Goal: Task Accomplishment & Management: Manage account settings

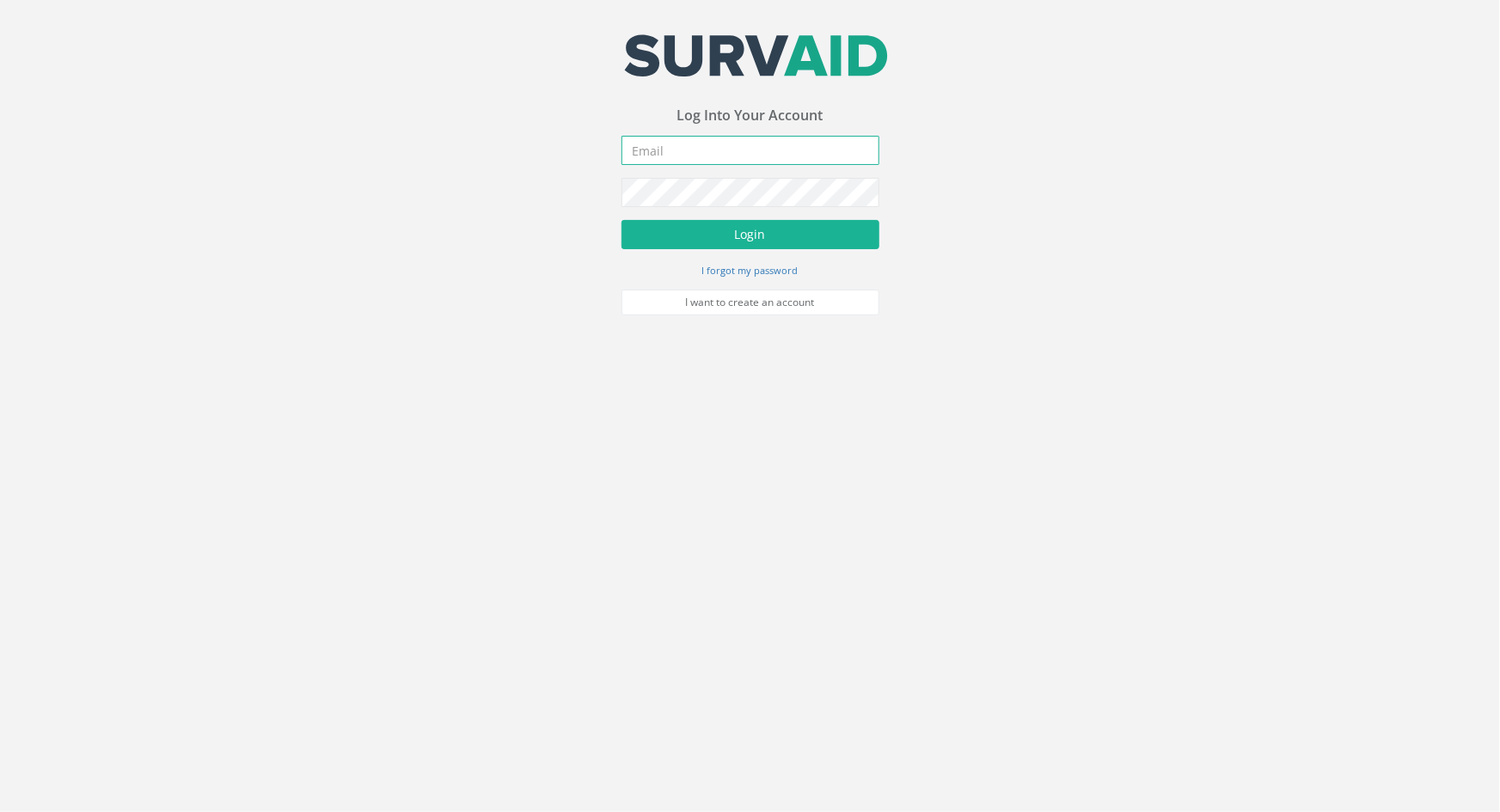
click at [686, 147] on input "email" at bounding box center [751, 151] width 258 height 29
type input "J"
type input "[PERSON_NAME][EMAIL_ADDRESS][DOMAIN_NAME]"
click at [622, 220] on button "Login" at bounding box center [751, 234] width 258 height 29
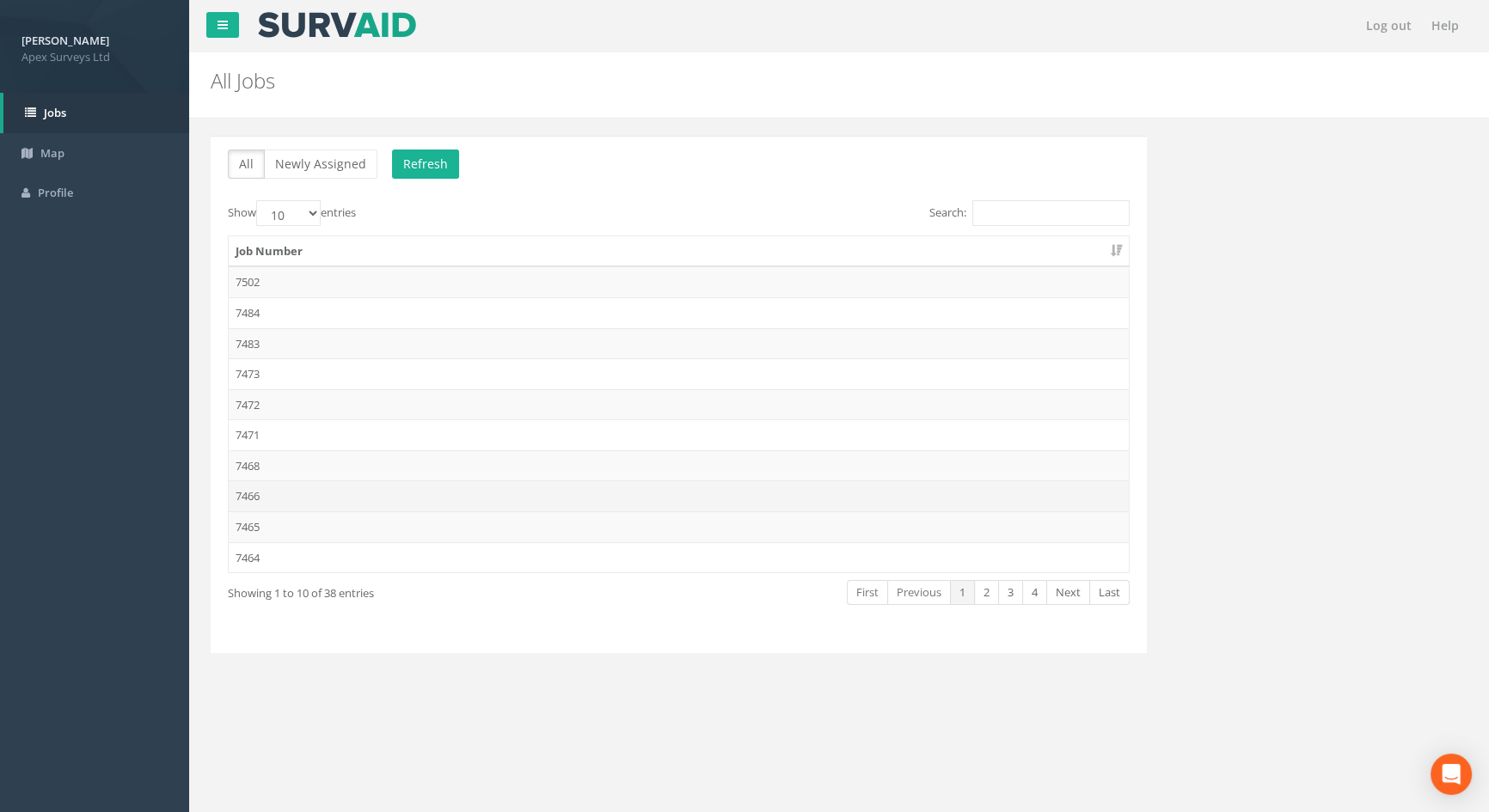
click at [300, 497] on td "7466" at bounding box center [679, 496] width 900 height 31
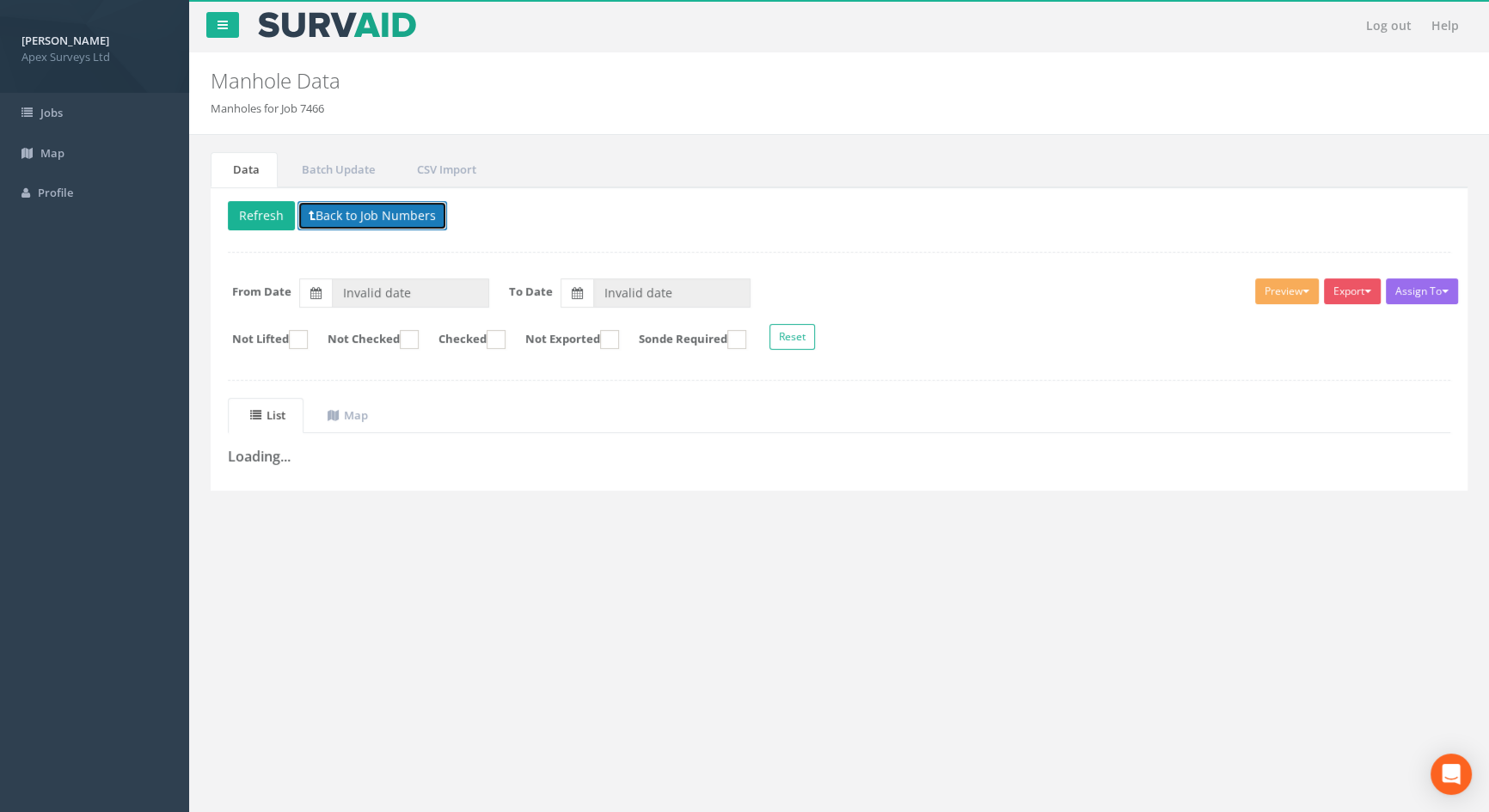
click at [399, 216] on button "Back to Job Numbers" at bounding box center [372, 215] width 150 height 29
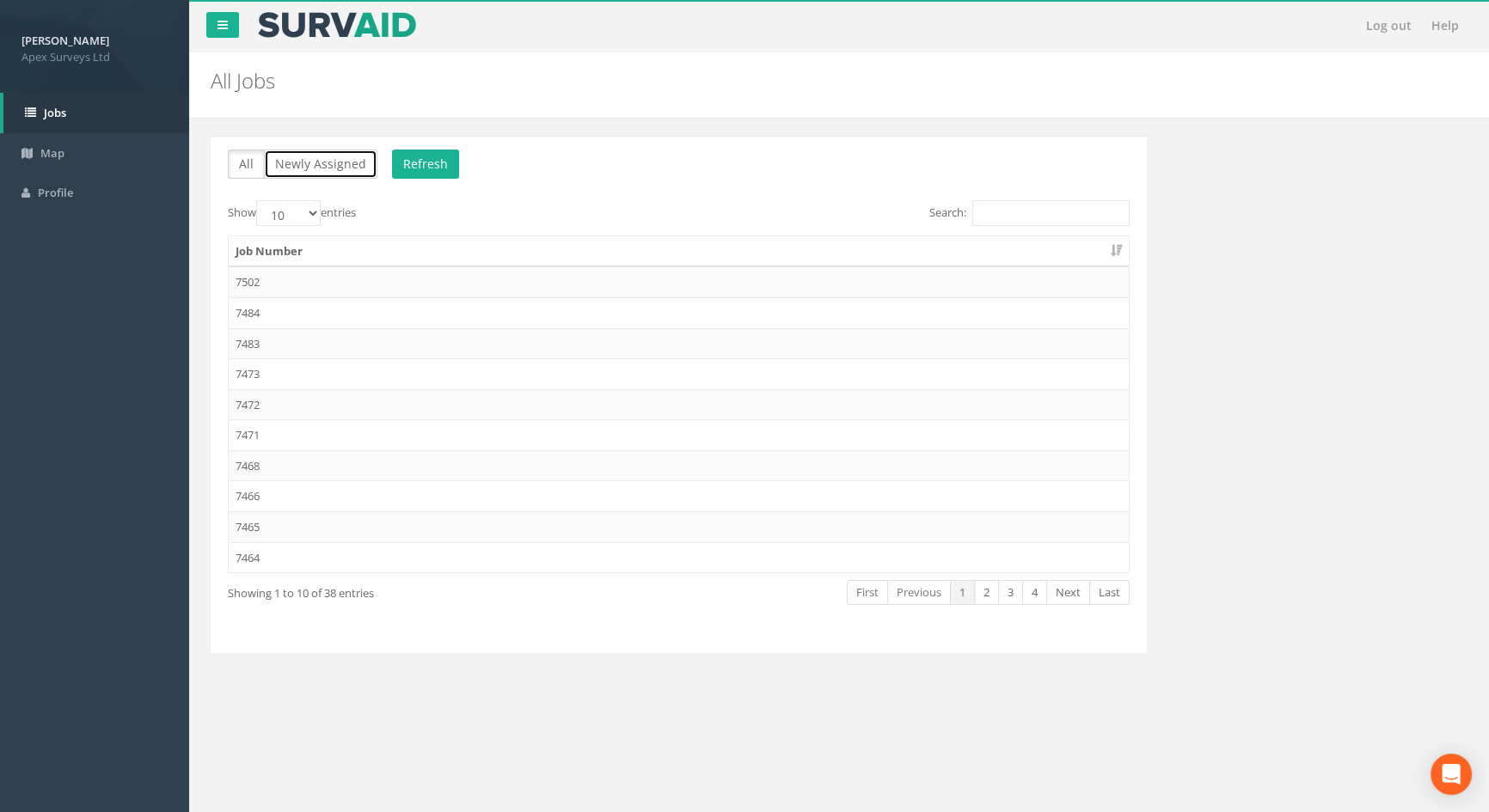
click at [315, 161] on button "Newly Assigned" at bounding box center [321, 164] width 114 height 29
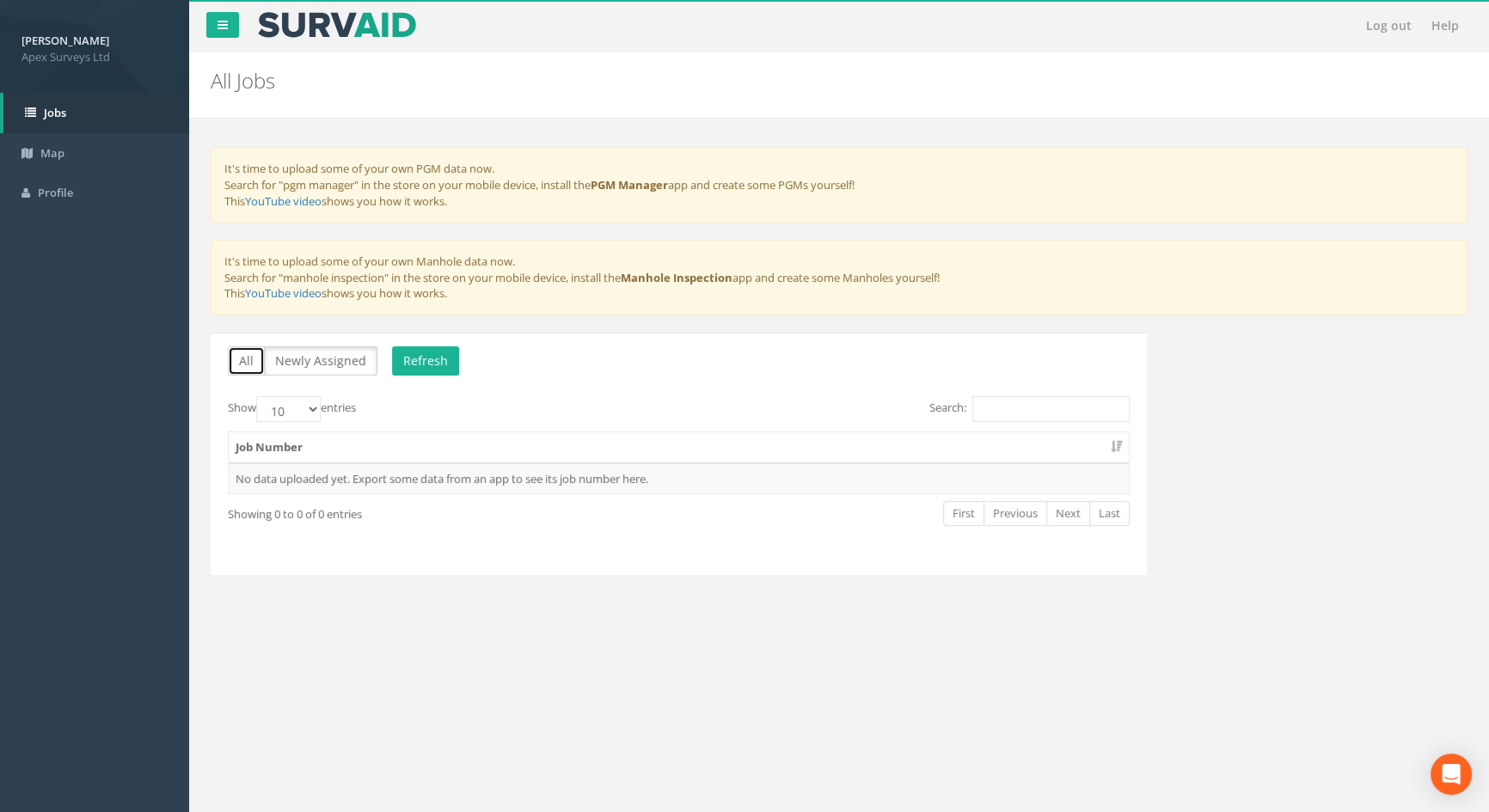
click at [250, 349] on button "All" at bounding box center [246, 360] width 37 height 29
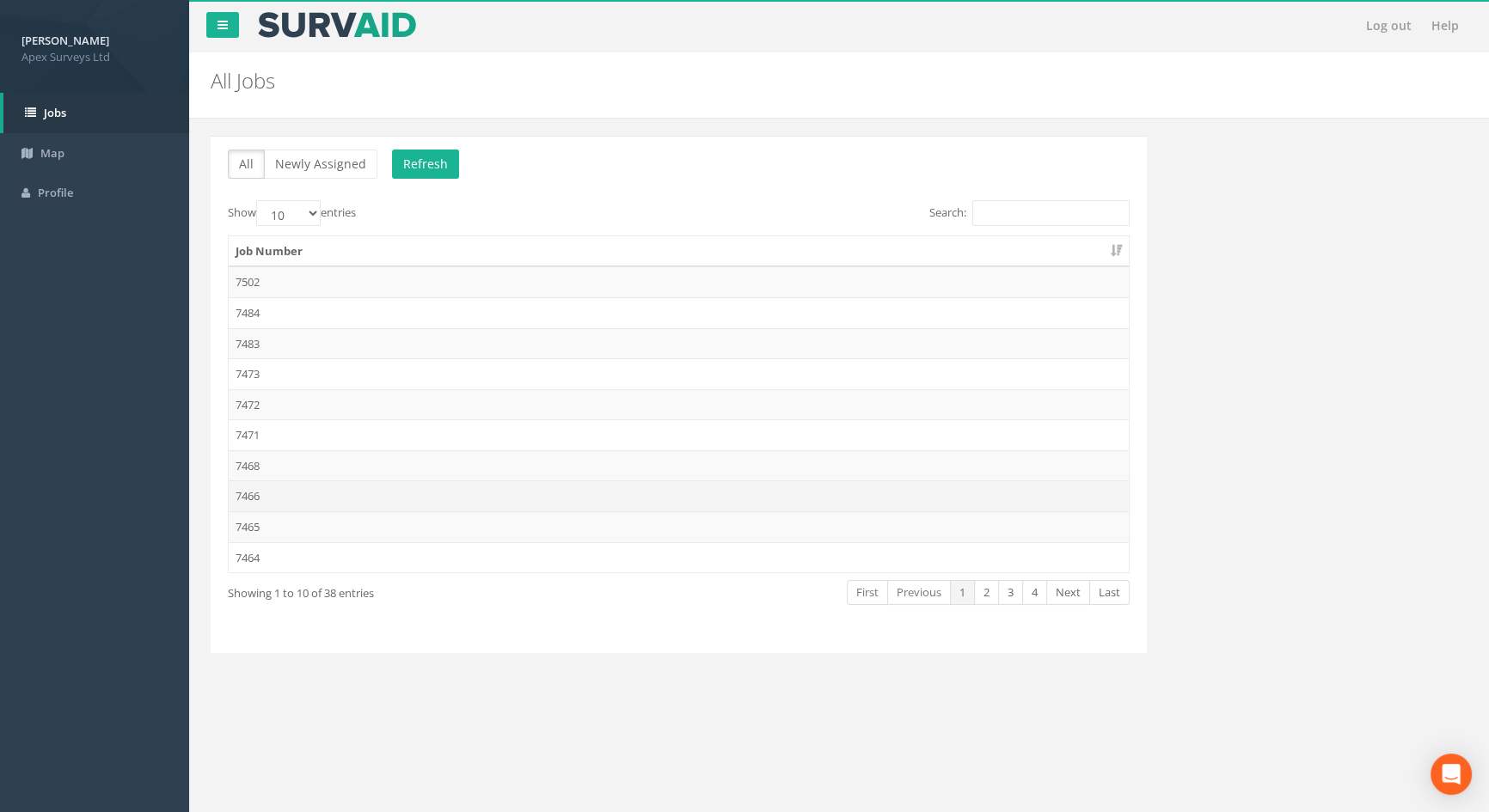
click at [275, 493] on td "7466" at bounding box center [679, 496] width 900 height 31
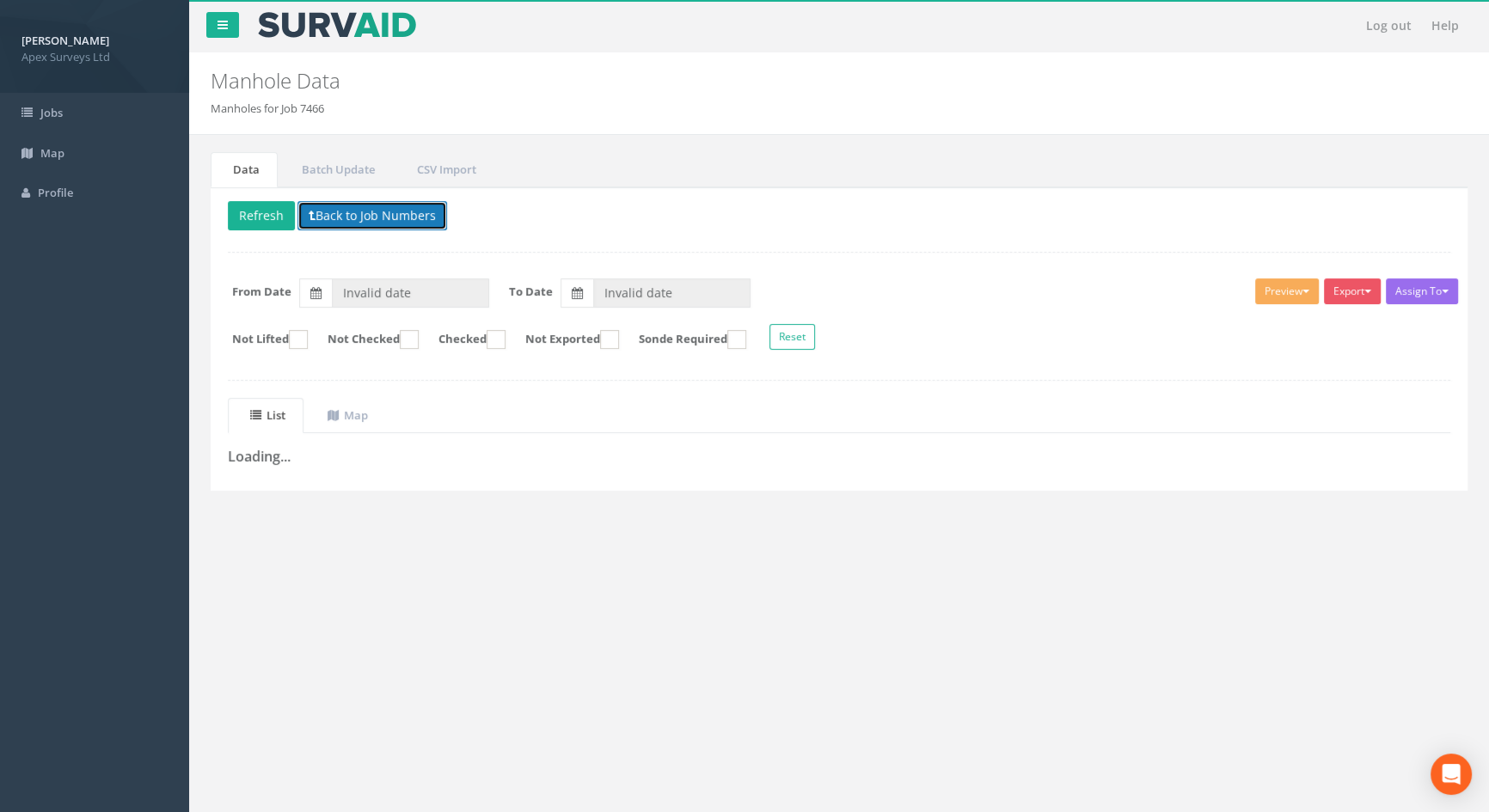
click at [325, 207] on button "Back to Job Numbers" at bounding box center [372, 215] width 150 height 29
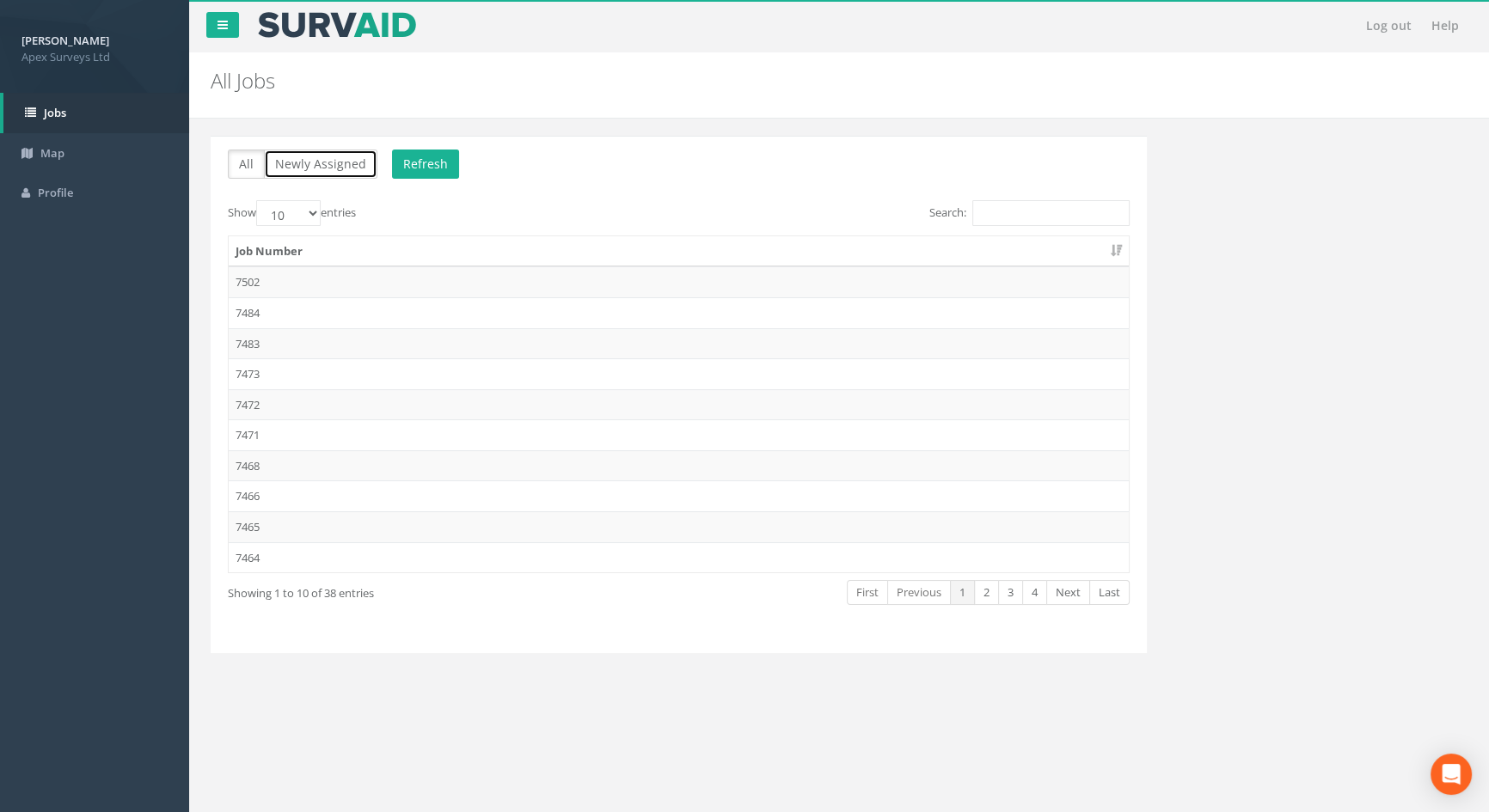
click at [303, 158] on button "Newly Assigned" at bounding box center [321, 164] width 114 height 29
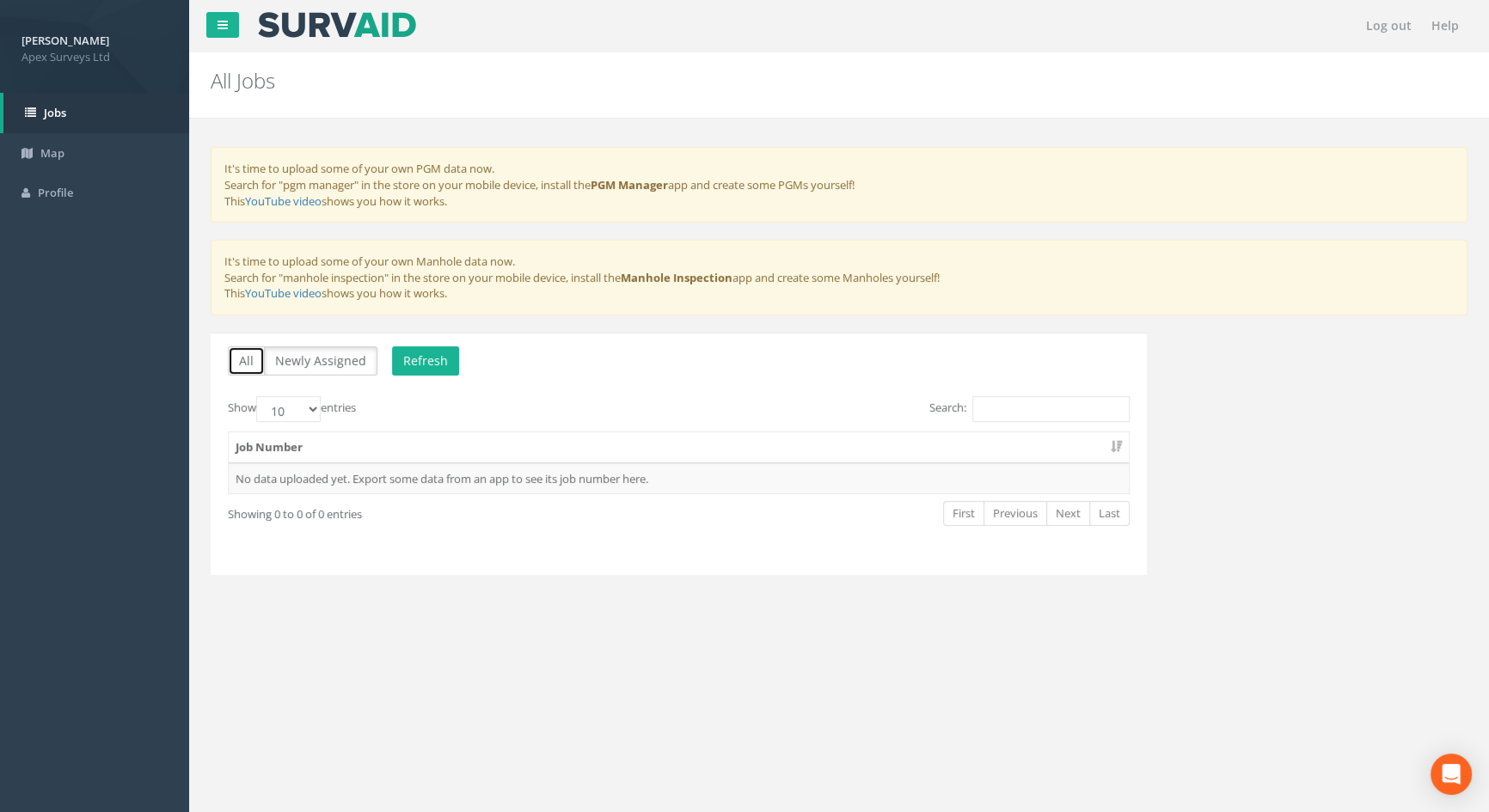
click at [251, 363] on button "All" at bounding box center [246, 360] width 37 height 29
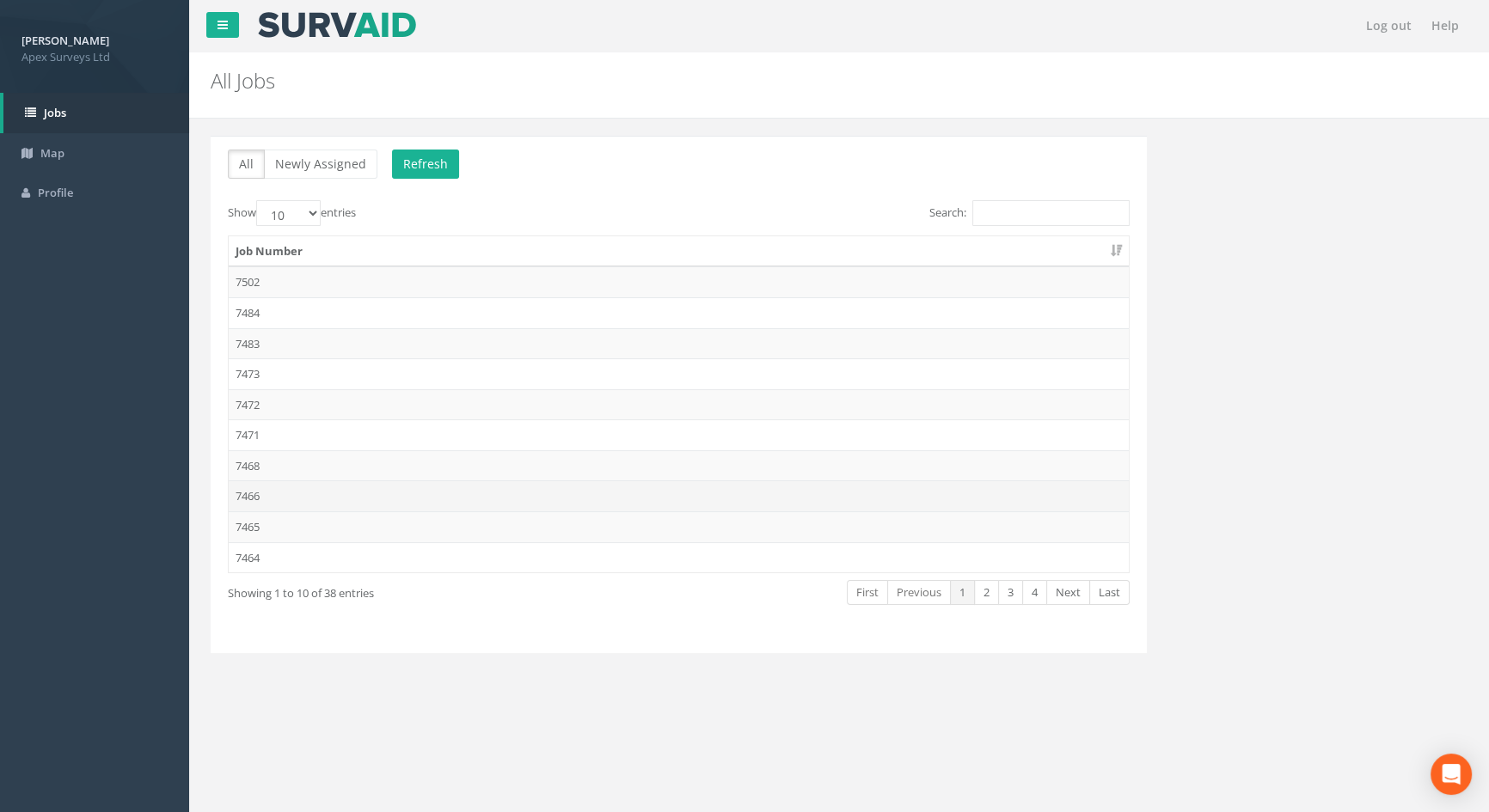
click at [259, 491] on td "7466" at bounding box center [679, 496] width 900 height 31
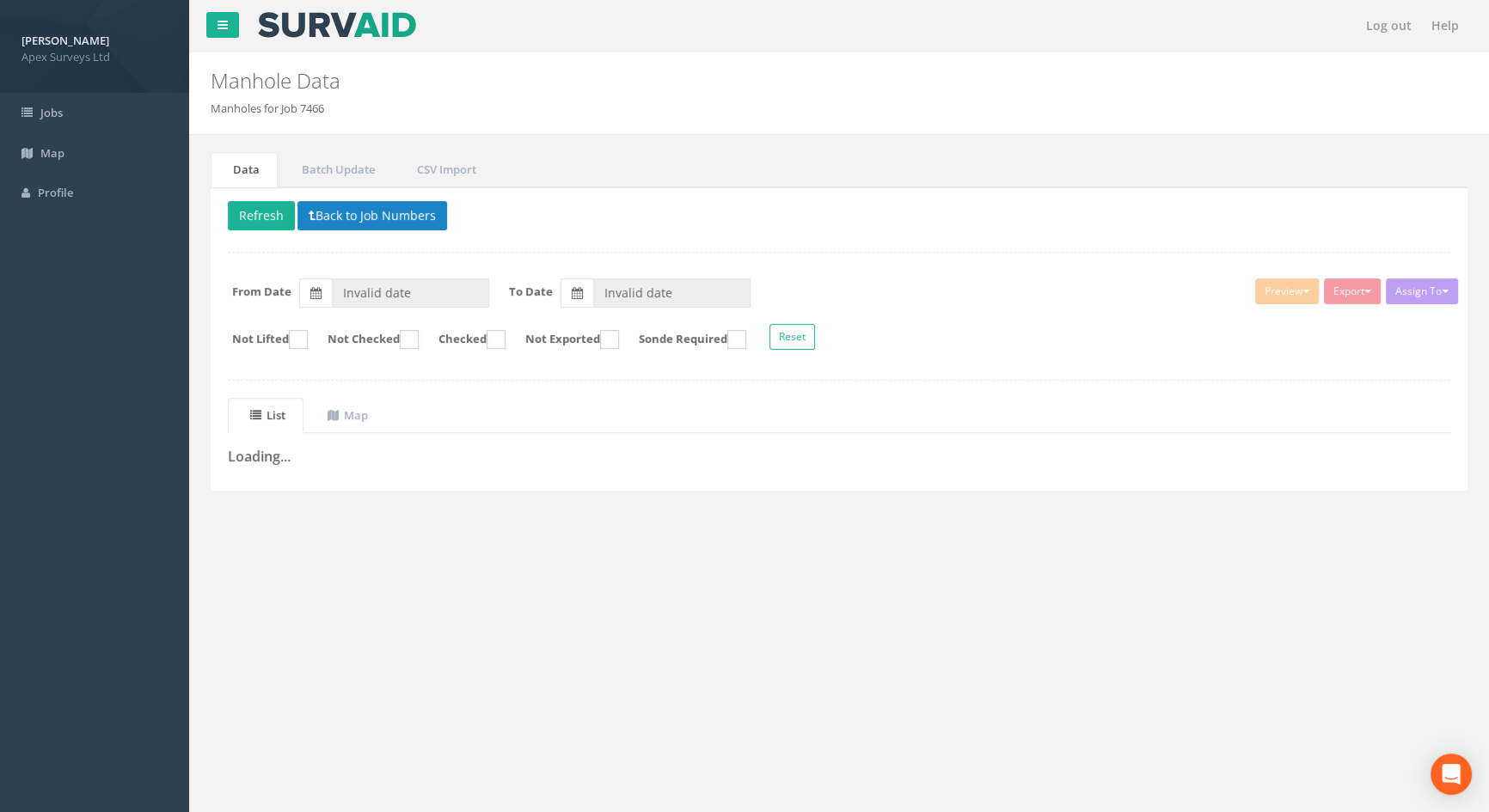
type input "[DATE]"
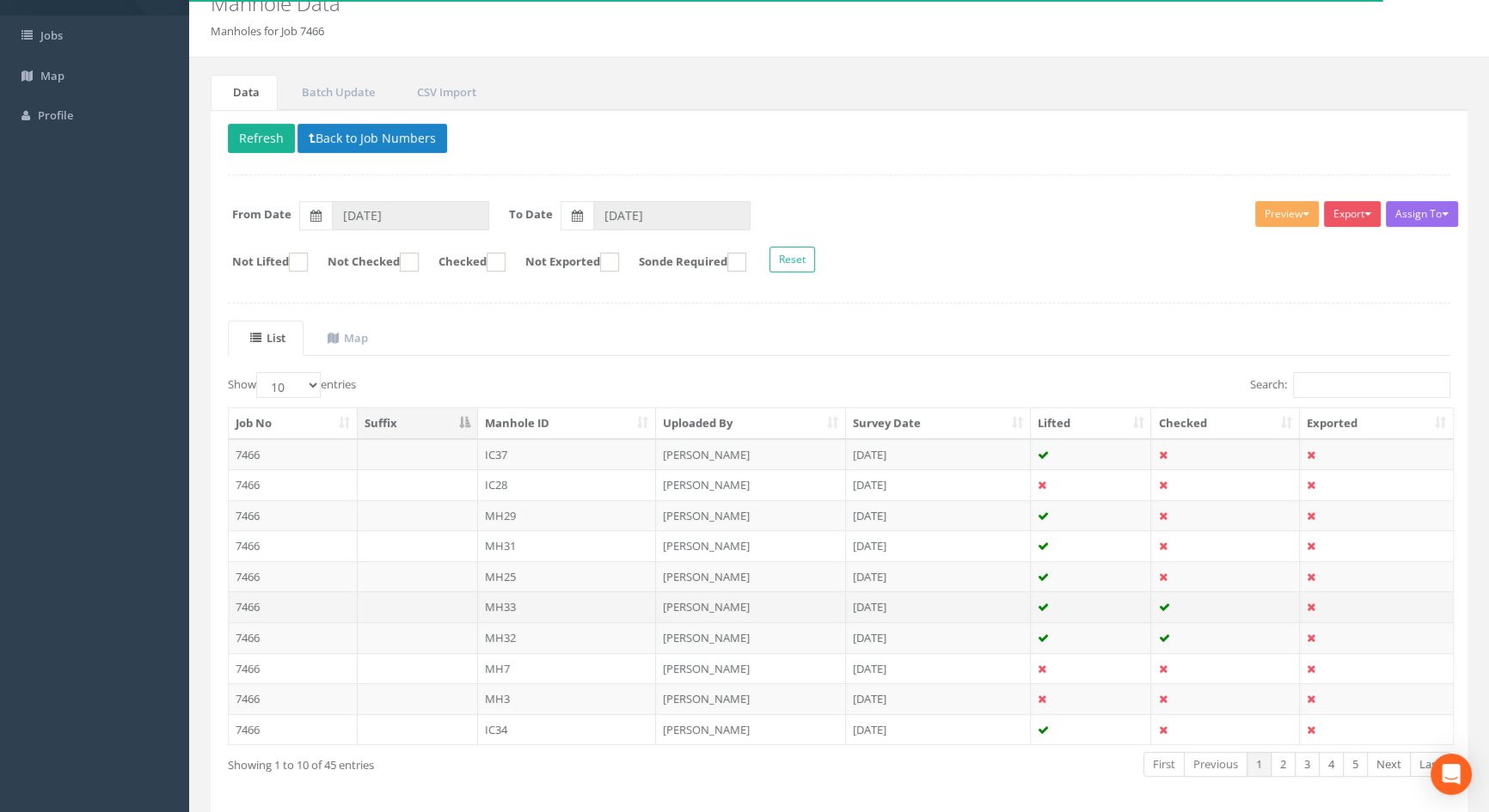
scroll to position [144, 0]
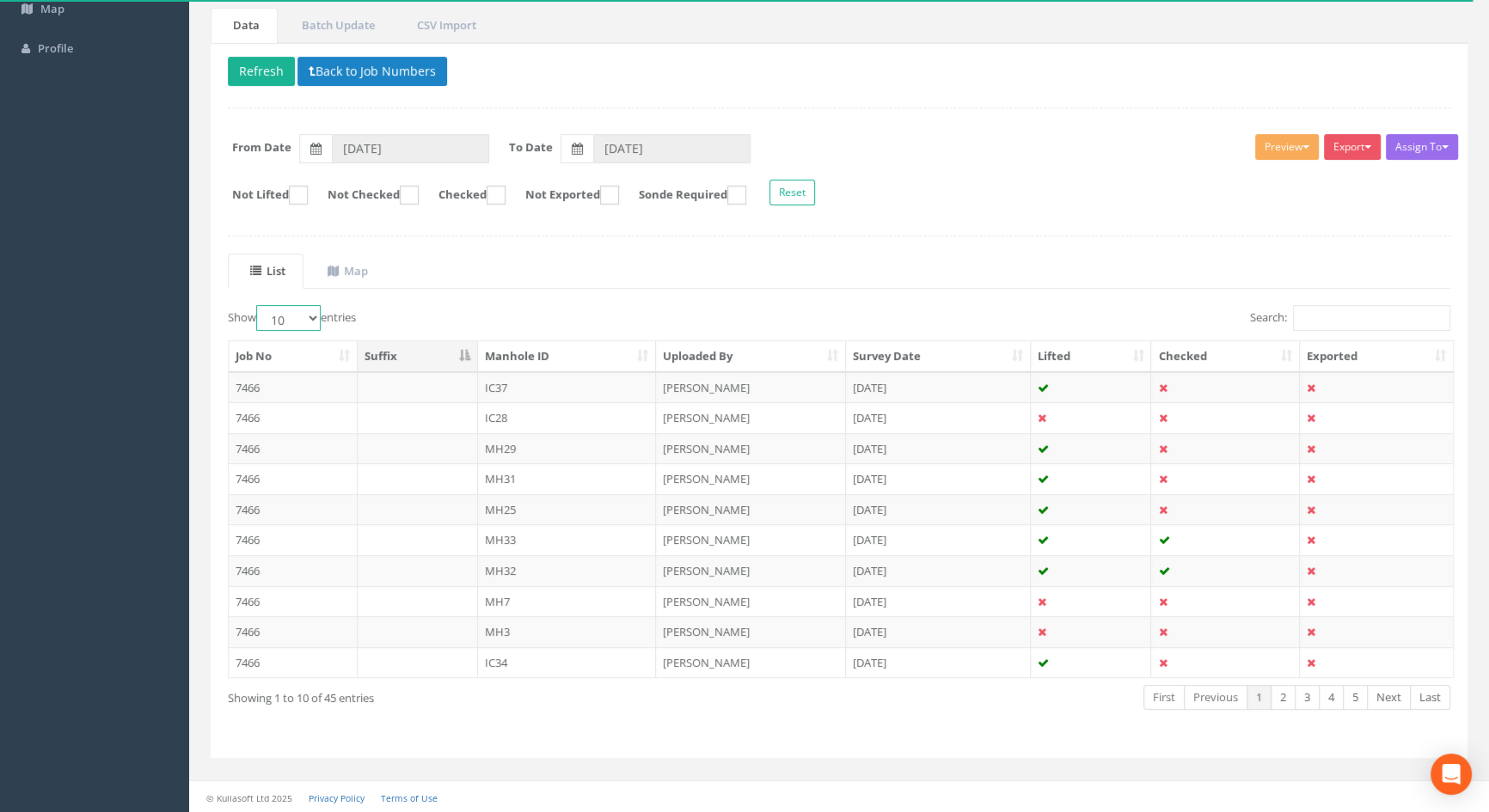
click at [316, 317] on select "10 25 50 100" at bounding box center [288, 318] width 65 height 26
select select "100"
click at [259, 306] on select "10 25 50 100" at bounding box center [288, 318] width 65 height 26
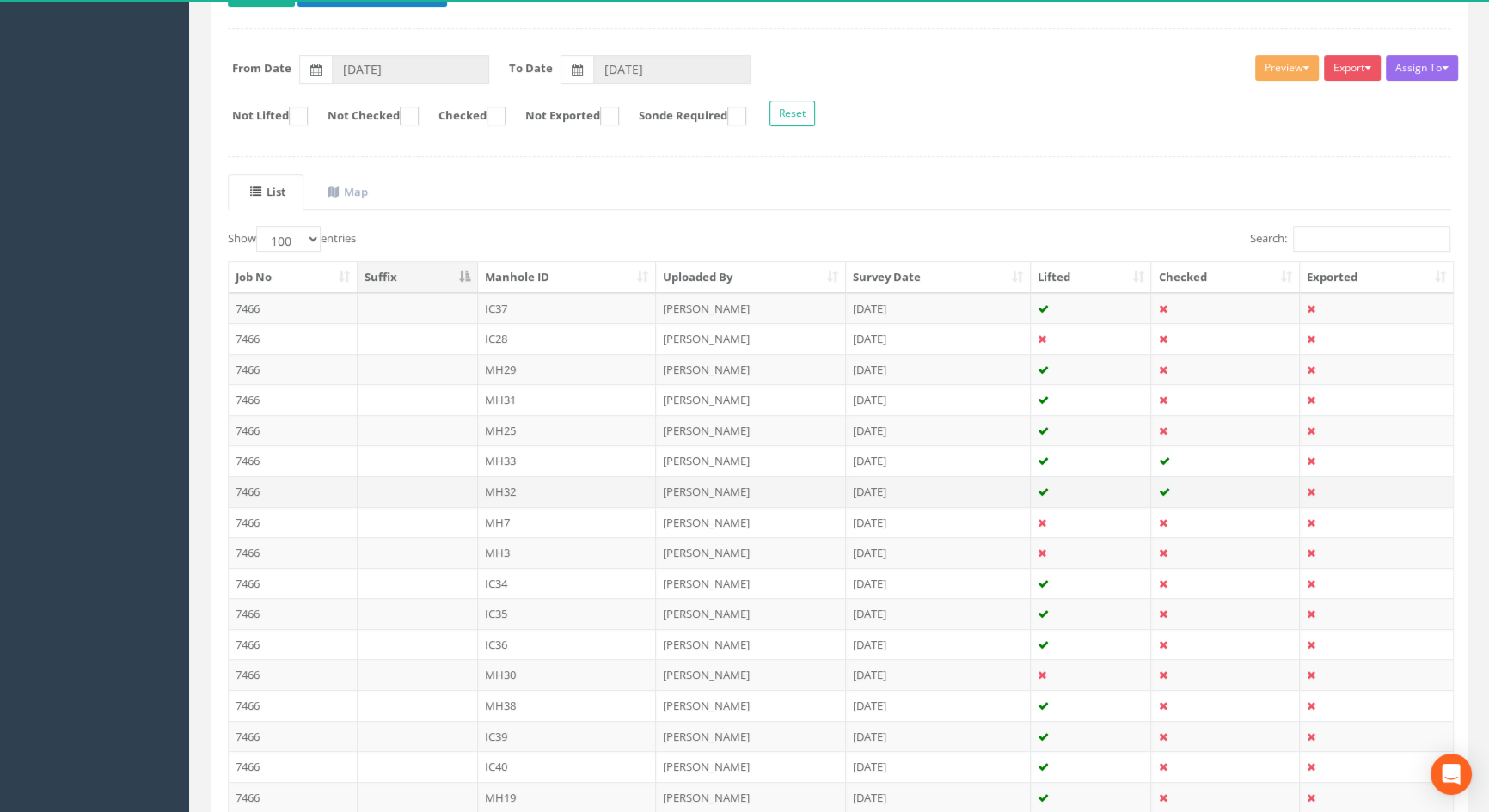
scroll to position [0, 0]
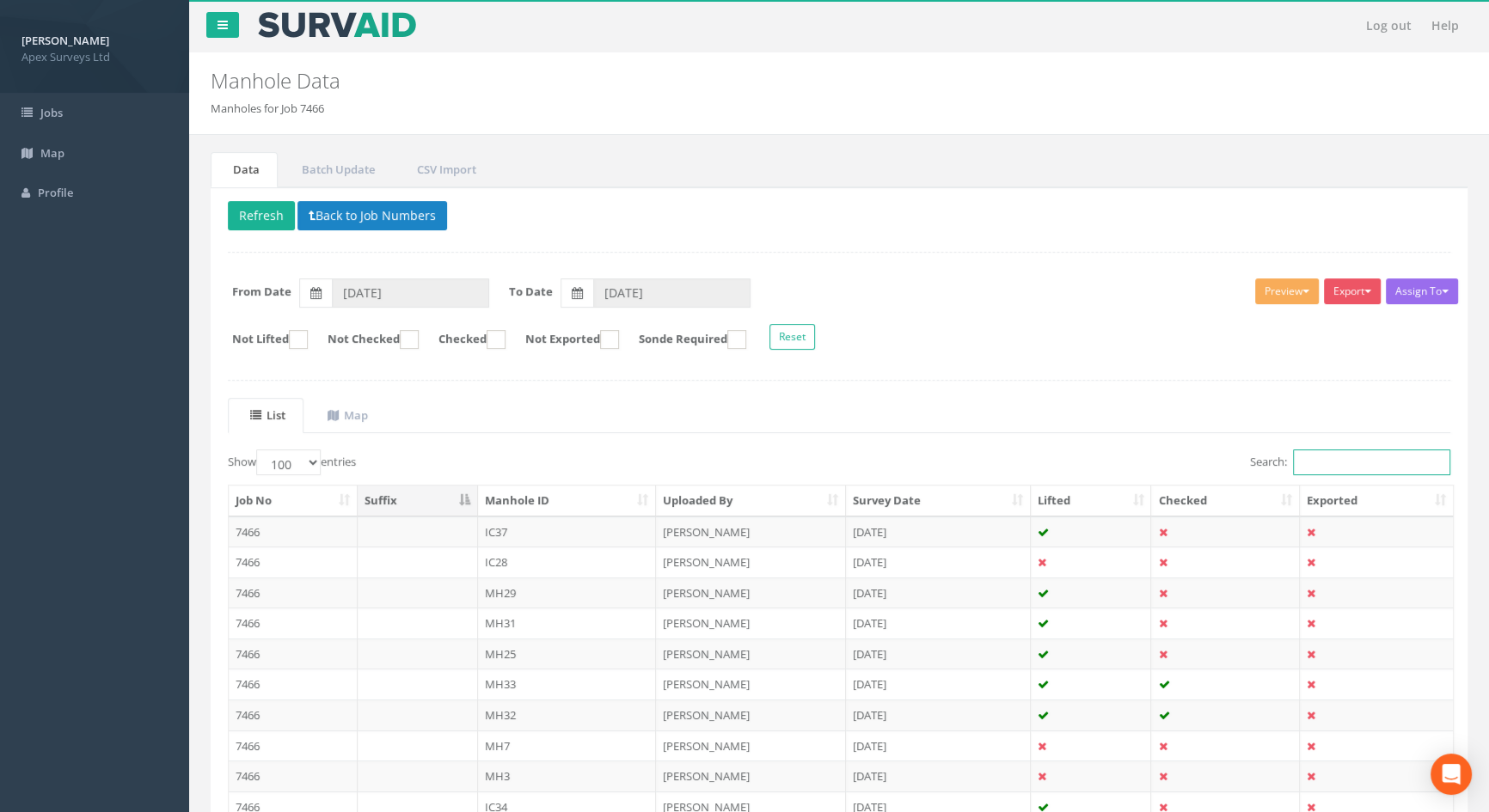
click at [1317, 456] on input "Search:" at bounding box center [1372, 462] width 158 height 26
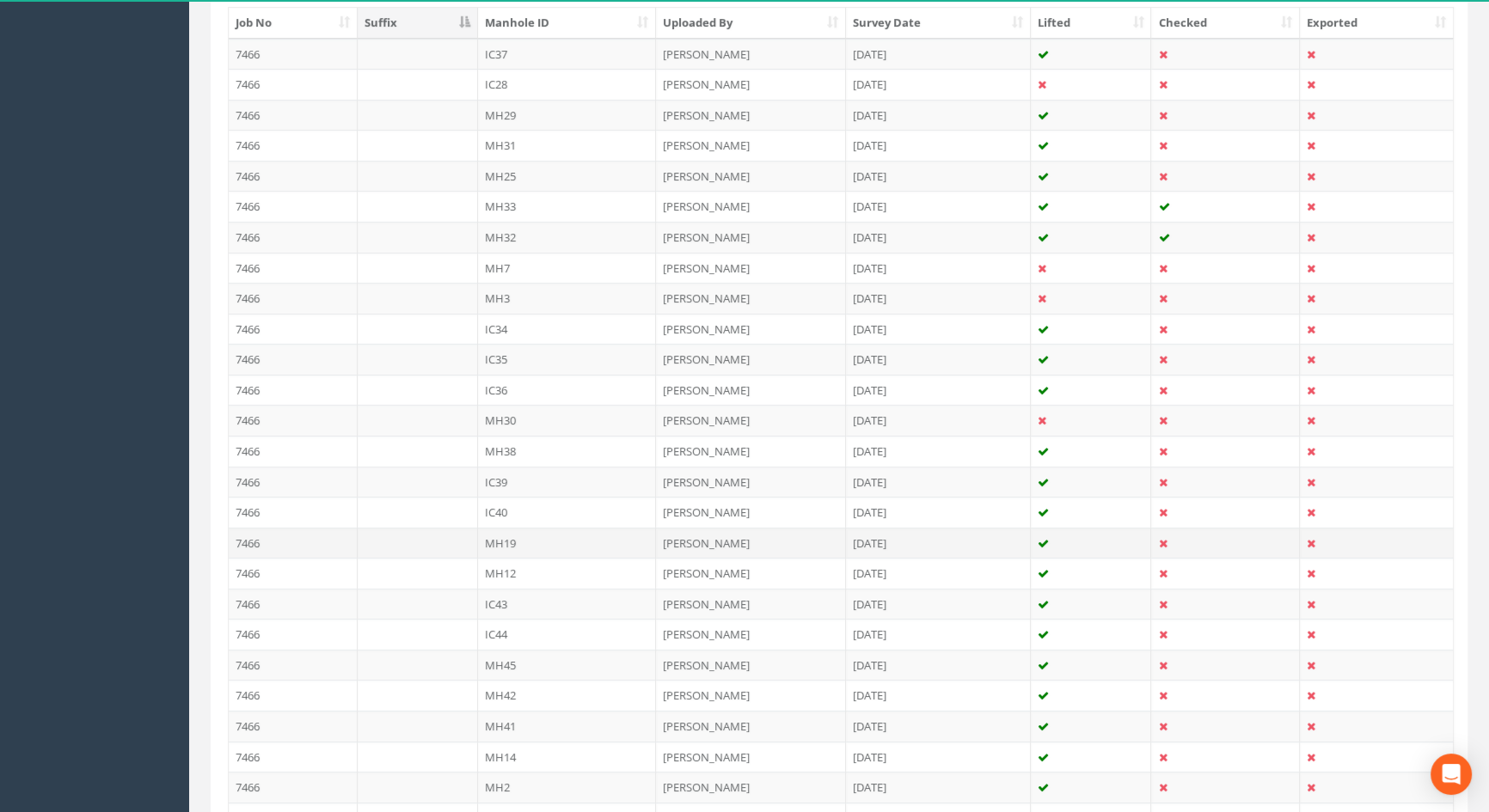
scroll to position [352, 0]
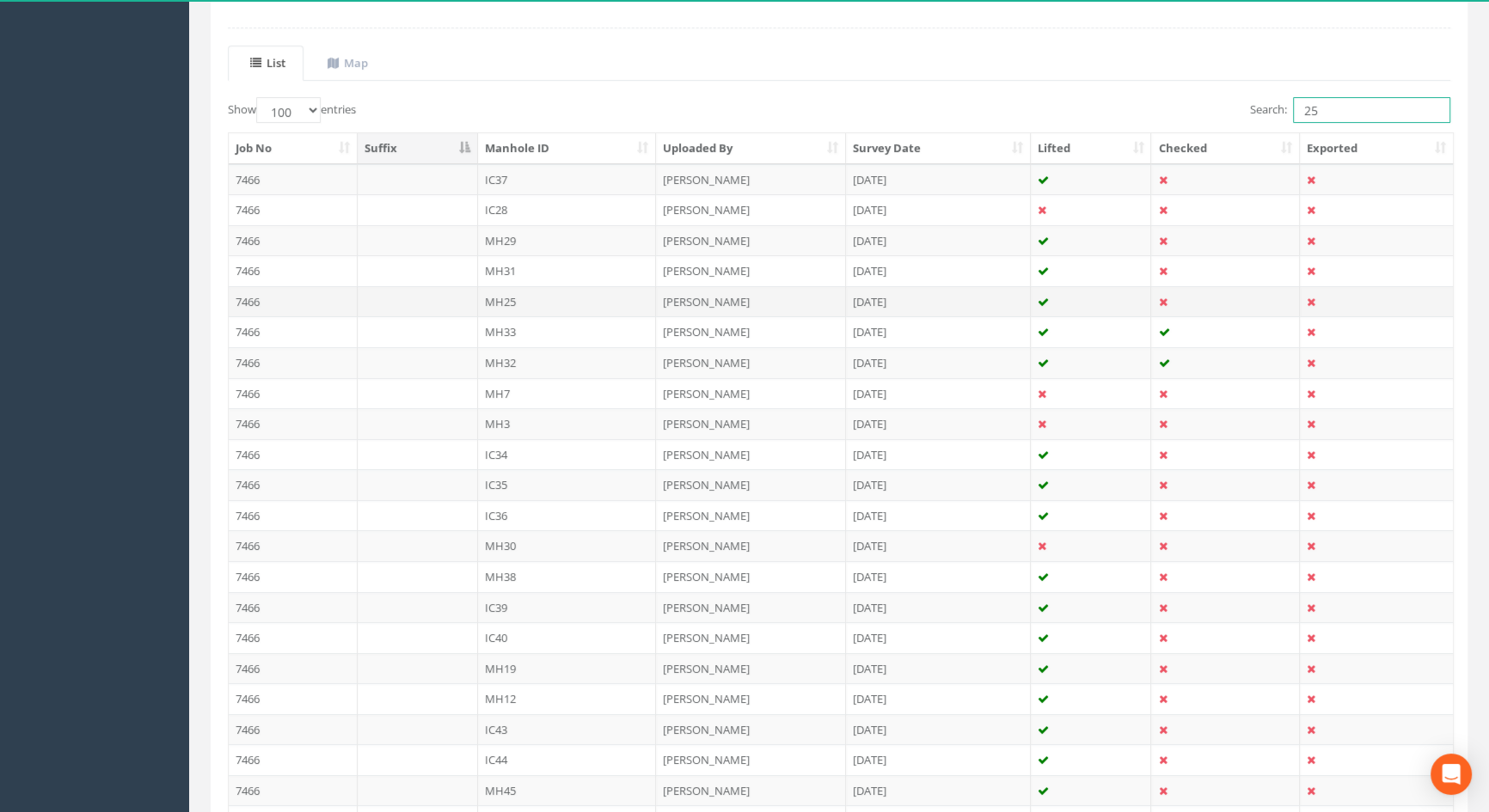
type input "25"
click at [509, 299] on td "MH25" at bounding box center [567, 302] width 178 height 31
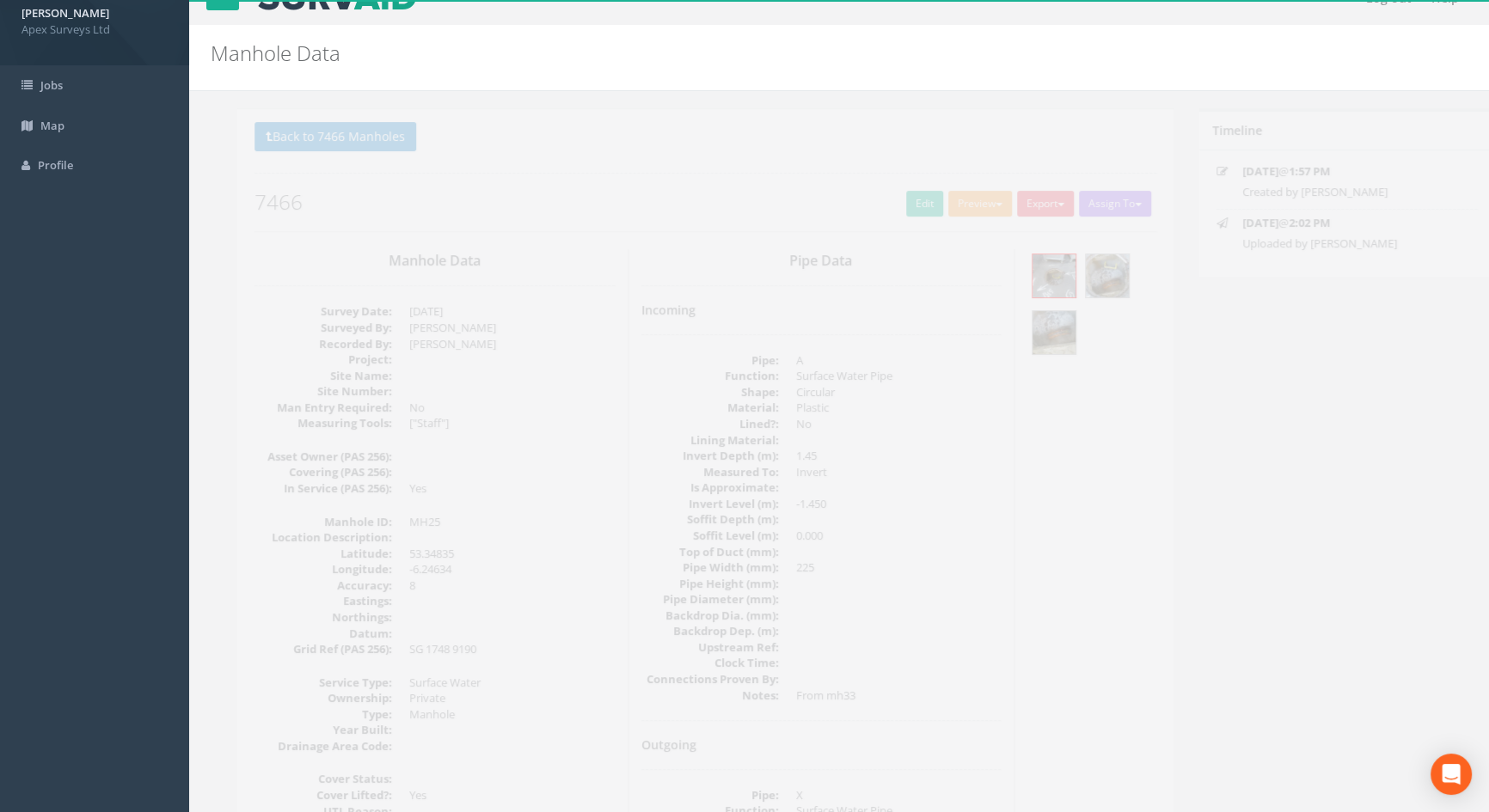
scroll to position [0, 0]
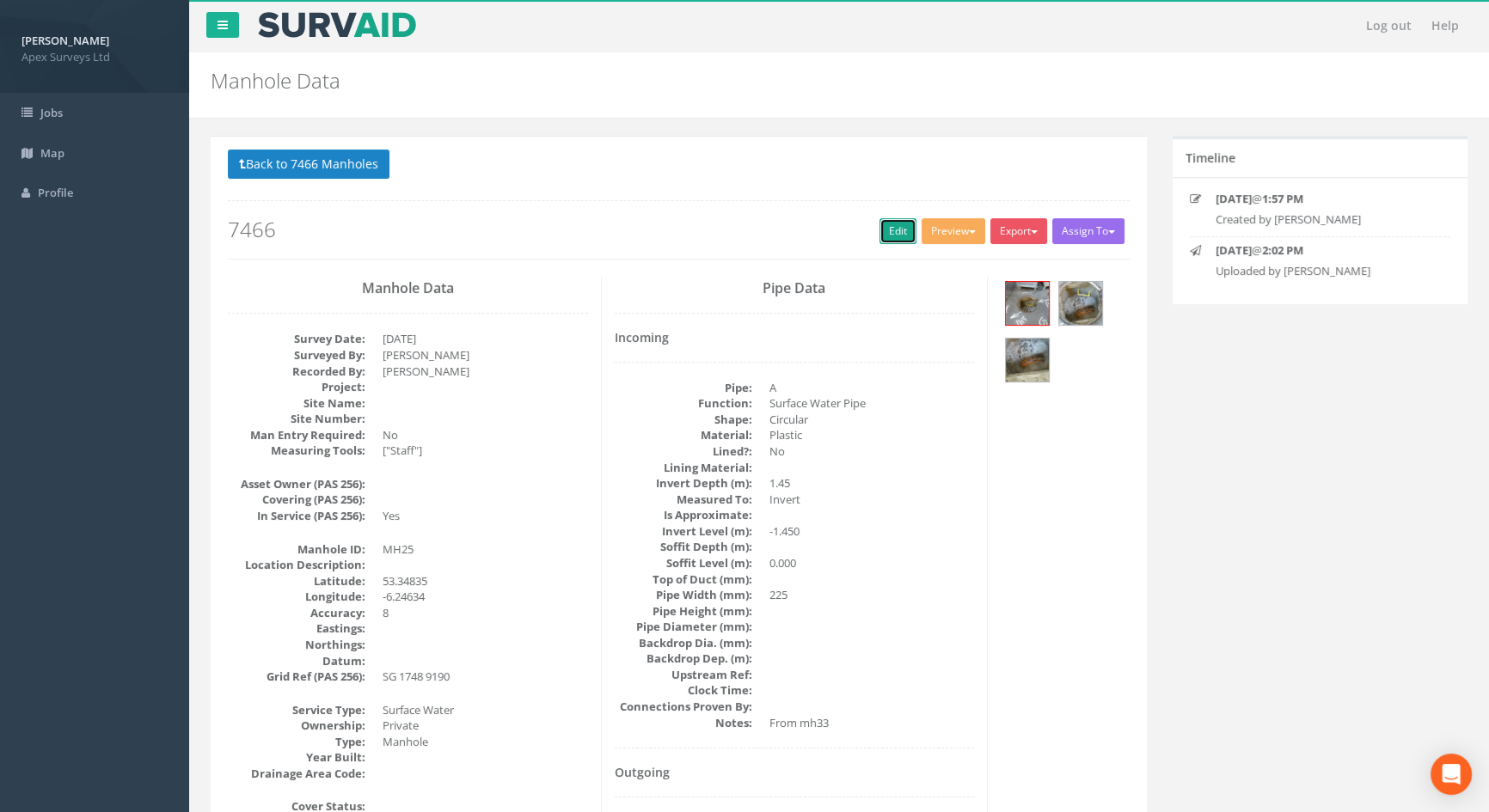
click at [890, 232] on link "Edit" at bounding box center [898, 231] width 37 height 26
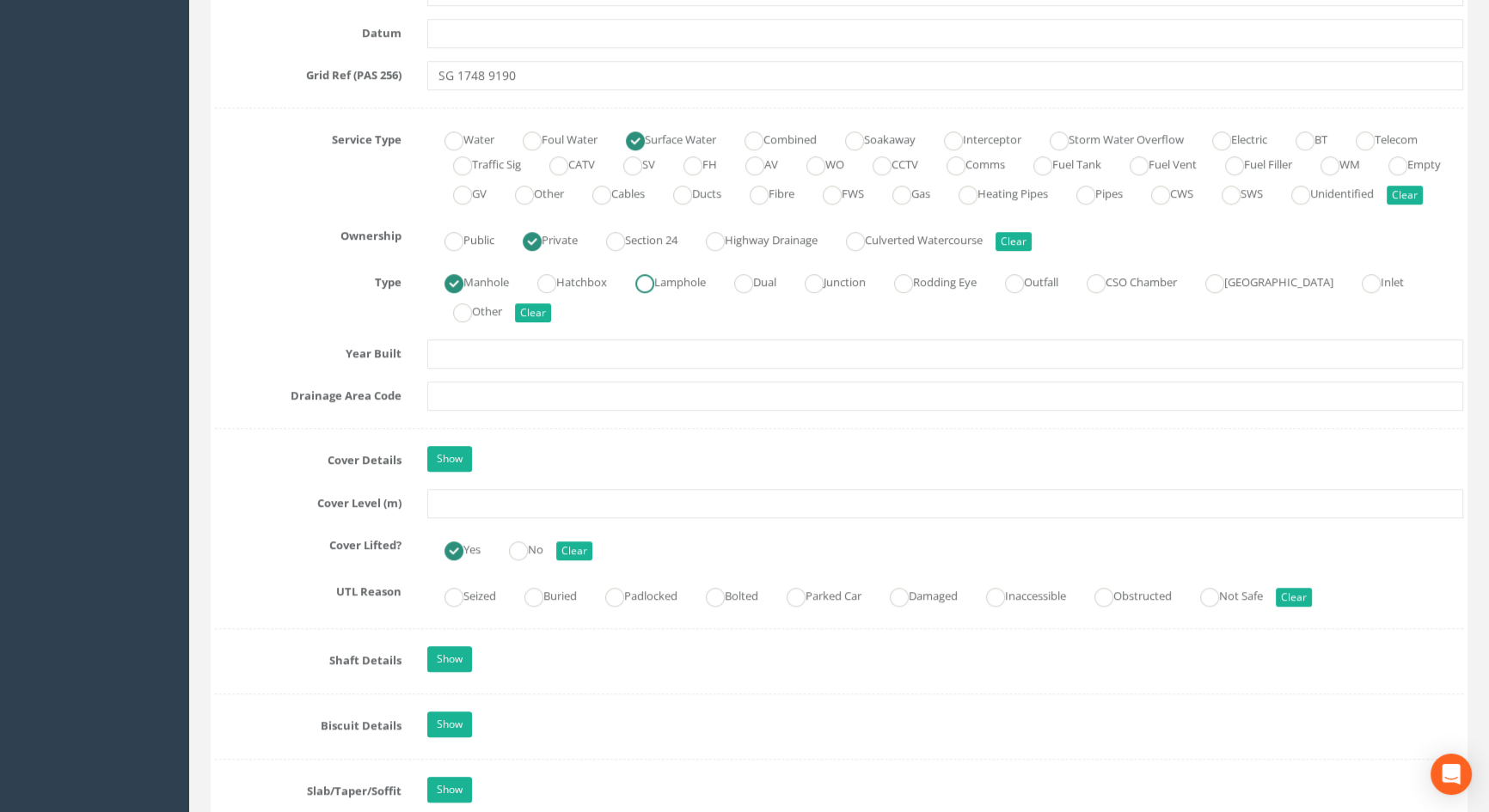
scroll to position [1254, 0]
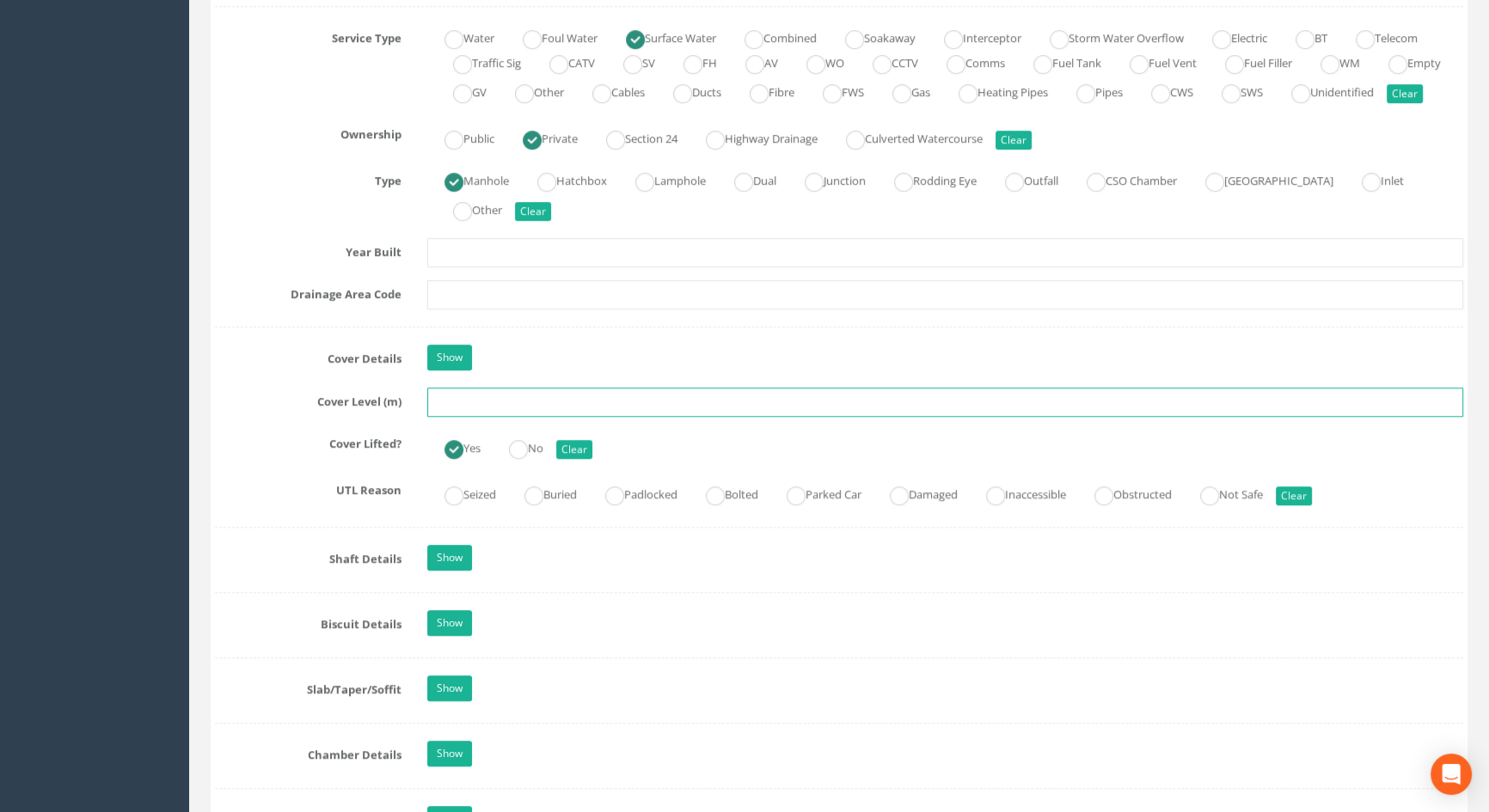
click at [510, 417] on input "text" at bounding box center [945, 402] width 1036 height 29
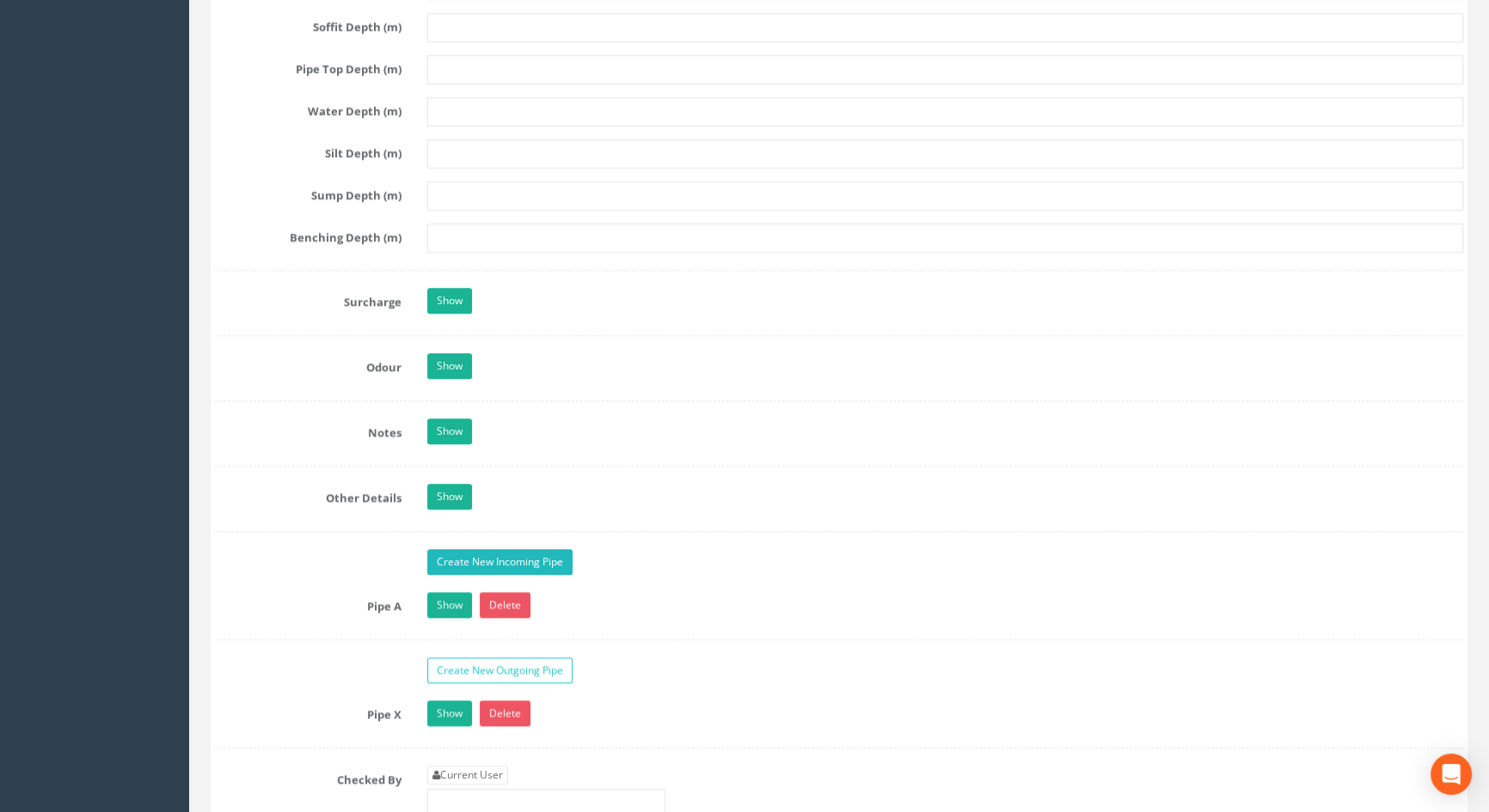
scroll to position [2660, 0]
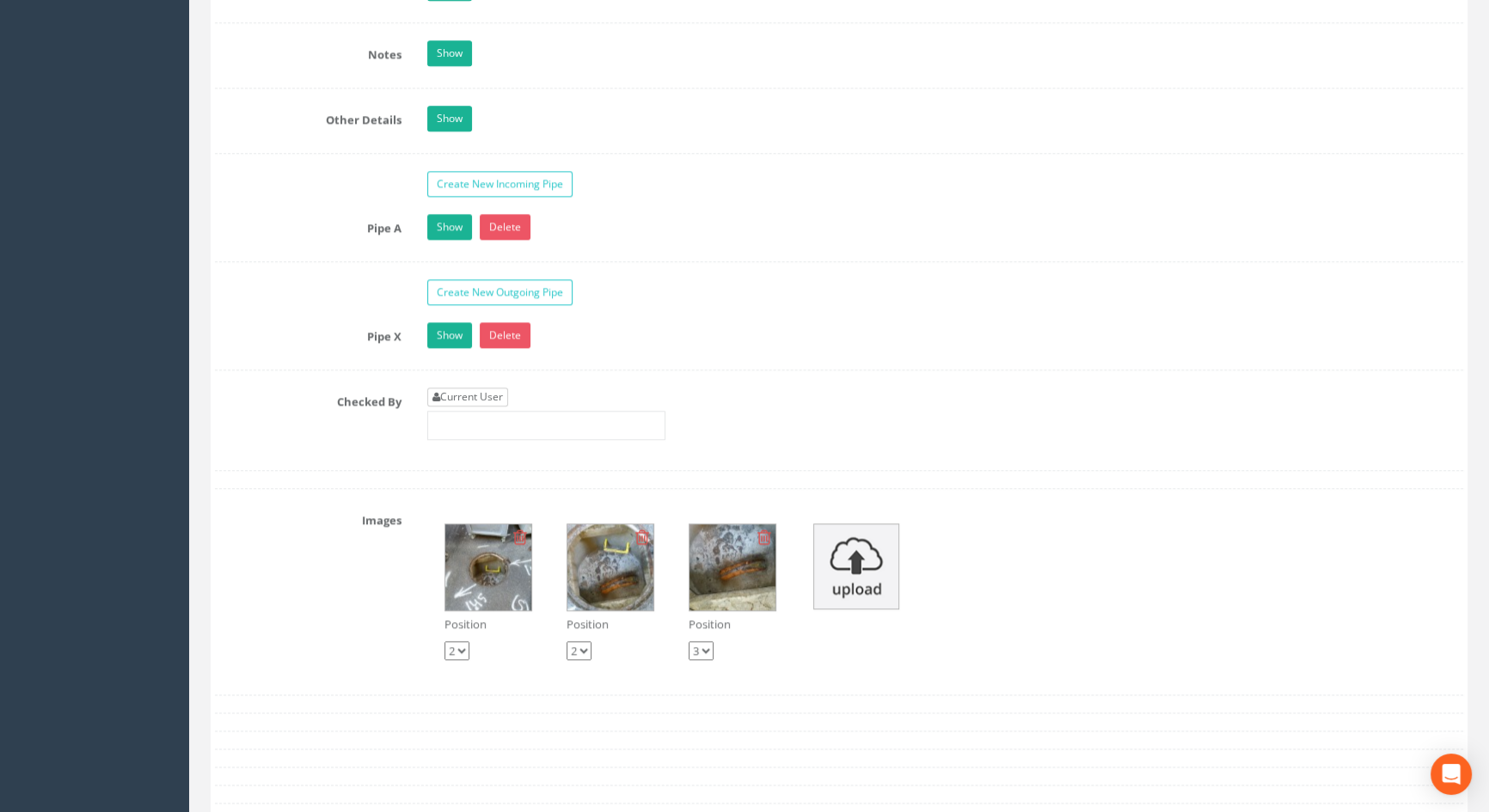
type input "3.60"
click at [470, 406] on link "Current User" at bounding box center [468, 397] width 81 height 19
type input "[PERSON_NAME]"
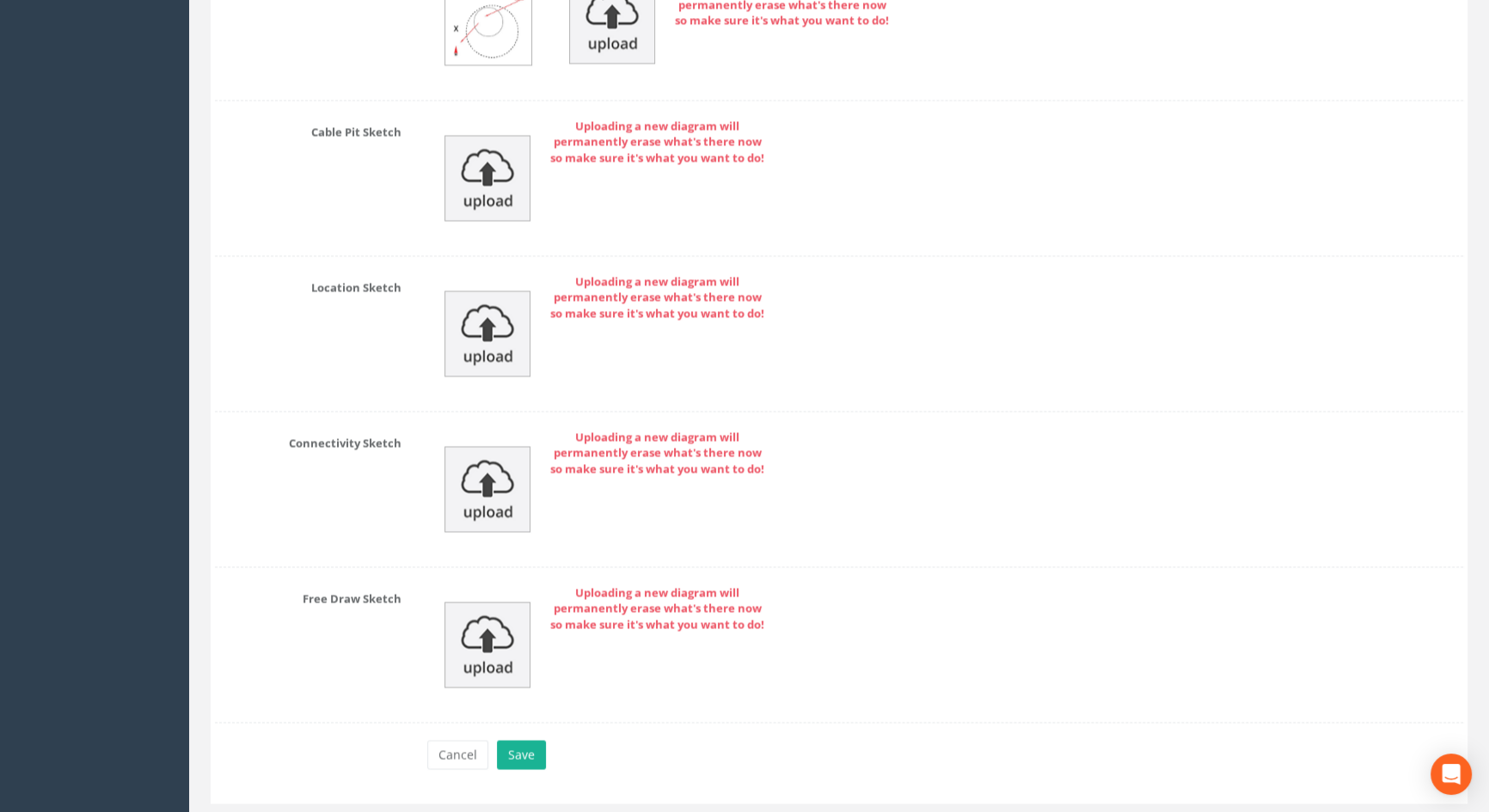
scroll to position [3712, 0]
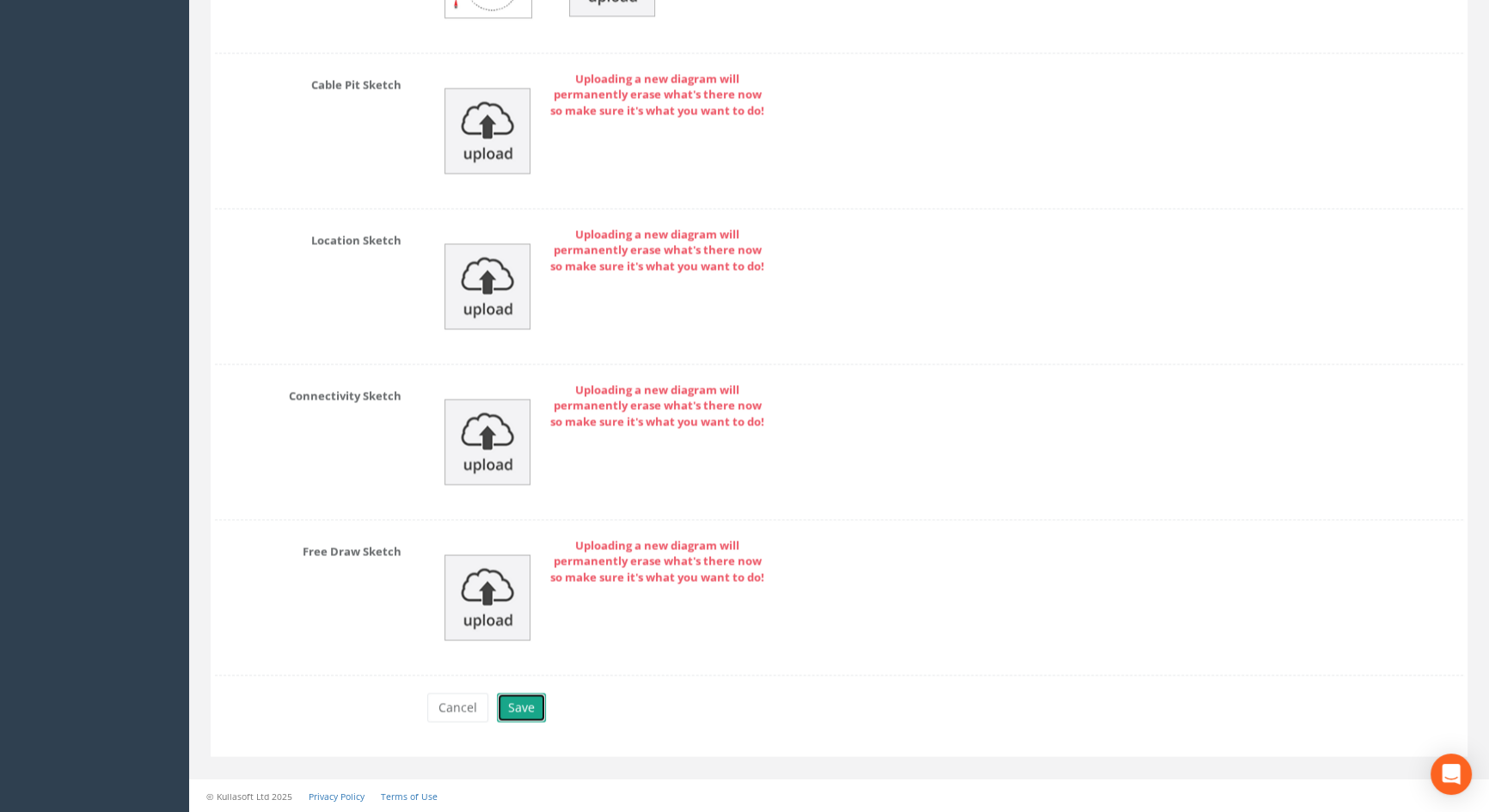
click at [525, 711] on button "Save" at bounding box center [521, 707] width 49 height 29
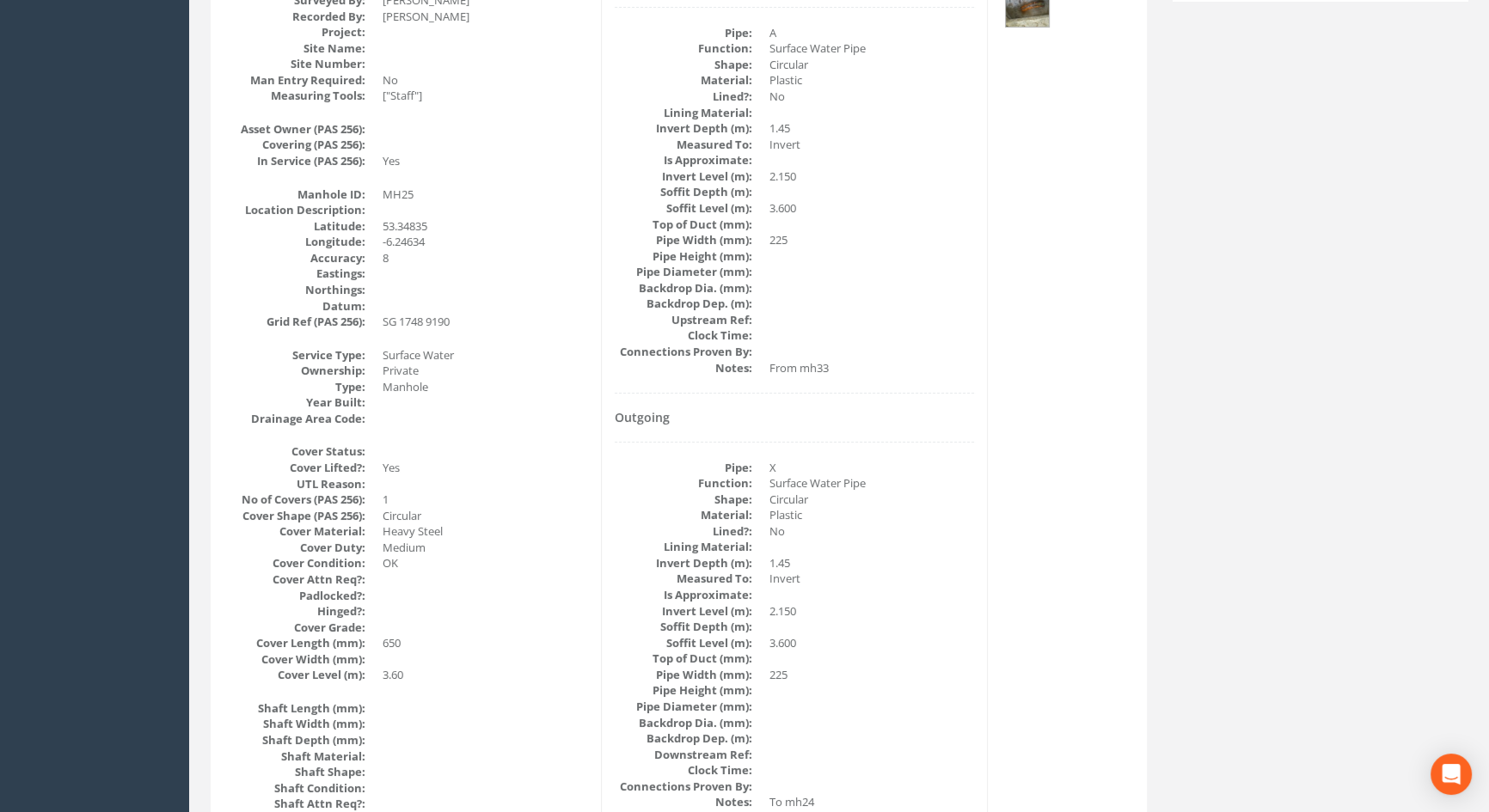
scroll to position [312, 0]
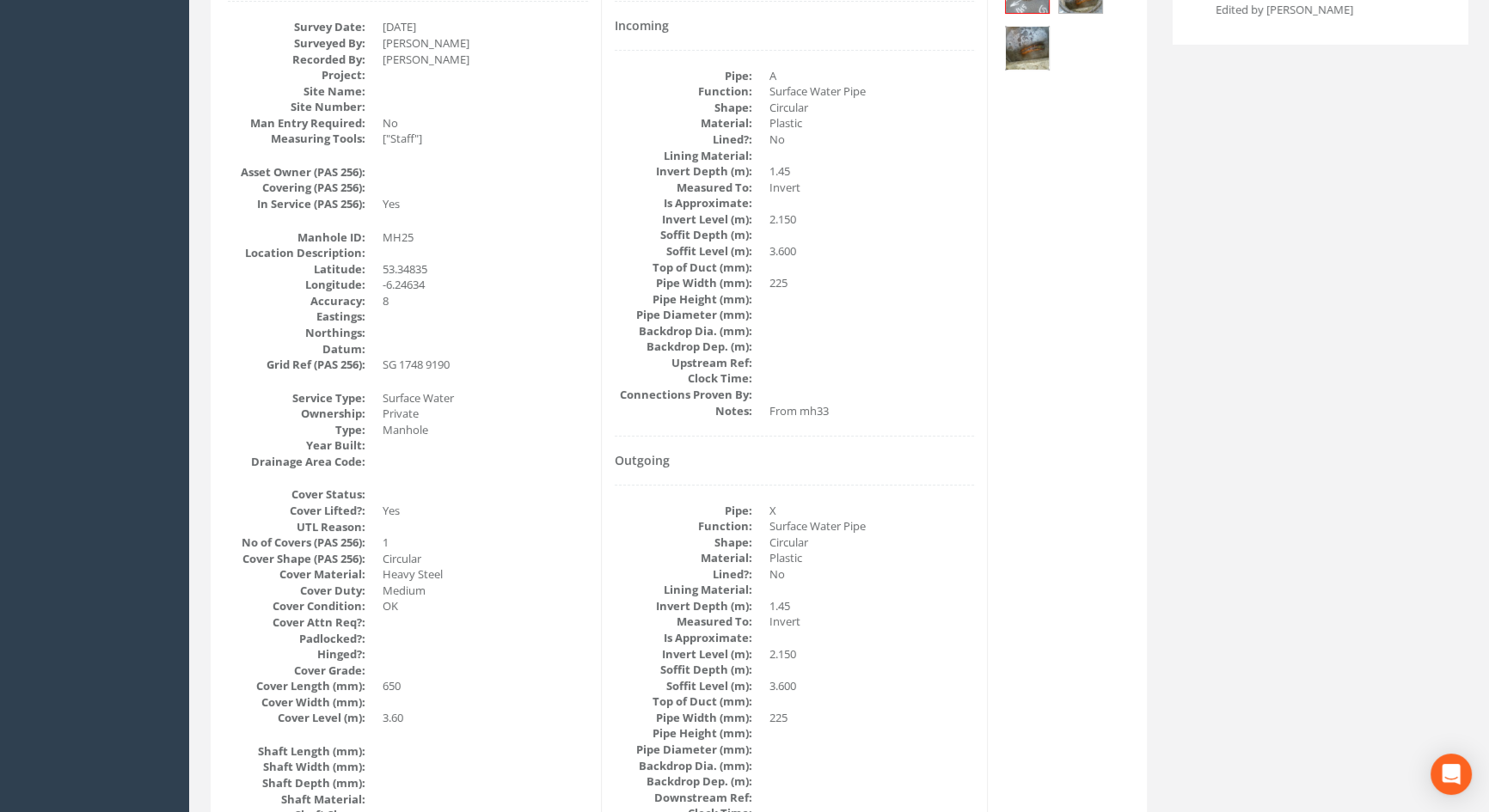
click at [1034, 42] on img at bounding box center [1028, 49] width 43 height 43
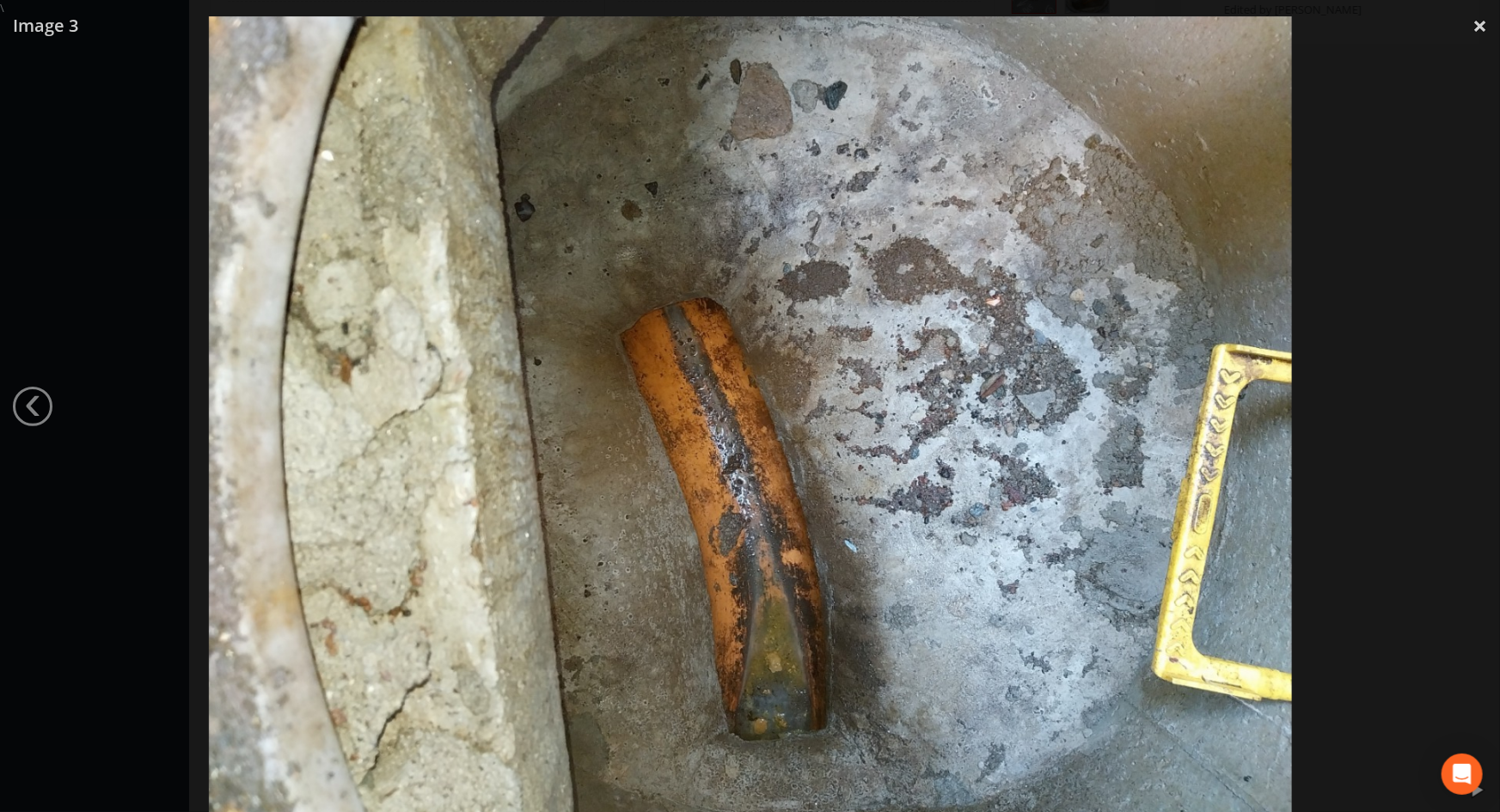
click at [957, 265] on img at bounding box center [751, 422] width 1084 height 812
click at [1433, 192] on div at bounding box center [750, 422] width 1500 height 812
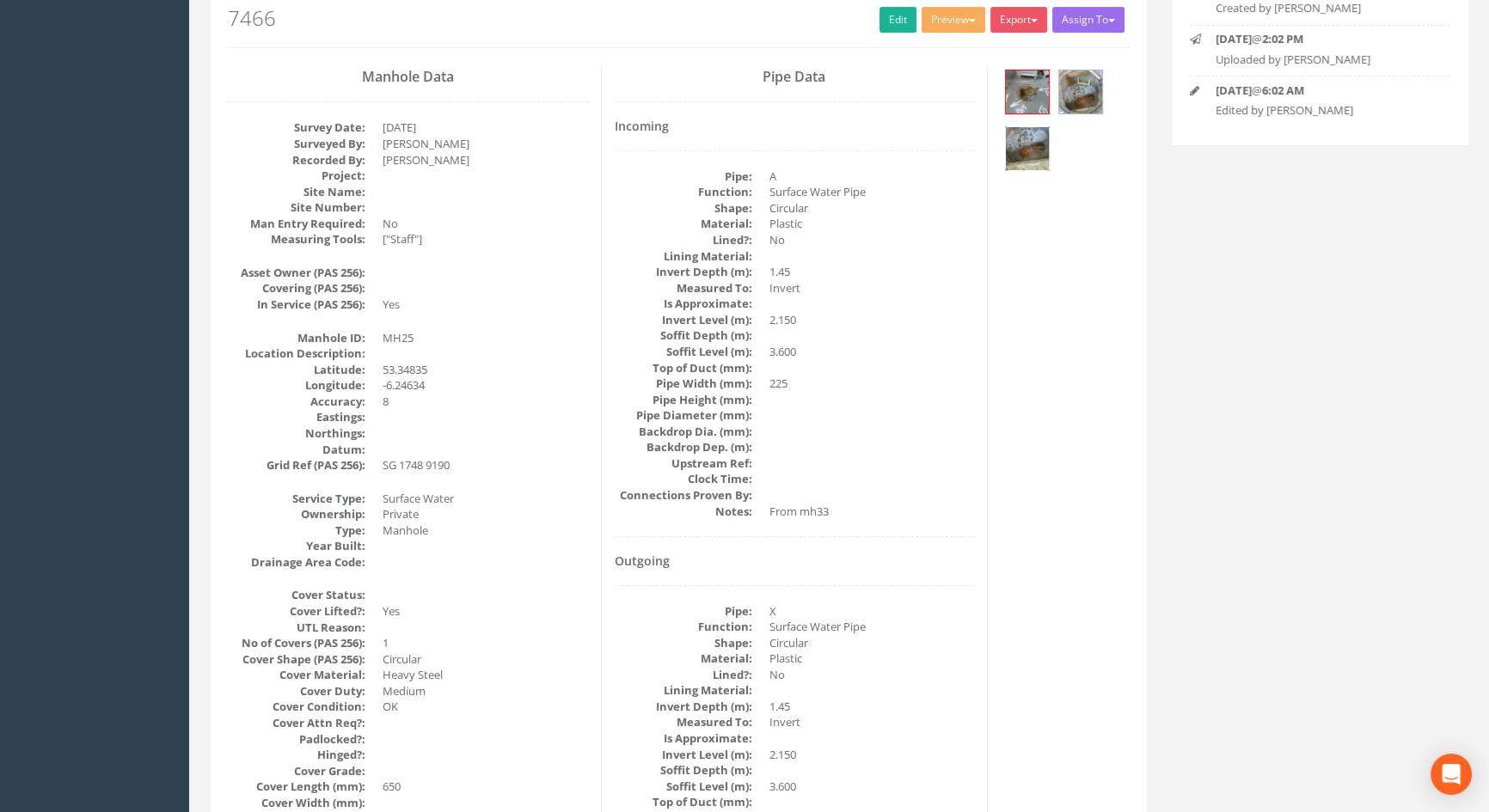
scroll to position [0, 0]
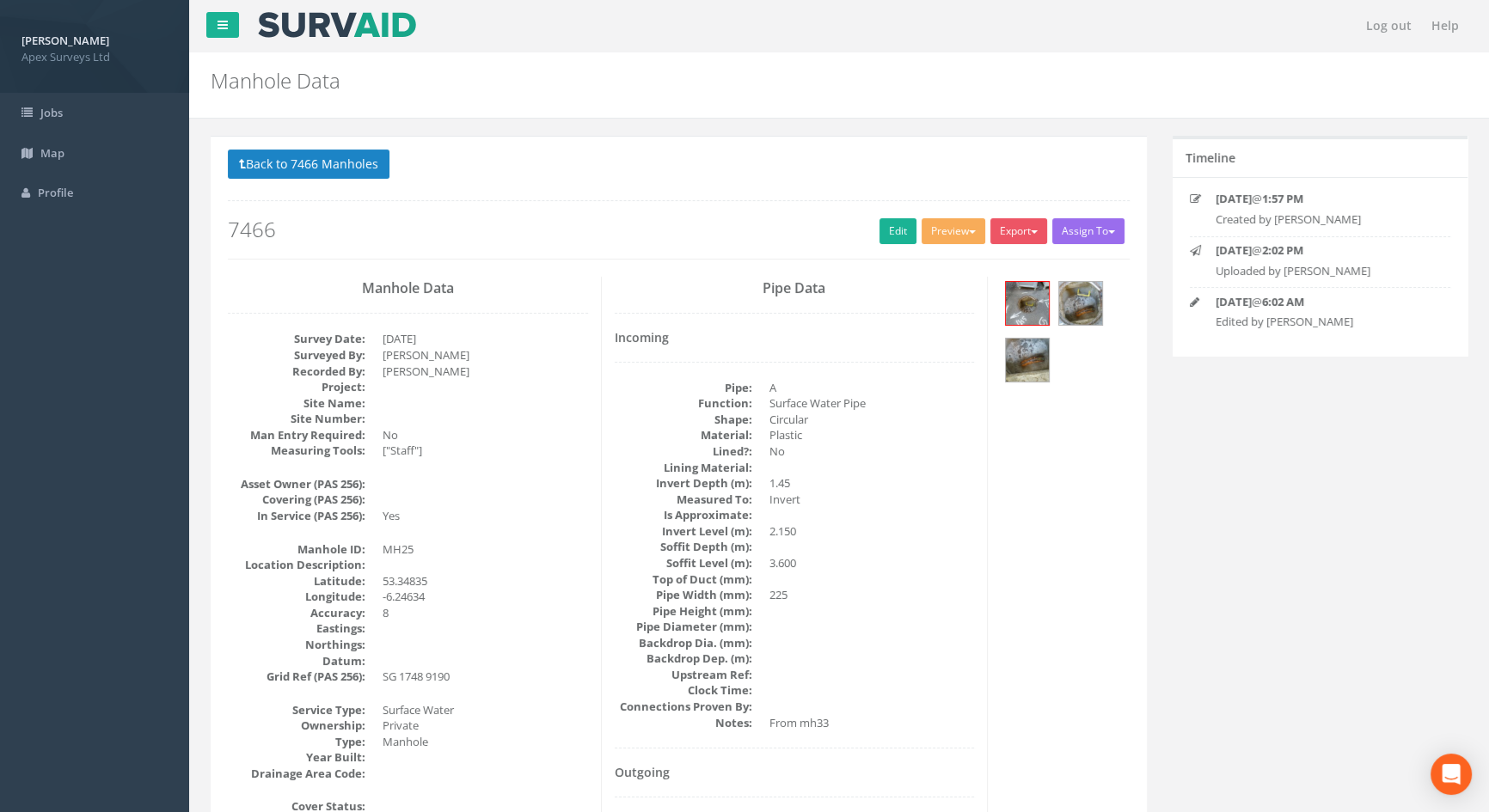
click at [288, 166] on button "Back to 7466 Manholes" at bounding box center [308, 164] width 161 height 29
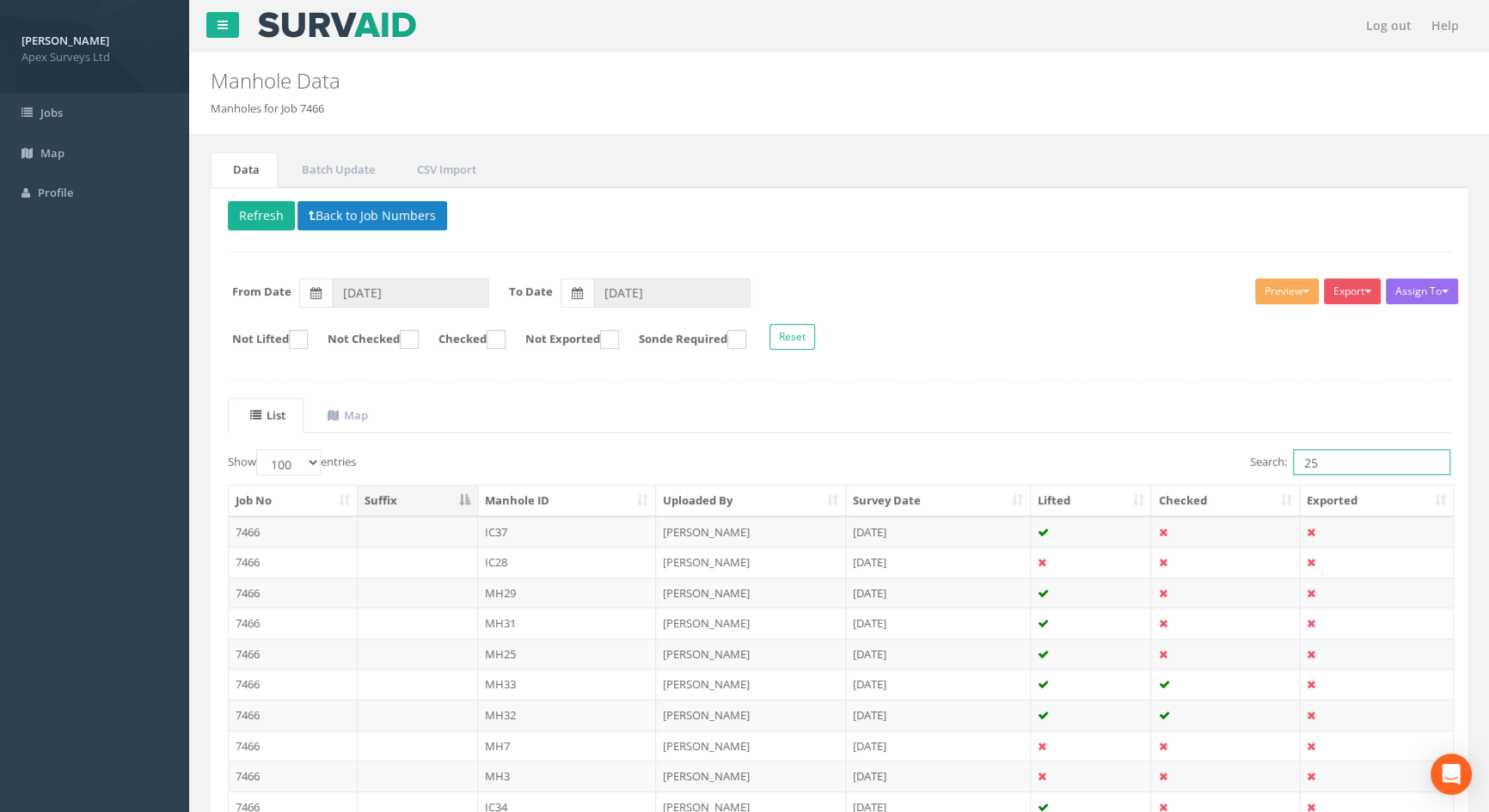
click at [1320, 464] on input "25" at bounding box center [1372, 462] width 158 height 26
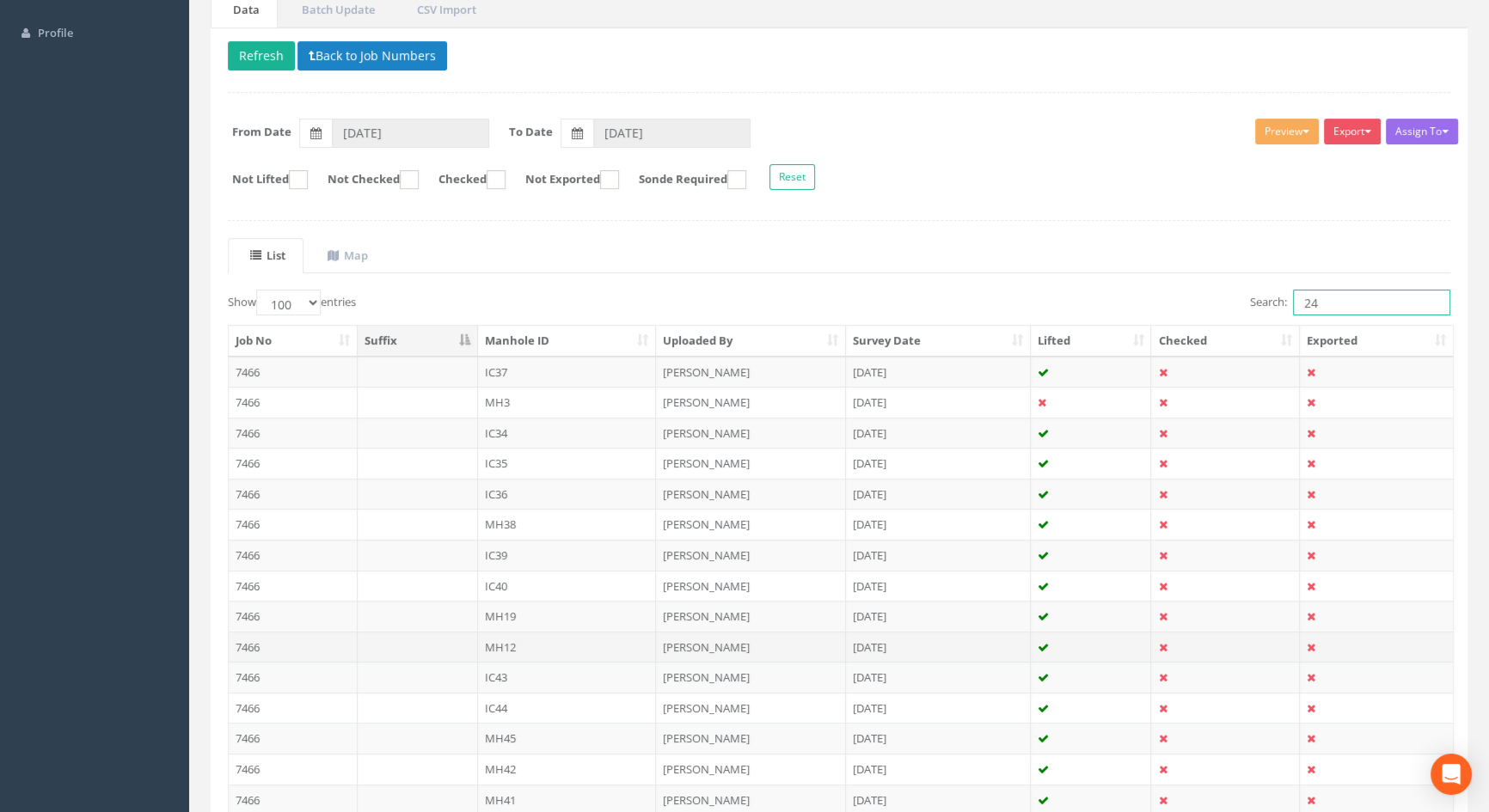
scroll to position [327, 0]
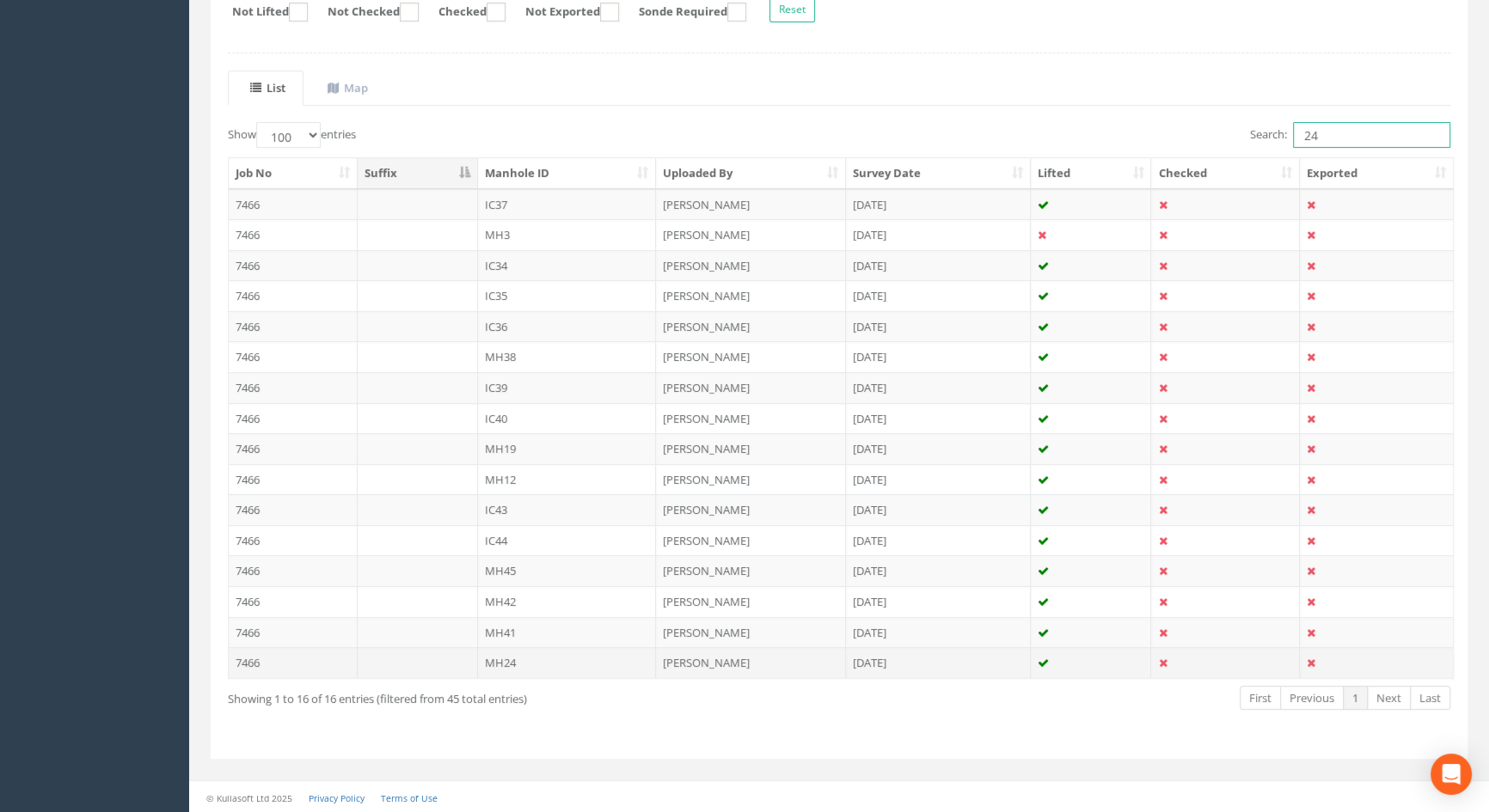
type input "24"
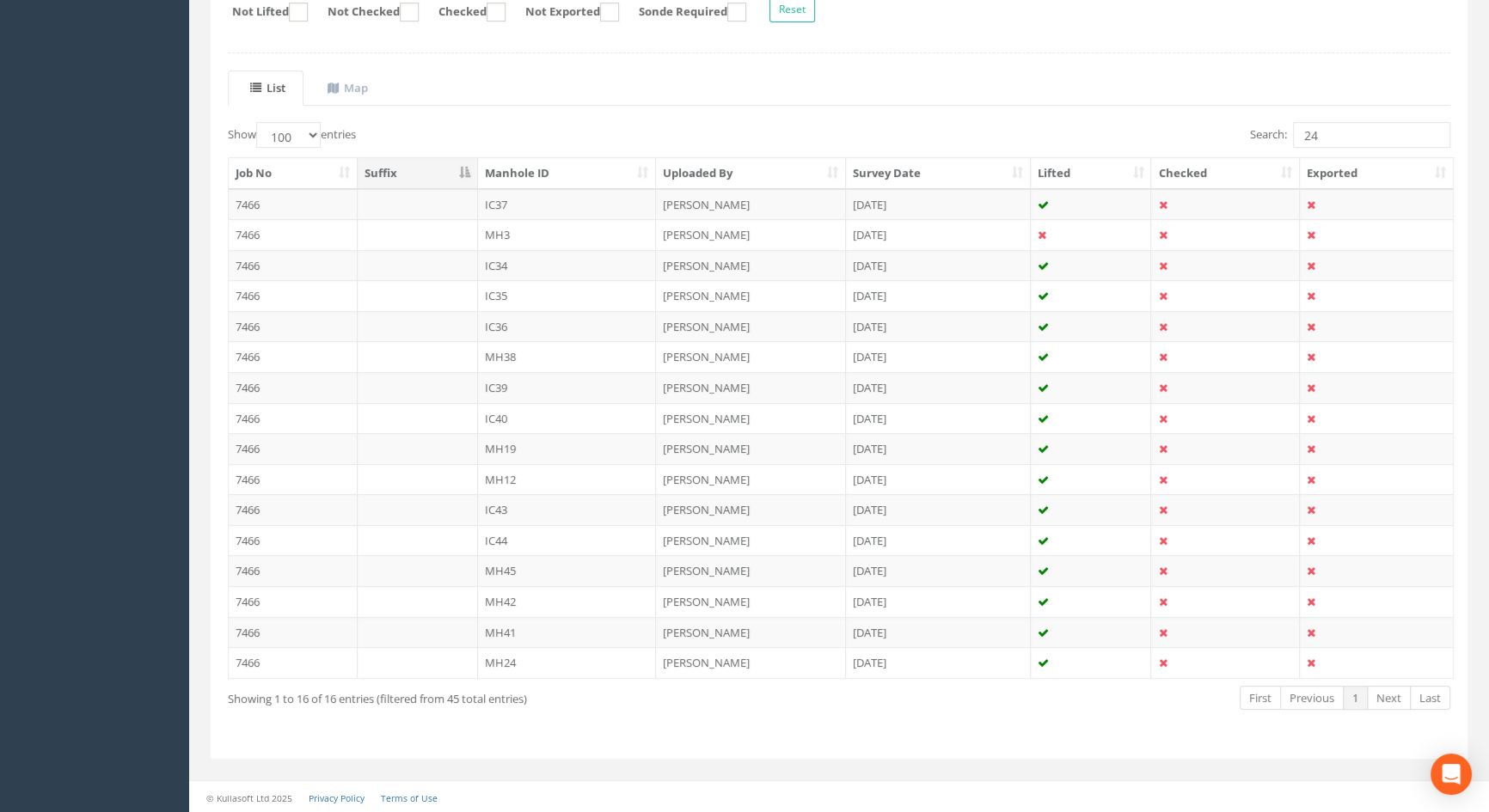
click at [507, 660] on td "MH24" at bounding box center [567, 662] width 178 height 31
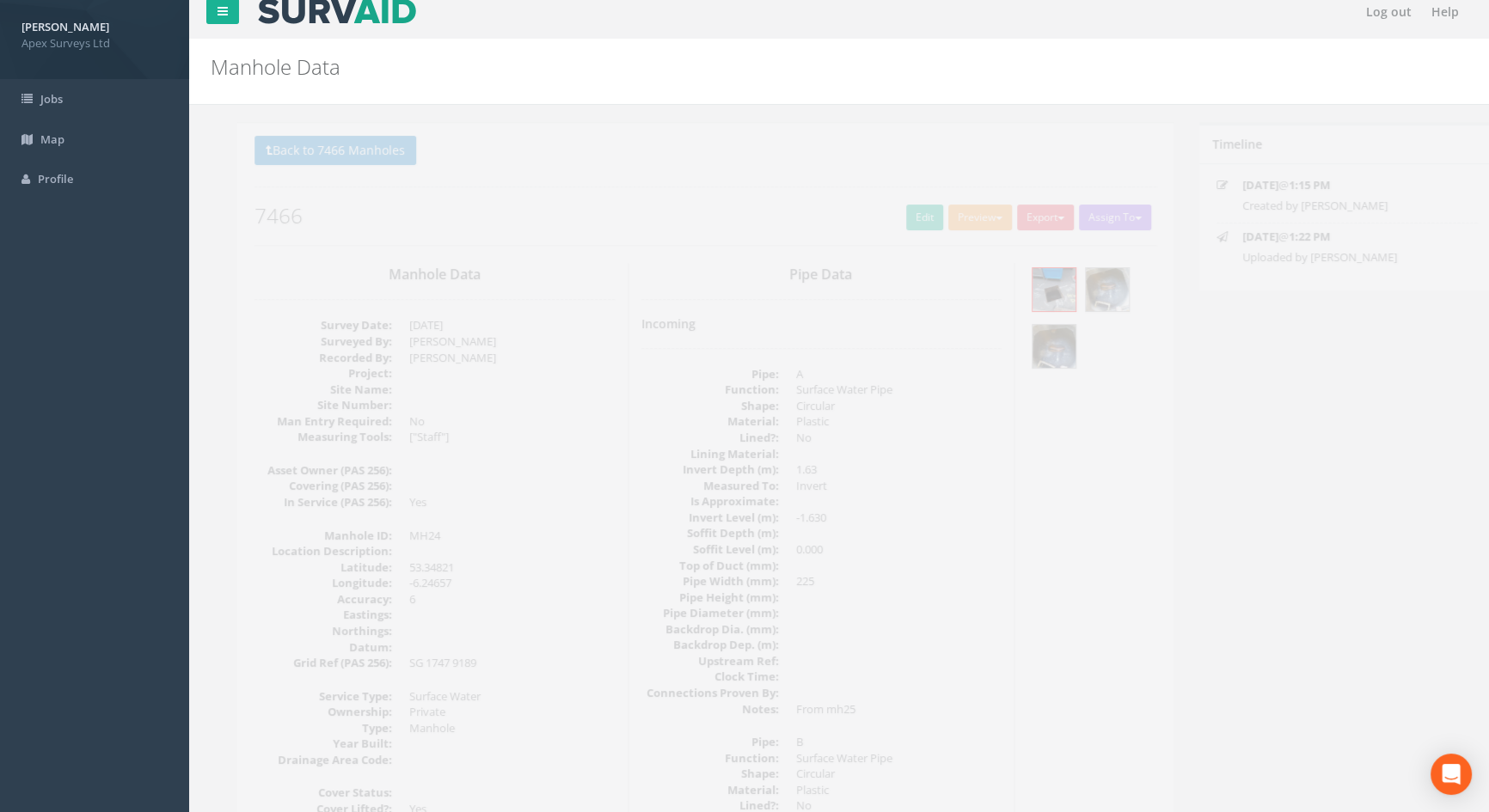
scroll to position [0, 0]
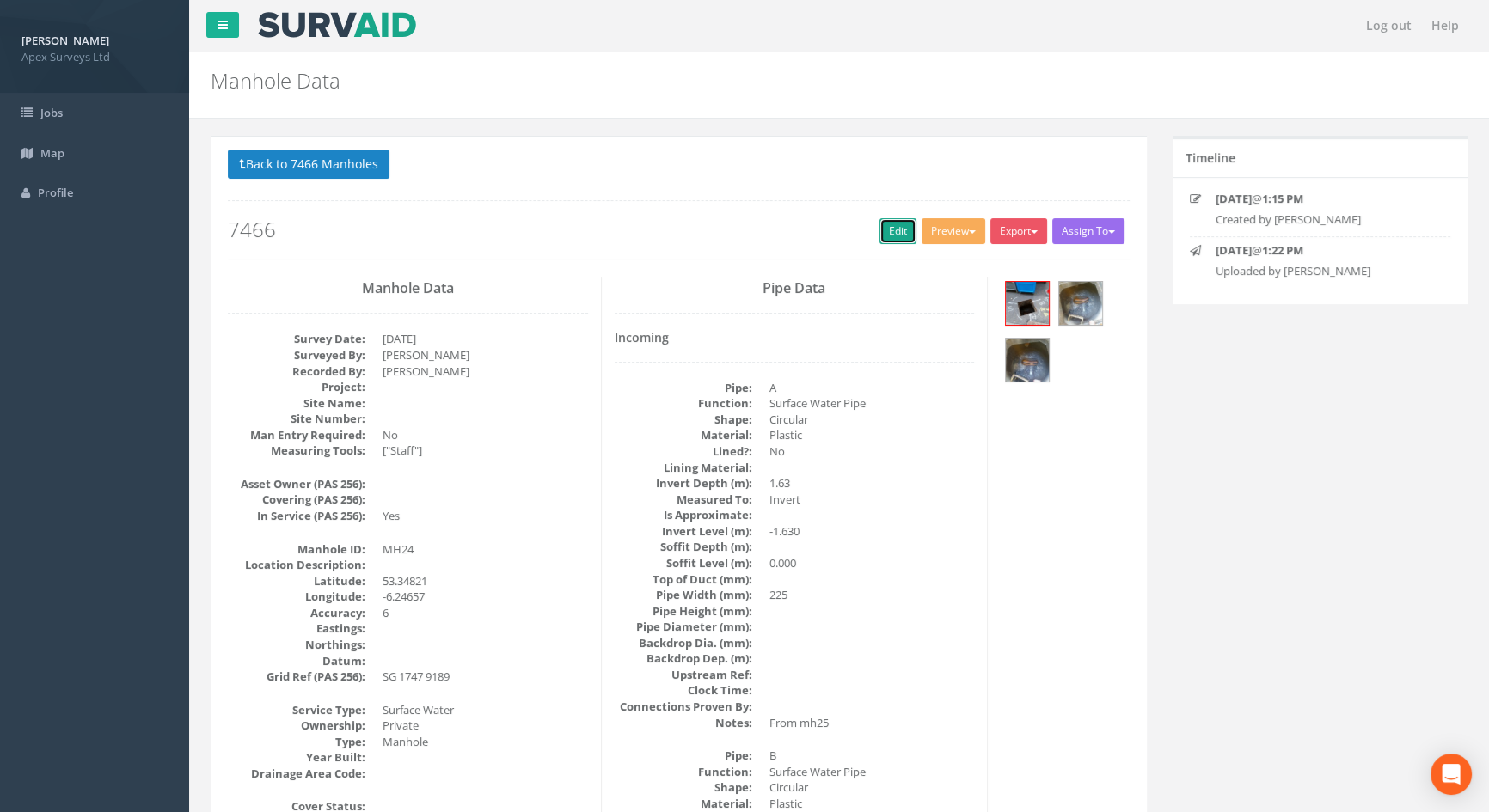
click at [890, 225] on link "Edit" at bounding box center [898, 231] width 37 height 26
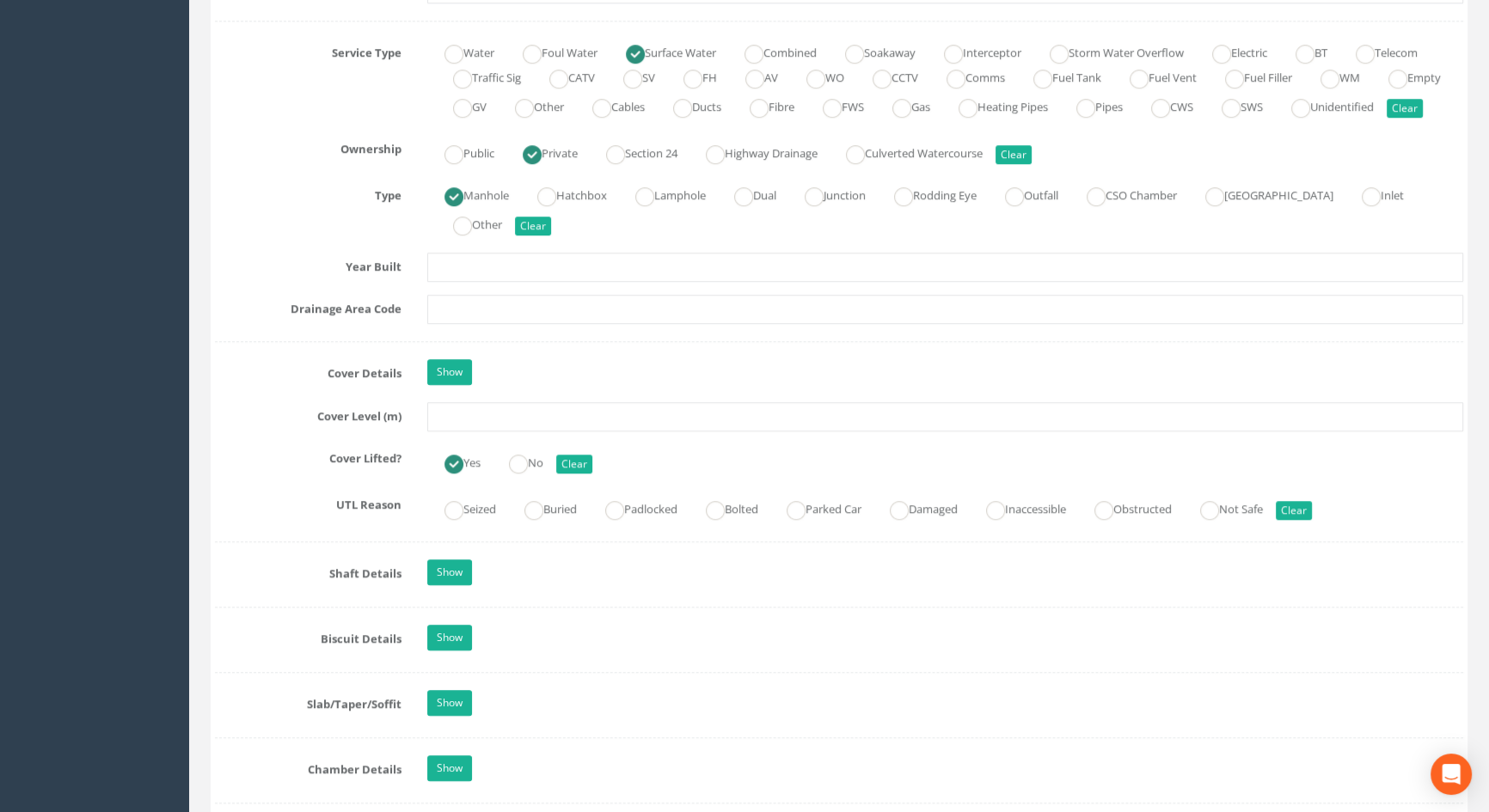
scroll to position [1250, 0]
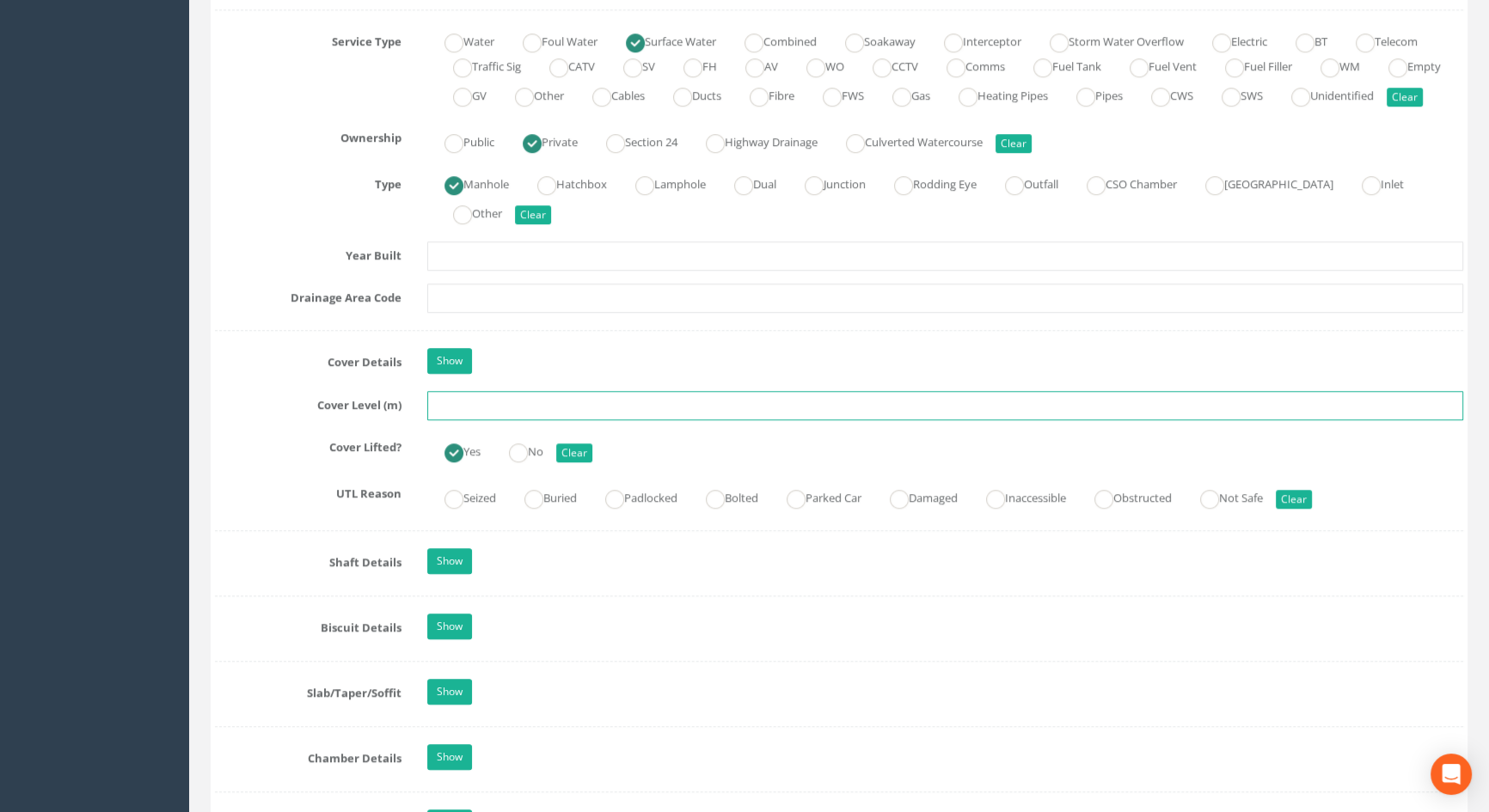
click at [525, 420] on input "text" at bounding box center [945, 406] width 1036 height 29
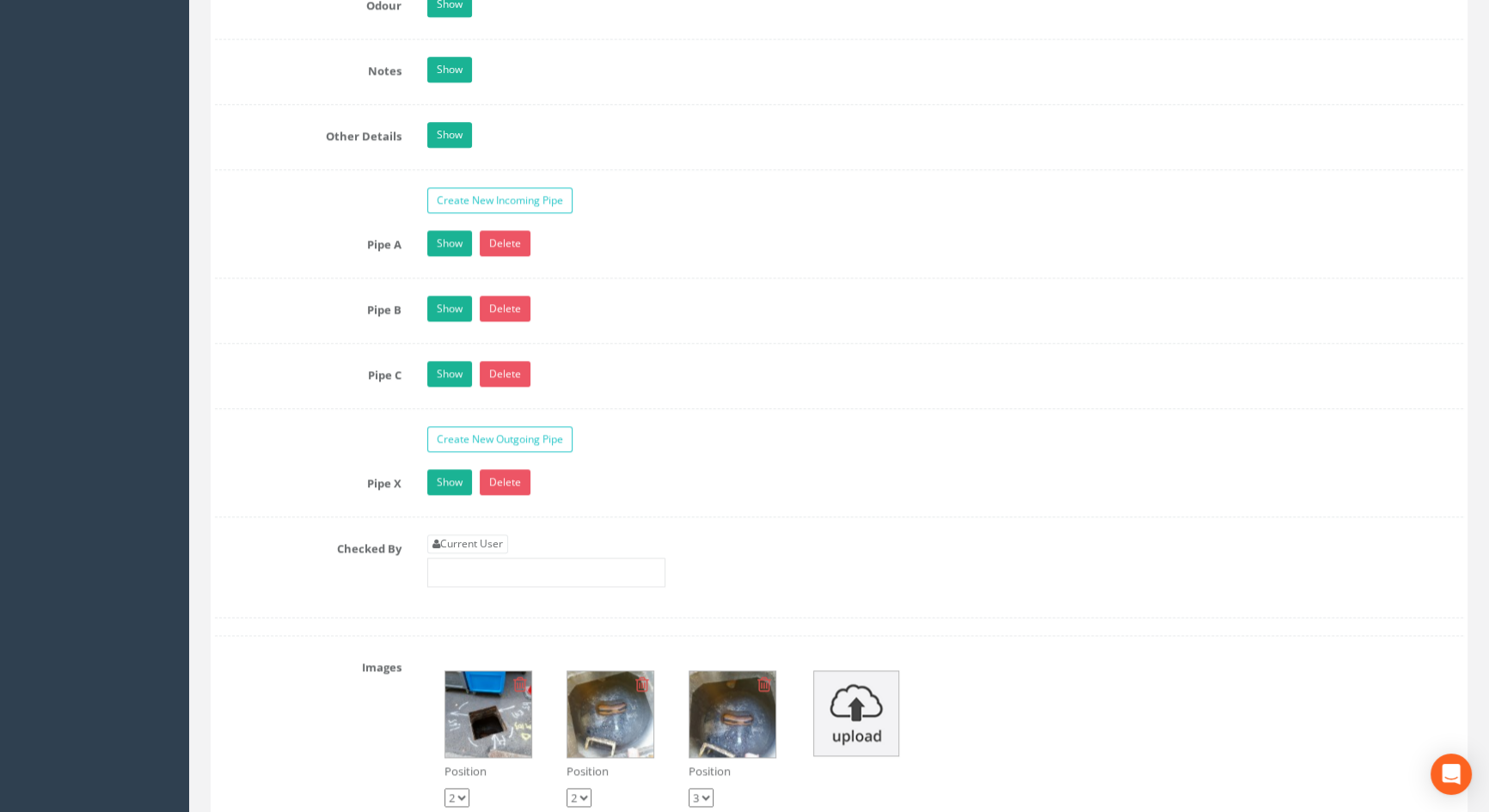
scroll to position [2734, 0]
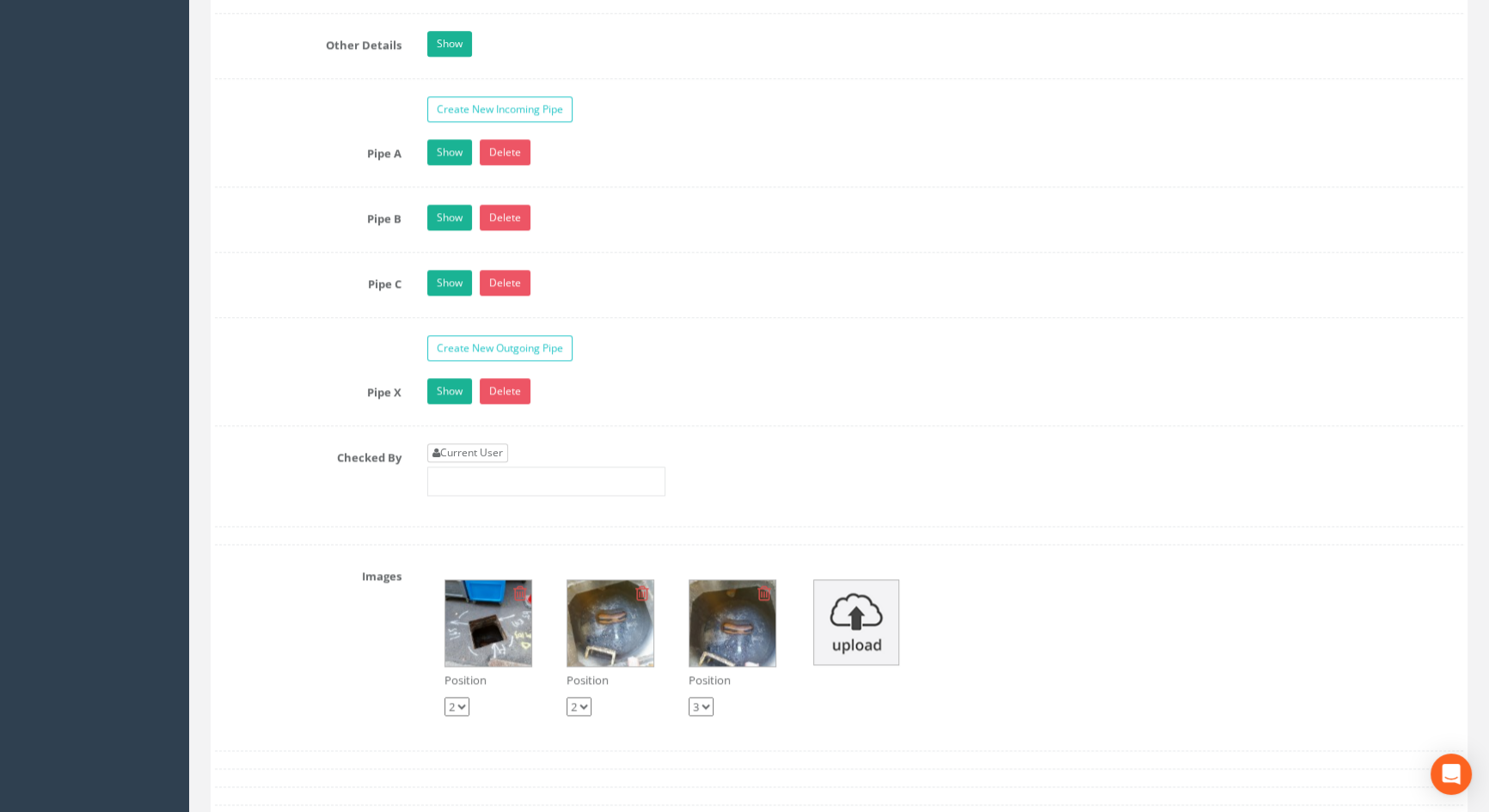
type input "3.61"
click at [479, 462] on link "Current User" at bounding box center [468, 452] width 81 height 19
type input "[PERSON_NAME]"
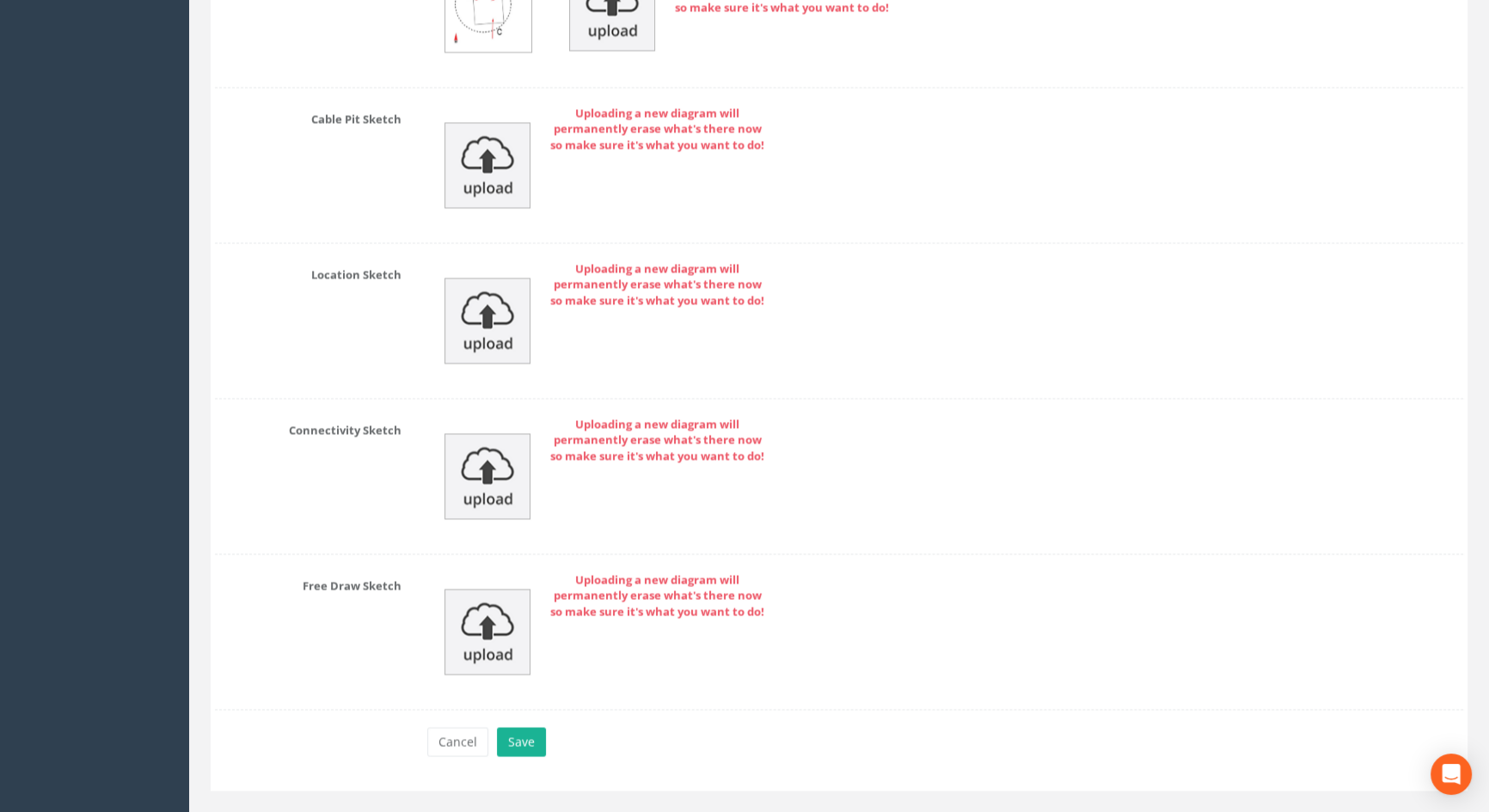
scroll to position [3843, 0]
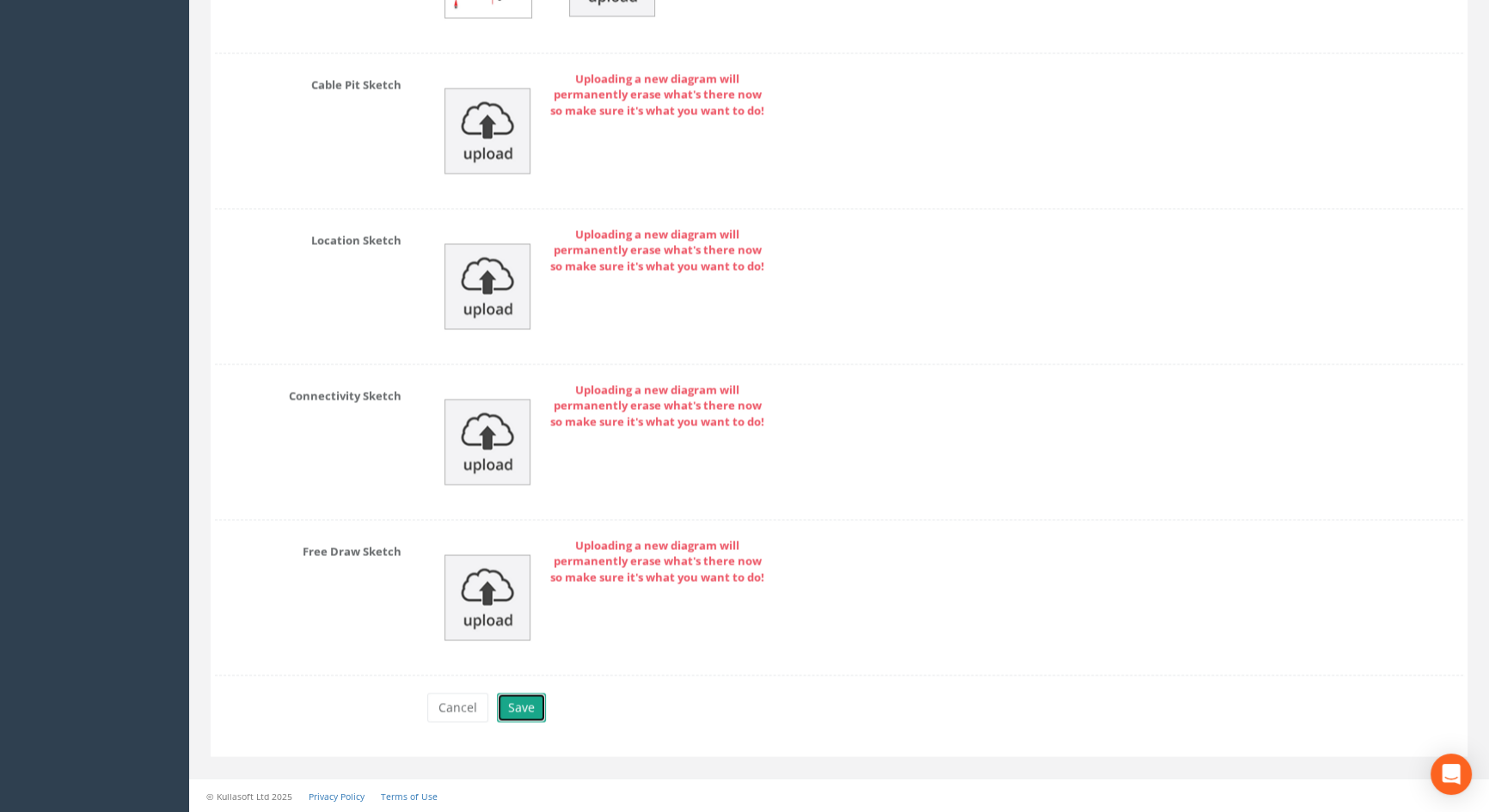
click at [531, 706] on button "Save" at bounding box center [521, 707] width 49 height 29
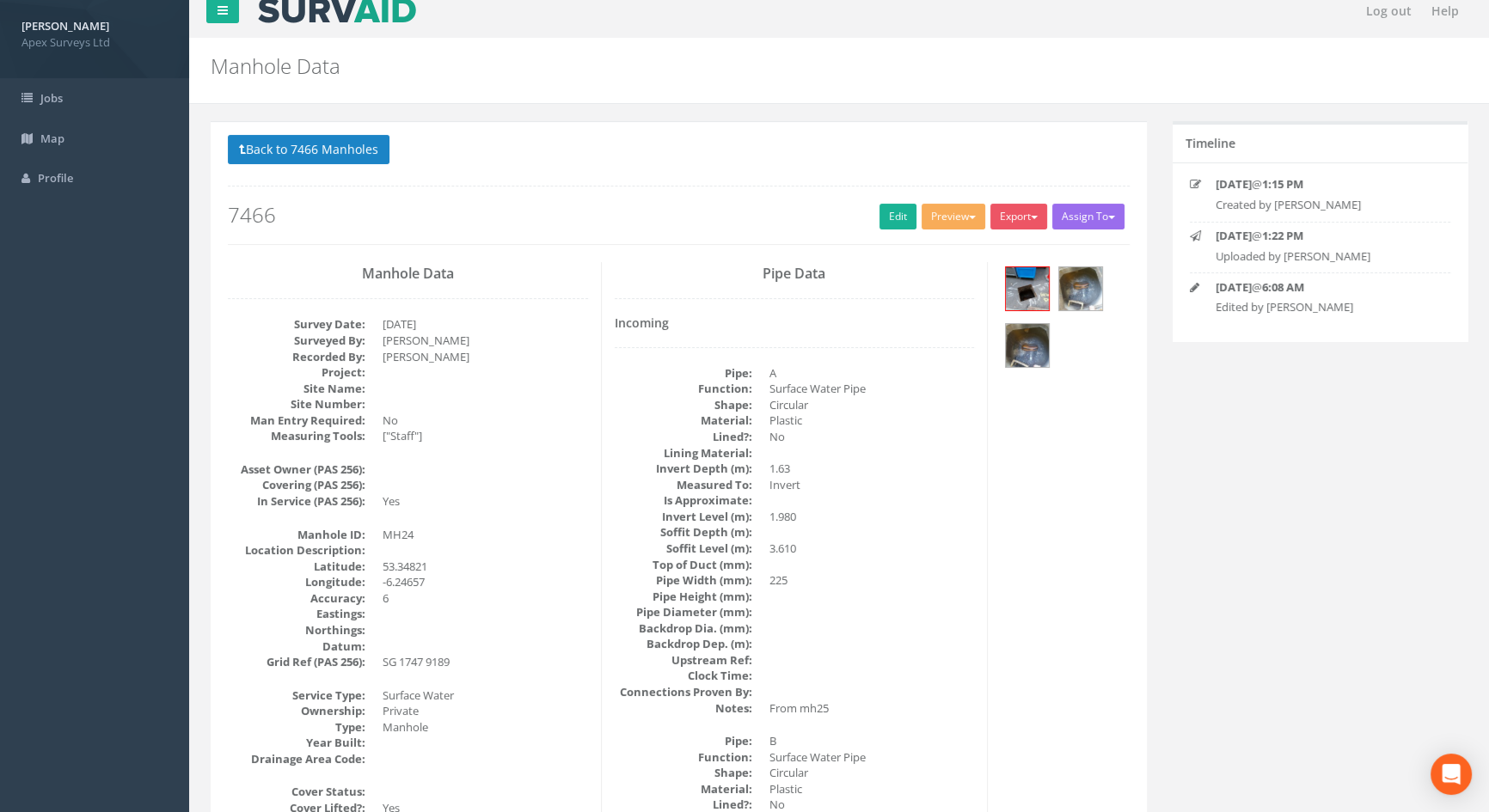
scroll to position [0, 0]
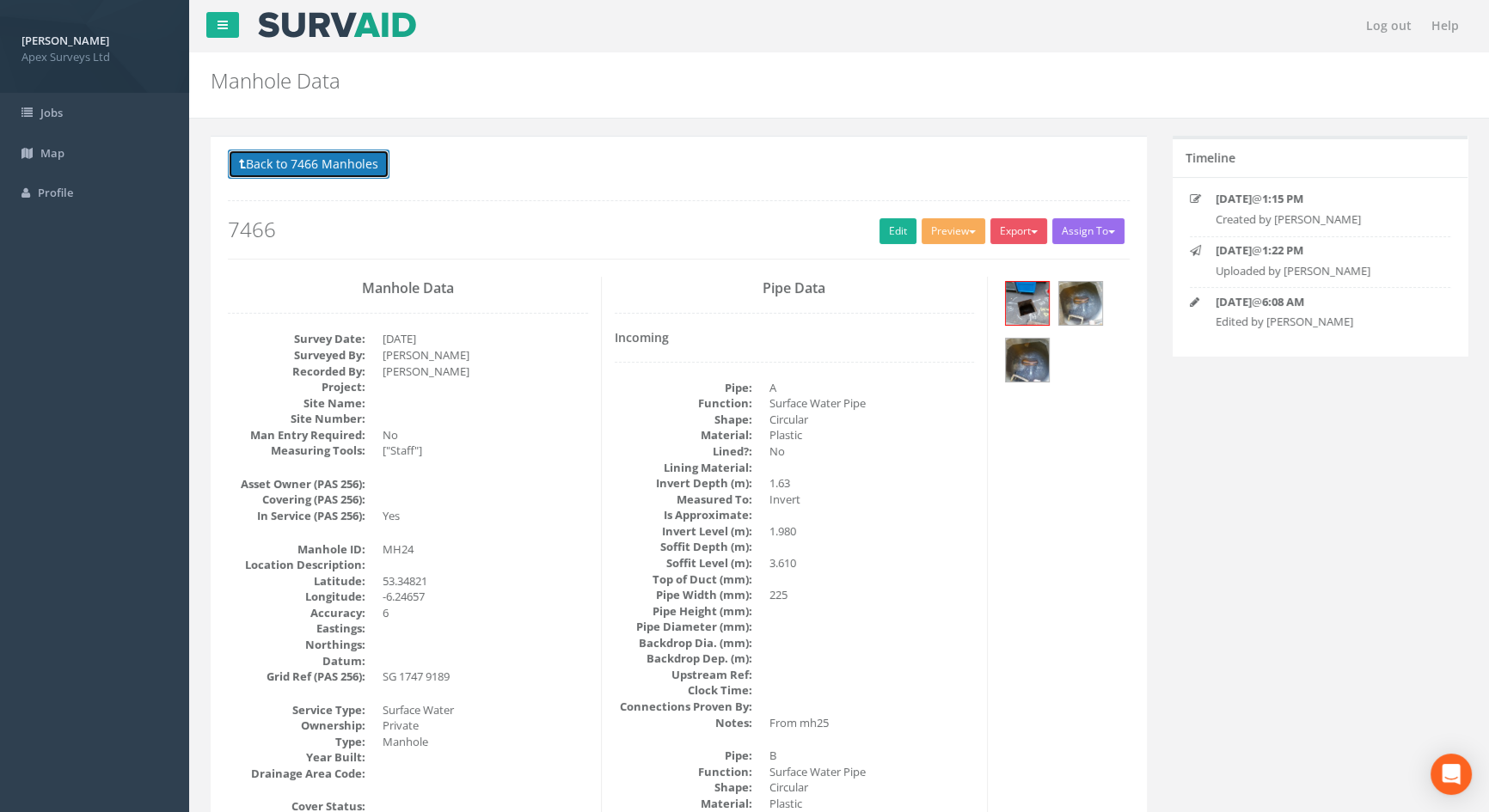
click at [366, 172] on button "Back to 7466 Manholes" at bounding box center [308, 164] width 161 height 29
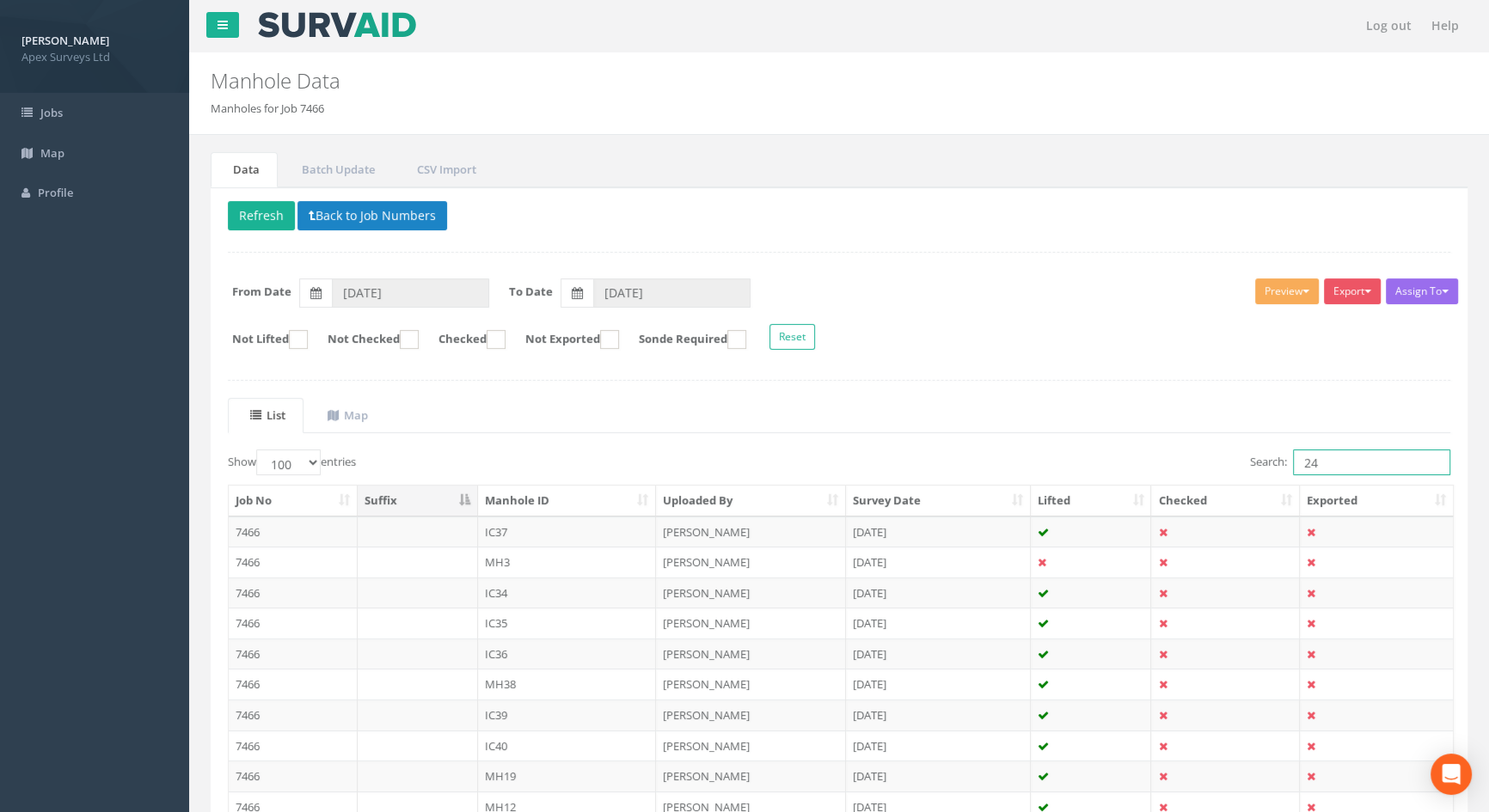
drag, startPoint x: 1273, startPoint y: 457, endPoint x: 1135, endPoint y: 465, distance: 138.2
click at [1130, 466] on div "Search: 24" at bounding box center [1151, 464] width 598 height 30
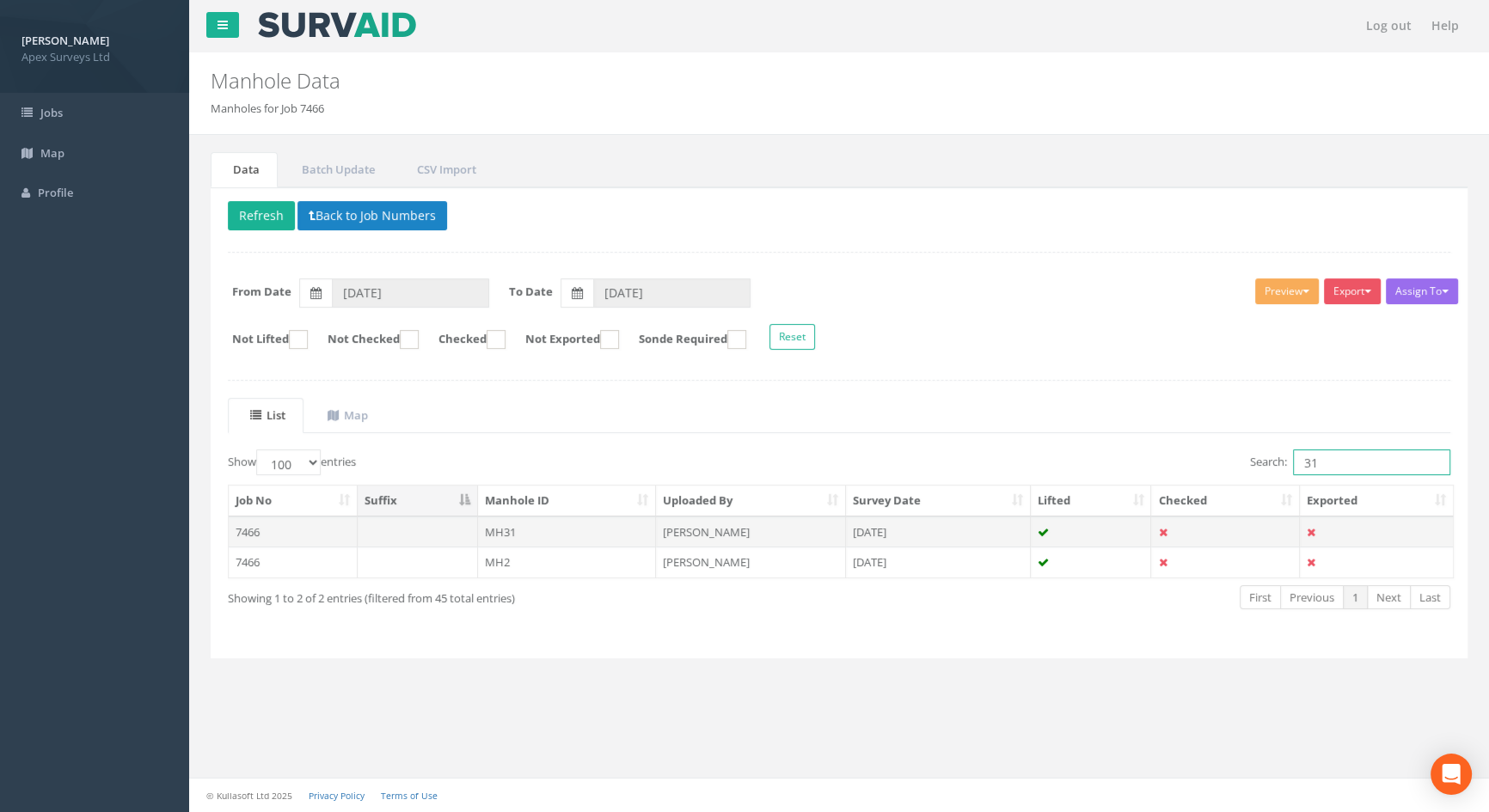
type input "31"
click at [522, 525] on td "MH31" at bounding box center [567, 532] width 178 height 31
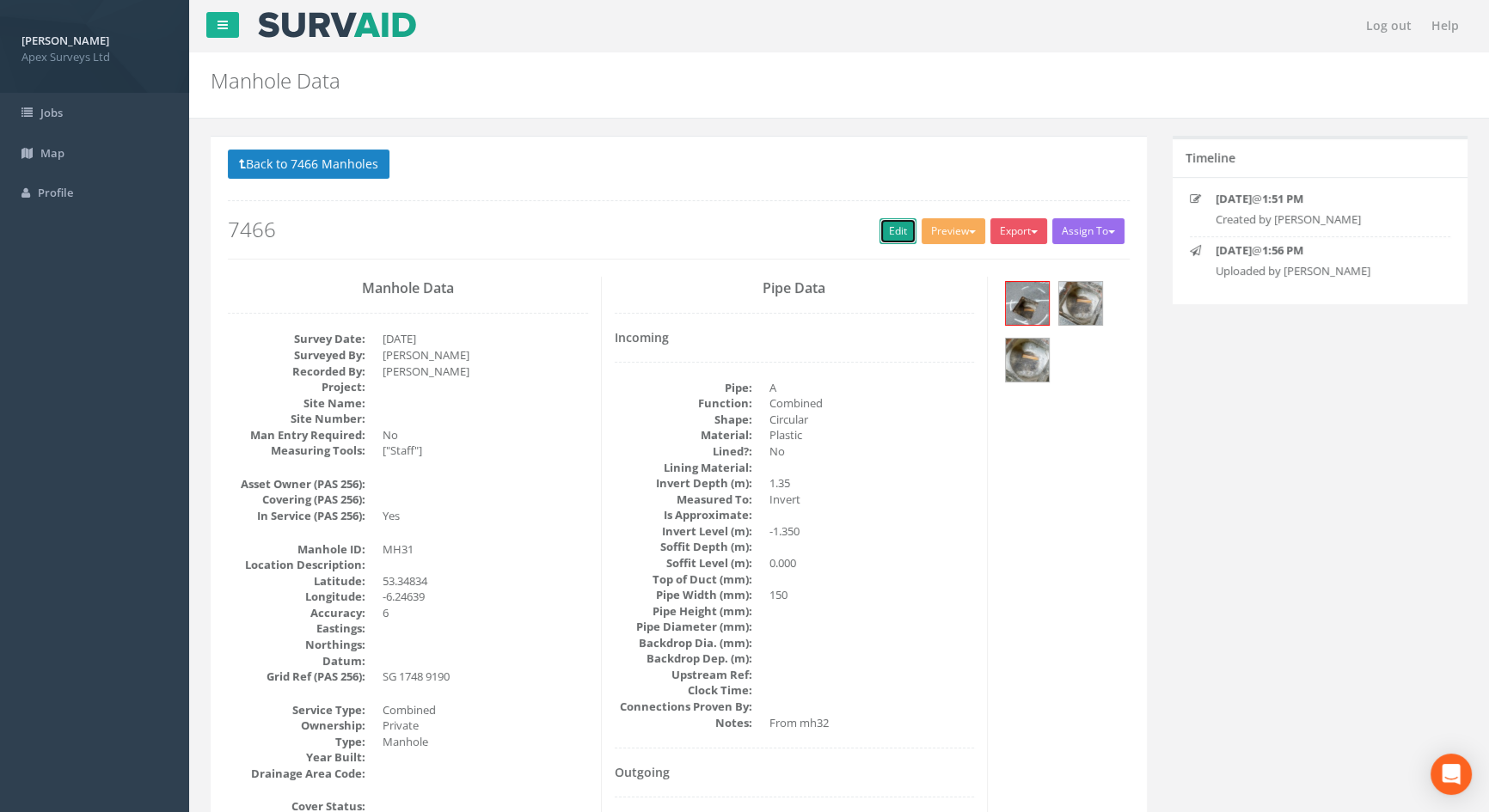
click at [902, 224] on link "Edit" at bounding box center [898, 231] width 37 height 26
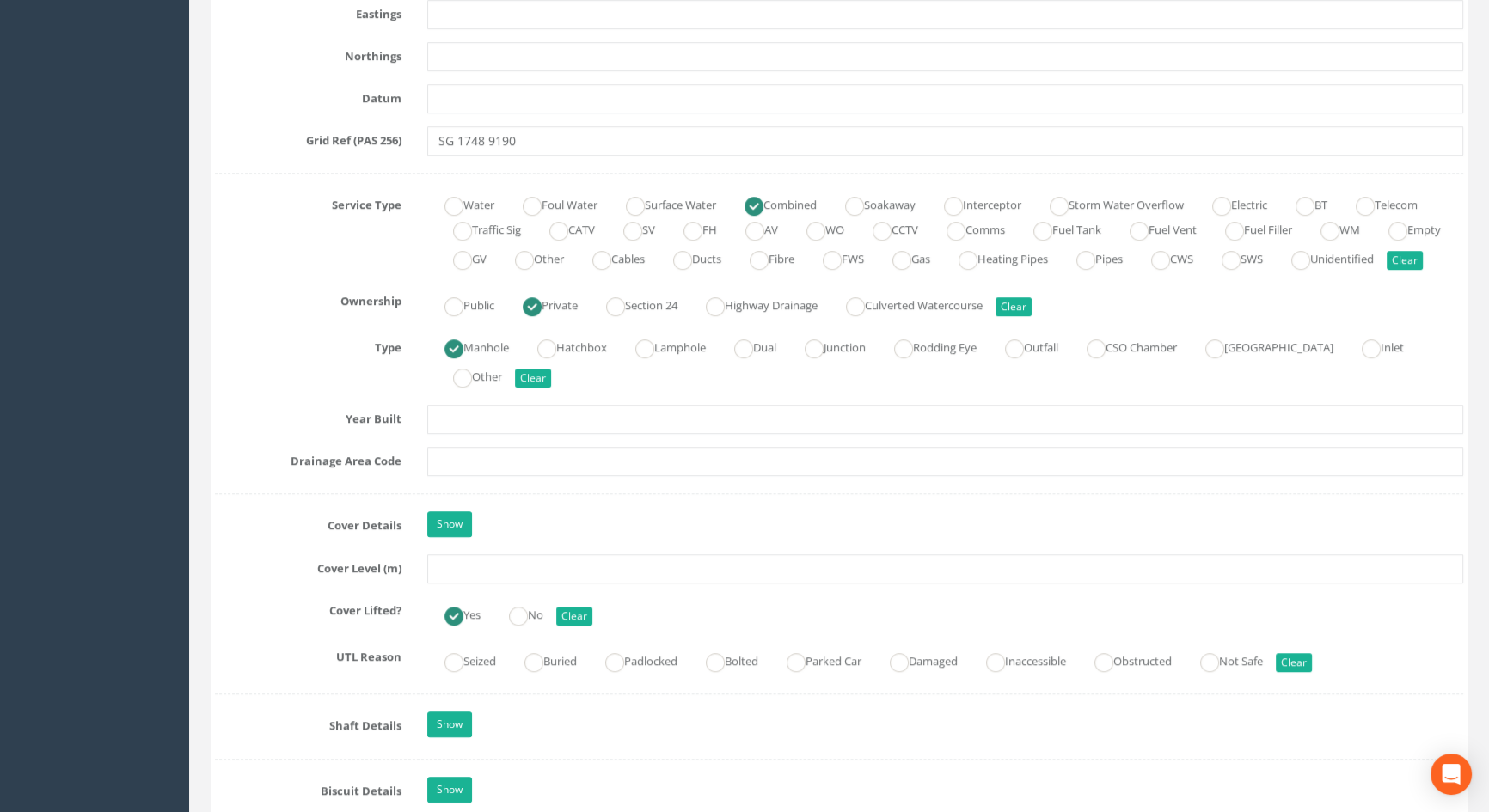
scroll to position [1093, 0]
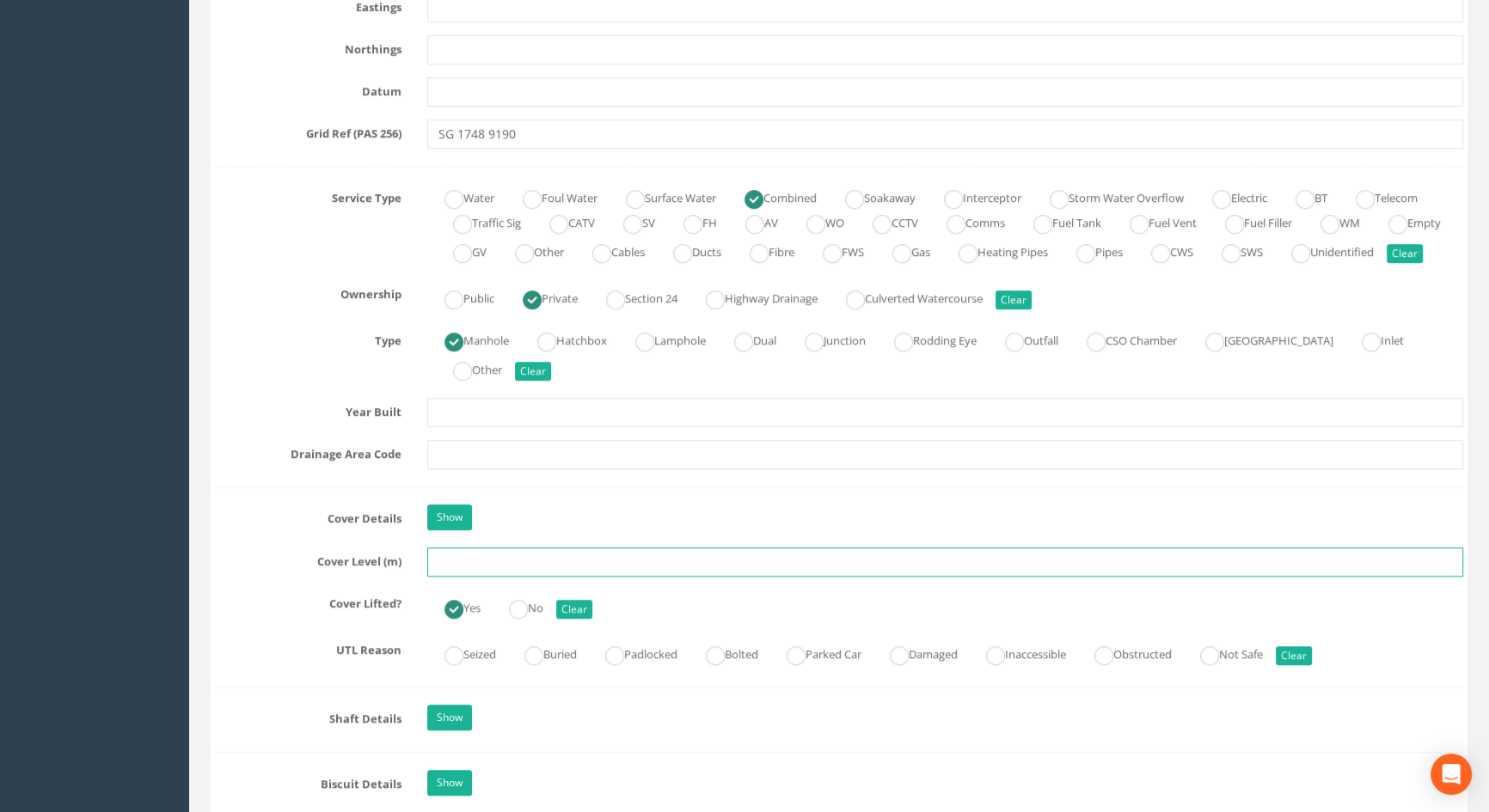
click at [468, 577] on input "text" at bounding box center [945, 562] width 1036 height 29
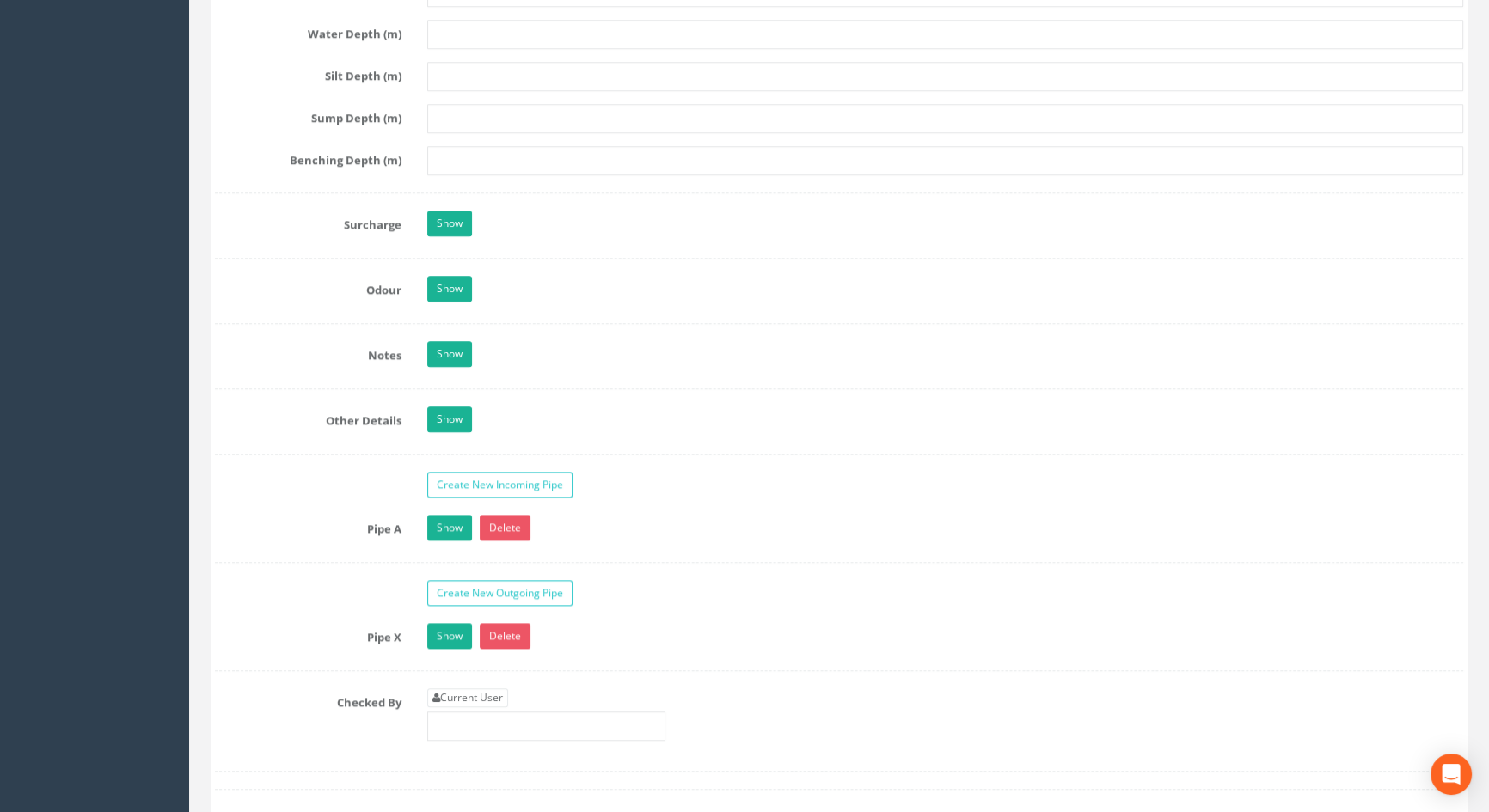
scroll to position [2501, 0]
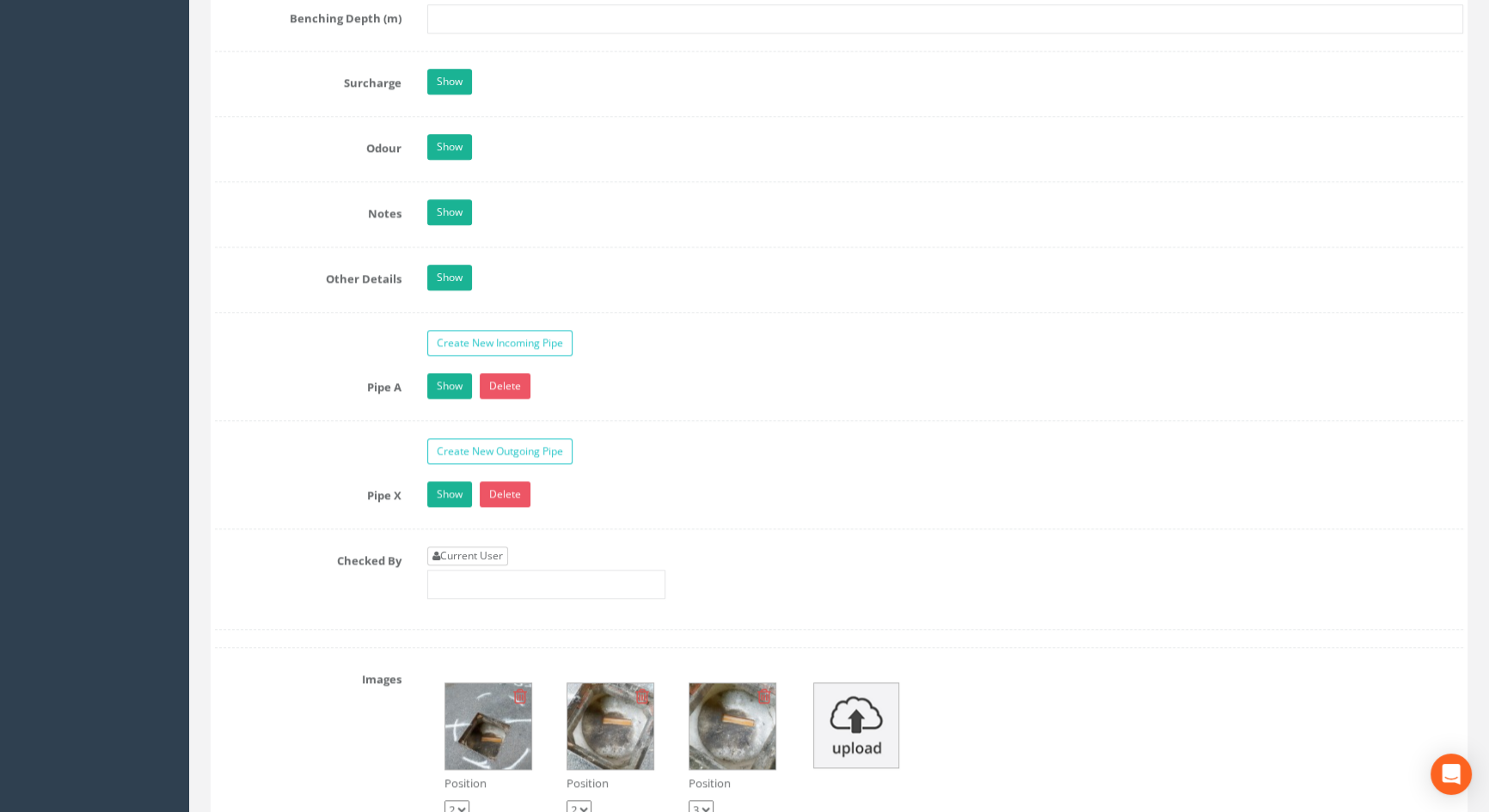
type input "3.64"
click at [477, 566] on link "Current User" at bounding box center [468, 556] width 81 height 19
type input "[PERSON_NAME]"
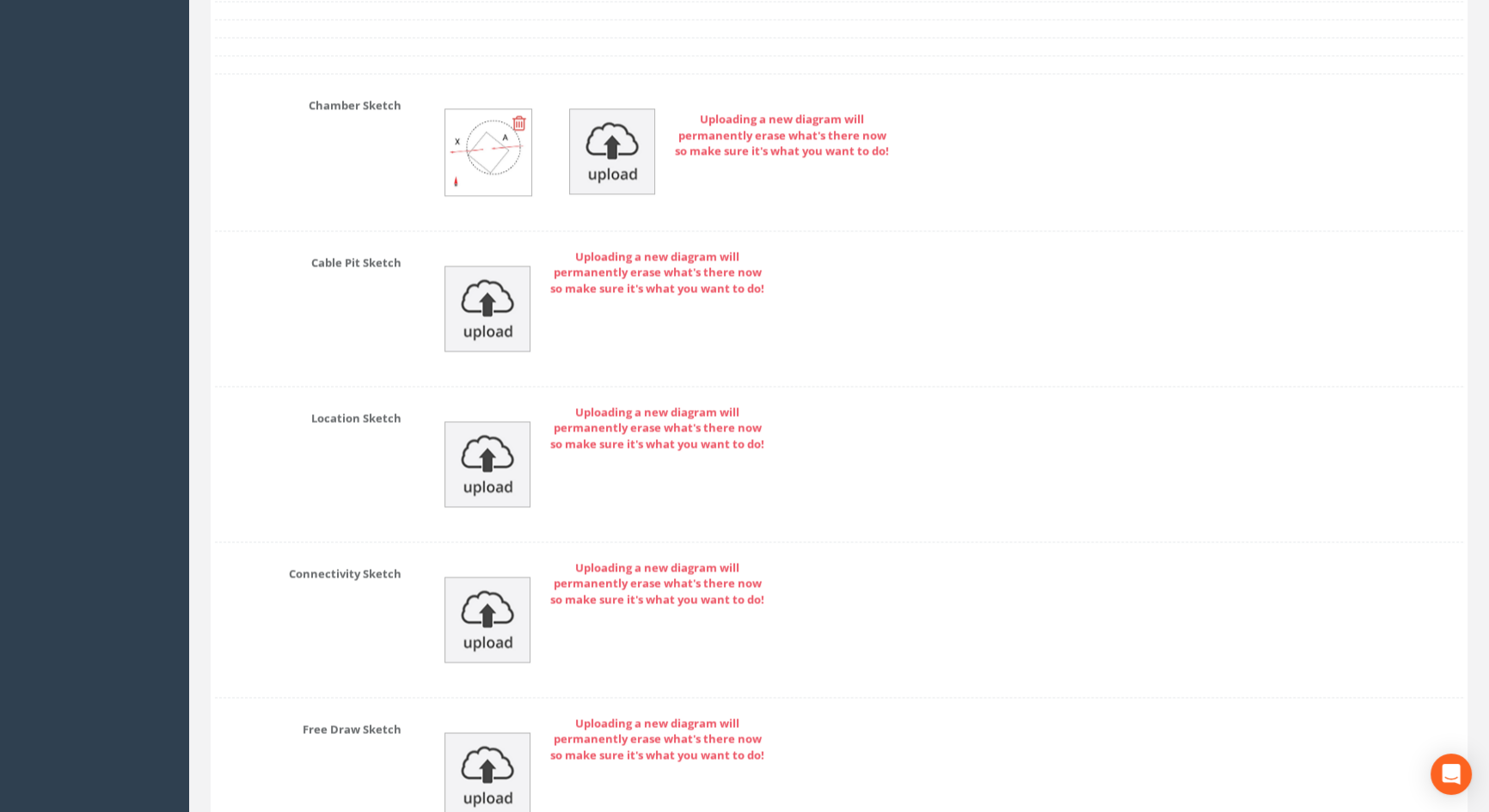
scroll to position [3712, 0]
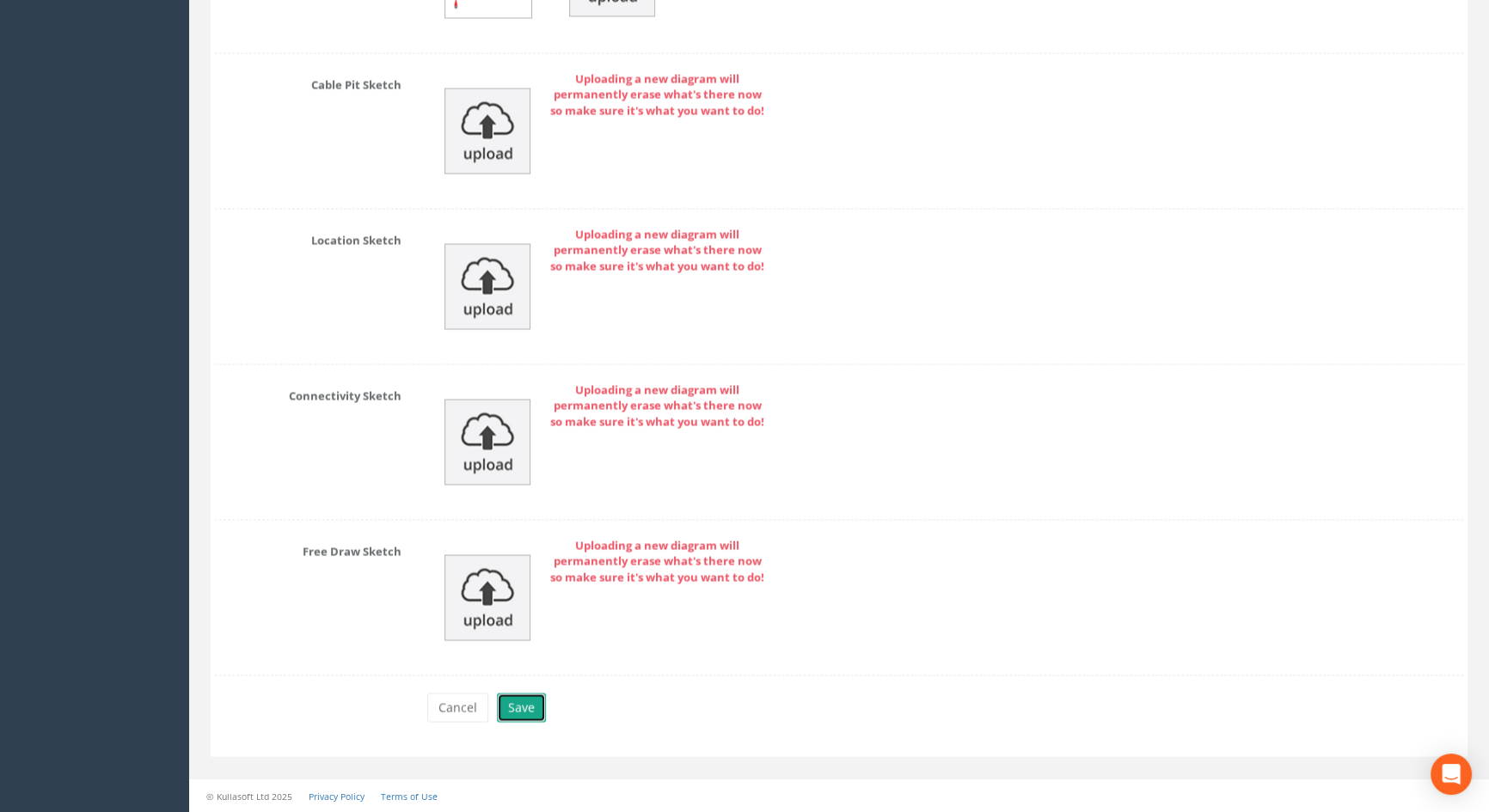
click at [508, 701] on button "Save" at bounding box center [521, 707] width 49 height 29
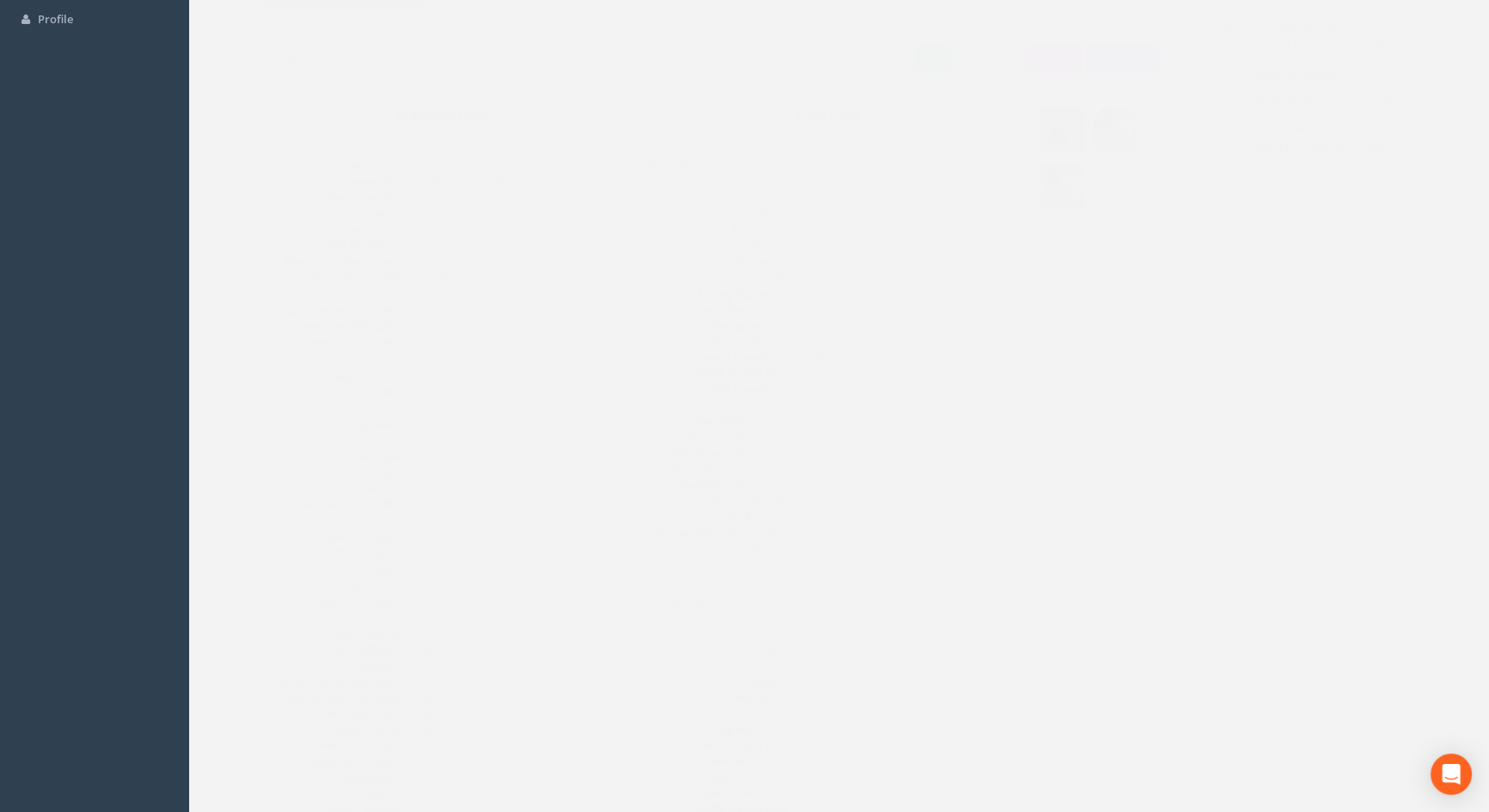
scroll to position [0, 0]
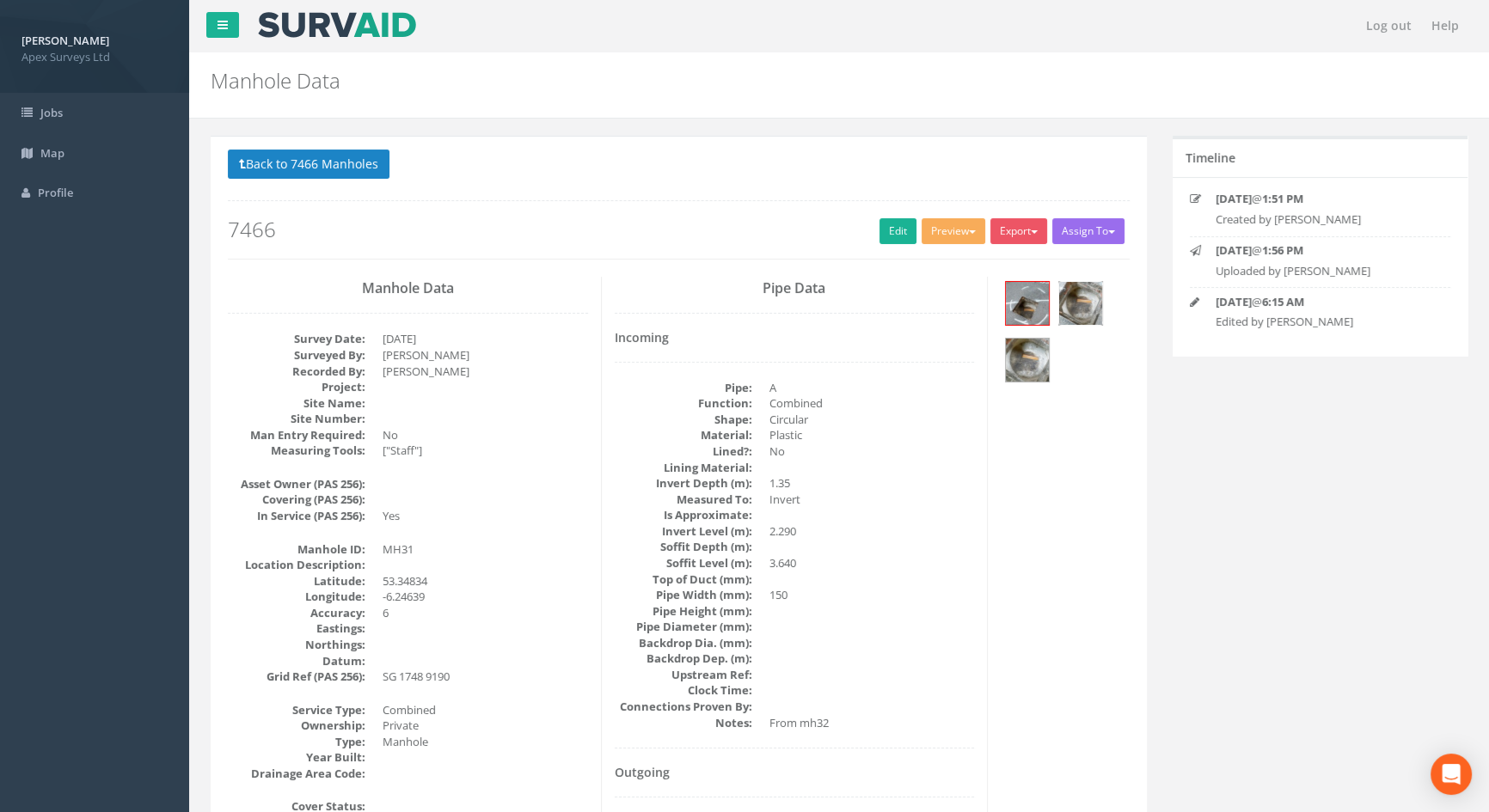
click at [1079, 304] on img at bounding box center [1081, 304] width 43 height 43
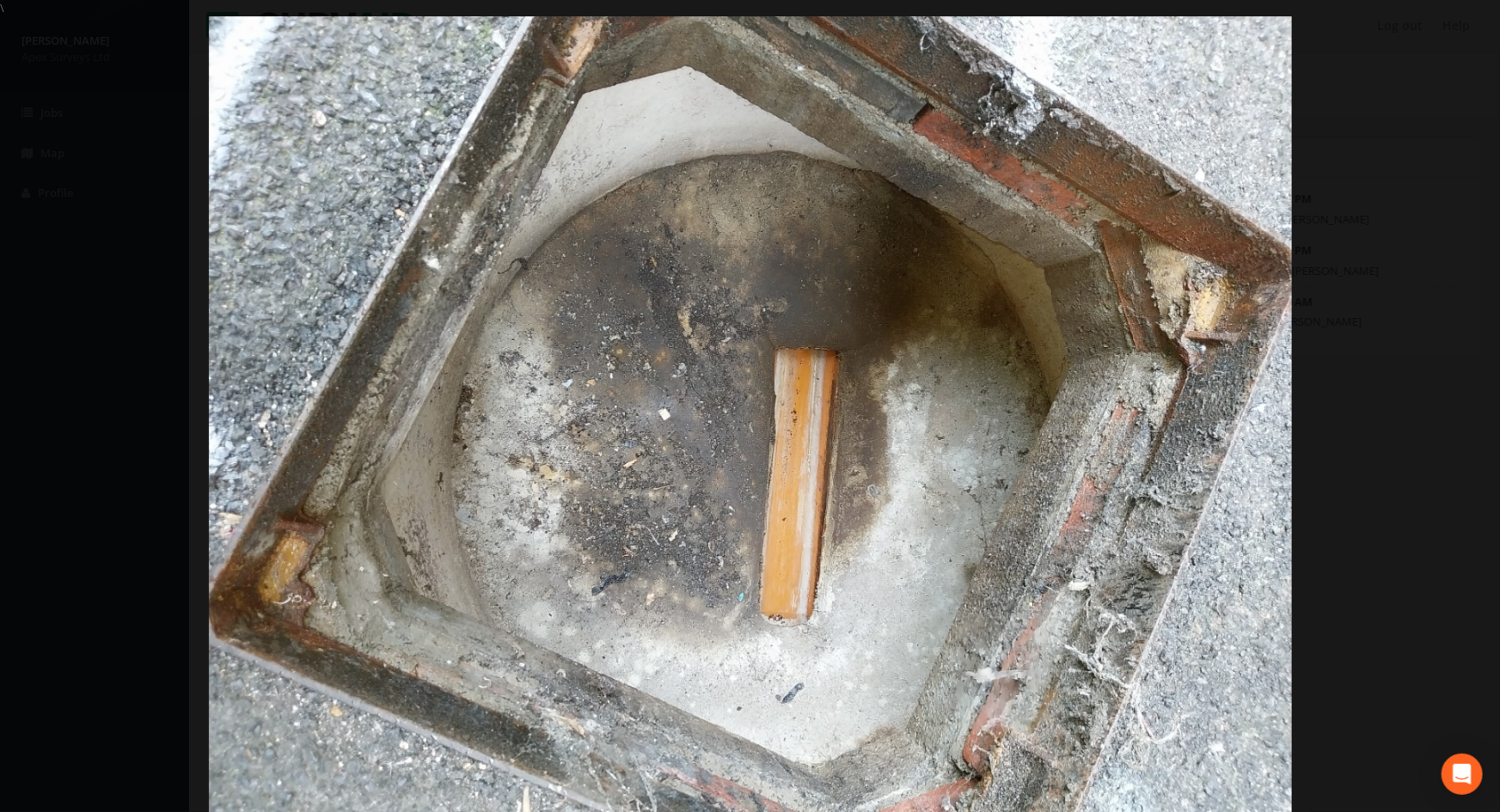
click at [1392, 328] on div at bounding box center [750, 422] width 1500 height 812
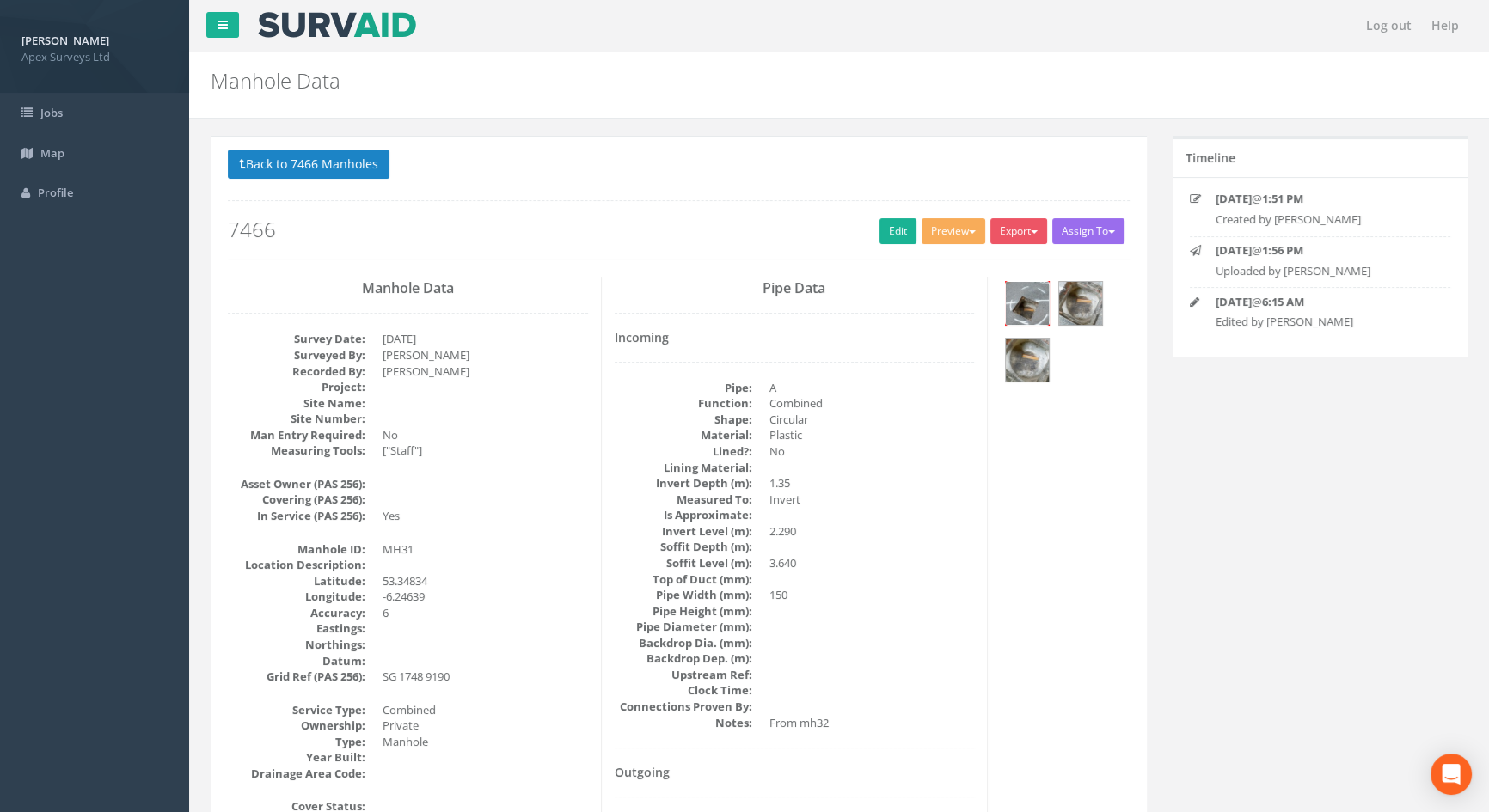
click at [1031, 305] on img at bounding box center [1028, 304] width 43 height 43
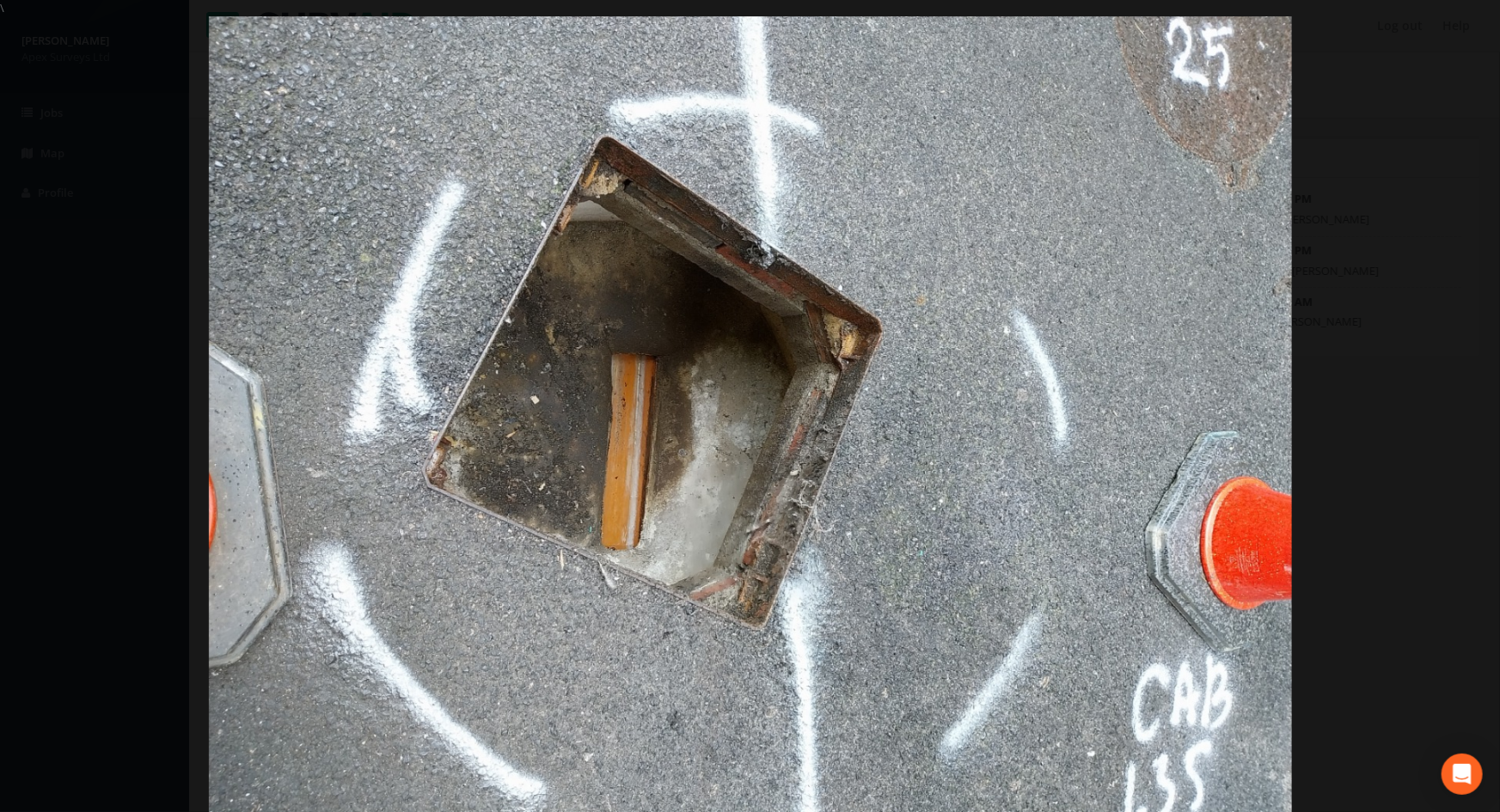
click at [1377, 364] on div at bounding box center [750, 422] width 1500 height 812
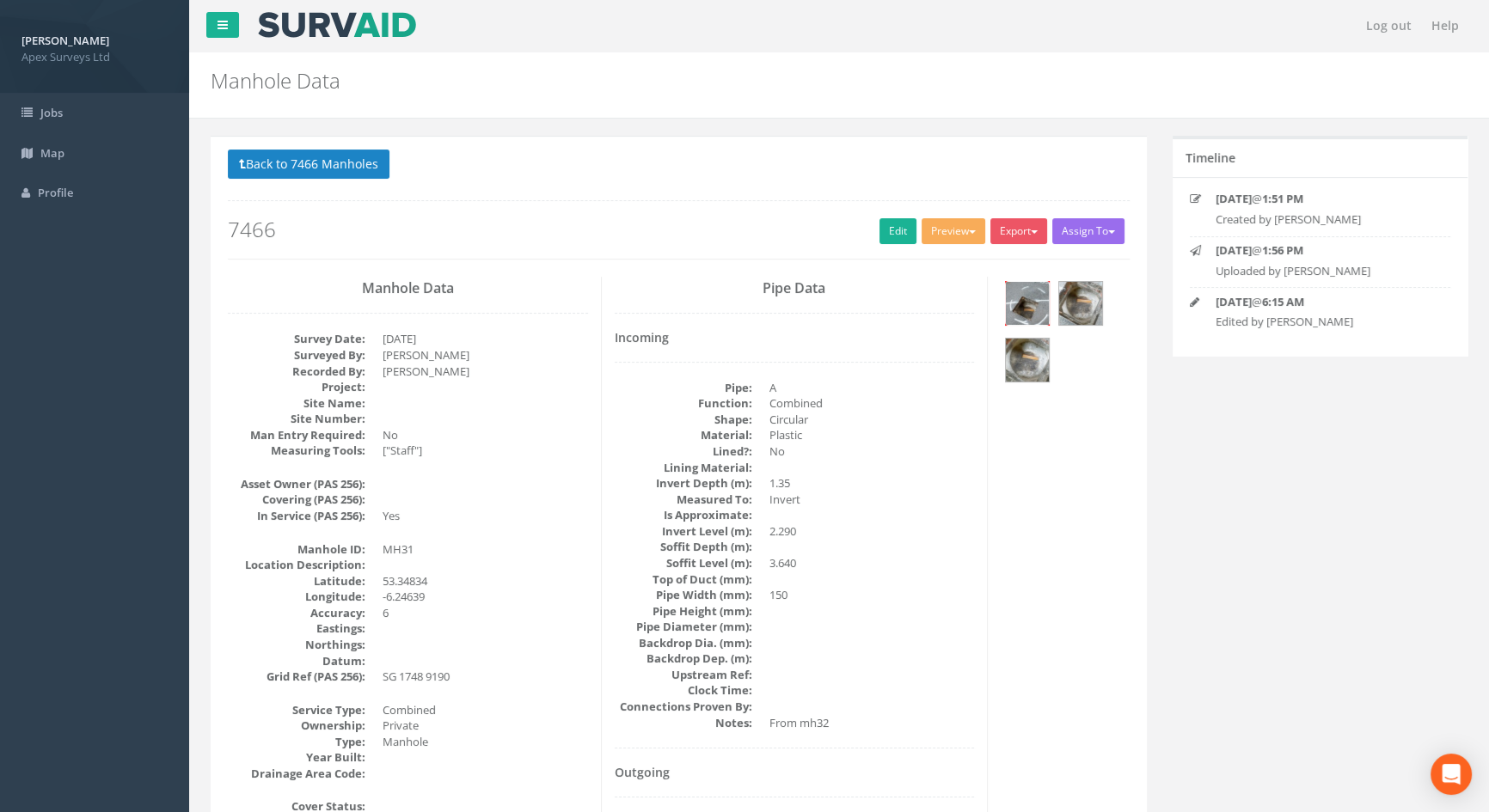
click at [1037, 309] on img at bounding box center [1028, 304] width 43 height 43
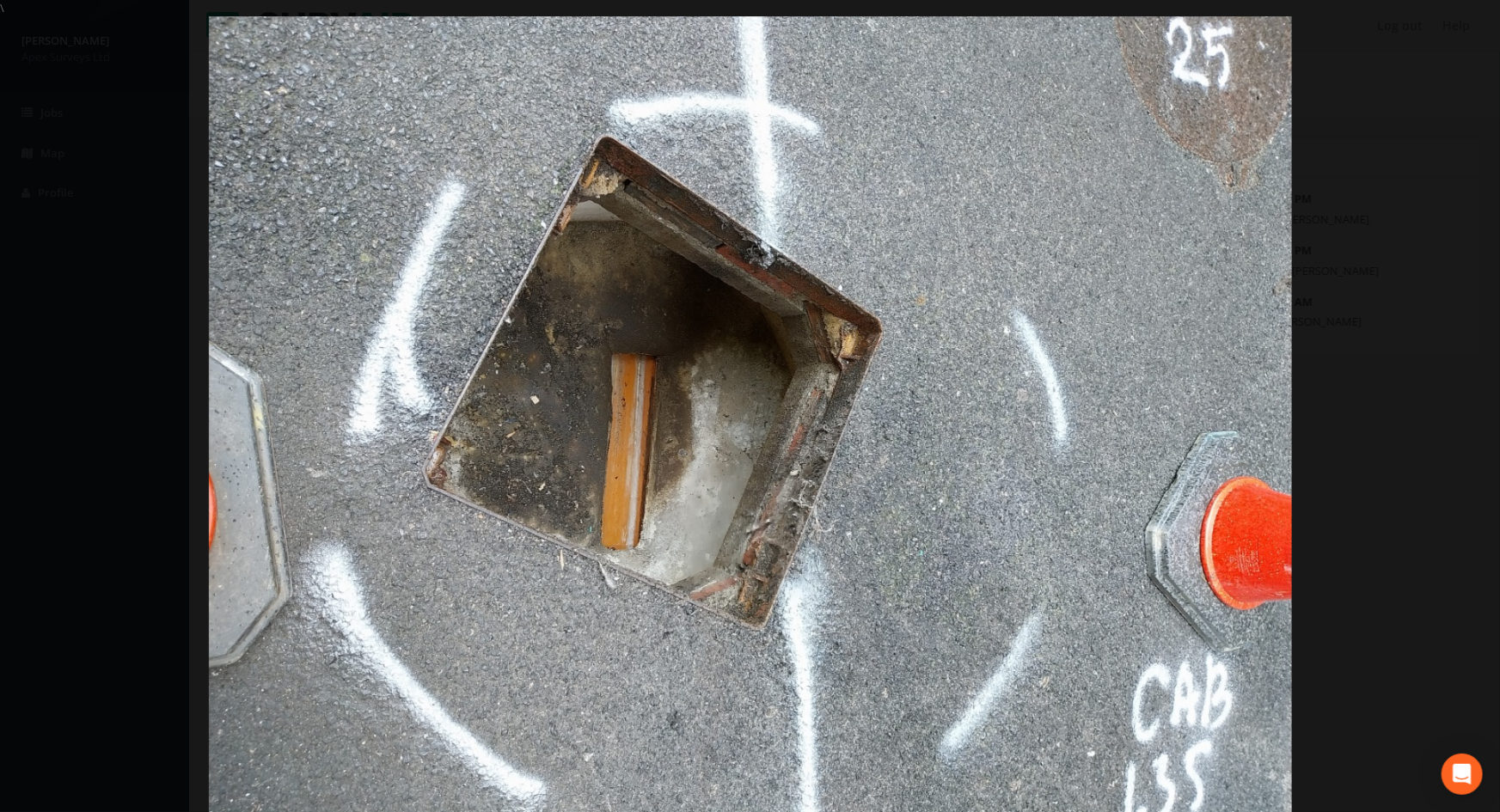
click at [1018, 313] on img at bounding box center [751, 422] width 1084 height 812
click at [1368, 165] on div at bounding box center [750, 422] width 1500 height 812
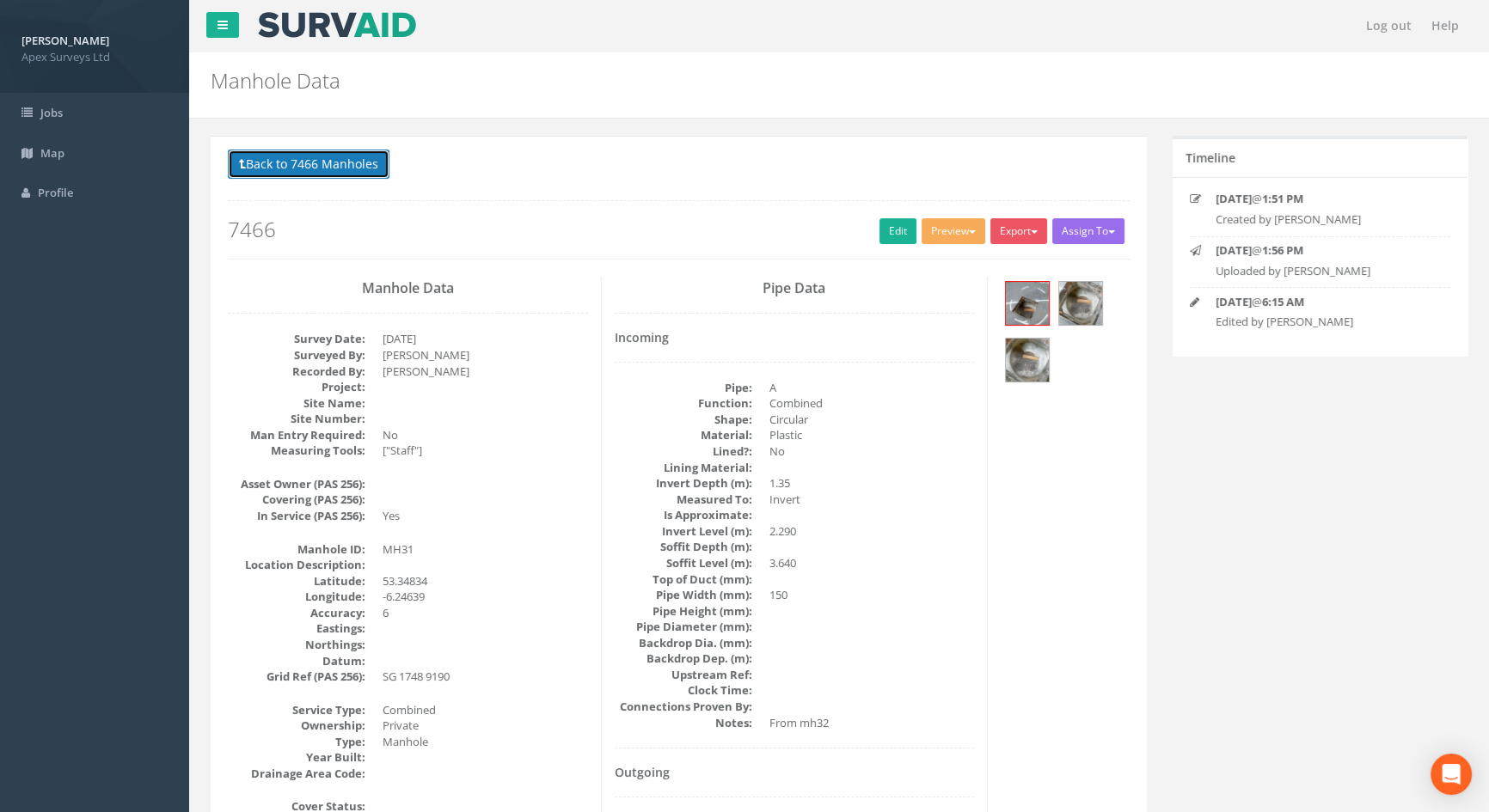
click at [302, 162] on button "Back to 7466 Manholes" at bounding box center [308, 164] width 161 height 29
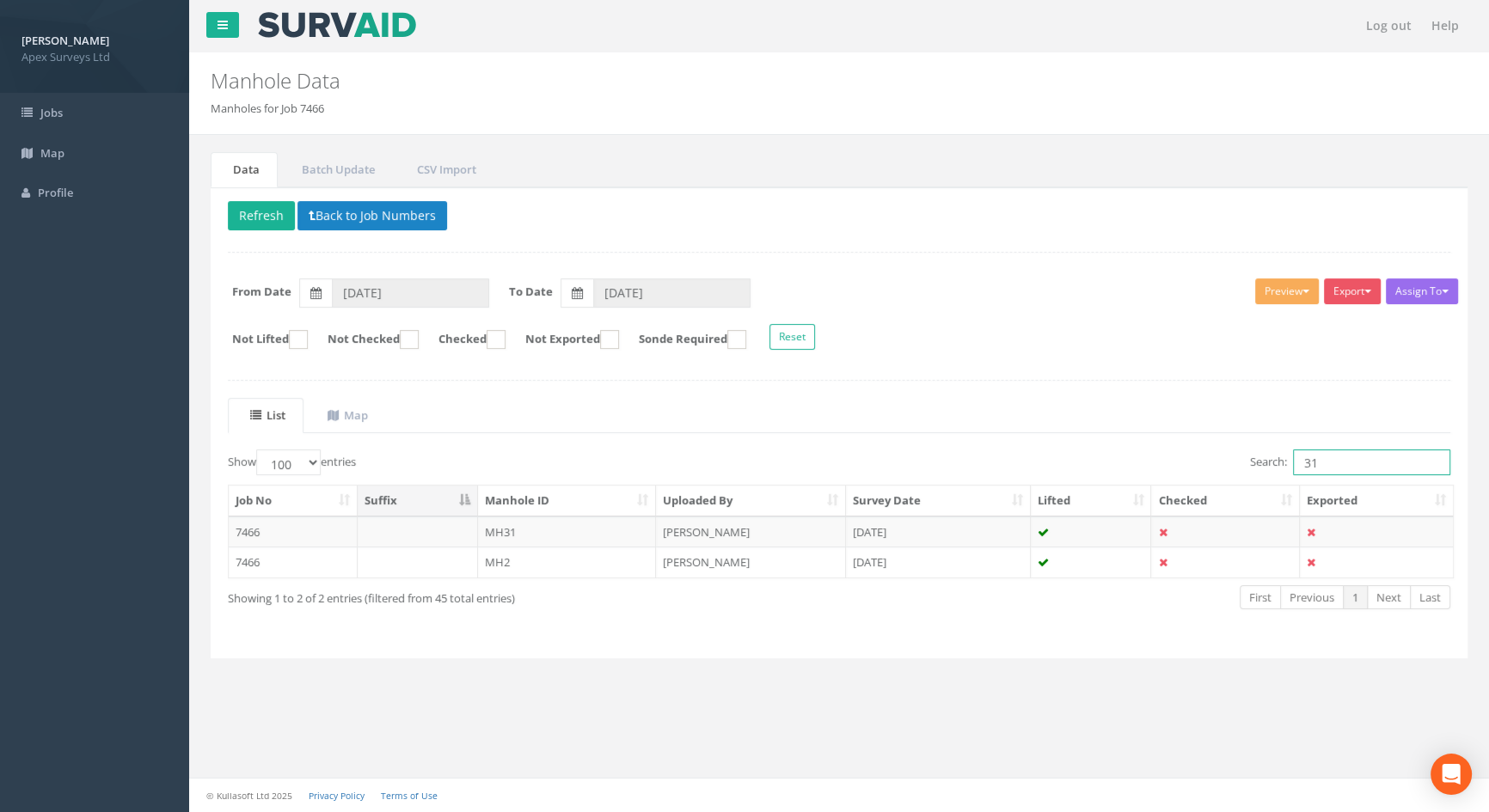
drag, startPoint x: 1357, startPoint y: 469, endPoint x: 1163, endPoint y: 459, distance: 194.3
click at [1165, 461] on div "Search: 31" at bounding box center [1151, 464] width 598 height 30
type input "29"
click at [503, 529] on td "MH29" at bounding box center [567, 532] width 178 height 31
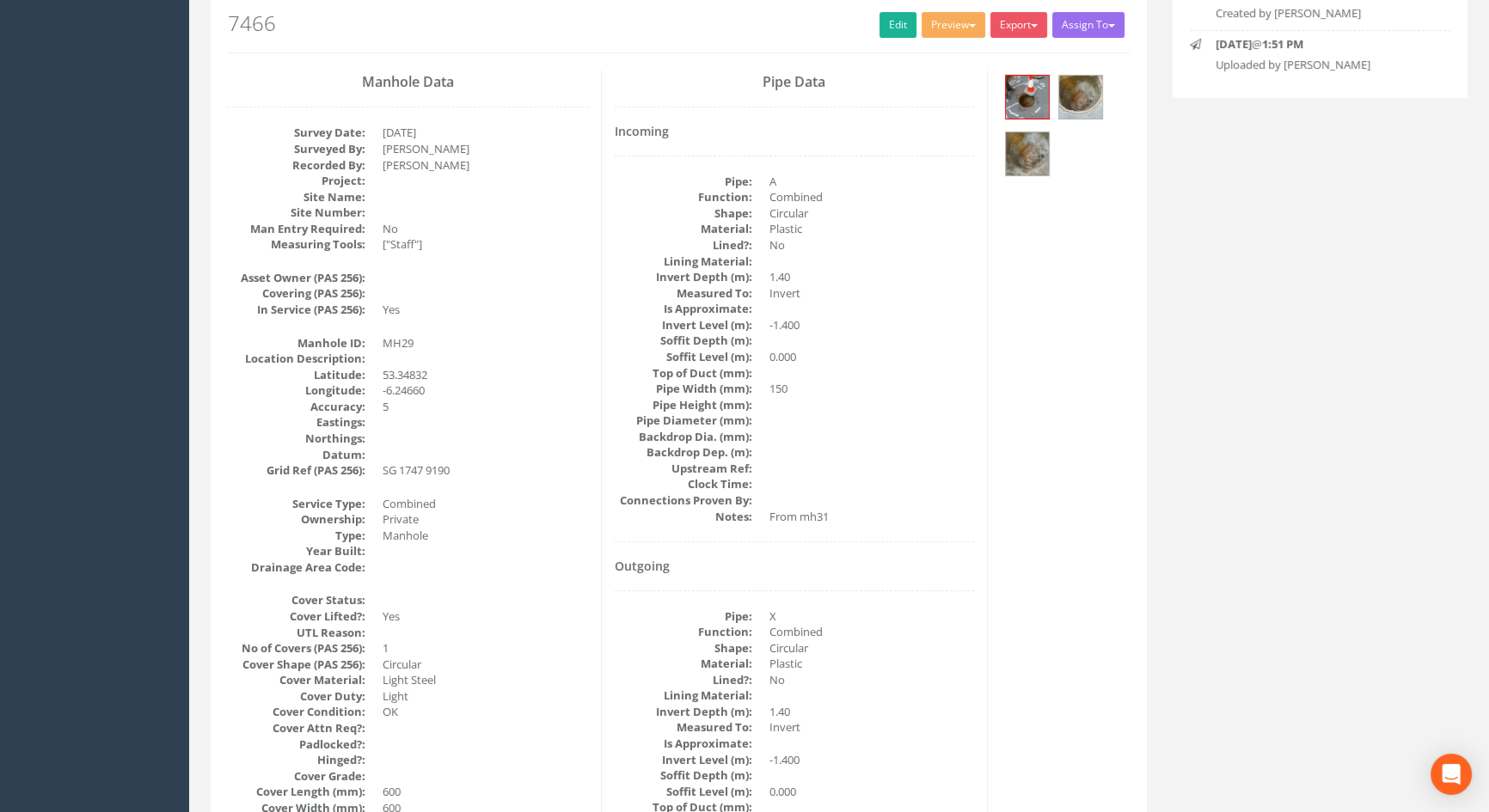
scroll to position [197, 0]
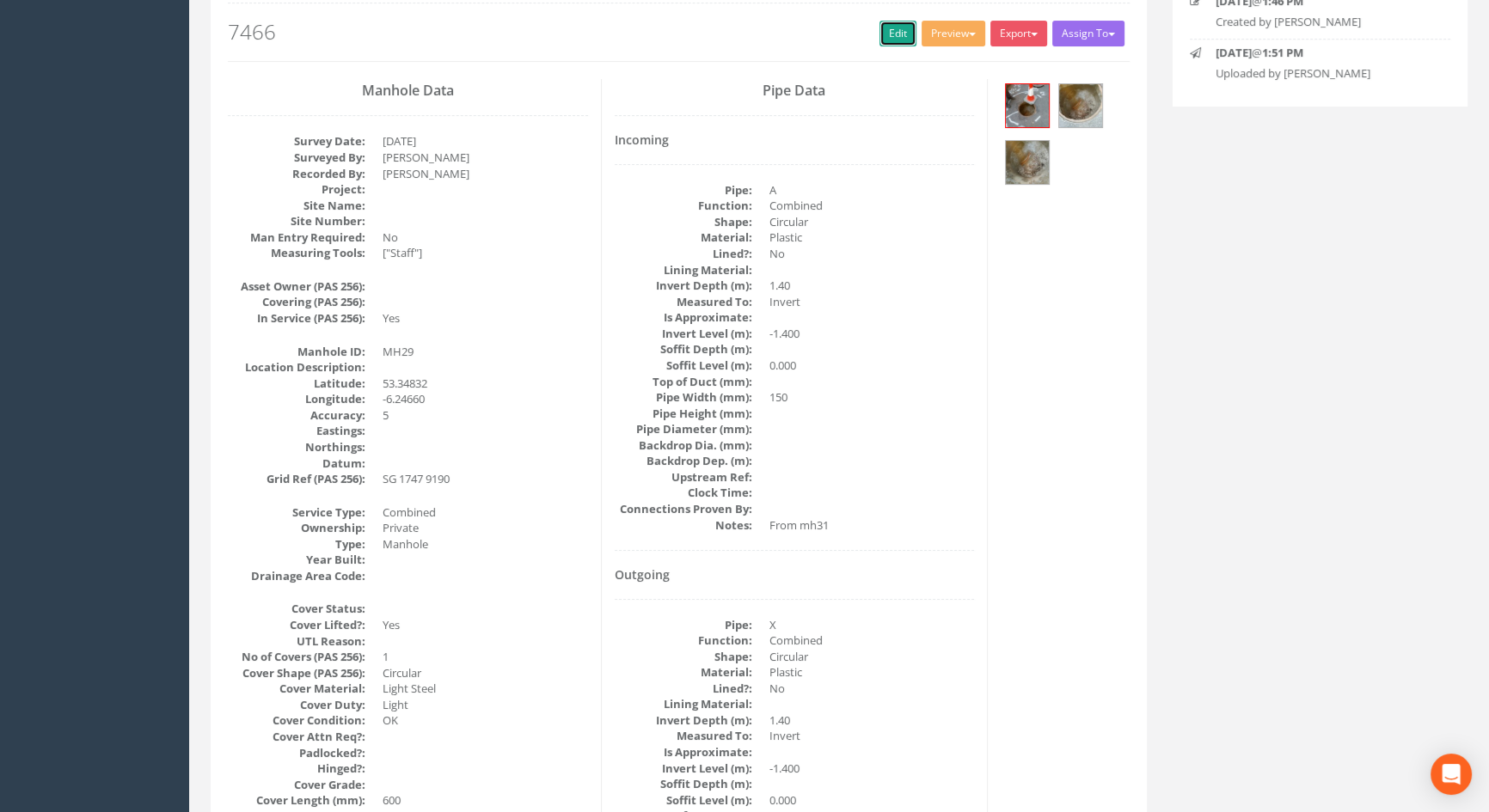
click at [897, 31] on link "Edit" at bounding box center [898, 33] width 37 height 26
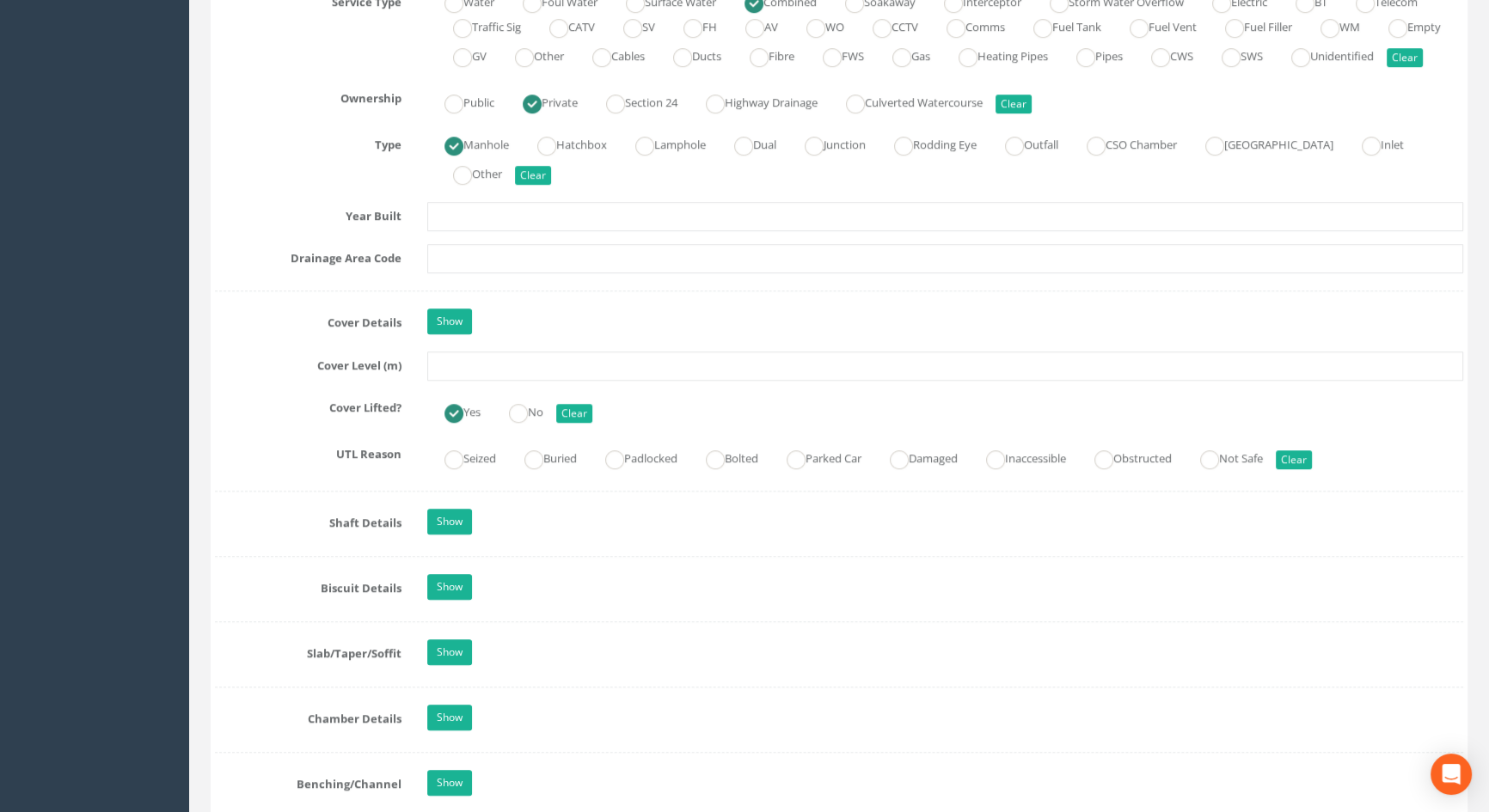
scroll to position [1369, 0]
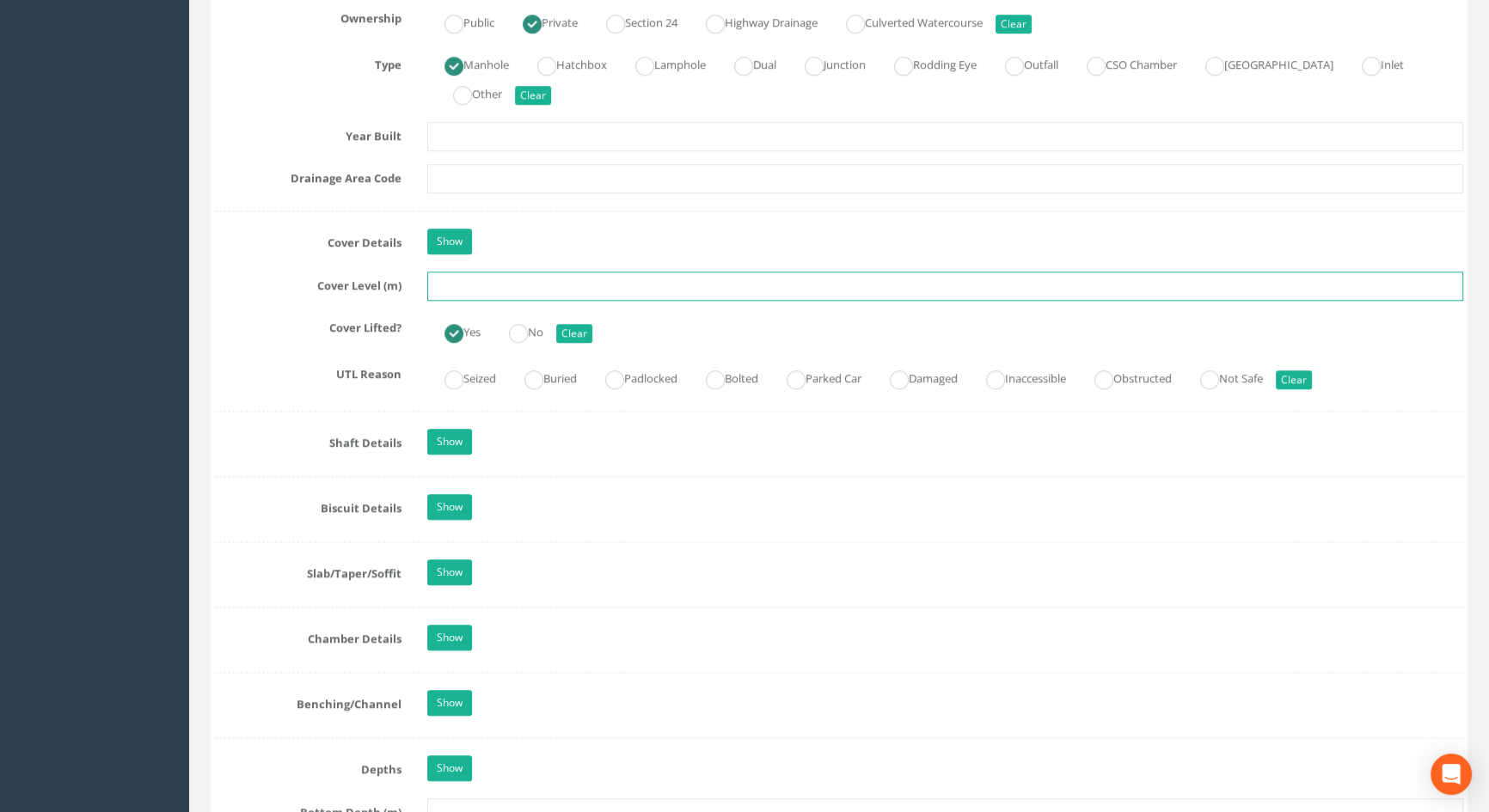
click at [459, 301] on input "text" at bounding box center [945, 286] width 1036 height 29
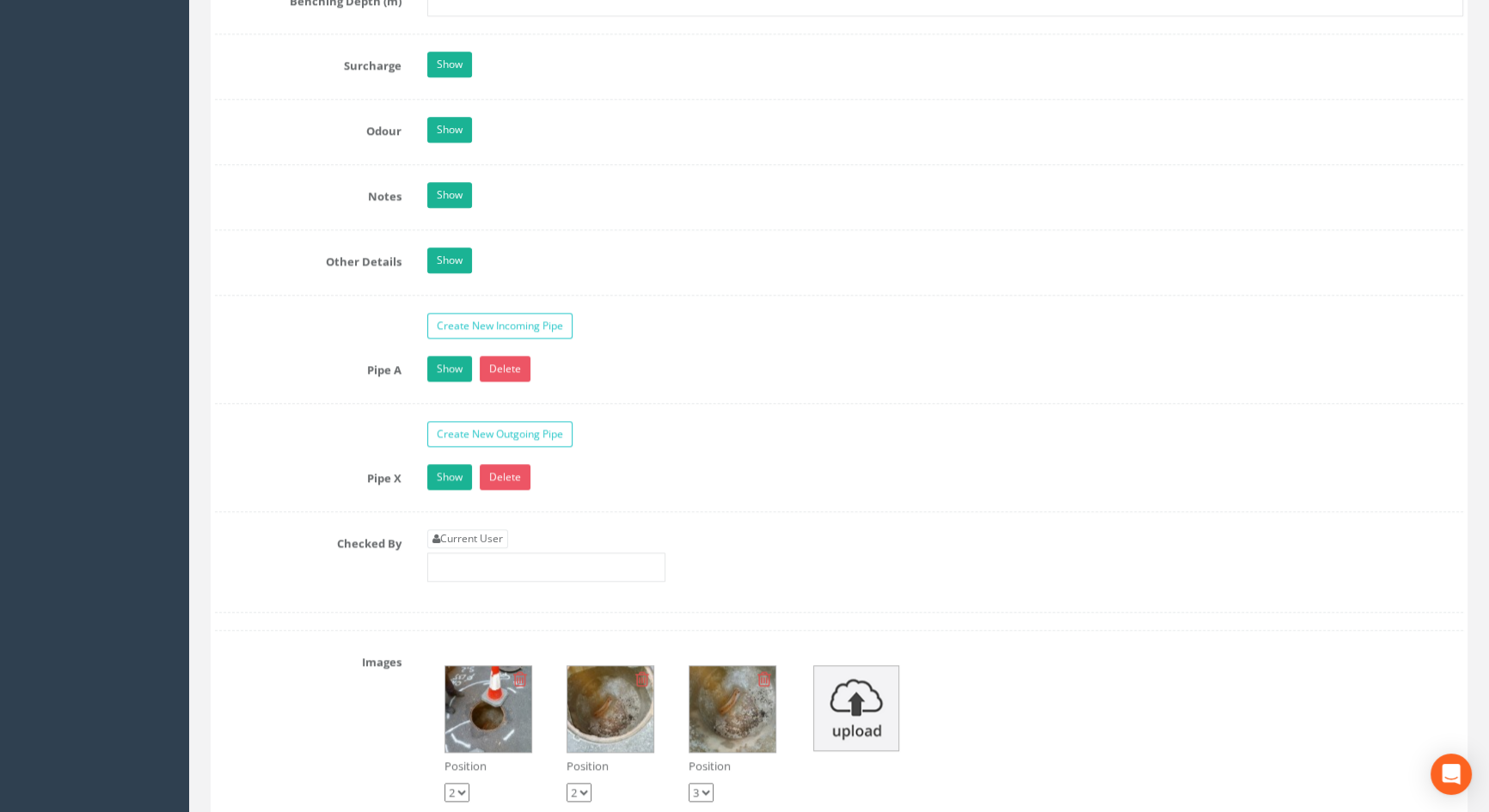
scroll to position [2698, 0]
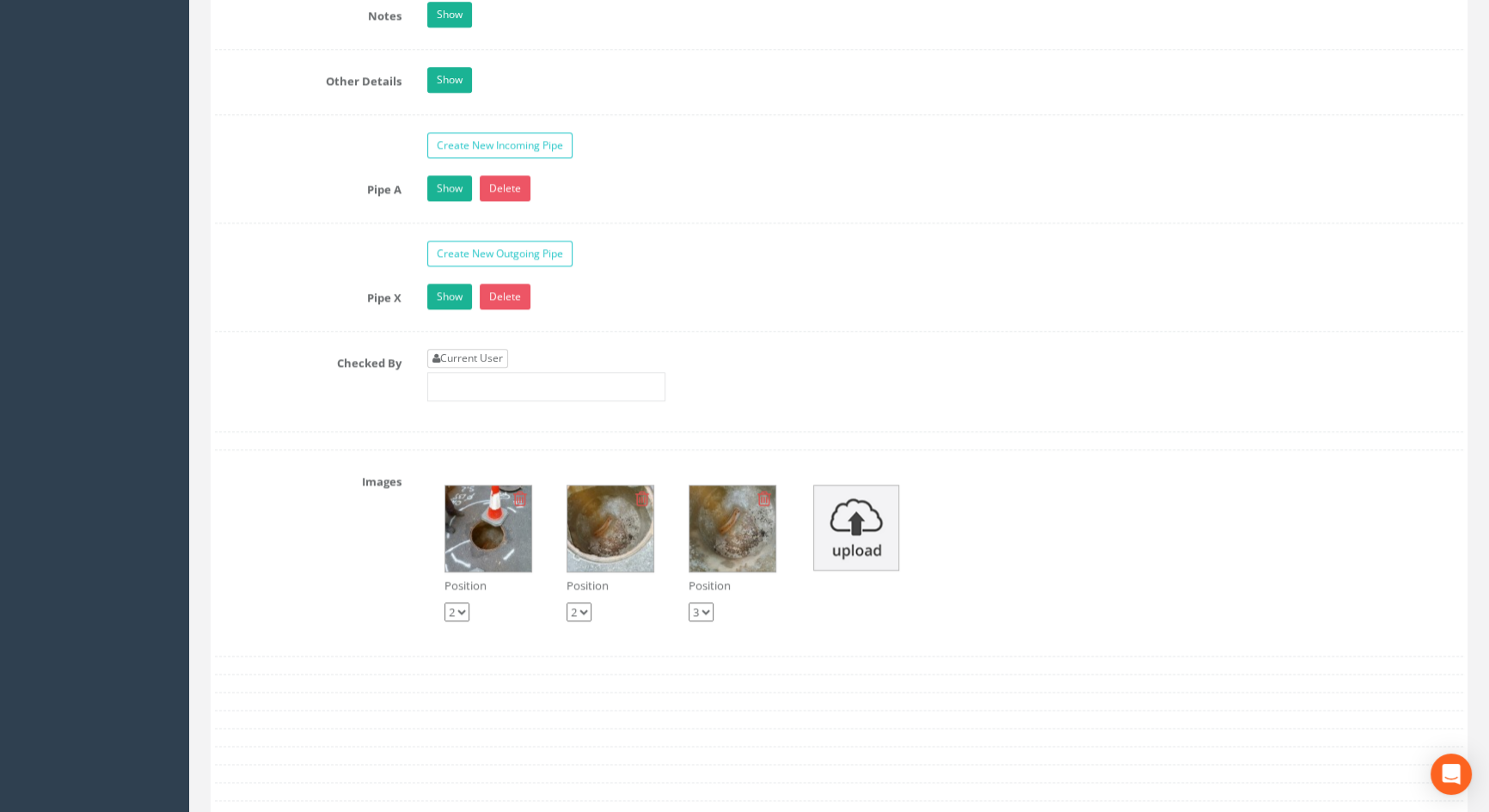
type input "3.66"
click at [470, 368] on link "Current User" at bounding box center [468, 358] width 81 height 19
type input "[PERSON_NAME]"
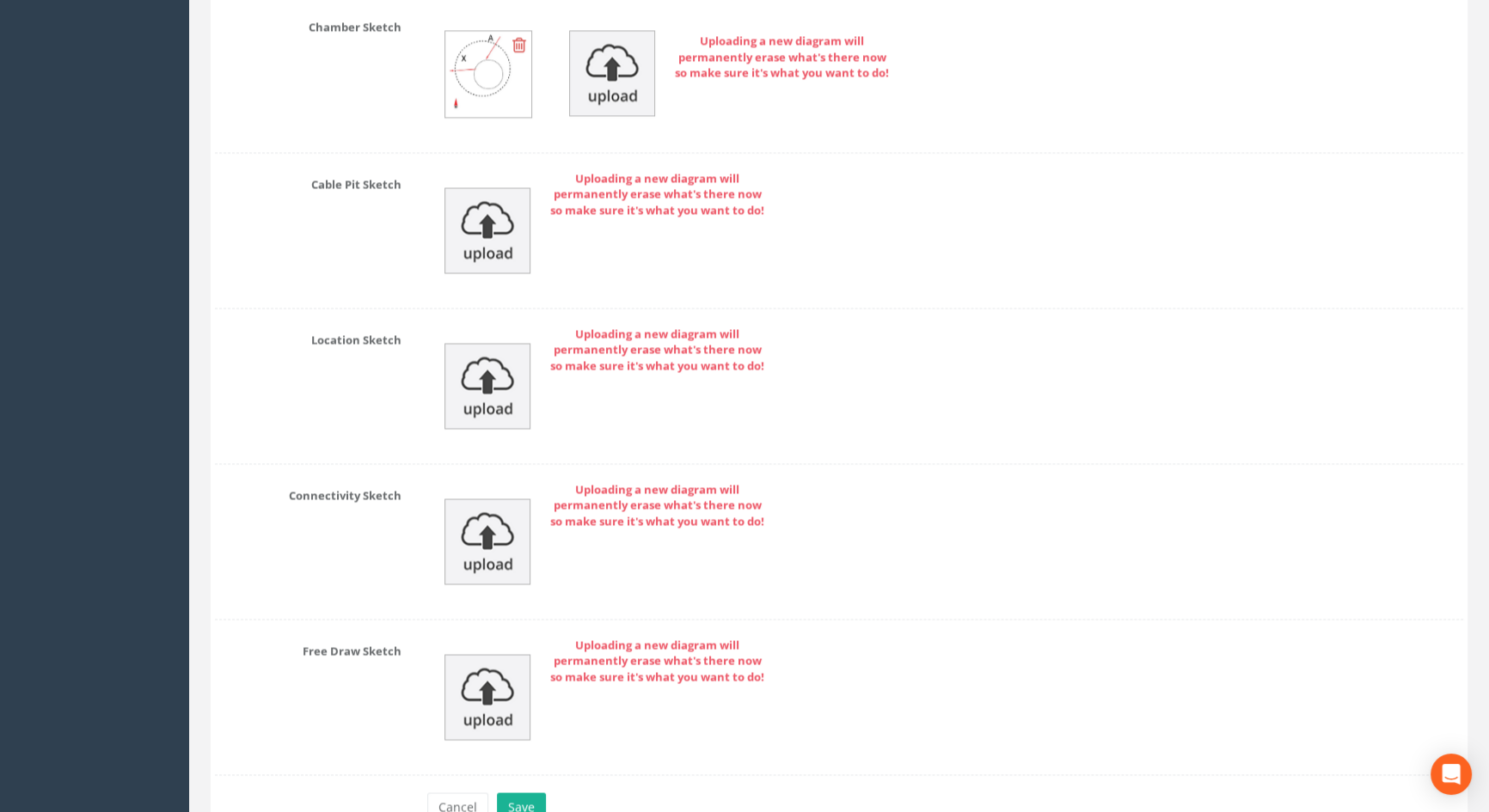
scroll to position [3712, 0]
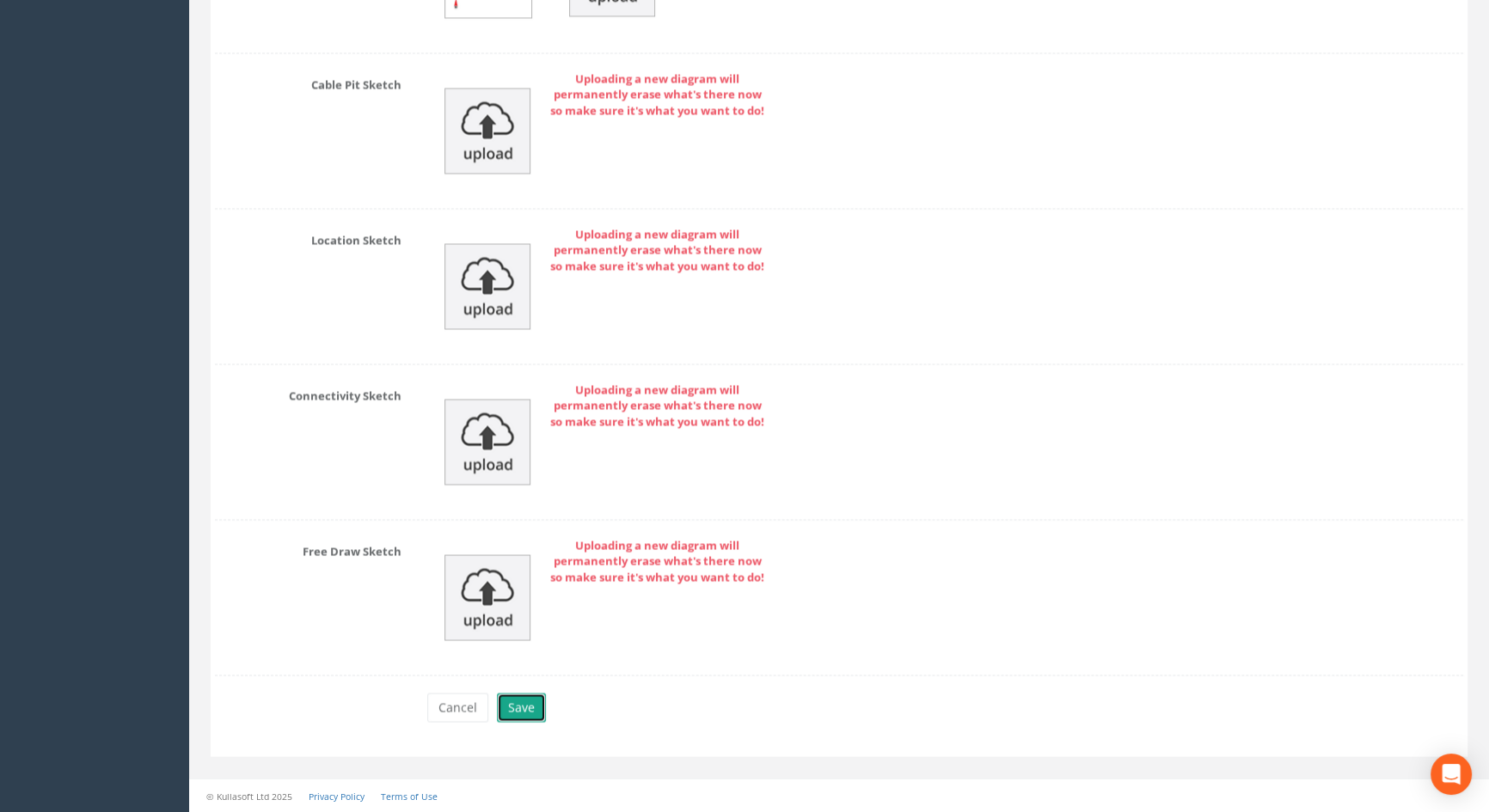
click at [520, 705] on button "Save" at bounding box center [521, 707] width 49 height 29
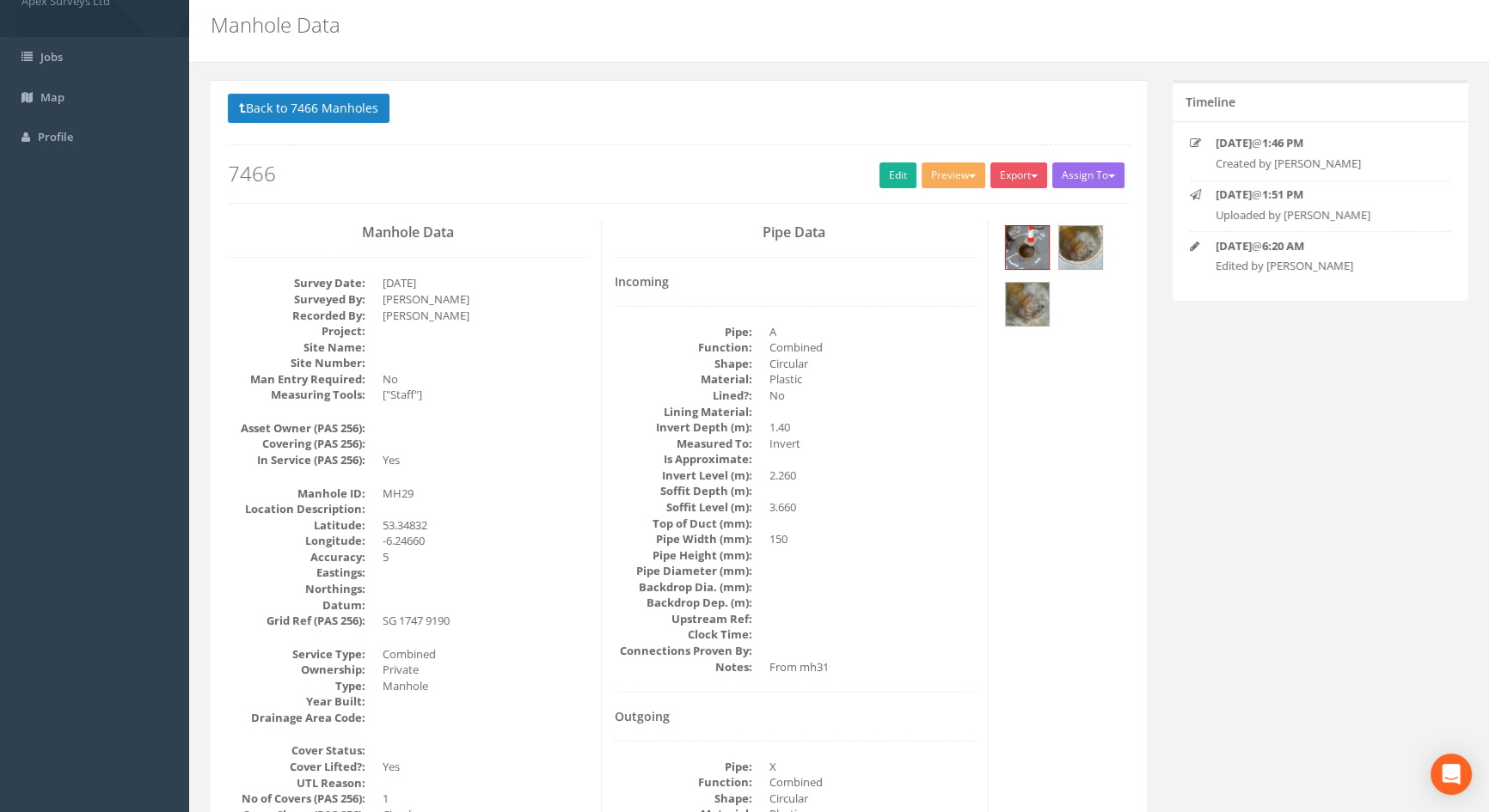
scroll to position [0, 0]
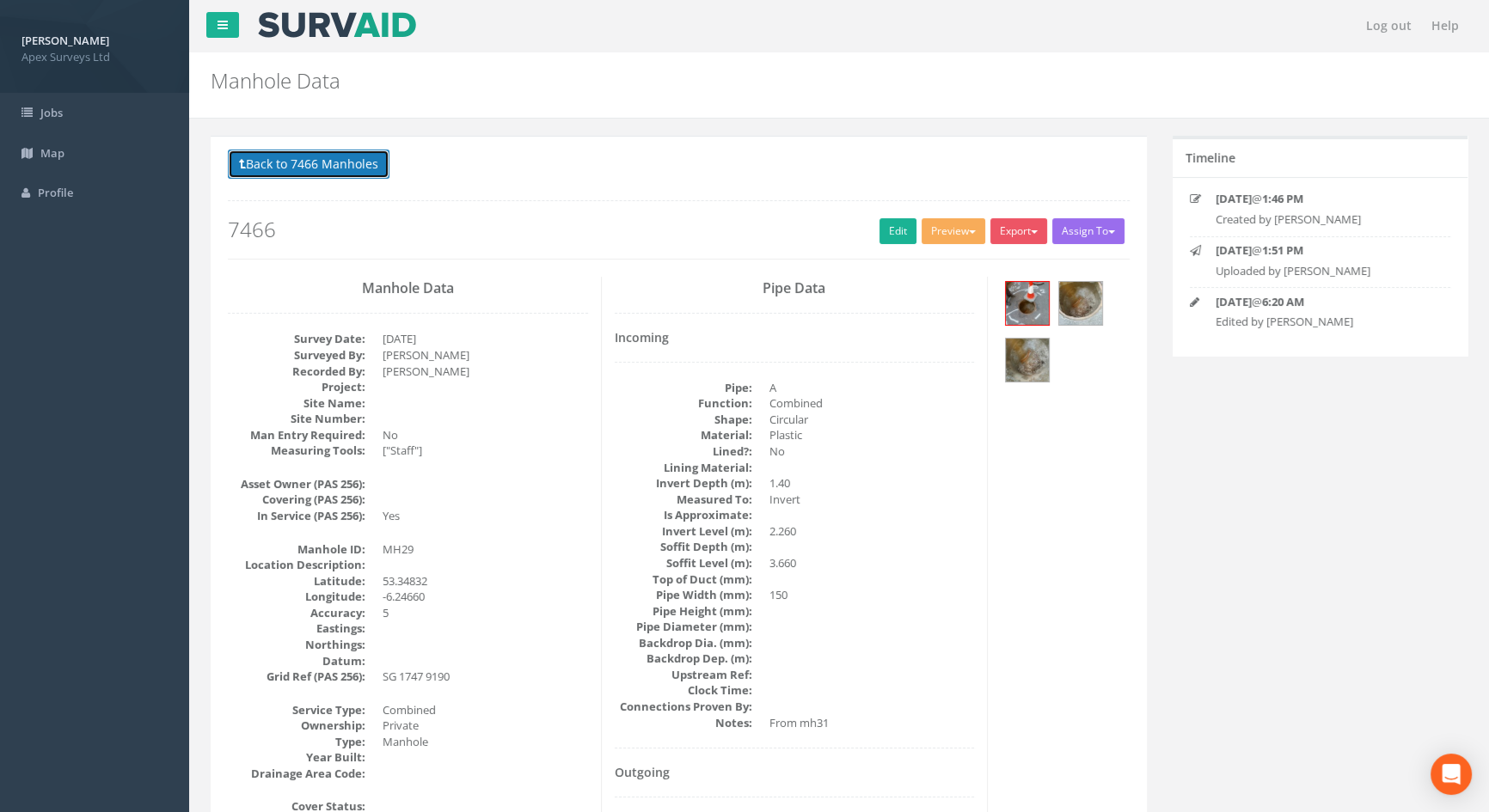
click at [285, 162] on button "Back to 7466 Manholes" at bounding box center [308, 164] width 161 height 29
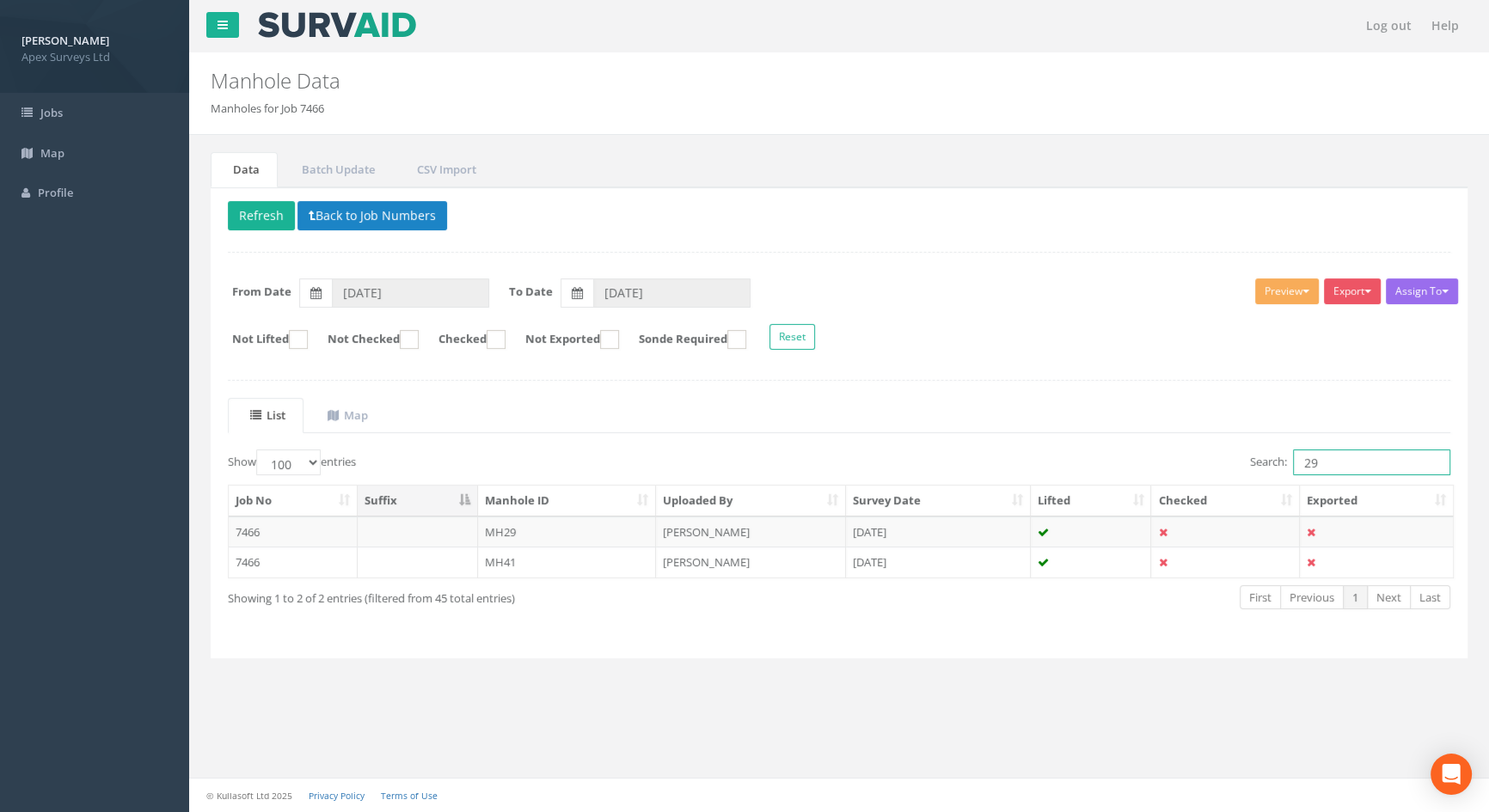
drag, startPoint x: 1358, startPoint y: 456, endPoint x: 1165, endPoint y: 448, distance: 193.2
click at [1163, 452] on div "Search: 29" at bounding box center [1151, 464] width 598 height 30
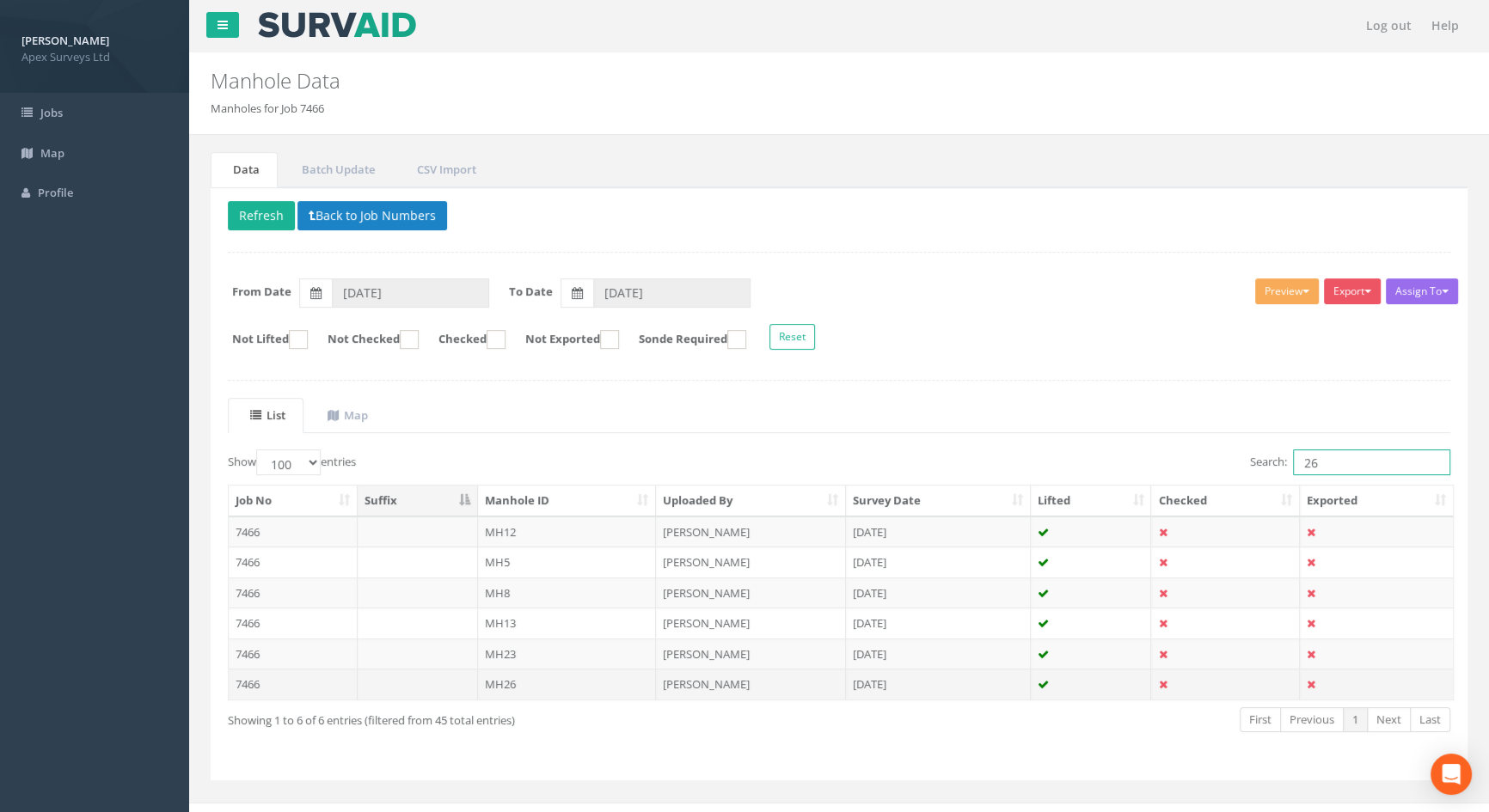
type input "26"
click at [501, 680] on td "MH26" at bounding box center [567, 684] width 178 height 31
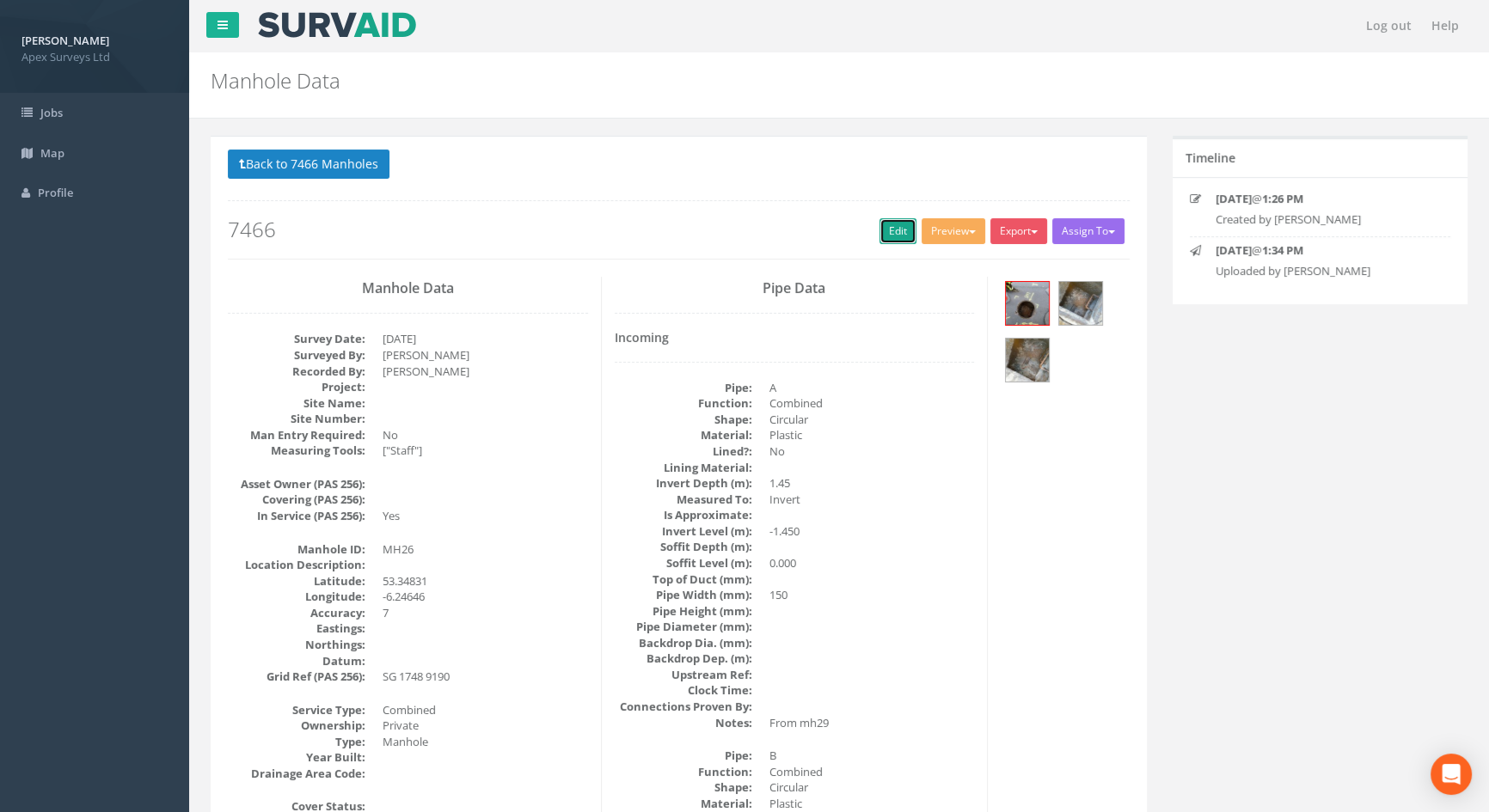
click at [880, 233] on link "Edit" at bounding box center [898, 231] width 37 height 26
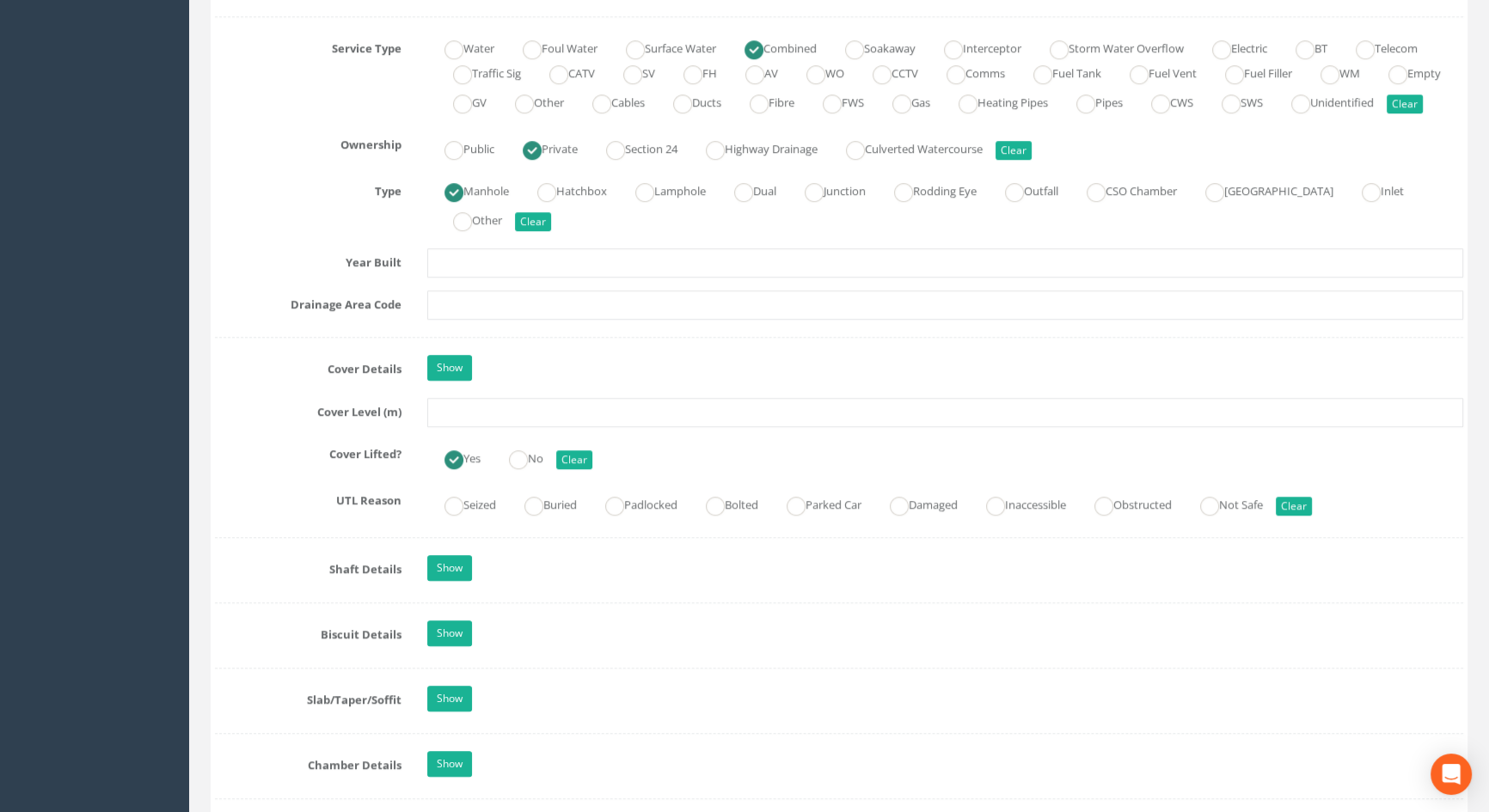
scroll to position [1250, 0]
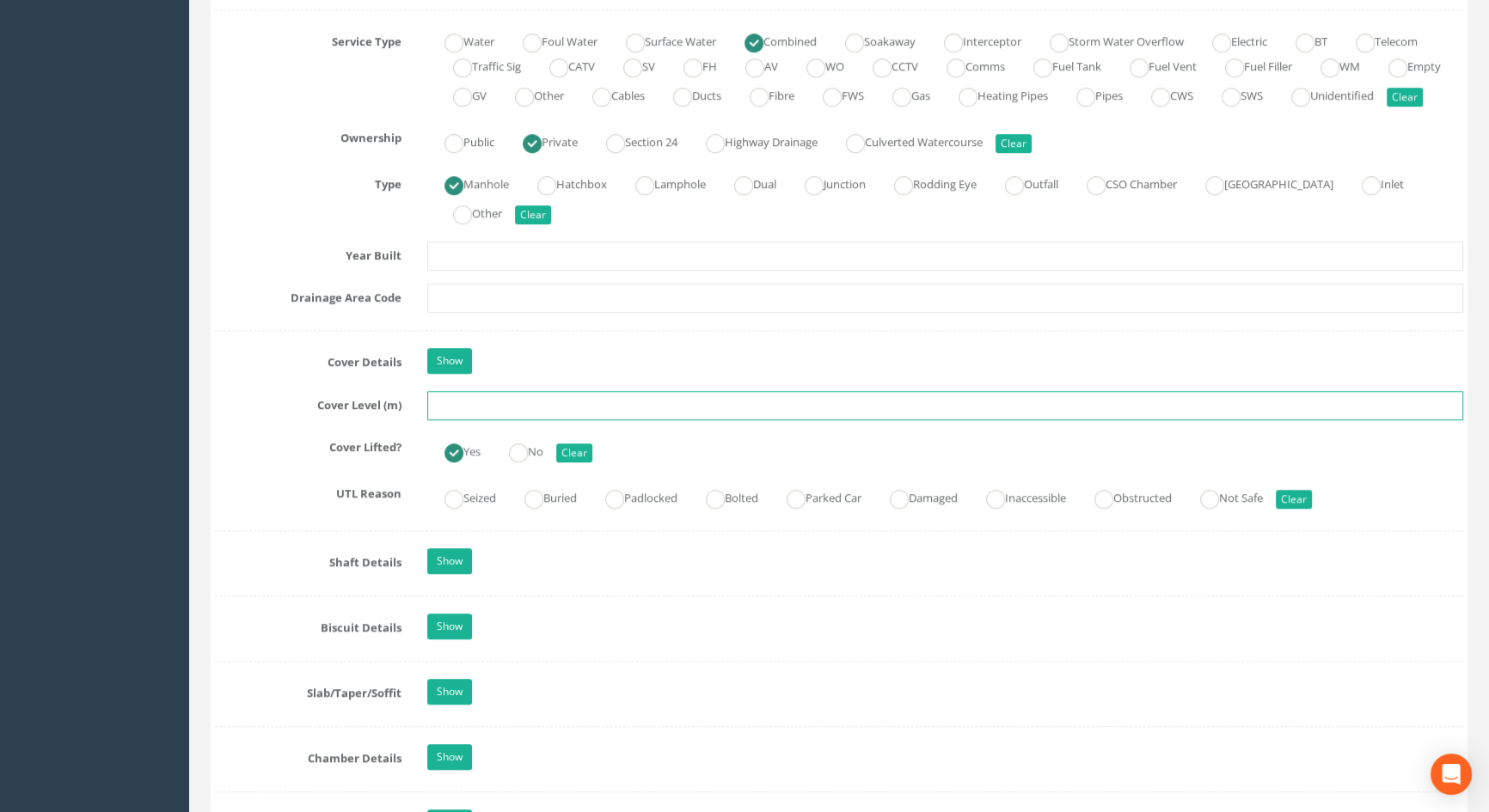
click at [493, 420] on input "text" at bounding box center [945, 406] width 1036 height 29
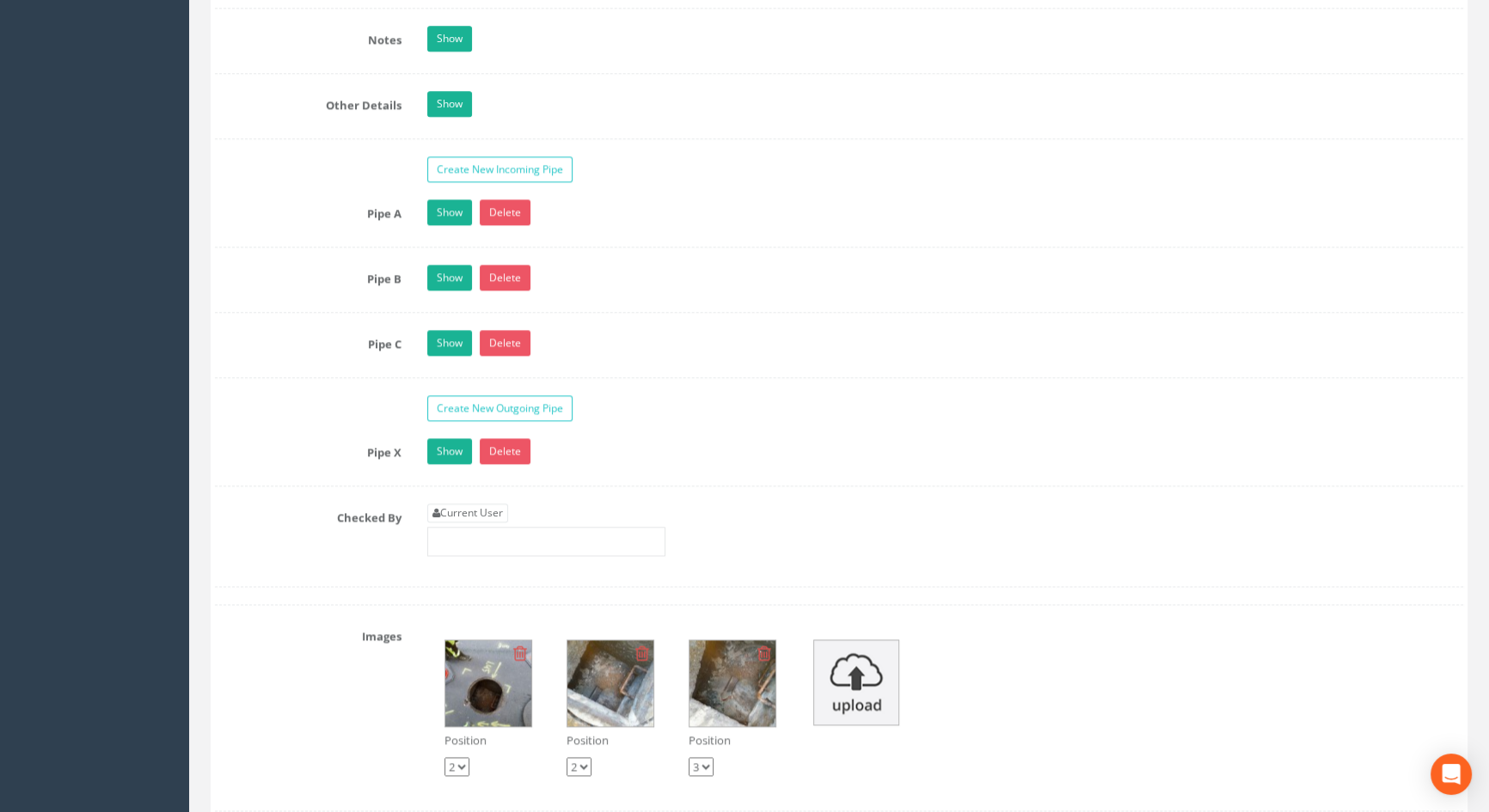
scroll to position [2891, 0]
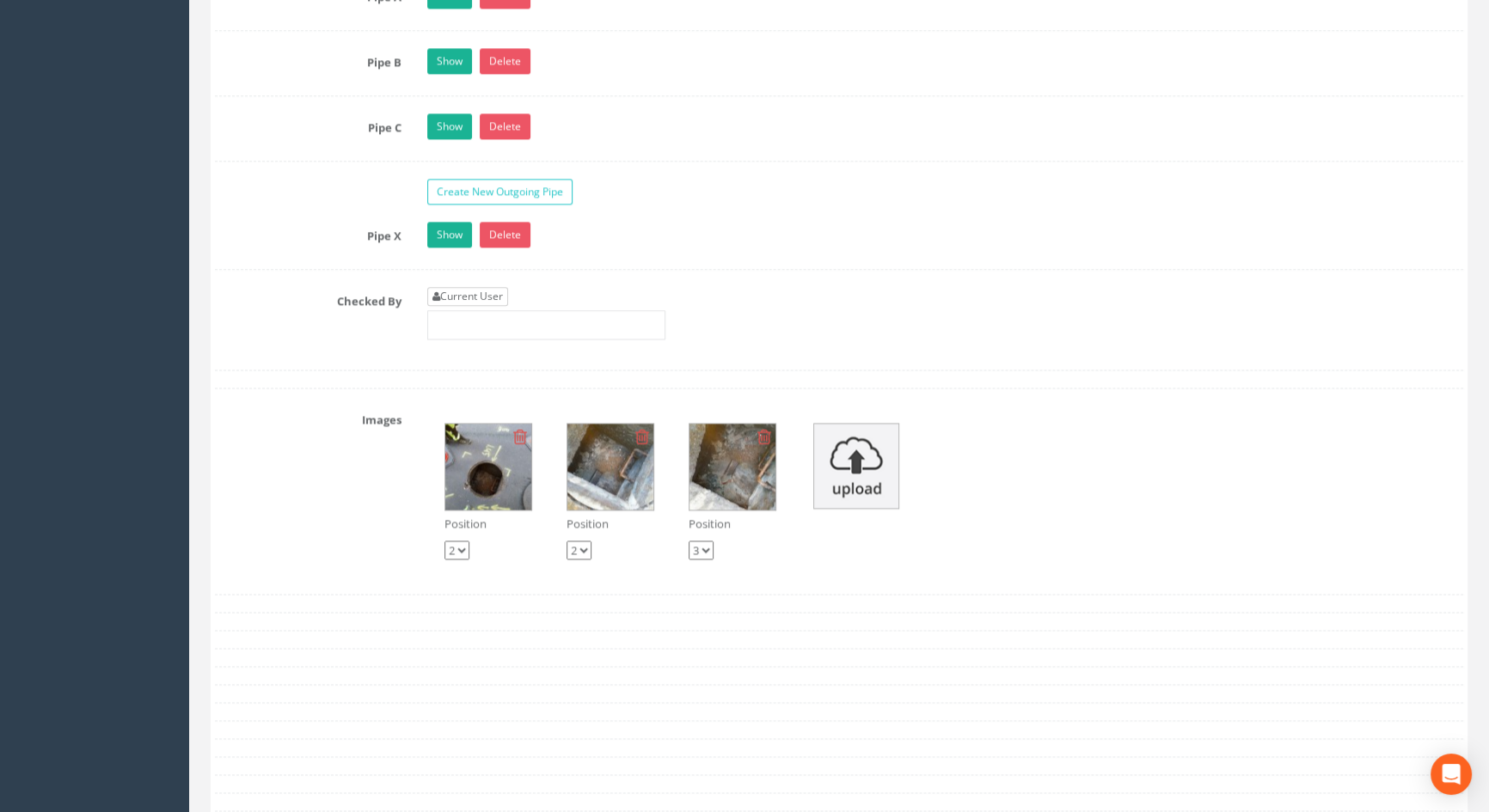
type input "3.65"
click at [474, 306] on link "Current User" at bounding box center [468, 297] width 81 height 19
type input "[PERSON_NAME]"
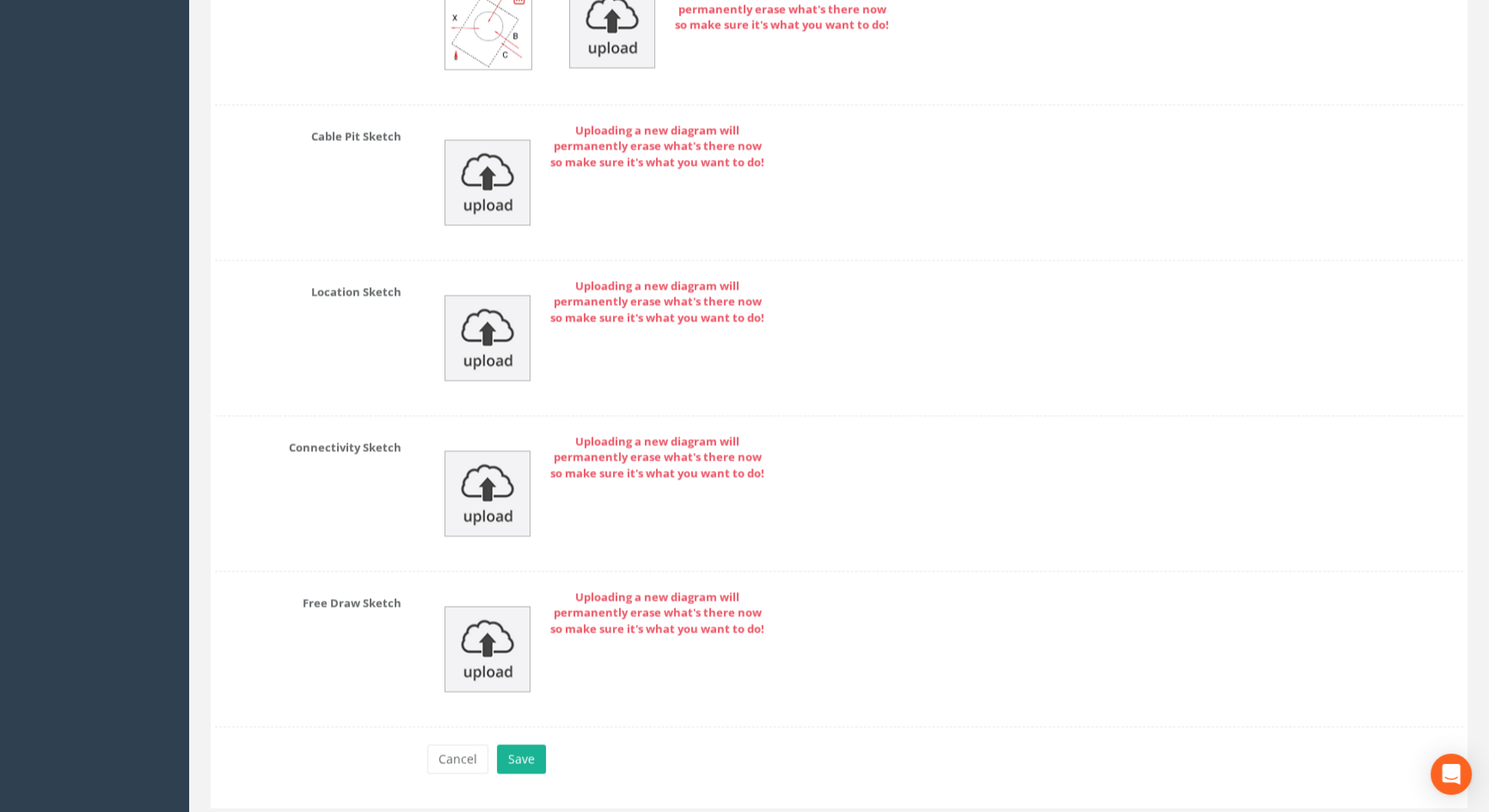
scroll to position [3843, 0]
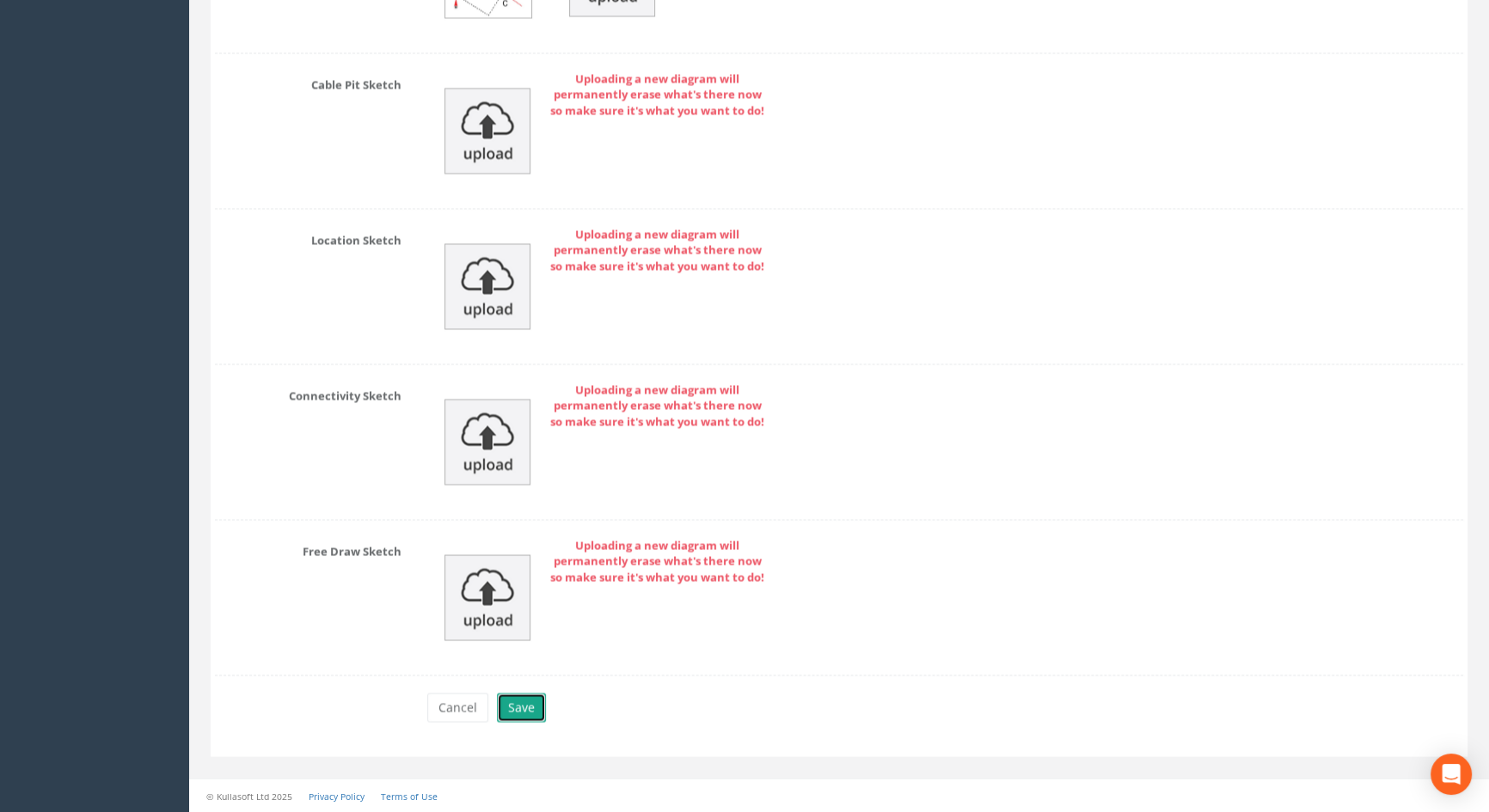
click at [512, 697] on button "Save" at bounding box center [521, 707] width 49 height 29
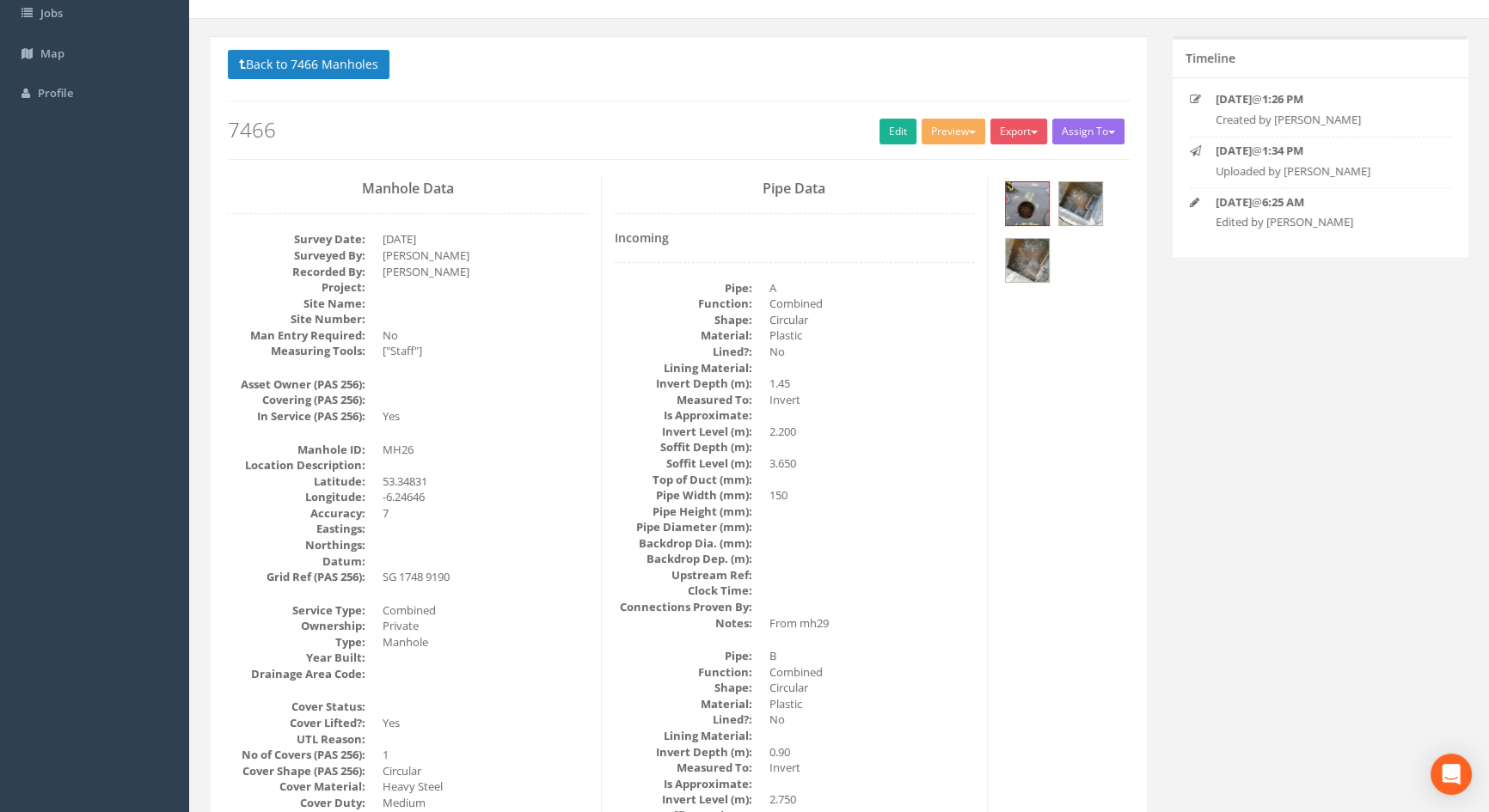
scroll to position [0, 0]
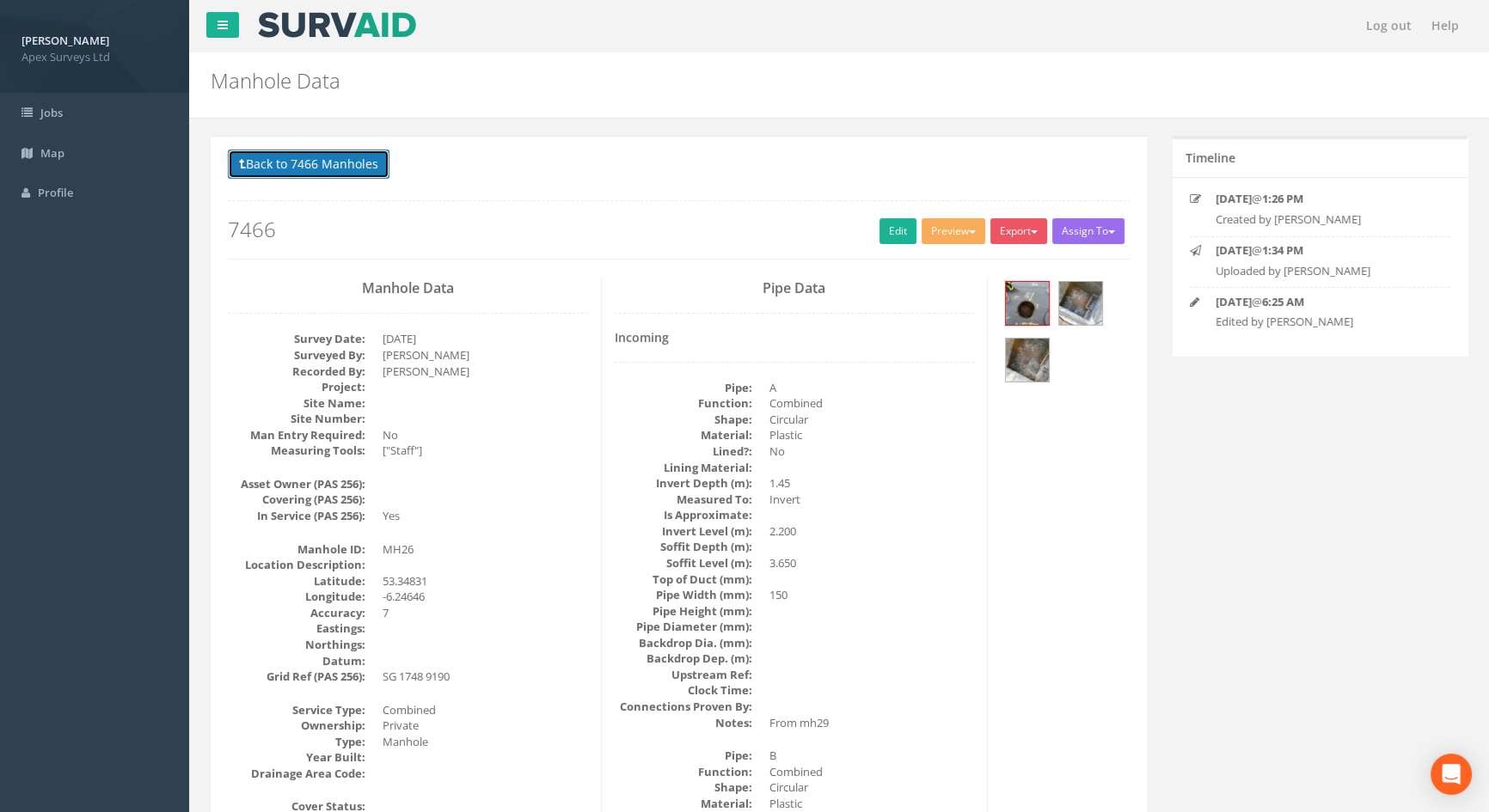
click at [343, 166] on button "Back to 7466 Manholes" at bounding box center [308, 164] width 161 height 29
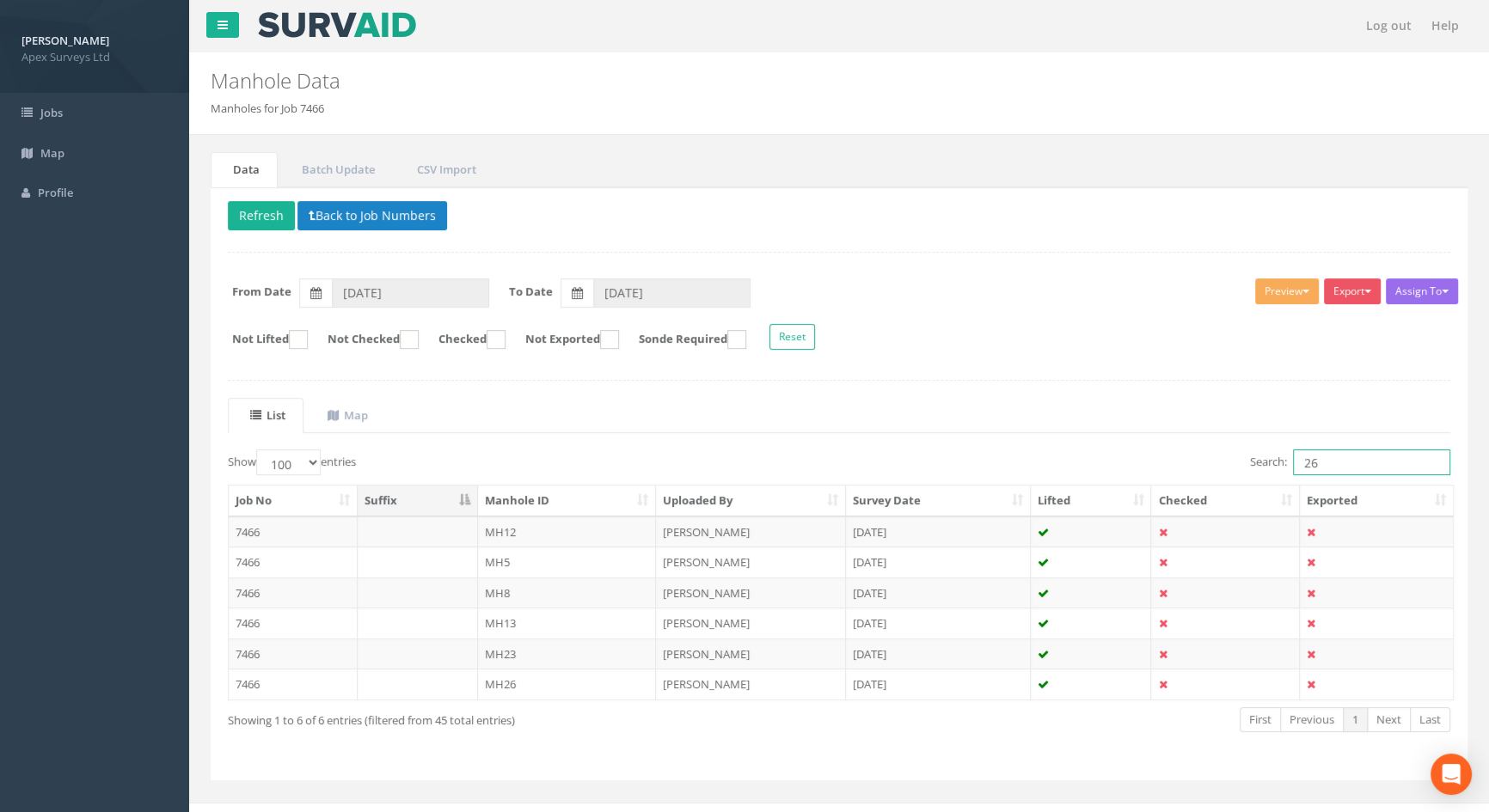
drag, startPoint x: 1320, startPoint y: 473, endPoint x: 1150, endPoint y: 477, distance: 170.0
click at [1150, 477] on div "Search: 26" at bounding box center [1151, 464] width 598 height 30
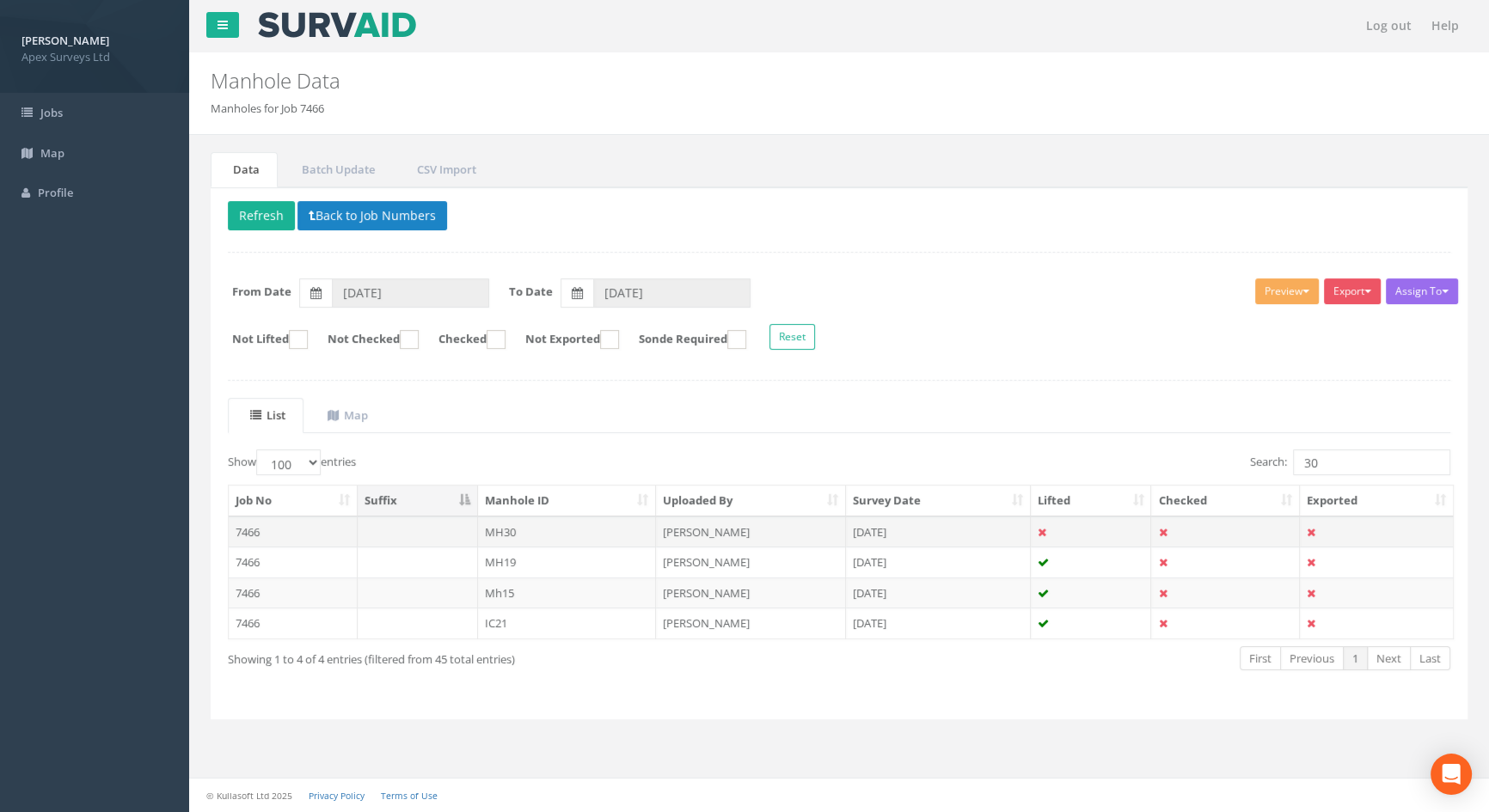
click at [509, 532] on td "MH30" at bounding box center [567, 532] width 178 height 31
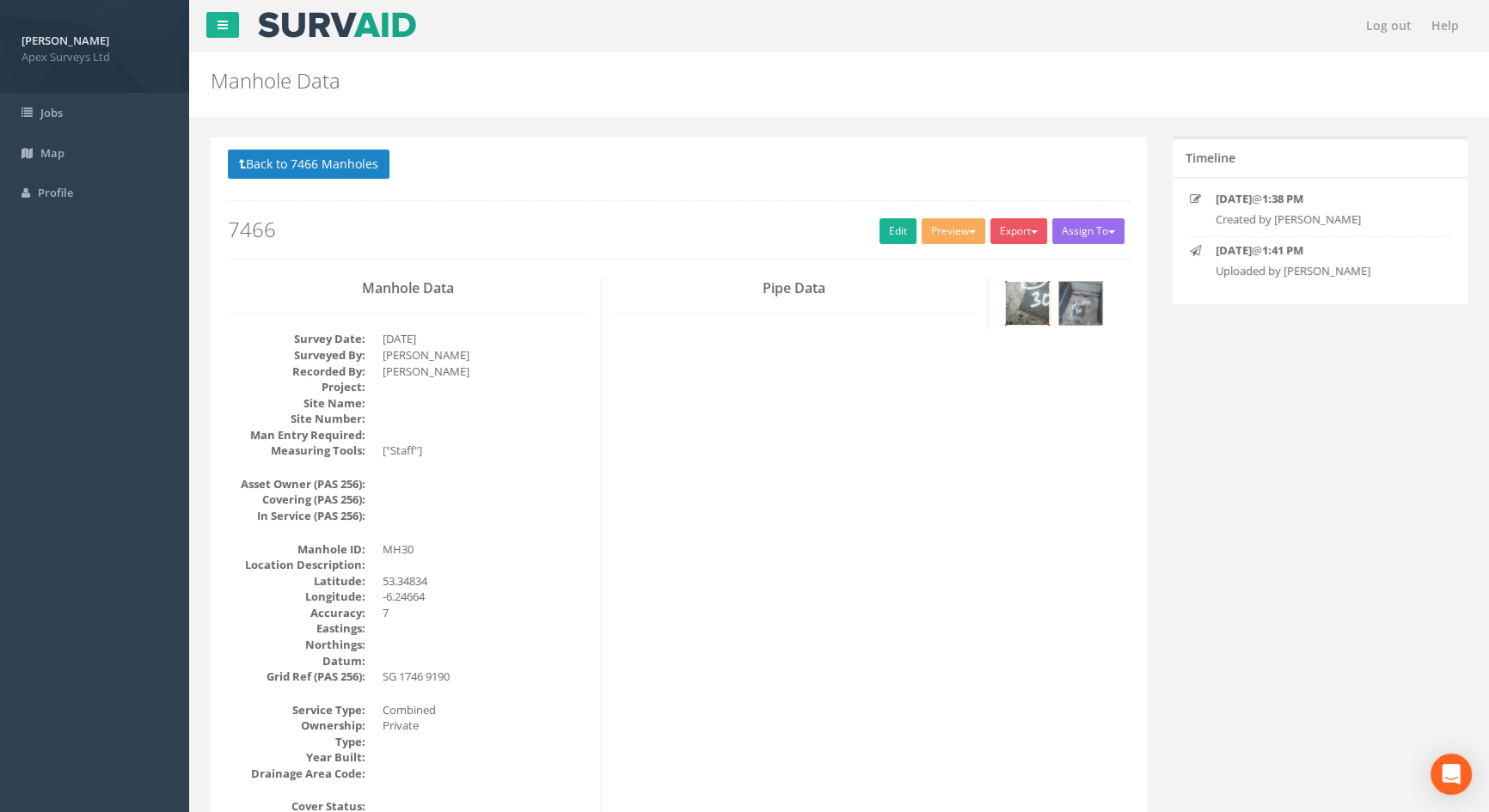
click at [1036, 300] on img at bounding box center [1028, 304] width 43 height 43
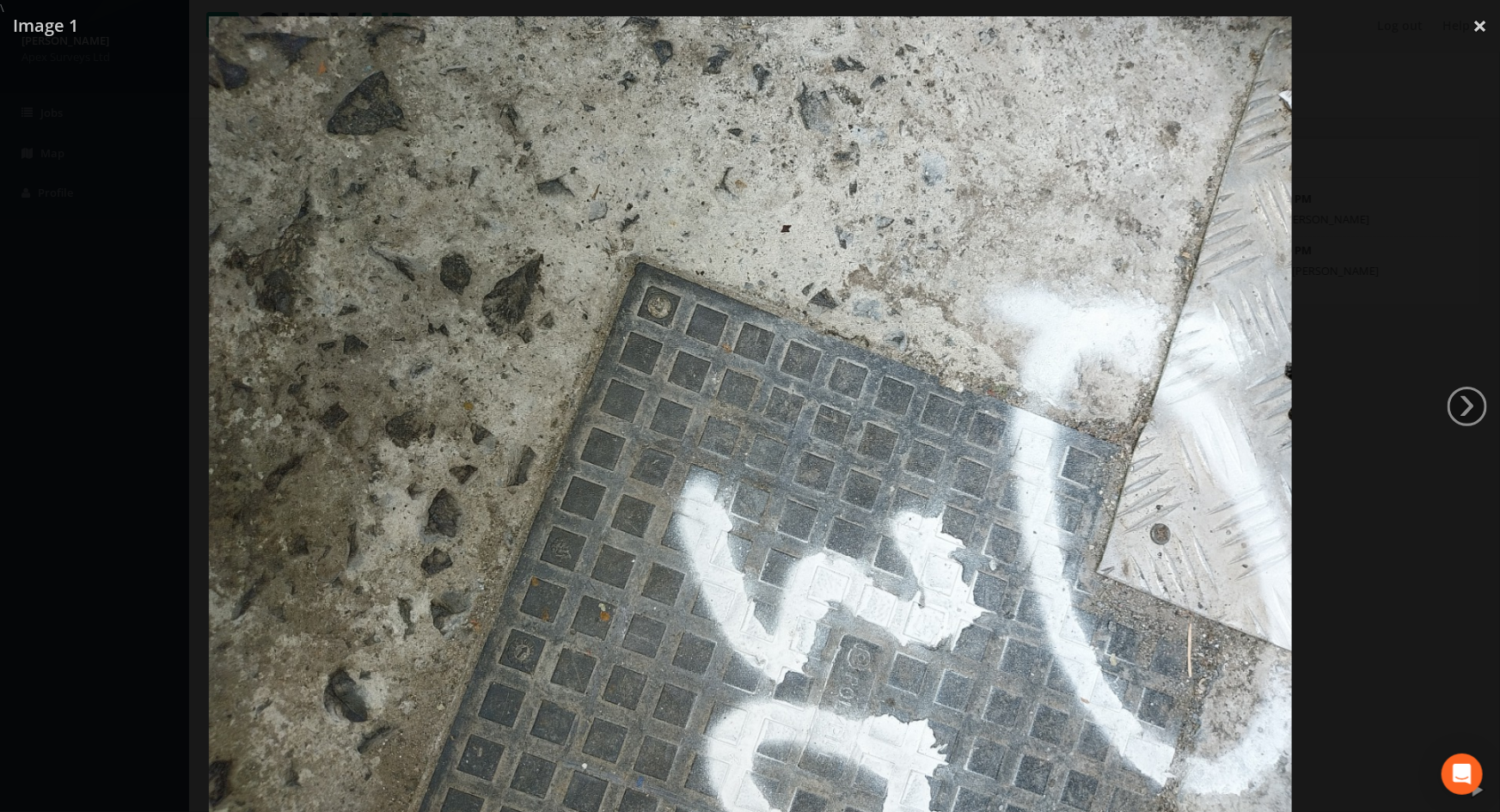
click at [60, 336] on div at bounding box center [750, 422] width 1500 height 812
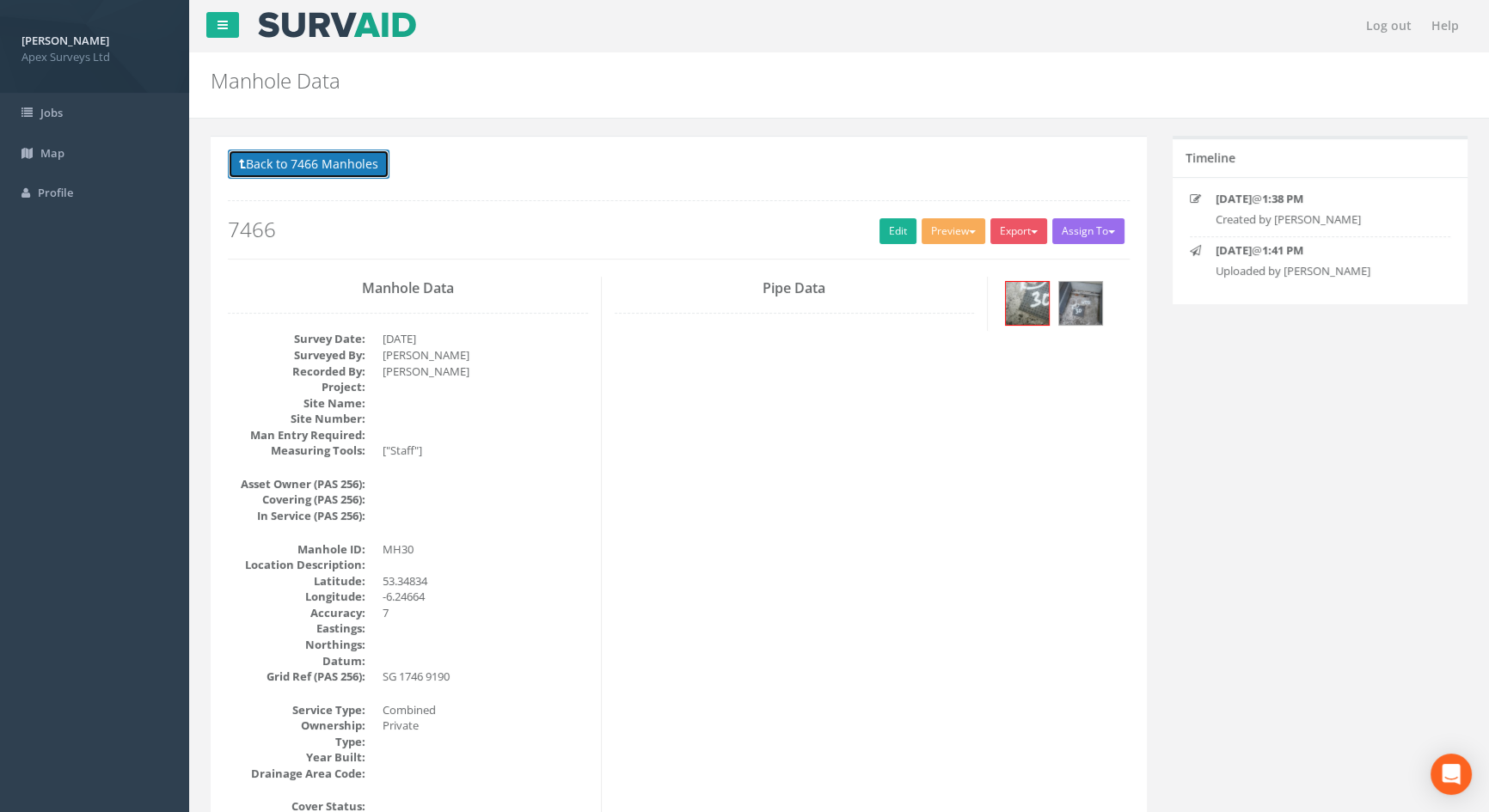
click at [362, 158] on button "Back to 7466 Manholes" at bounding box center [308, 164] width 161 height 29
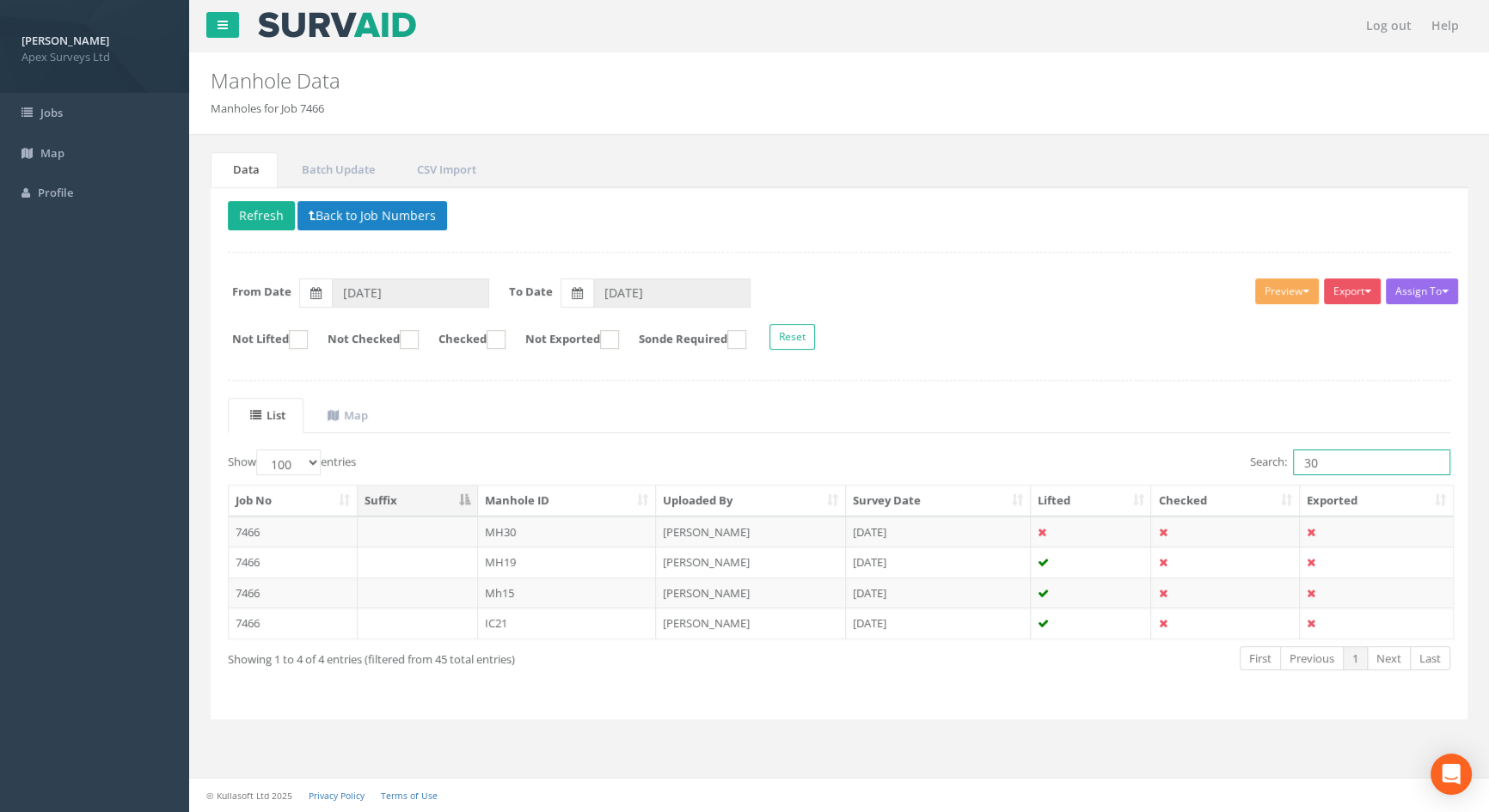
drag, startPoint x: 1321, startPoint y: 462, endPoint x: 1163, endPoint y: 447, distance: 158.7
click at [1142, 455] on div "Search: 30" at bounding box center [1151, 464] width 598 height 30
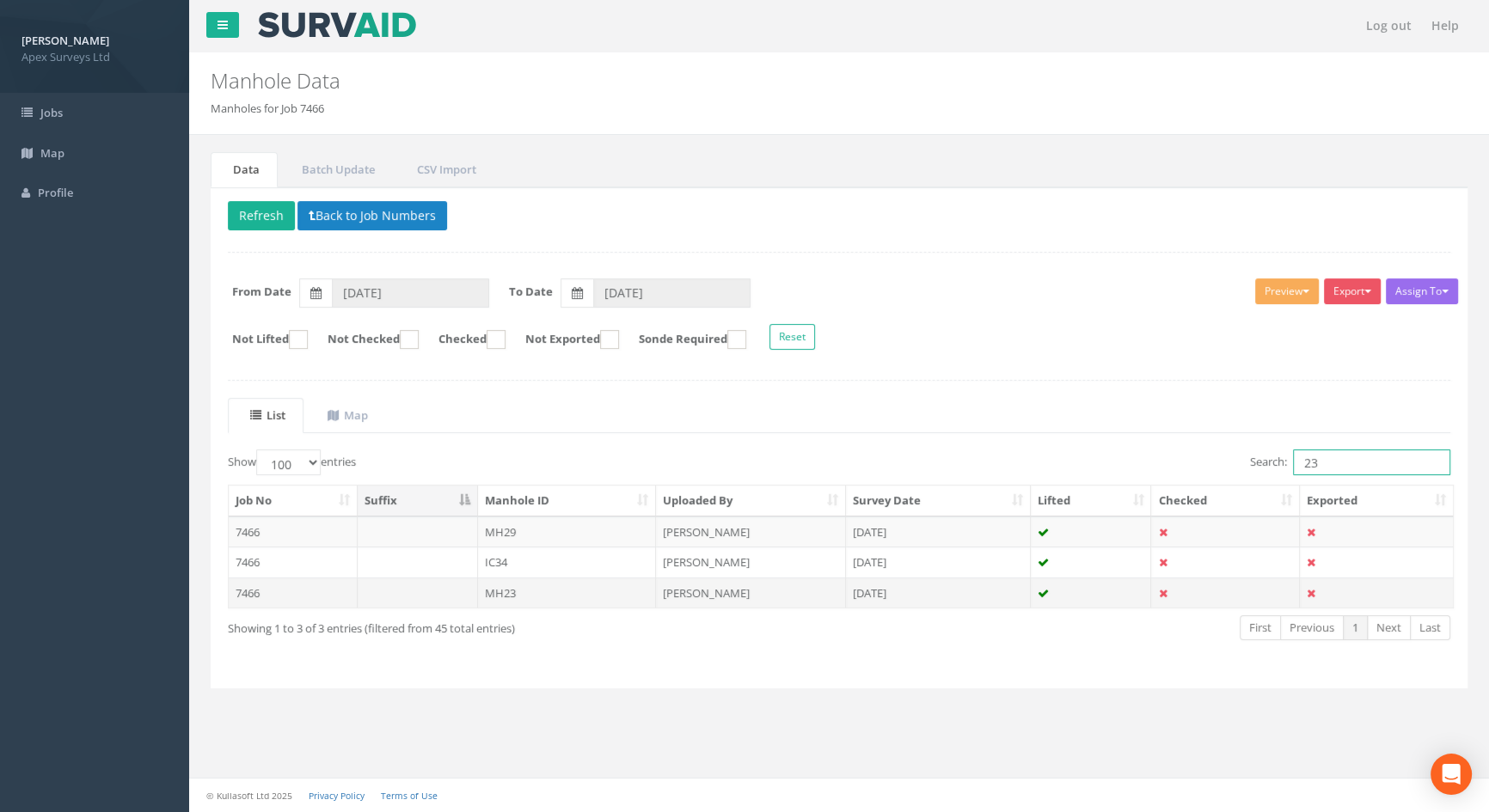
type input "23"
click at [509, 585] on td "MH23" at bounding box center [567, 593] width 178 height 31
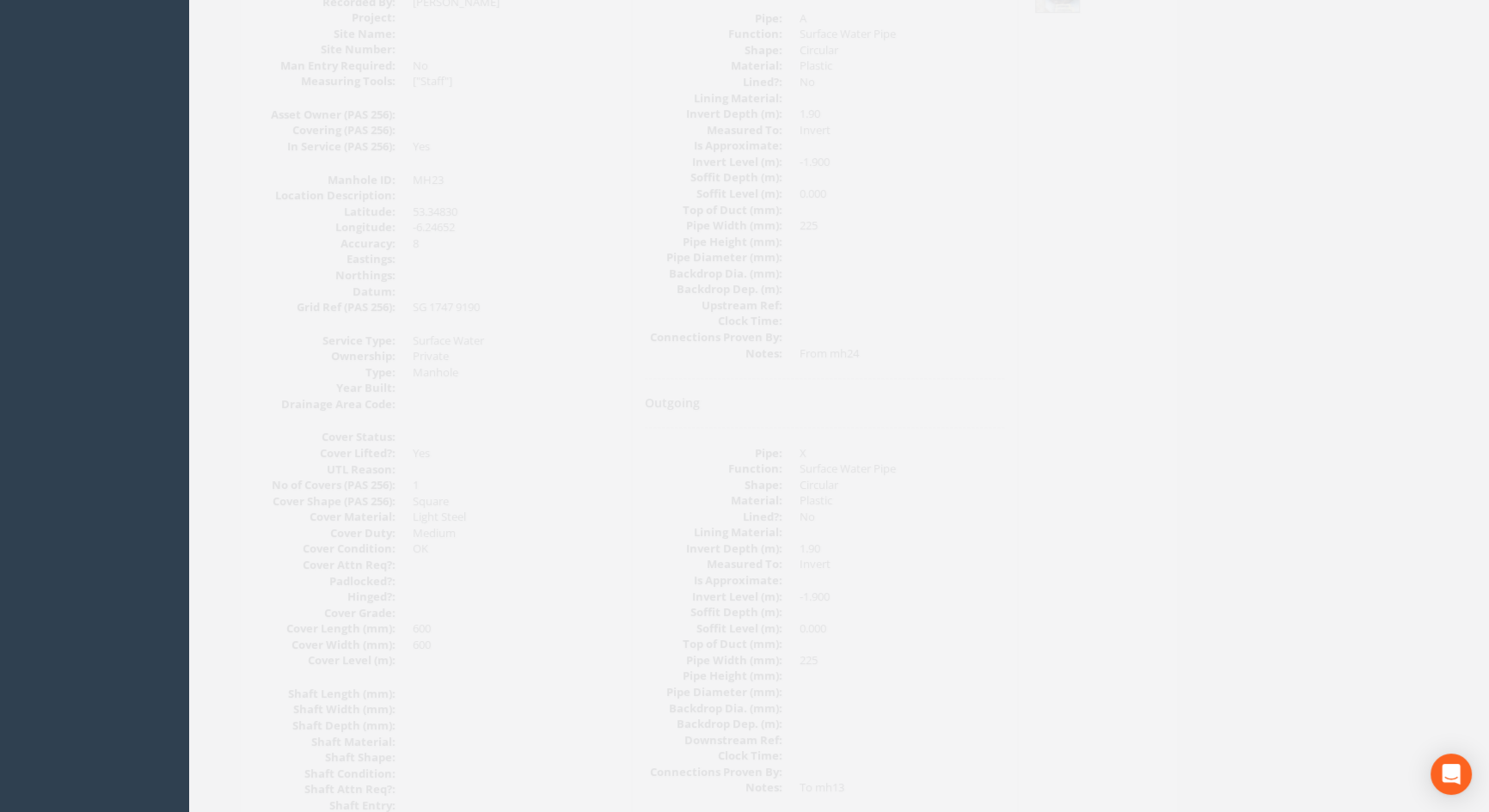
scroll to position [275, 0]
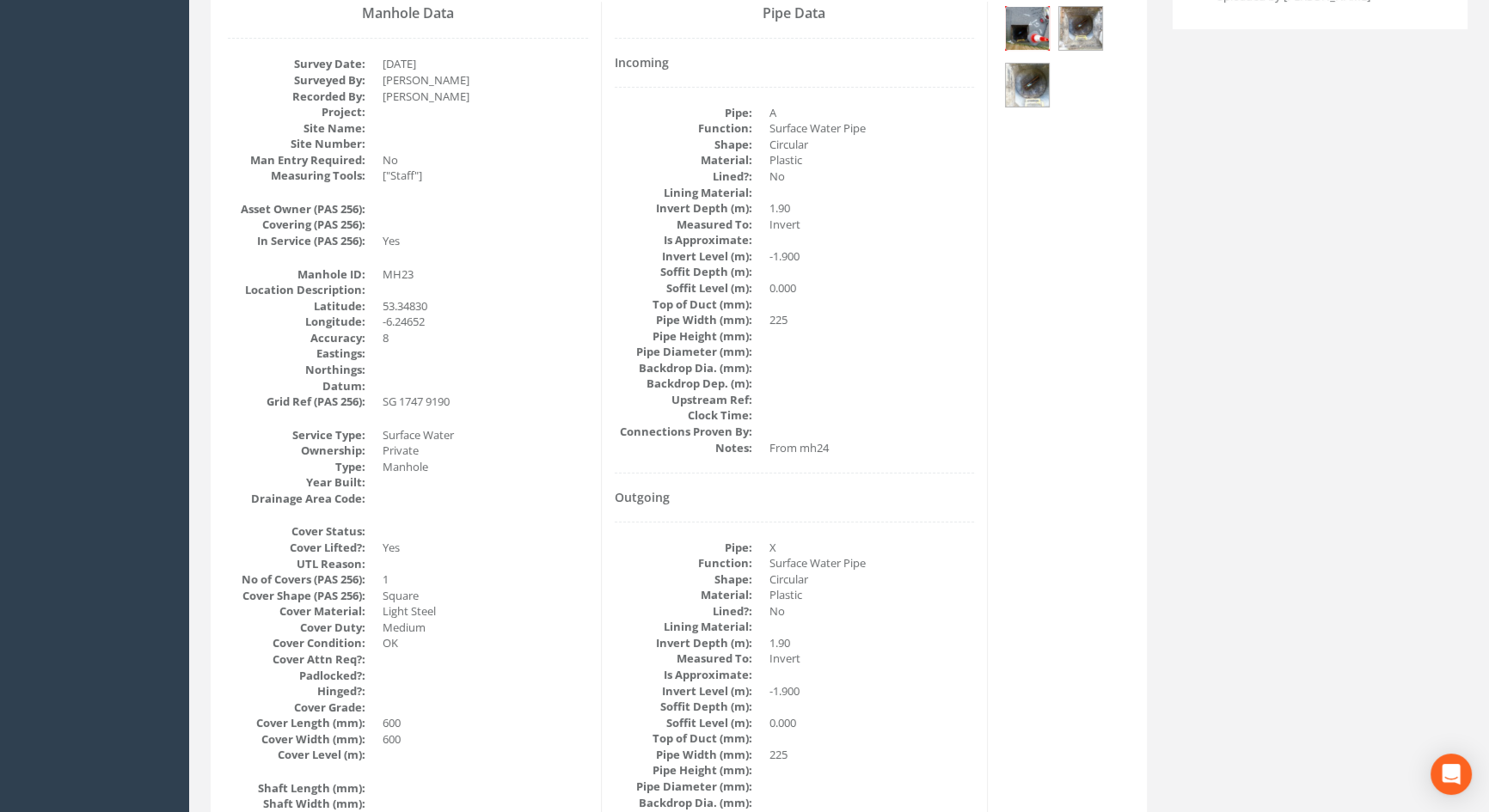
click at [1022, 40] on img at bounding box center [1028, 29] width 43 height 43
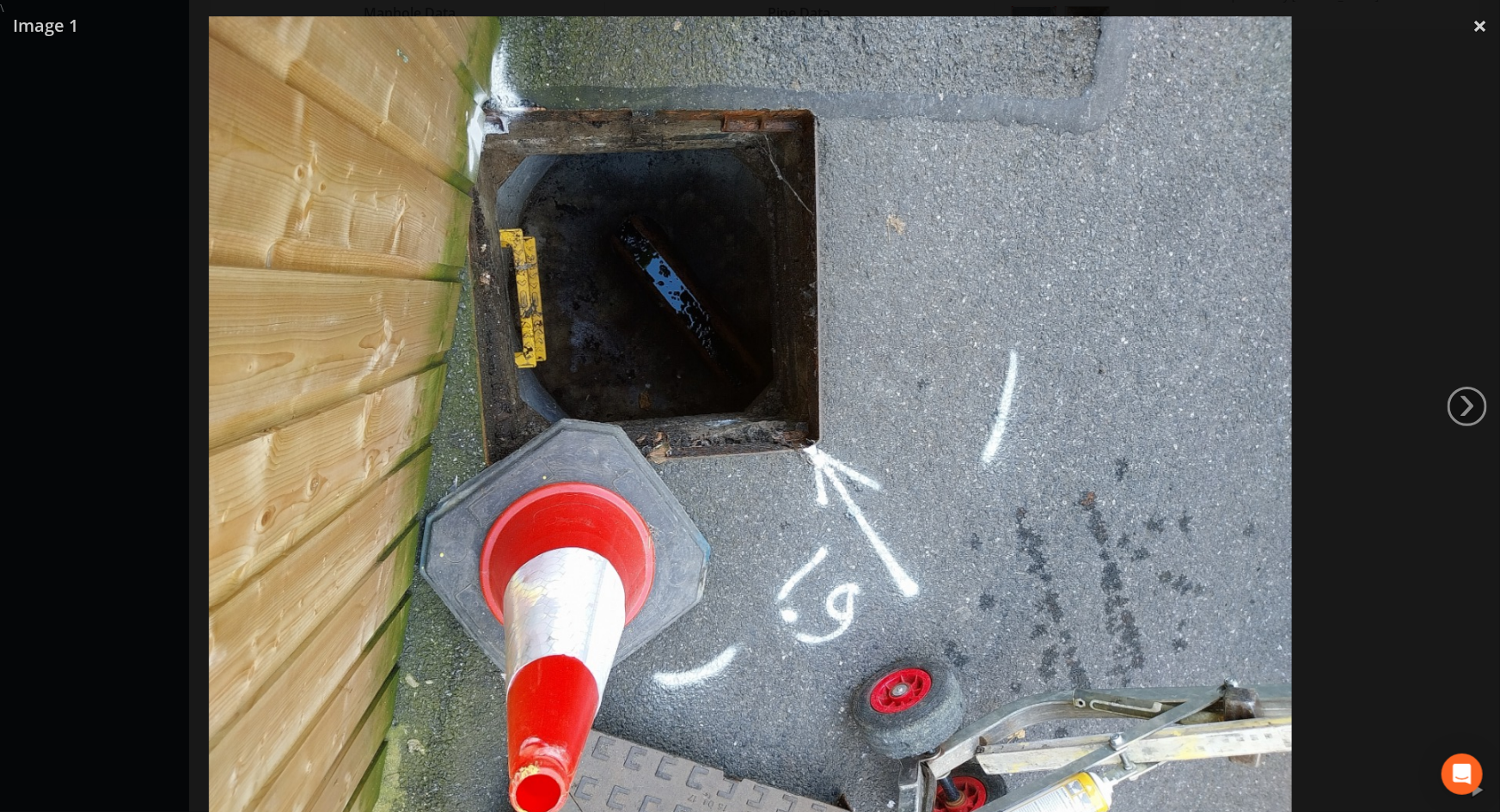
click at [1386, 231] on div at bounding box center [750, 422] width 1500 height 812
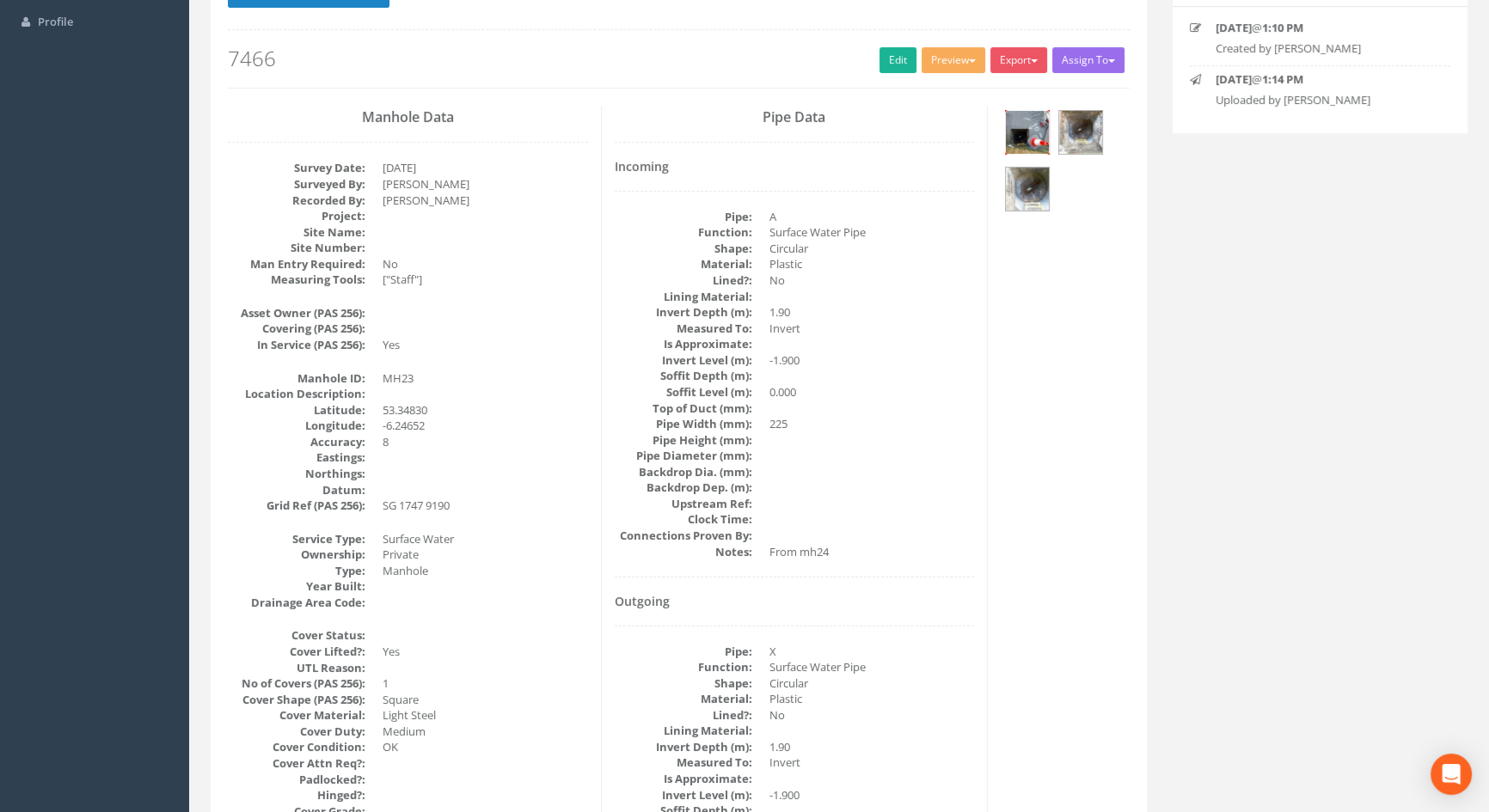
scroll to position [0, 0]
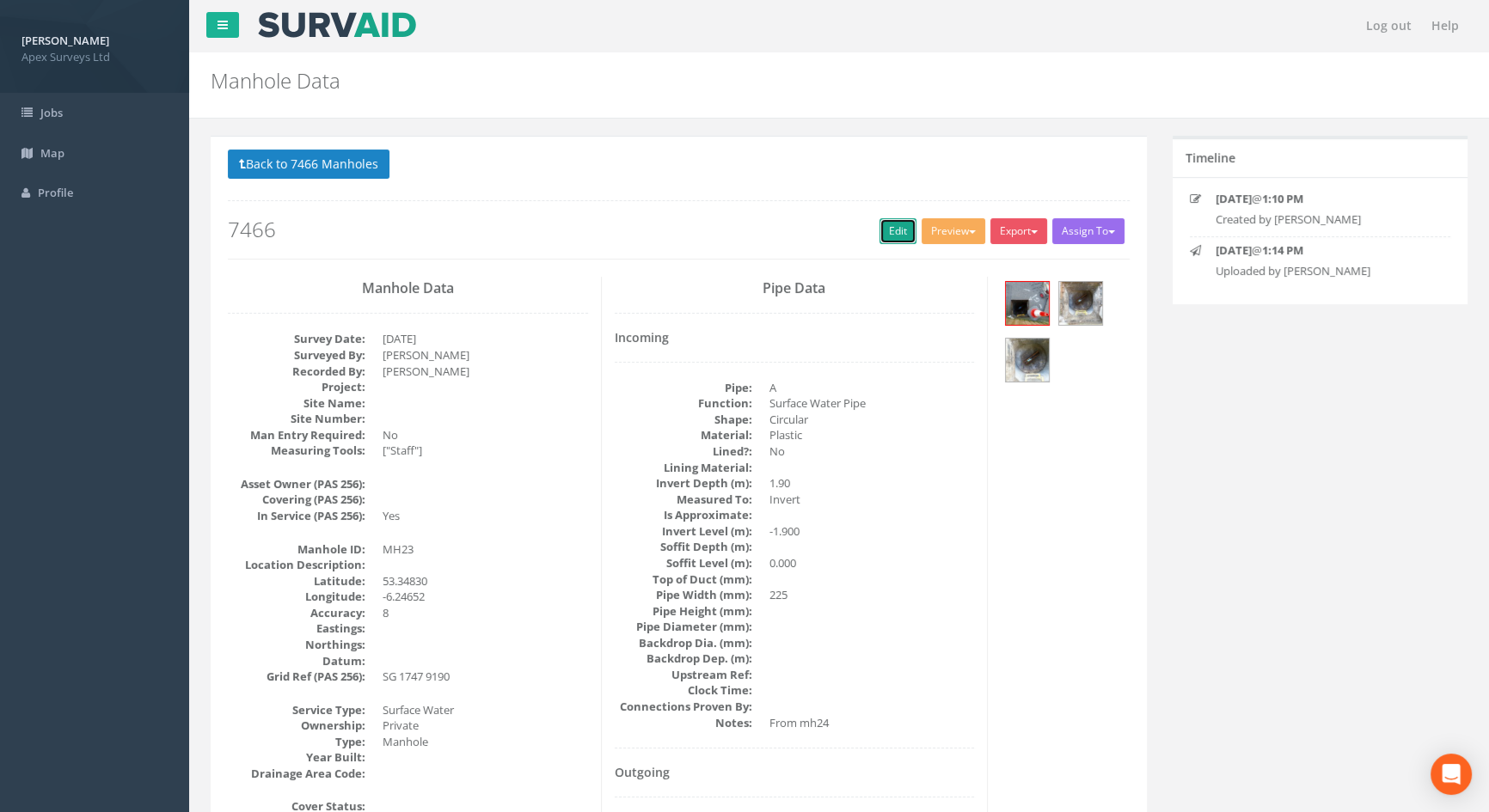
click at [893, 234] on link "Edit" at bounding box center [898, 231] width 37 height 26
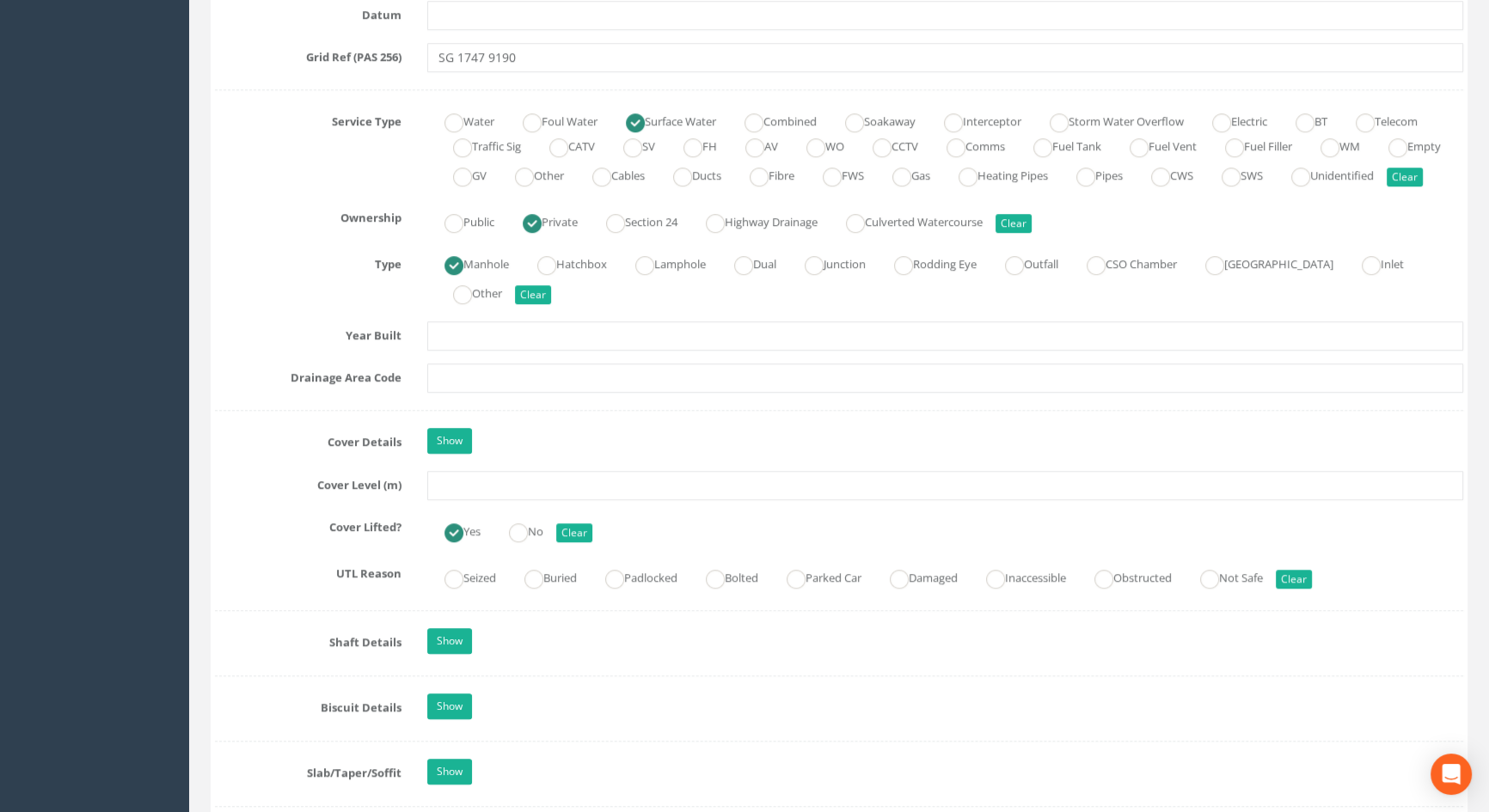
scroll to position [1172, 0]
click at [452, 496] on input "text" at bounding box center [945, 484] width 1036 height 29
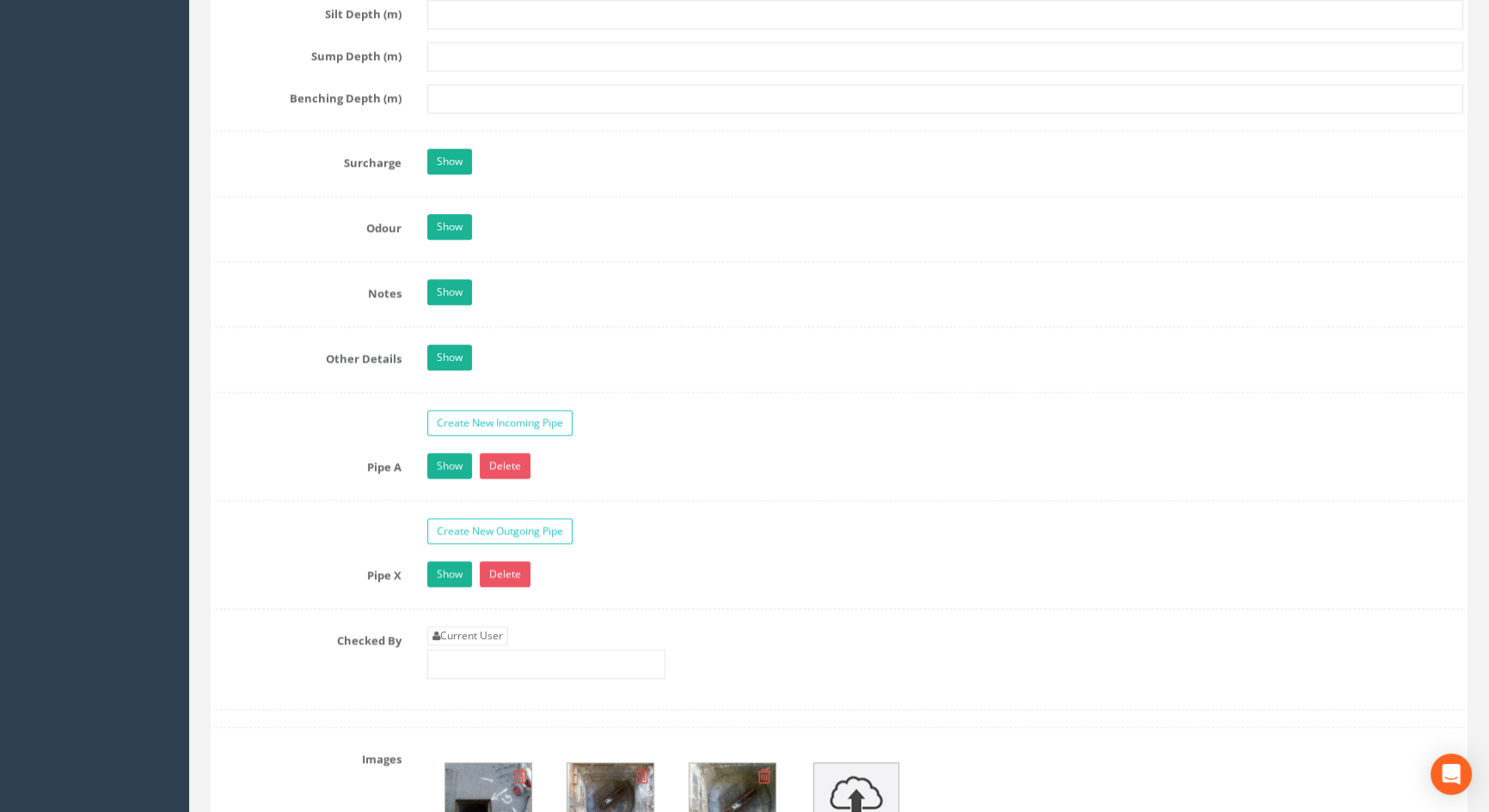
scroll to position [2422, 0]
type input "3.64"
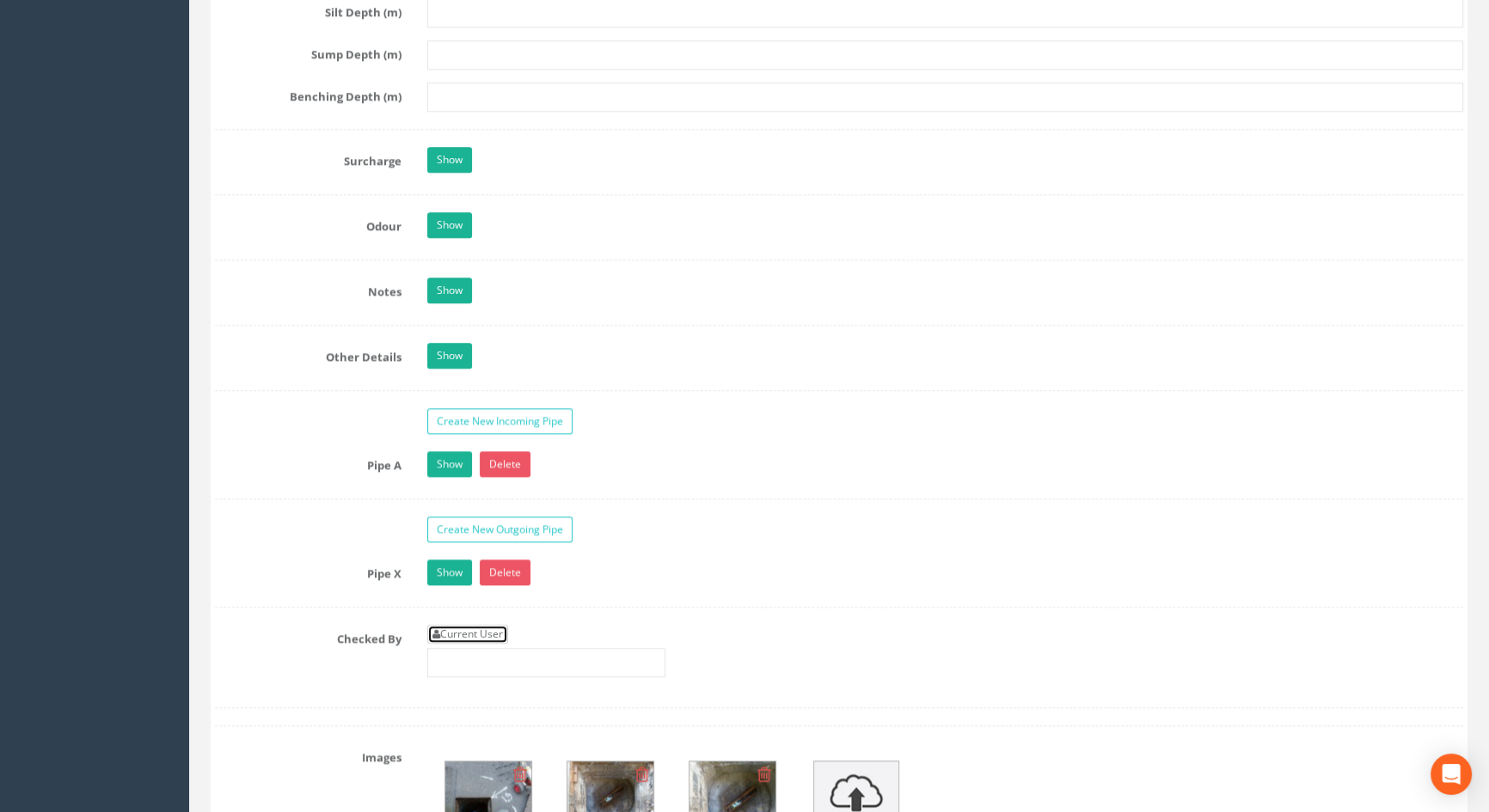
click at [461, 643] on link "Current User" at bounding box center [468, 634] width 81 height 19
type input "[PERSON_NAME]"
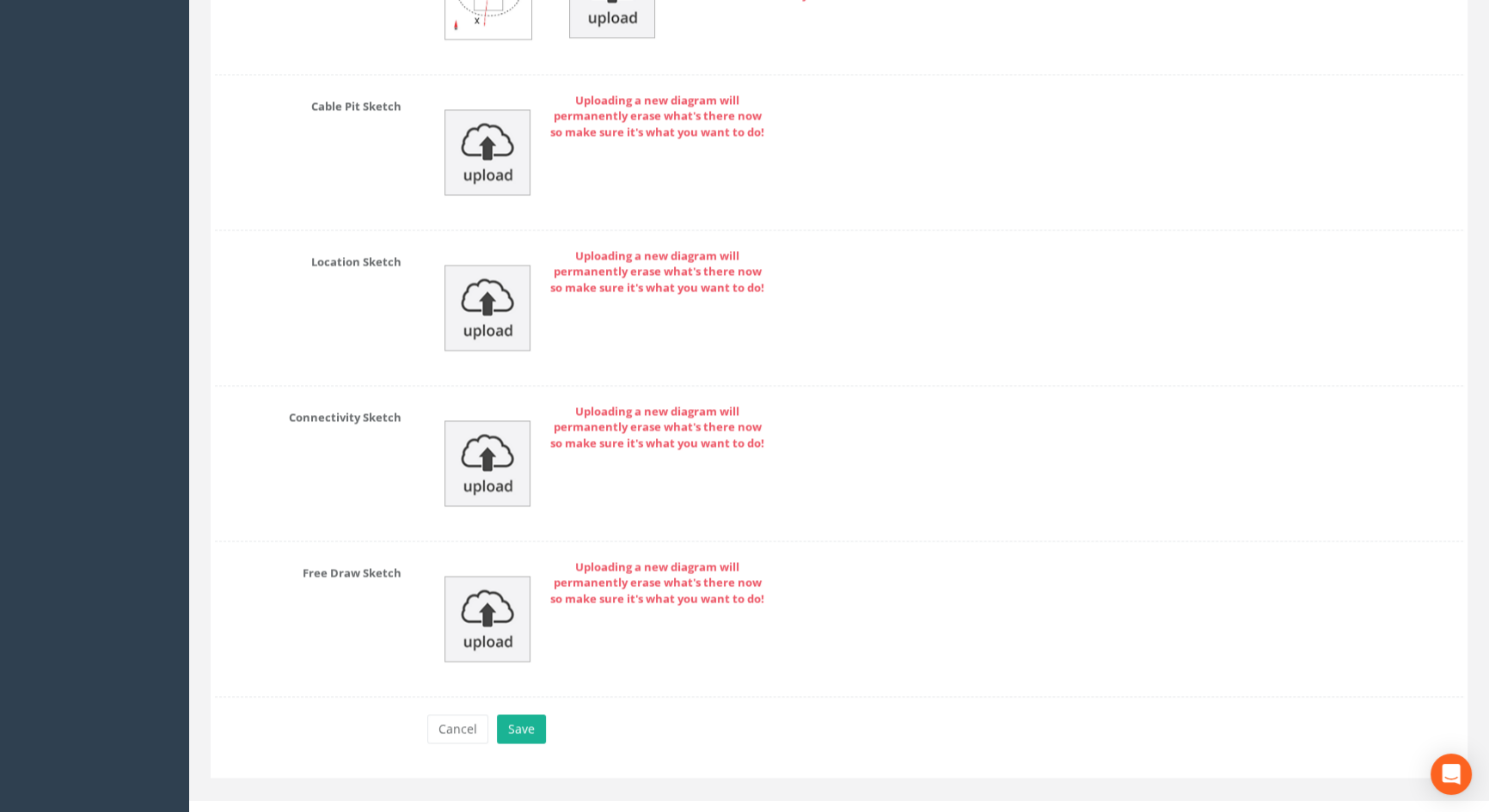
scroll to position [3712, 0]
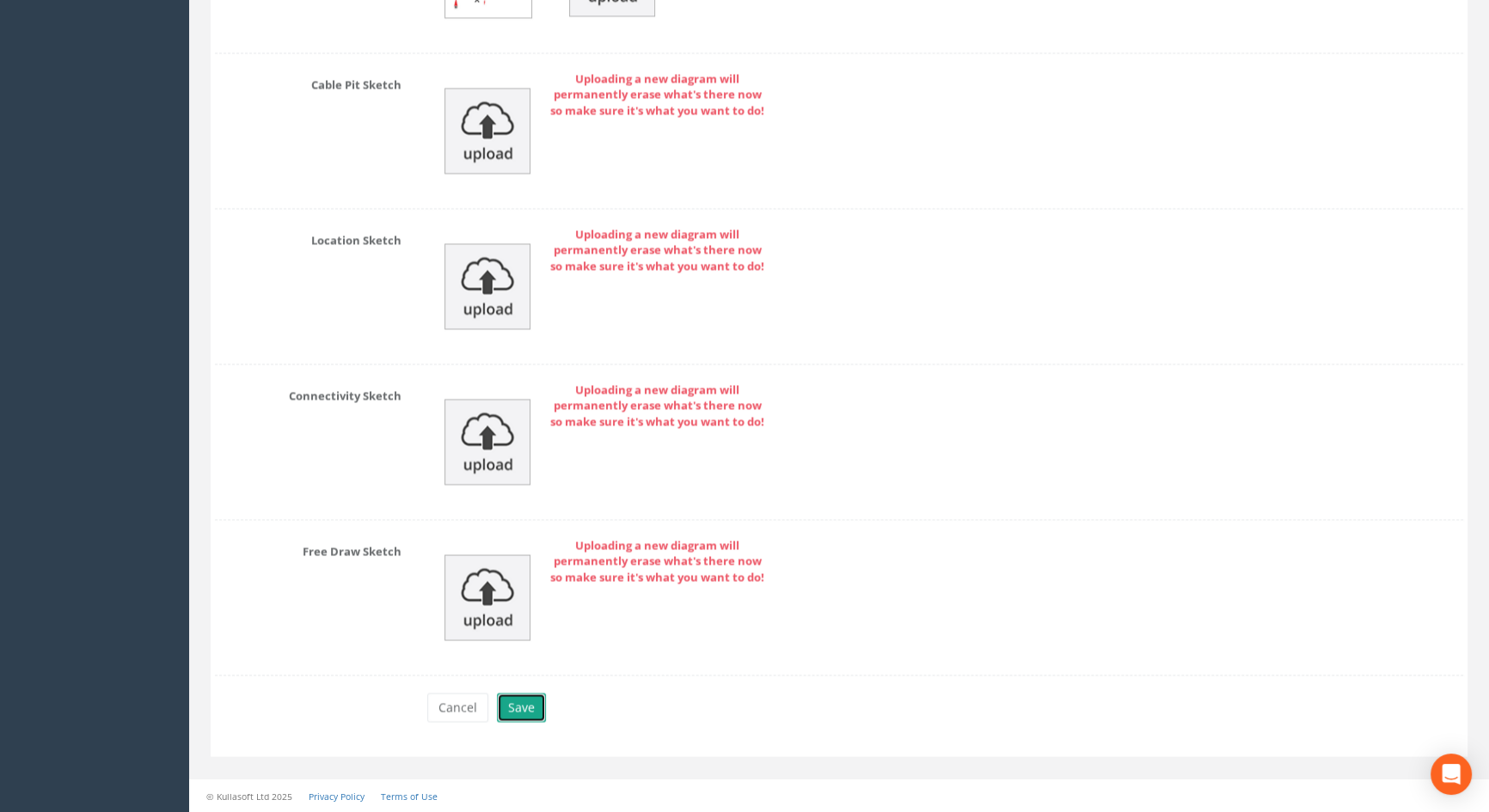
click at [524, 707] on button "Save" at bounding box center [521, 707] width 49 height 29
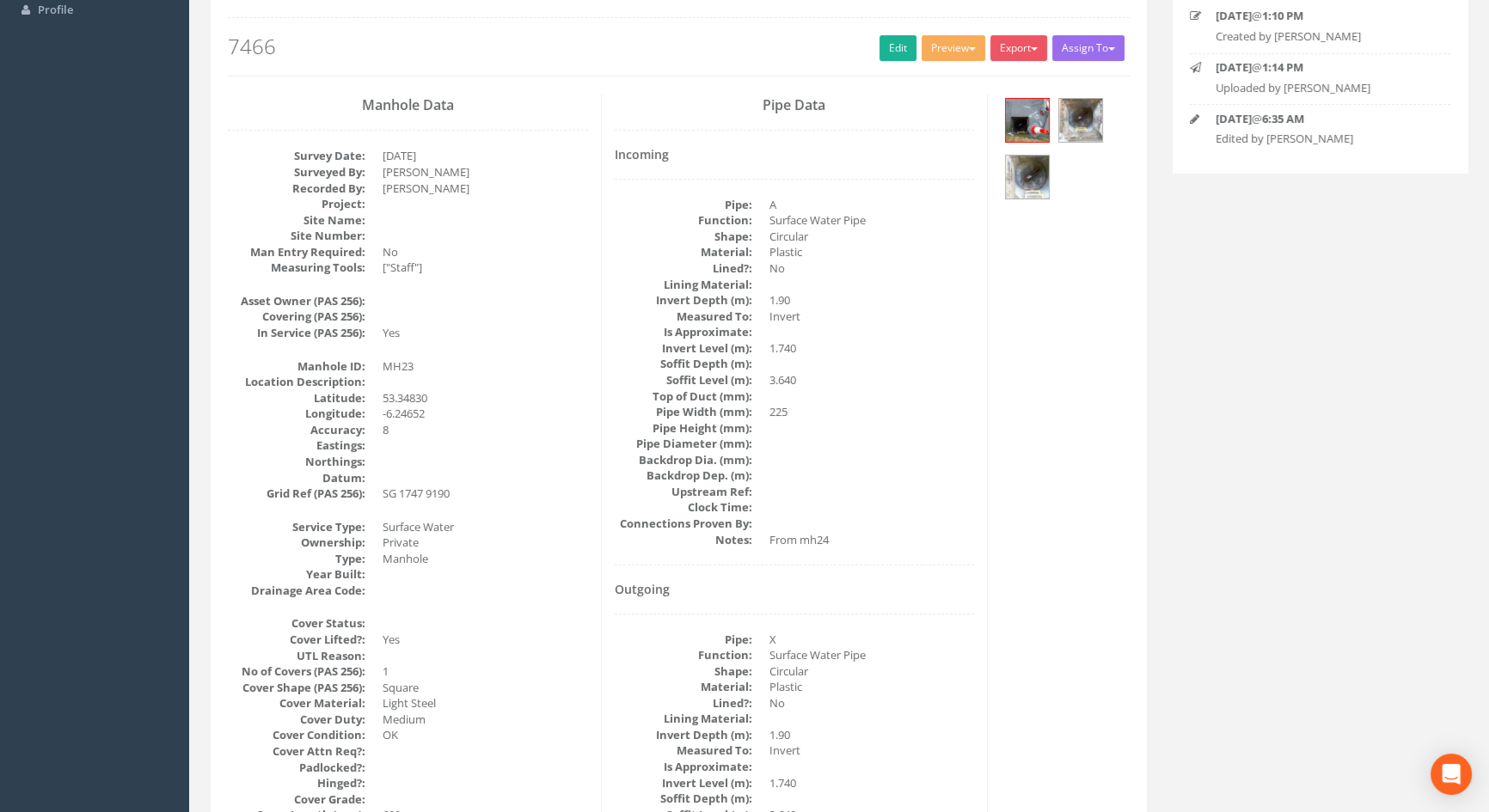
scroll to position [0, 0]
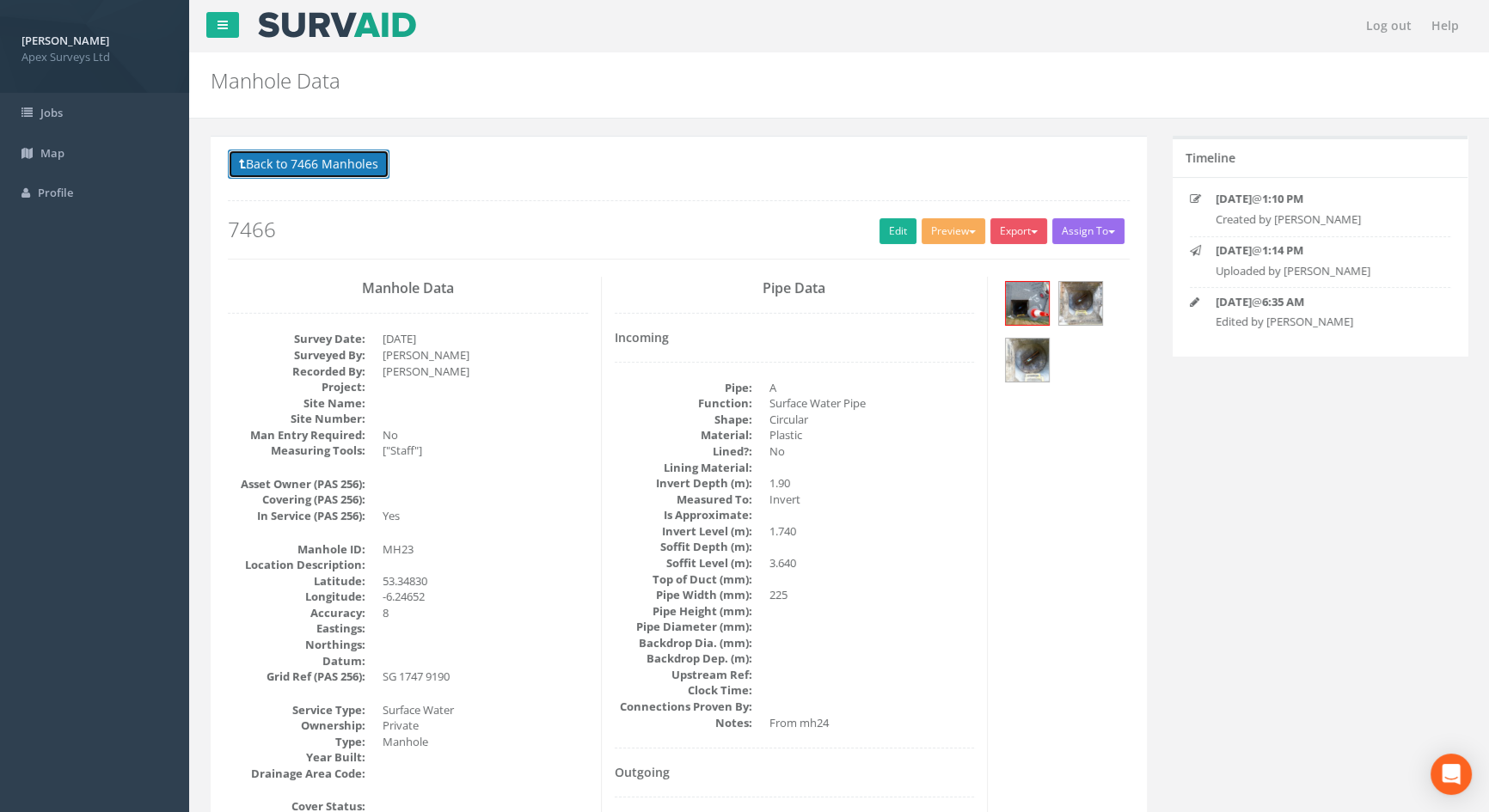
click at [350, 158] on button "Back to 7466 Manholes" at bounding box center [308, 164] width 161 height 29
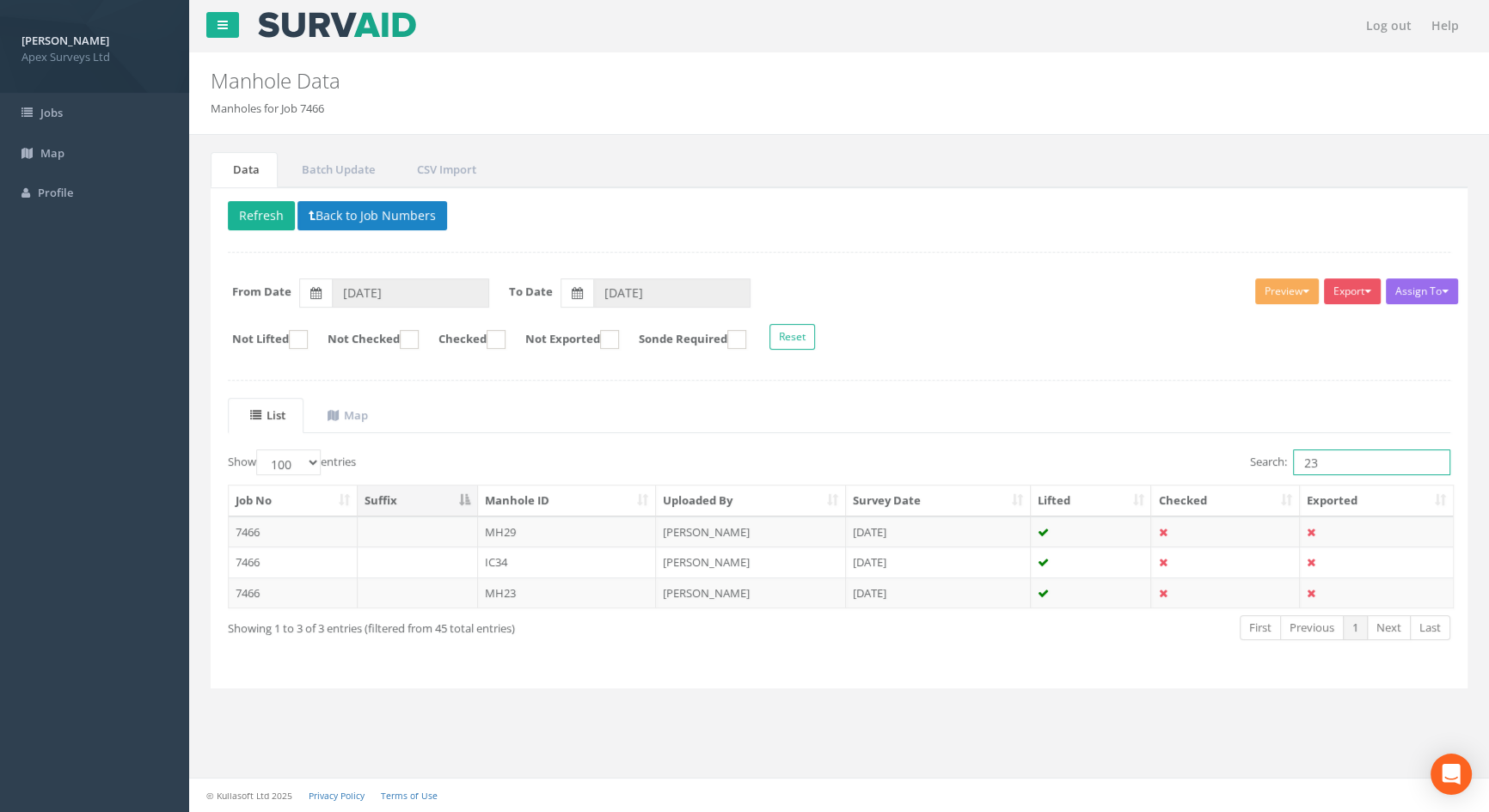
drag, startPoint x: 1338, startPoint y: 461, endPoint x: 1134, endPoint y: 455, distance: 204.1
click at [1135, 455] on div "Search: 23" at bounding box center [1151, 464] width 598 height 30
type input "18"
click at [498, 590] on td "MH18" at bounding box center [567, 593] width 178 height 31
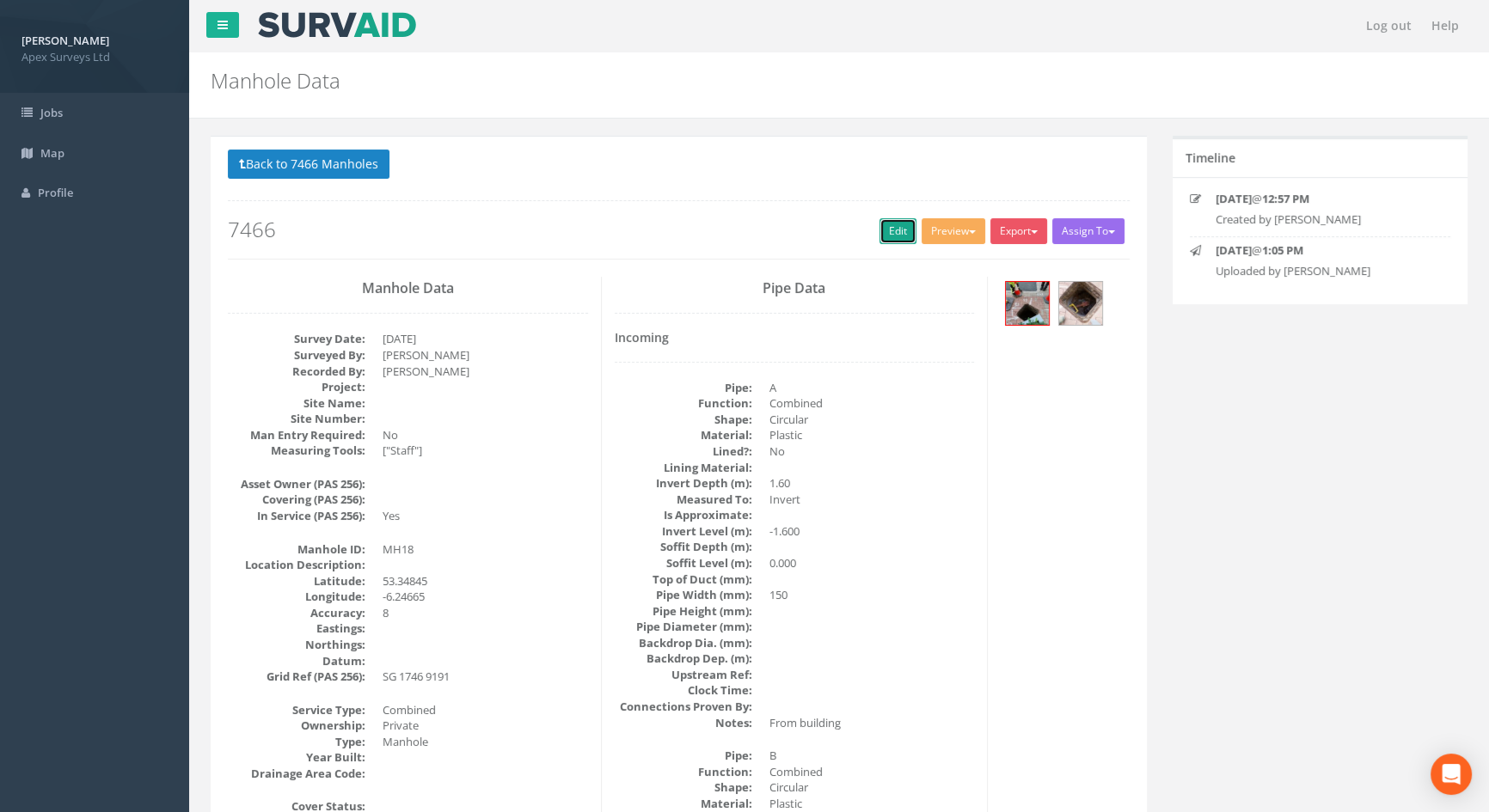
click at [885, 231] on link "Edit" at bounding box center [898, 231] width 37 height 26
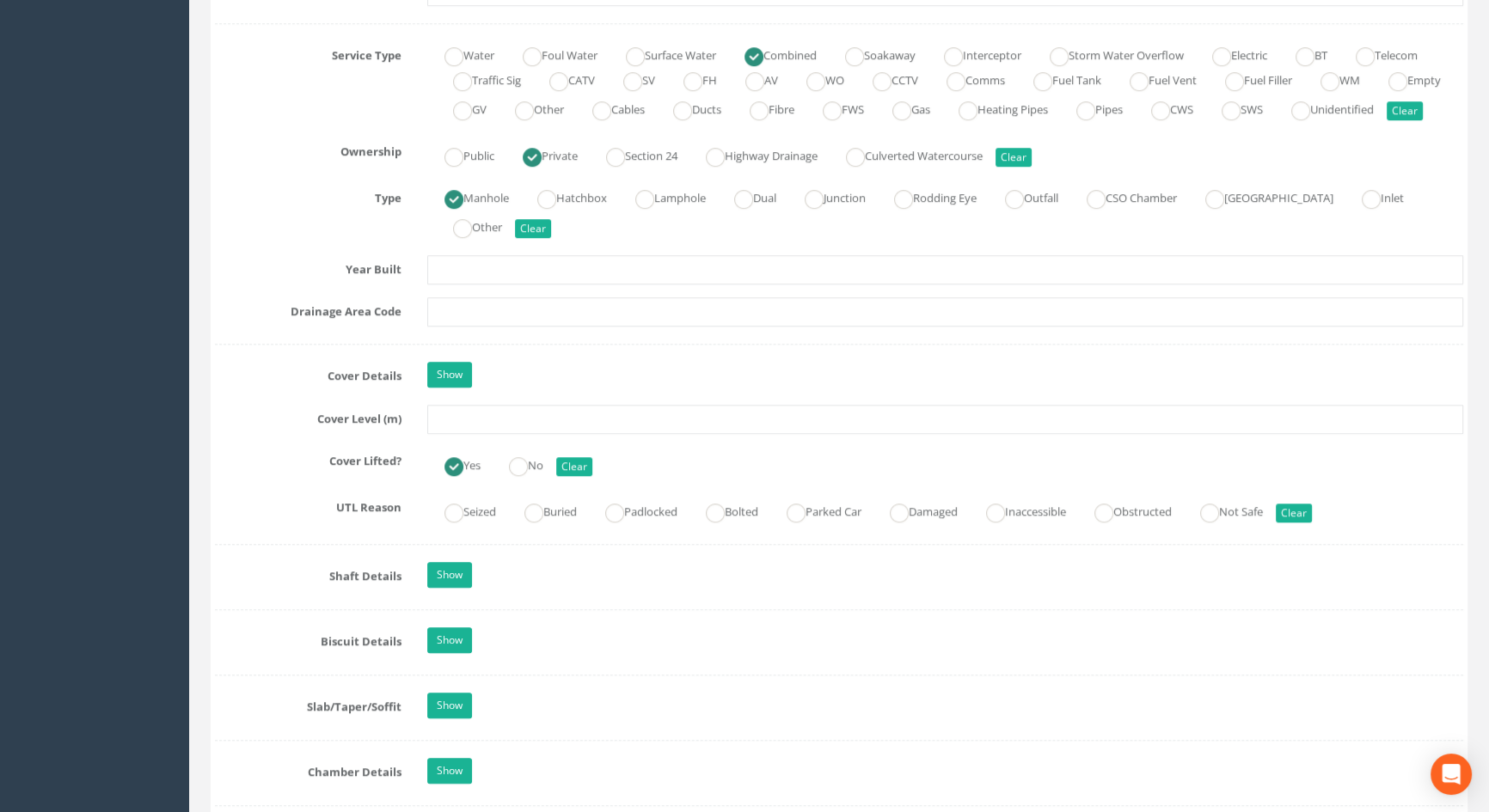
scroll to position [1250, 0]
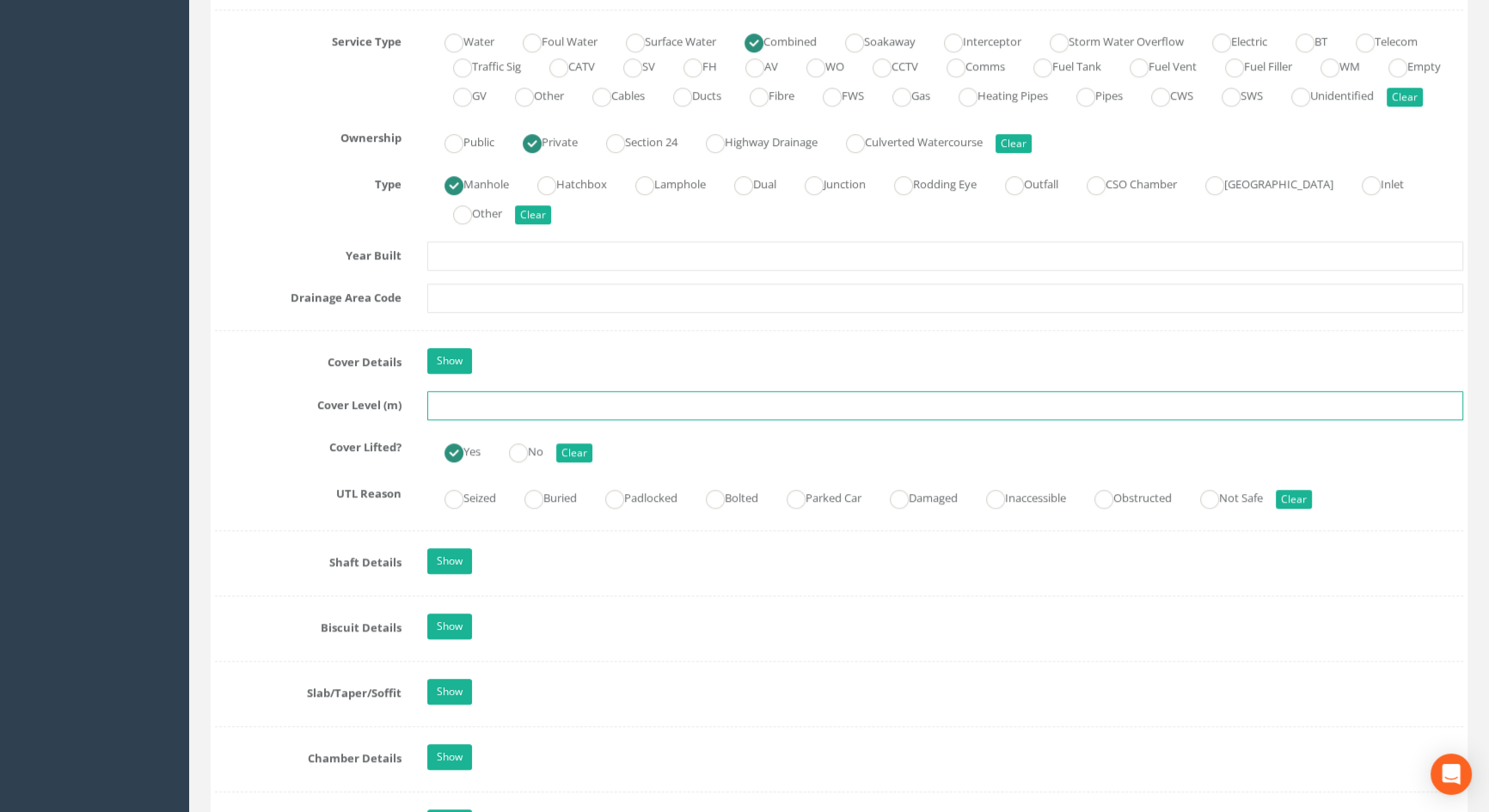
click at [500, 420] on input "text" at bounding box center [945, 406] width 1036 height 29
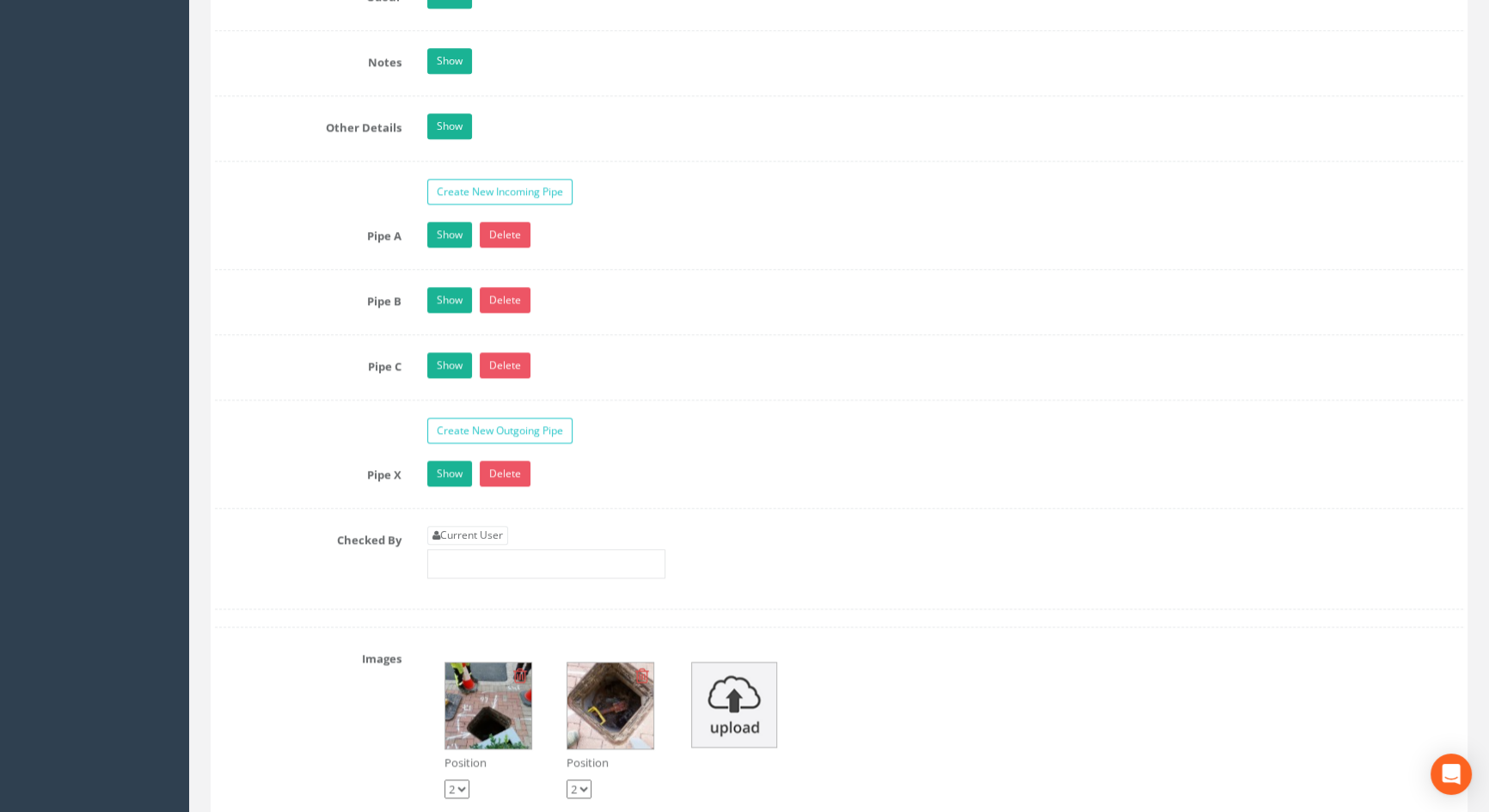
scroll to position [2656, 0]
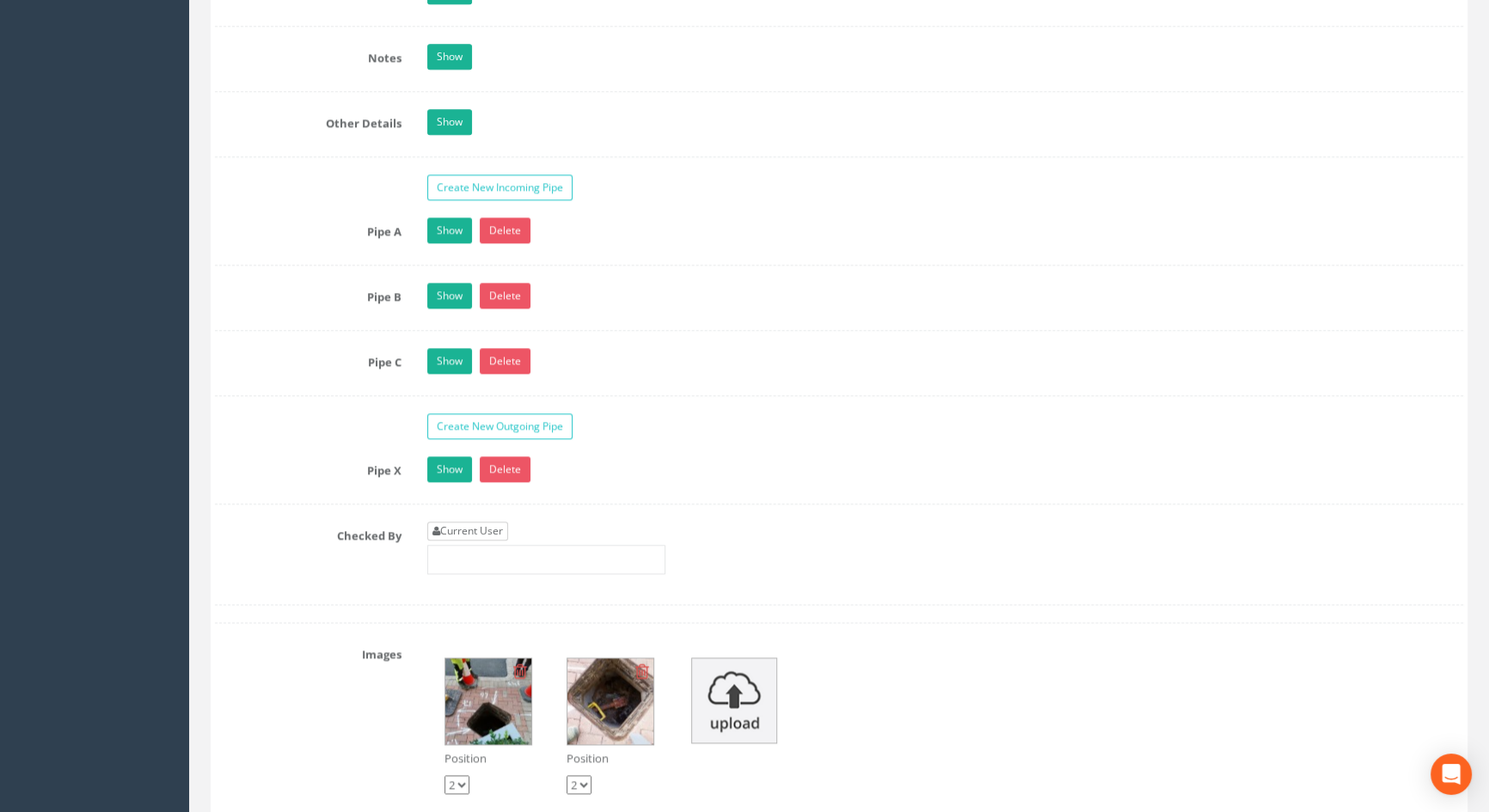
type input "3.74"
click at [483, 541] on link "Current User" at bounding box center [468, 531] width 81 height 19
type input "[PERSON_NAME]"
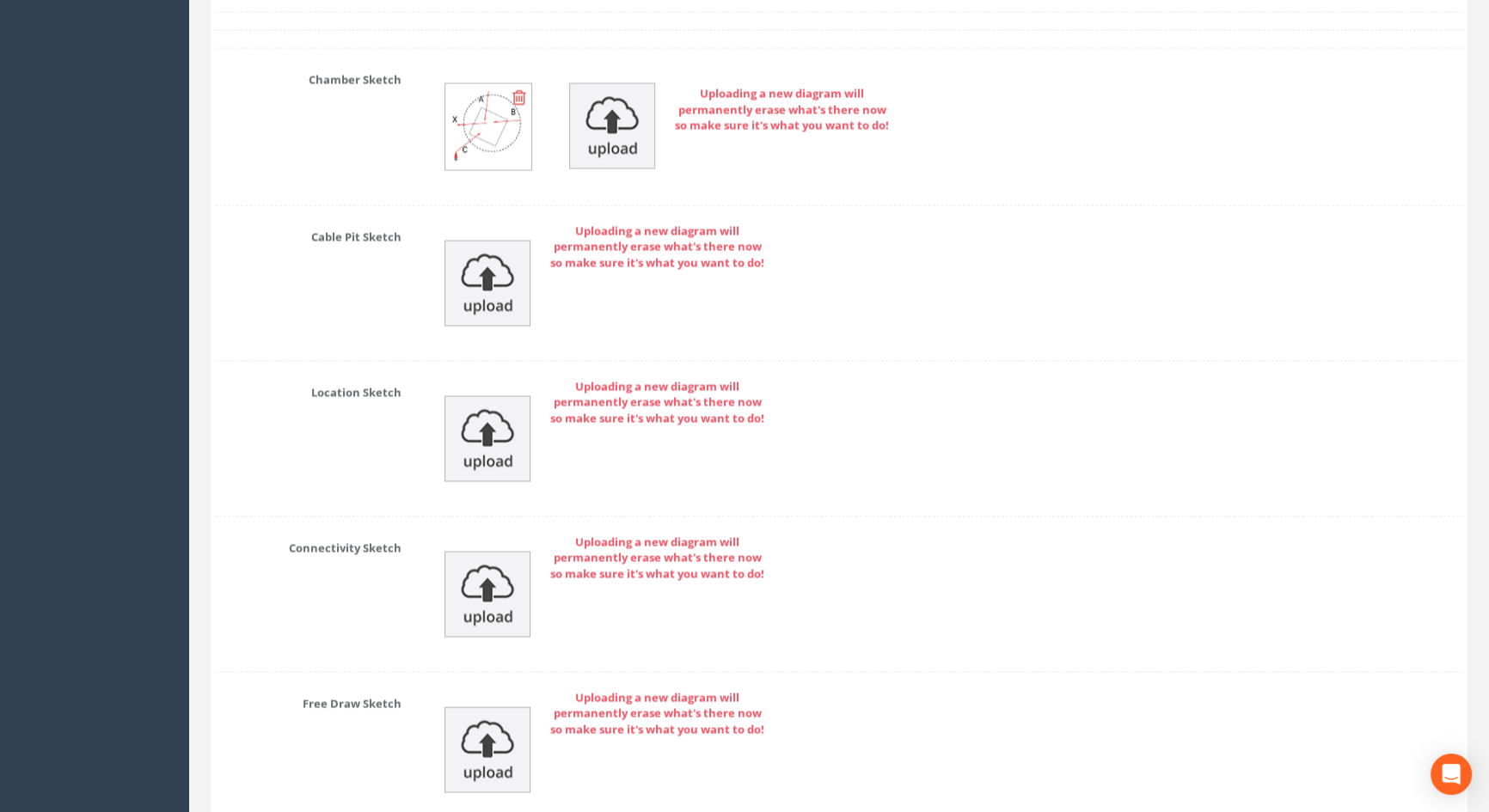
scroll to position [3843, 0]
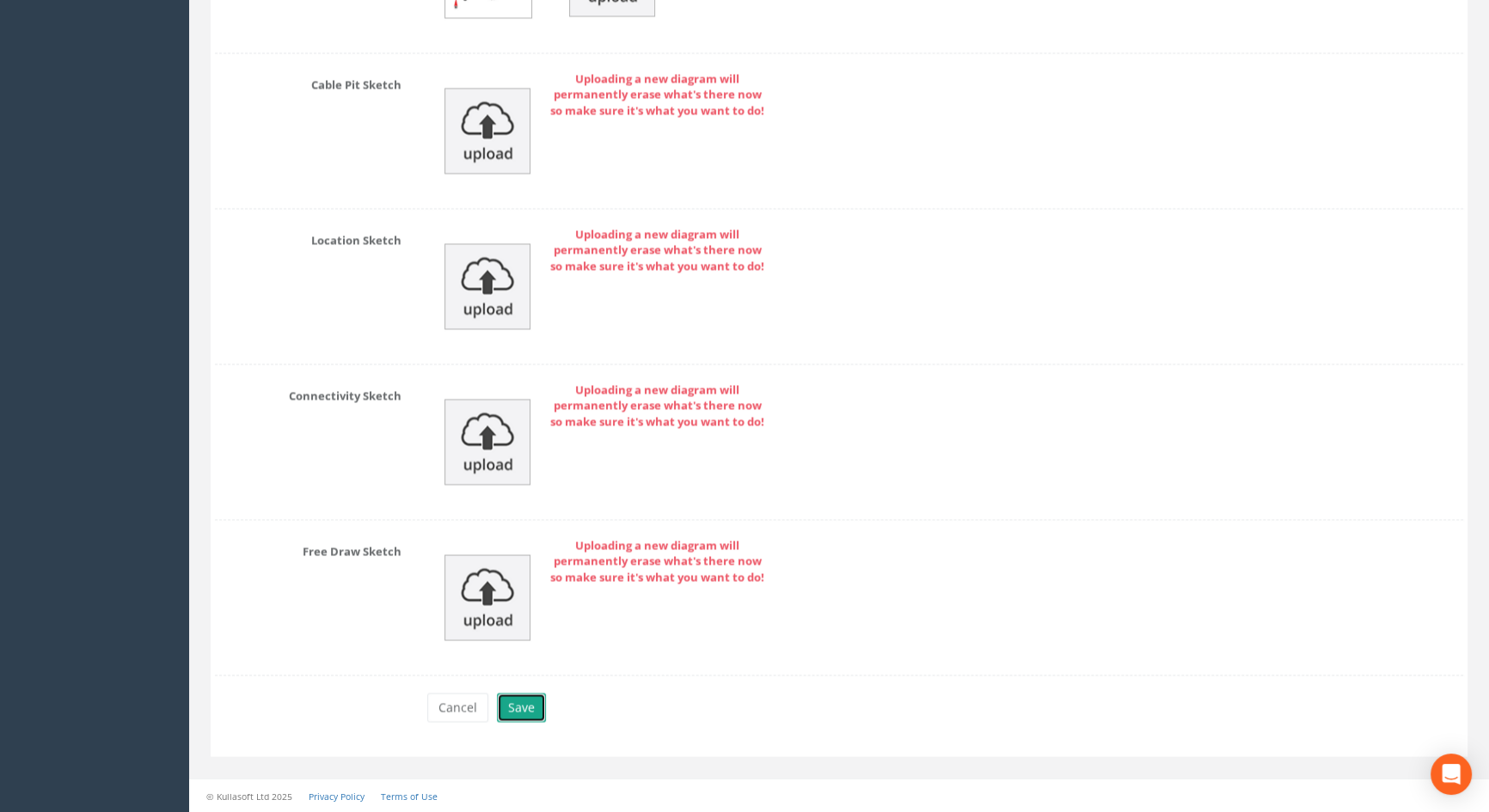
click at [515, 707] on button "Save" at bounding box center [521, 707] width 49 height 29
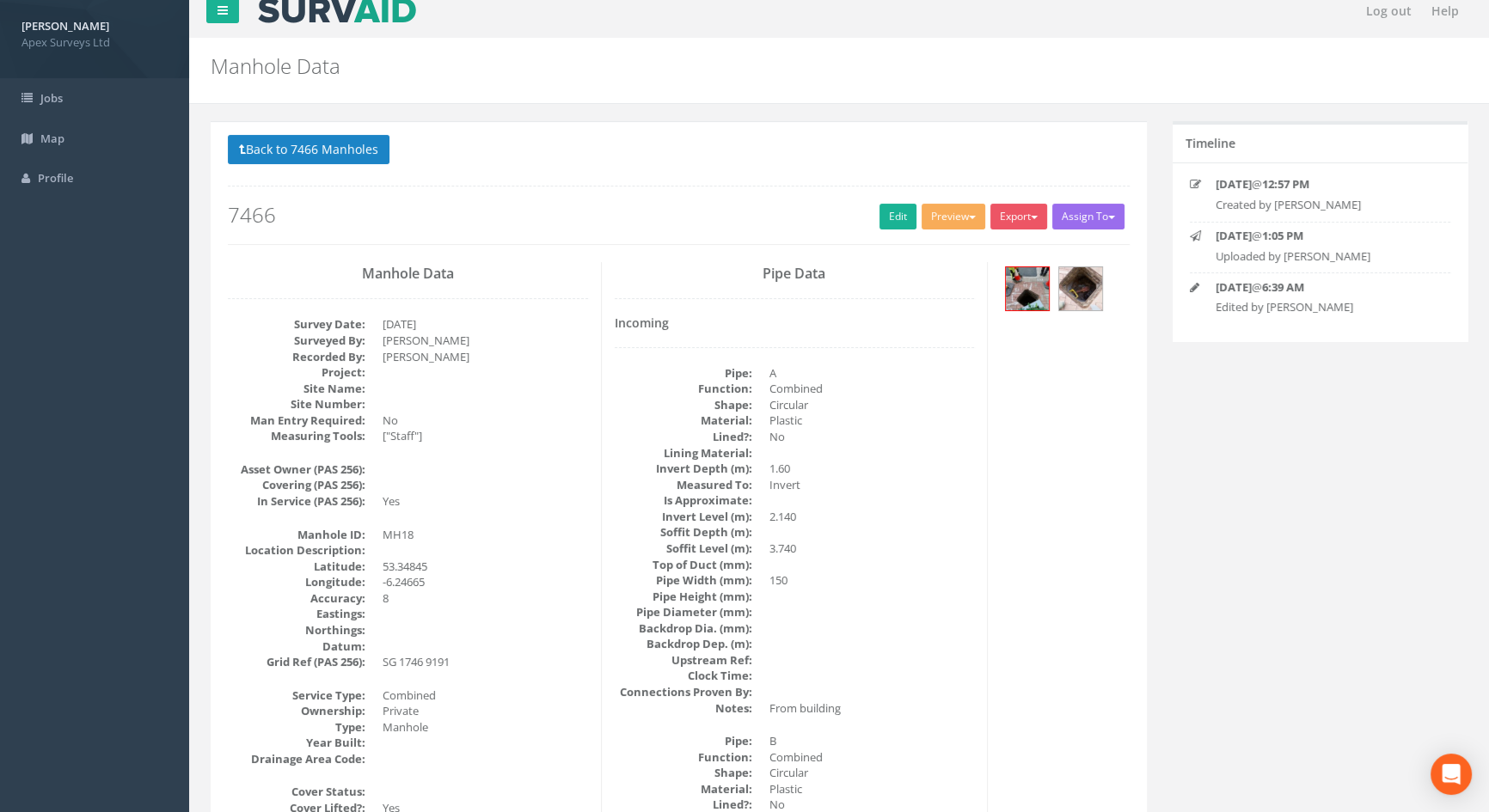
scroll to position [0, 0]
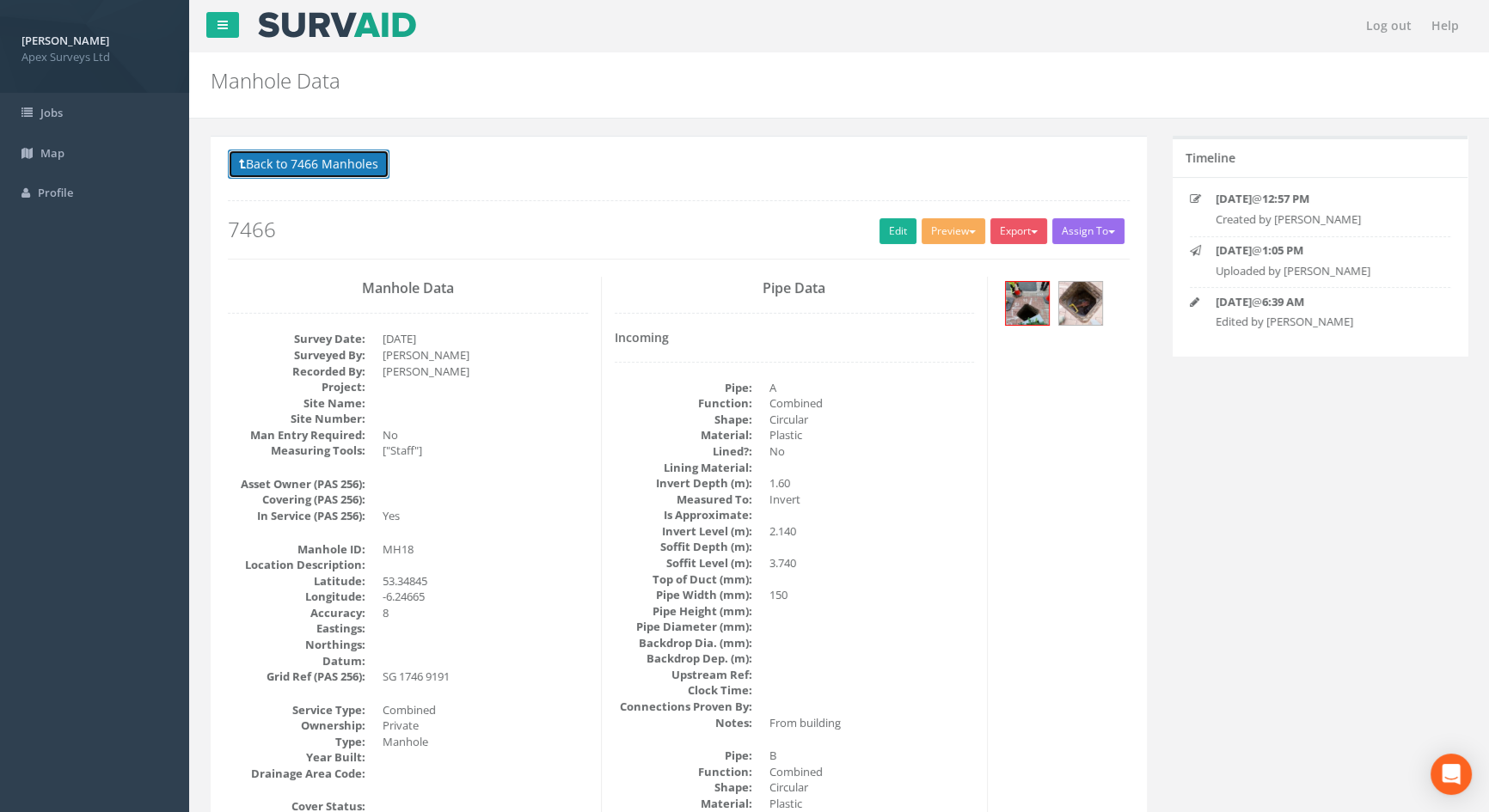
click at [306, 165] on button "Back to 7466 Manholes" at bounding box center [308, 164] width 161 height 29
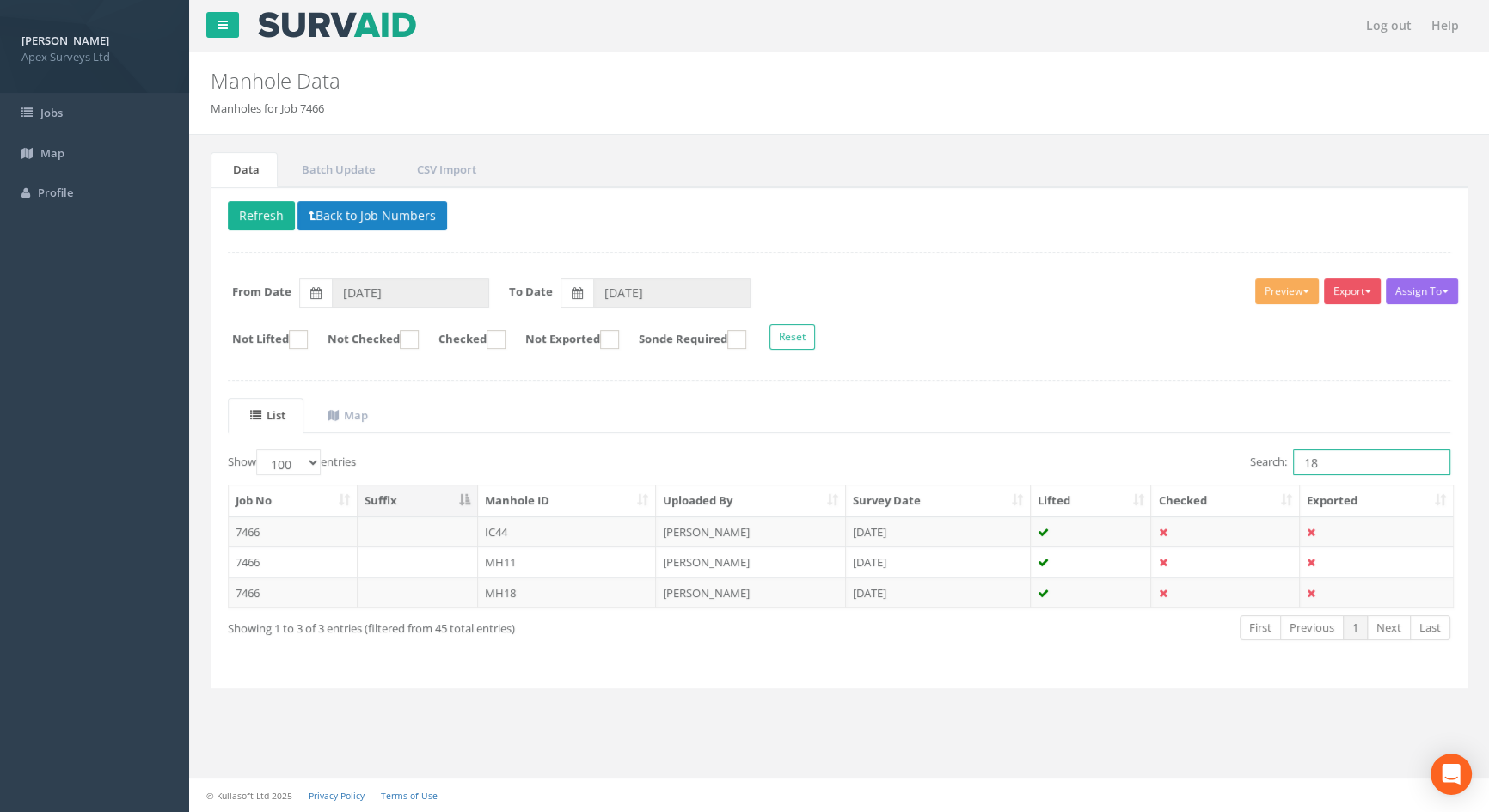
click at [1350, 455] on input "18" at bounding box center [1372, 462] width 158 height 26
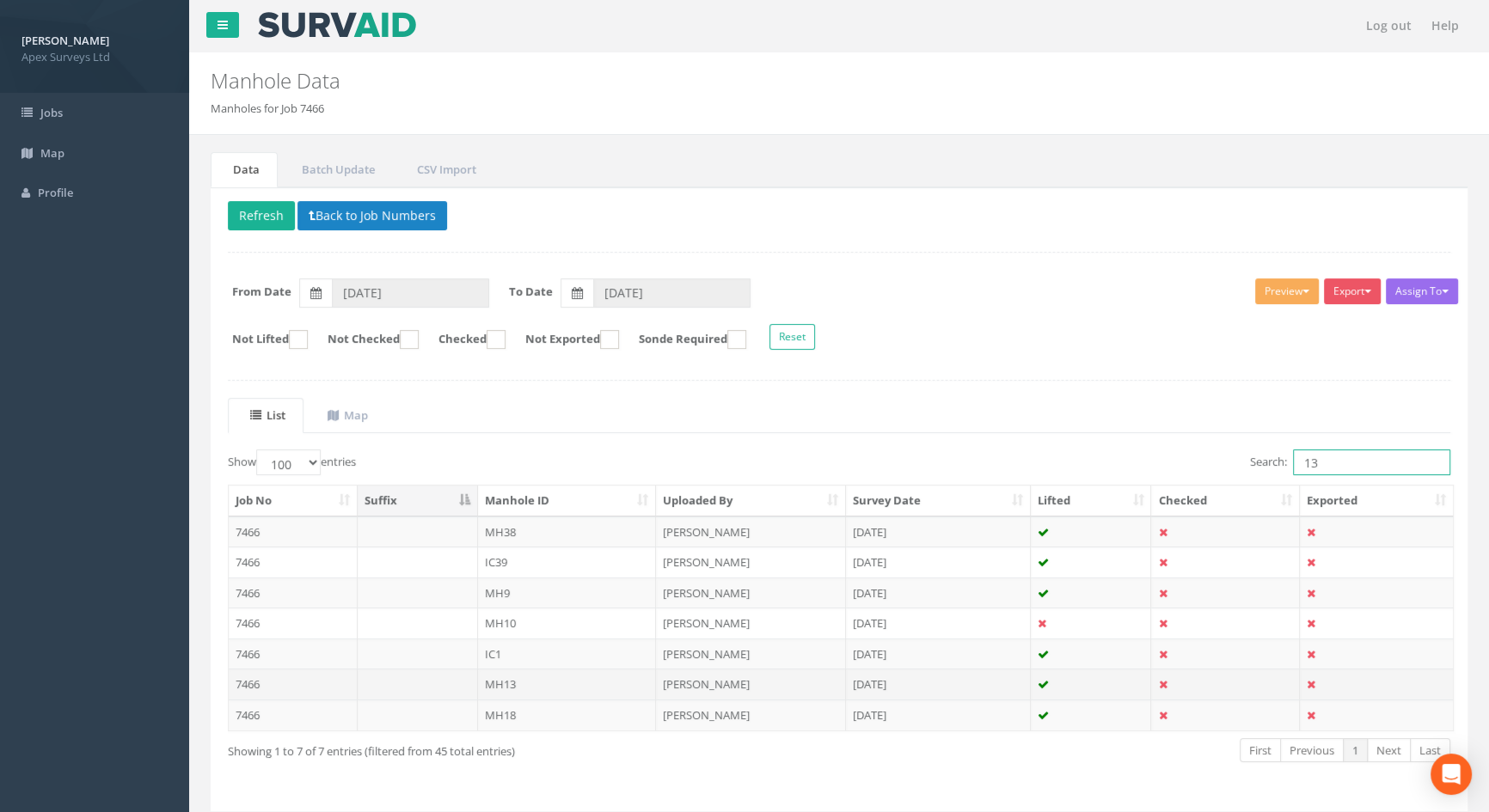
type input "13"
click at [512, 688] on td "MH13" at bounding box center [567, 684] width 178 height 31
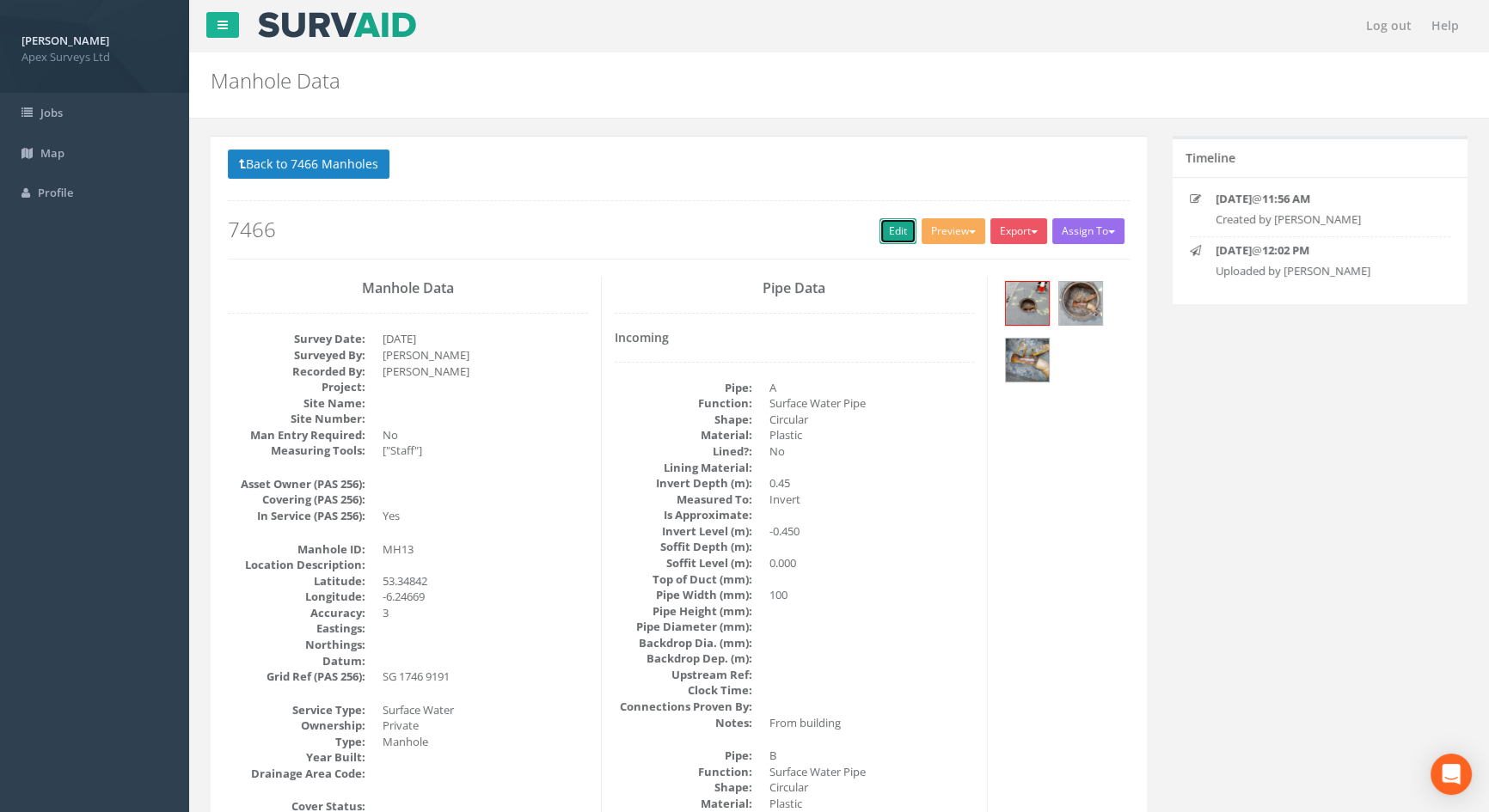
click at [891, 229] on link "Edit" at bounding box center [898, 231] width 37 height 26
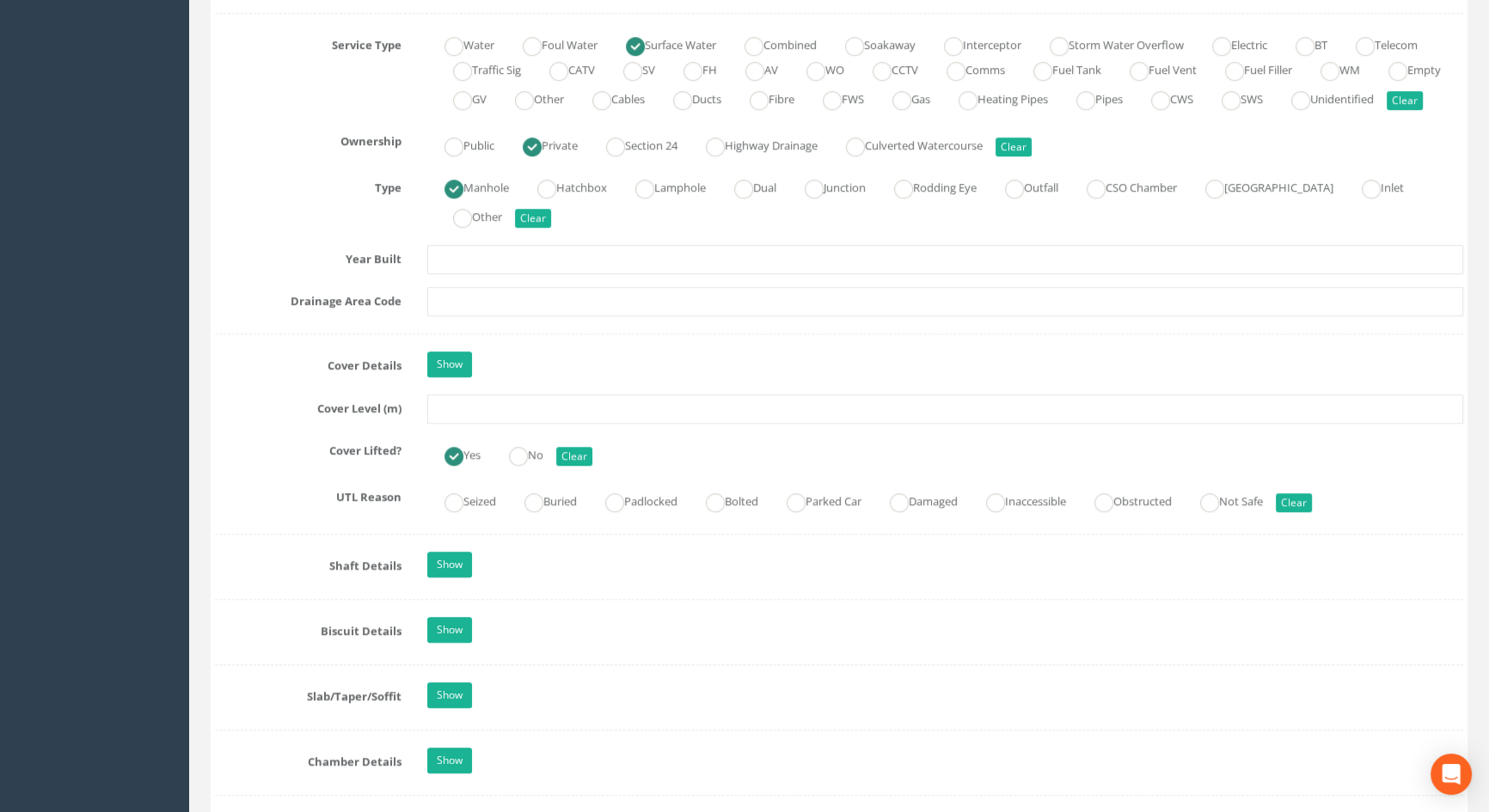
scroll to position [1250, 0]
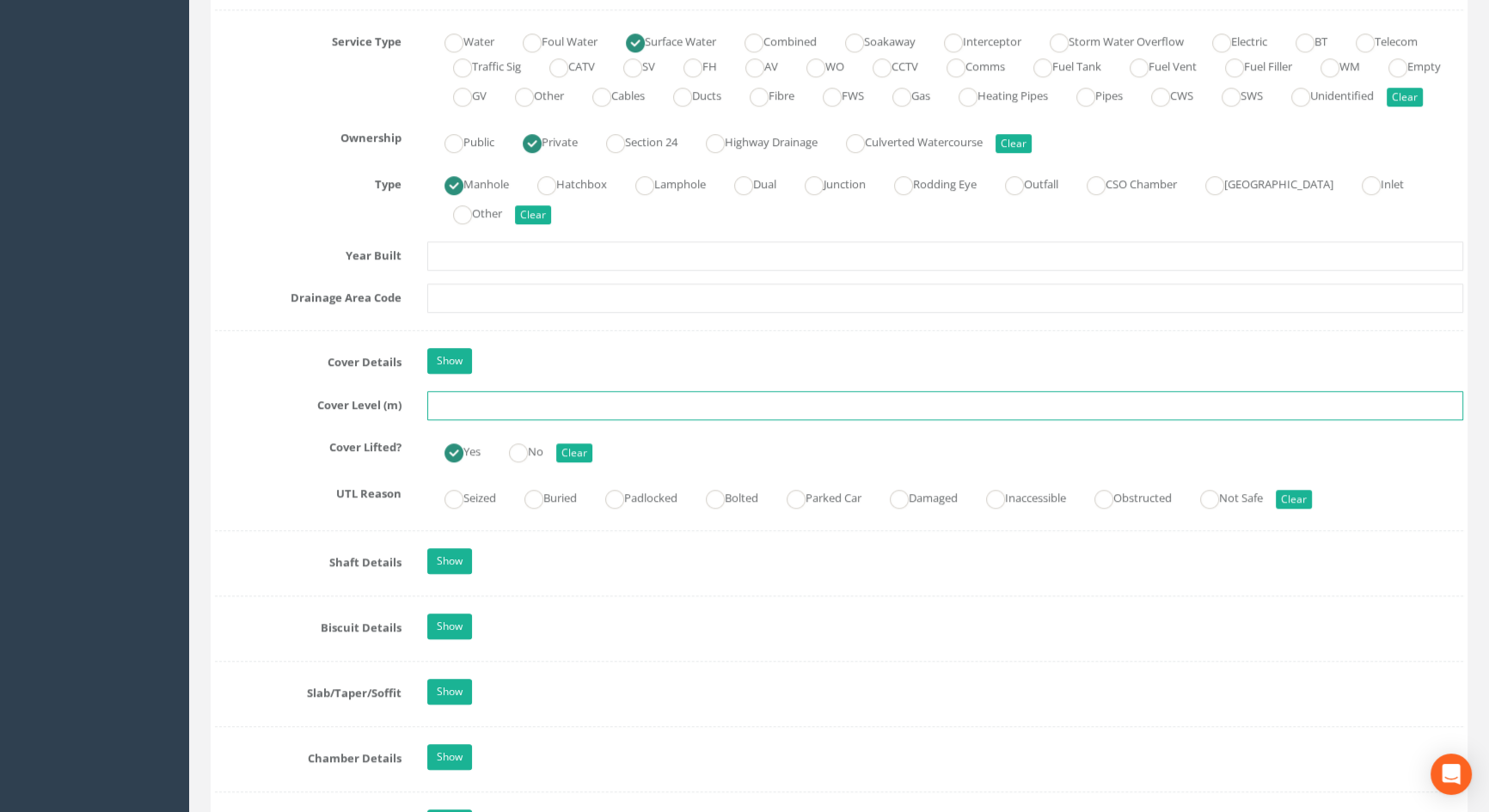
click at [450, 420] on input "text" at bounding box center [945, 406] width 1036 height 29
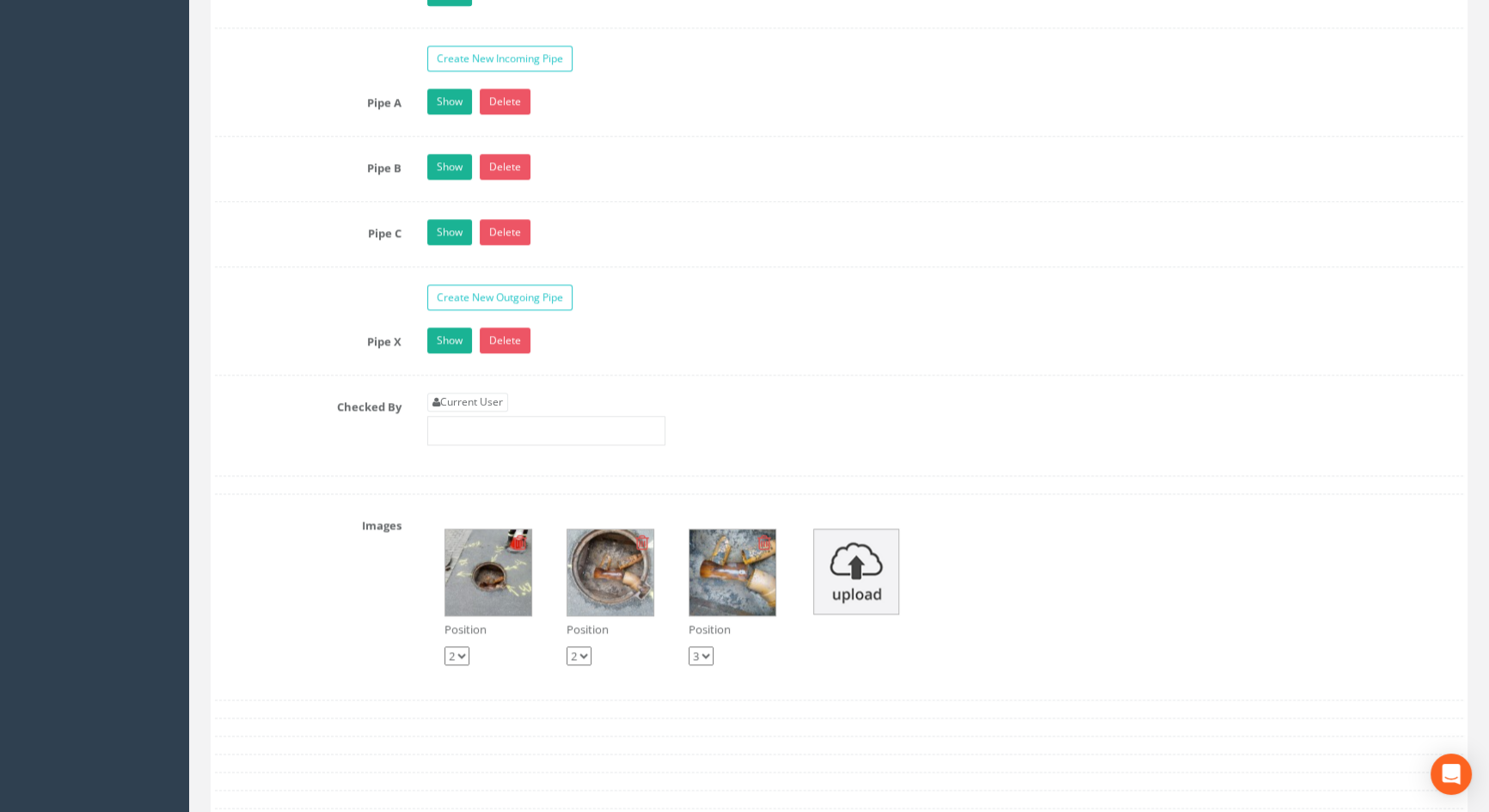
scroll to position [2813, 0]
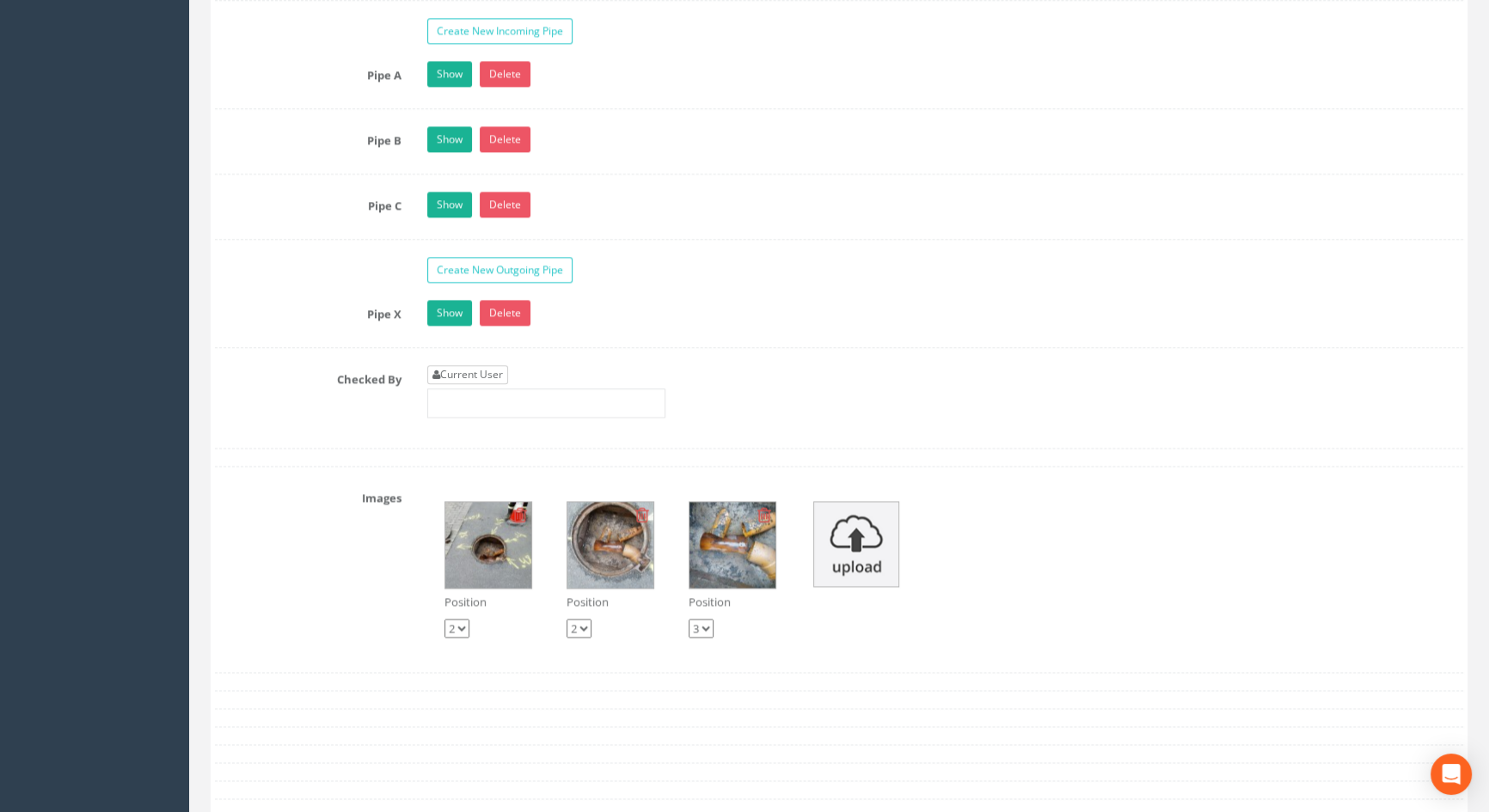
type input "3.63"
click at [472, 384] on link "Current User" at bounding box center [468, 374] width 81 height 19
type input "[PERSON_NAME]"
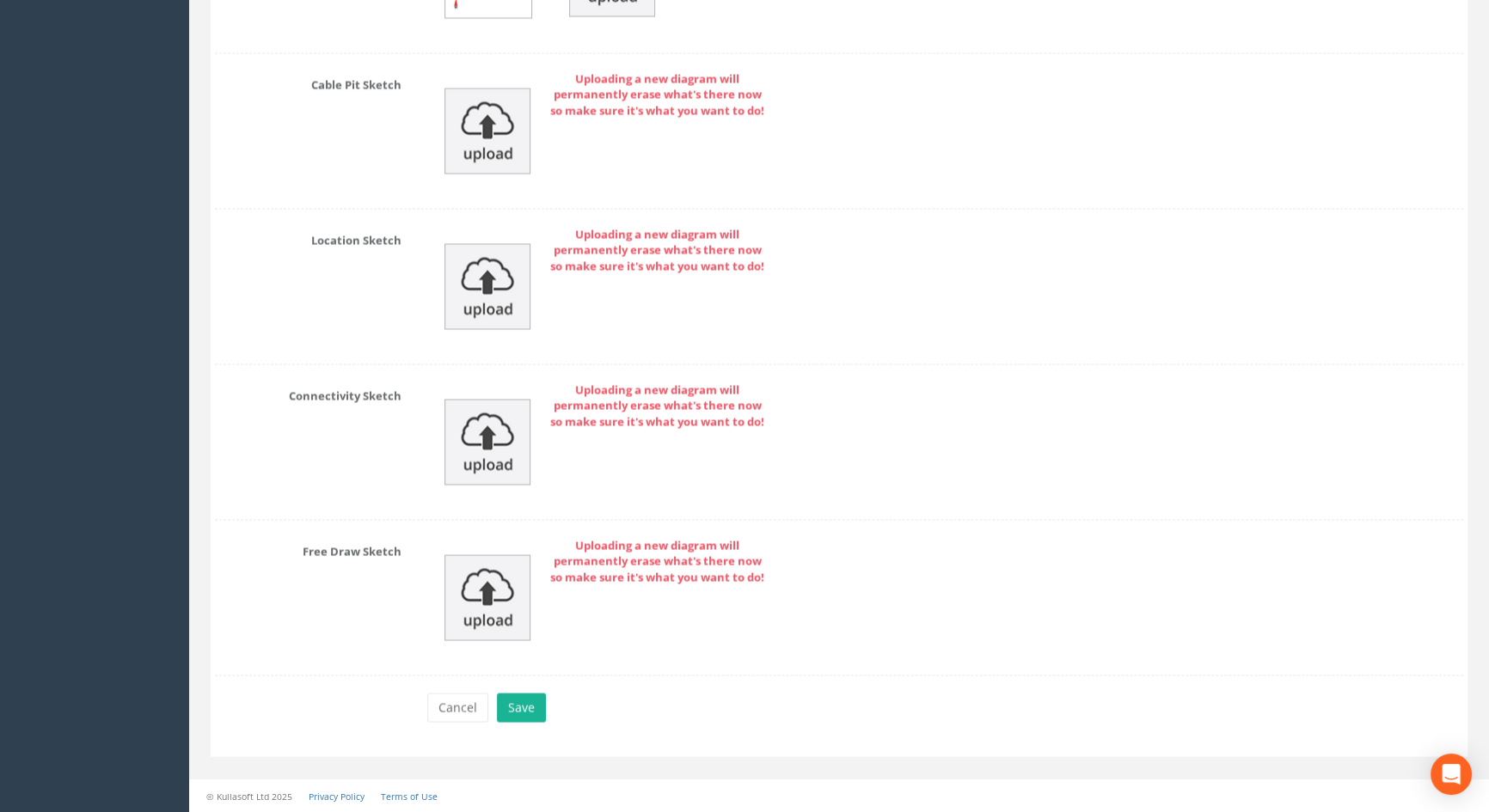
scroll to position [3843, 0]
click at [530, 698] on button "Save" at bounding box center [521, 707] width 49 height 29
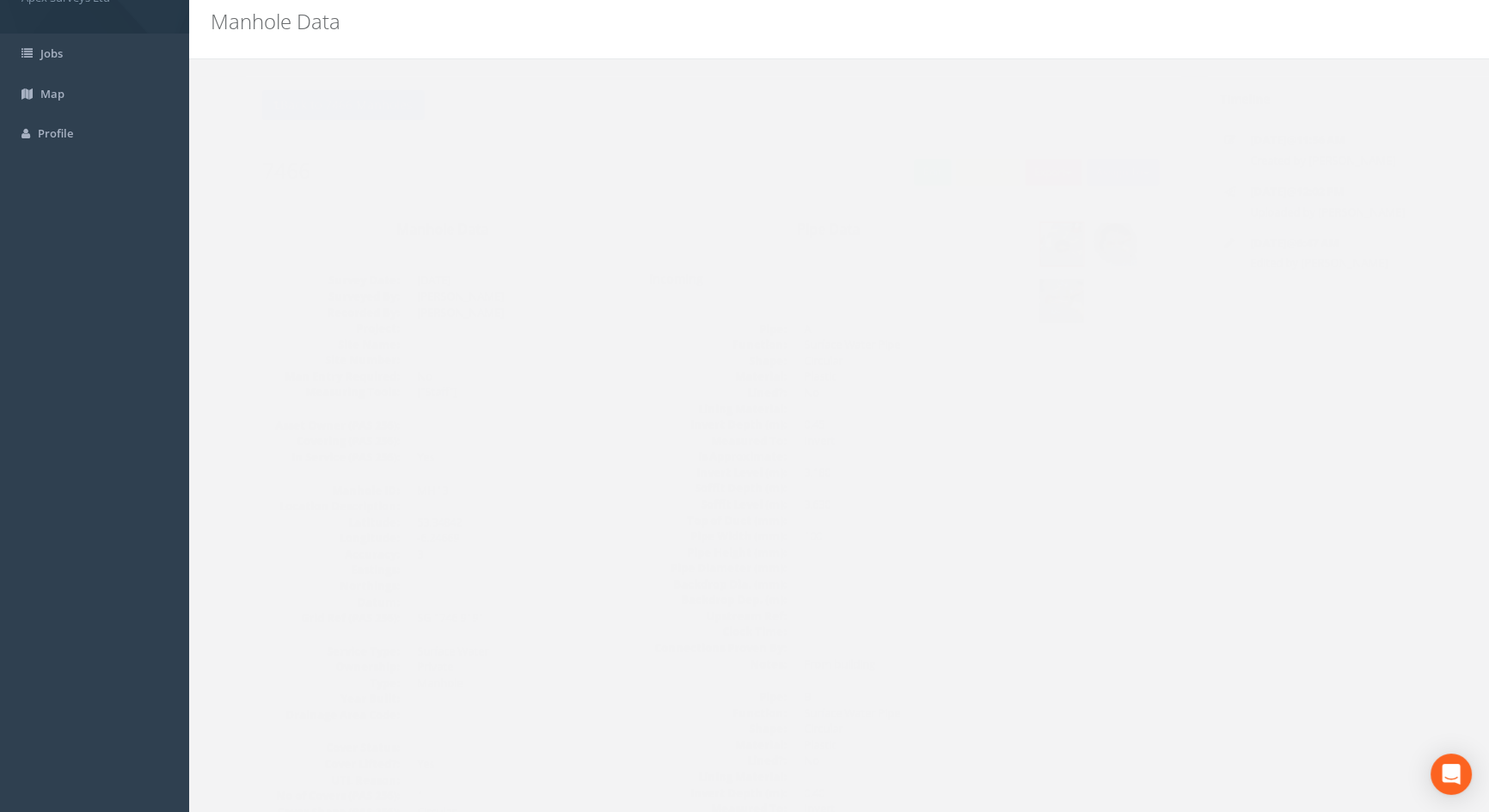
scroll to position [0, 0]
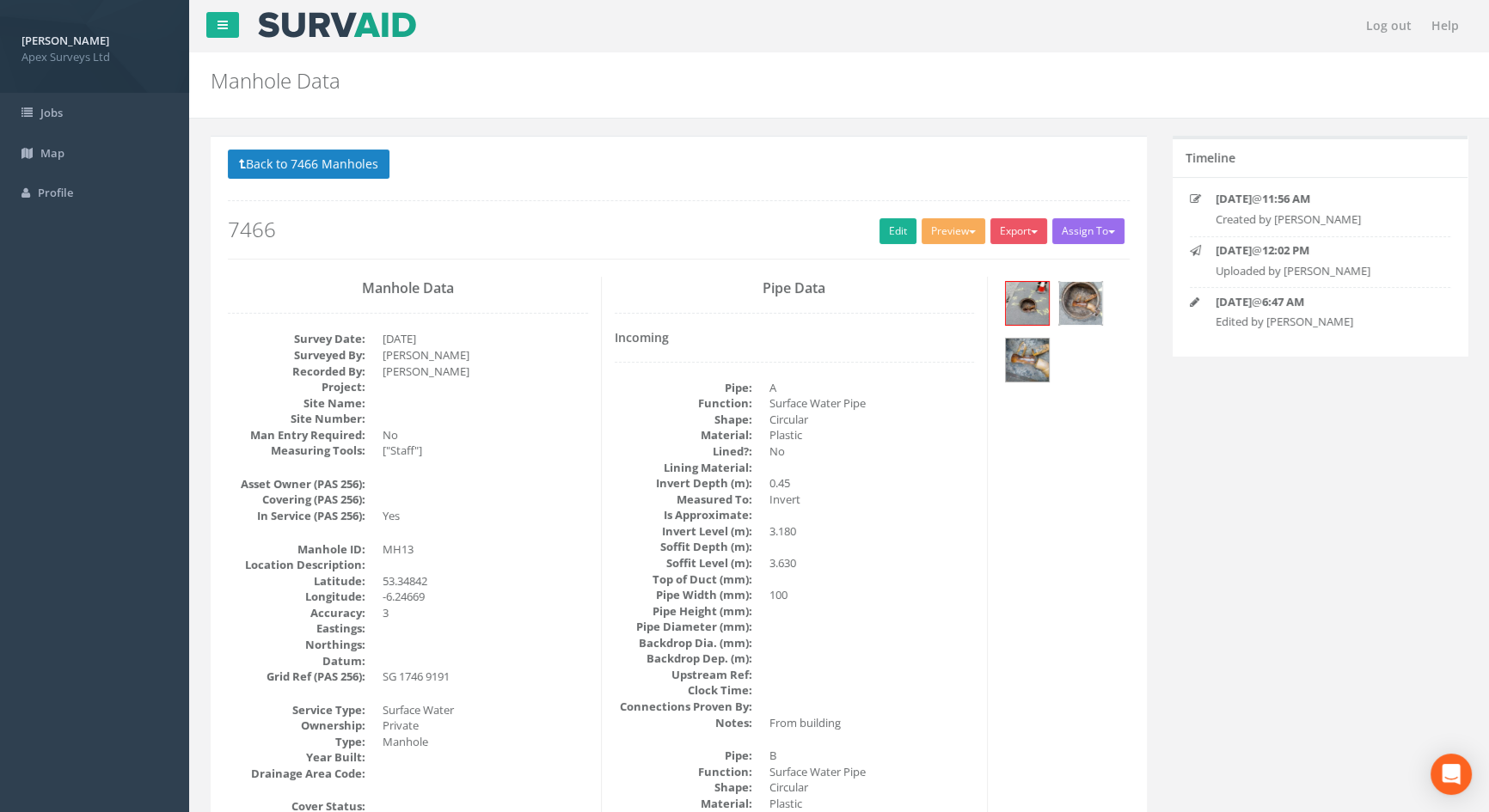
click at [1073, 304] on img at bounding box center [1081, 304] width 43 height 43
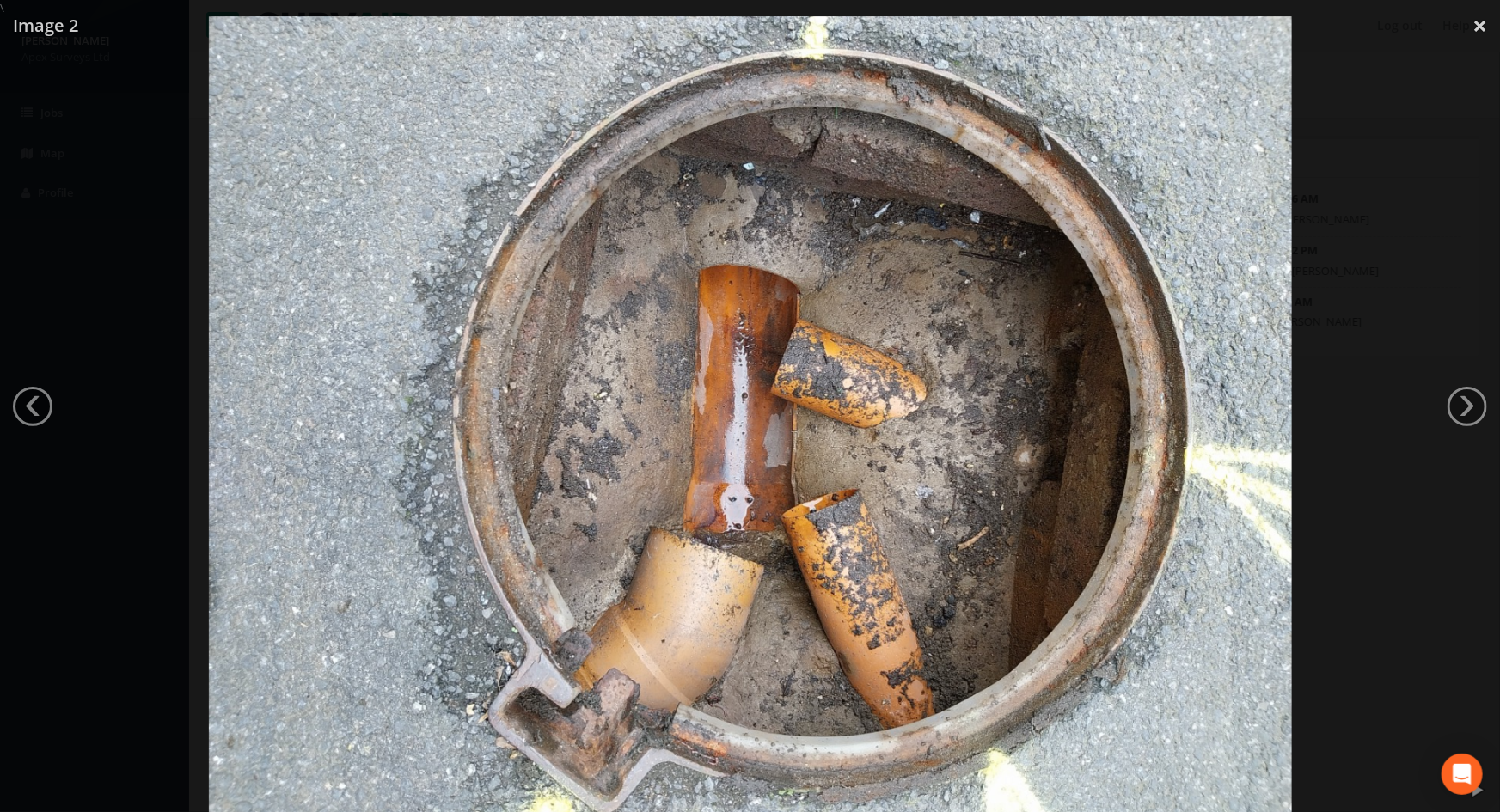
click at [1276, 683] on img at bounding box center [751, 422] width 1084 height 812
click at [1358, 424] on div at bounding box center [750, 422] width 1500 height 812
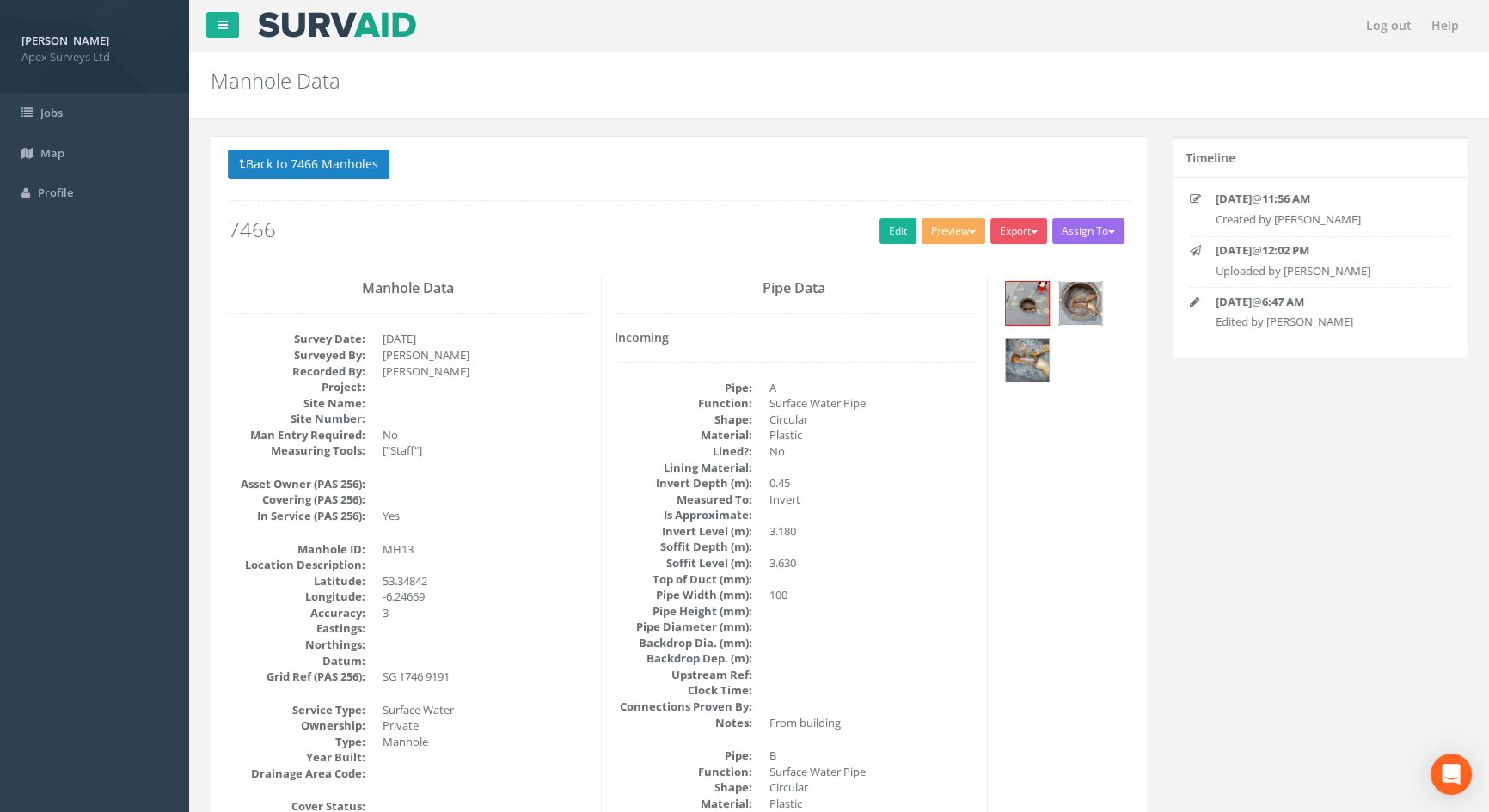
click at [1080, 305] on img at bounding box center [1081, 304] width 43 height 43
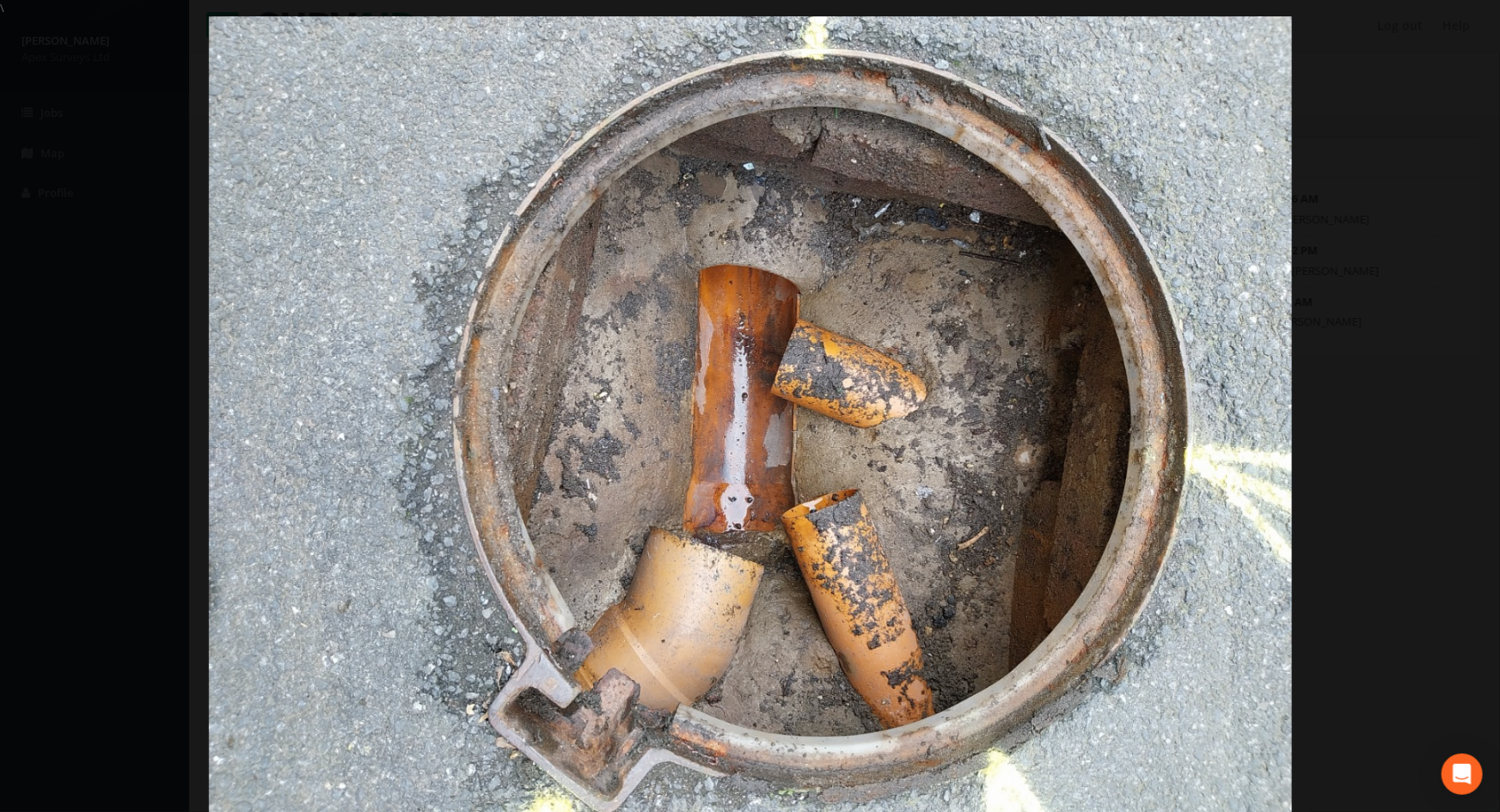
click at [1424, 308] on div at bounding box center [750, 422] width 1500 height 812
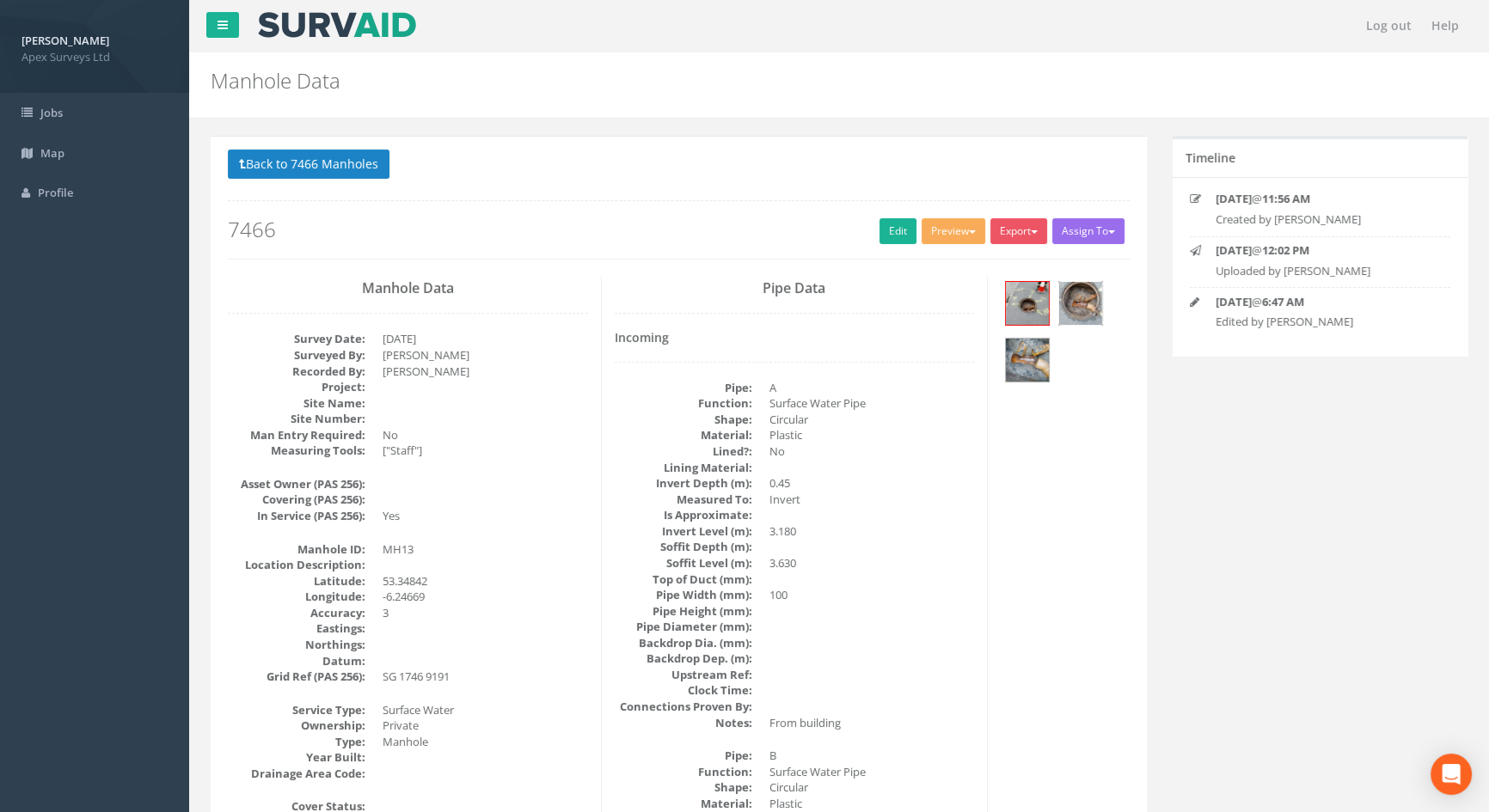
click at [1092, 298] on img at bounding box center [1081, 304] width 43 height 43
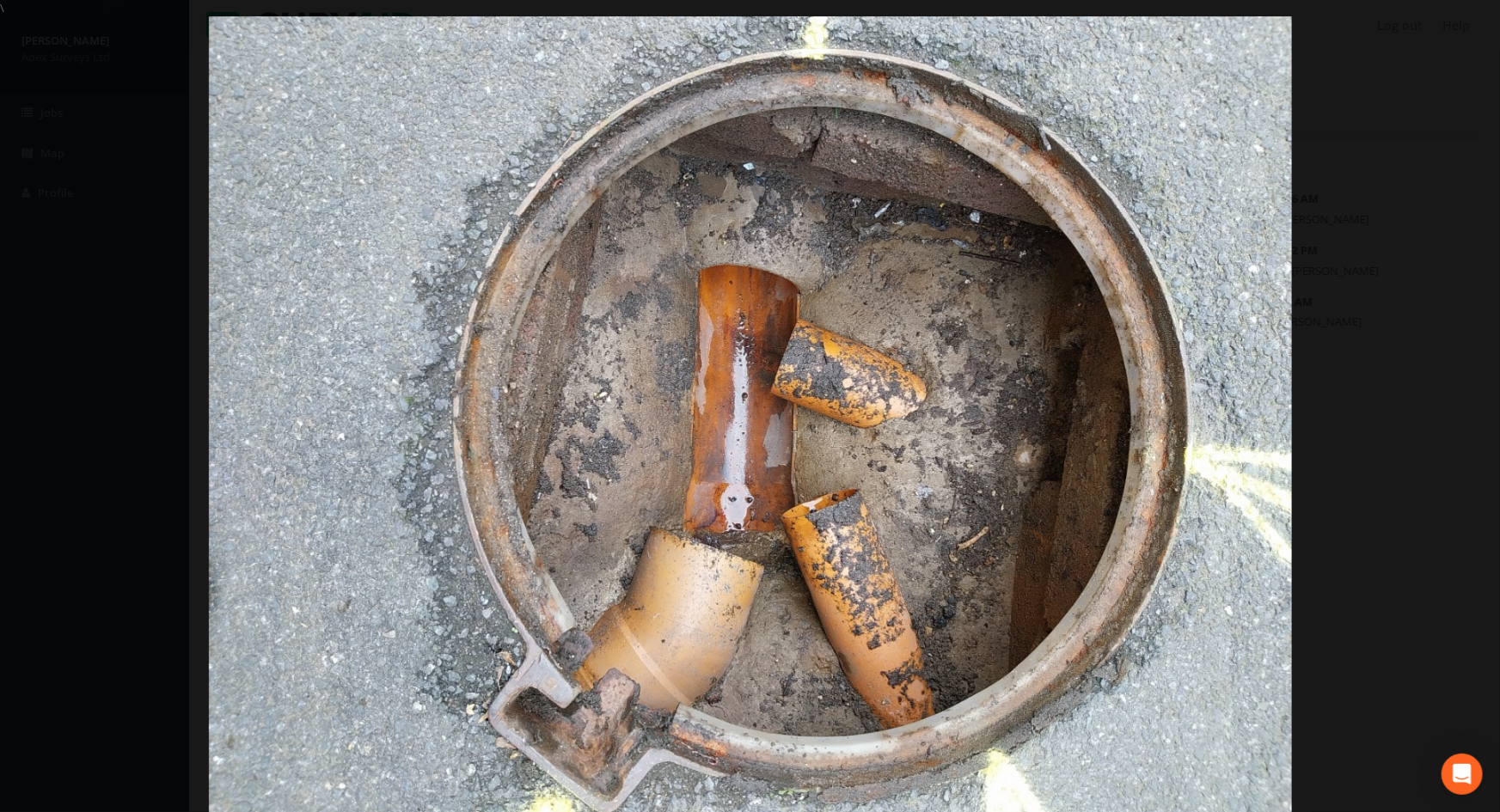
click at [1219, 200] on img at bounding box center [751, 422] width 1084 height 812
click at [1328, 186] on div at bounding box center [750, 422] width 1500 height 812
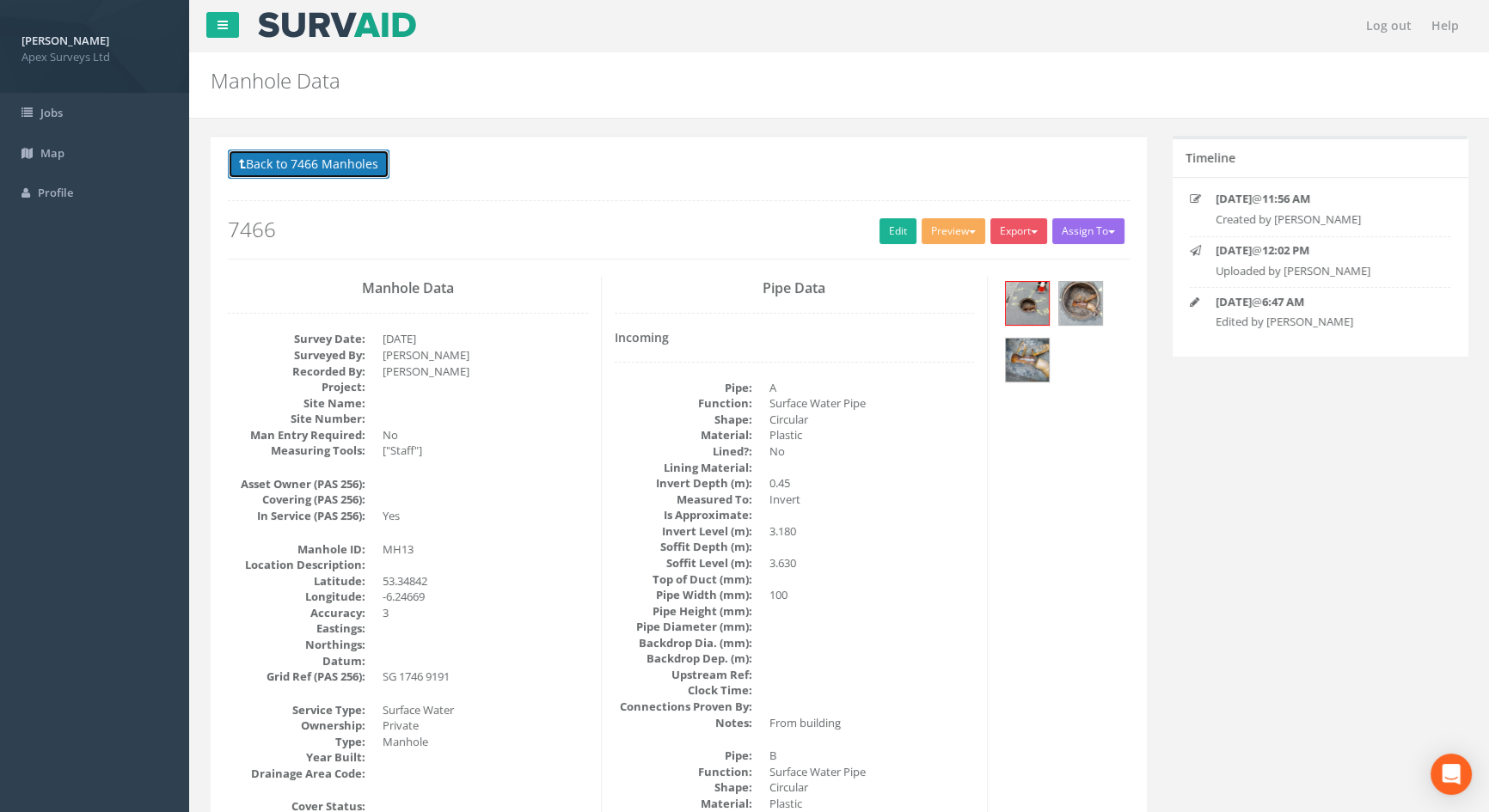
click at [306, 160] on button "Back to 7466 Manholes" at bounding box center [308, 164] width 161 height 29
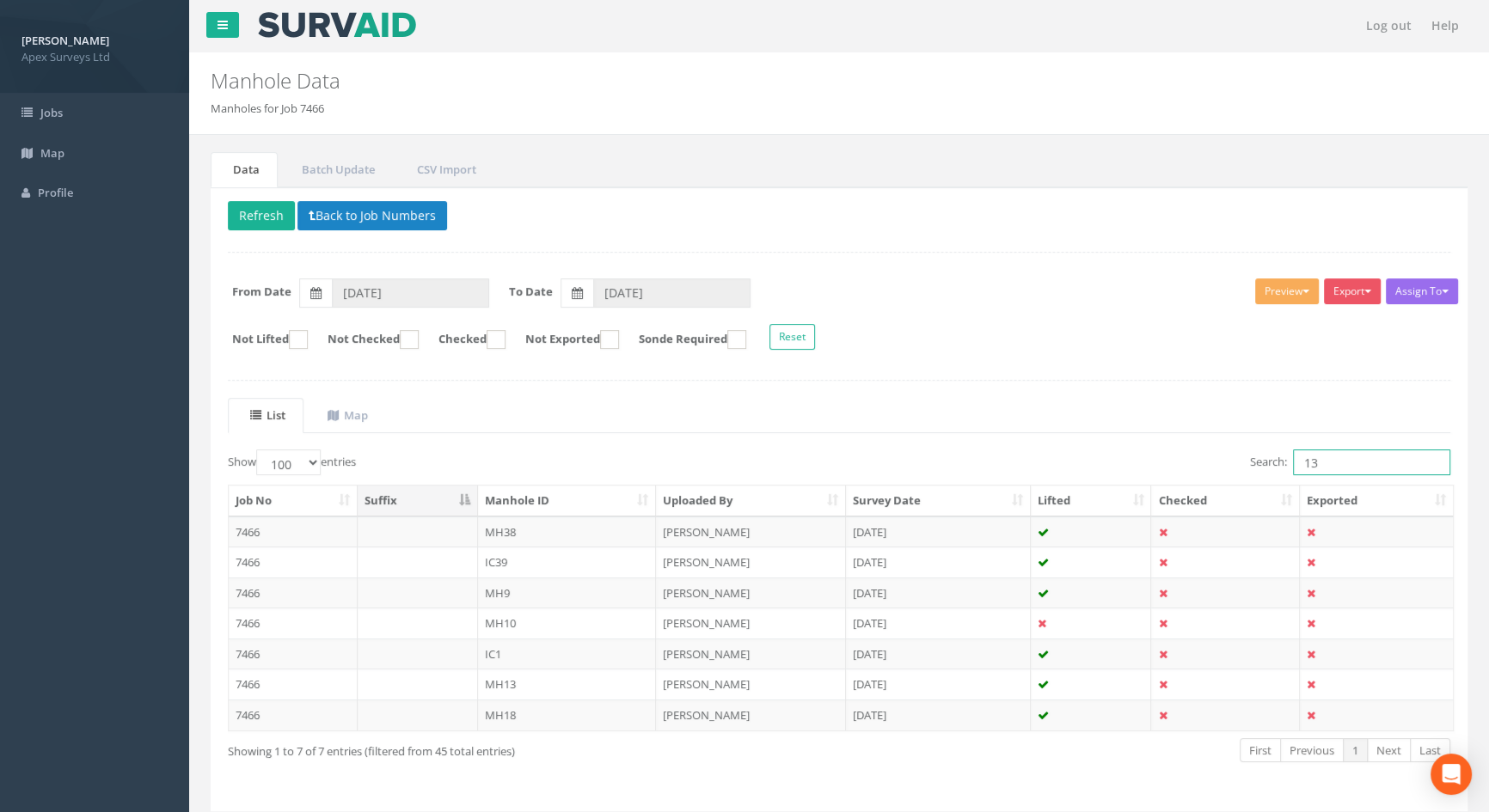
click at [1332, 466] on input "13" at bounding box center [1372, 462] width 158 height 26
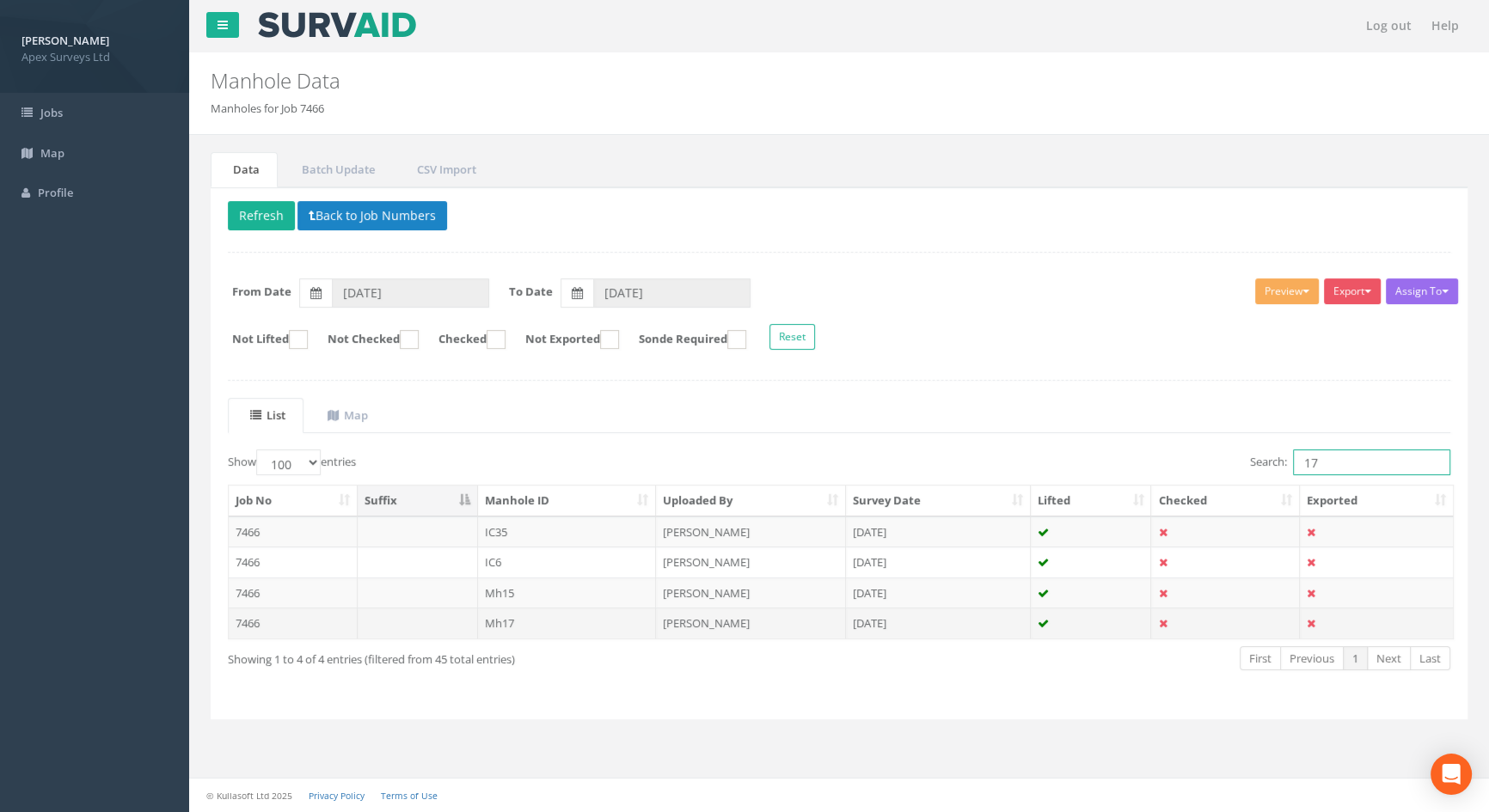
type input "17"
click at [503, 621] on td "Mh17" at bounding box center [567, 623] width 178 height 31
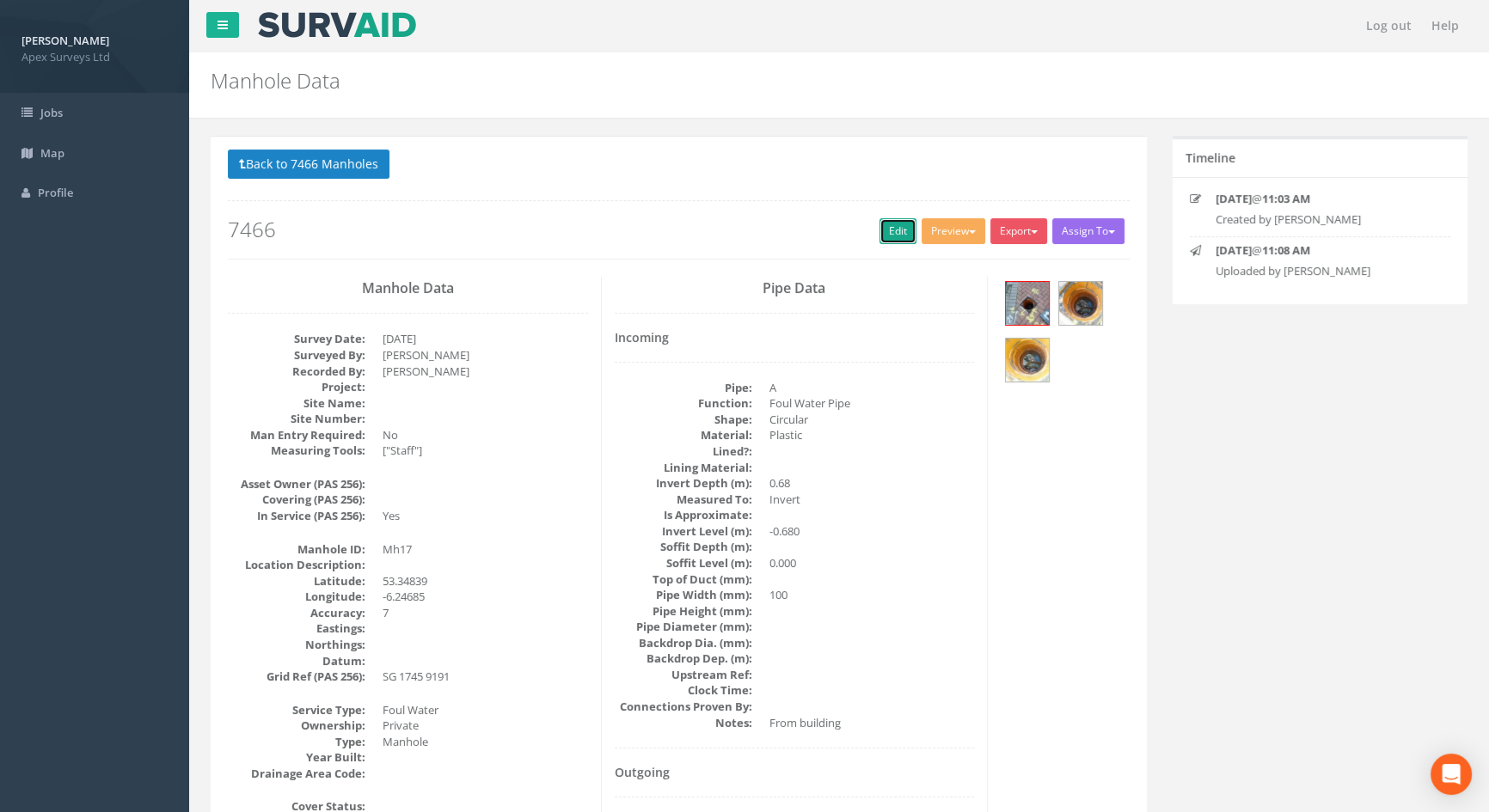
click at [880, 233] on link "Edit" at bounding box center [898, 231] width 37 height 26
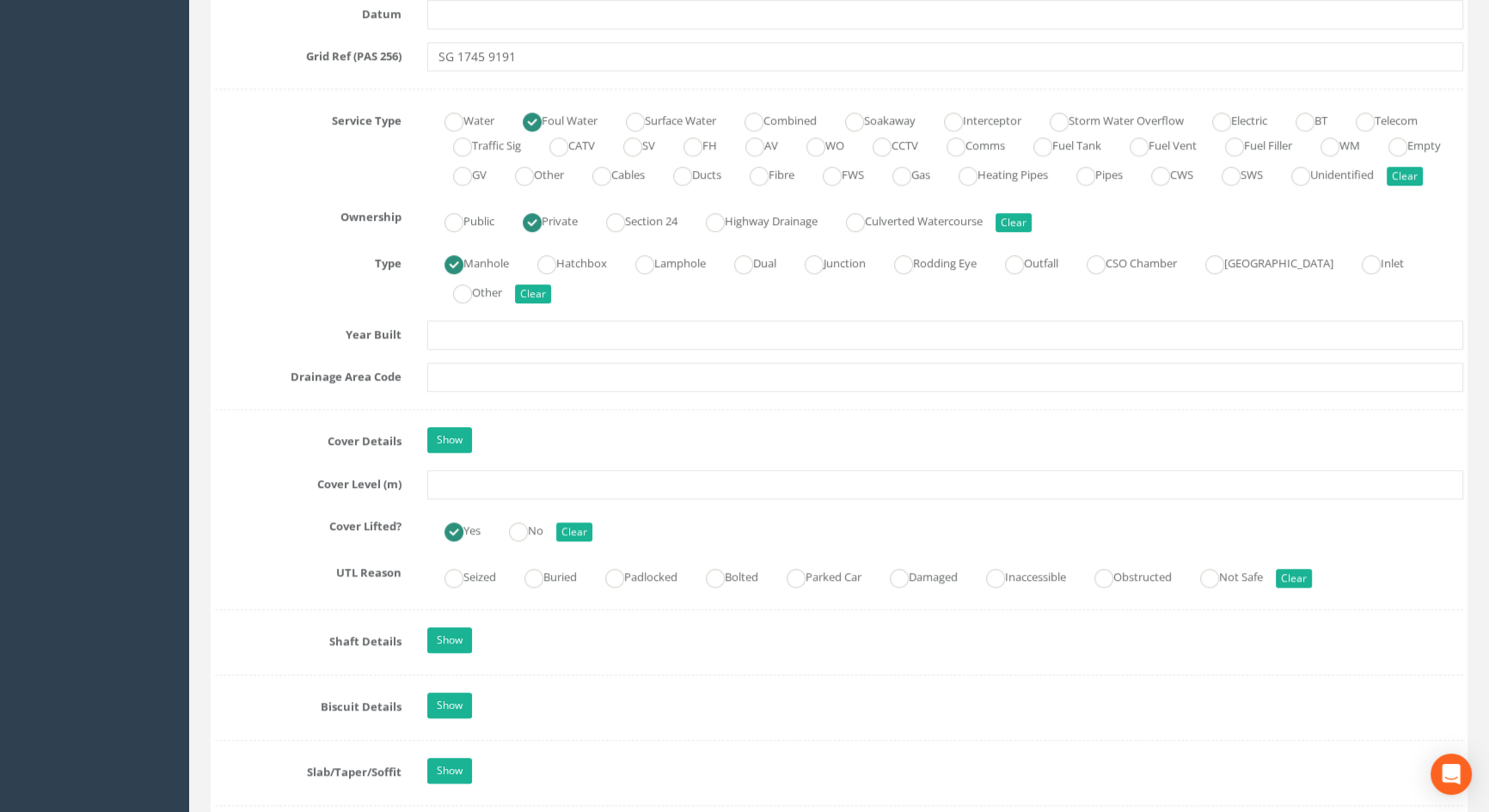
scroll to position [1172, 0]
click at [490, 498] on input "text" at bounding box center [945, 484] width 1036 height 29
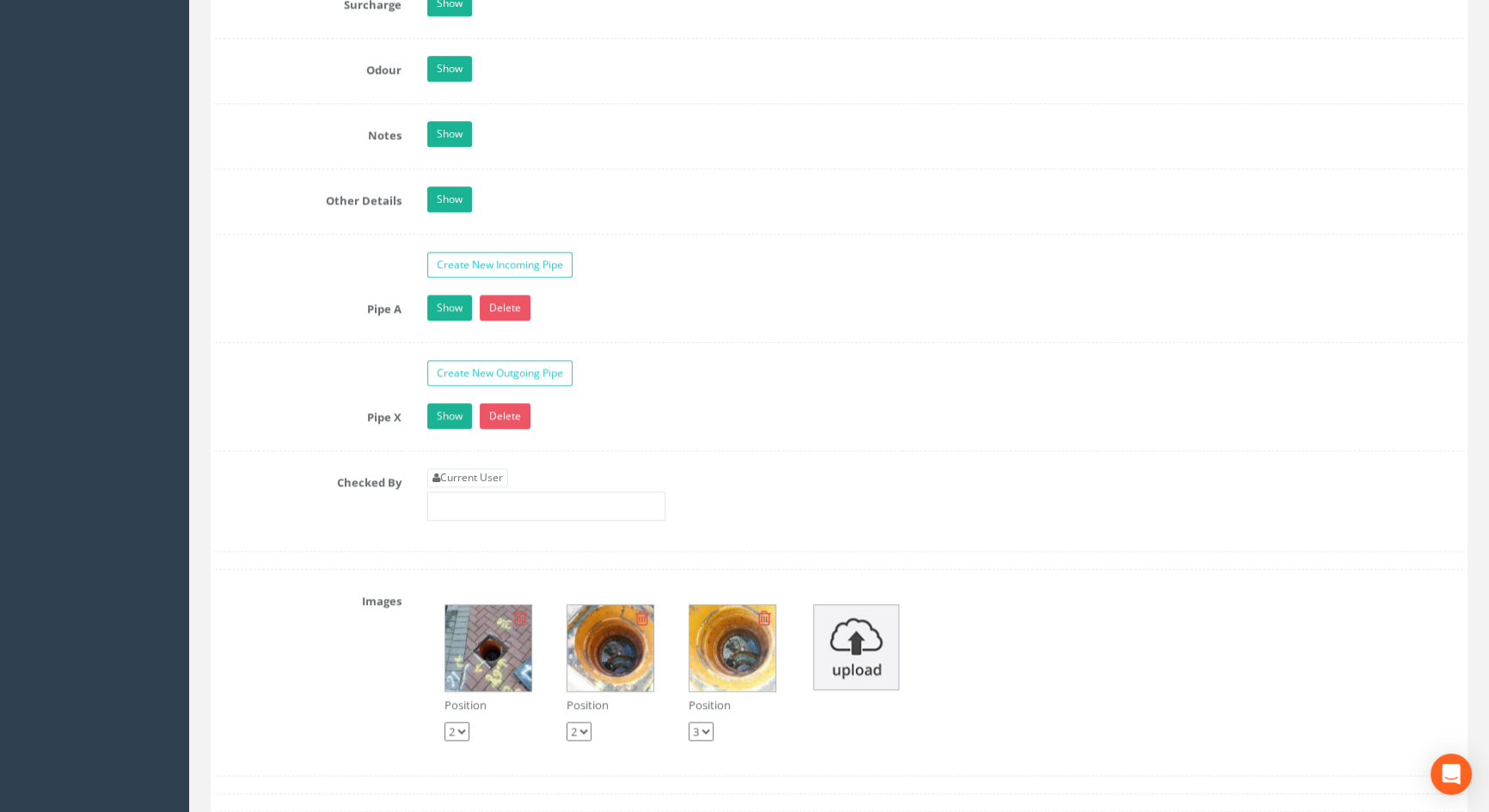
scroll to position [2891, 0]
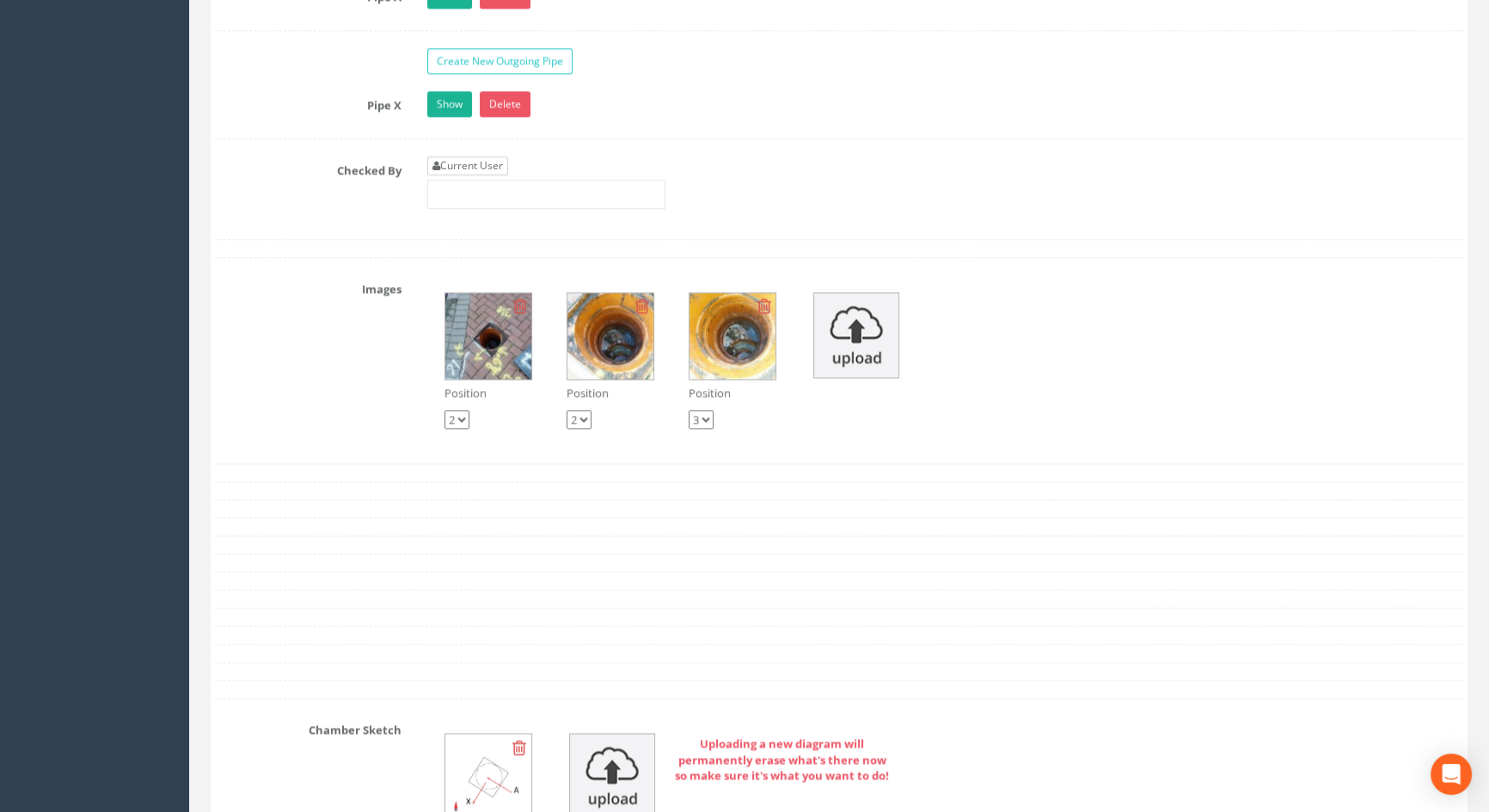
type input "3.62"
click at [483, 176] on link "Current User" at bounding box center [468, 166] width 81 height 19
type input "[PERSON_NAME]"
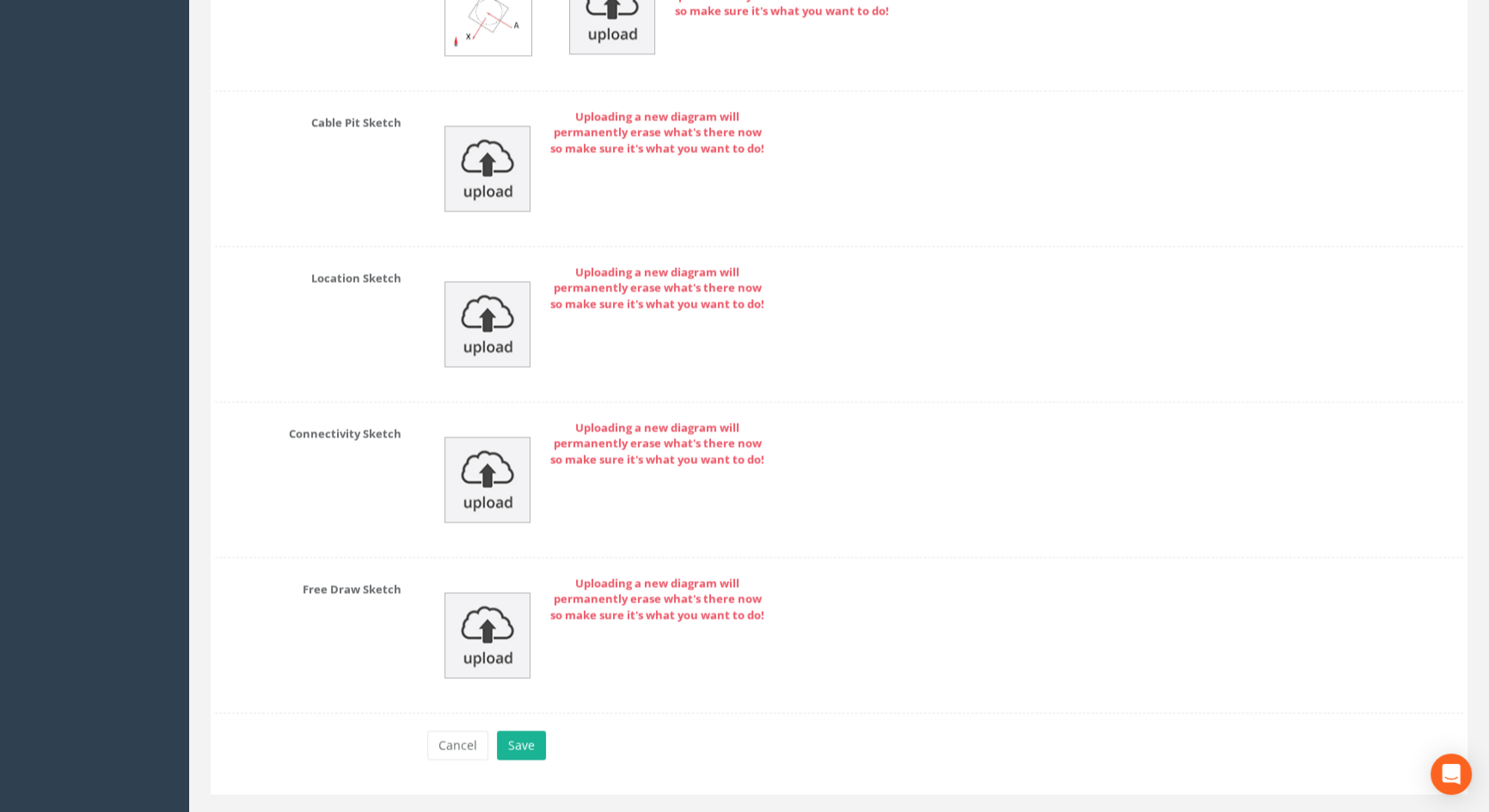
scroll to position [3712, 0]
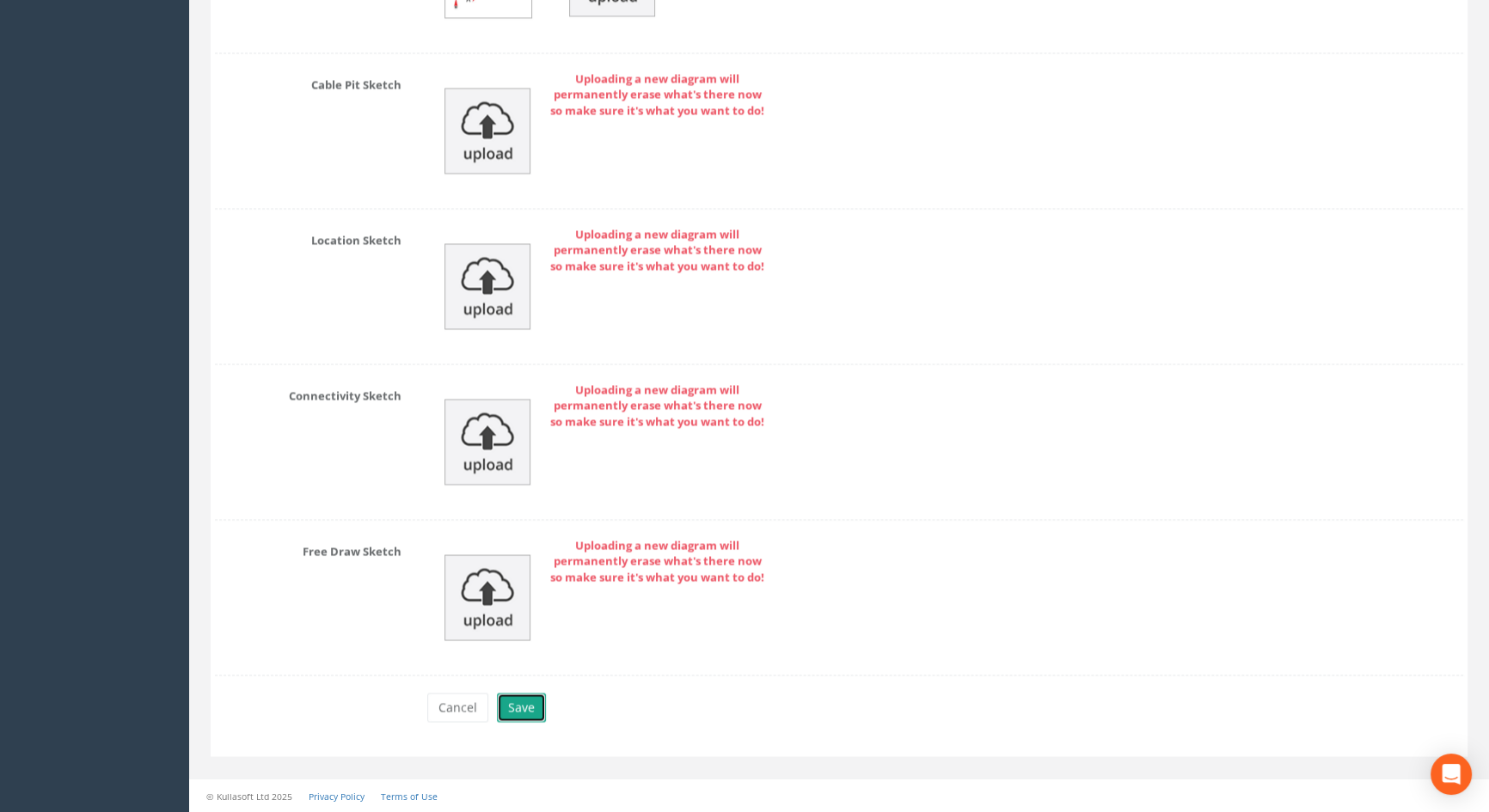
click at [520, 710] on button "Save" at bounding box center [521, 707] width 49 height 29
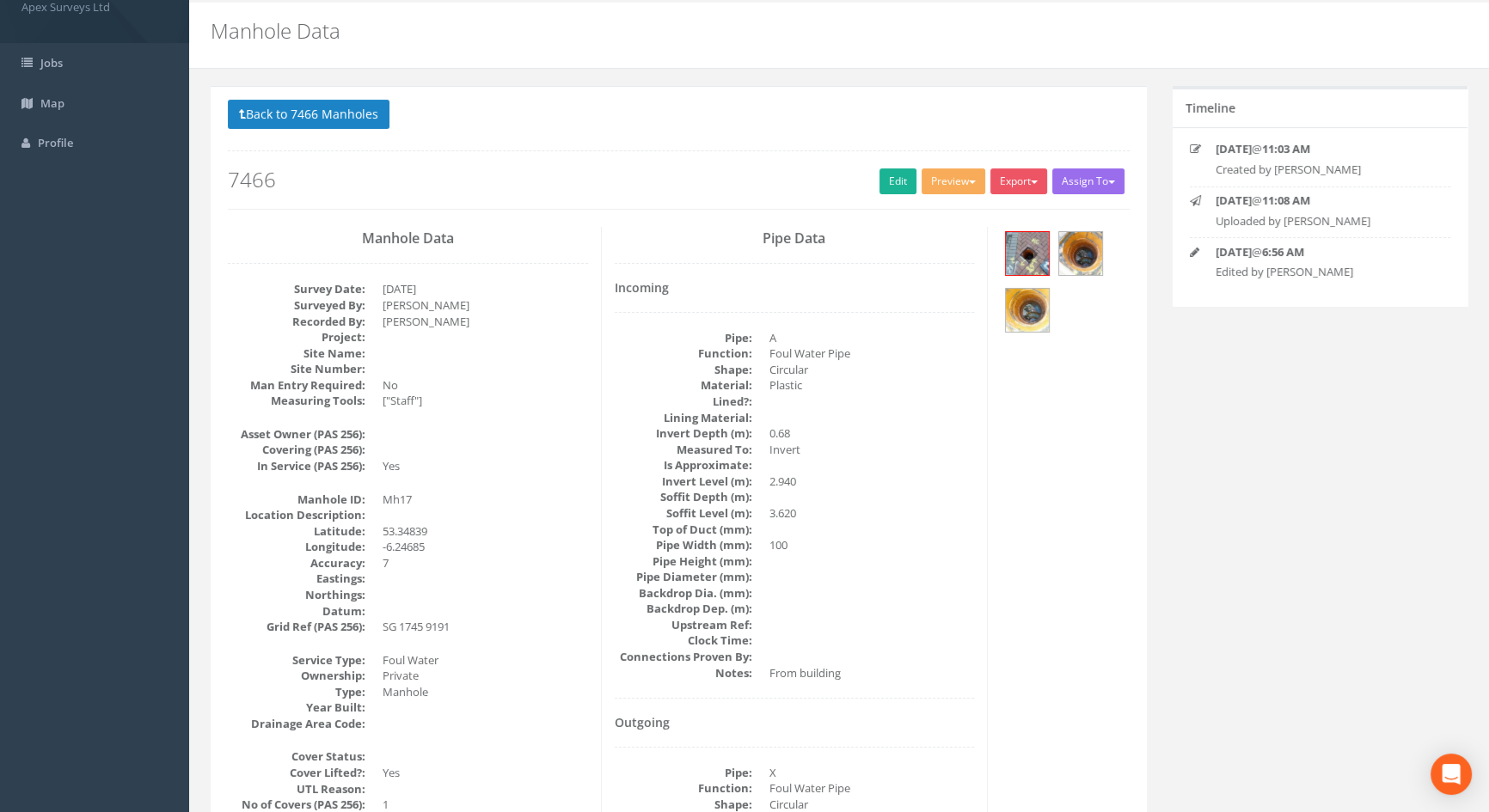
scroll to position [0, 0]
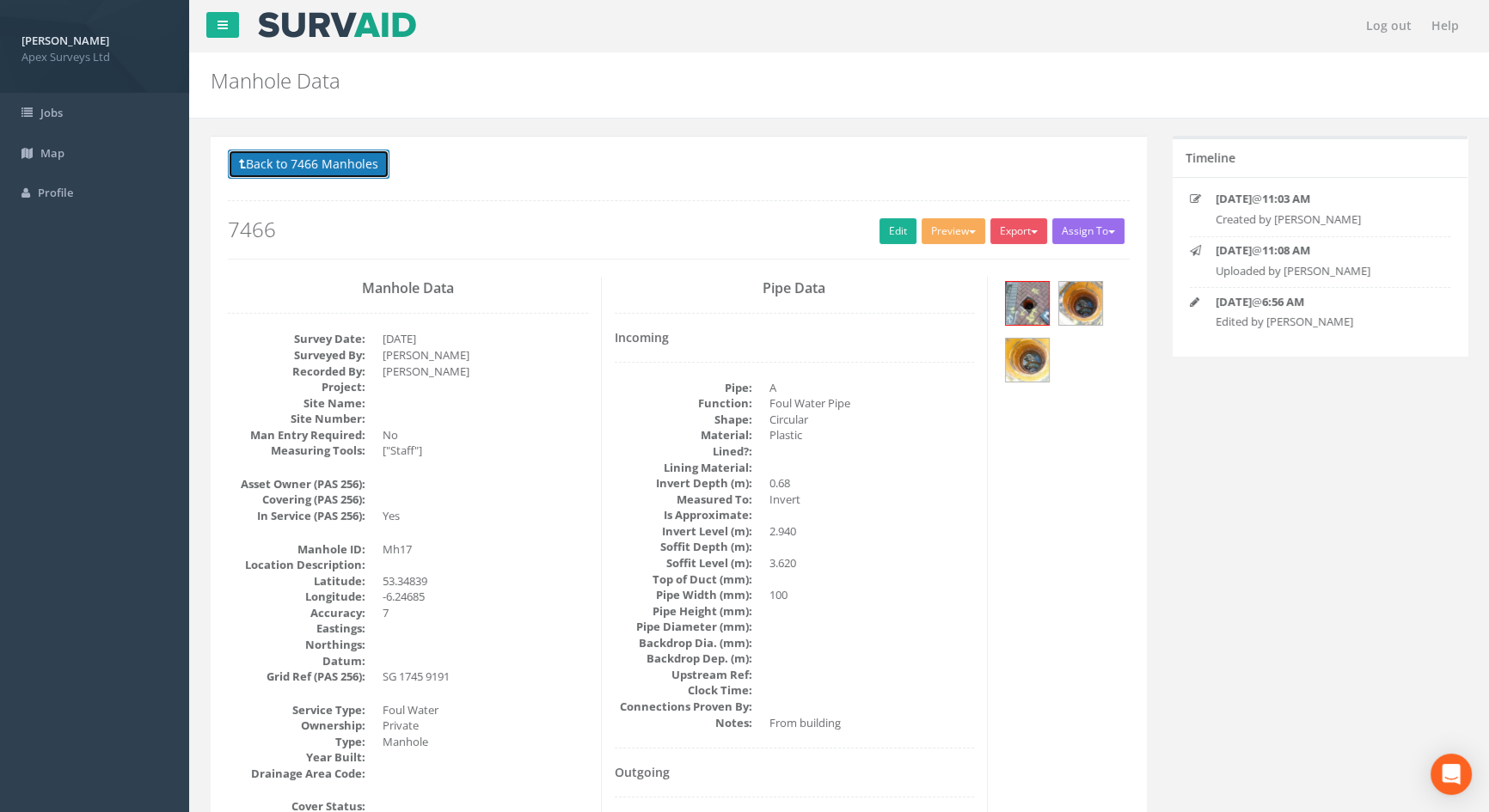
click at [301, 163] on button "Back to 7466 Manholes" at bounding box center [308, 164] width 161 height 29
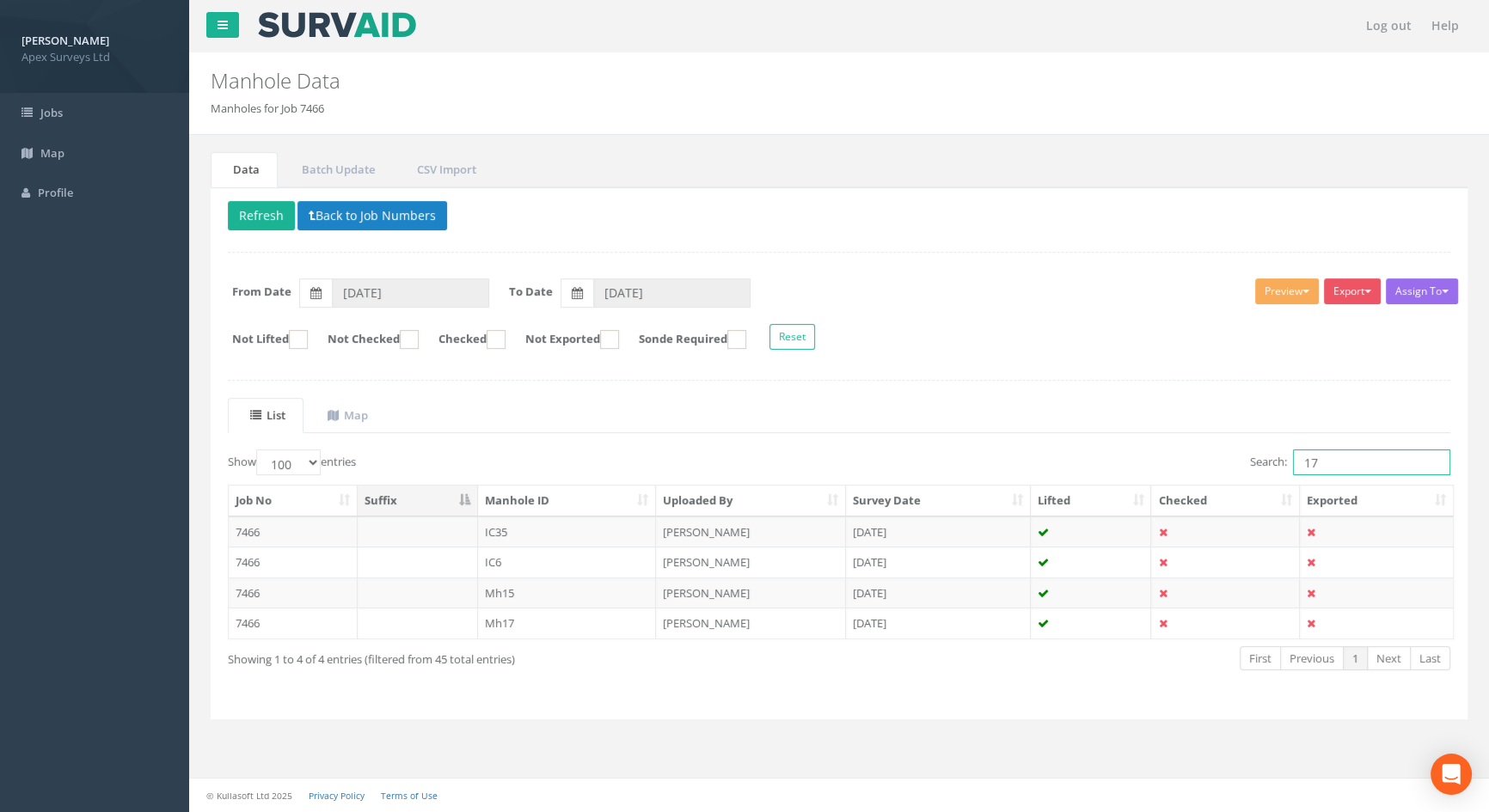
click at [1351, 461] on input "17" at bounding box center [1372, 462] width 158 height 26
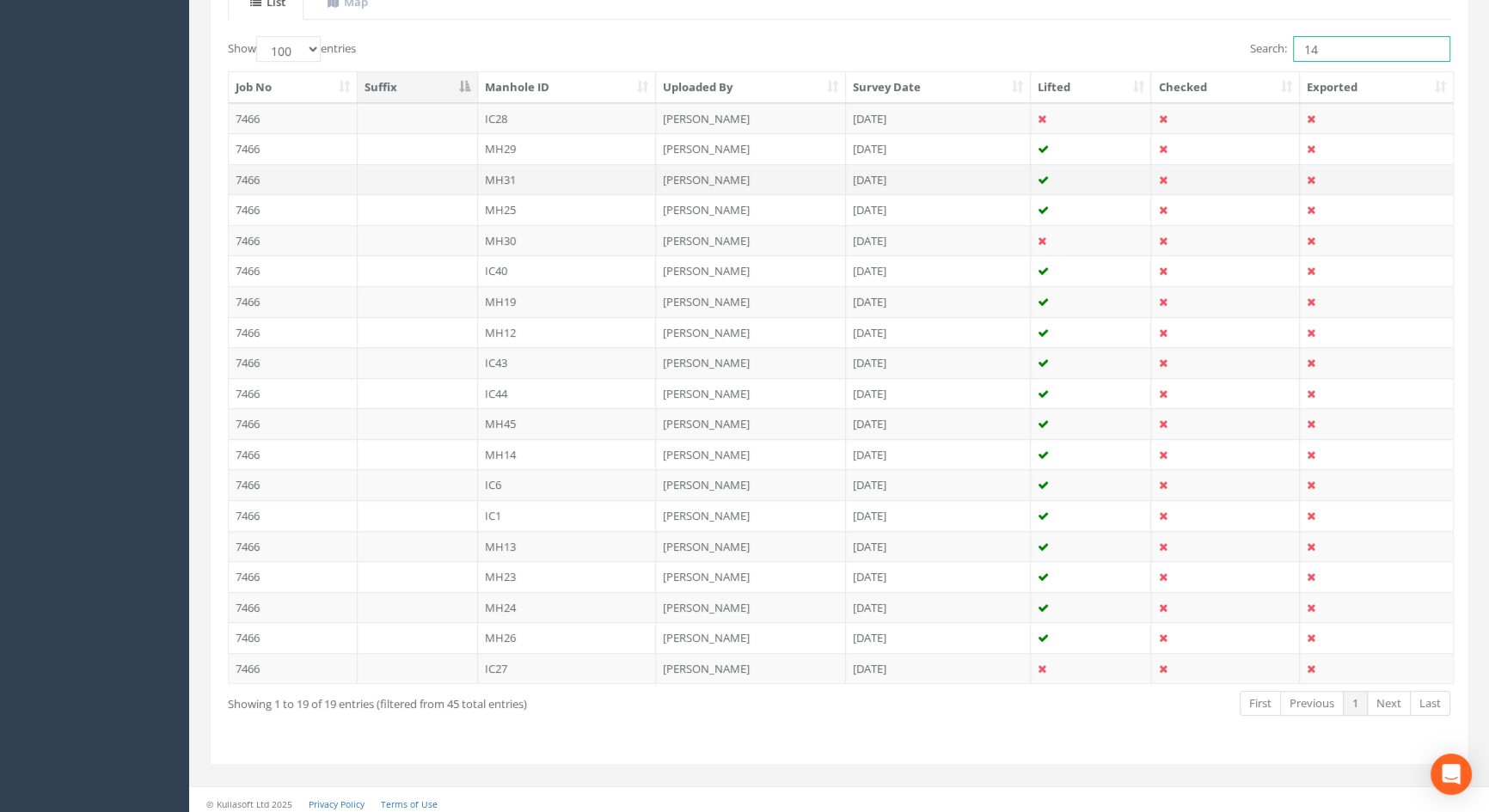
scroll to position [419, 0]
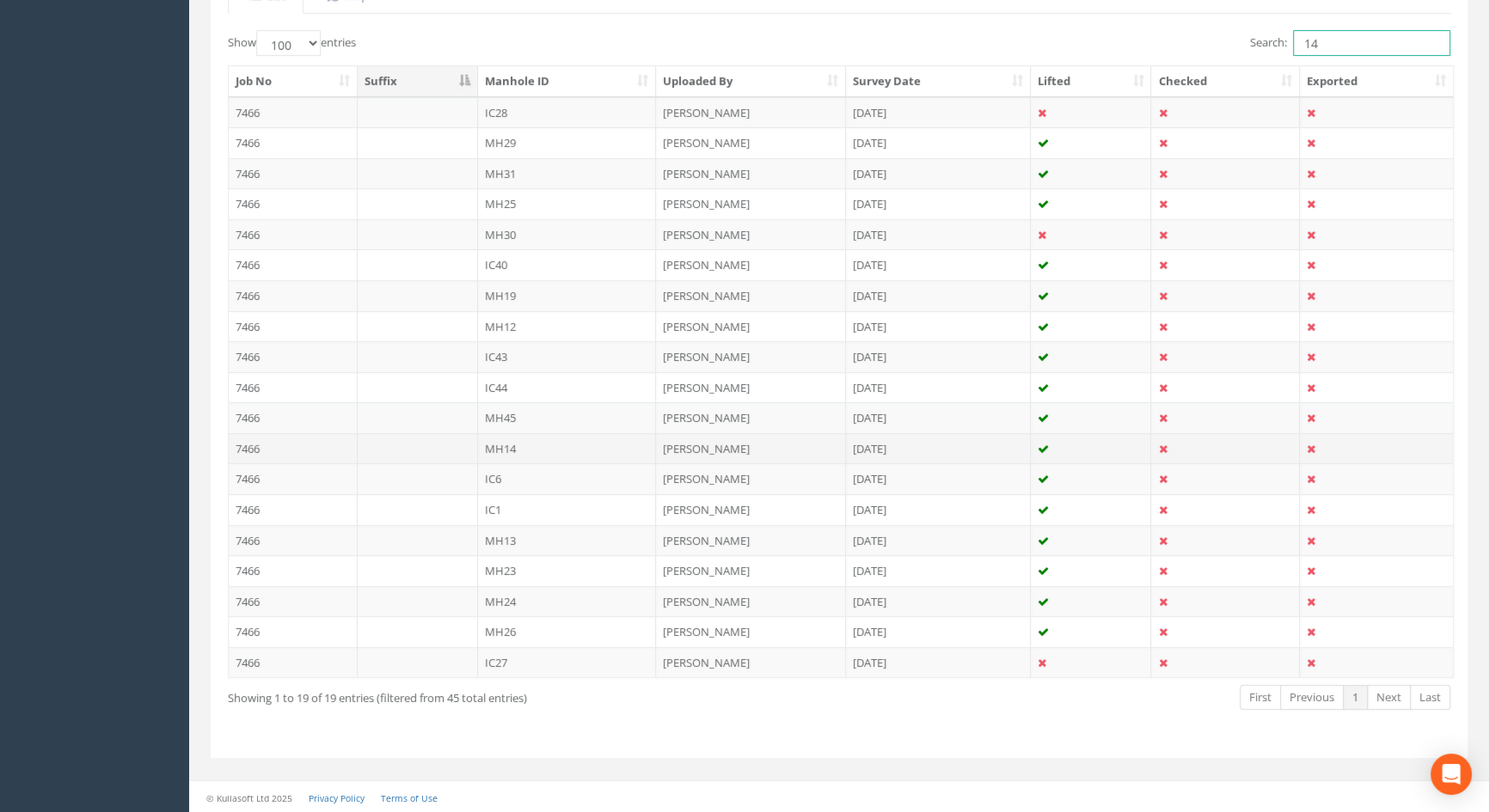
type input "14"
click at [509, 446] on td "MH14" at bounding box center [567, 449] width 178 height 31
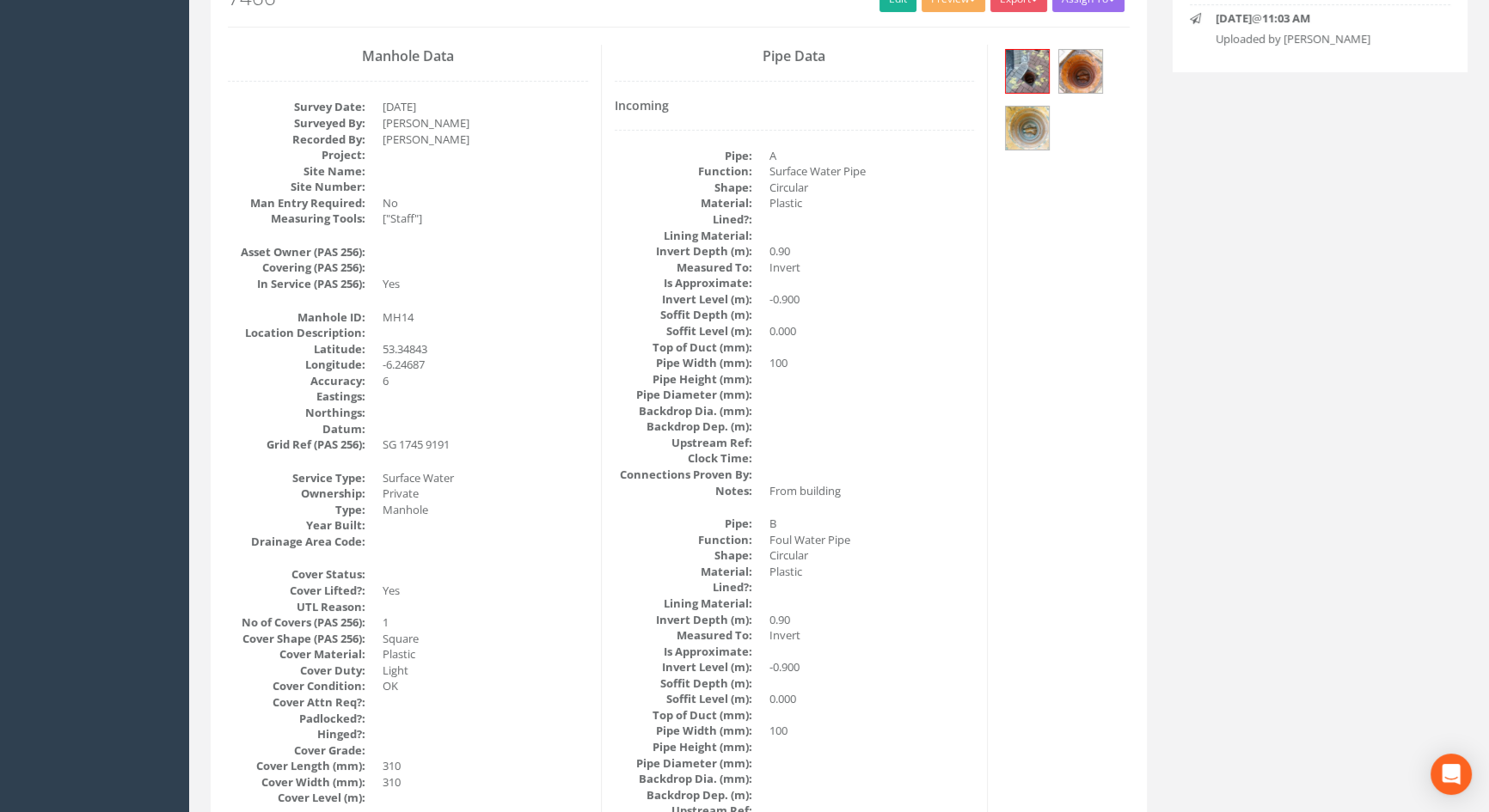
scroll to position [41, 0]
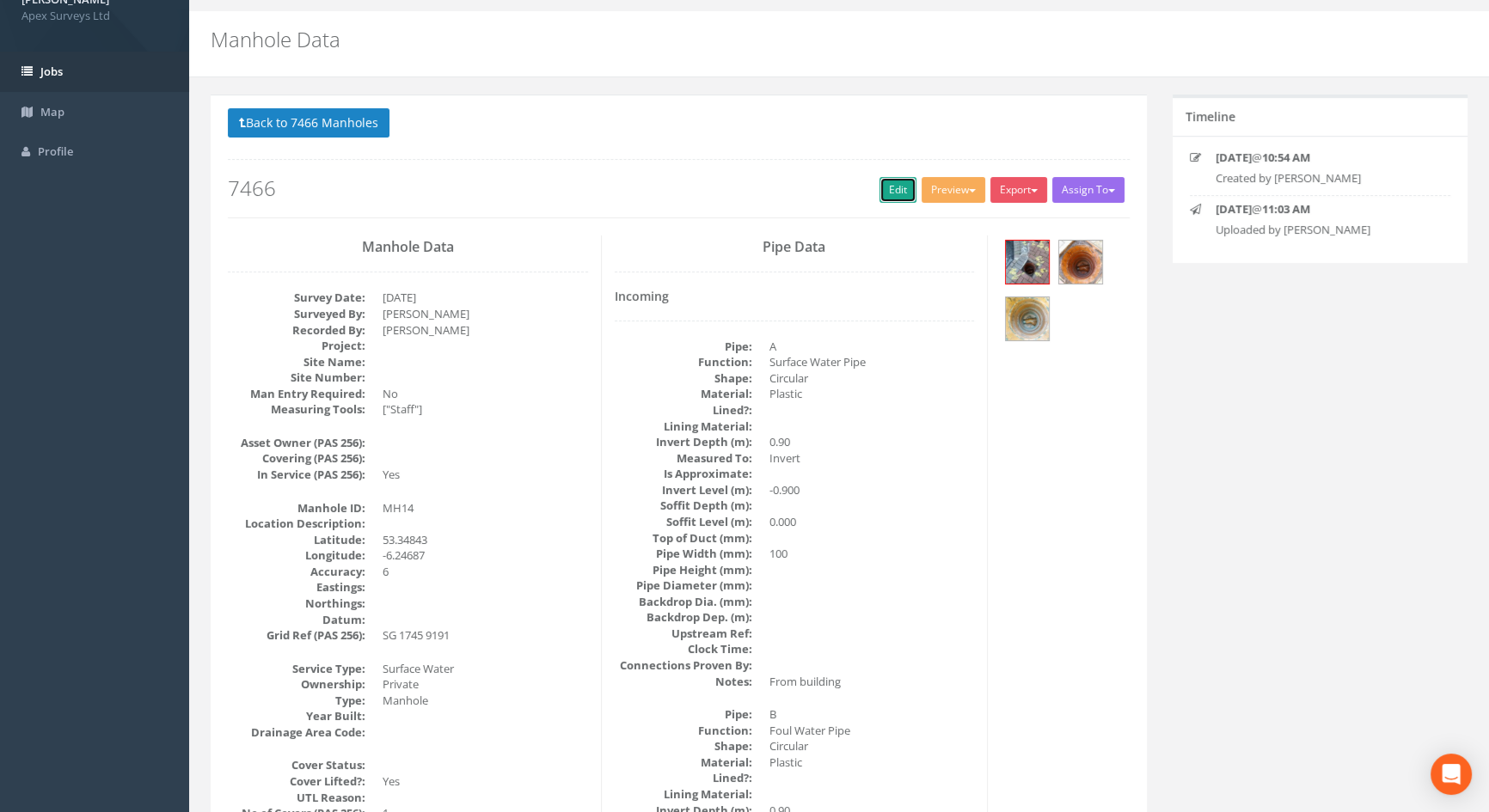
drag, startPoint x: 887, startPoint y: 179, endPoint x: 3, endPoint y: 72, distance: 890.5
click at [887, 179] on link "Edit" at bounding box center [898, 189] width 37 height 26
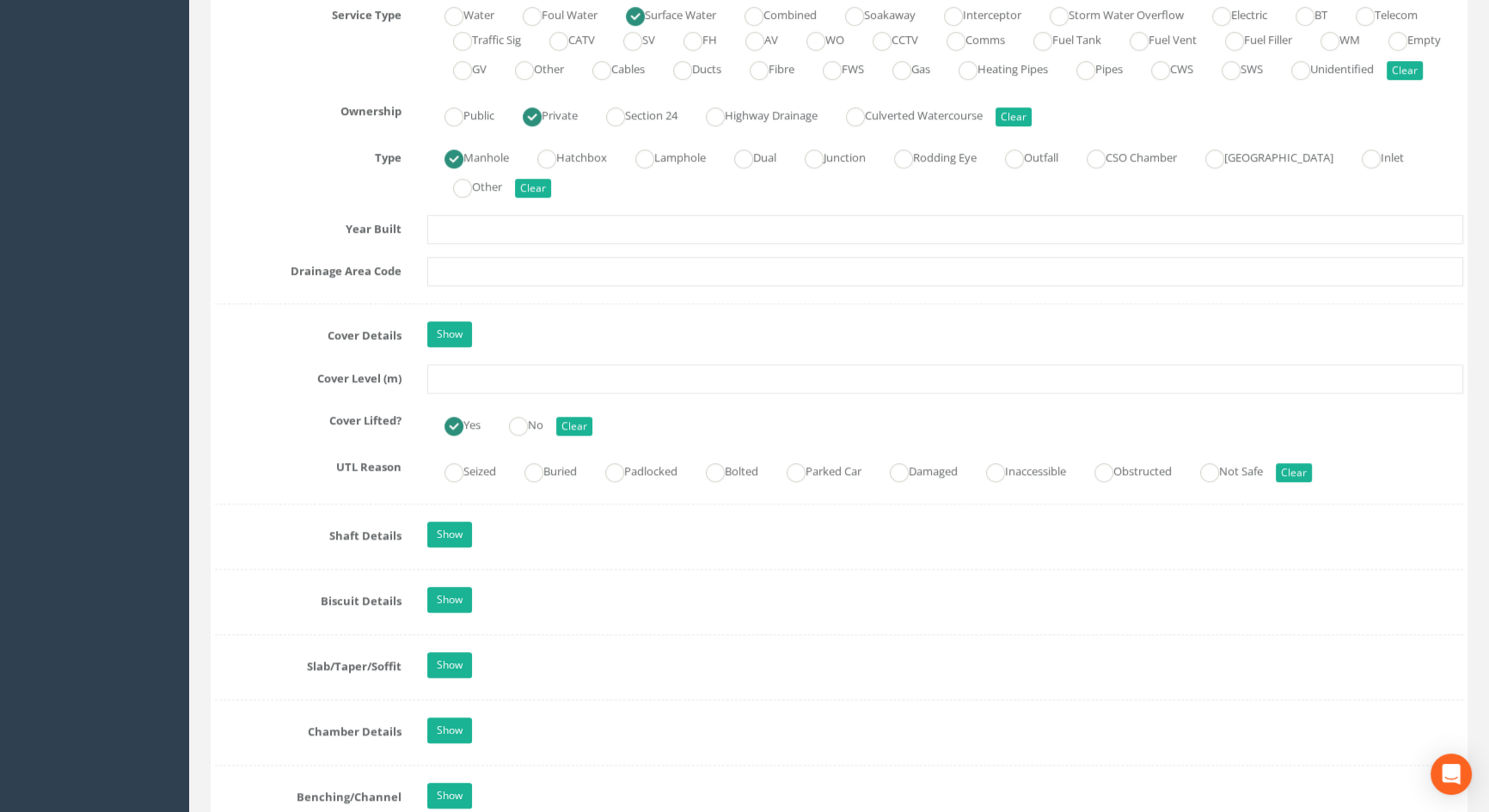
scroll to position [1291, 0]
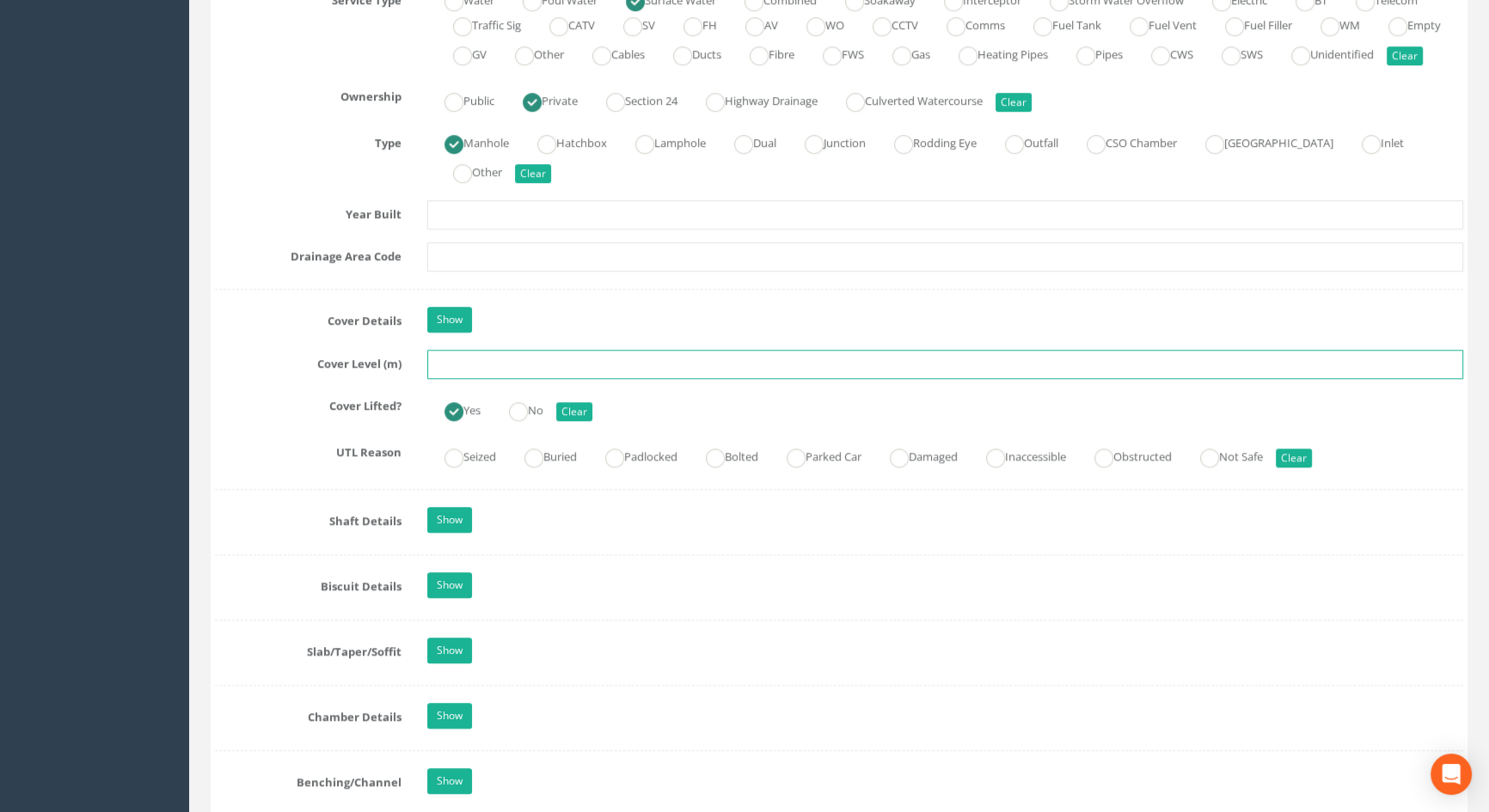
click at [525, 379] on input "text" at bounding box center [945, 364] width 1036 height 29
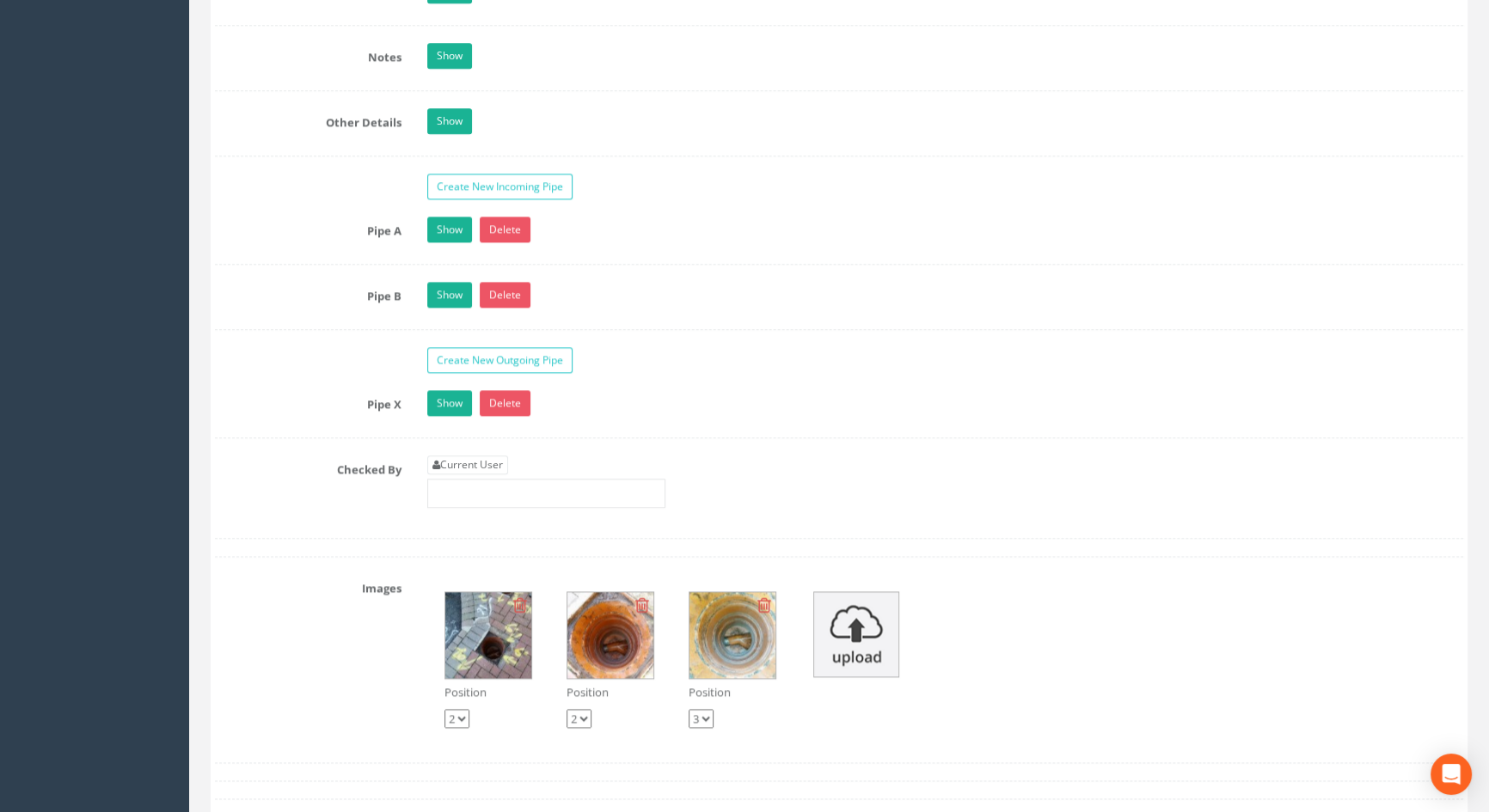
scroll to position [2854, 0]
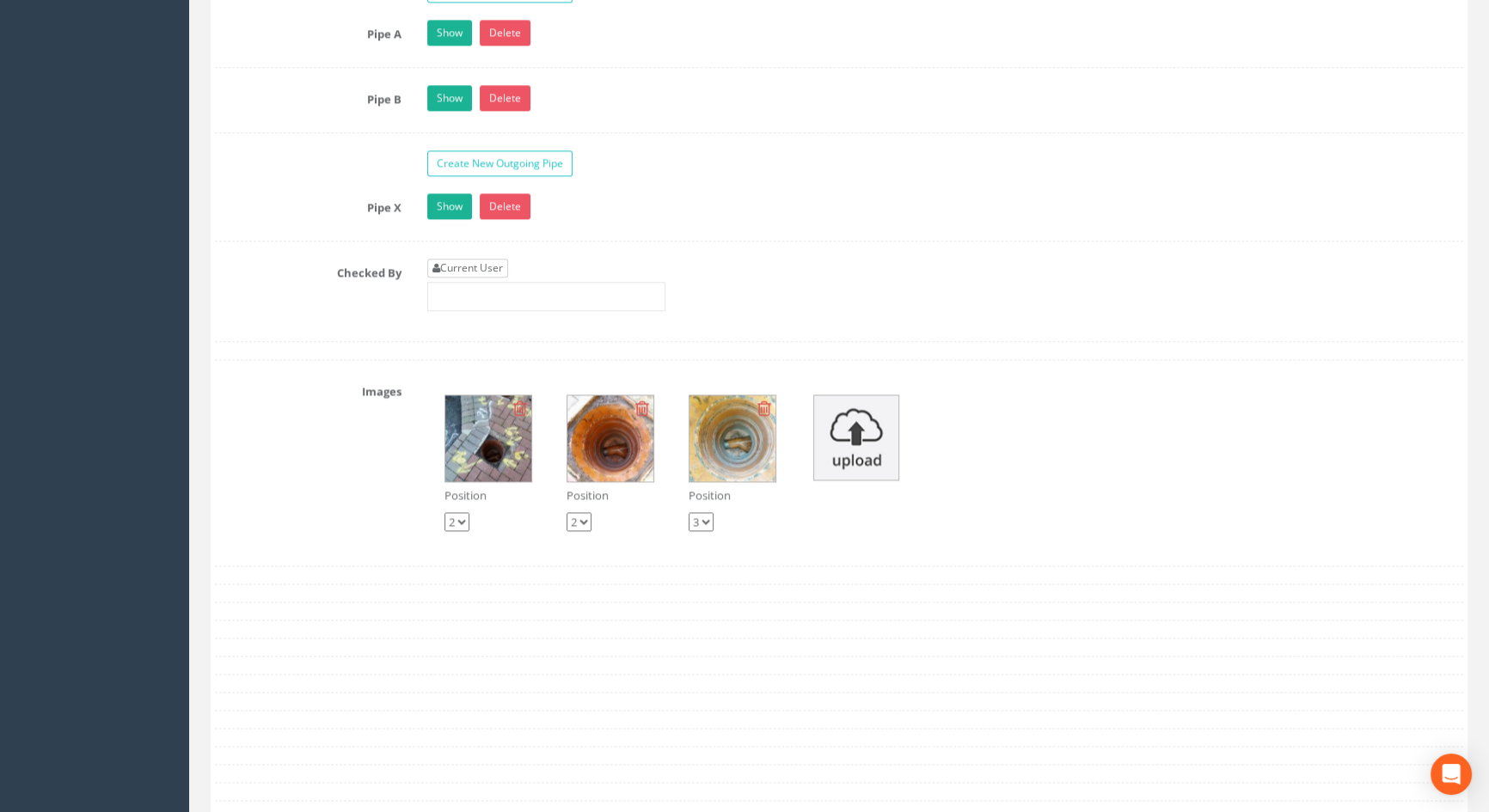
type input "3.60"
click at [469, 278] on link "Current User" at bounding box center [468, 268] width 81 height 19
type input "[PERSON_NAME]"
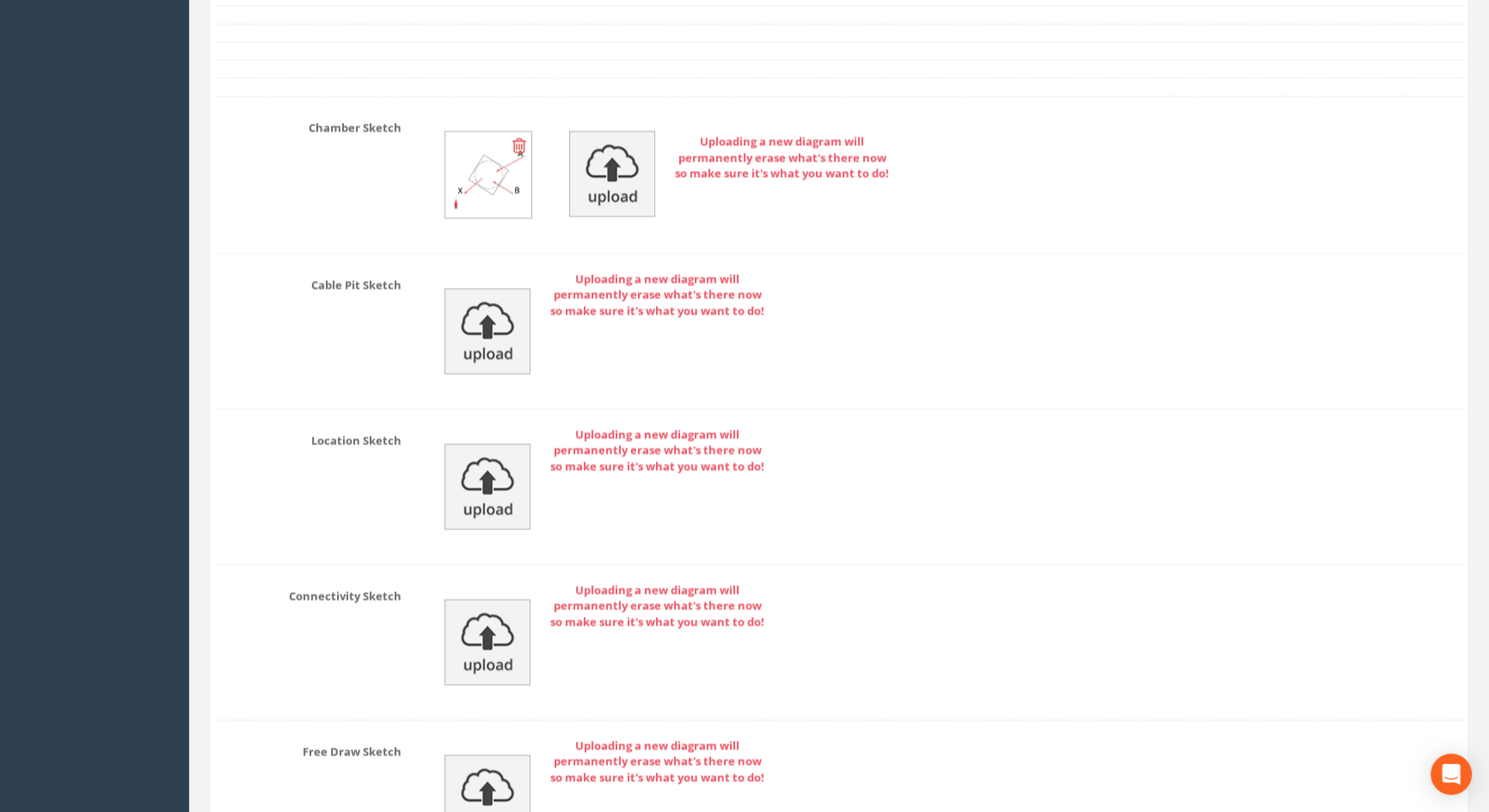
scroll to position [3777, 0]
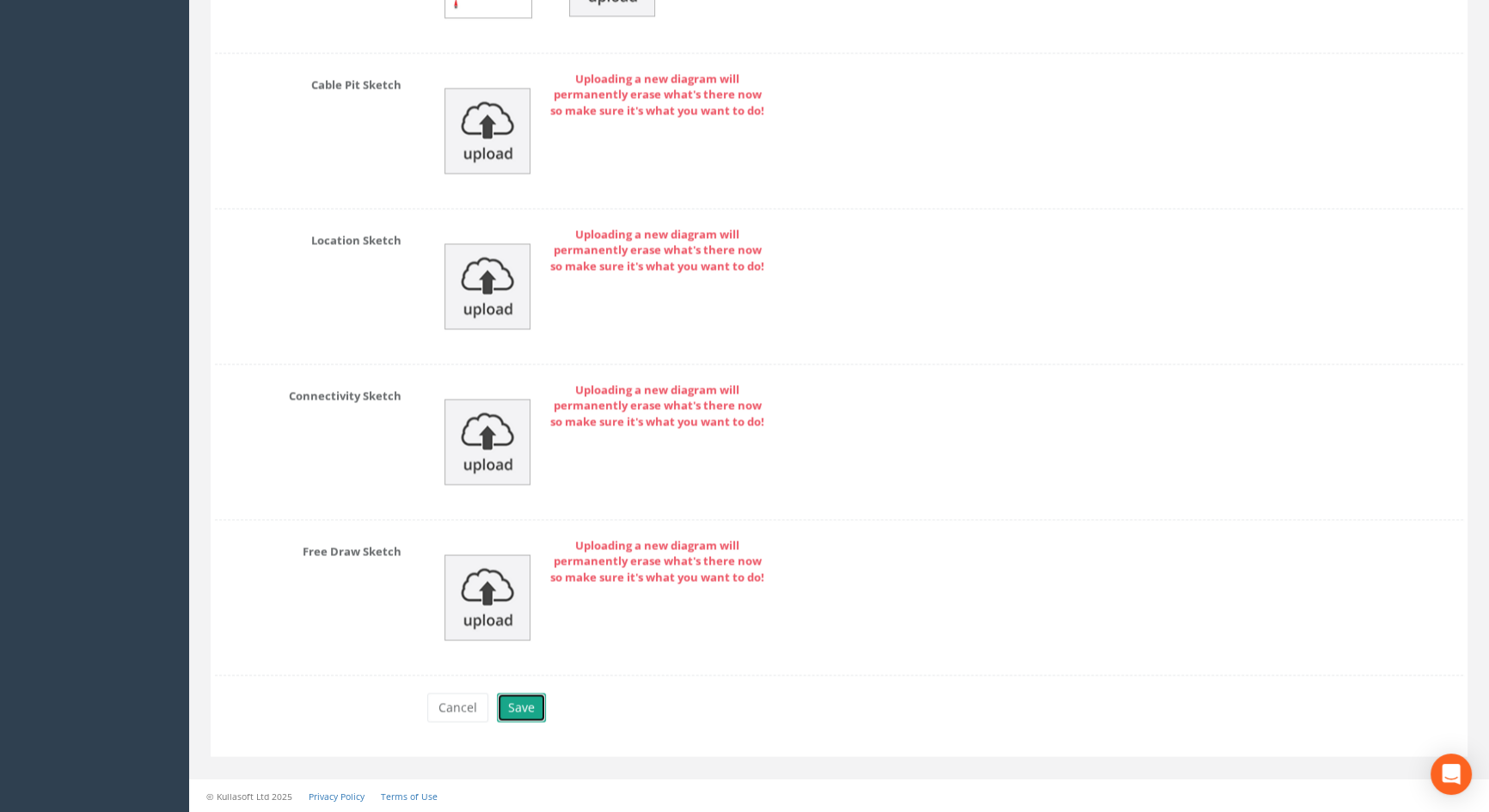
click at [514, 707] on button "Save" at bounding box center [521, 707] width 49 height 29
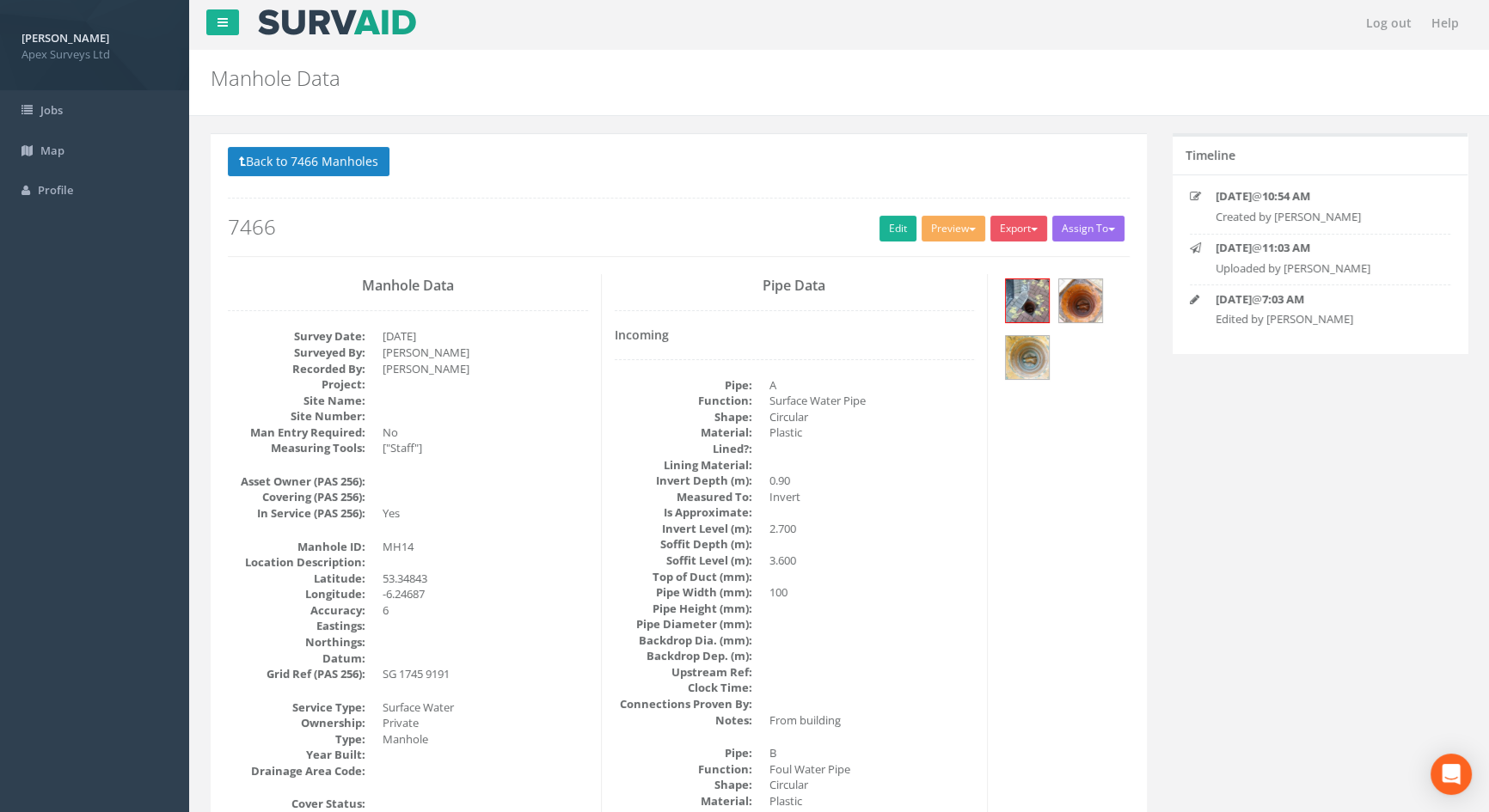
scroll to position [0, 0]
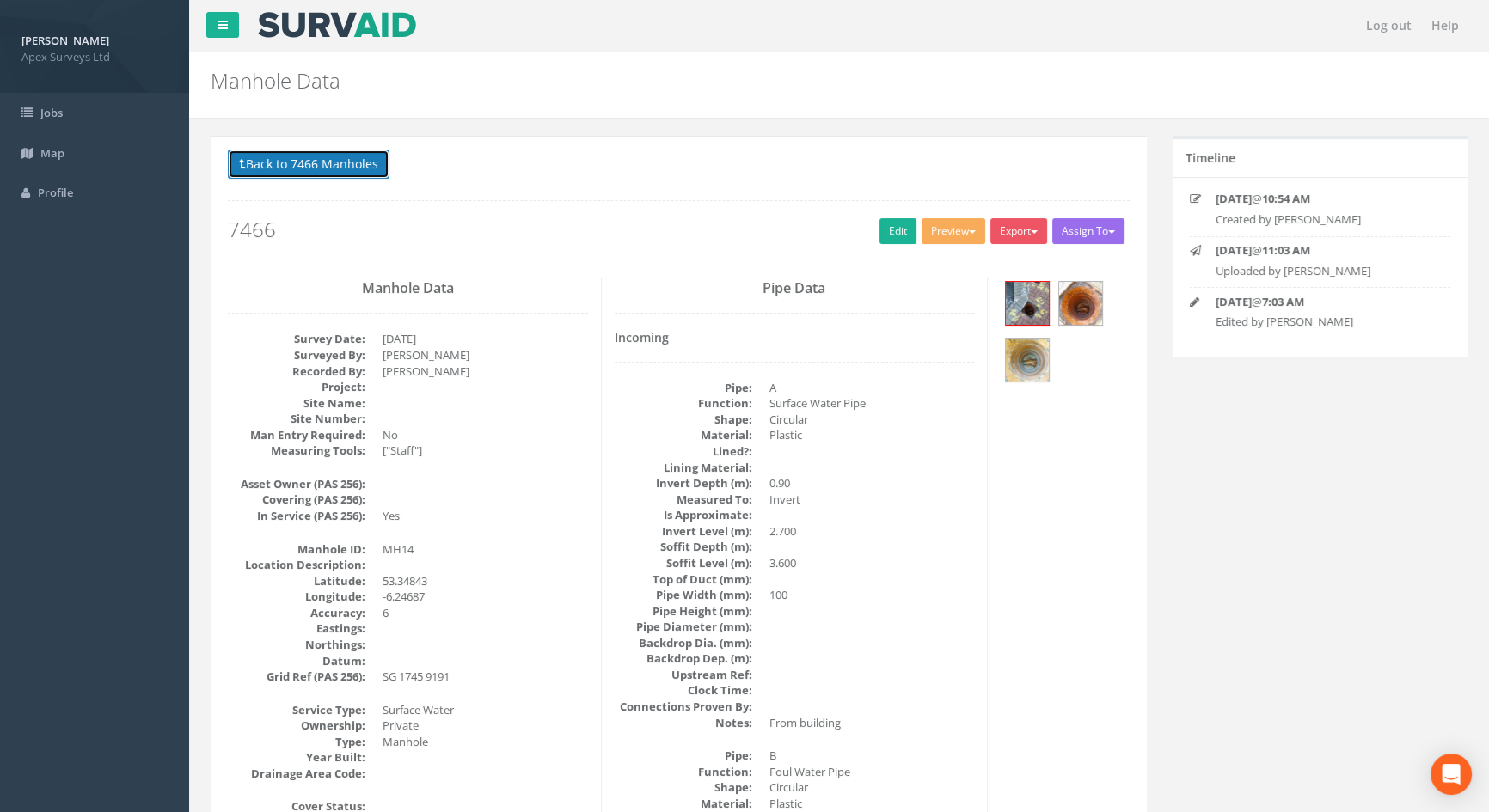
click at [377, 161] on button "Back to 7466 Manholes" at bounding box center [308, 164] width 161 height 29
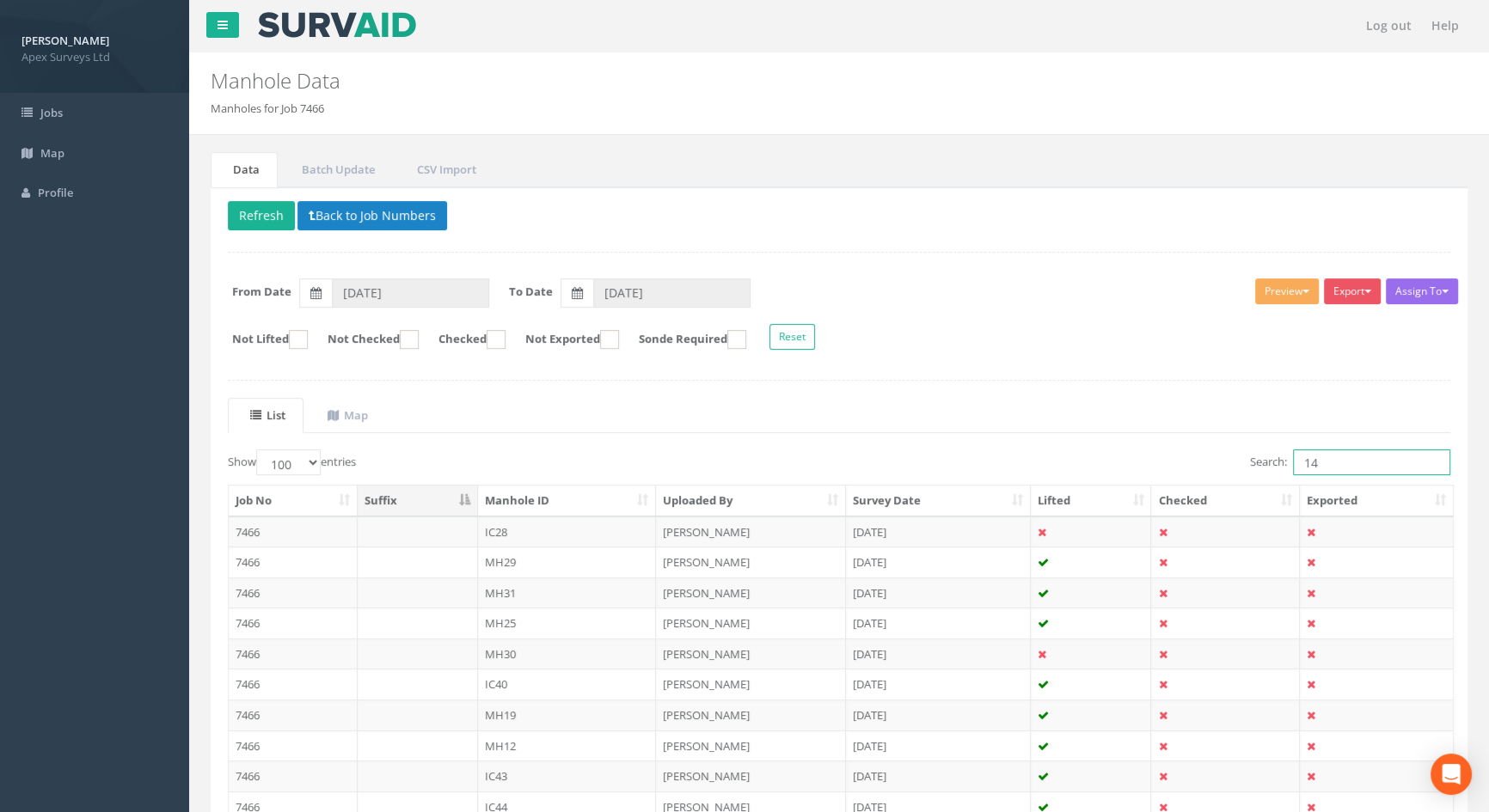
click at [1334, 461] on input "14" at bounding box center [1372, 462] width 158 height 26
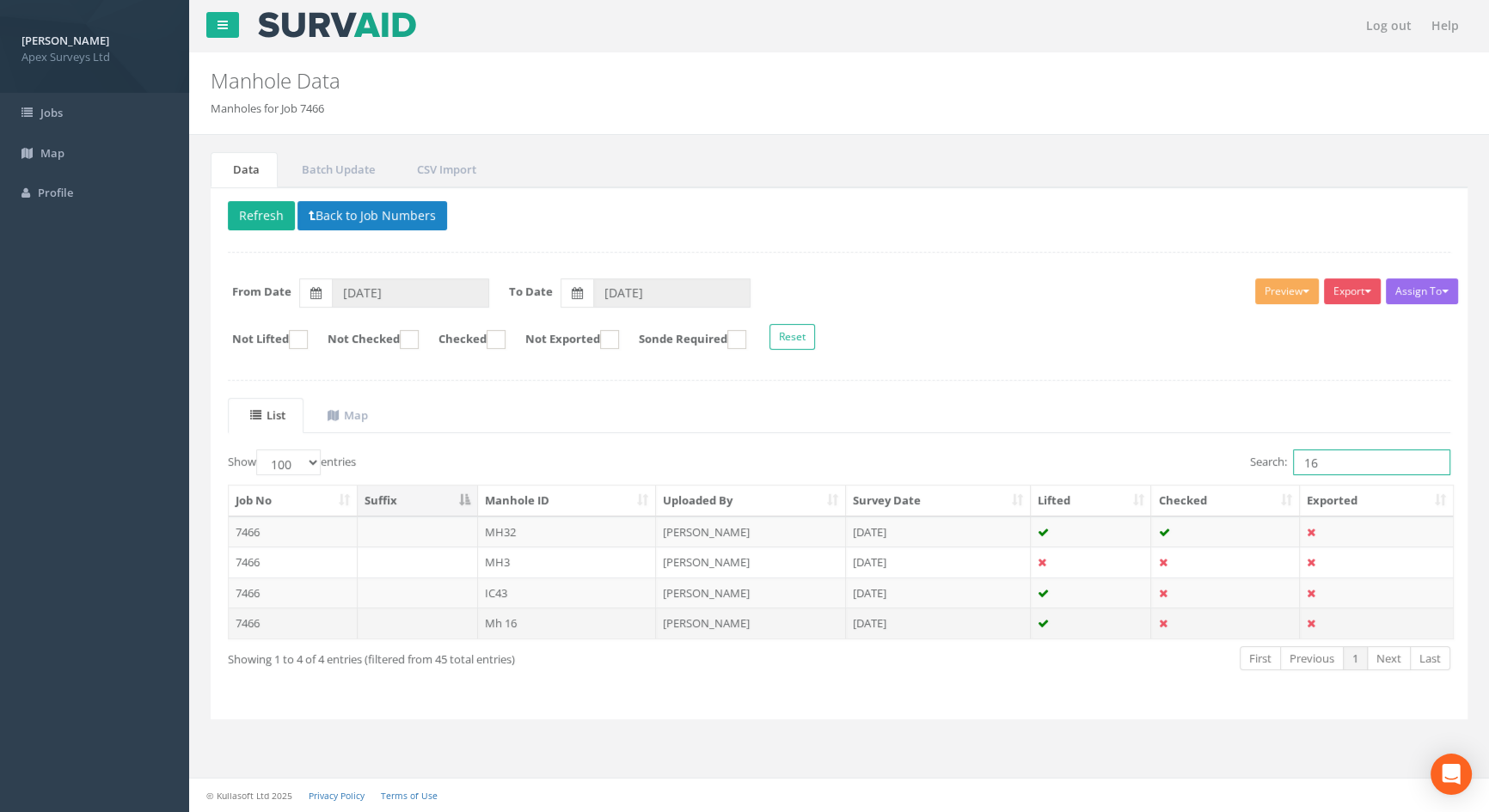
type input "16"
click at [495, 622] on td "Mh 16" at bounding box center [567, 623] width 178 height 31
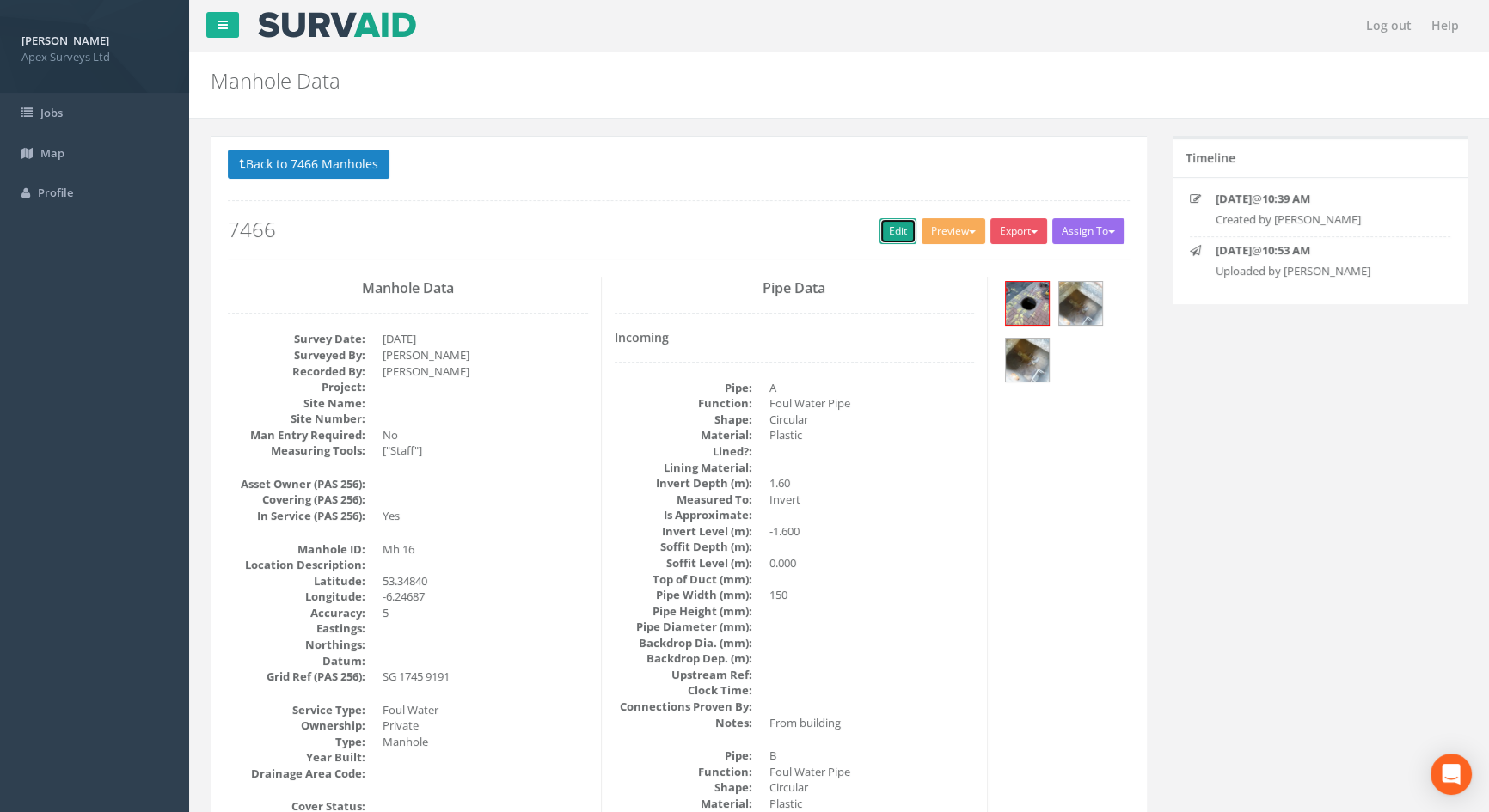
click at [900, 224] on link "Edit" at bounding box center [898, 231] width 37 height 26
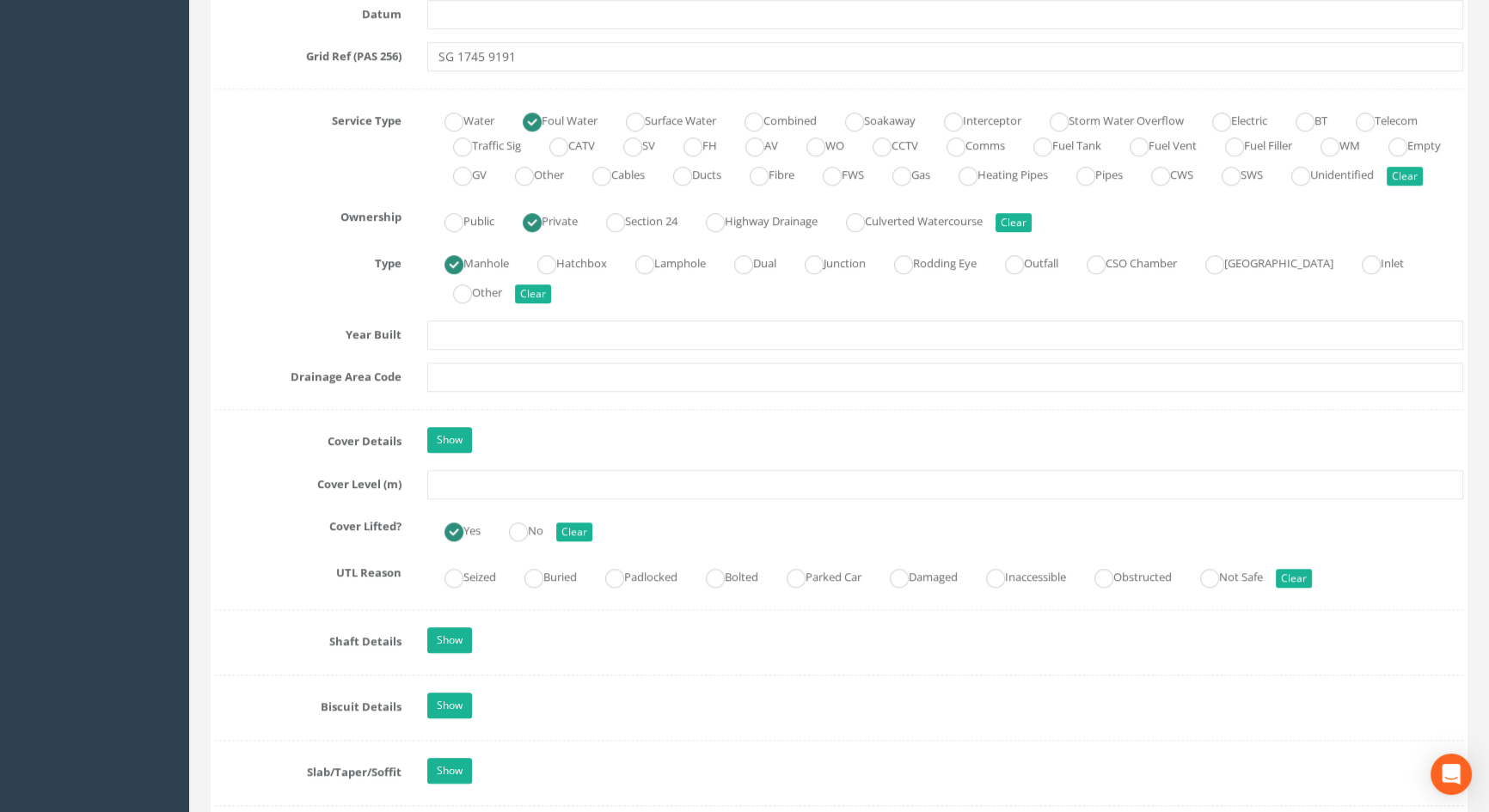
scroll to position [1172, 0]
click at [460, 498] on input "text" at bounding box center [945, 484] width 1036 height 29
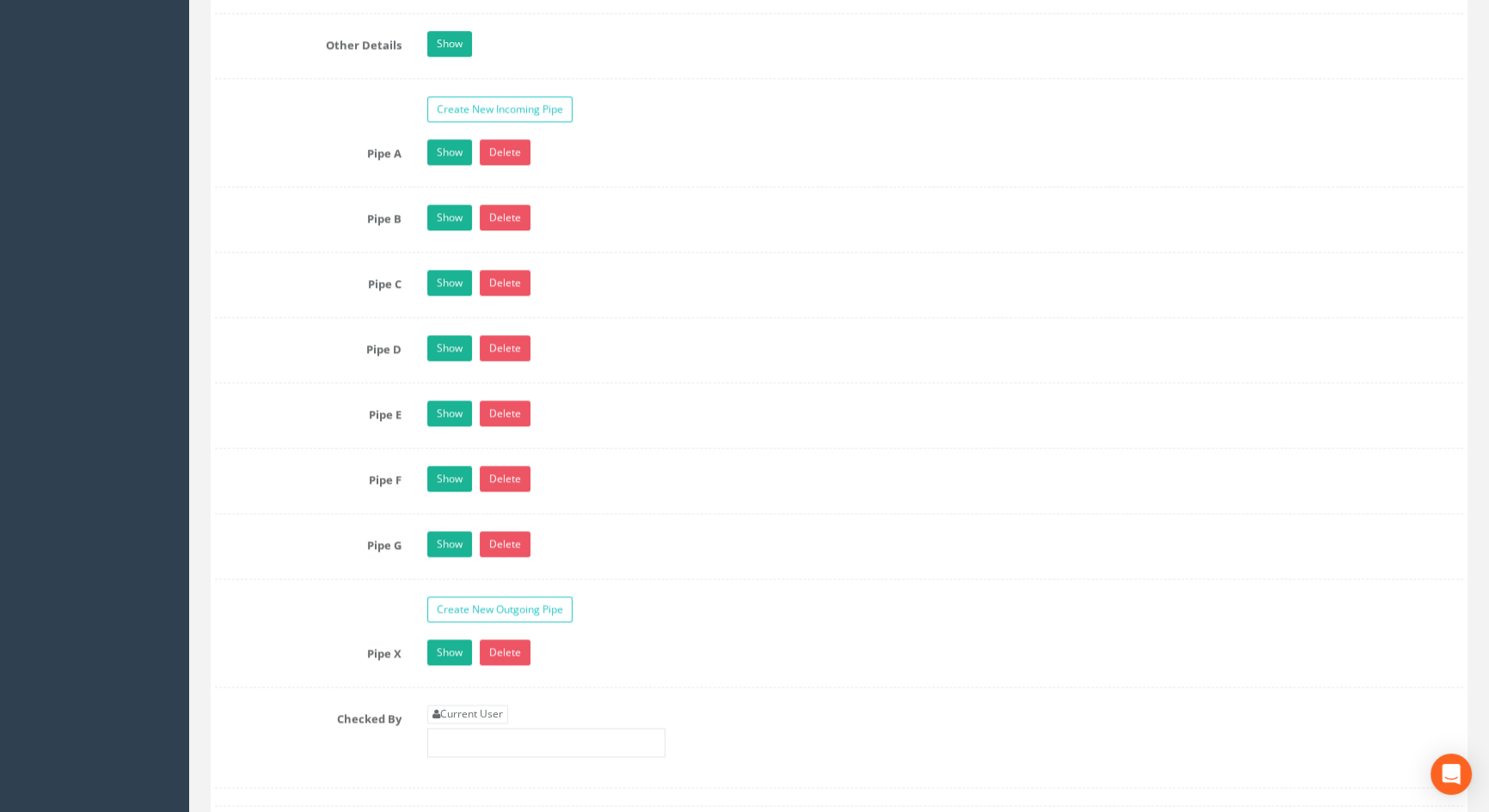
scroll to position [3047, 0]
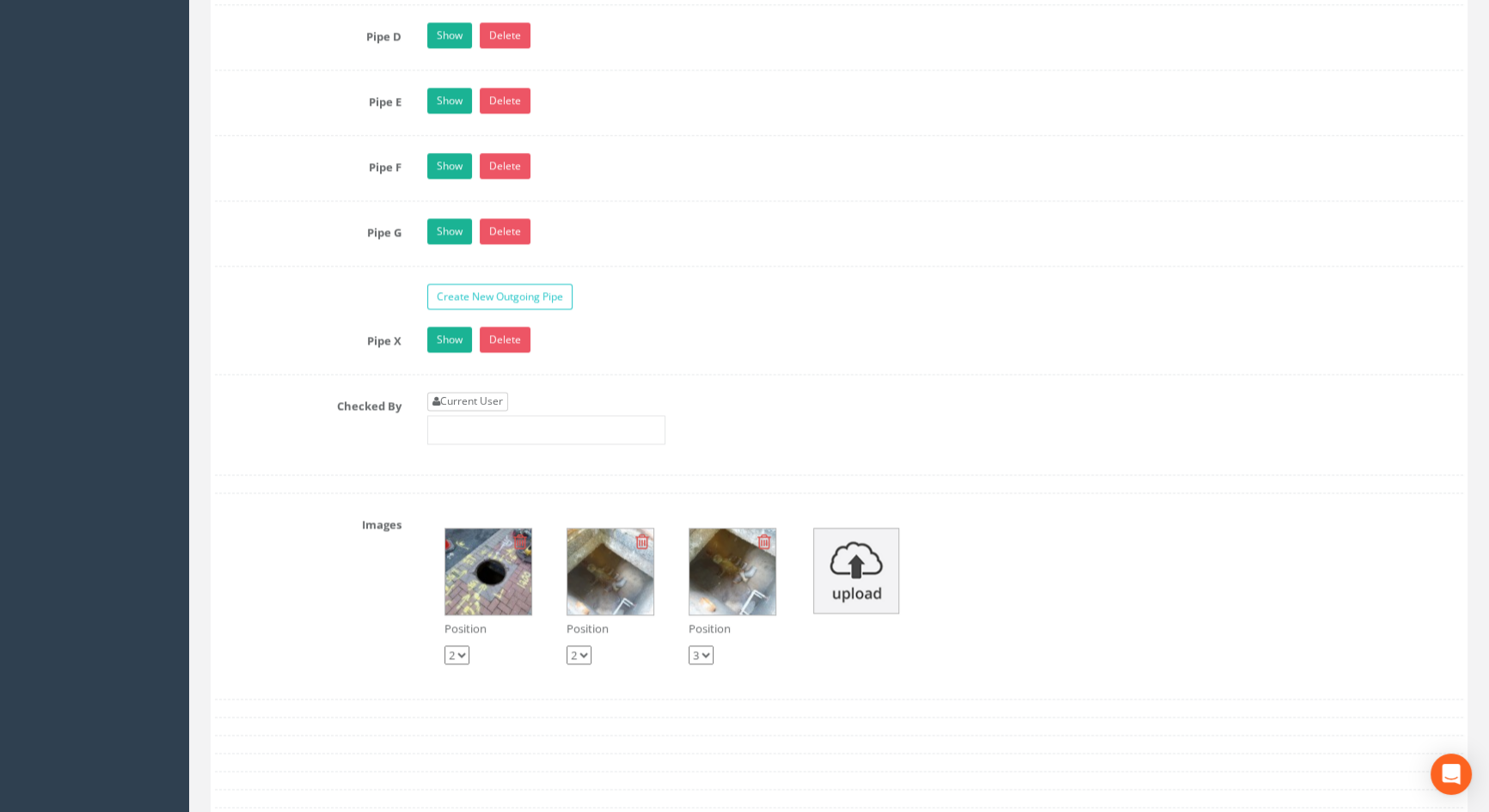
type input "3.61"
click at [487, 411] on link "Current User" at bounding box center [468, 401] width 81 height 19
type input "[PERSON_NAME]"
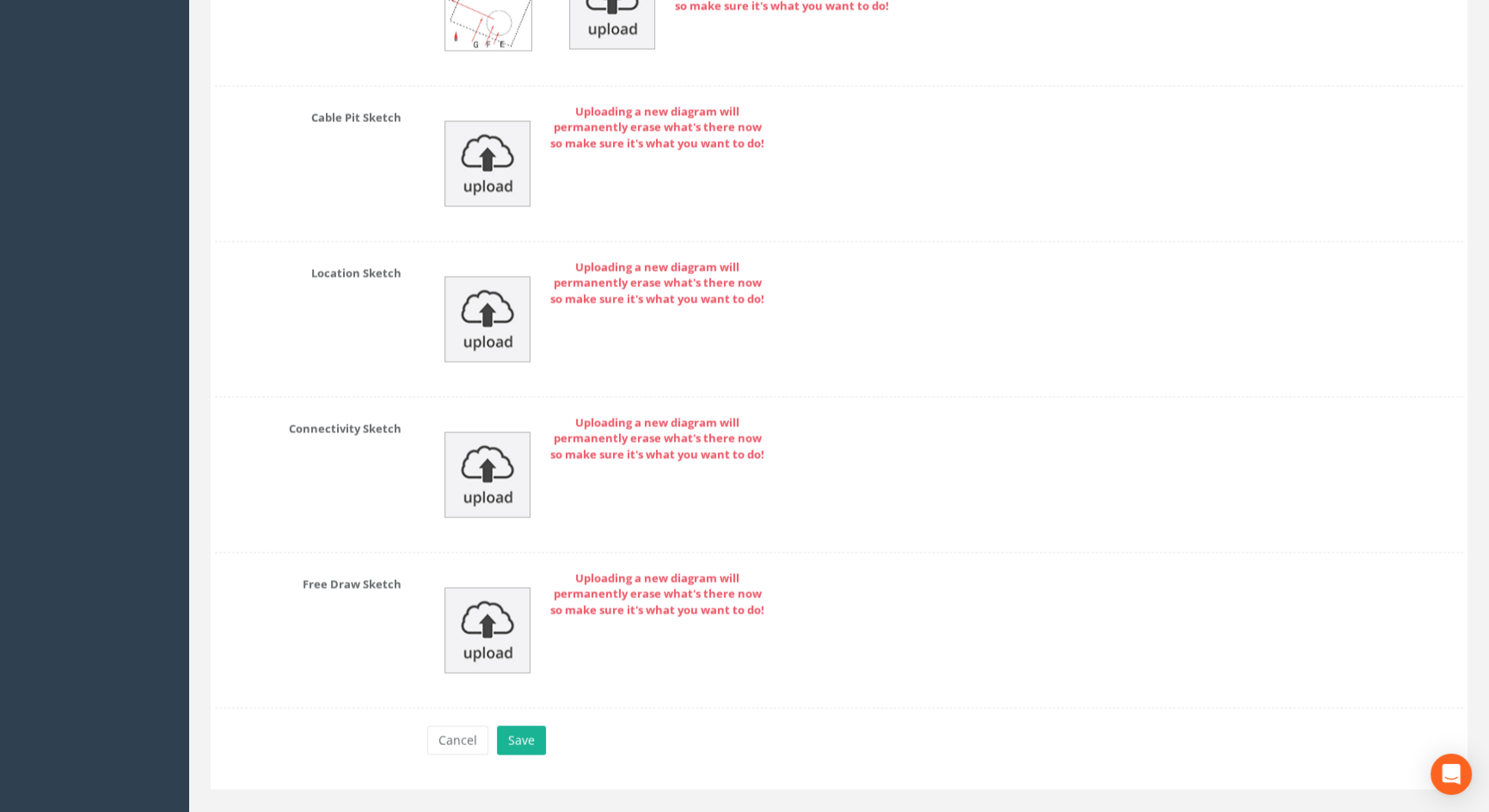
scroll to position [4103, 0]
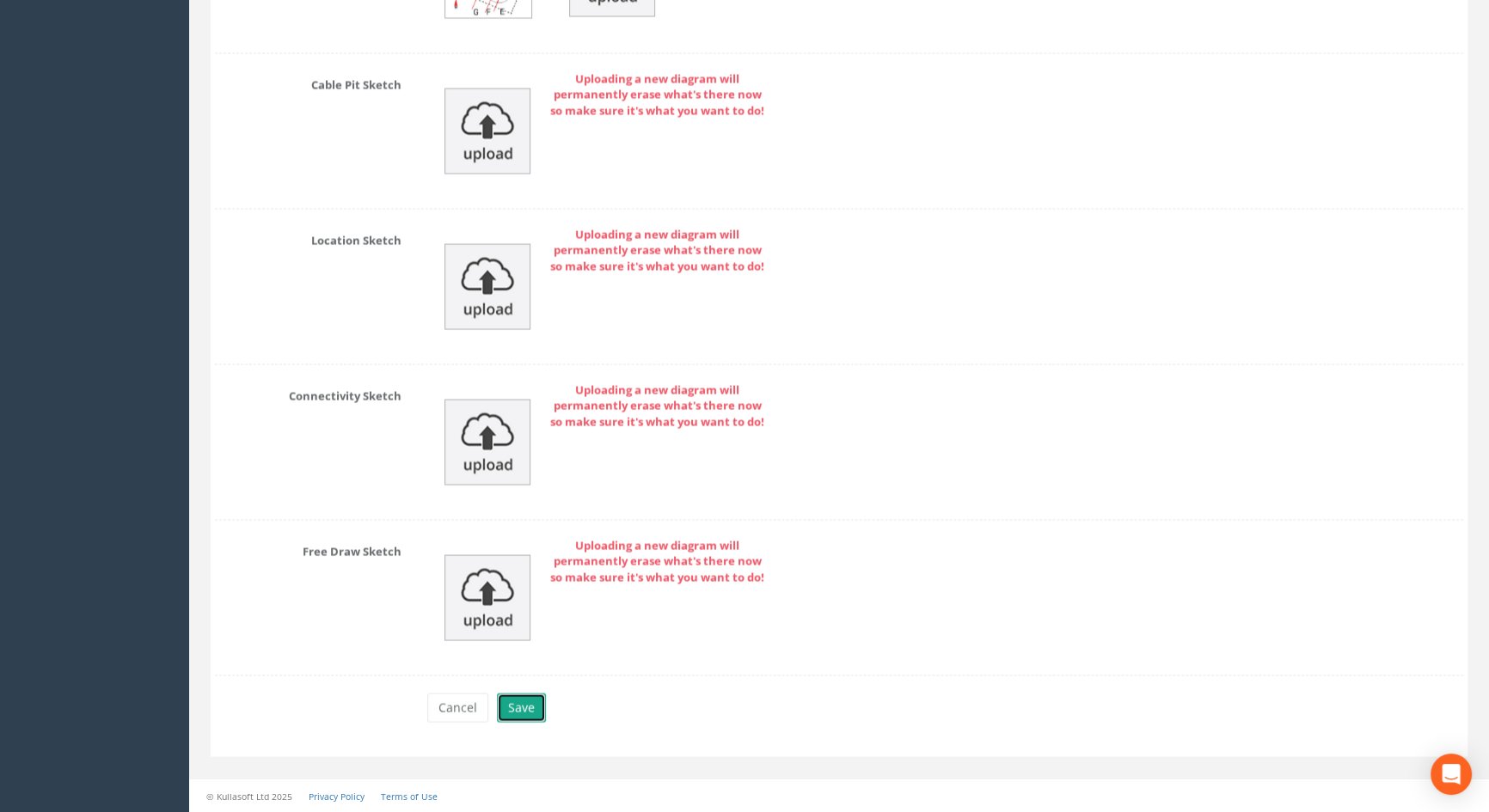
click at [518, 713] on button "Save" at bounding box center [521, 707] width 49 height 29
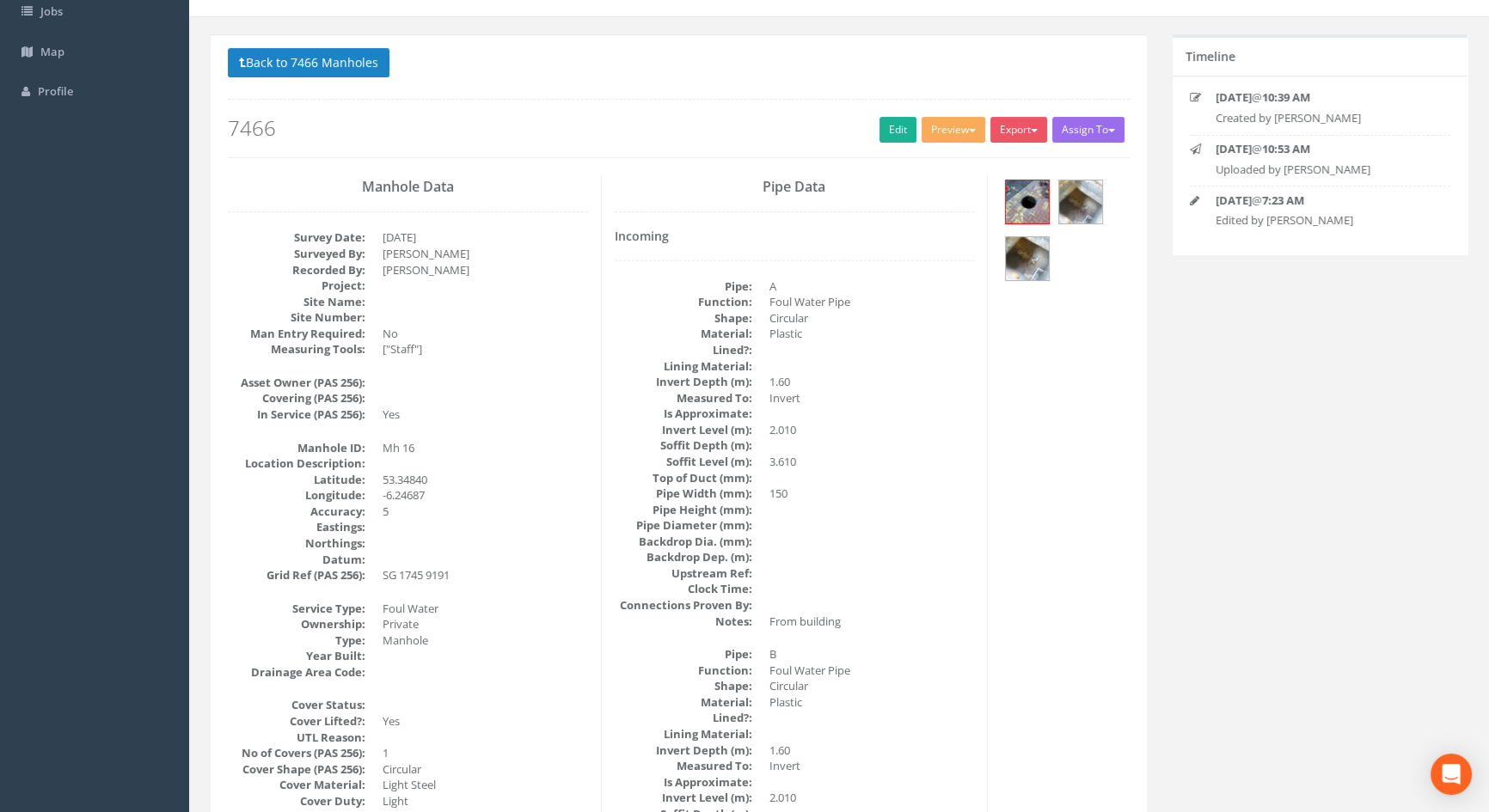
scroll to position [0, 0]
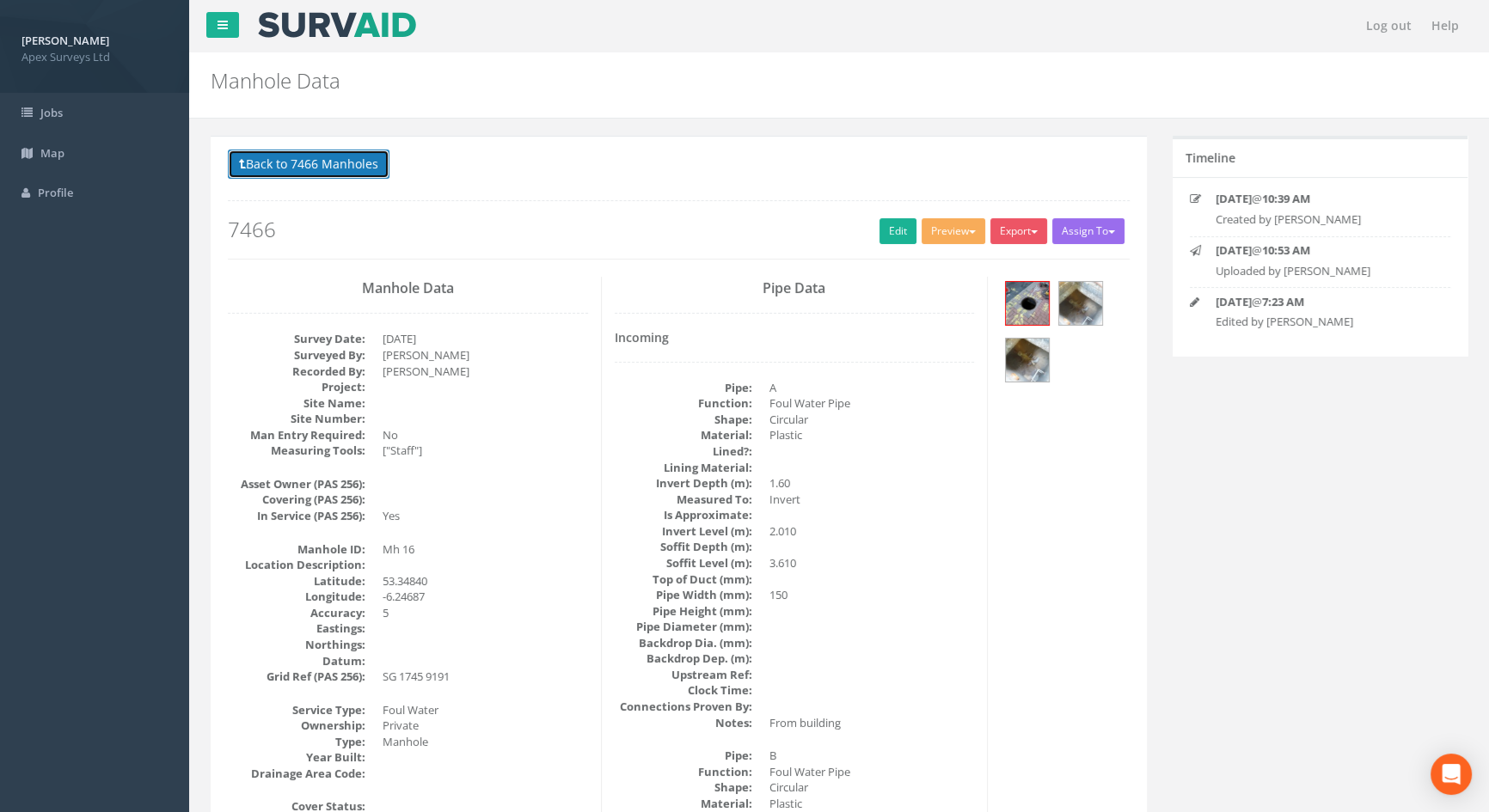
click at [355, 163] on button "Back to 7466 Manholes" at bounding box center [308, 164] width 161 height 29
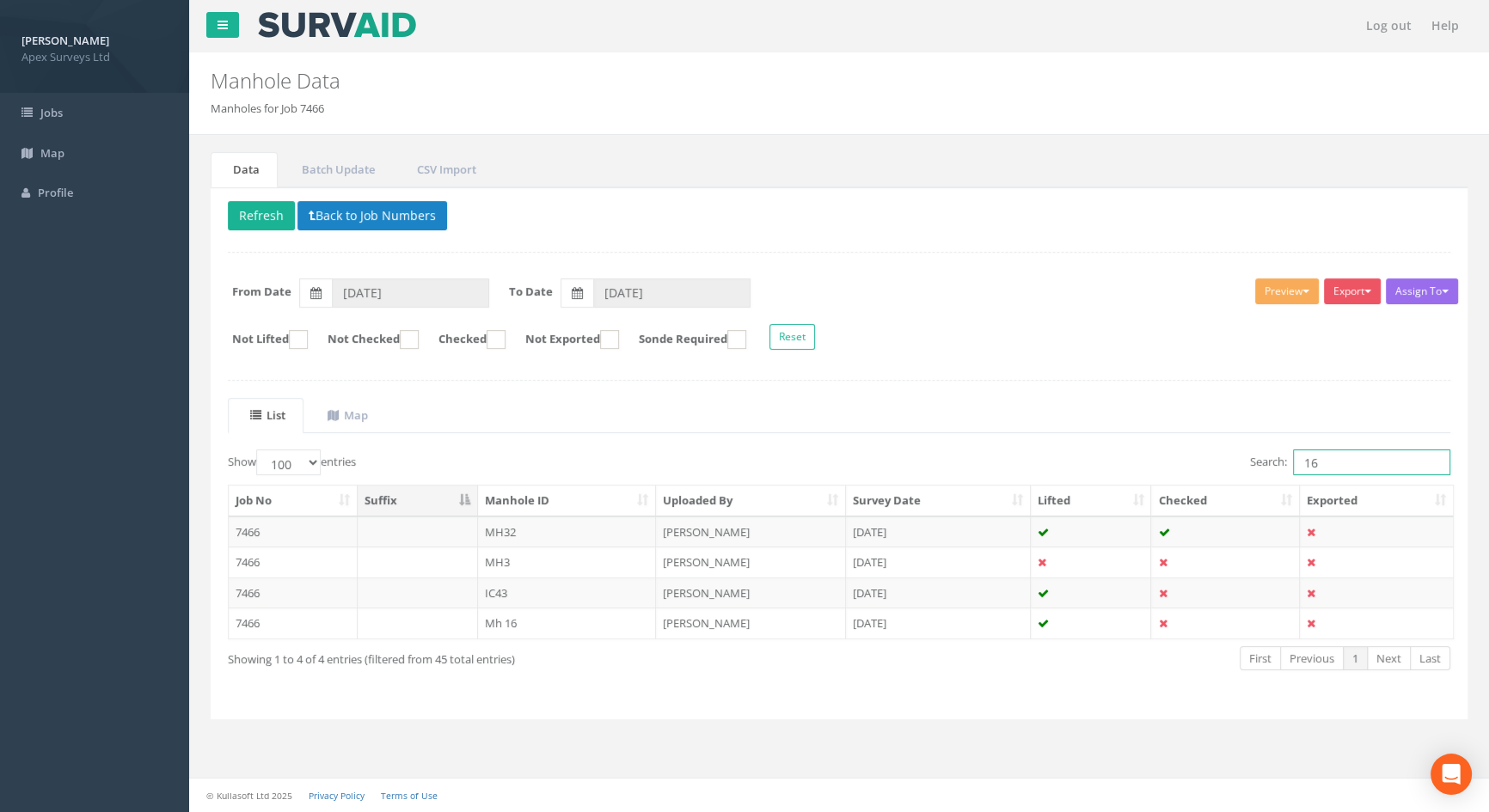
drag, startPoint x: 1328, startPoint y: 467, endPoint x: 1220, endPoint y: 453, distance: 108.9
click at [1220, 453] on div "Search: 16" at bounding box center [1151, 464] width 598 height 30
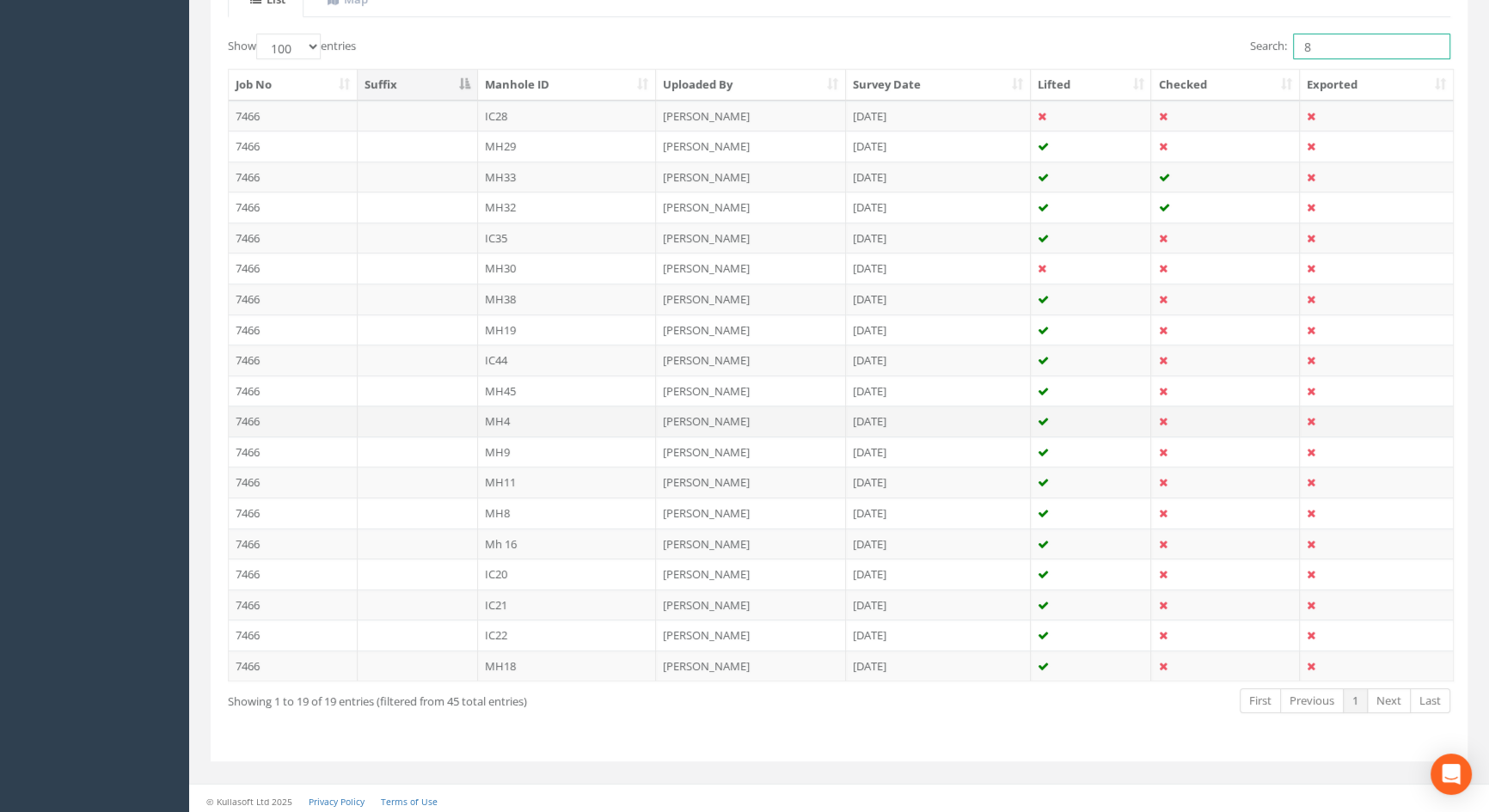
scroll to position [419, 0]
type input "8"
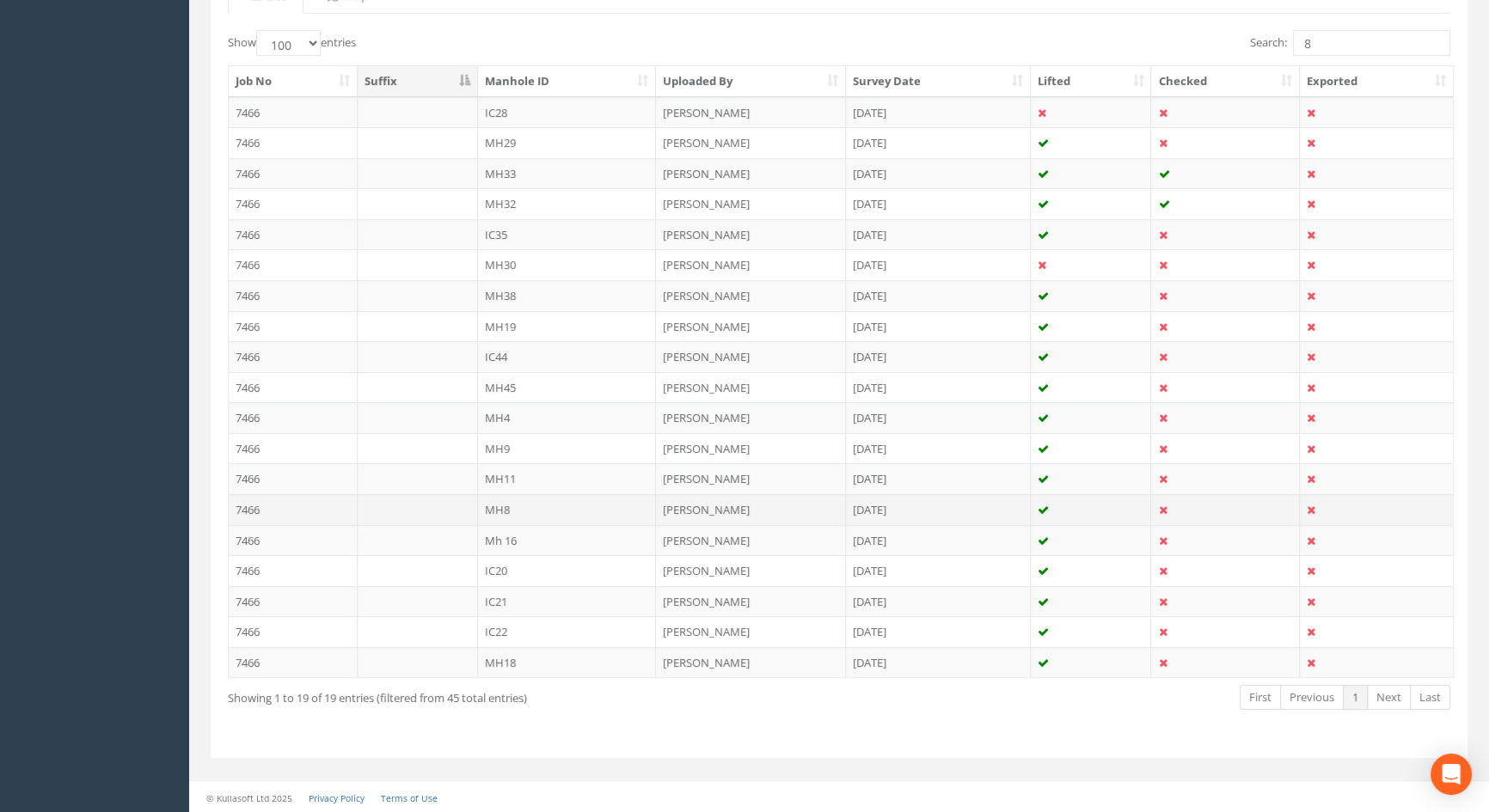
click at [507, 506] on td "MH8" at bounding box center [567, 509] width 178 height 31
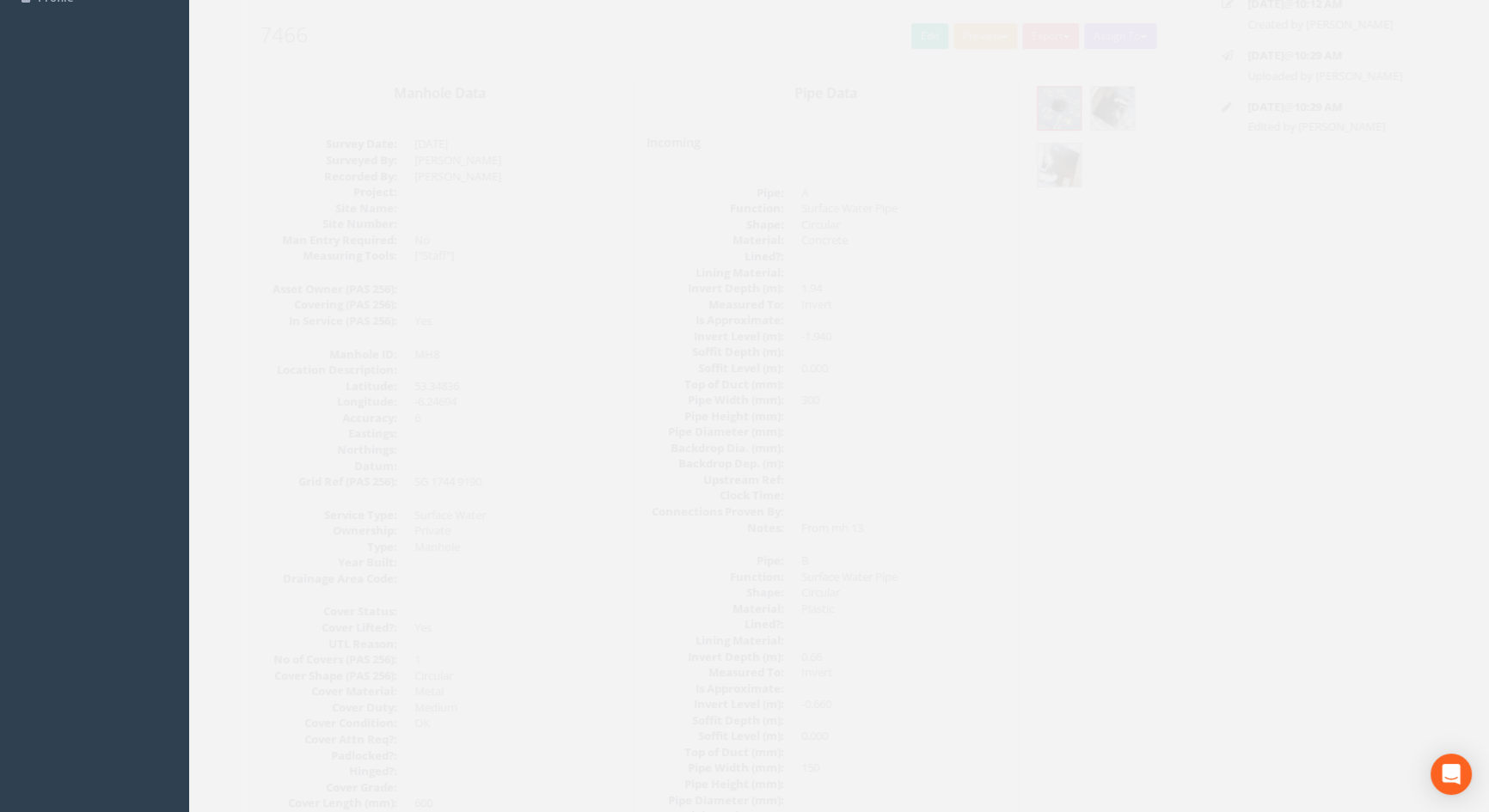
scroll to position [0, 0]
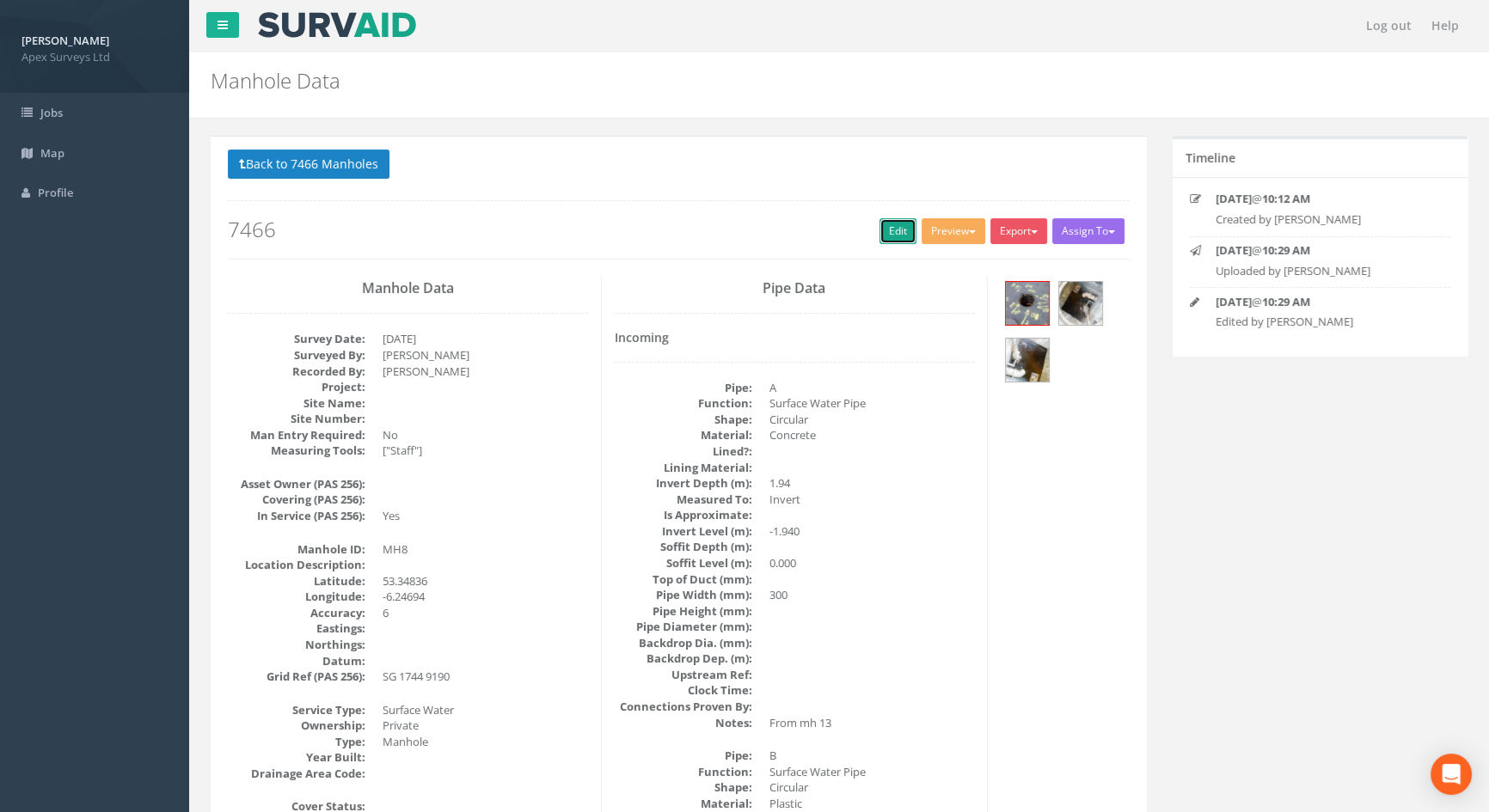
click at [893, 233] on link "Edit" at bounding box center [898, 231] width 37 height 26
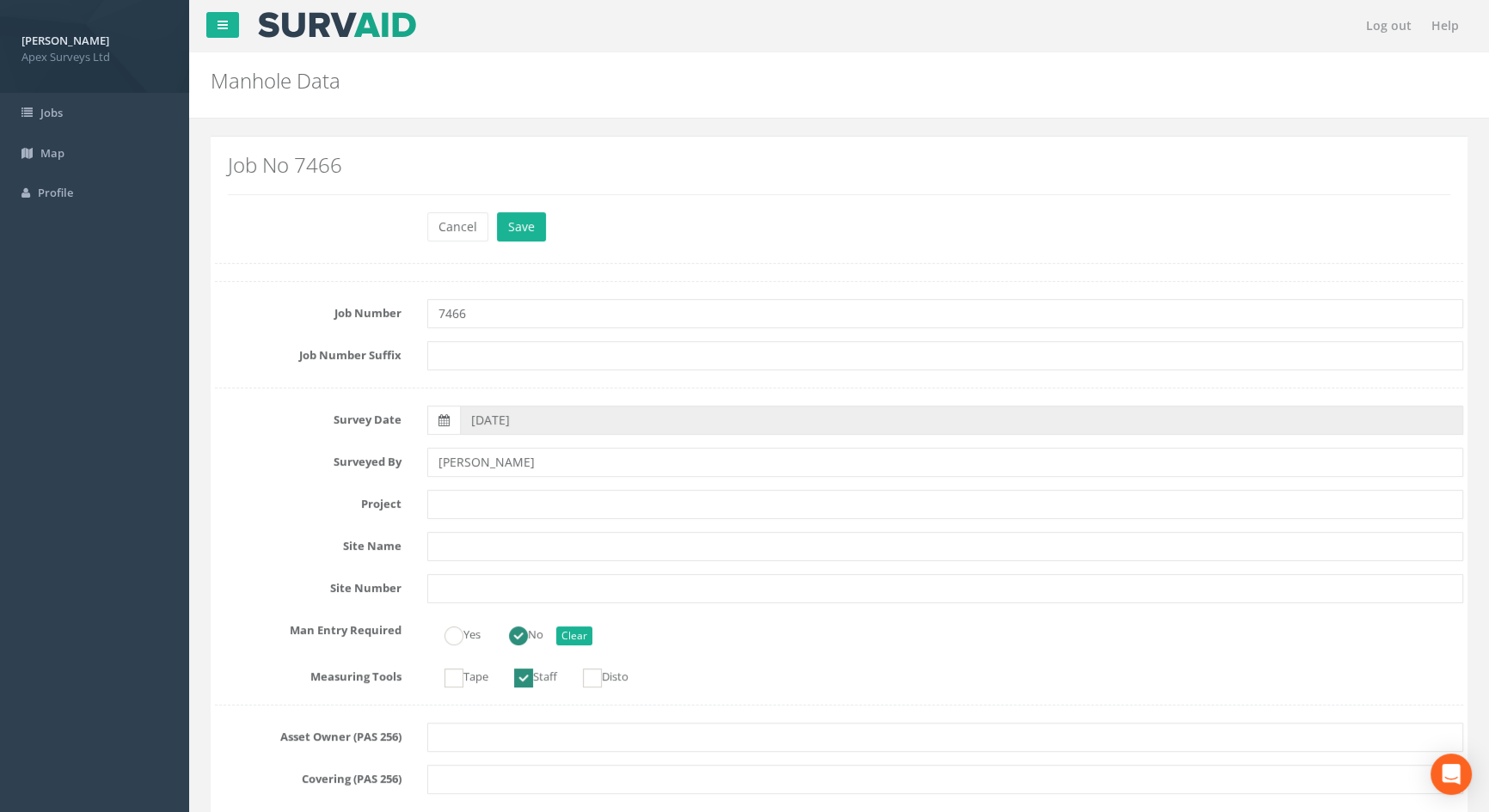
scroll to position [1093, 0]
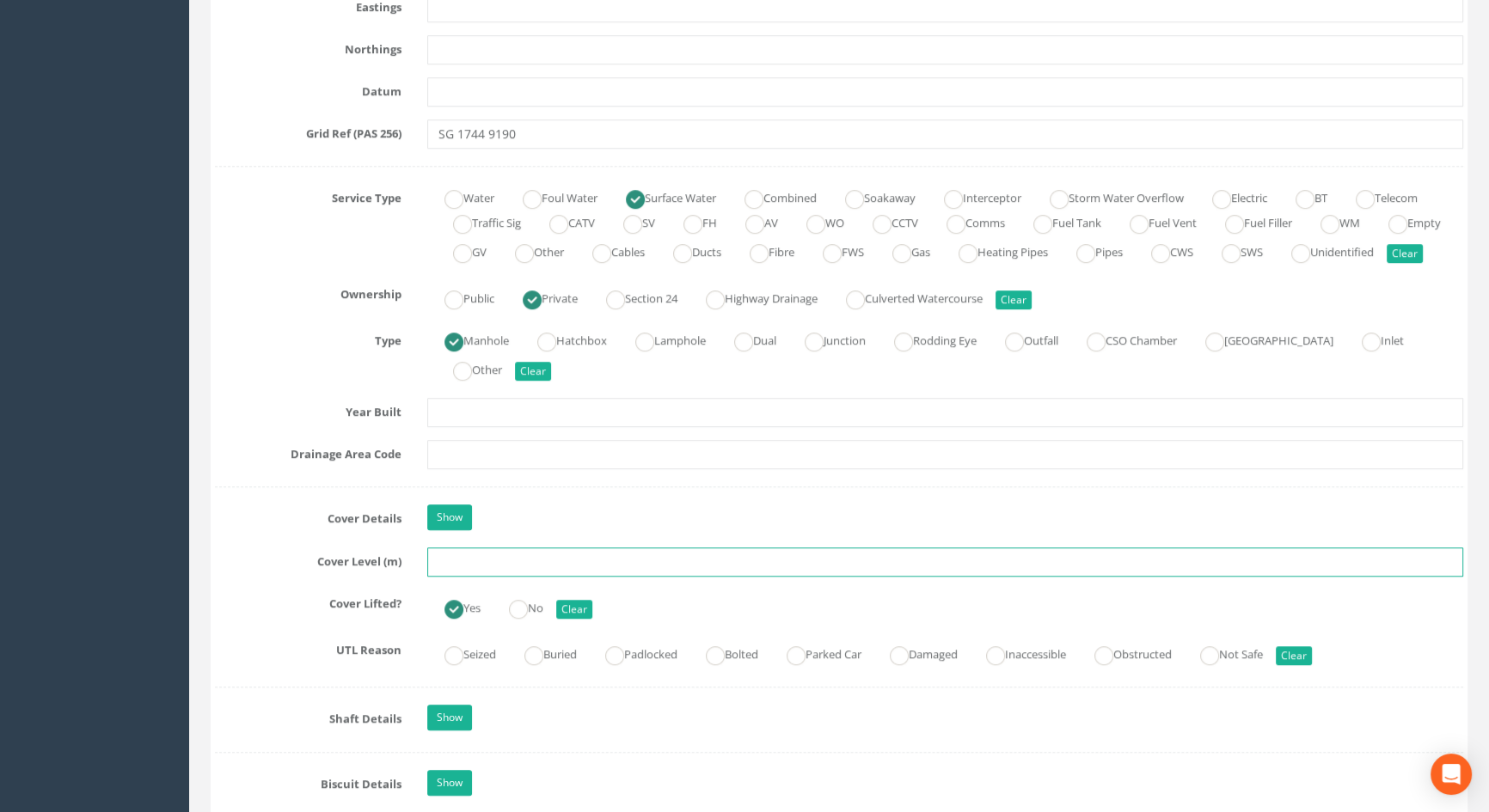
click at [456, 577] on input "text" at bounding box center [945, 562] width 1036 height 29
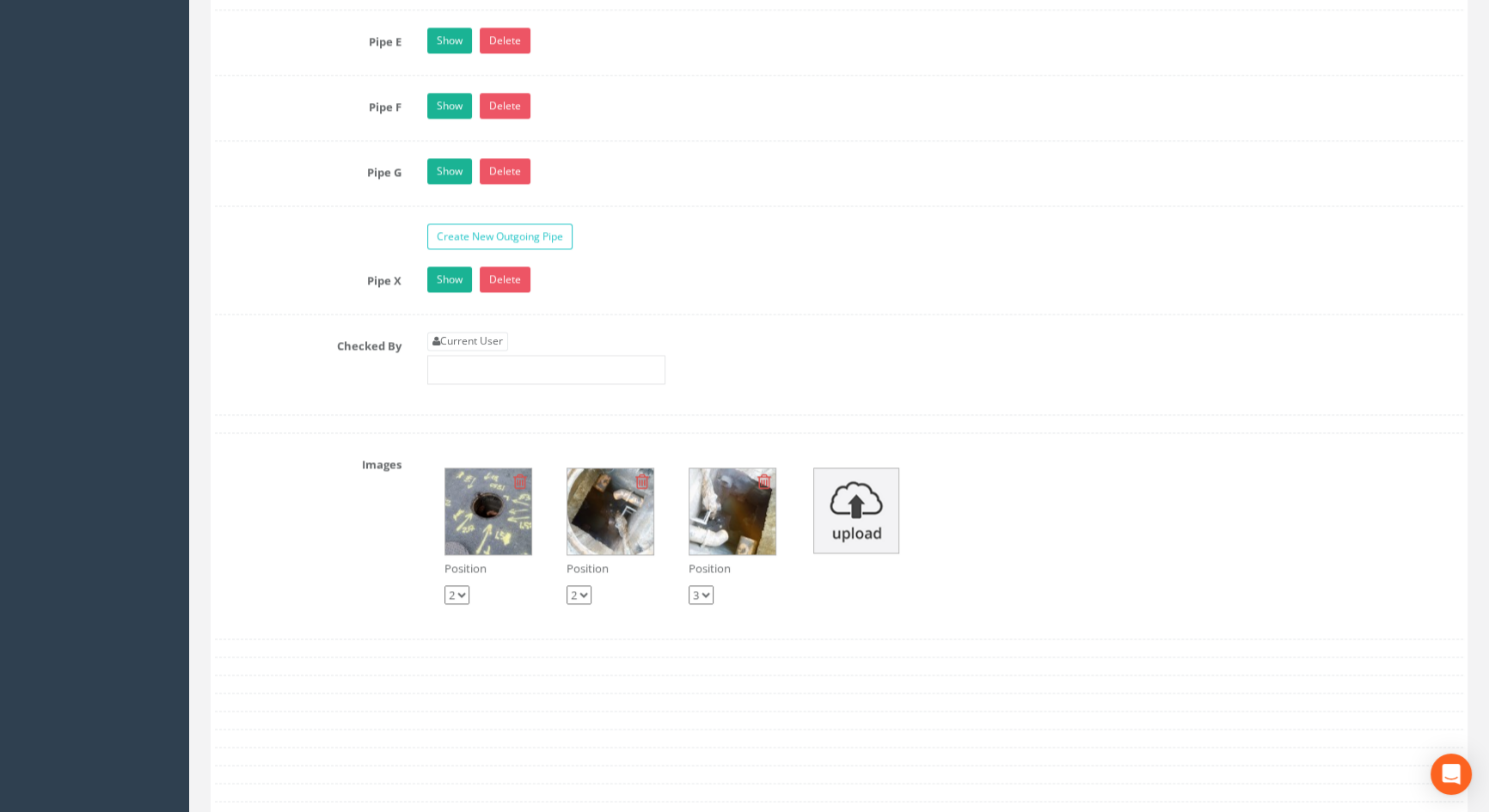
scroll to position [3282, 0]
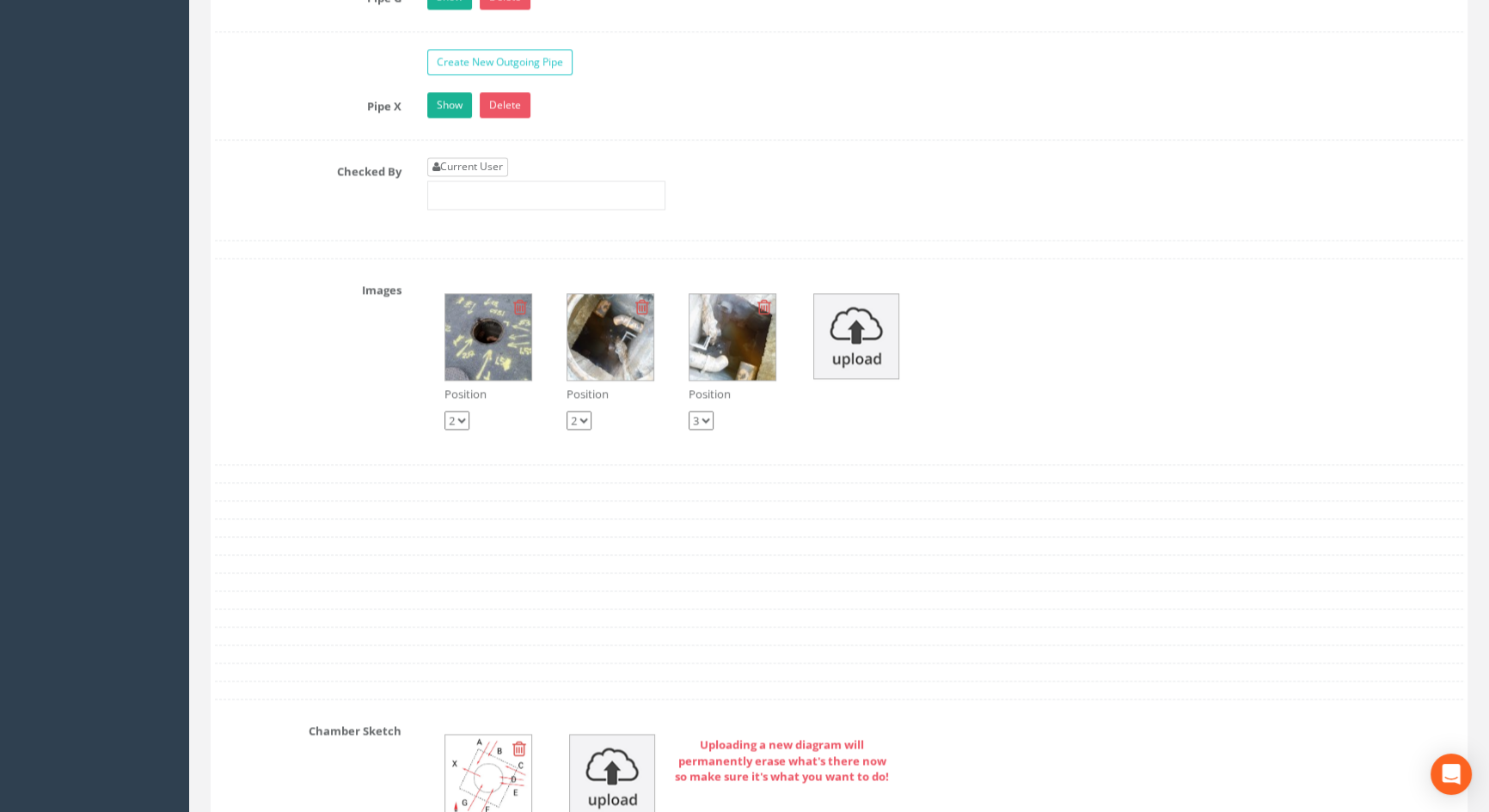
type input "3.49"
click at [441, 177] on link "Current User" at bounding box center [468, 167] width 81 height 19
type input "[PERSON_NAME]"
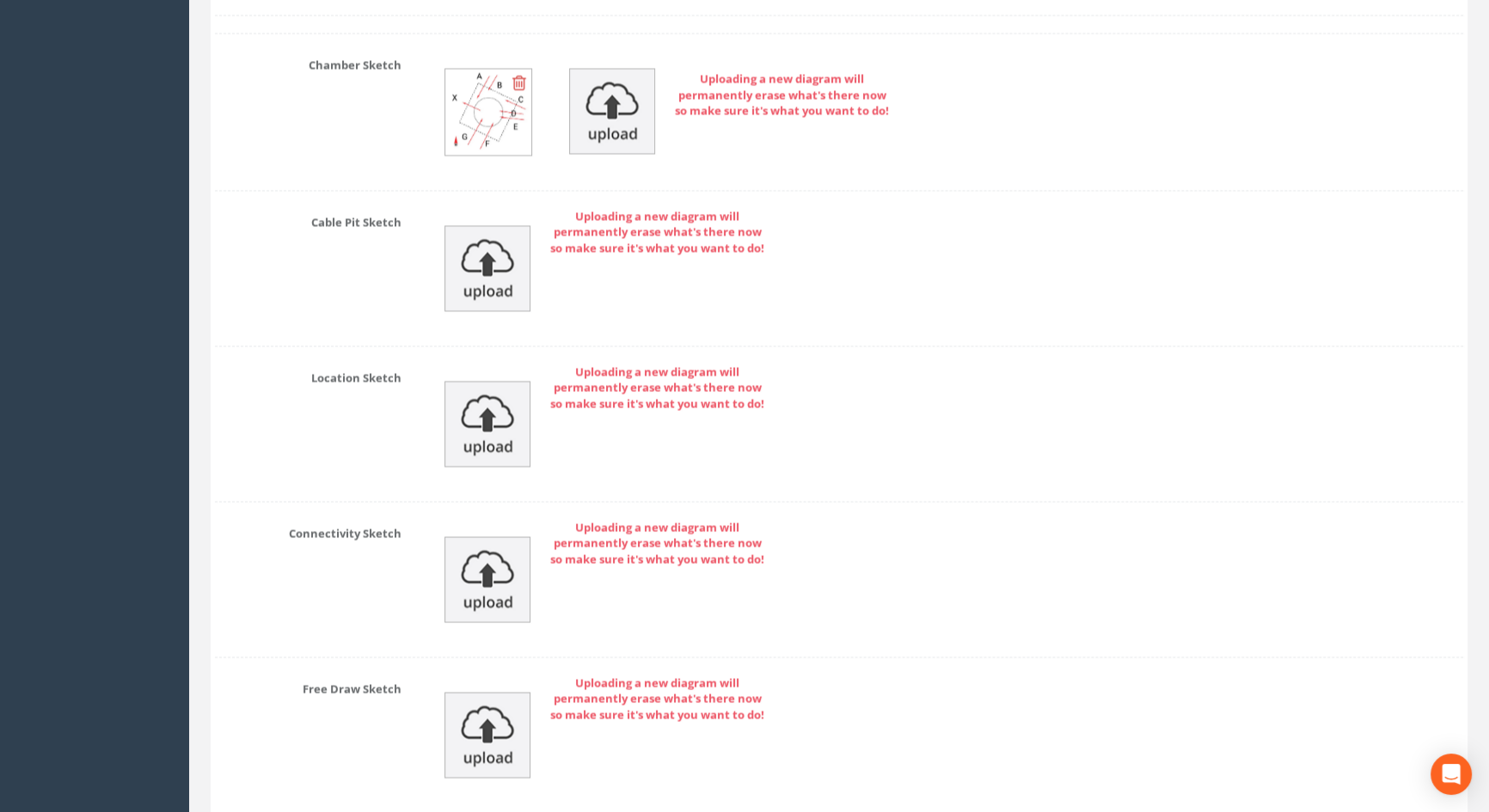
scroll to position [4103, 0]
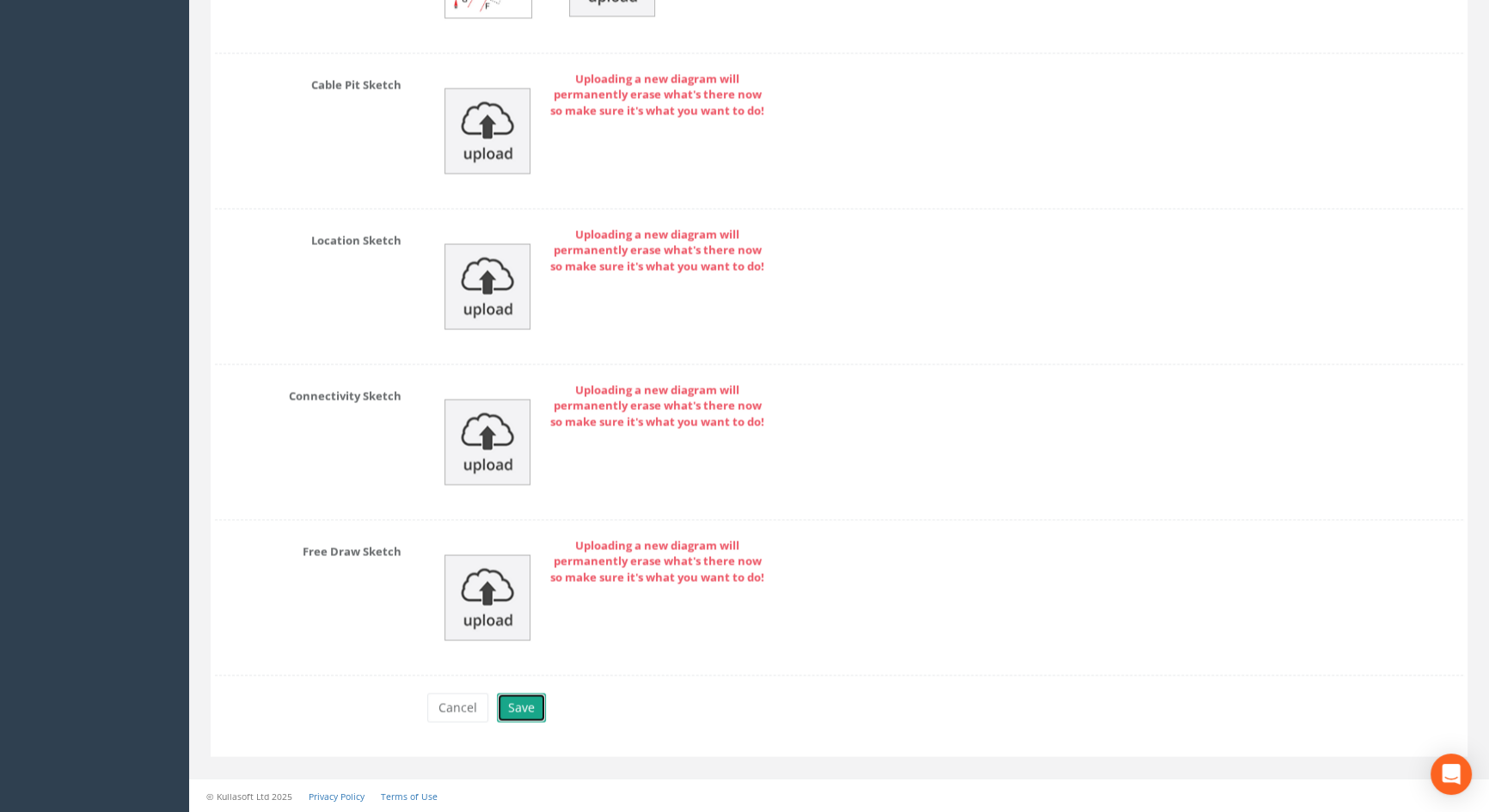
click at [515, 699] on button "Save" at bounding box center [521, 707] width 49 height 29
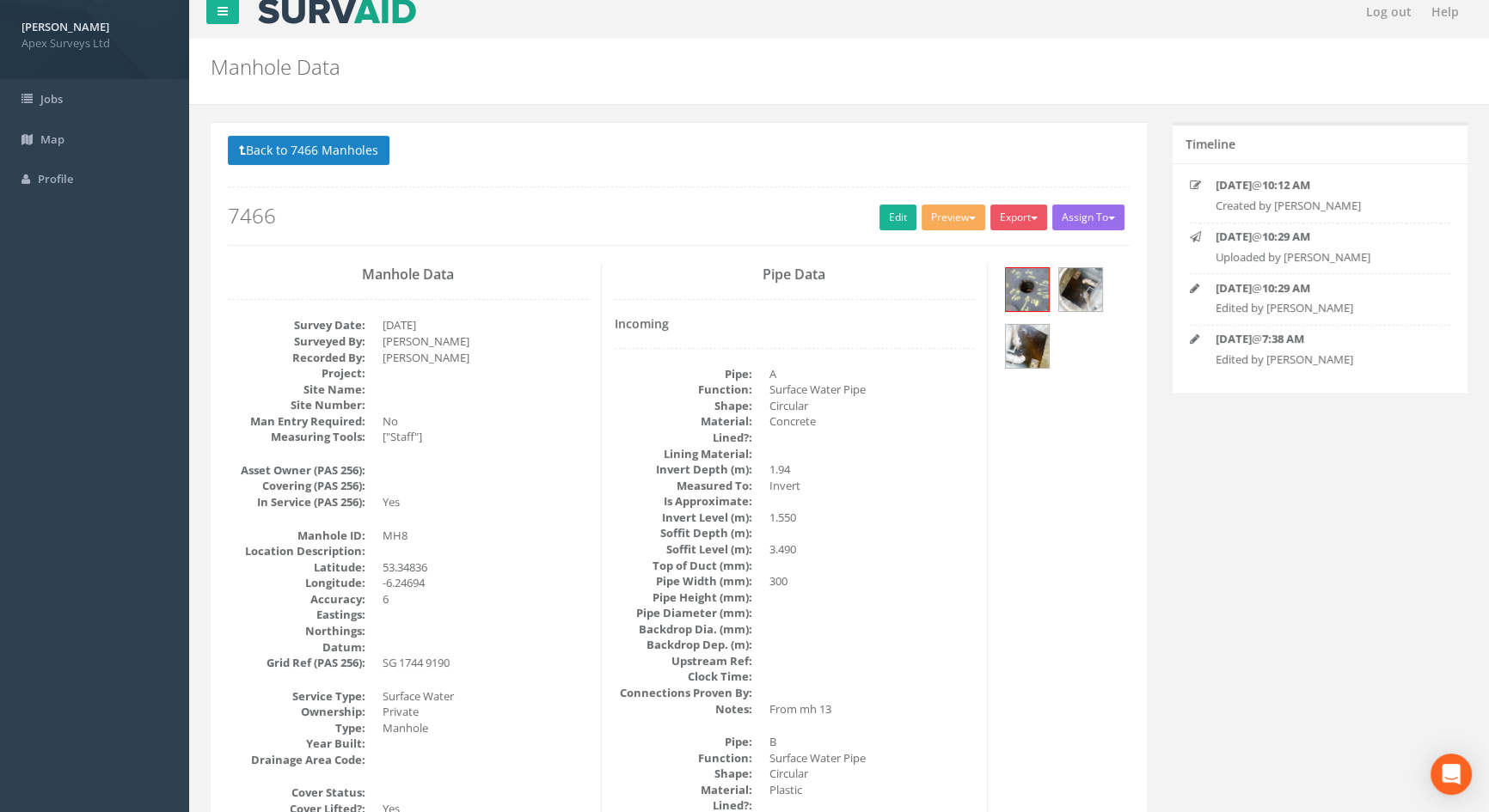
scroll to position [0, 0]
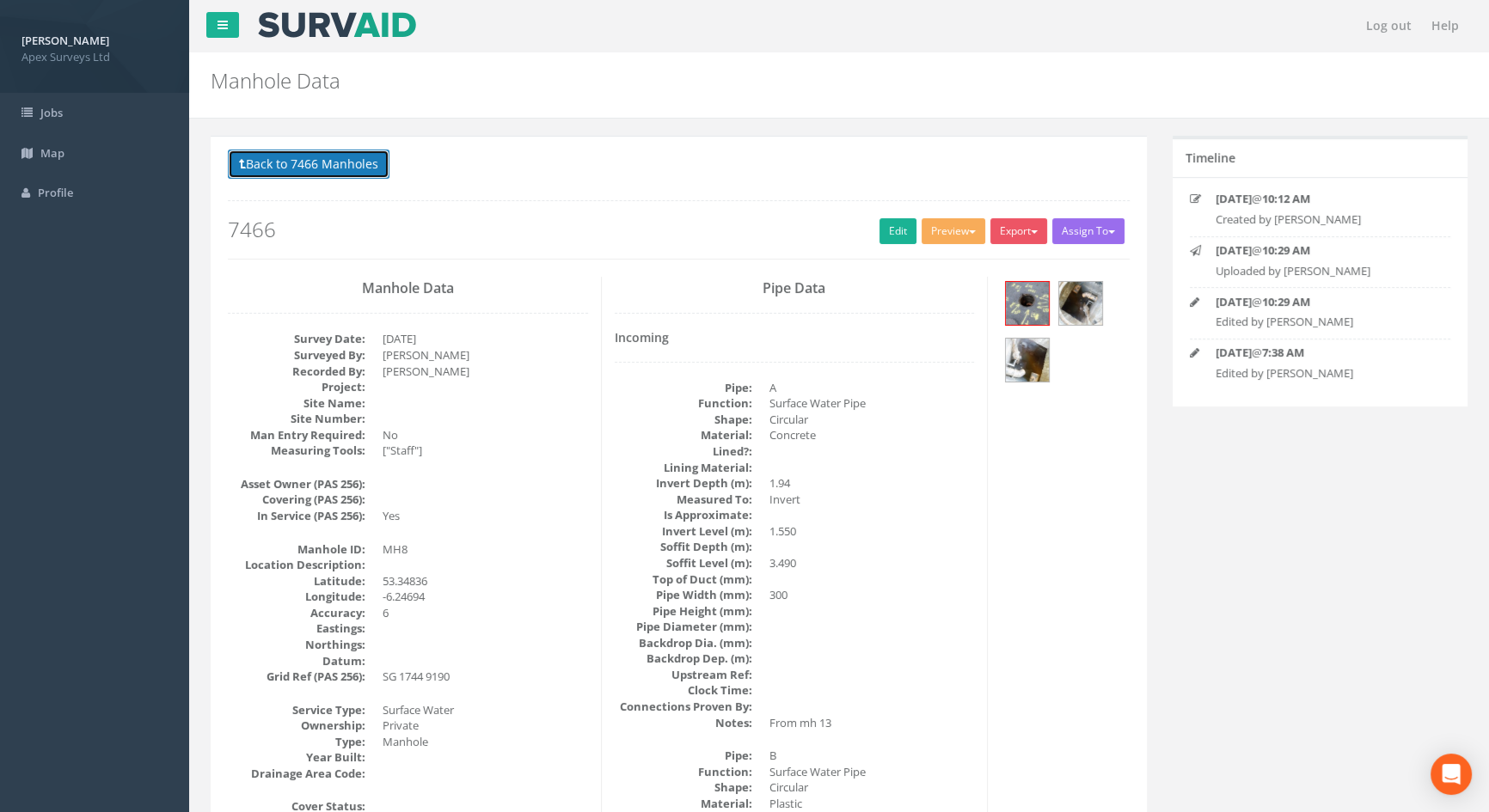
click at [344, 160] on button "Back to 7466 Manholes" at bounding box center [308, 164] width 161 height 29
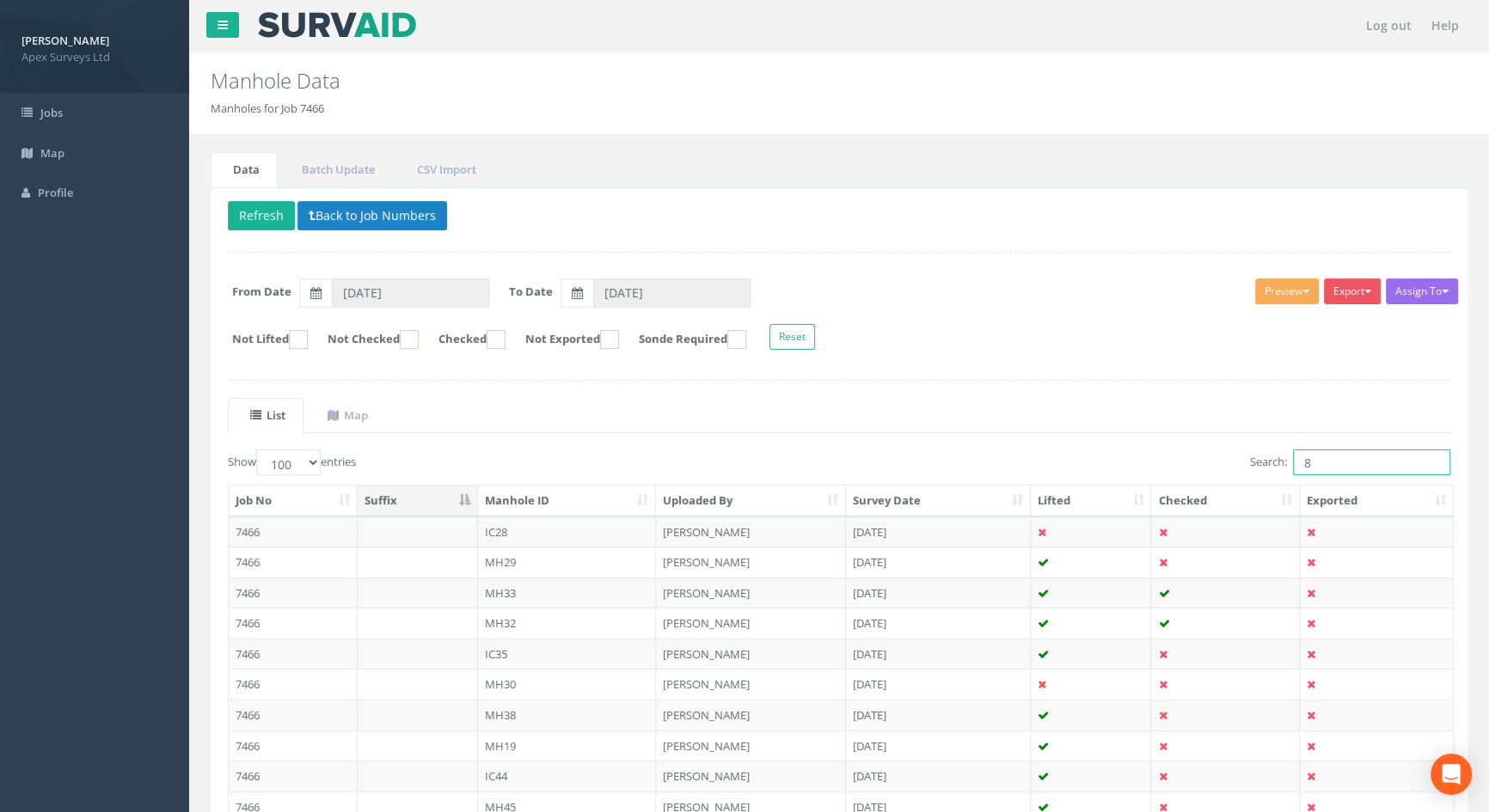
drag, startPoint x: 1366, startPoint y: 456, endPoint x: 1186, endPoint y: 419, distance: 183.8
click at [1186, 423] on div "List Map Show 10 25 50 100 entries Search: 8 Job No Suffix Manhole ID Uploaded …" at bounding box center [839, 780] width 1222 height 762
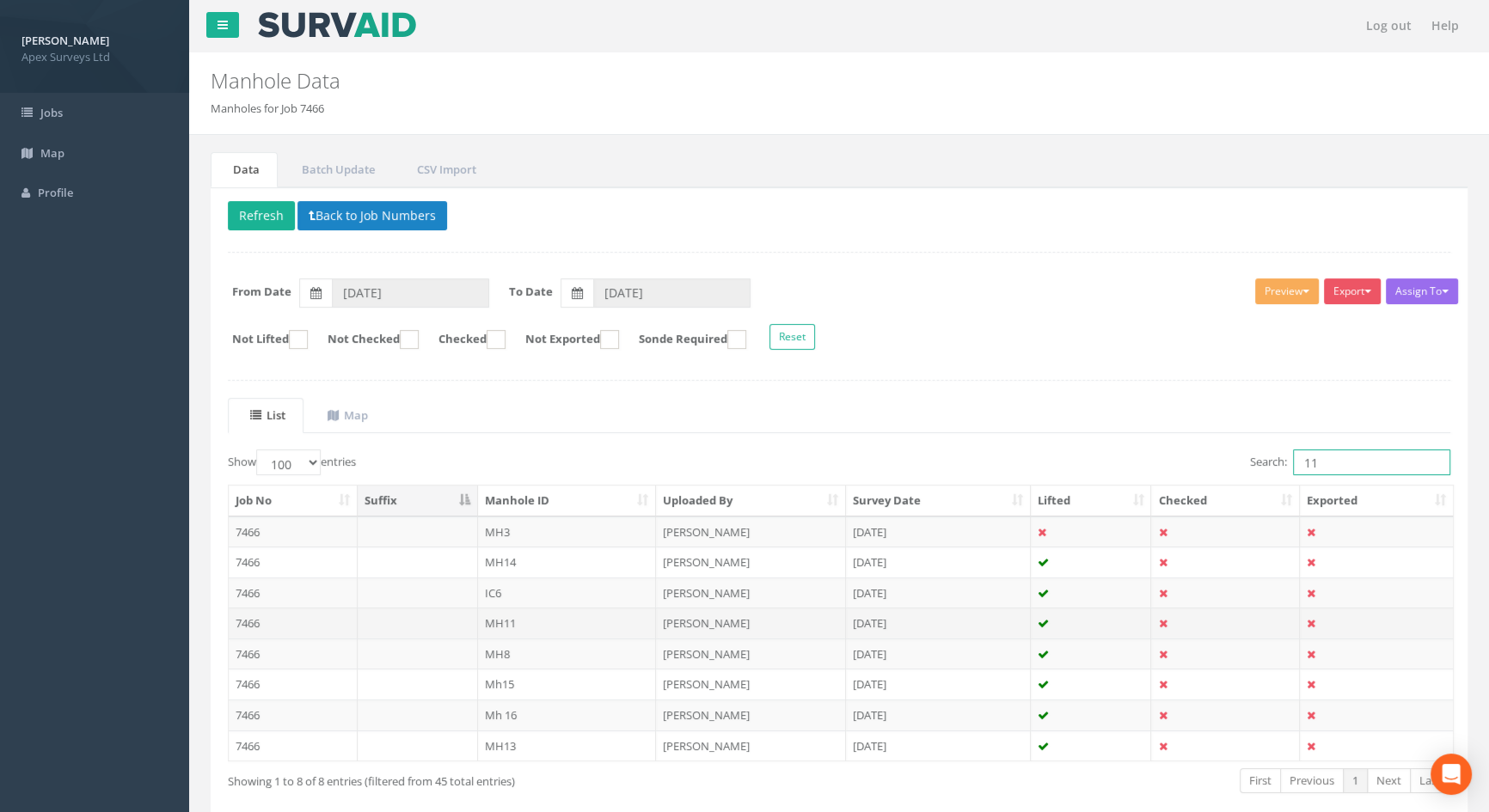
type input "11"
click at [506, 624] on td "MH11" at bounding box center [567, 623] width 178 height 31
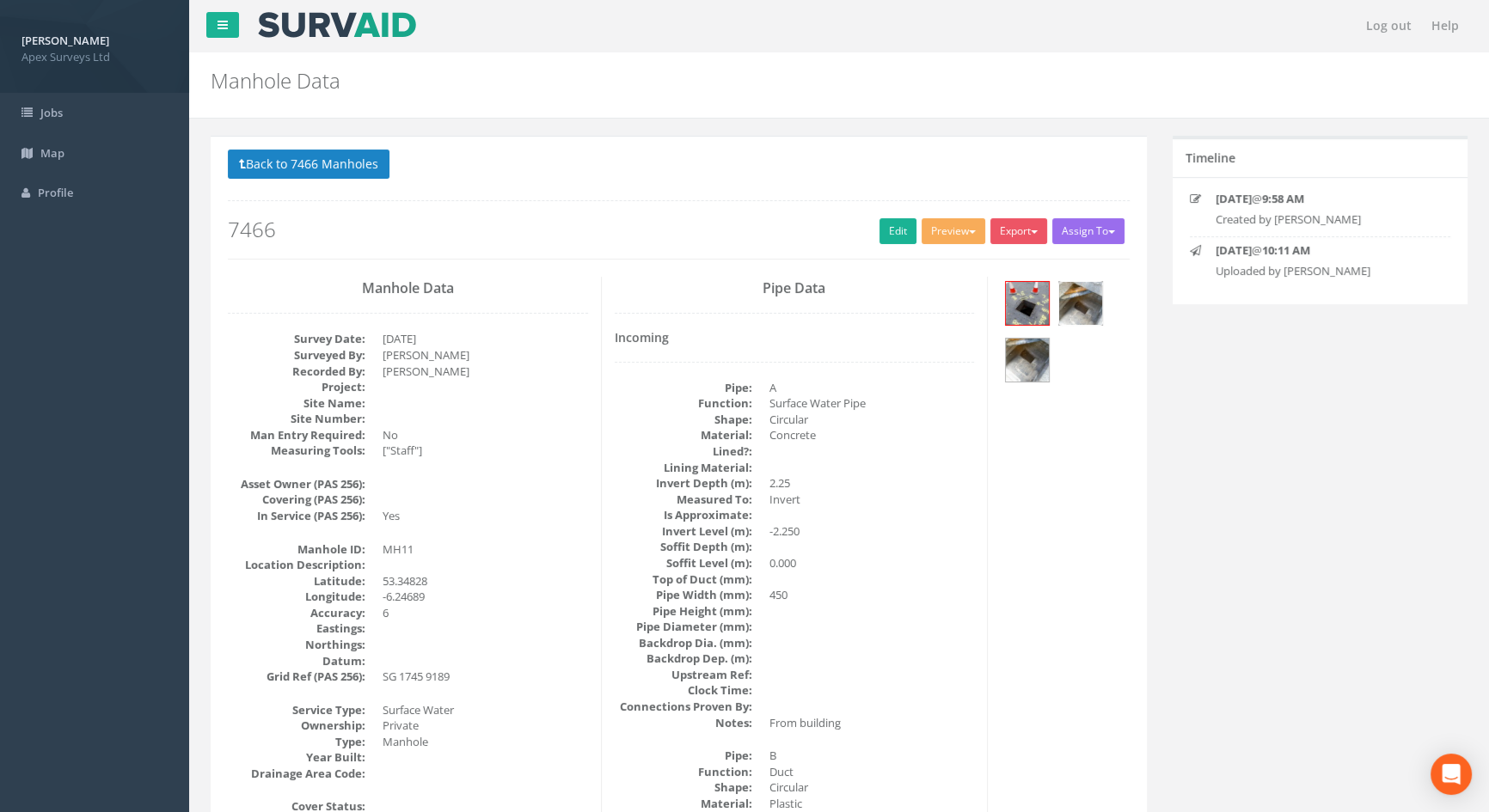
click at [1081, 301] on img at bounding box center [1081, 304] width 43 height 43
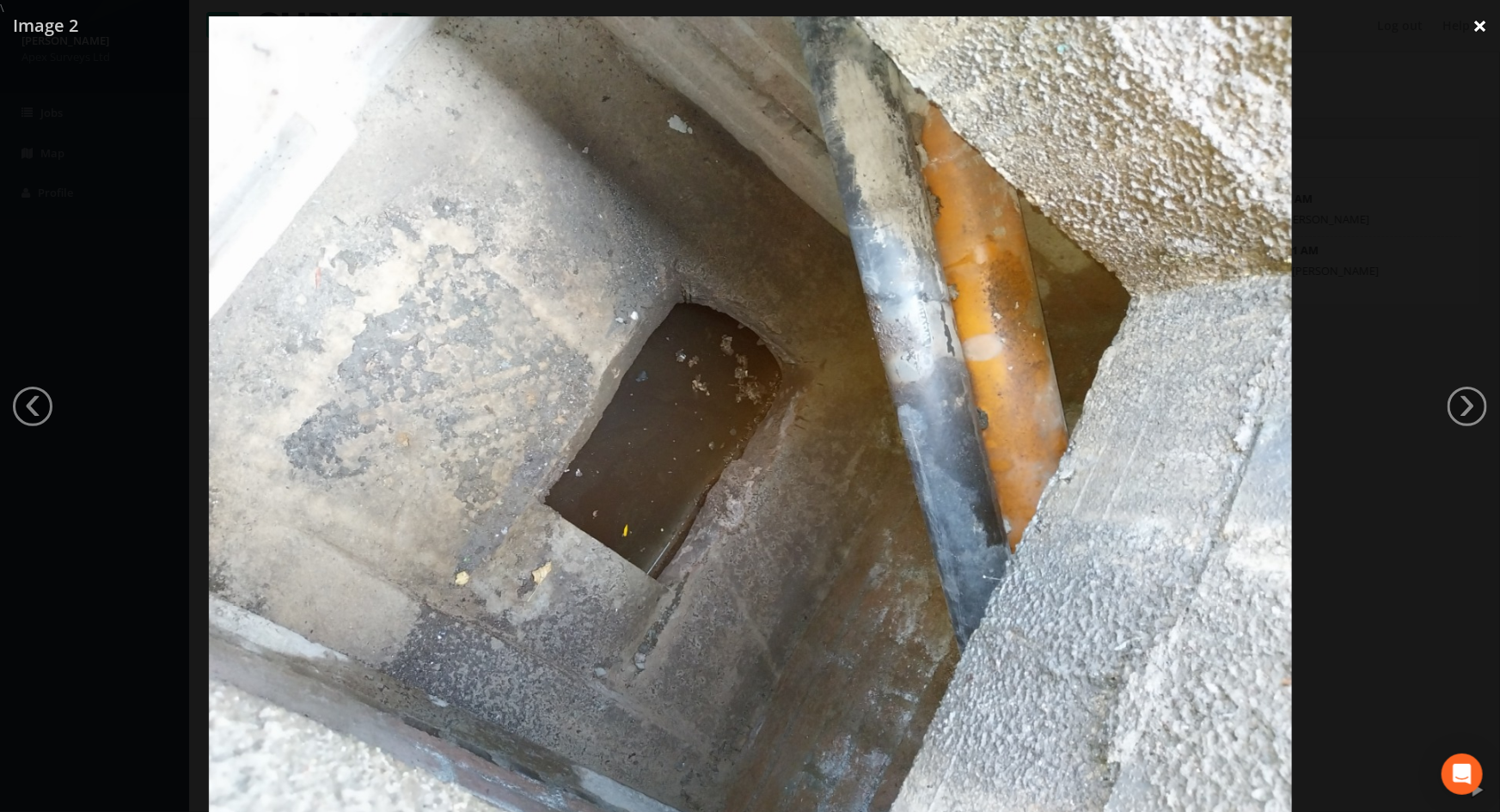
click at [1485, 28] on link "×" at bounding box center [1480, 25] width 41 height 51
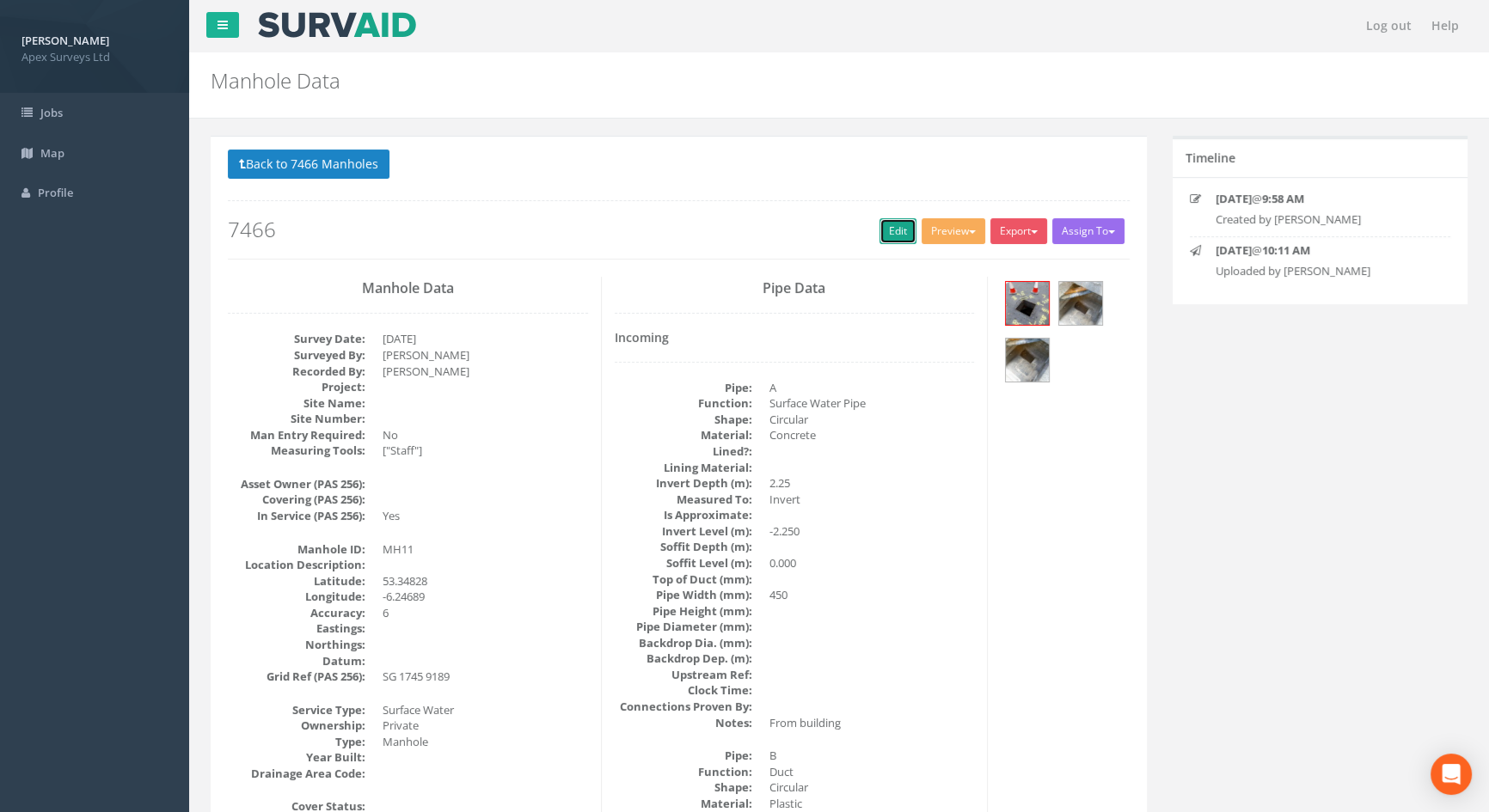
click at [880, 233] on link "Edit" at bounding box center [898, 231] width 37 height 26
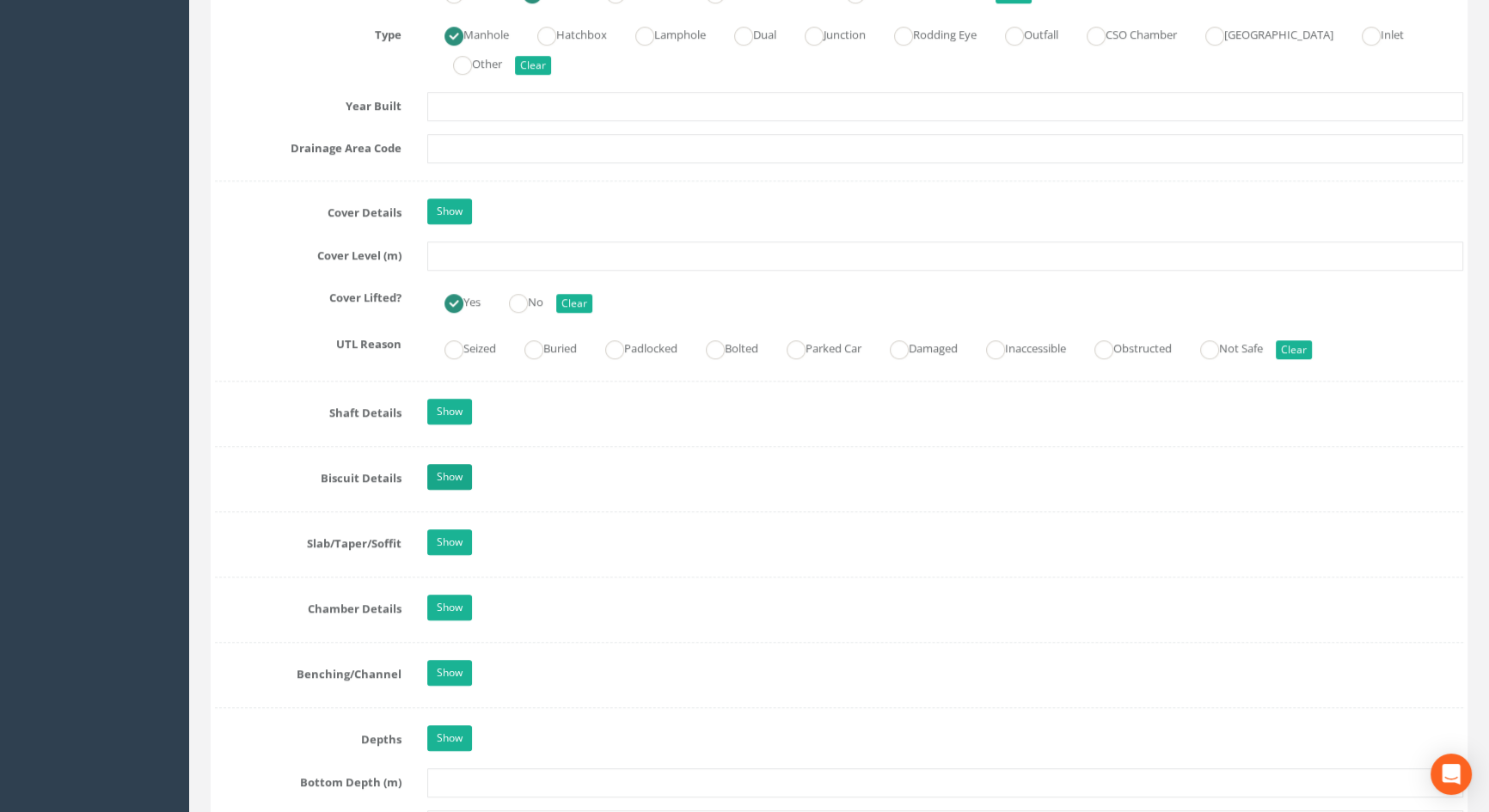
scroll to position [1406, 0]
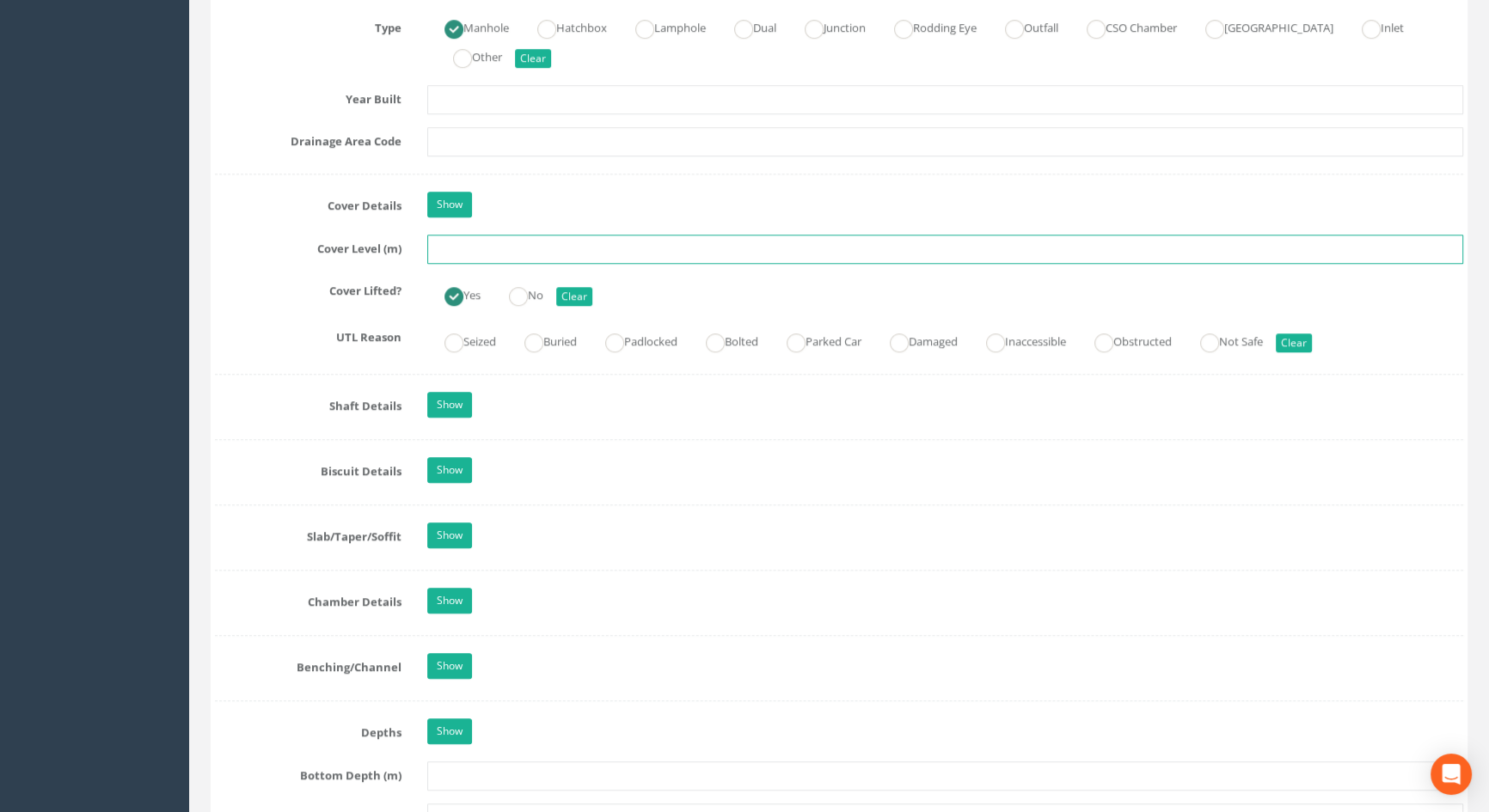
click at [452, 264] on input "text" at bounding box center [945, 249] width 1036 height 29
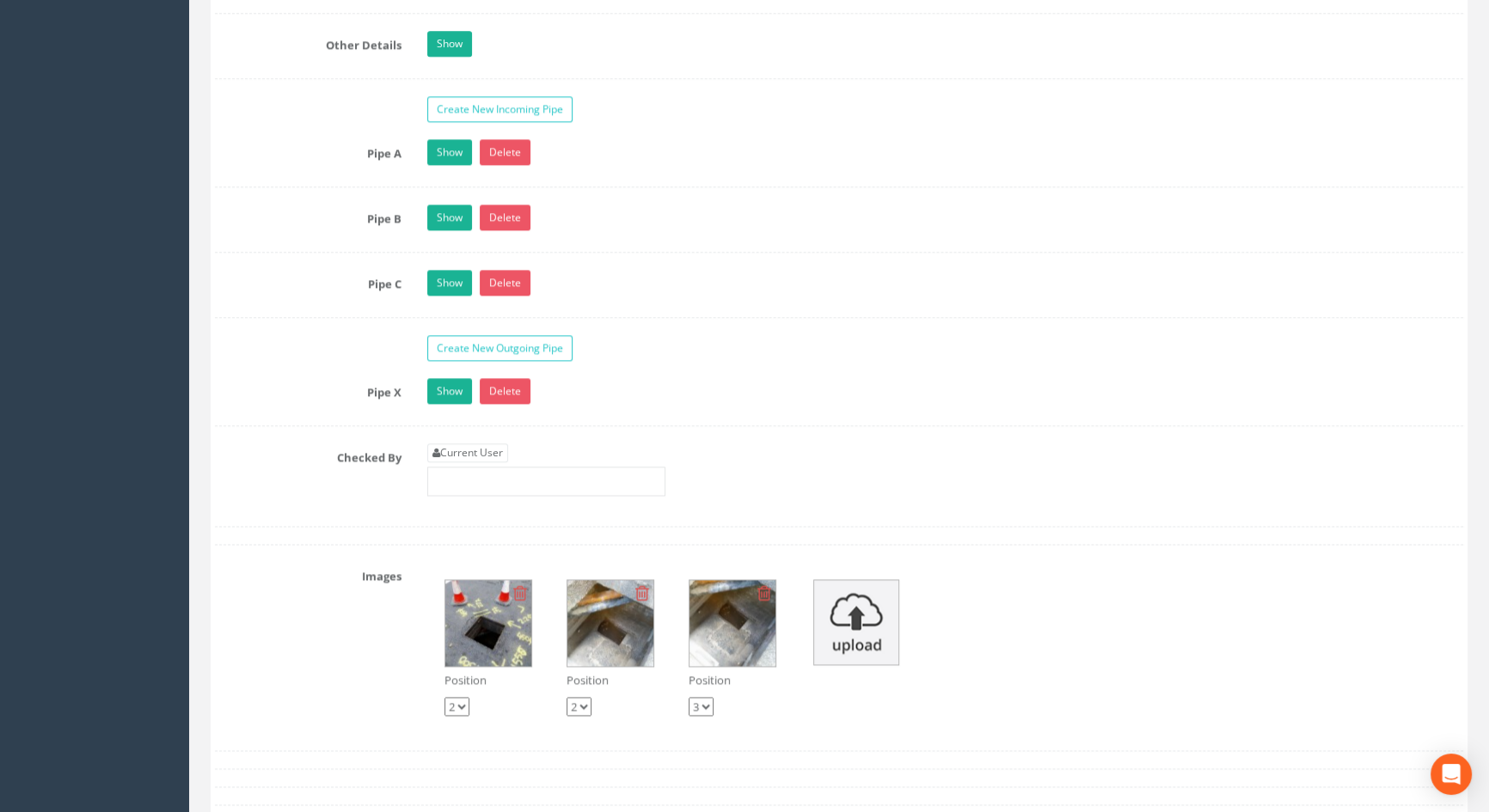
scroll to position [3047, 0]
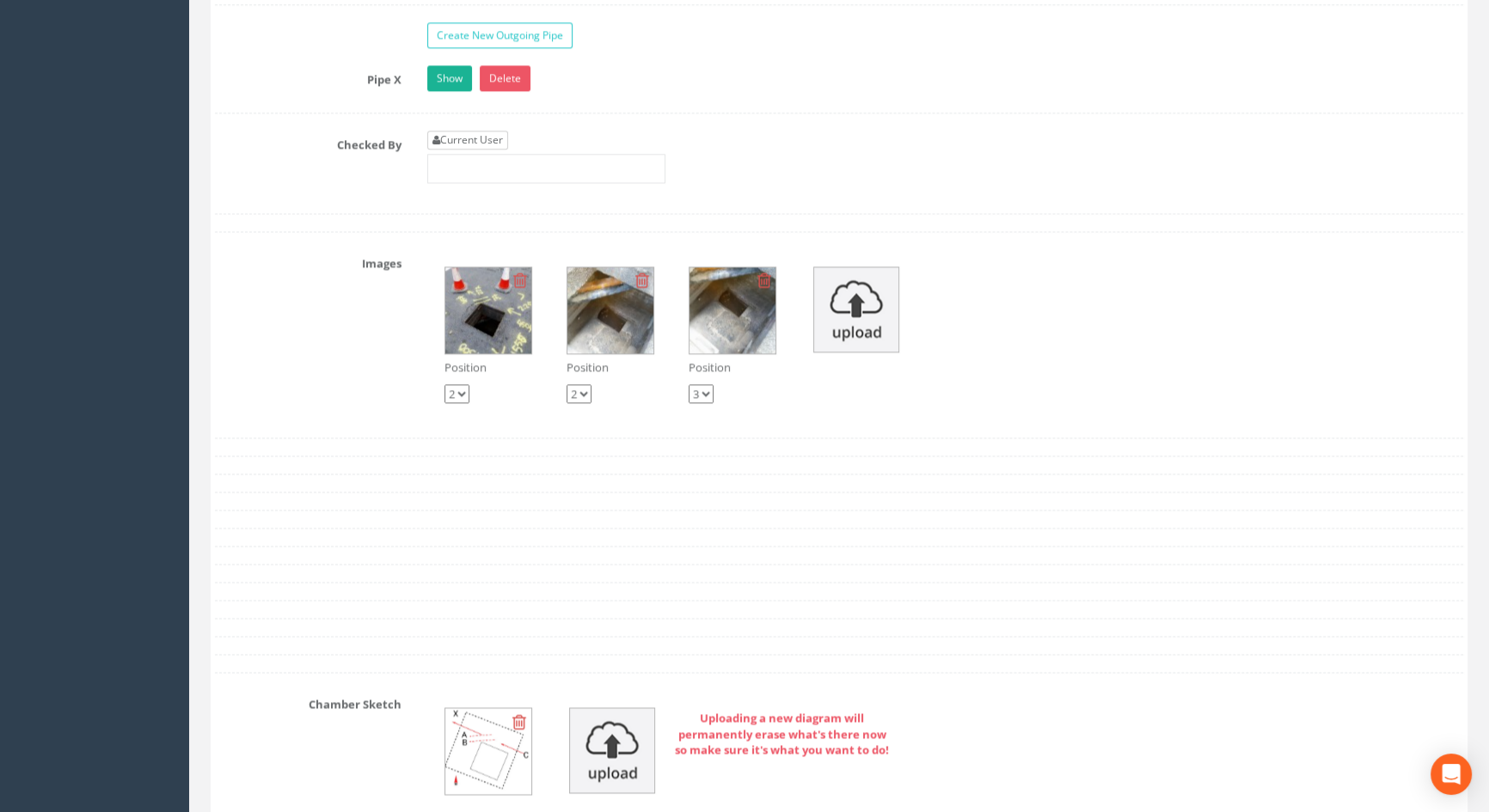
type input "3.55"
click at [477, 150] on link "Current User" at bounding box center [468, 140] width 81 height 19
type input "[PERSON_NAME]"
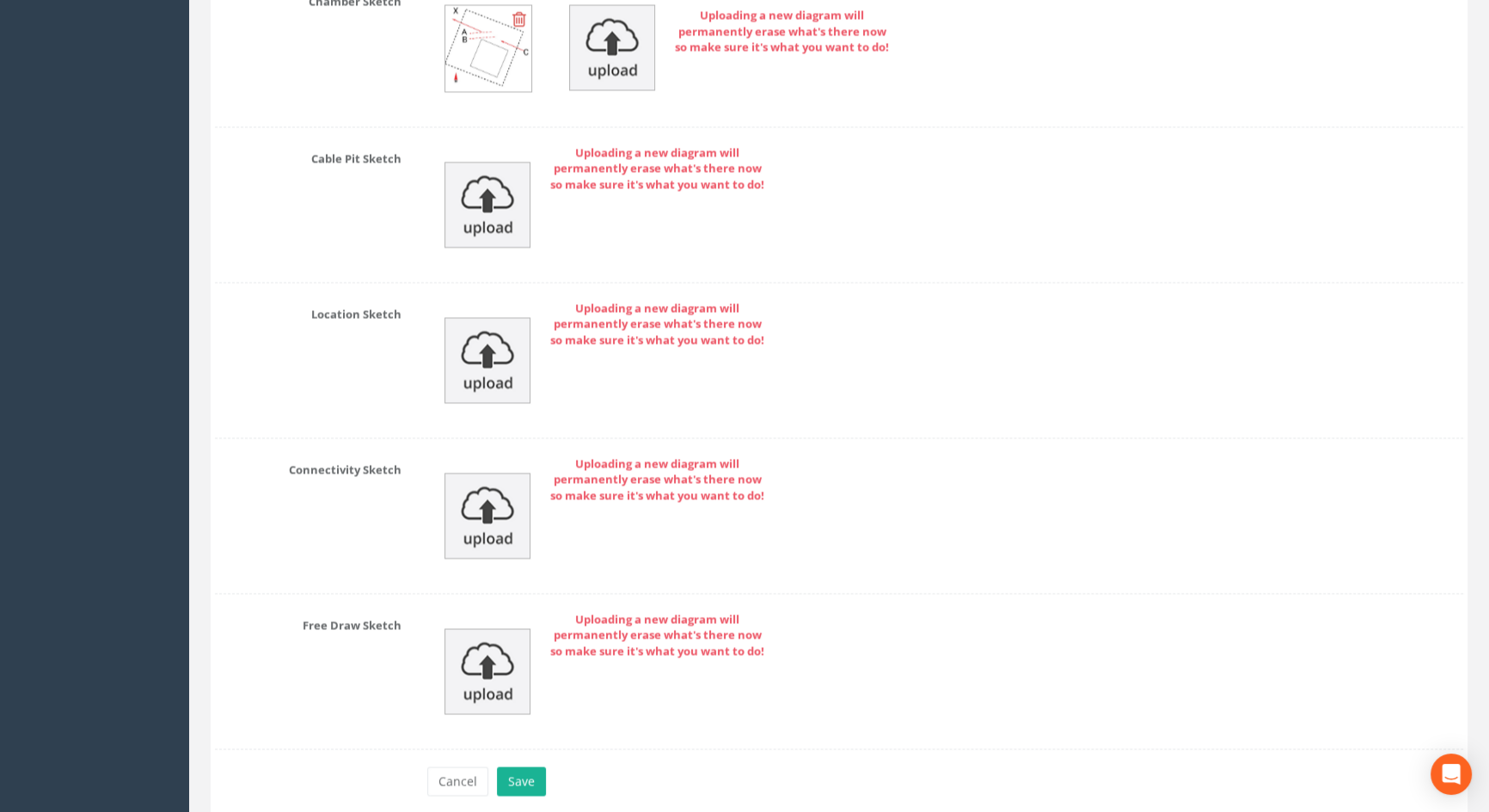
scroll to position [3843, 0]
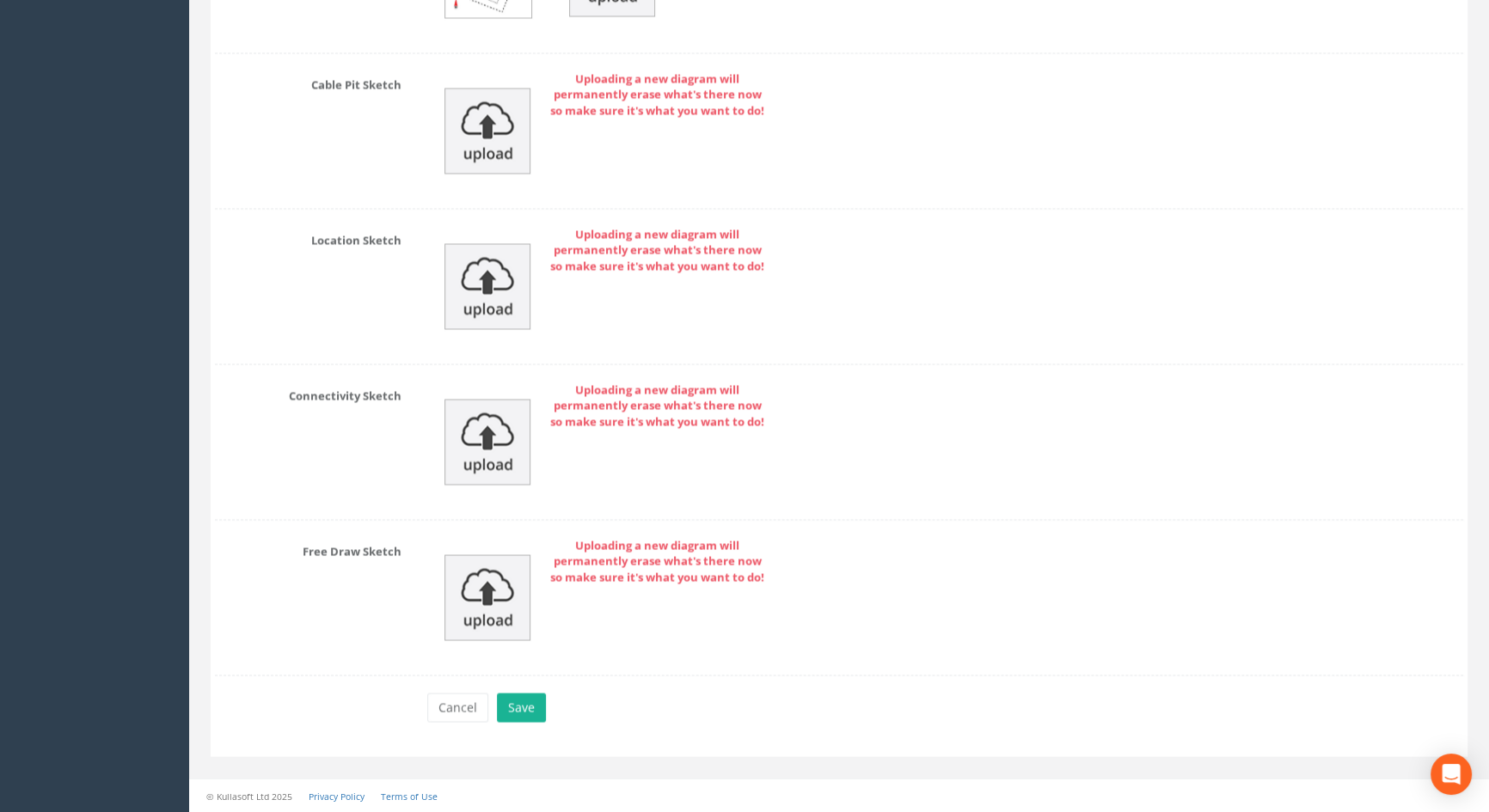
click at [526, 722] on div "Cancel Save Delete" at bounding box center [945, 709] width 1062 height 33
click at [525, 715] on button "Save" at bounding box center [521, 707] width 49 height 29
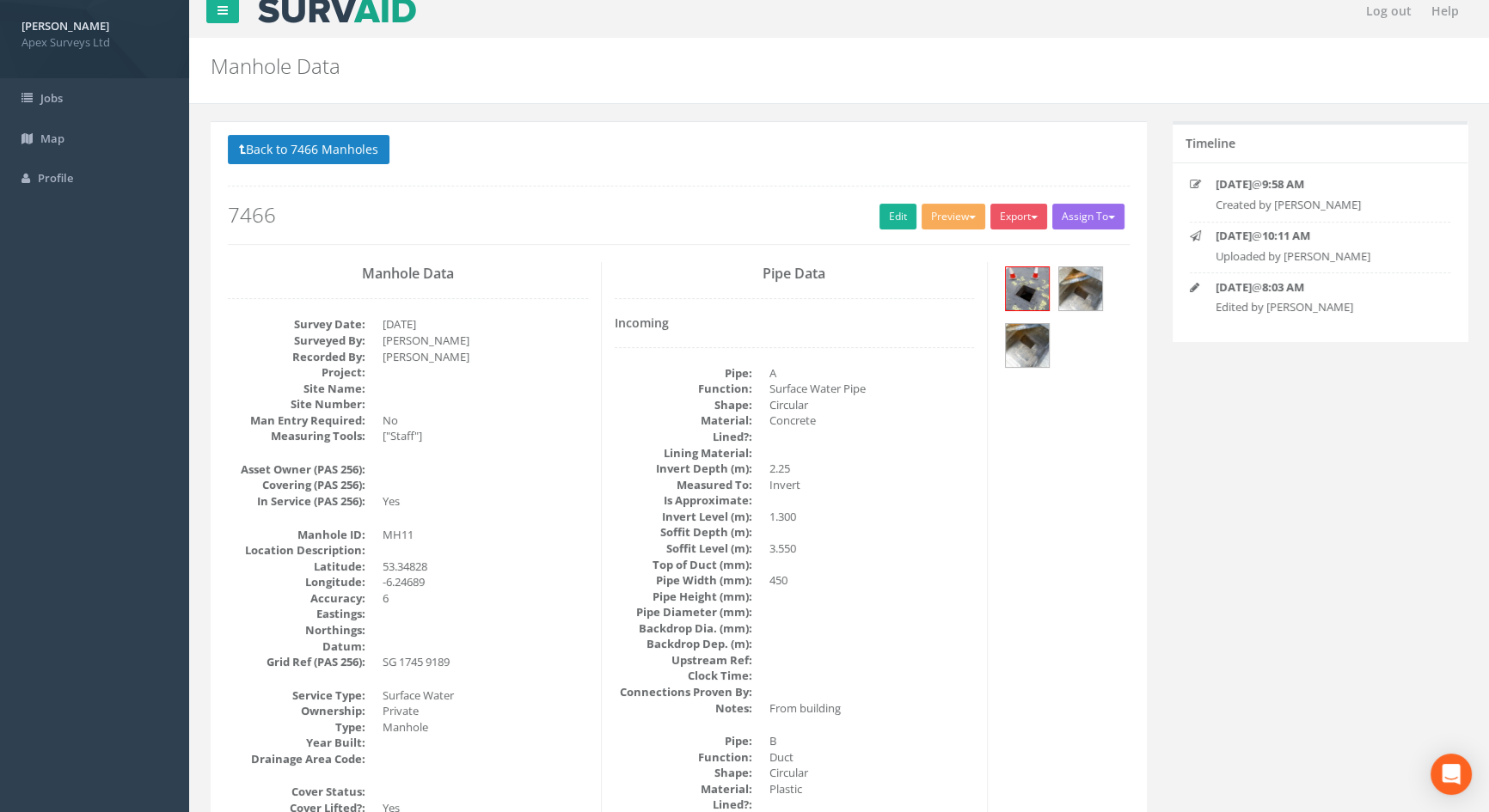
scroll to position [0, 0]
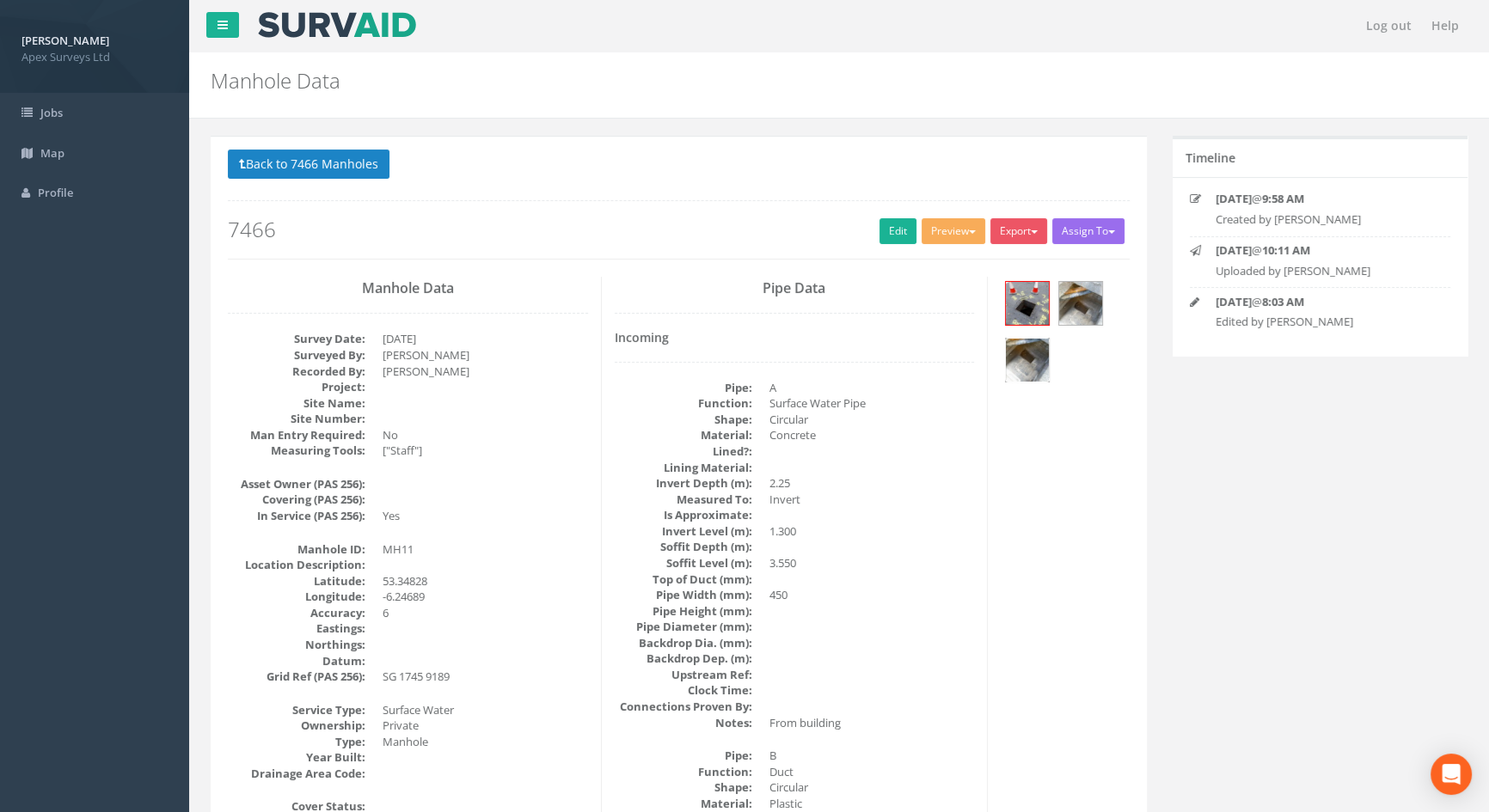
click at [1039, 355] on img at bounding box center [1028, 360] width 43 height 43
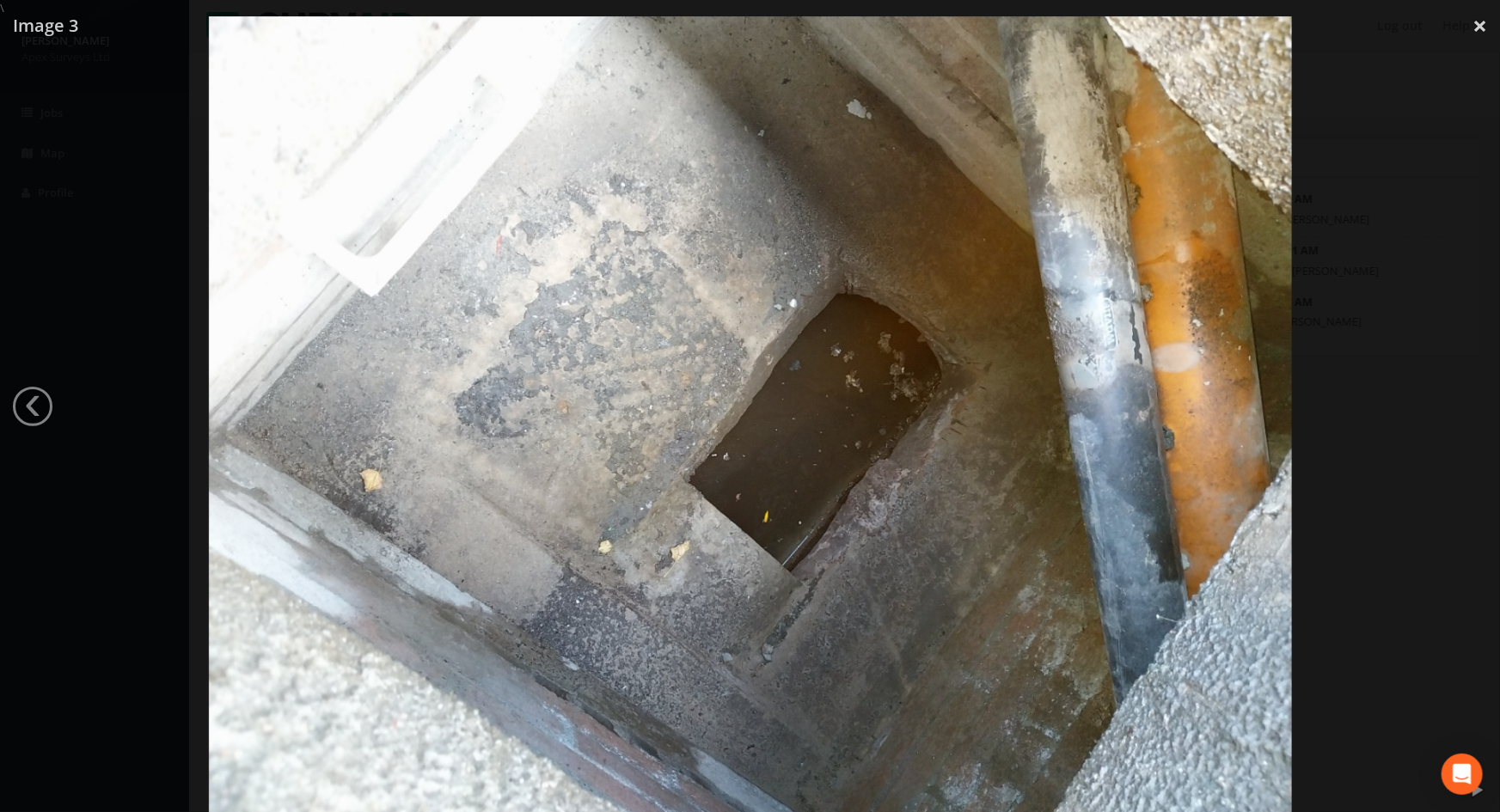
click at [1424, 400] on div at bounding box center [750, 422] width 1500 height 812
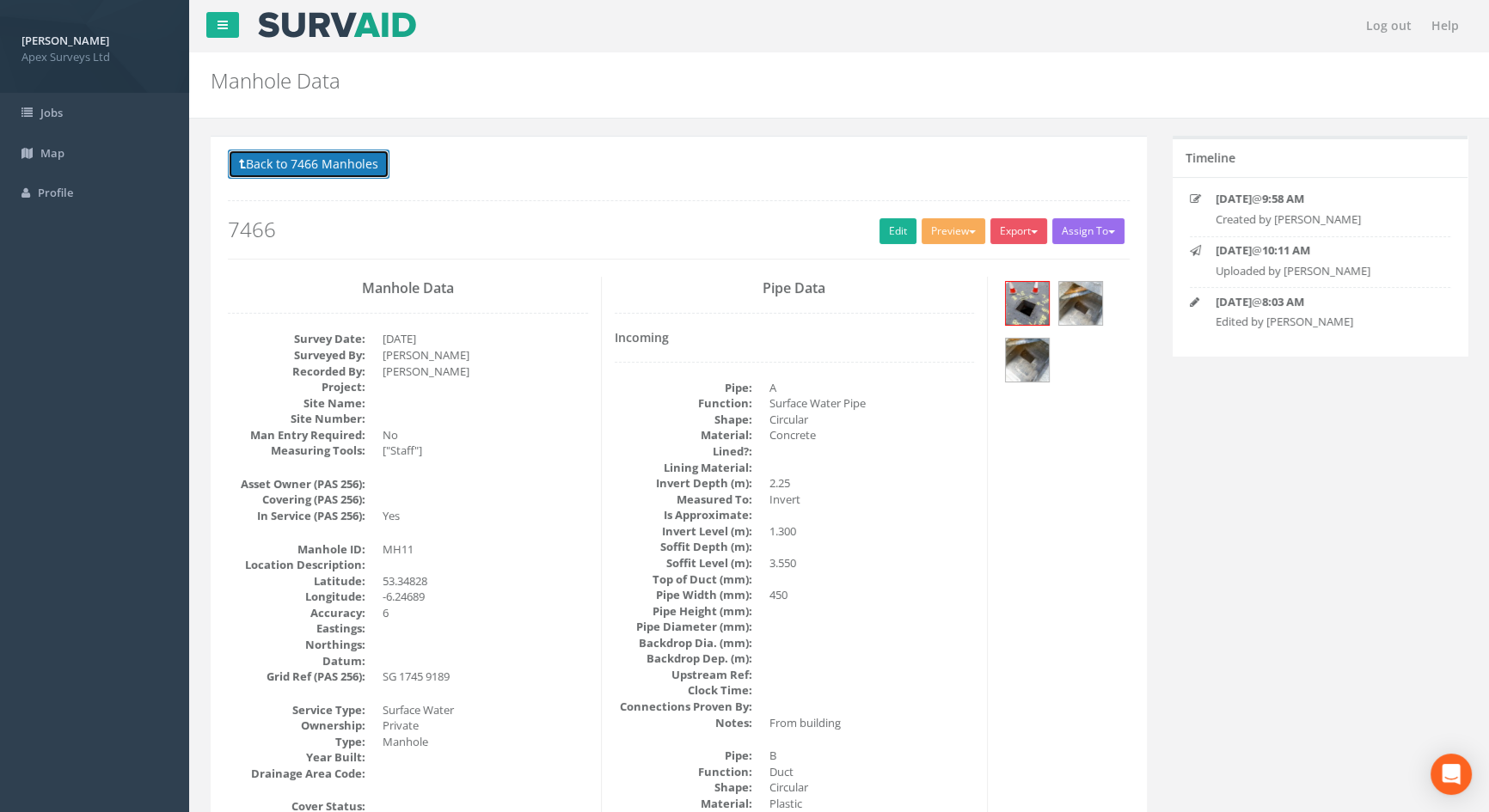
click at [361, 170] on button "Back to 7466 Manholes" at bounding box center [308, 164] width 161 height 29
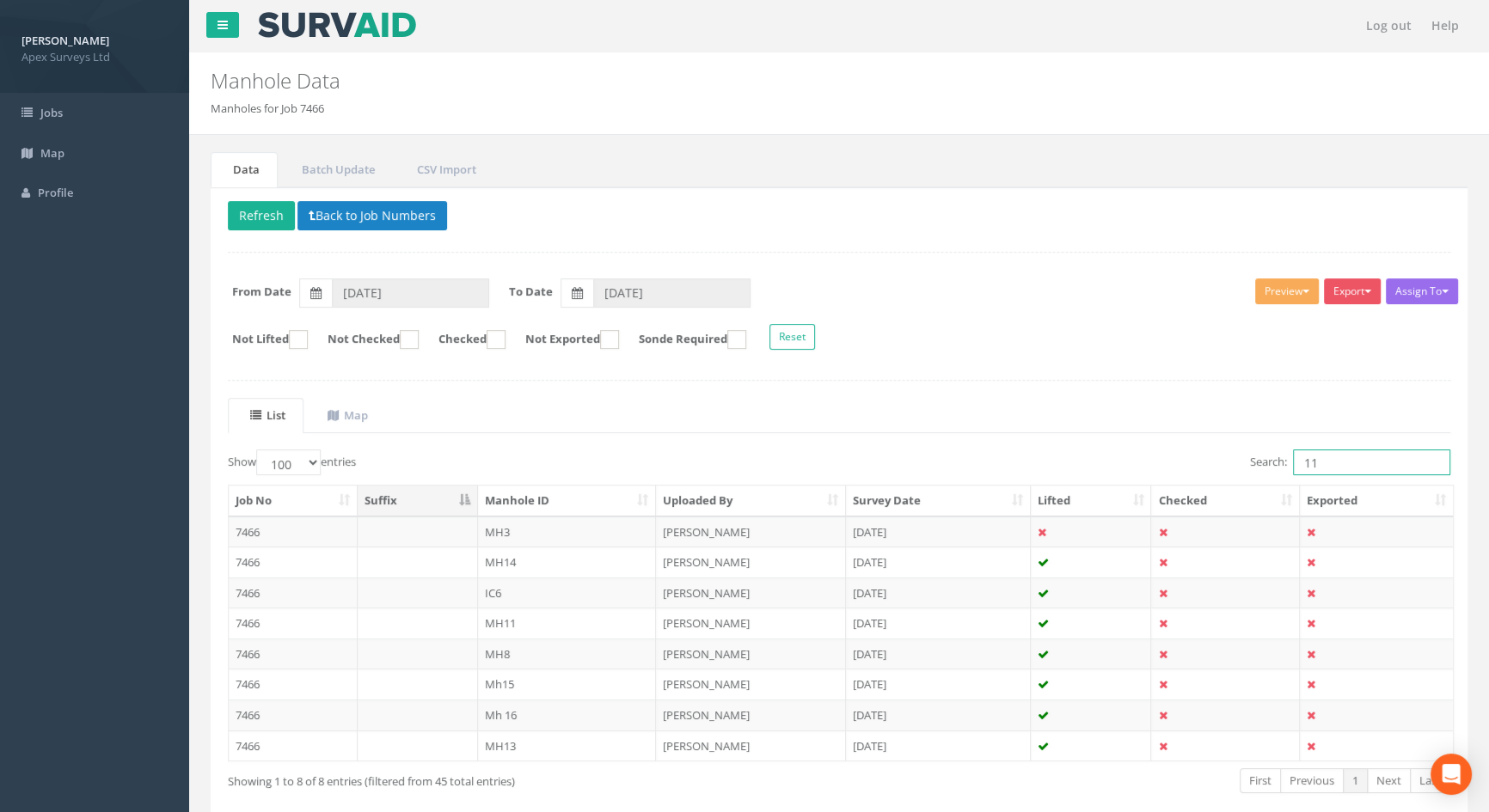
drag, startPoint x: 1329, startPoint y: 468, endPoint x: 1147, endPoint y: 473, distance: 182.1
click at [1146, 471] on div "Search: 11" at bounding box center [1151, 464] width 598 height 30
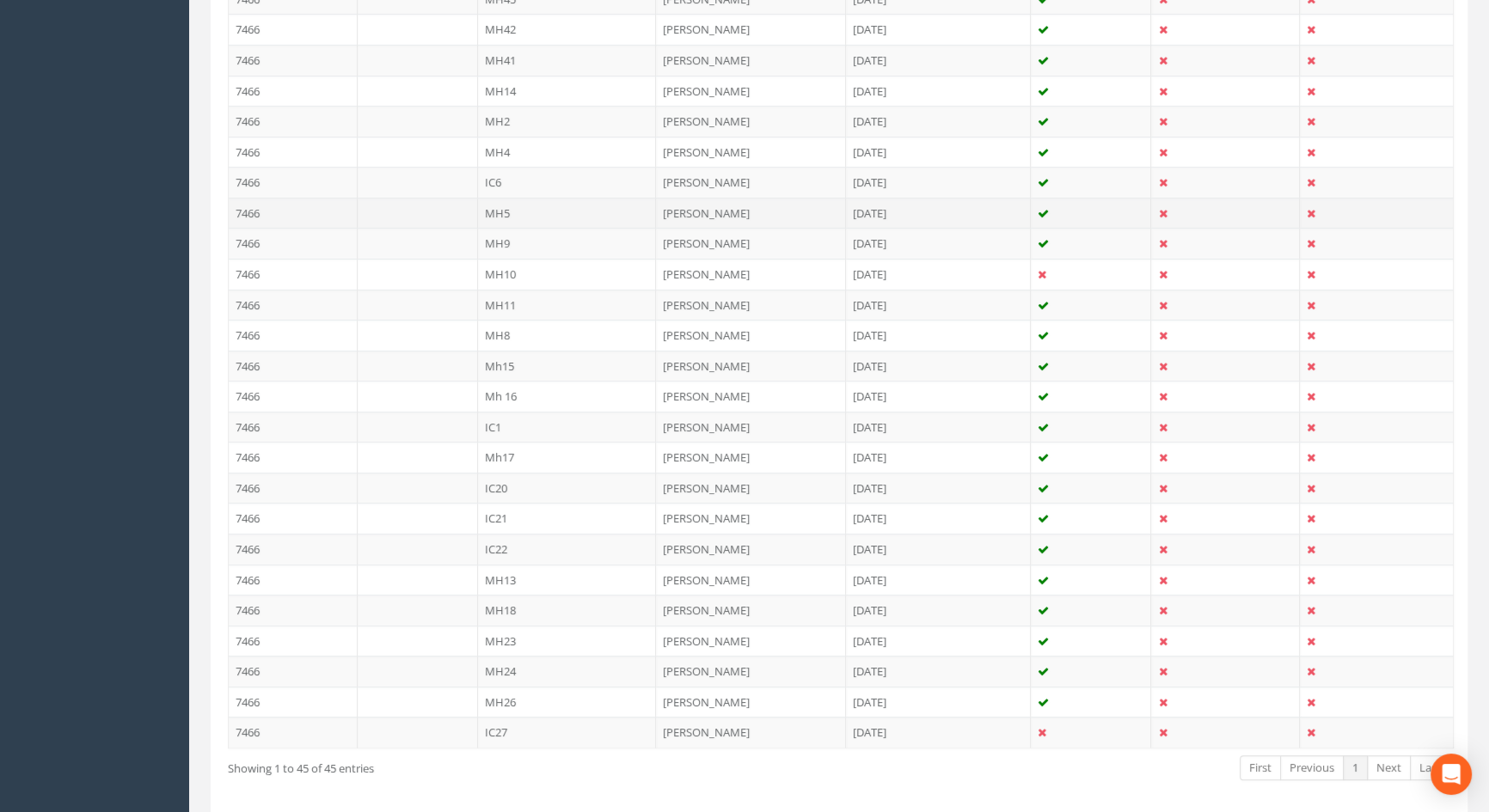
scroll to position [1172, 0]
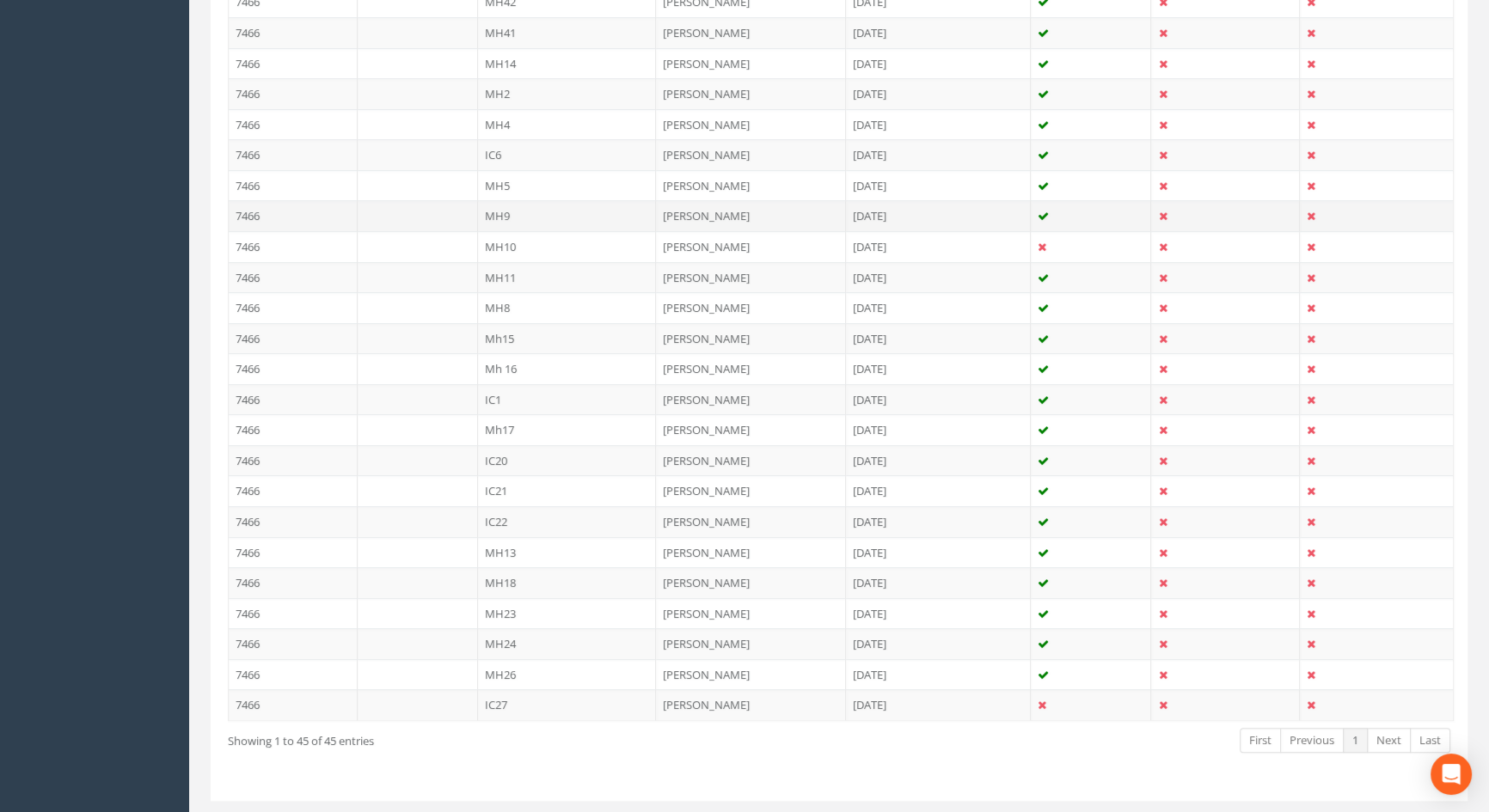
type input "9"
click at [502, 214] on td "MH9" at bounding box center [567, 215] width 178 height 31
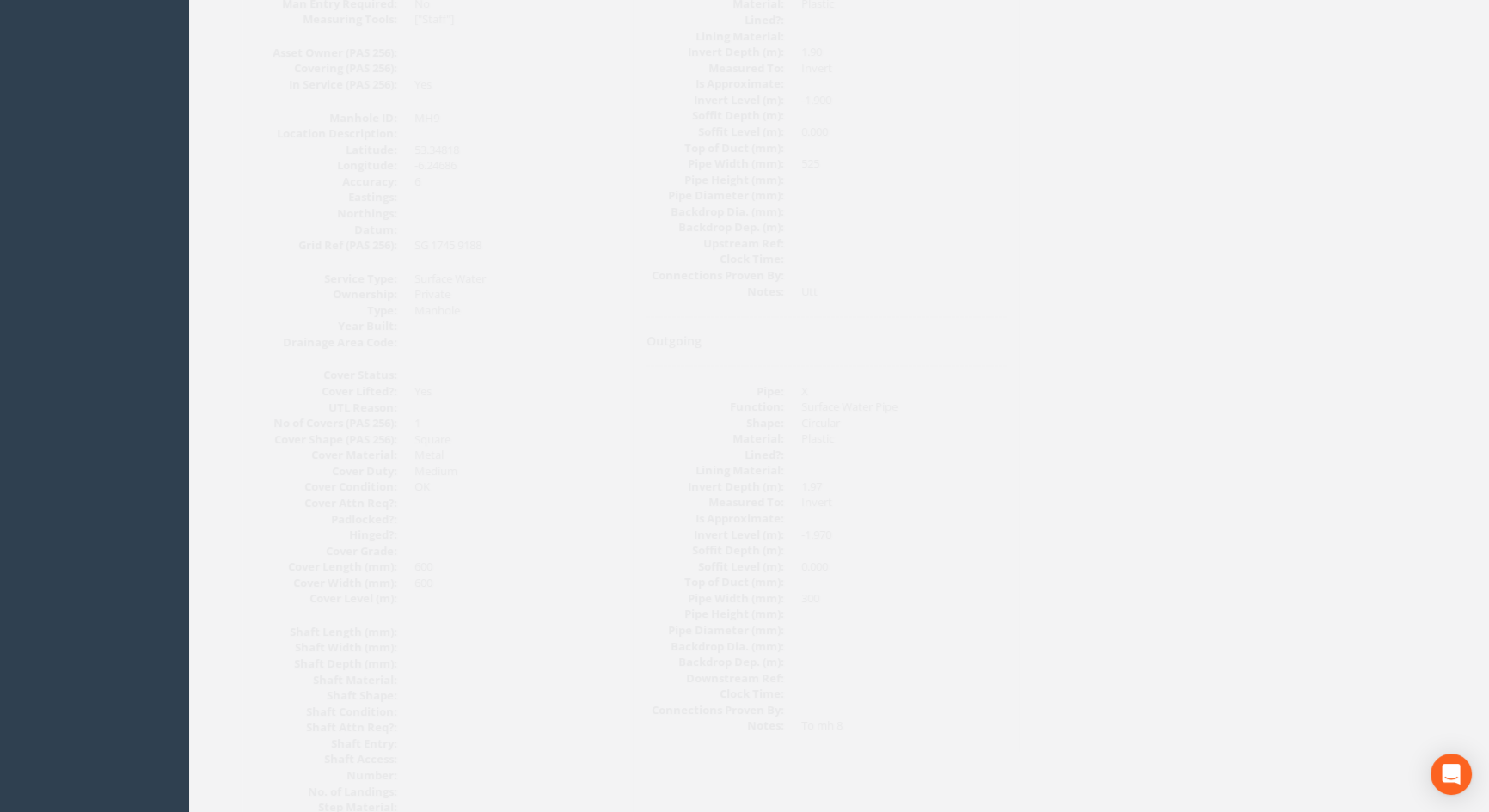
scroll to position [0, 0]
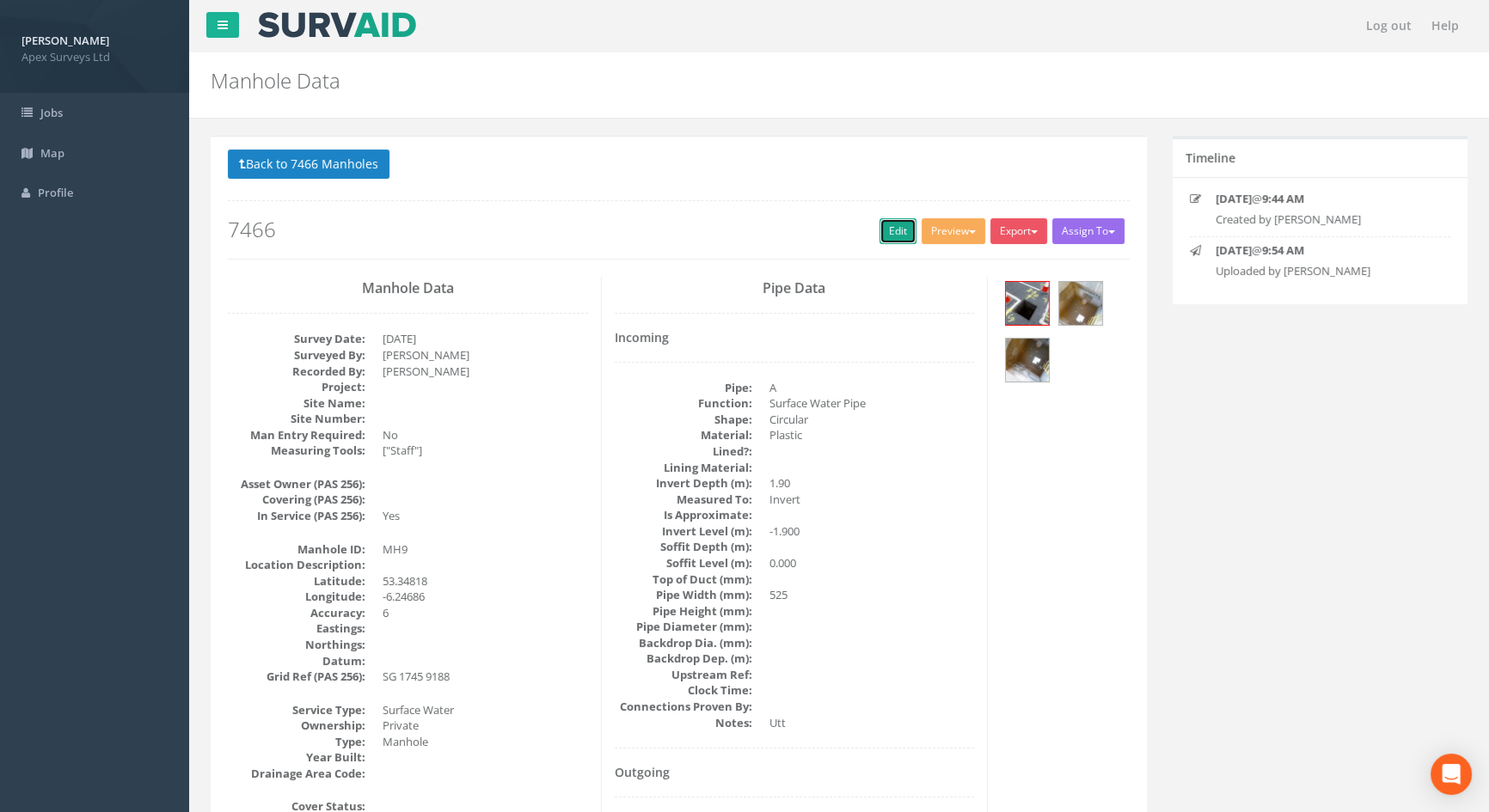
click at [892, 225] on link "Edit" at bounding box center [898, 231] width 37 height 26
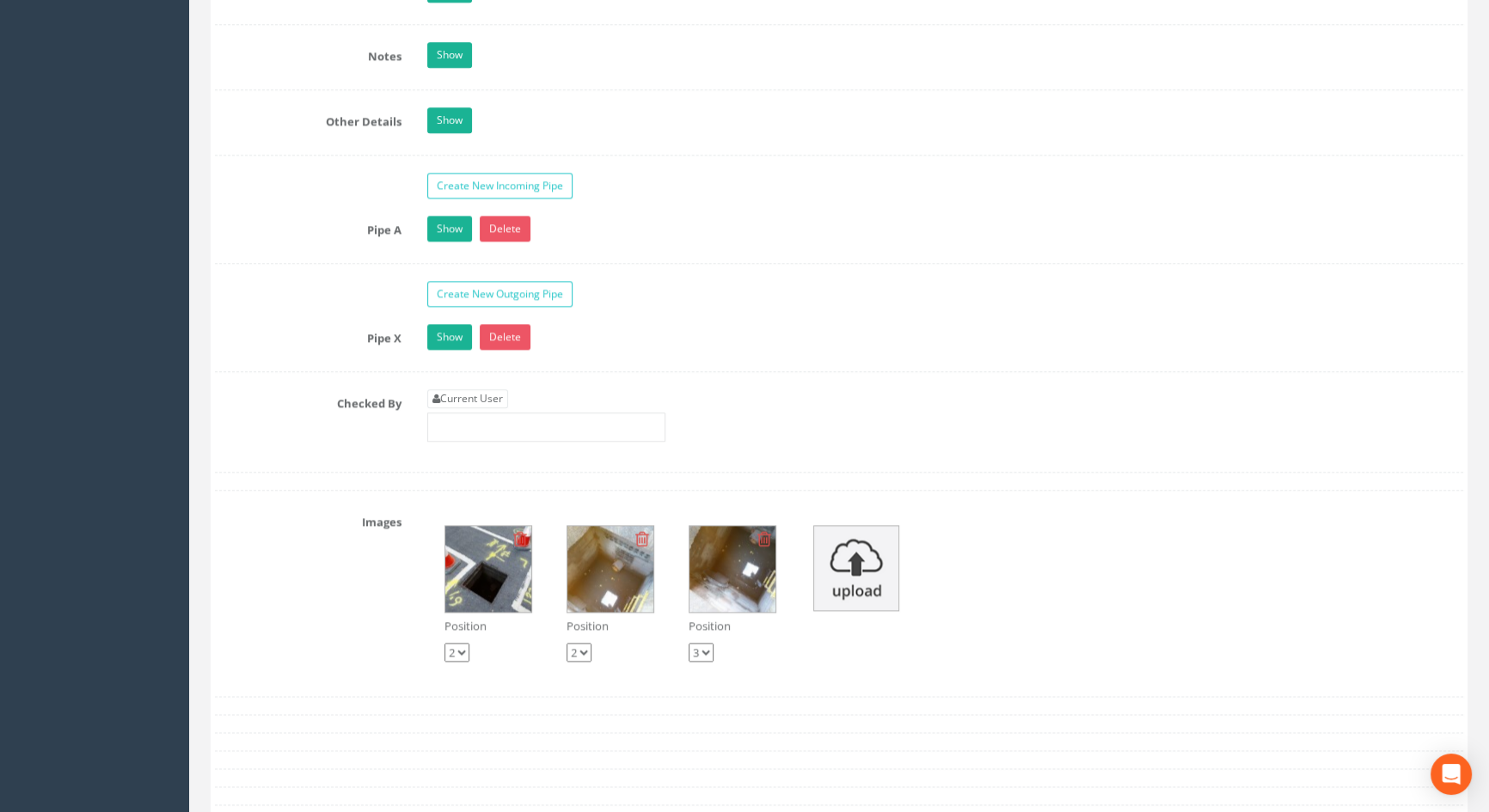
scroll to position [2659, 0]
type input "3.48"
click at [481, 407] on link "Current User" at bounding box center [468, 397] width 81 height 19
type input "[PERSON_NAME]"
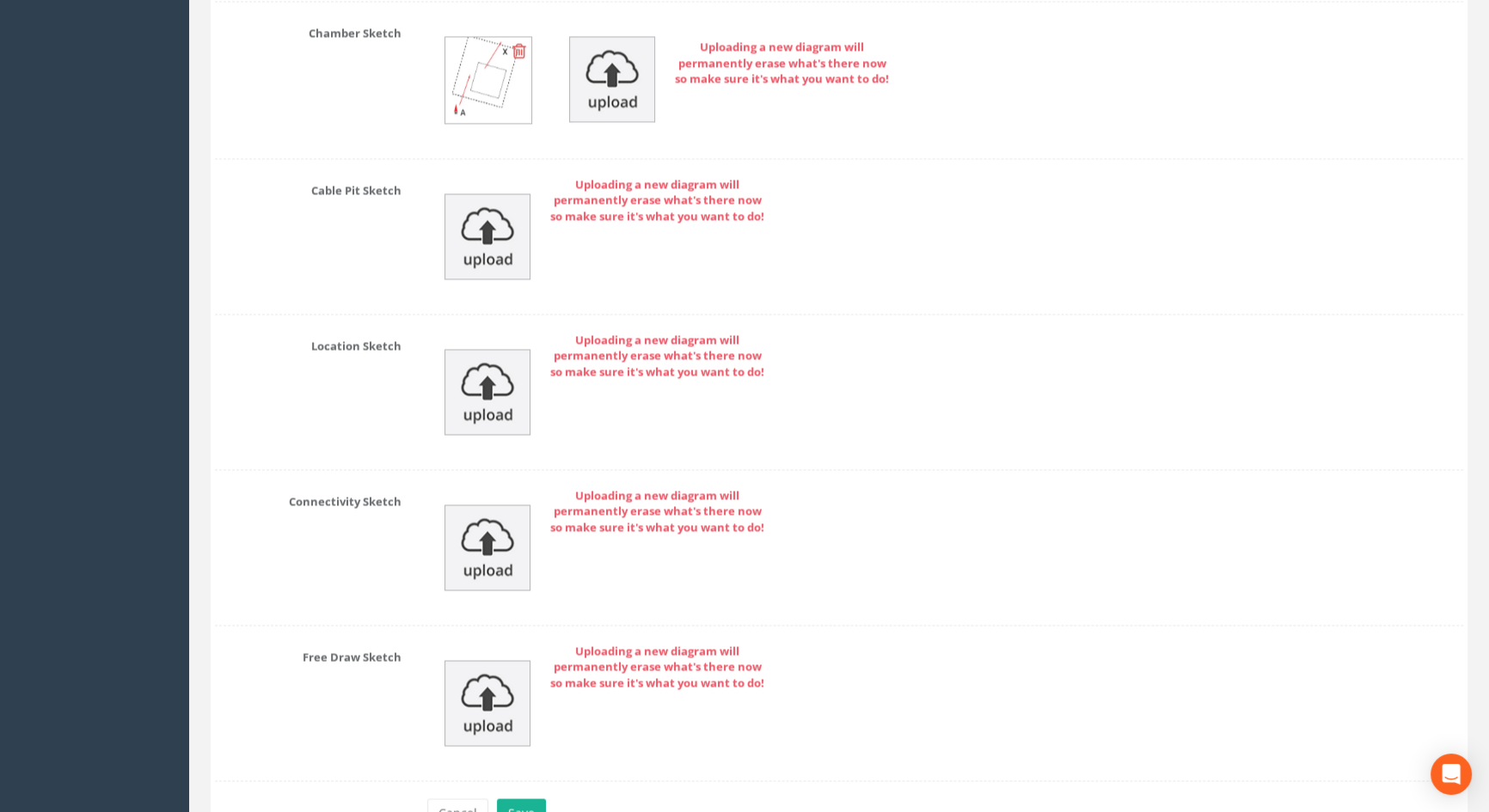
scroll to position [3712, 0]
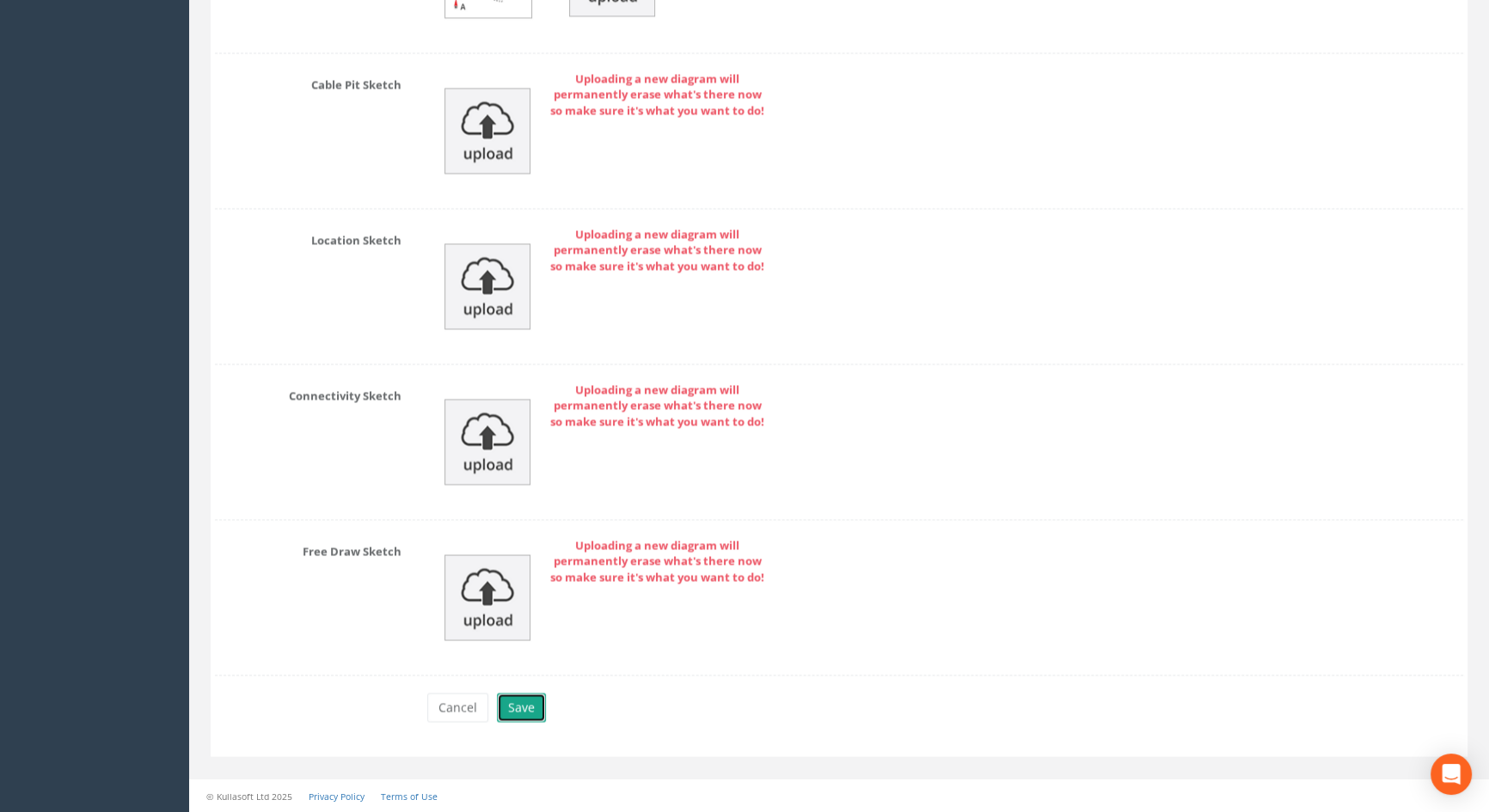
click at [523, 711] on button "Save" at bounding box center [521, 707] width 49 height 29
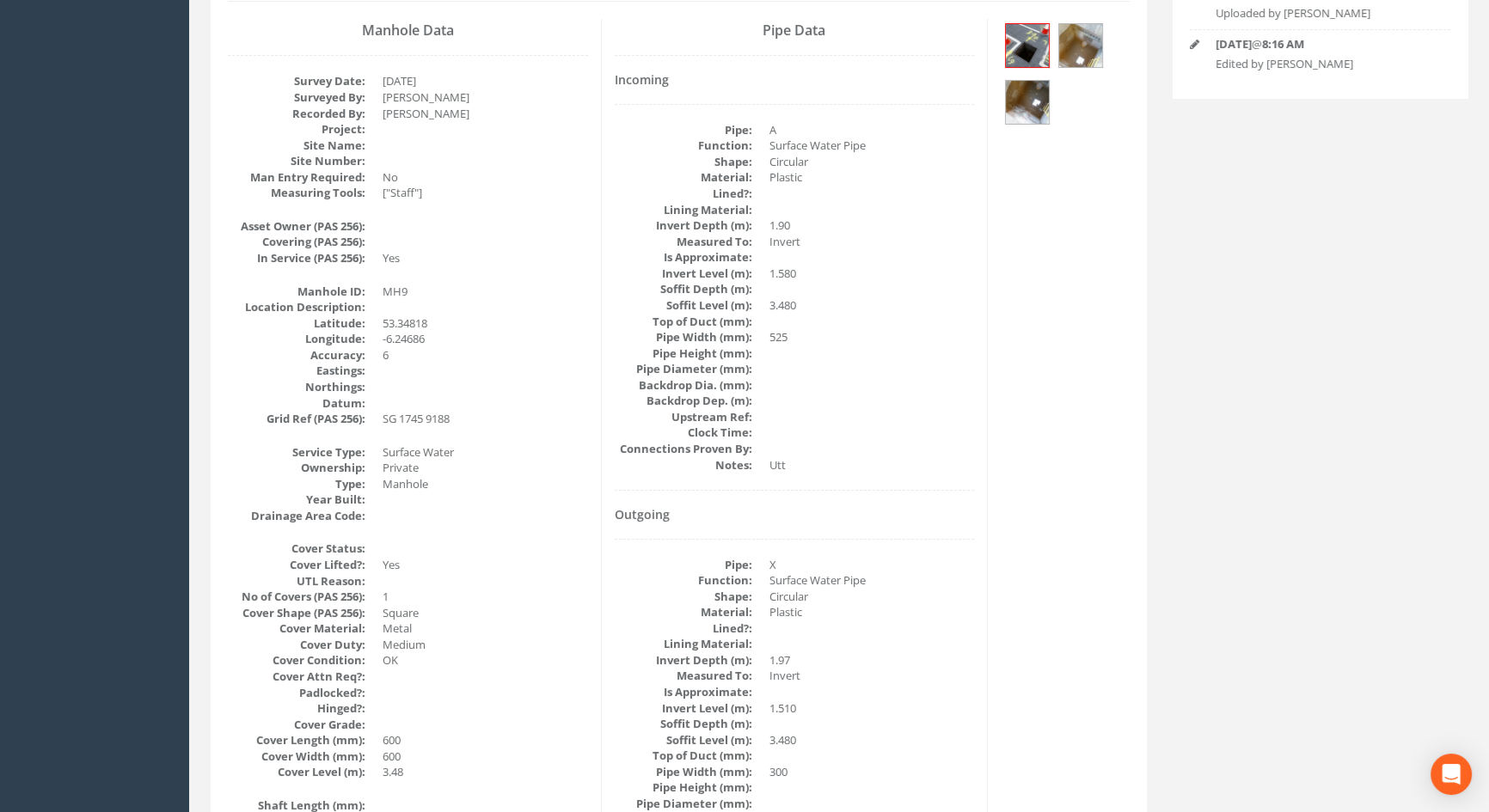
scroll to position [0, 0]
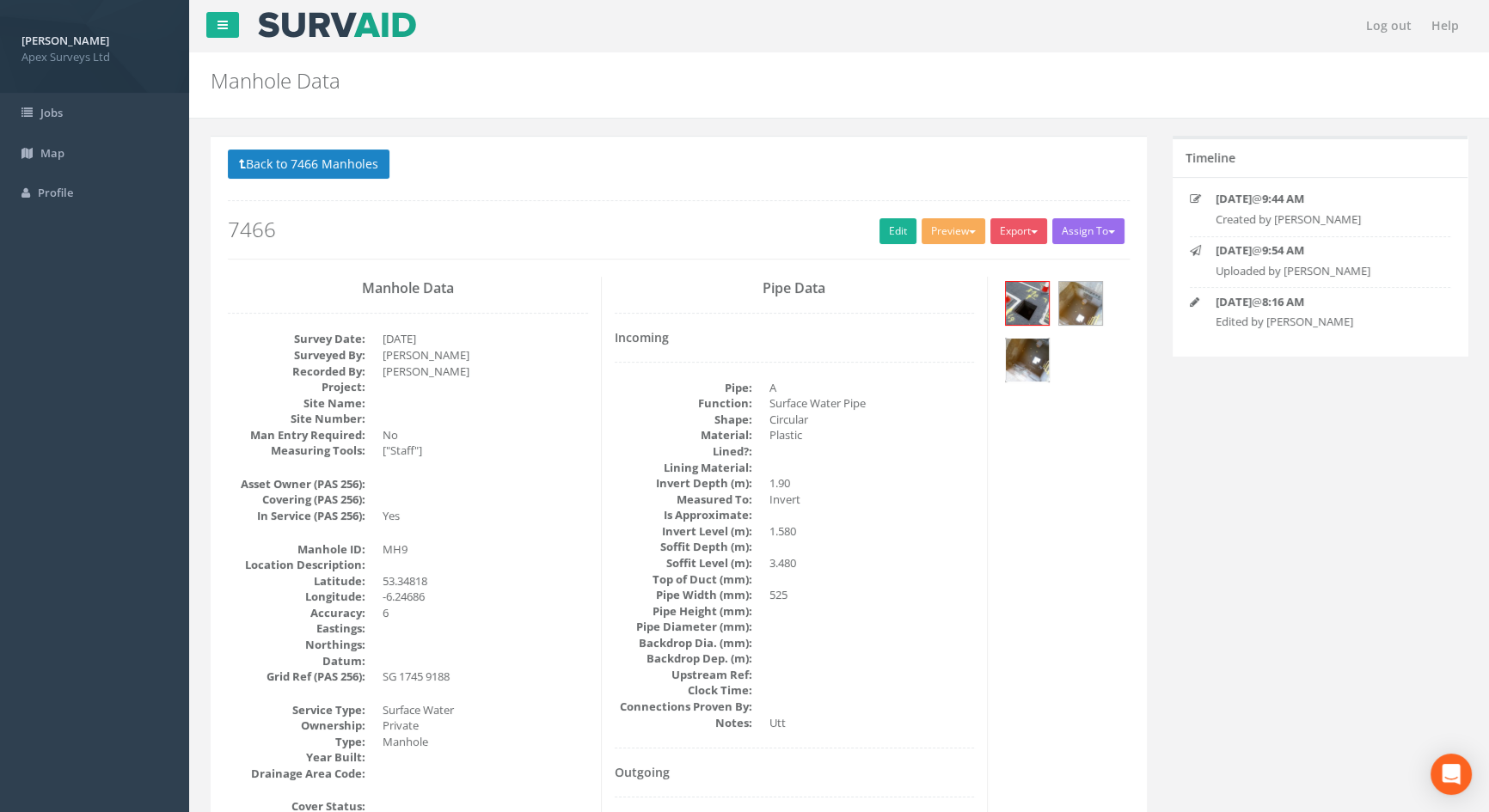
click at [1025, 369] on img at bounding box center [1028, 360] width 43 height 43
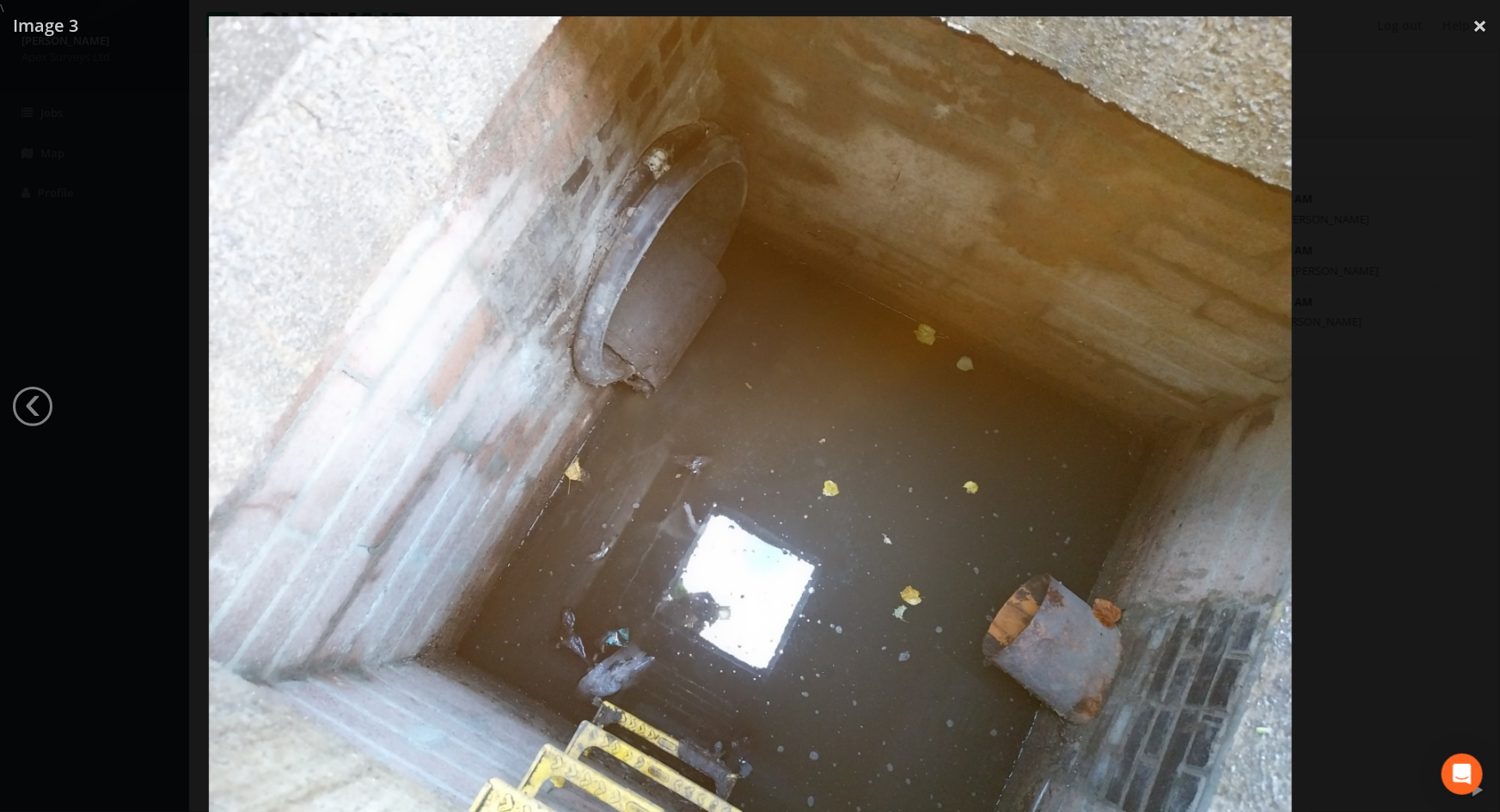
click at [76, 476] on div at bounding box center [750, 422] width 1500 height 812
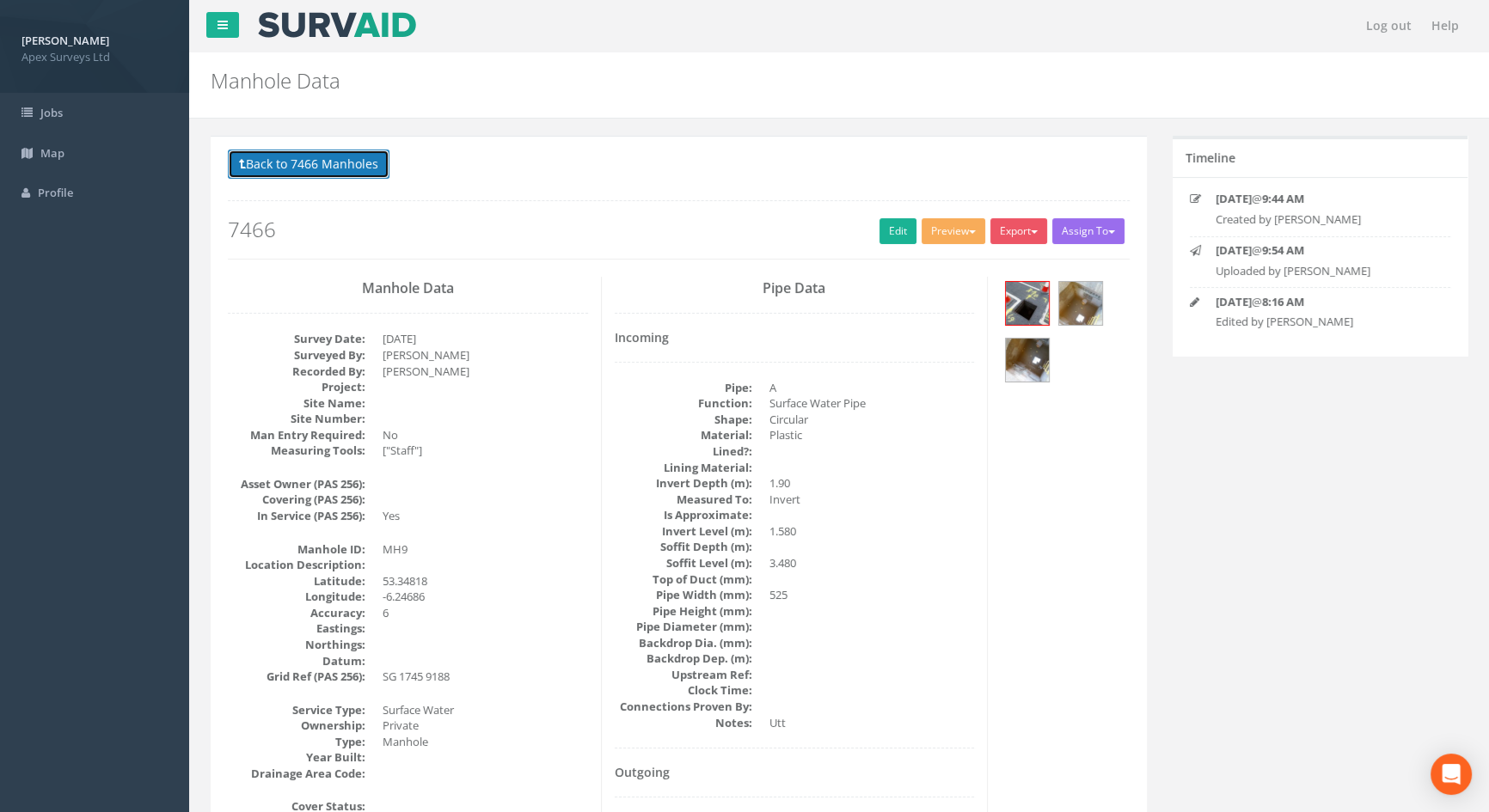
click at [297, 161] on button "Back to 7466 Manholes" at bounding box center [308, 164] width 161 height 29
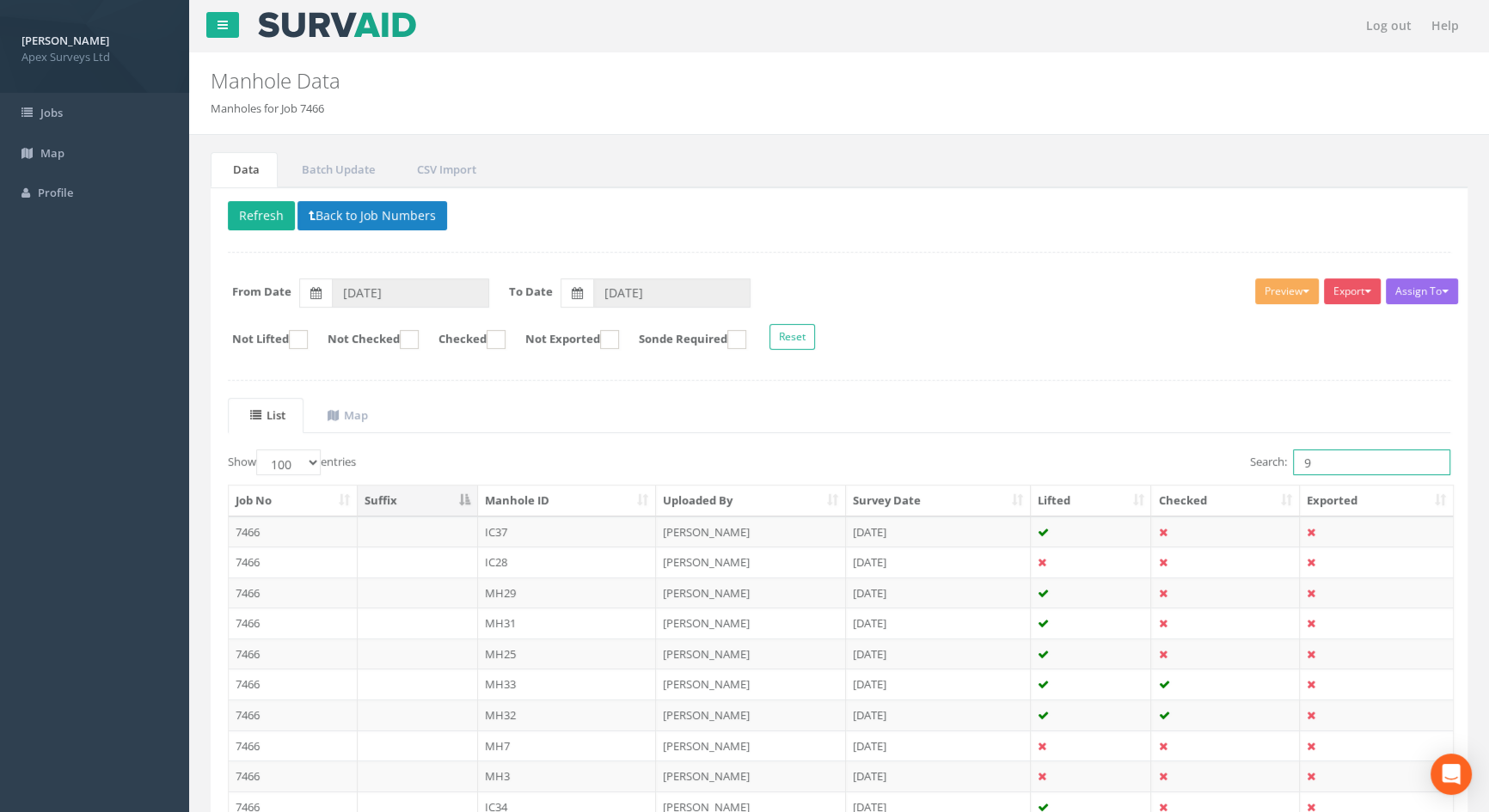
drag, startPoint x: 1341, startPoint y: 467, endPoint x: 1119, endPoint y: 459, distance: 222.1
click at [1119, 459] on div "Search: 9" at bounding box center [1151, 464] width 598 height 30
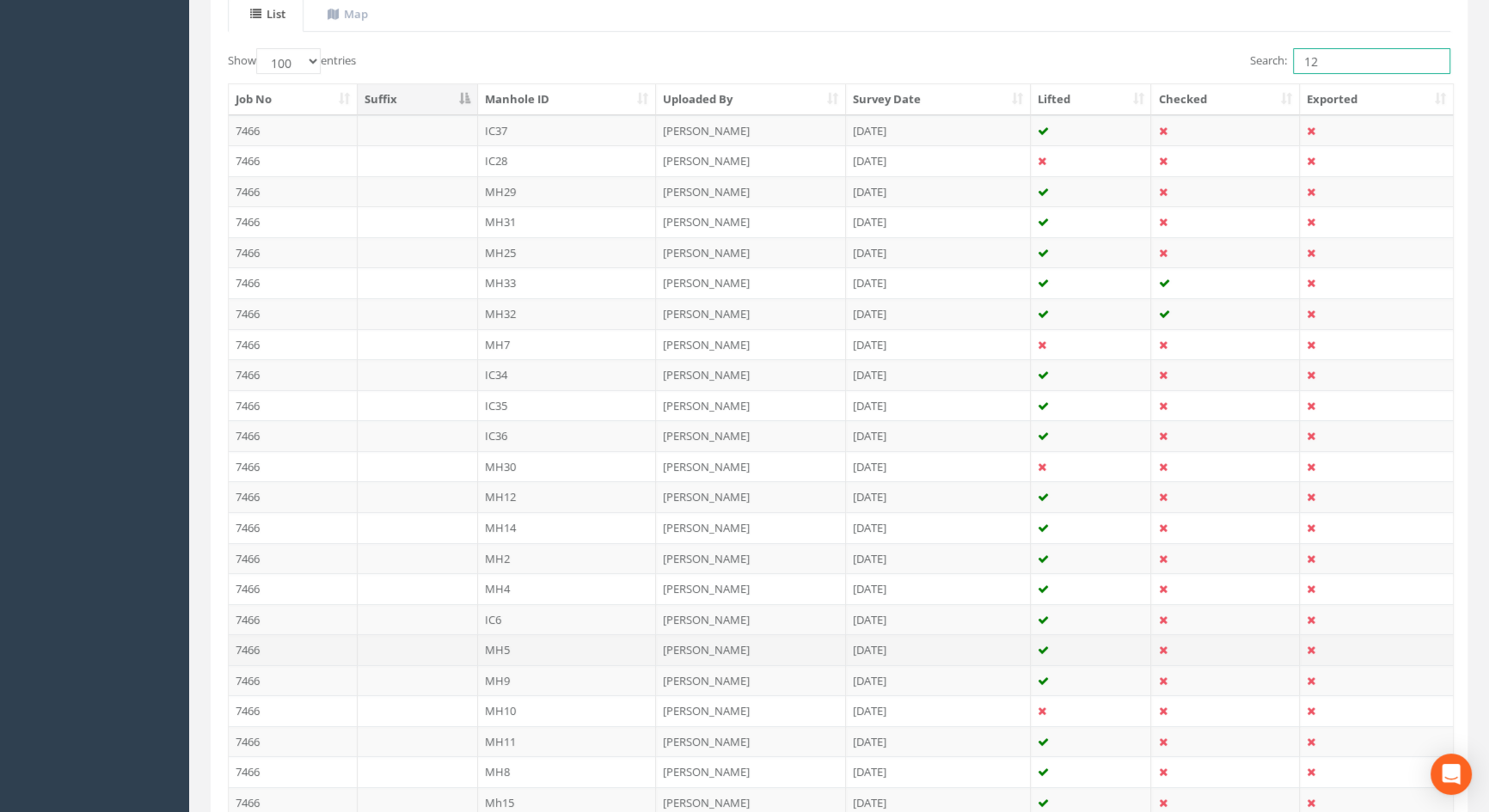
scroll to position [360, 0]
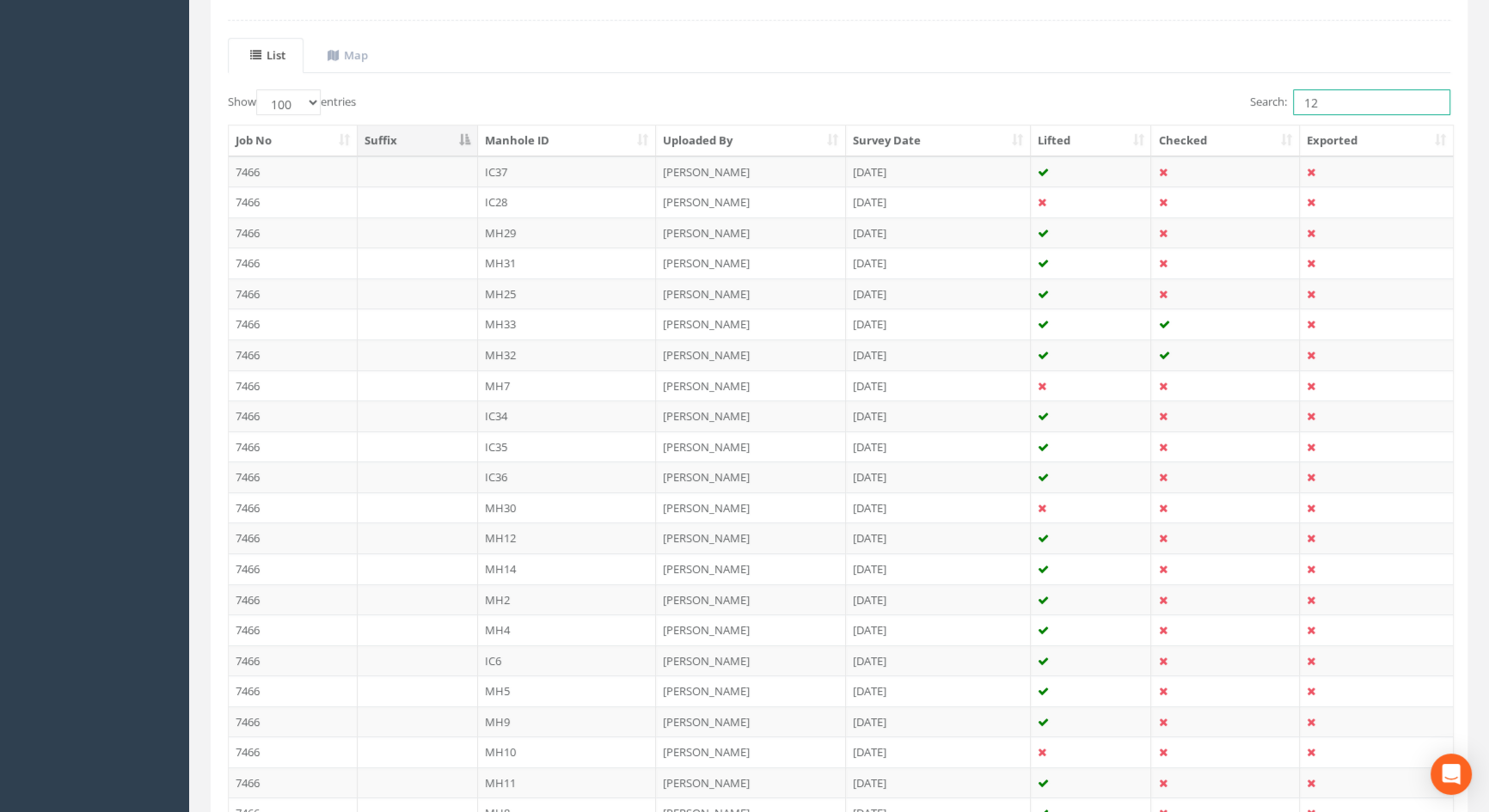
type input "12"
click at [495, 533] on td "MH12" at bounding box center [567, 538] width 178 height 31
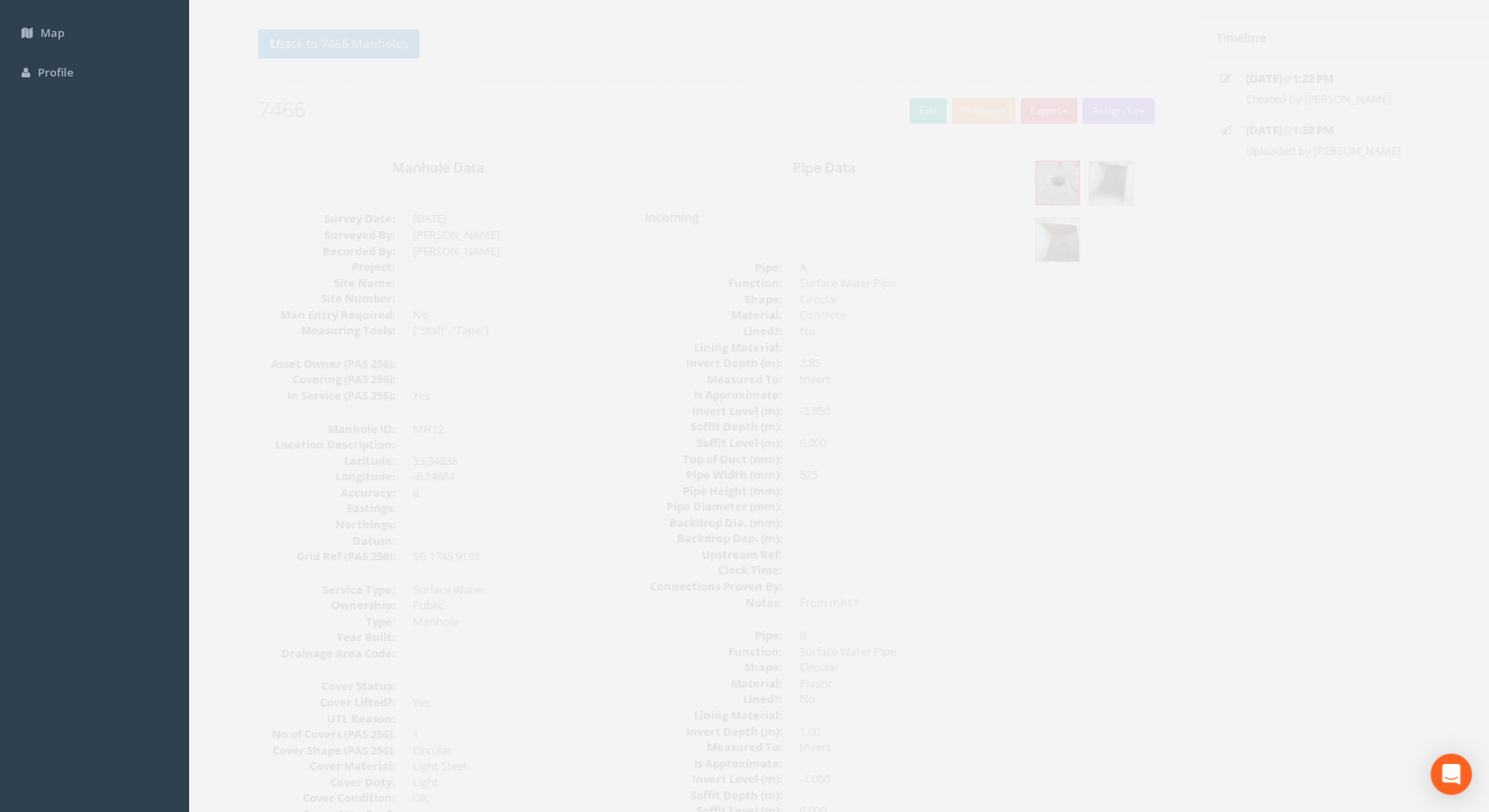
scroll to position [120, 0]
click at [884, 112] on link "Edit" at bounding box center [898, 112] width 37 height 26
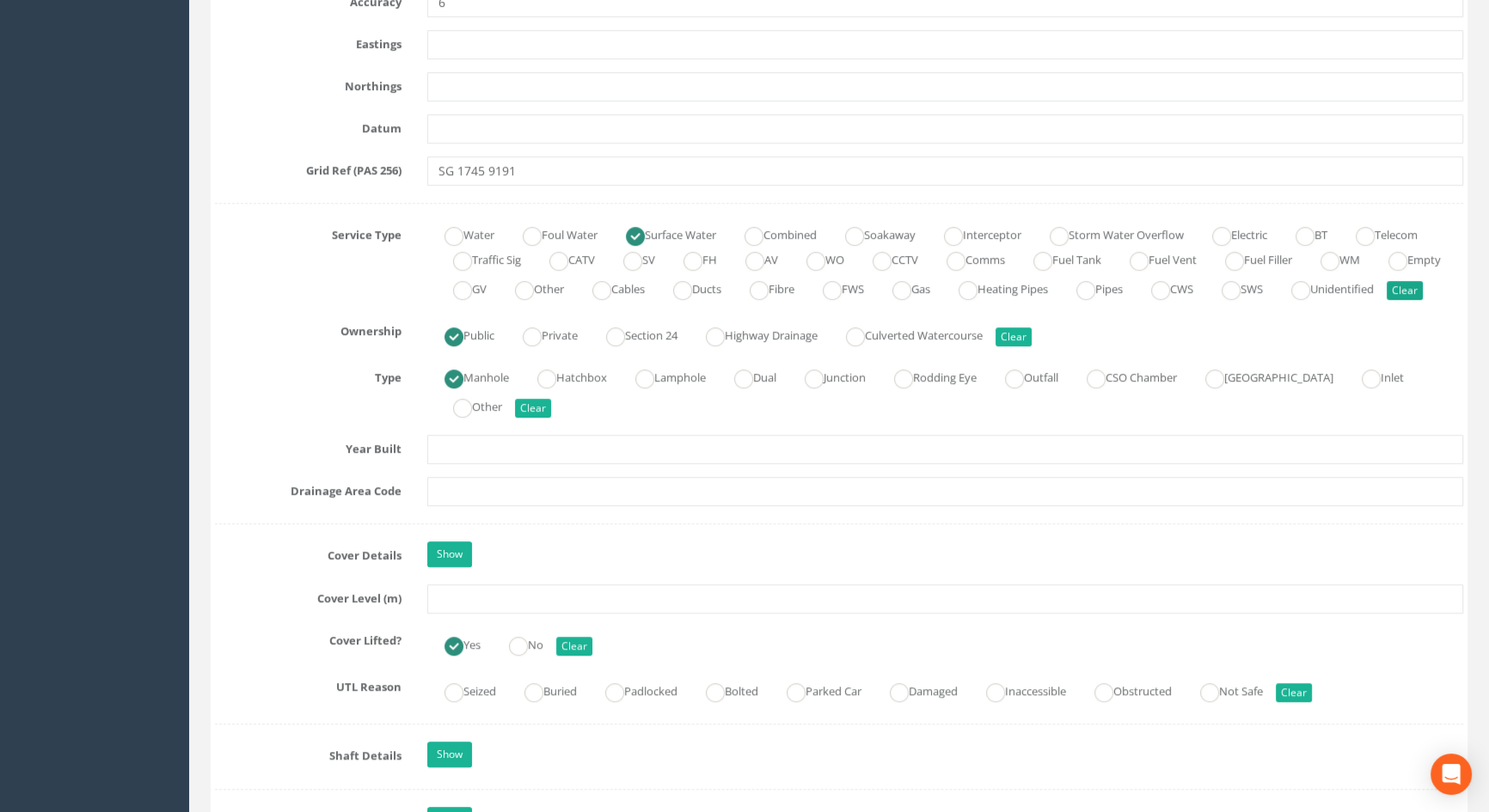
scroll to position [1213, 0]
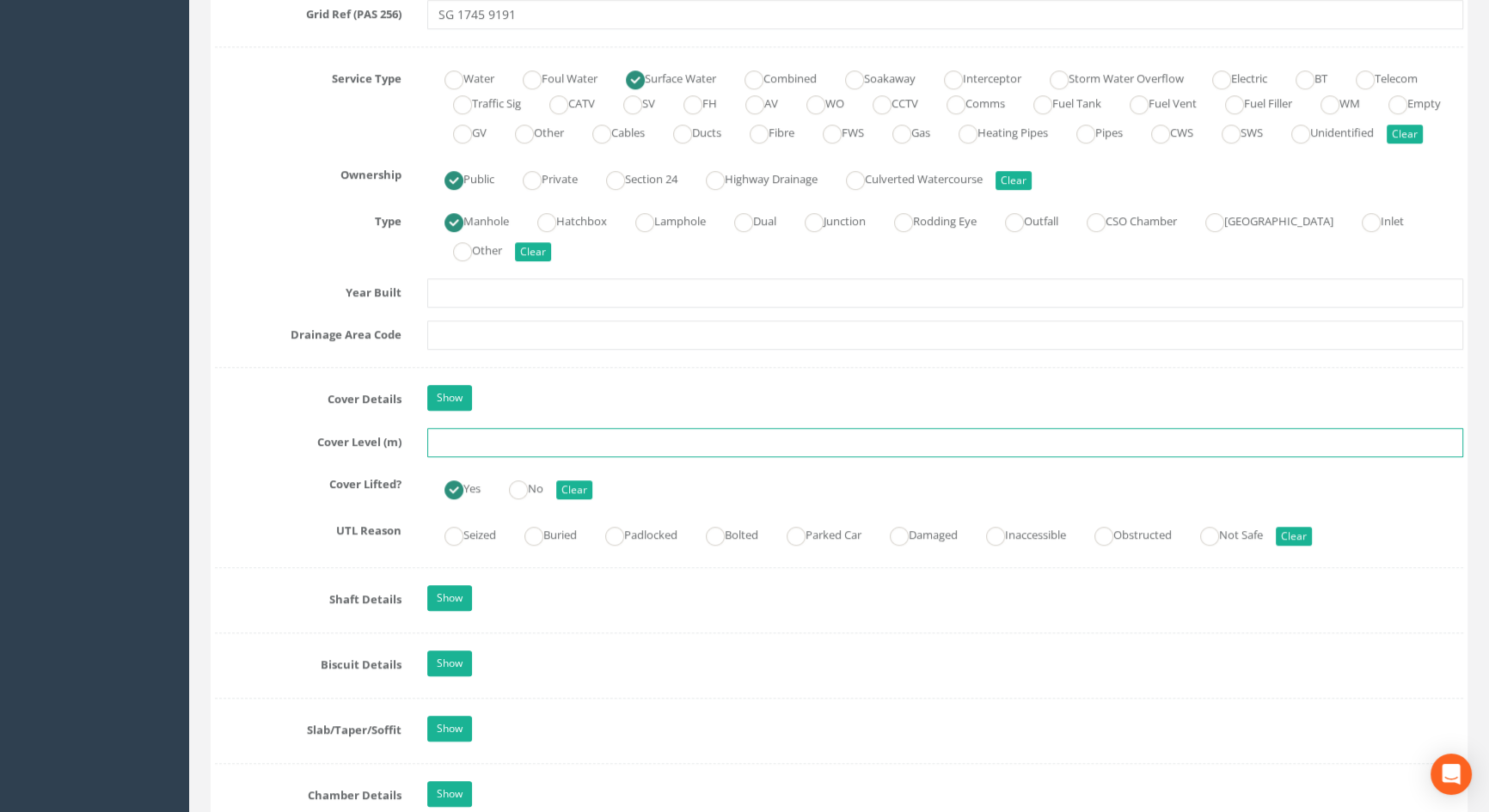
click at [479, 457] on input "text" at bounding box center [945, 442] width 1036 height 29
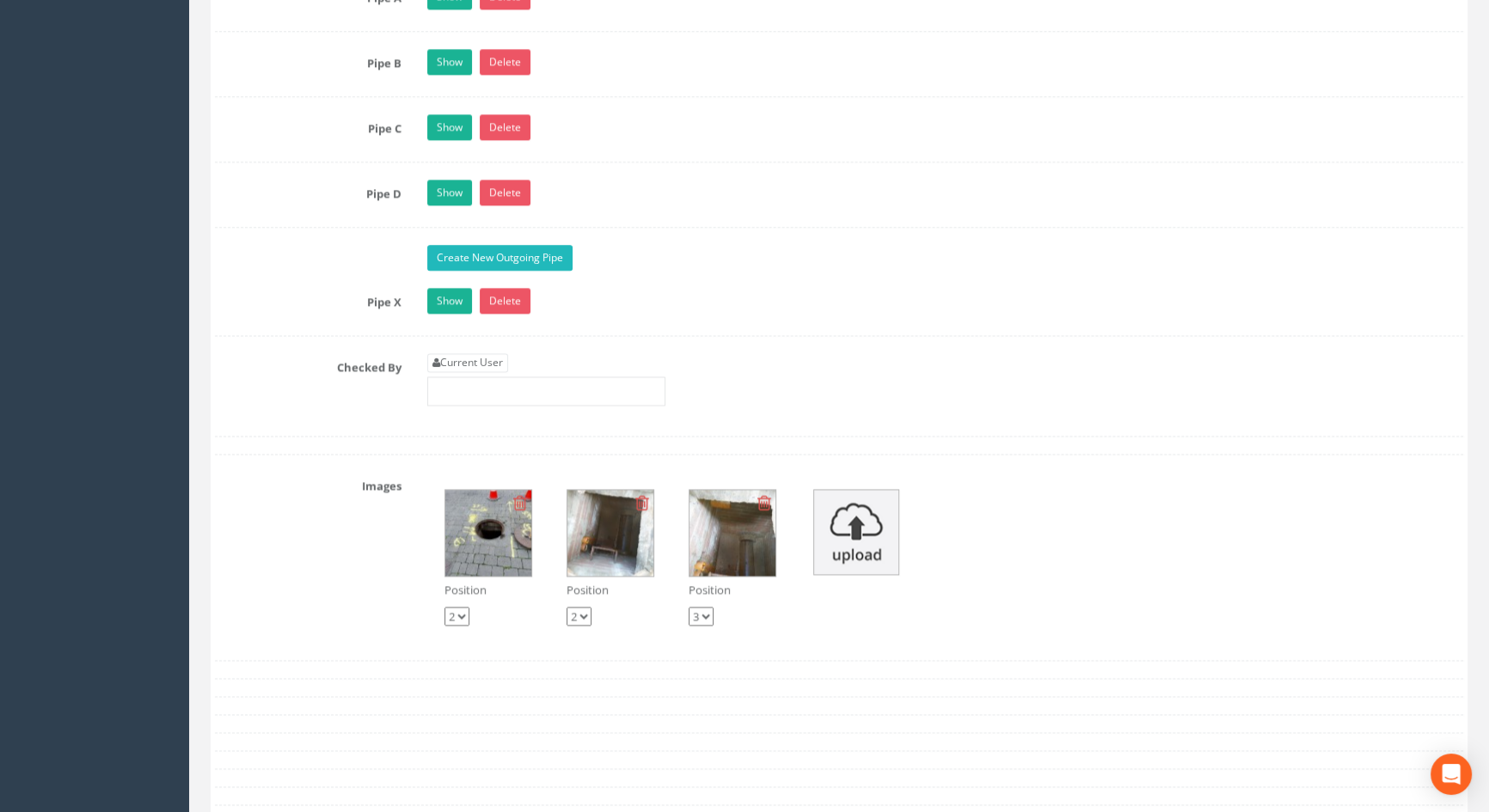
scroll to position [3088, 0]
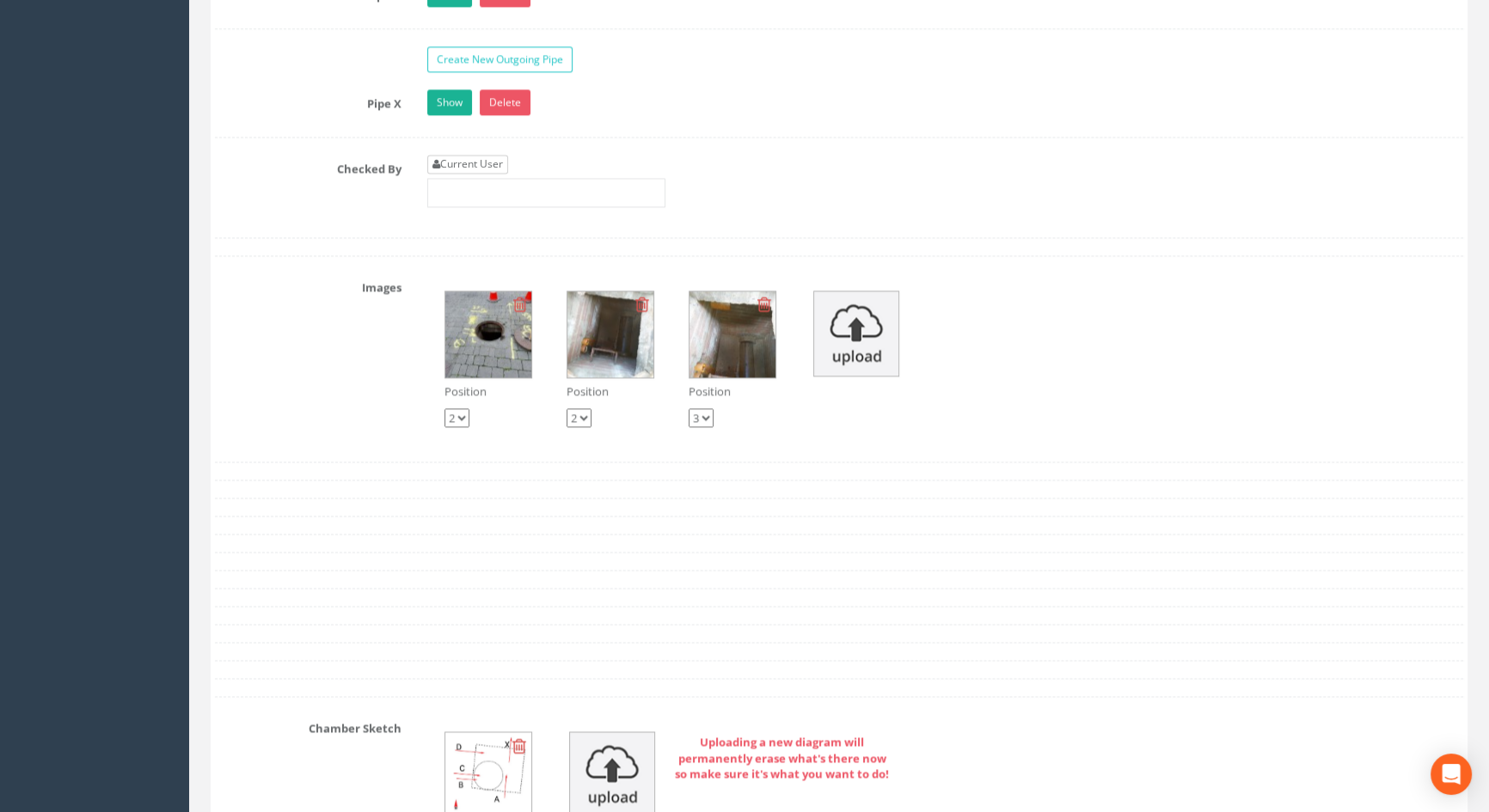
type input "3.59"
click at [487, 174] on link "Current User" at bounding box center [468, 164] width 81 height 19
type input "[PERSON_NAME]"
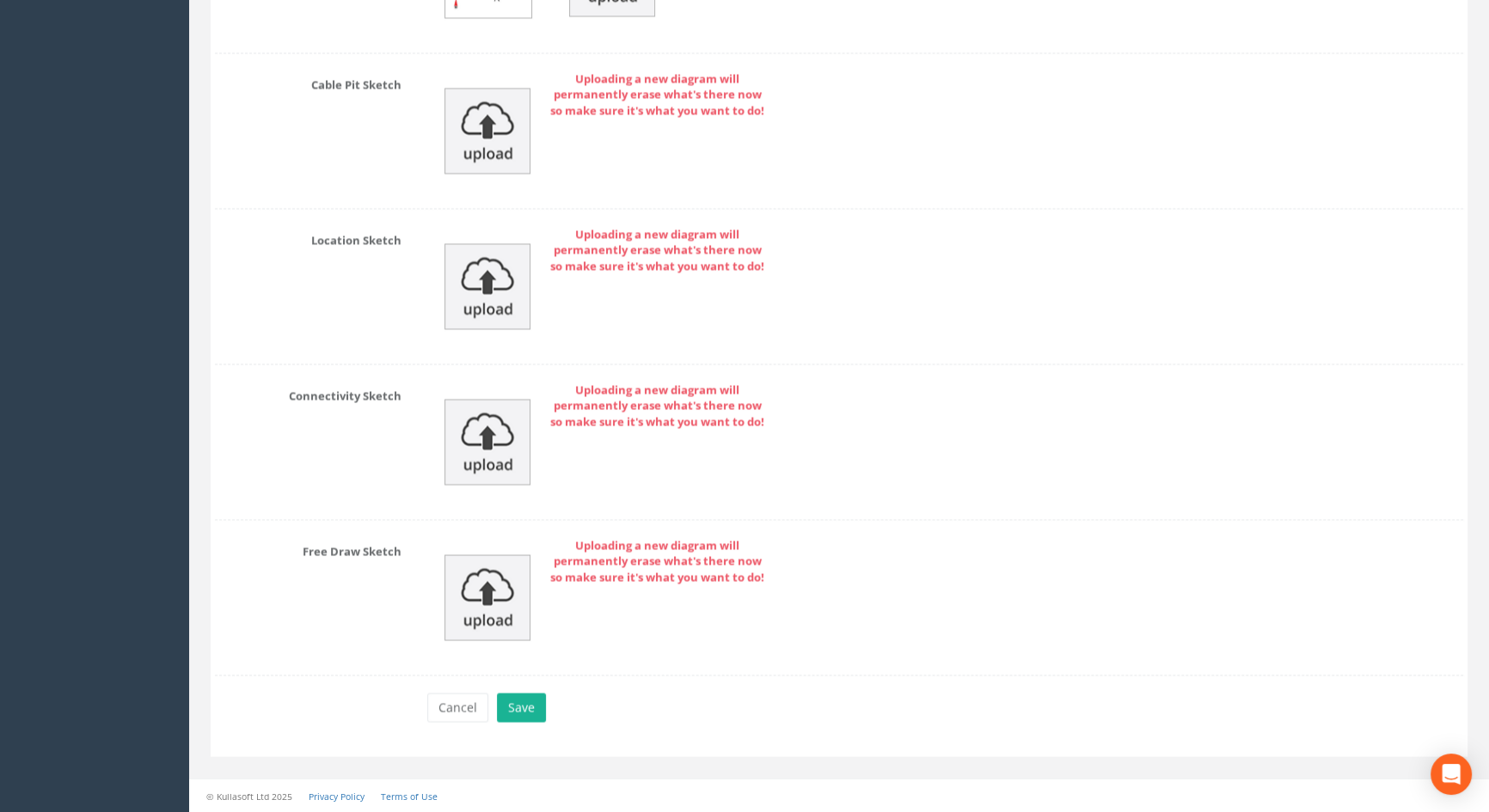
scroll to position [3908, 0]
click at [519, 697] on button "Save" at bounding box center [521, 707] width 49 height 29
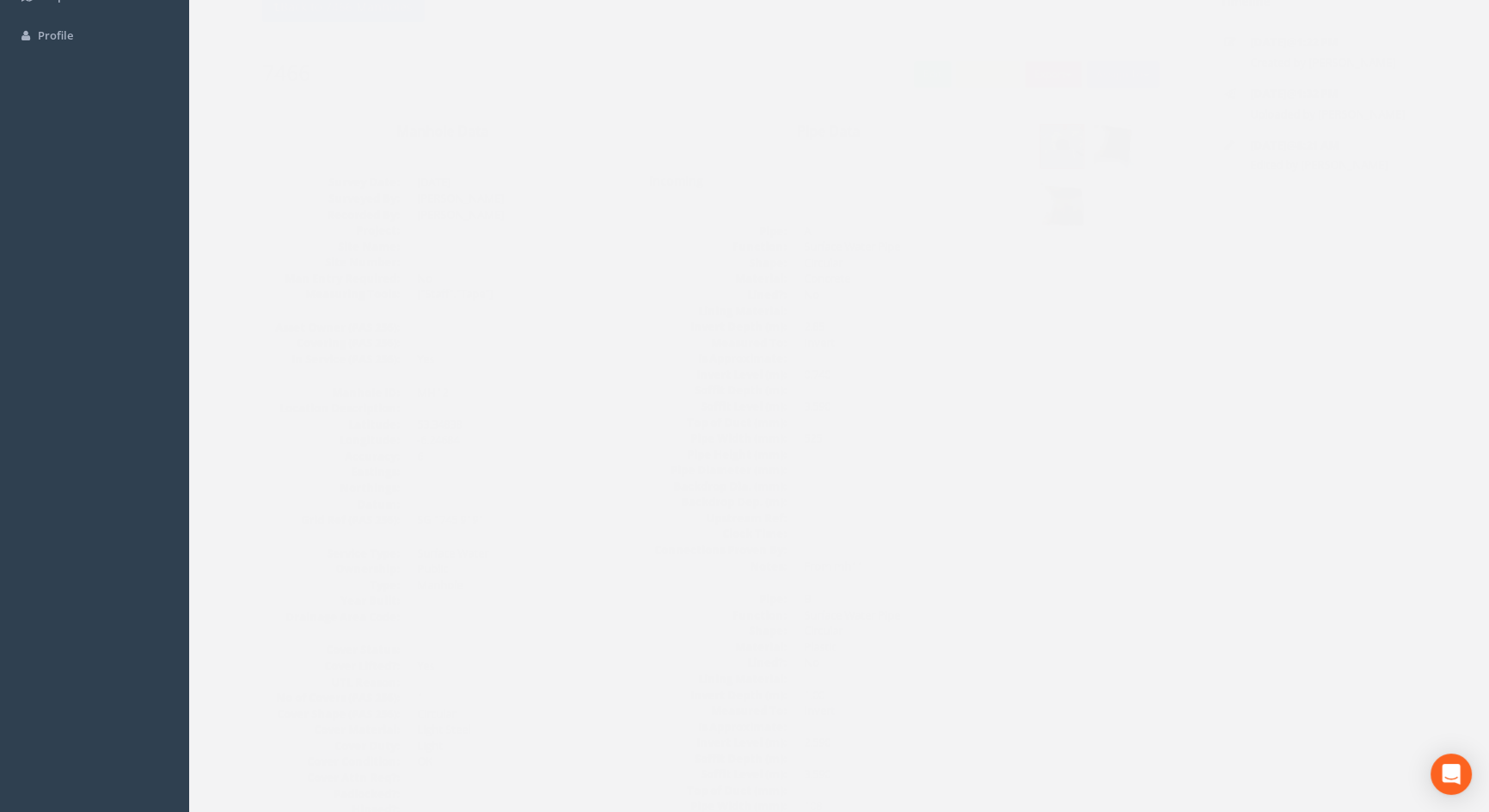
scroll to position [0, 0]
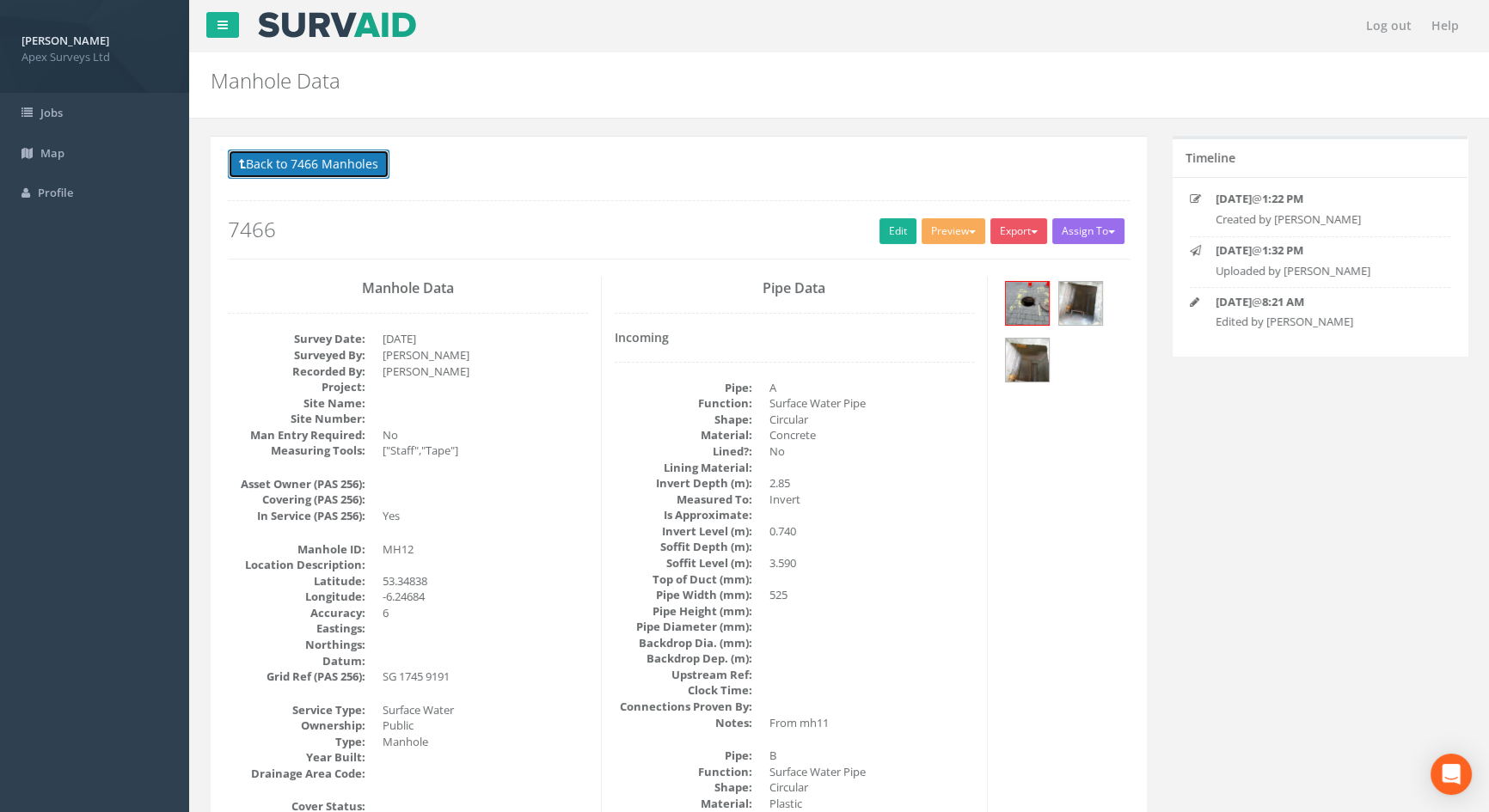
click at [306, 162] on button "Back to 7466 Manholes" at bounding box center [308, 164] width 161 height 29
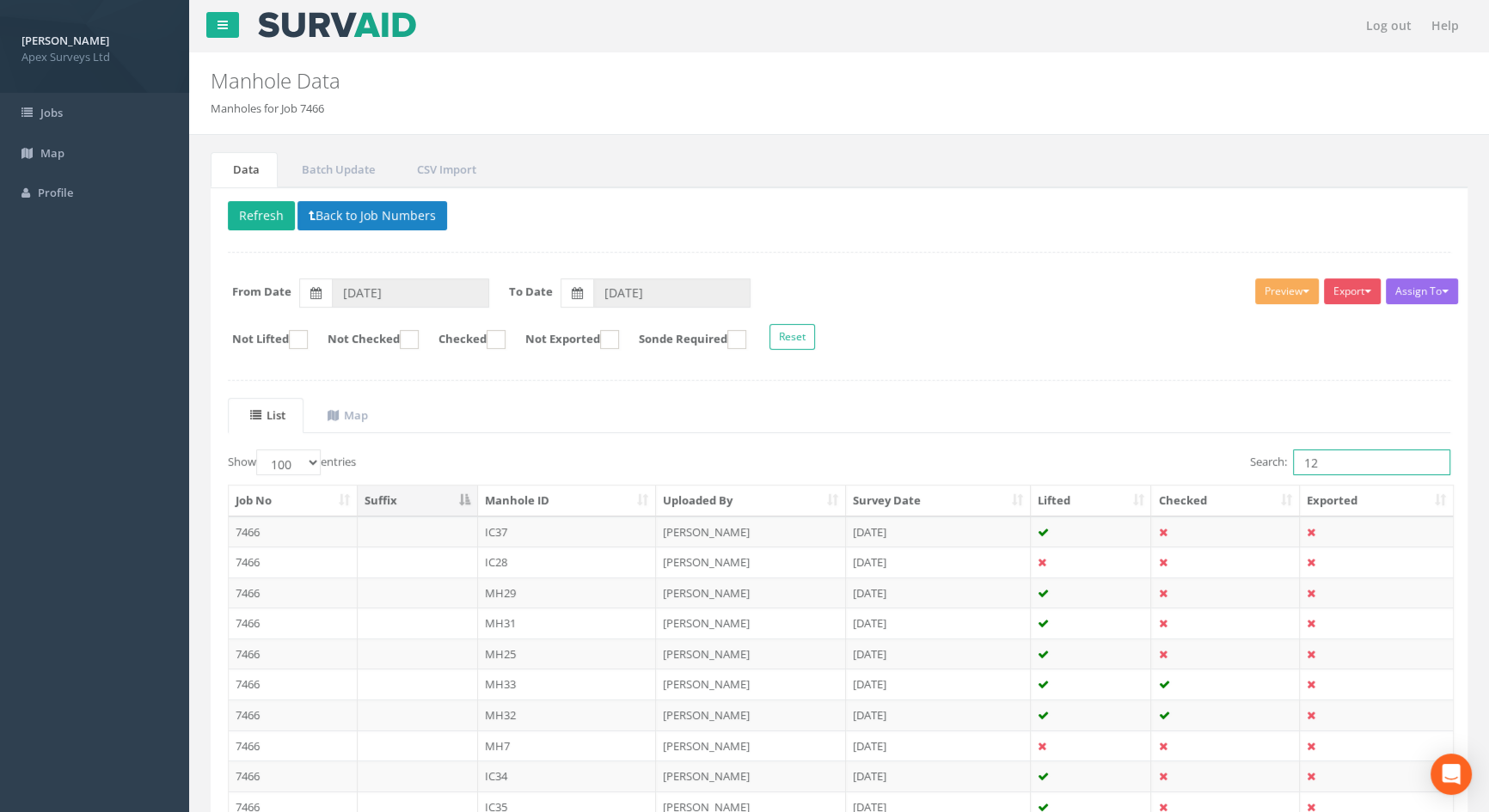
click at [1347, 467] on input "12" at bounding box center [1372, 462] width 158 height 26
drag, startPoint x: 1337, startPoint y: 461, endPoint x: 1220, endPoint y: 455, distance: 117.2
click at [1220, 455] on div "Search: 12" at bounding box center [1151, 464] width 598 height 30
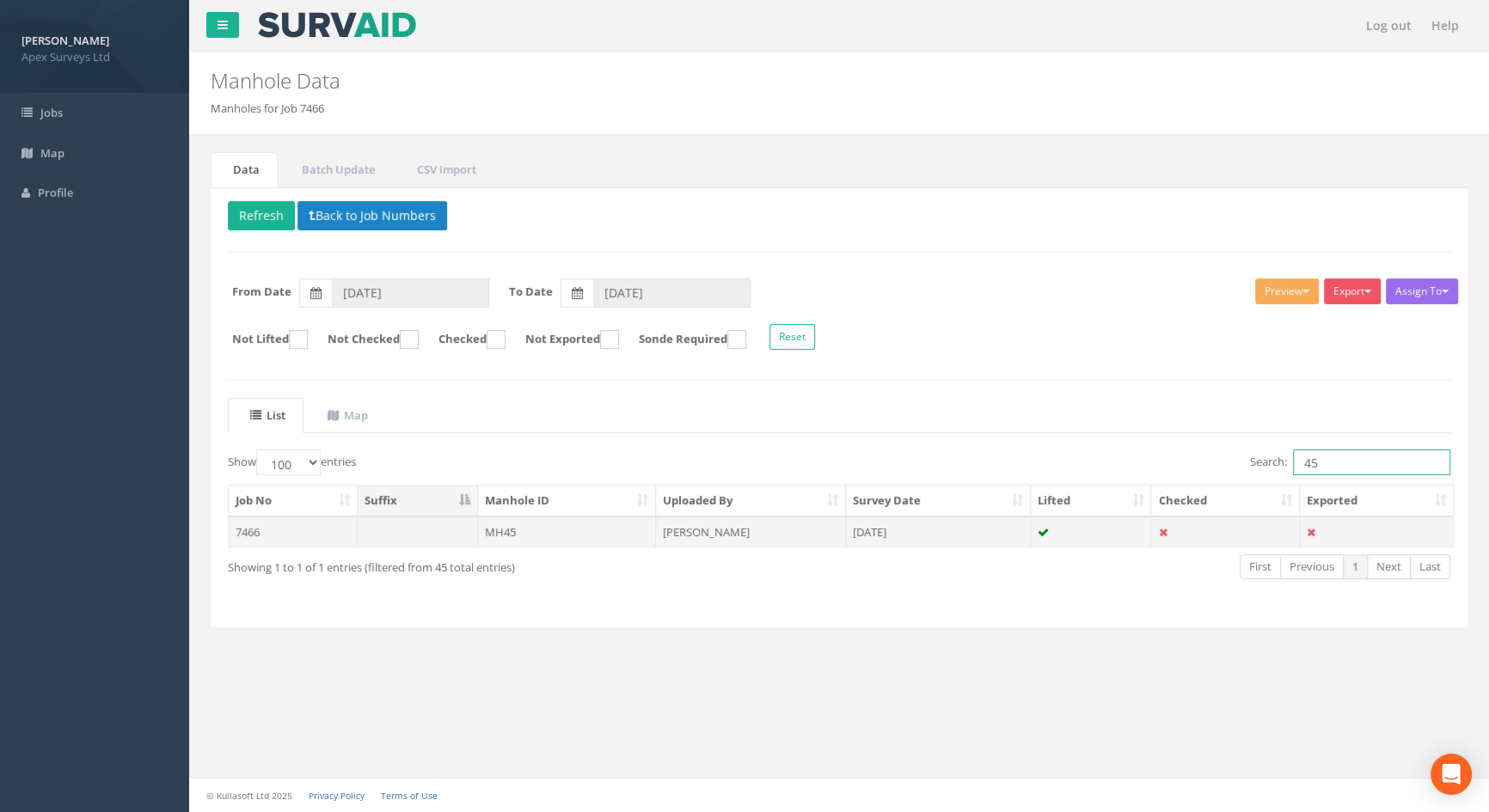
type input "45"
click at [509, 528] on td "MH45" at bounding box center [567, 532] width 178 height 31
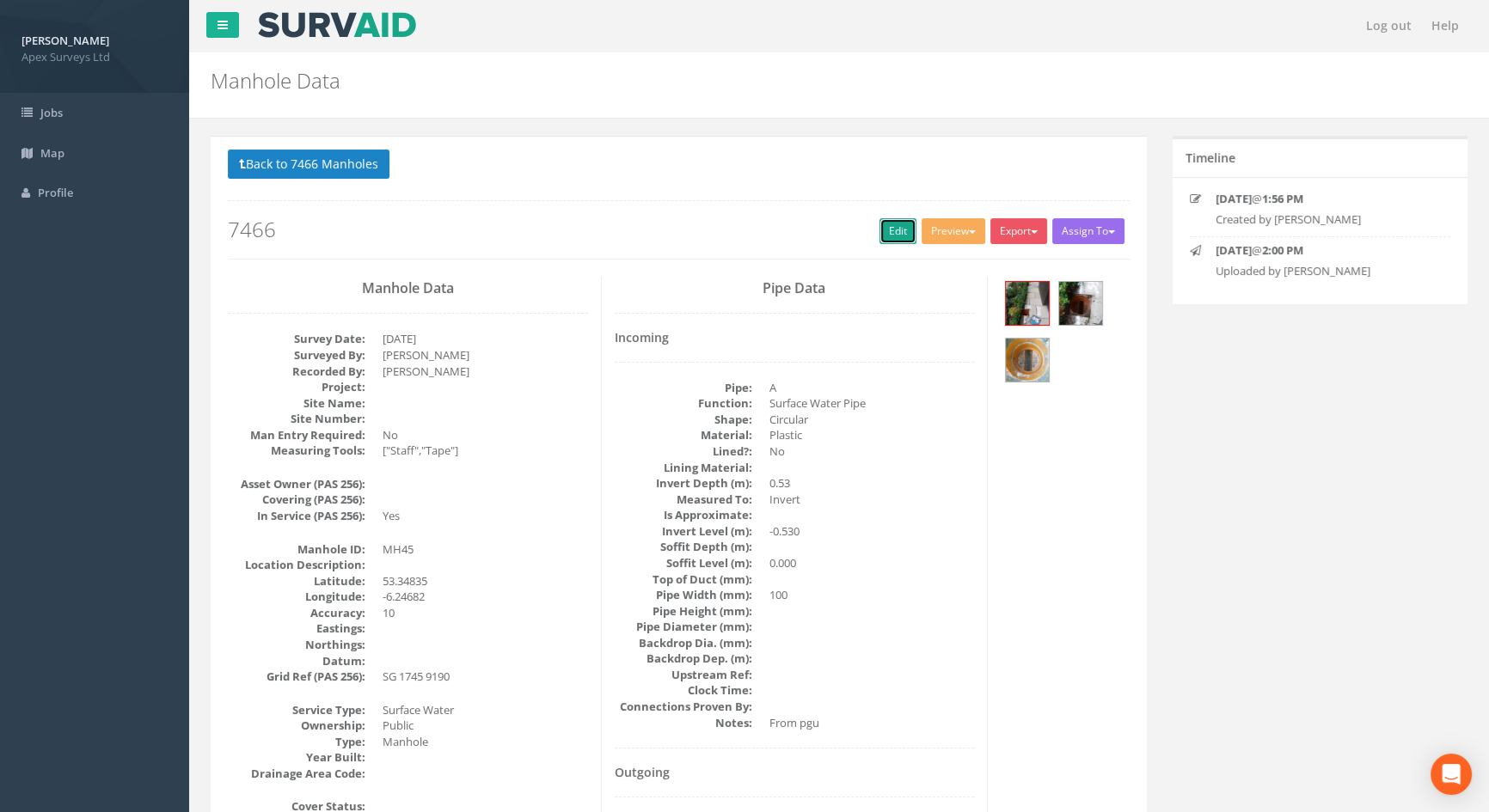
click at [886, 230] on link "Edit" at bounding box center [898, 231] width 37 height 26
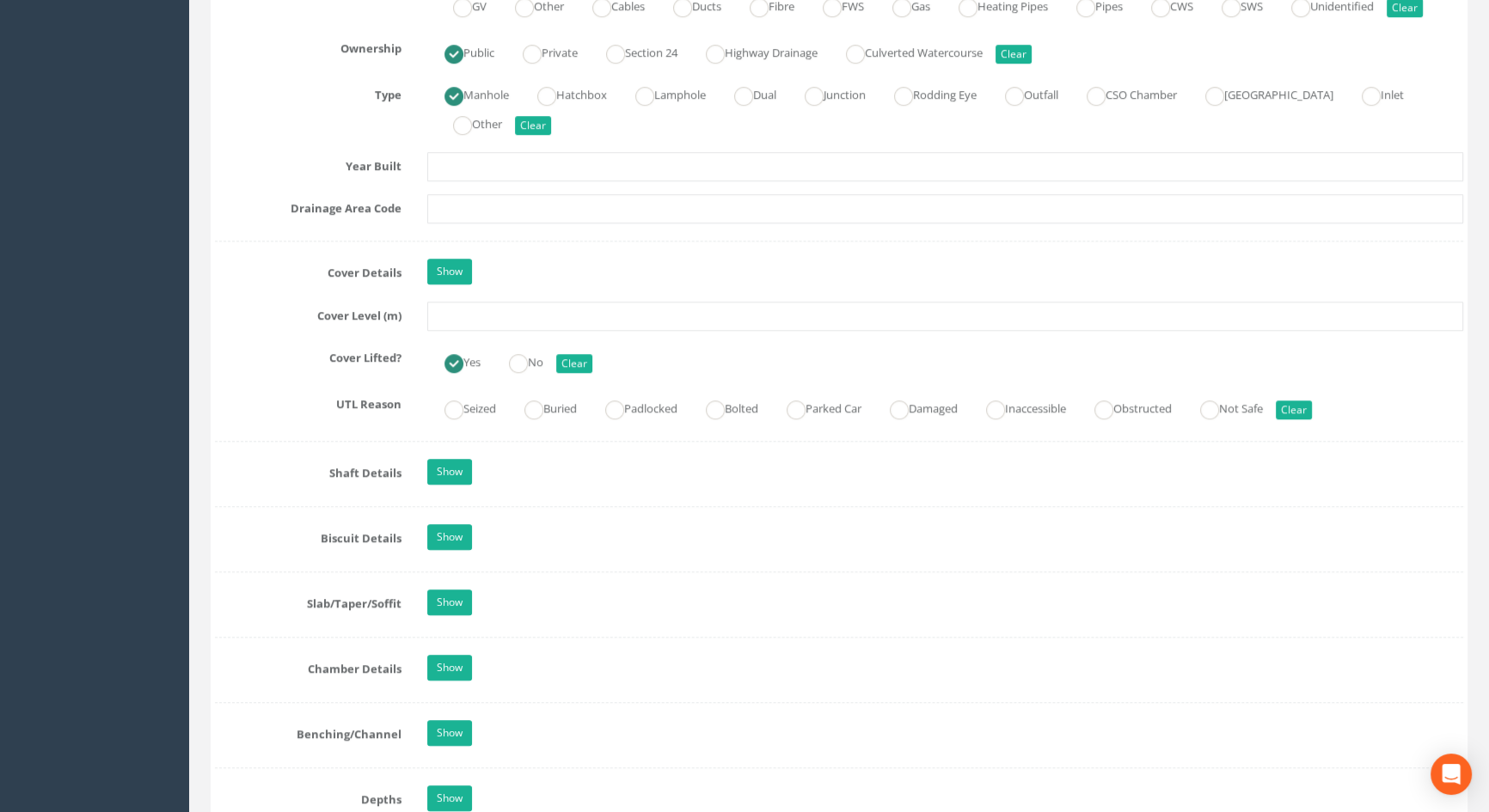
scroll to position [1406, 0]
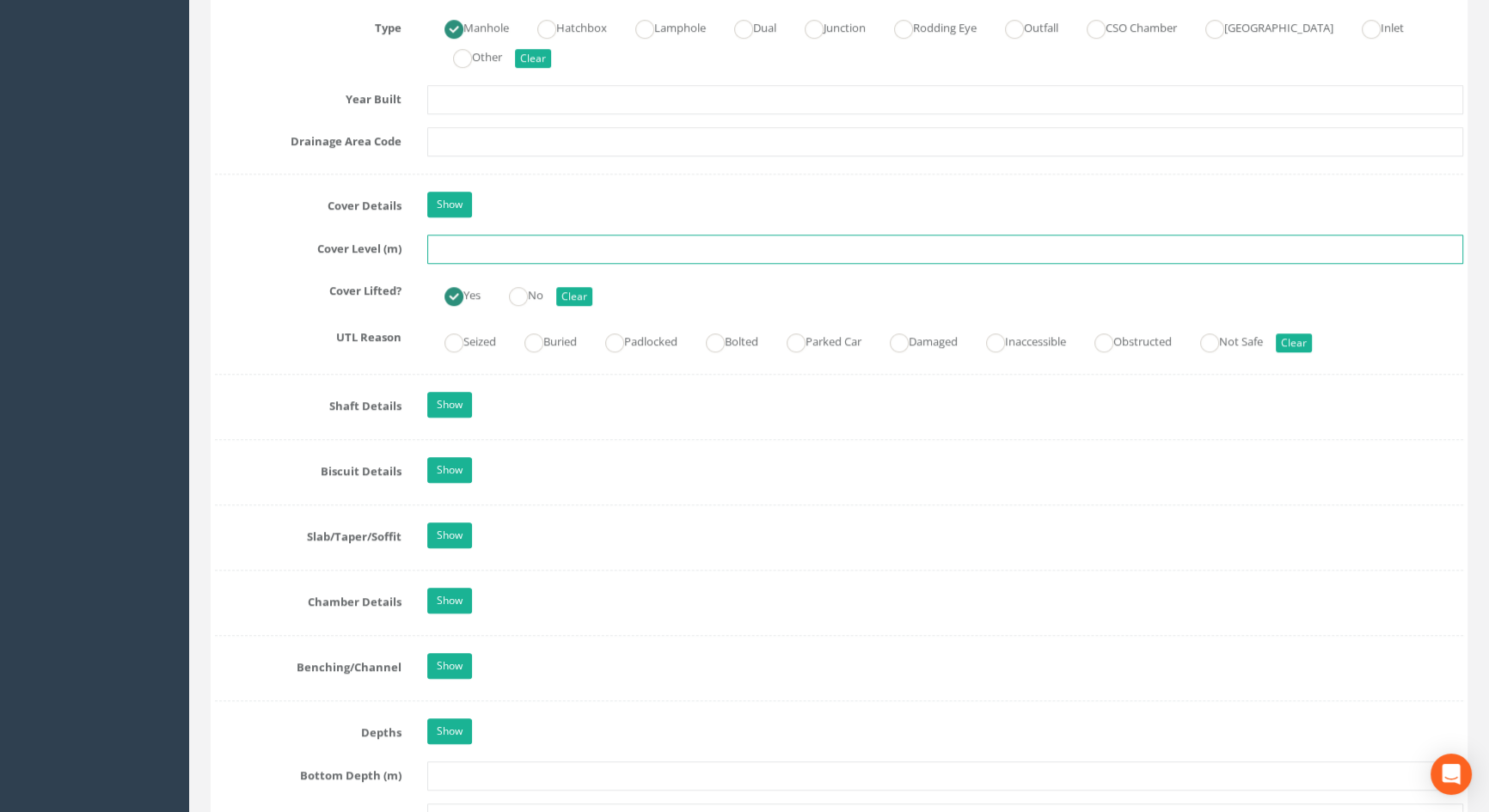
click at [462, 264] on input "text" at bounding box center [945, 249] width 1036 height 29
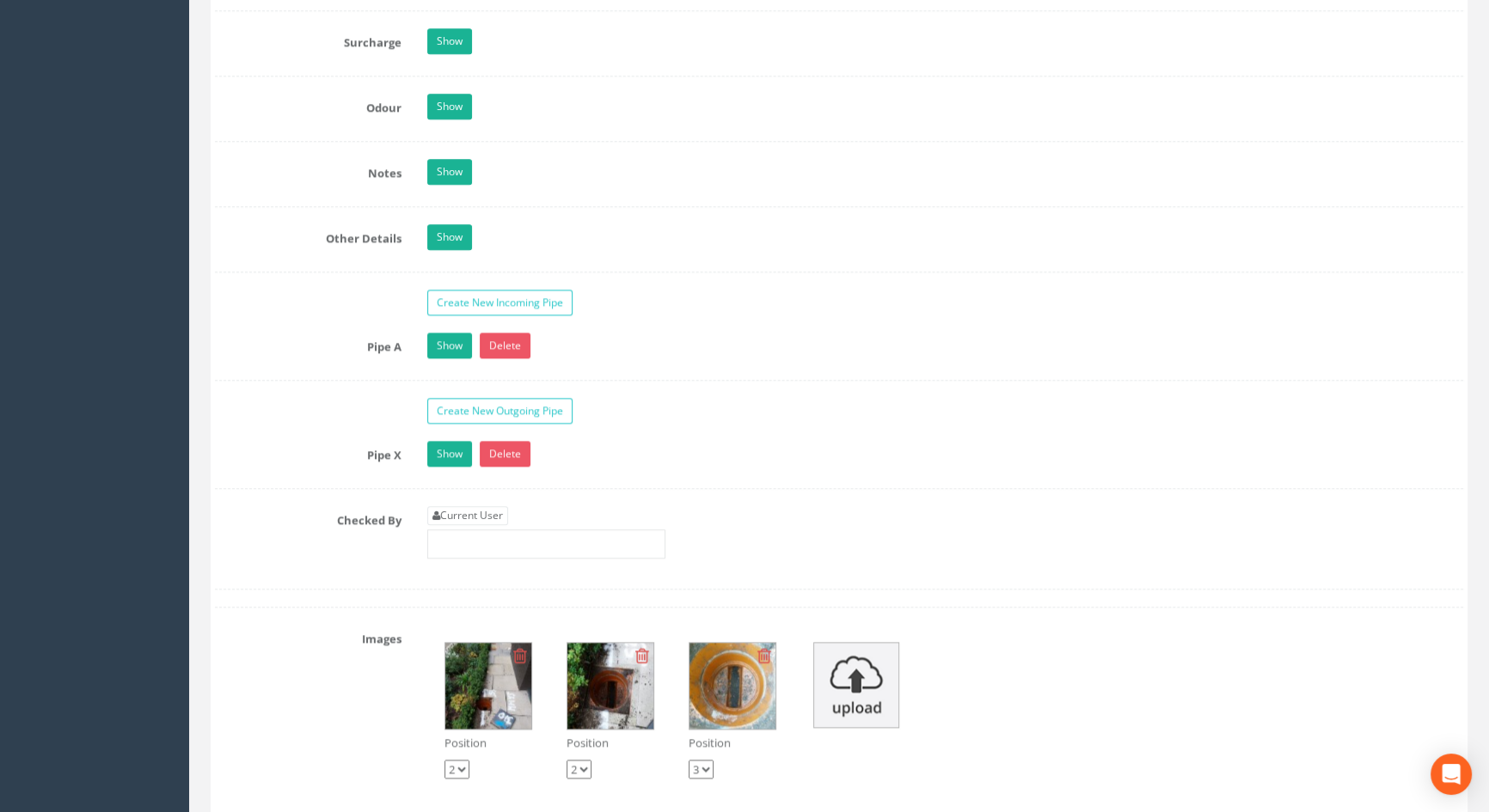
scroll to position [2656, 0]
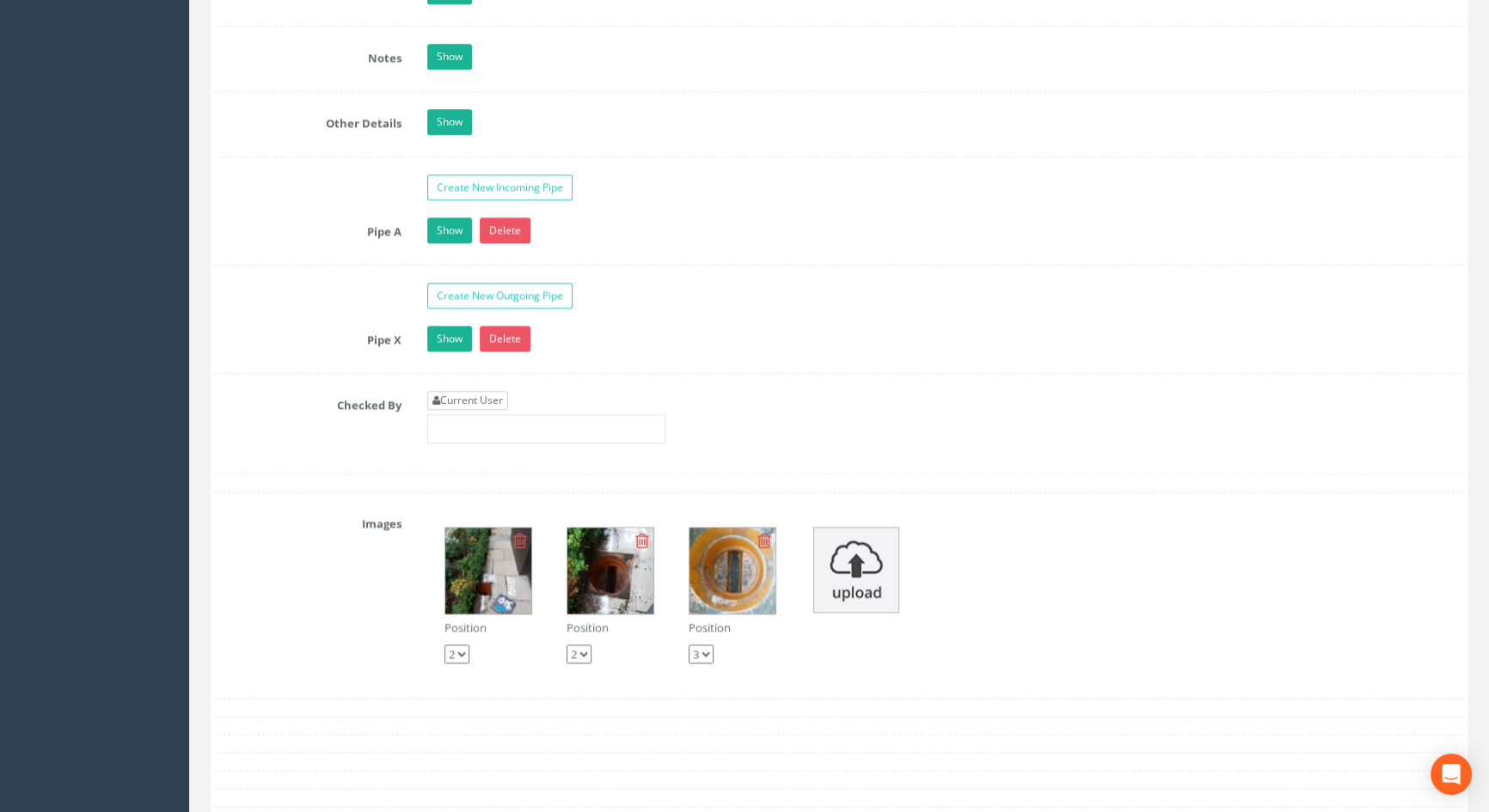
type input "3.65"
click at [484, 410] on link "Current User" at bounding box center [468, 400] width 81 height 19
type input "[PERSON_NAME]"
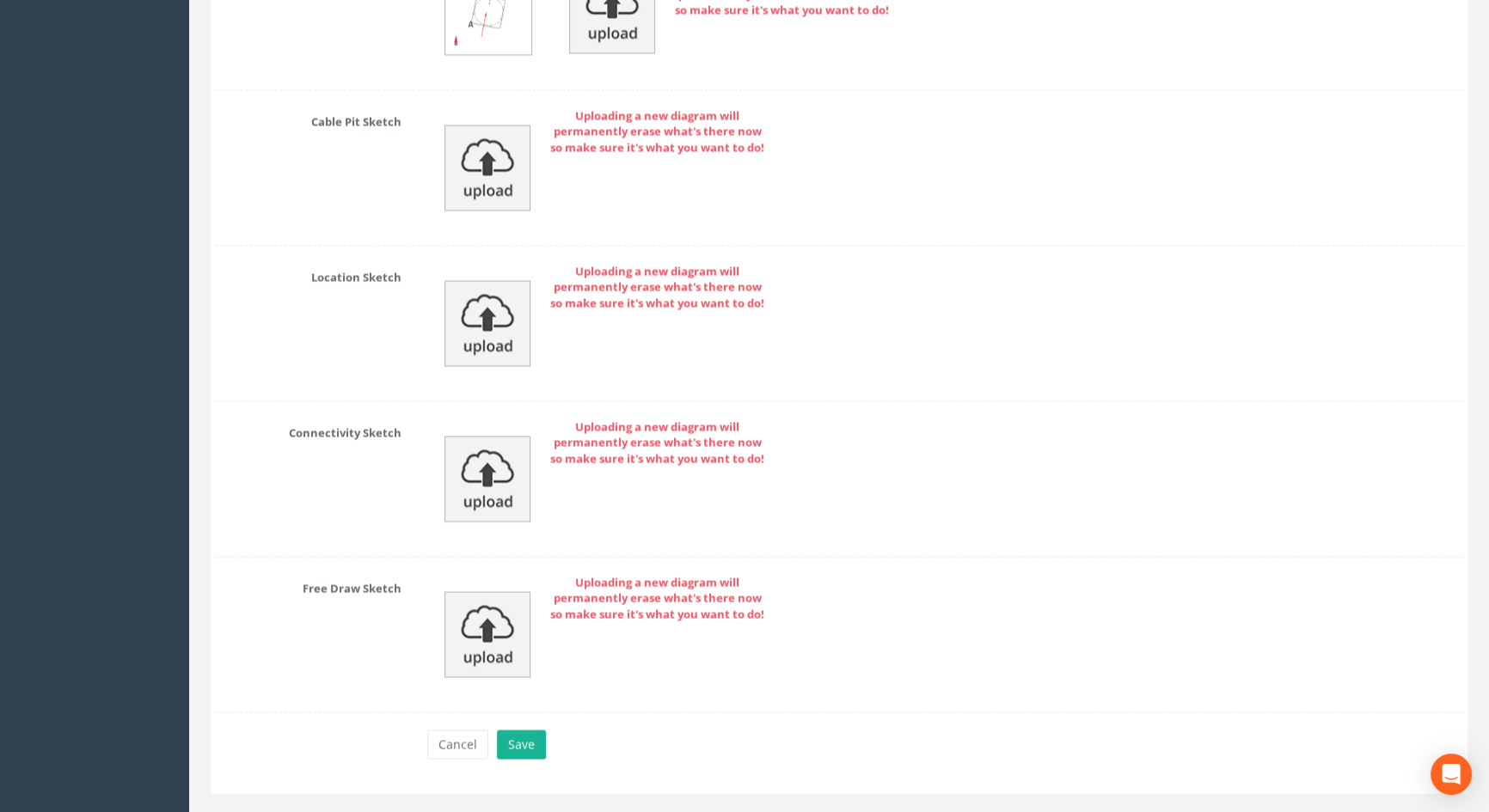
scroll to position [3712, 0]
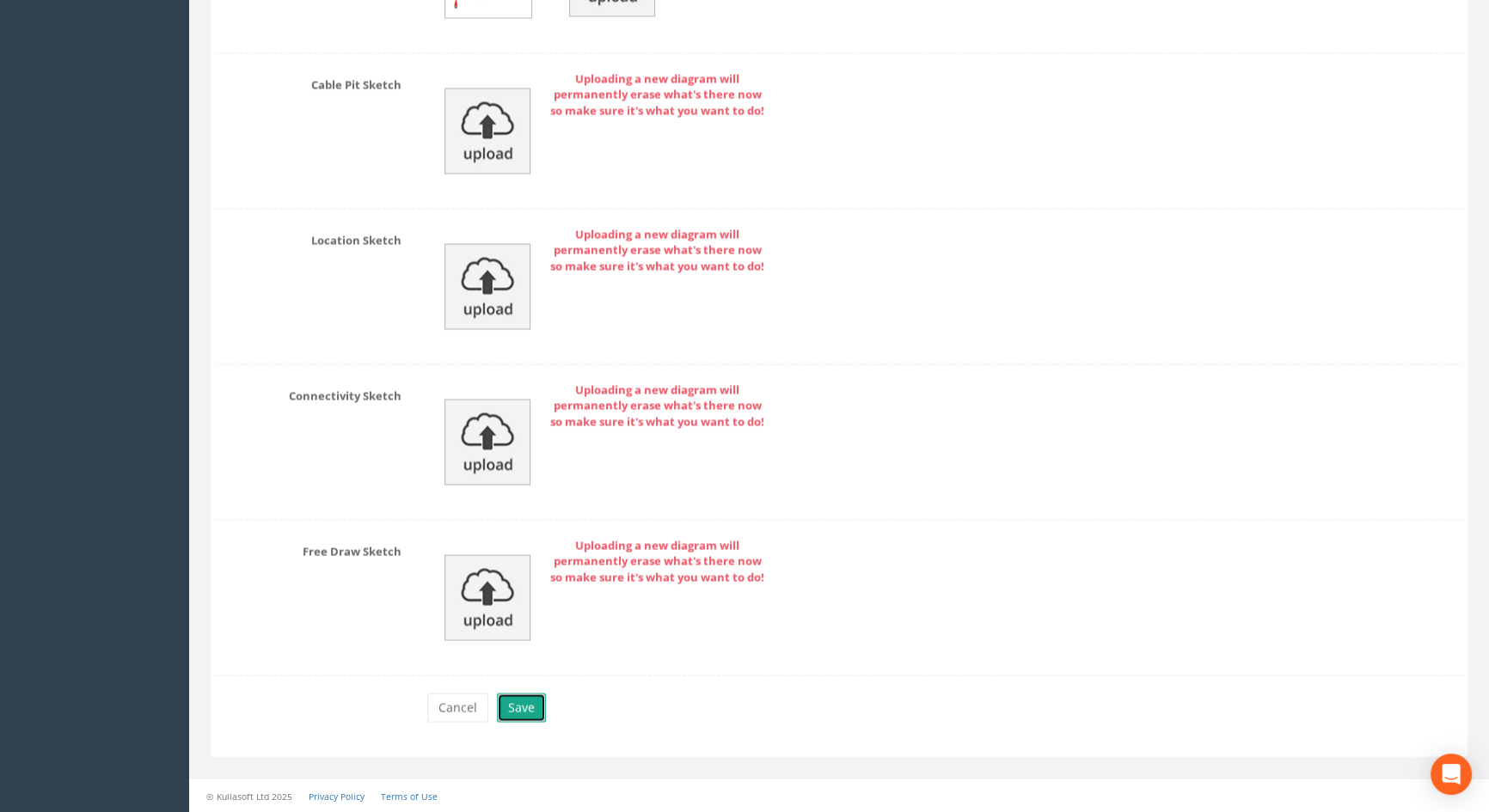
click at [517, 700] on button "Save" at bounding box center [521, 707] width 49 height 29
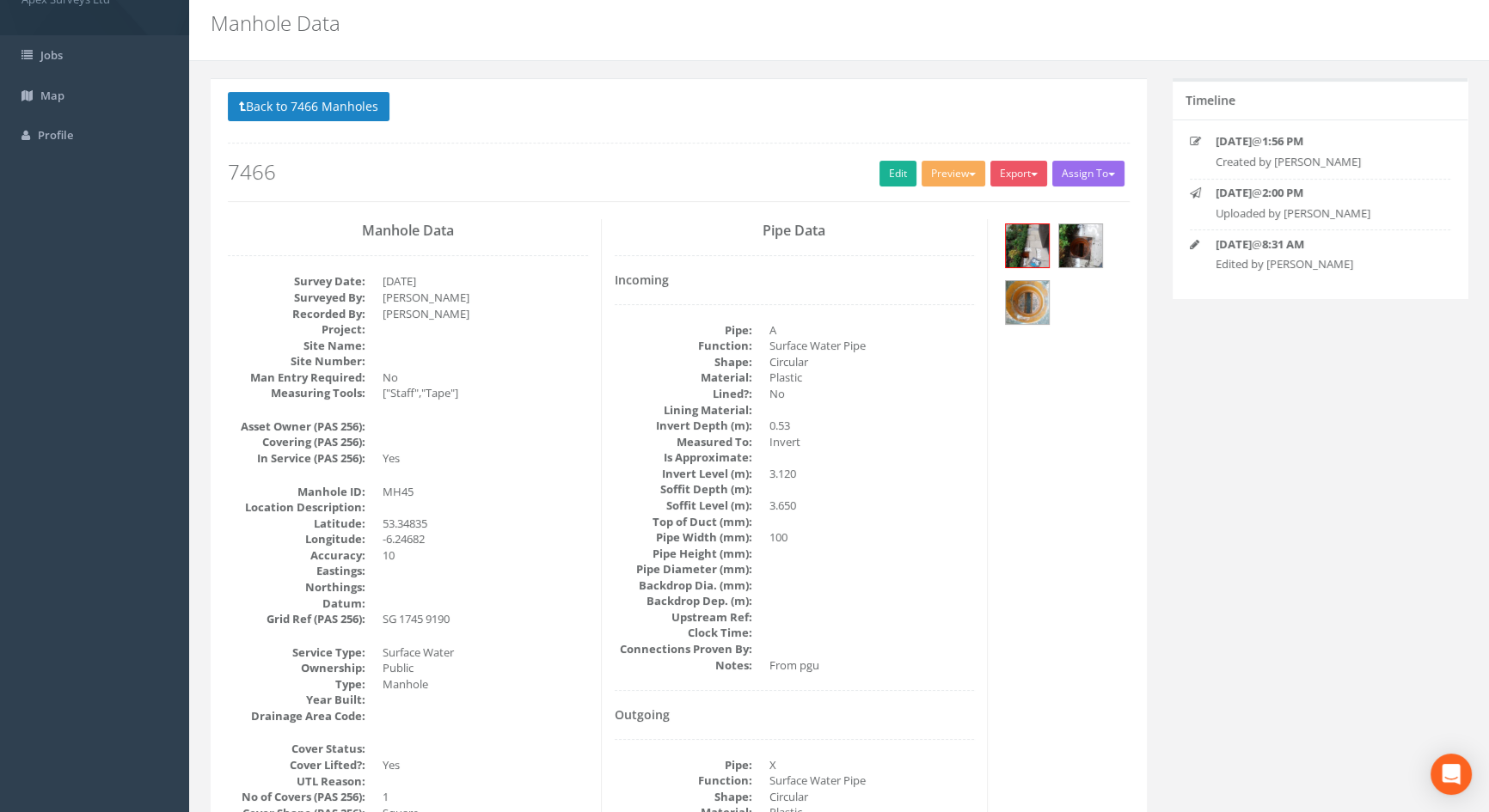
scroll to position [0, 0]
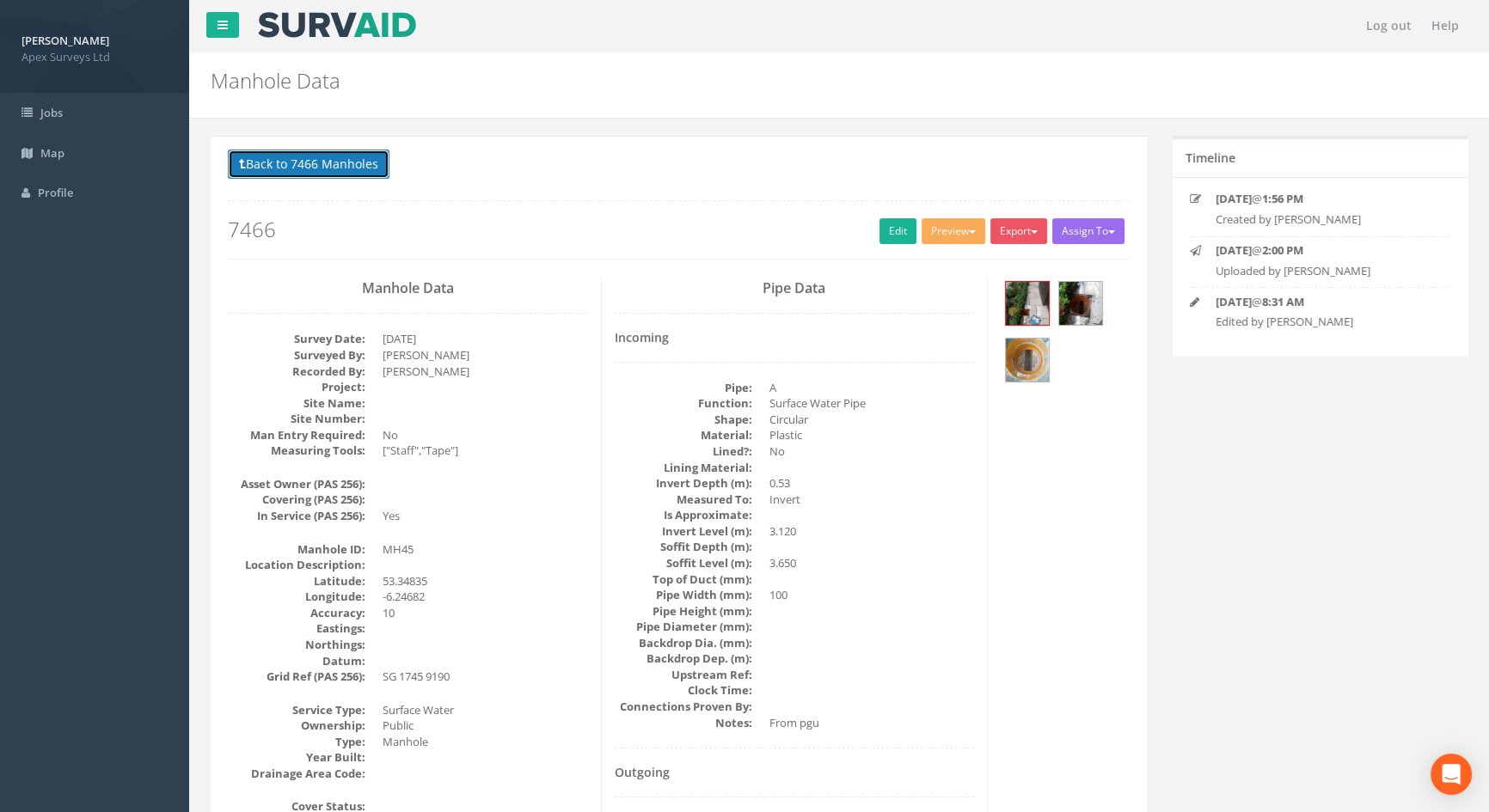
click at [369, 169] on button "Back to 7466 Manholes" at bounding box center [308, 164] width 161 height 29
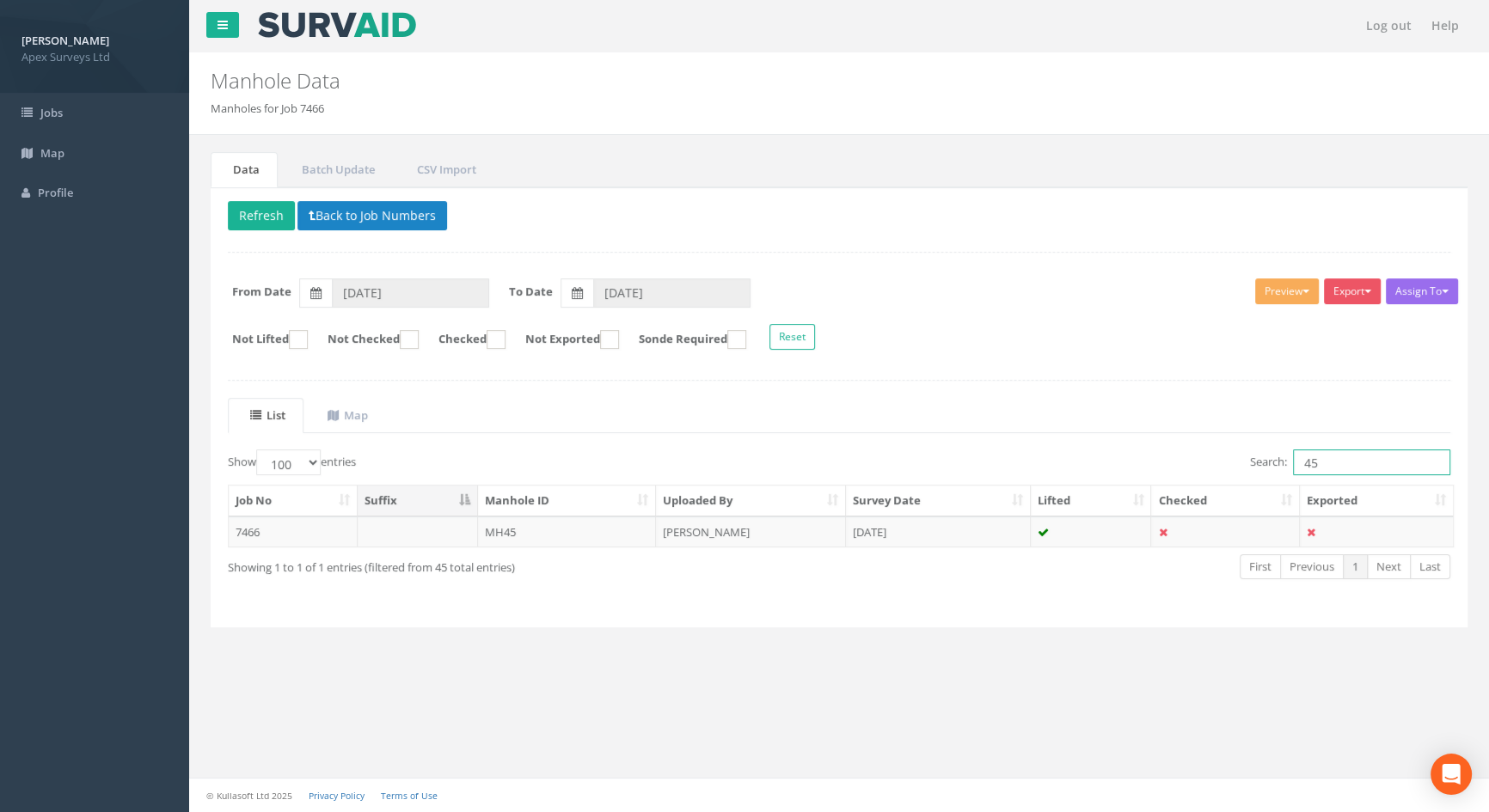
drag, startPoint x: 1345, startPoint y: 462, endPoint x: 1142, endPoint y: 474, distance: 203.4
click at [1142, 474] on div "Search: 45" at bounding box center [1151, 464] width 598 height 30
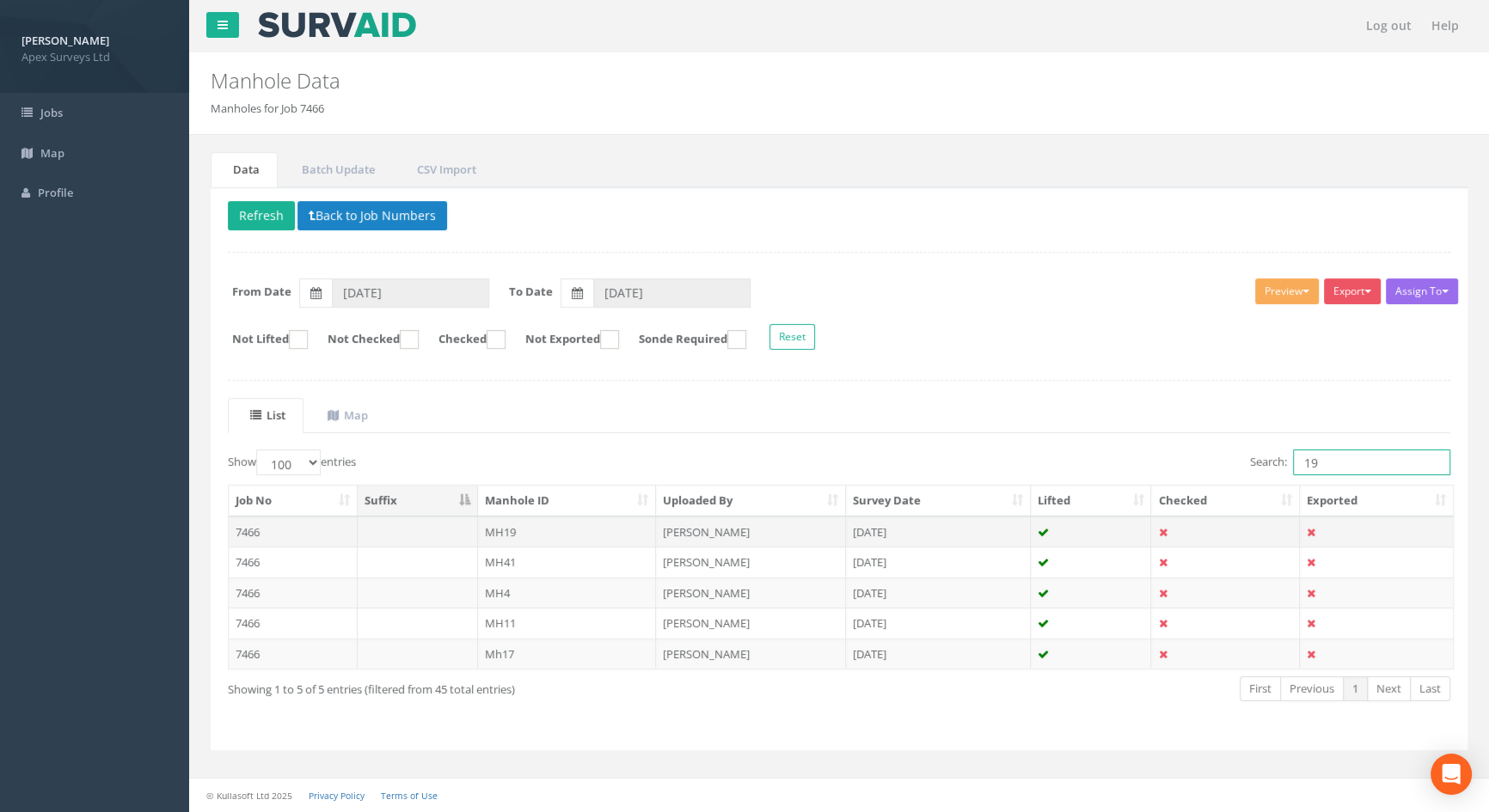
type input "19"
click at [494, 531] on td "MH19" at bounding box center [567, 532] width 178 height 31
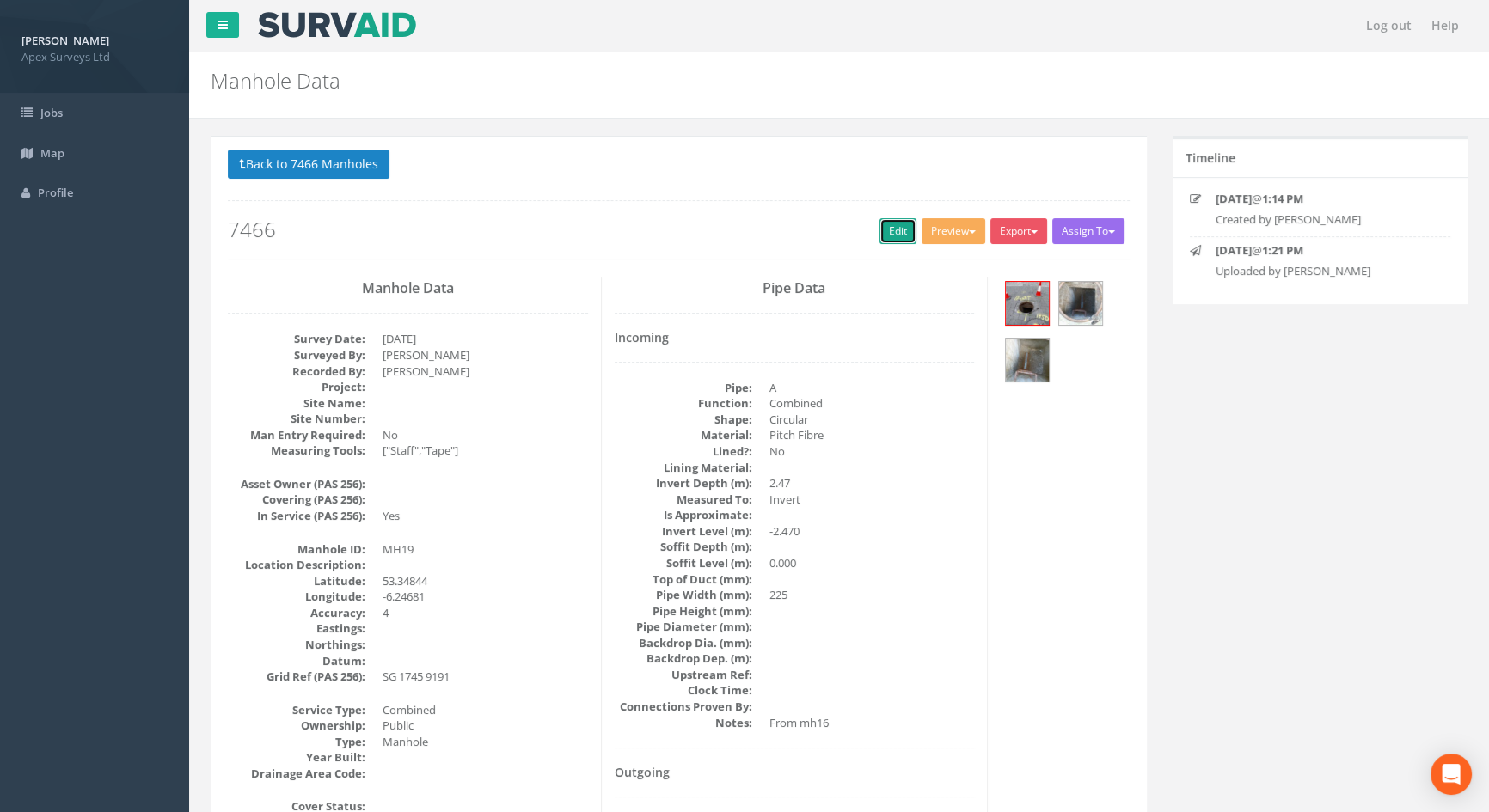
click at [884, 228] on link "Edit" at bounding box center [898, 231] width 37 height 26
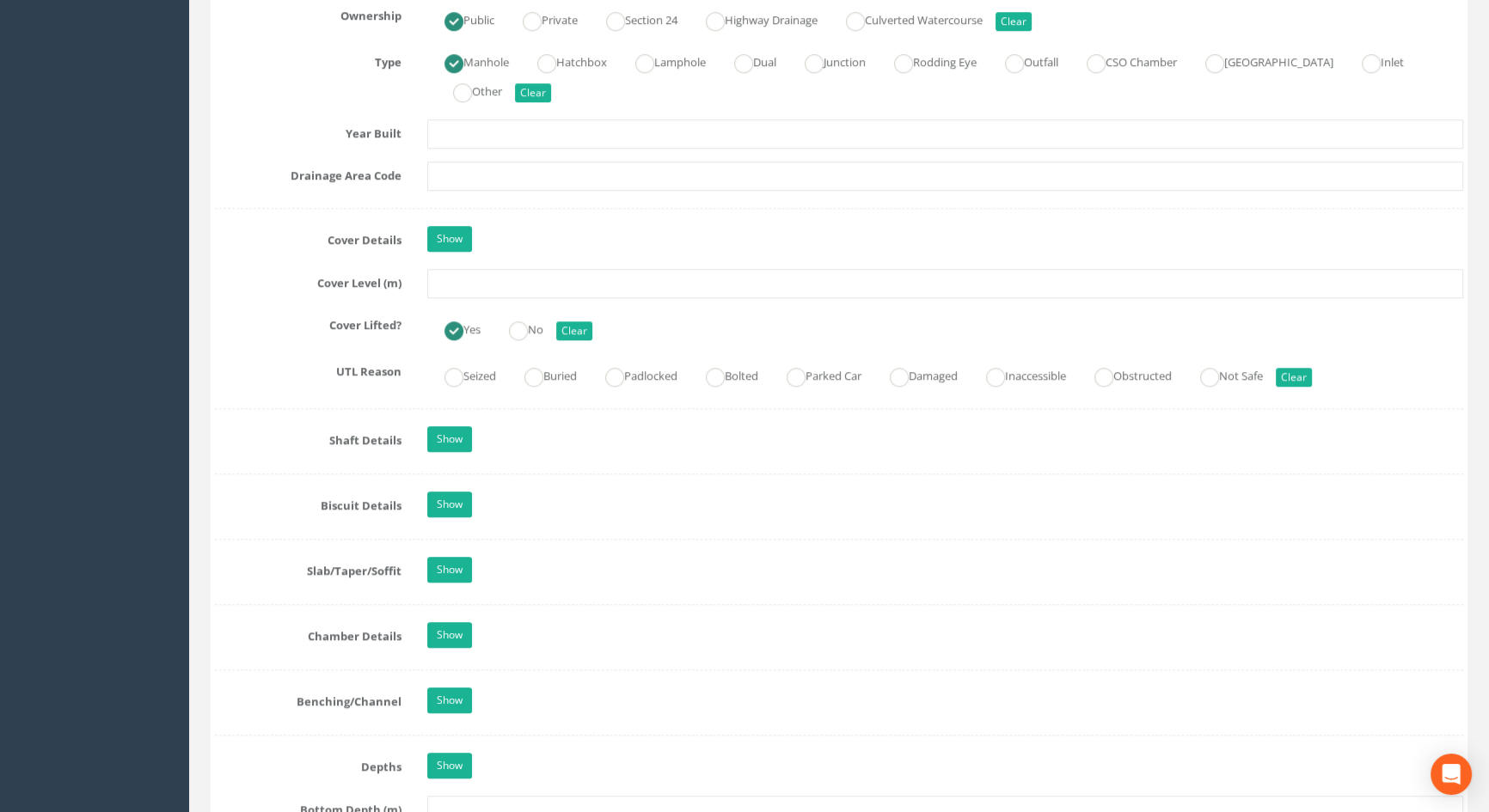
scroll to position [1328, 0]
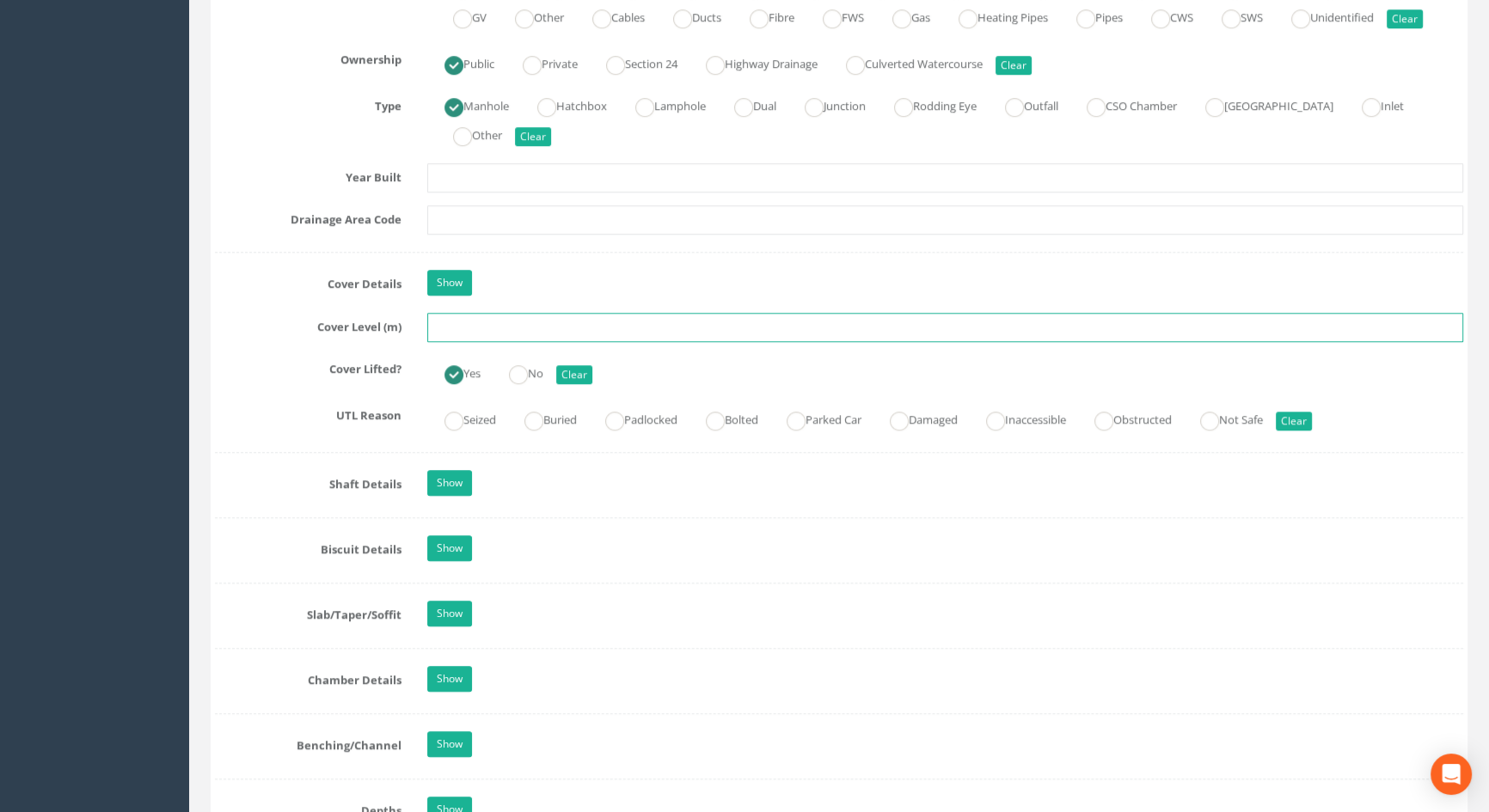
click at [474, 342] on input "text" at bounding box center [945, 327] width 1036 height 29
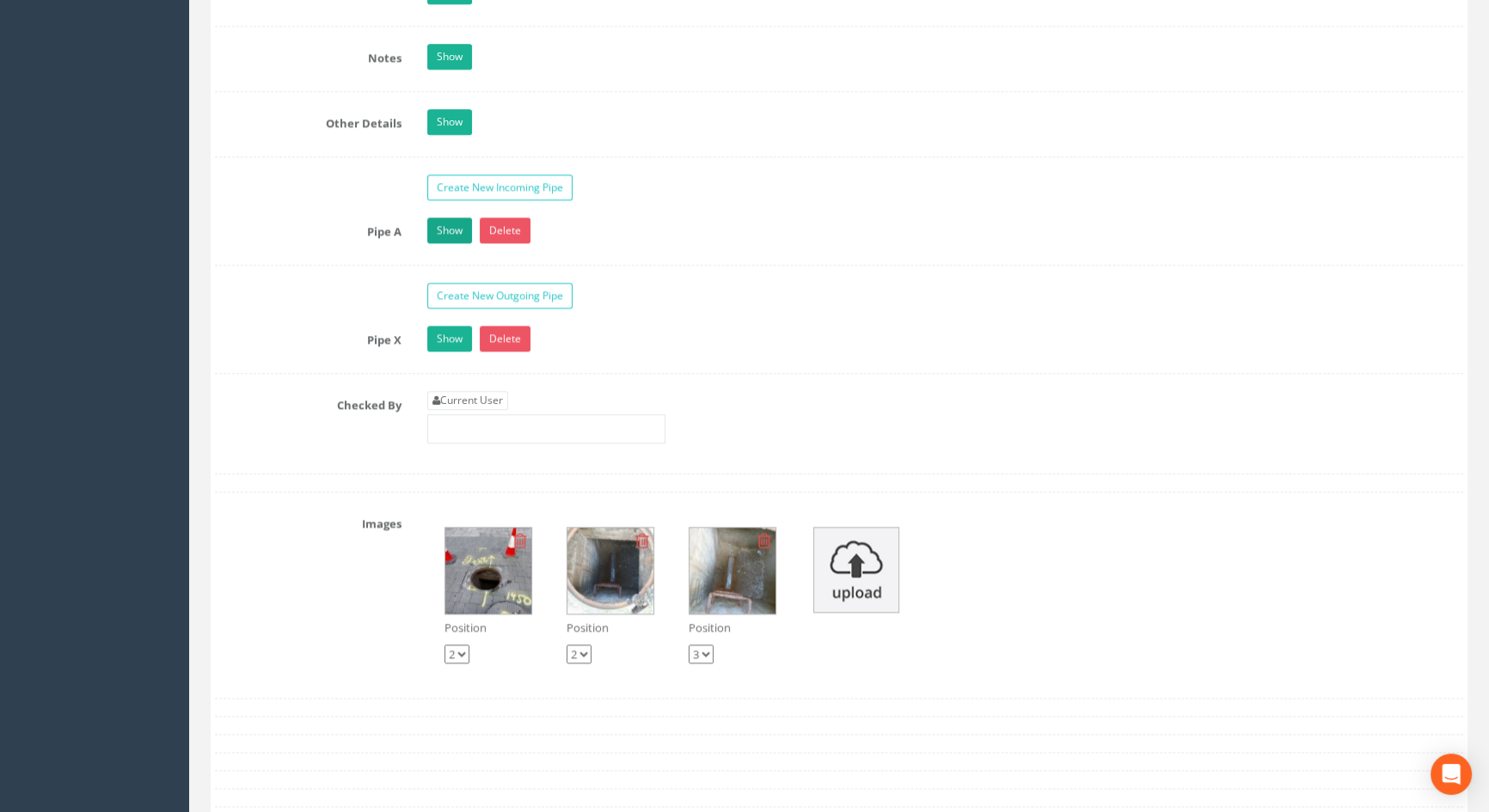
scroll to position [2969, 0]
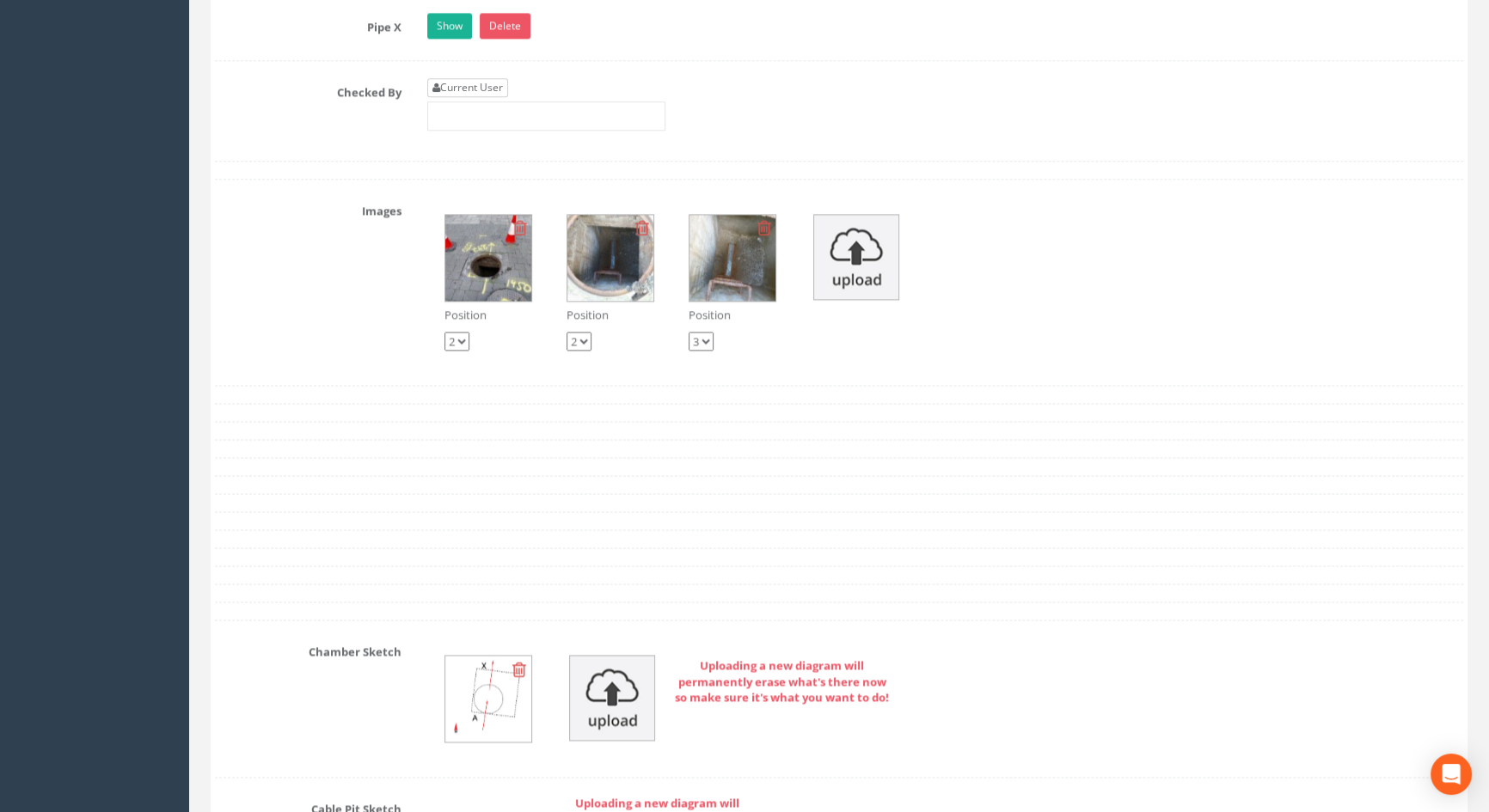
type input "3.54"
click at [451, 97] on link "Current User" at bounding box center [468, 87] width 81 height 19
type input "[PERSON_NAME]"
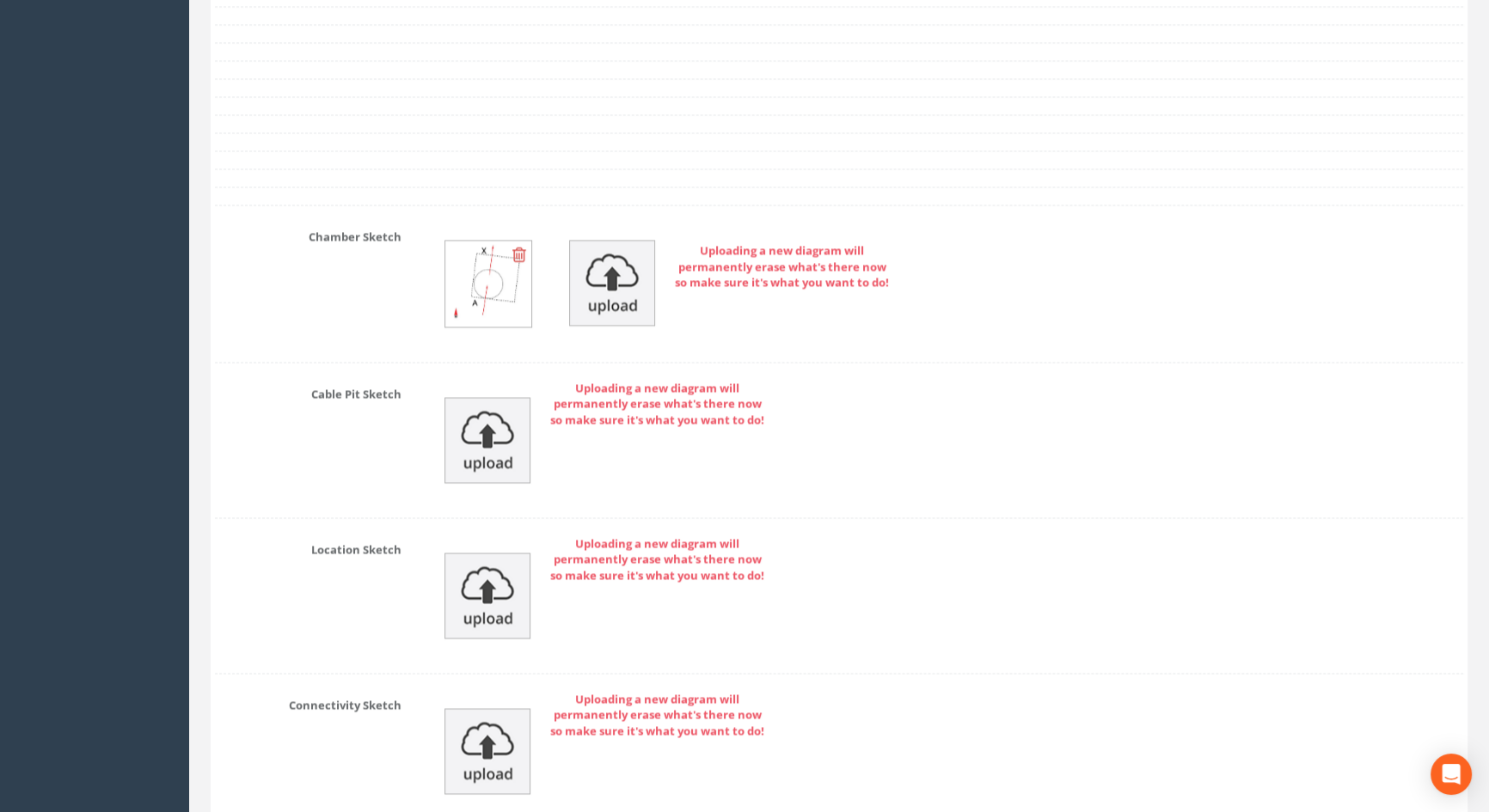
scroll to position [3712, 0]
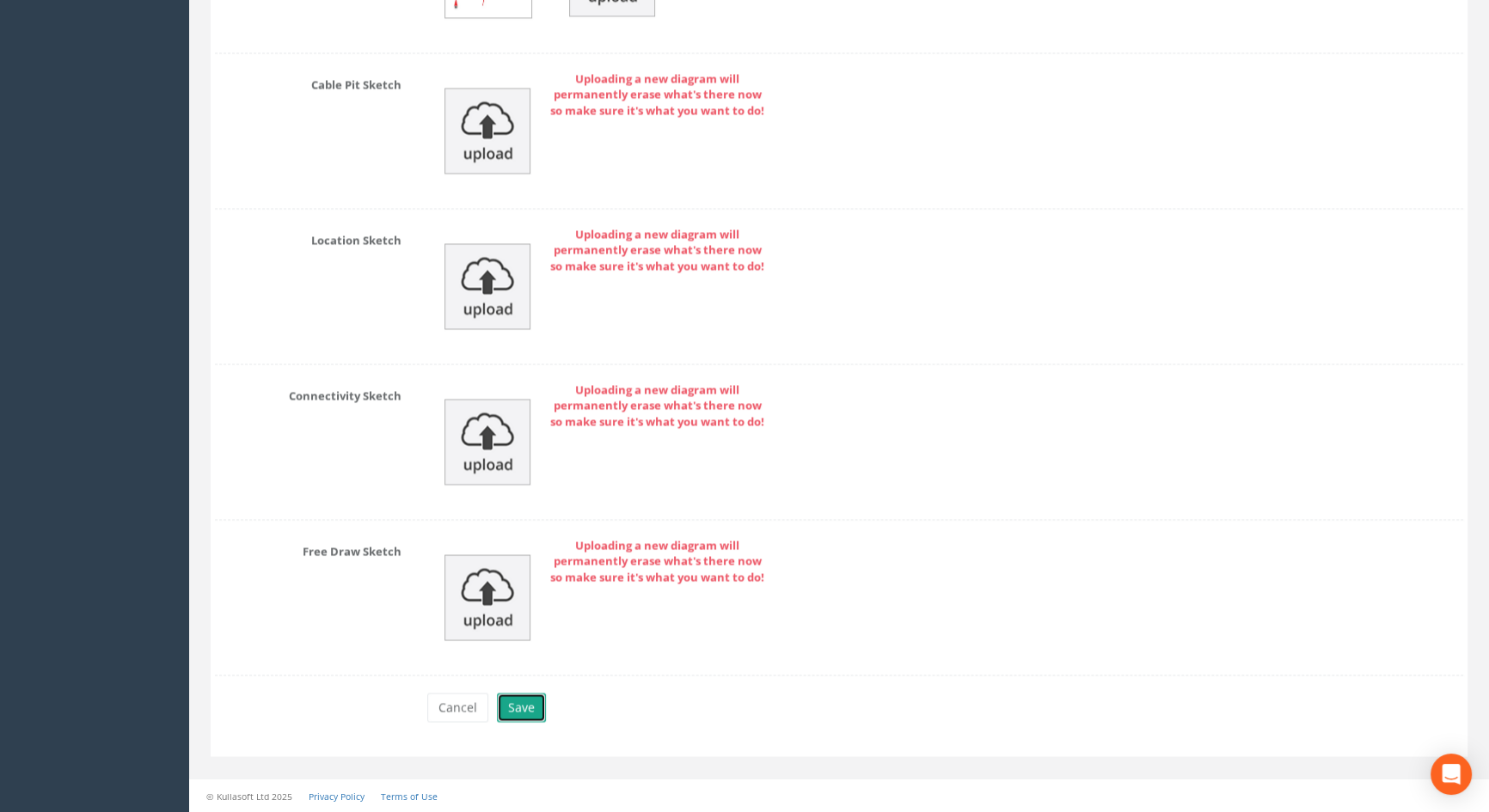
click at [525, 706] on button "Save" at bounding box center [521, 707] width 49 height 29
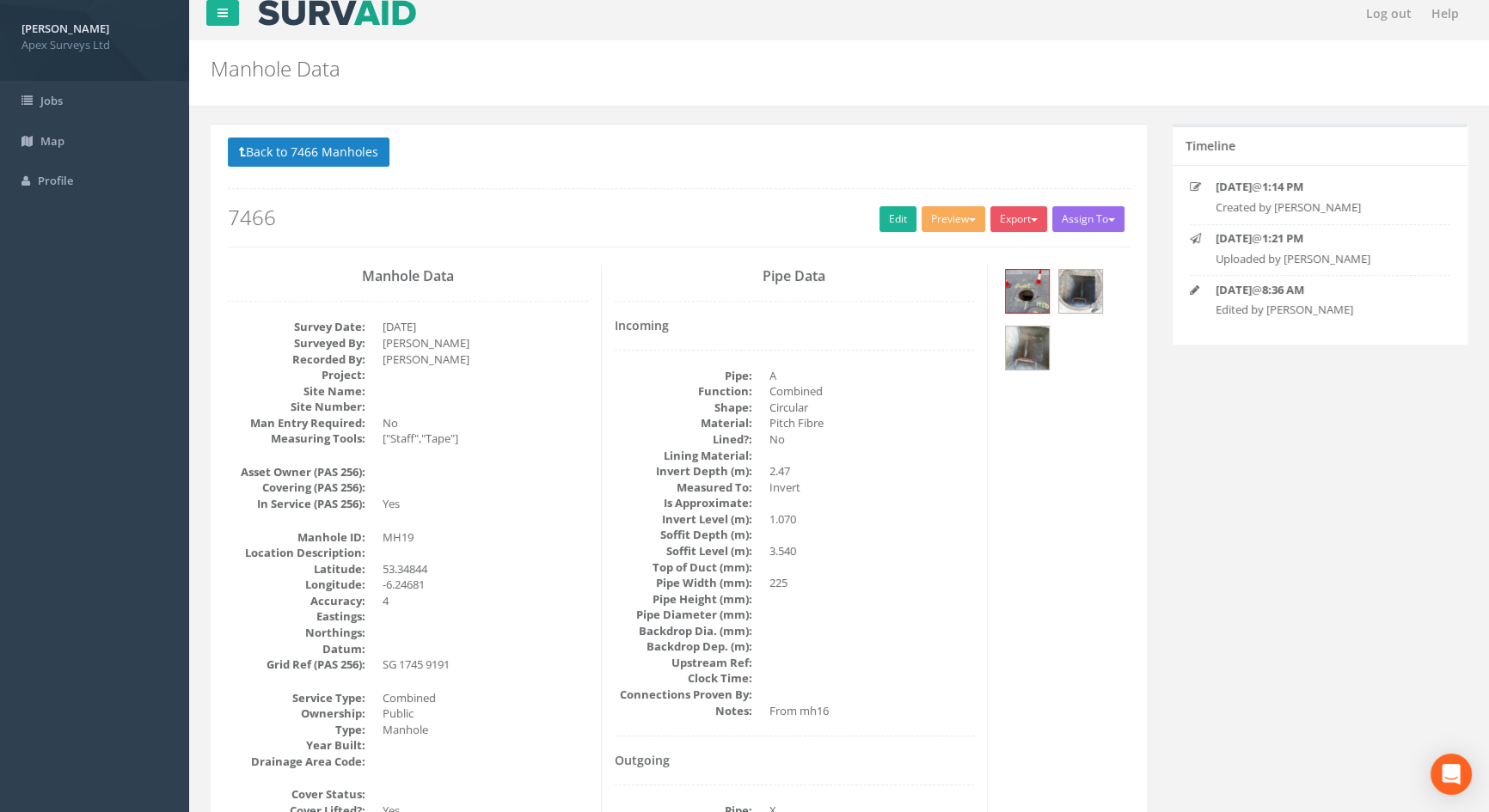
scroll to position [0, 0]
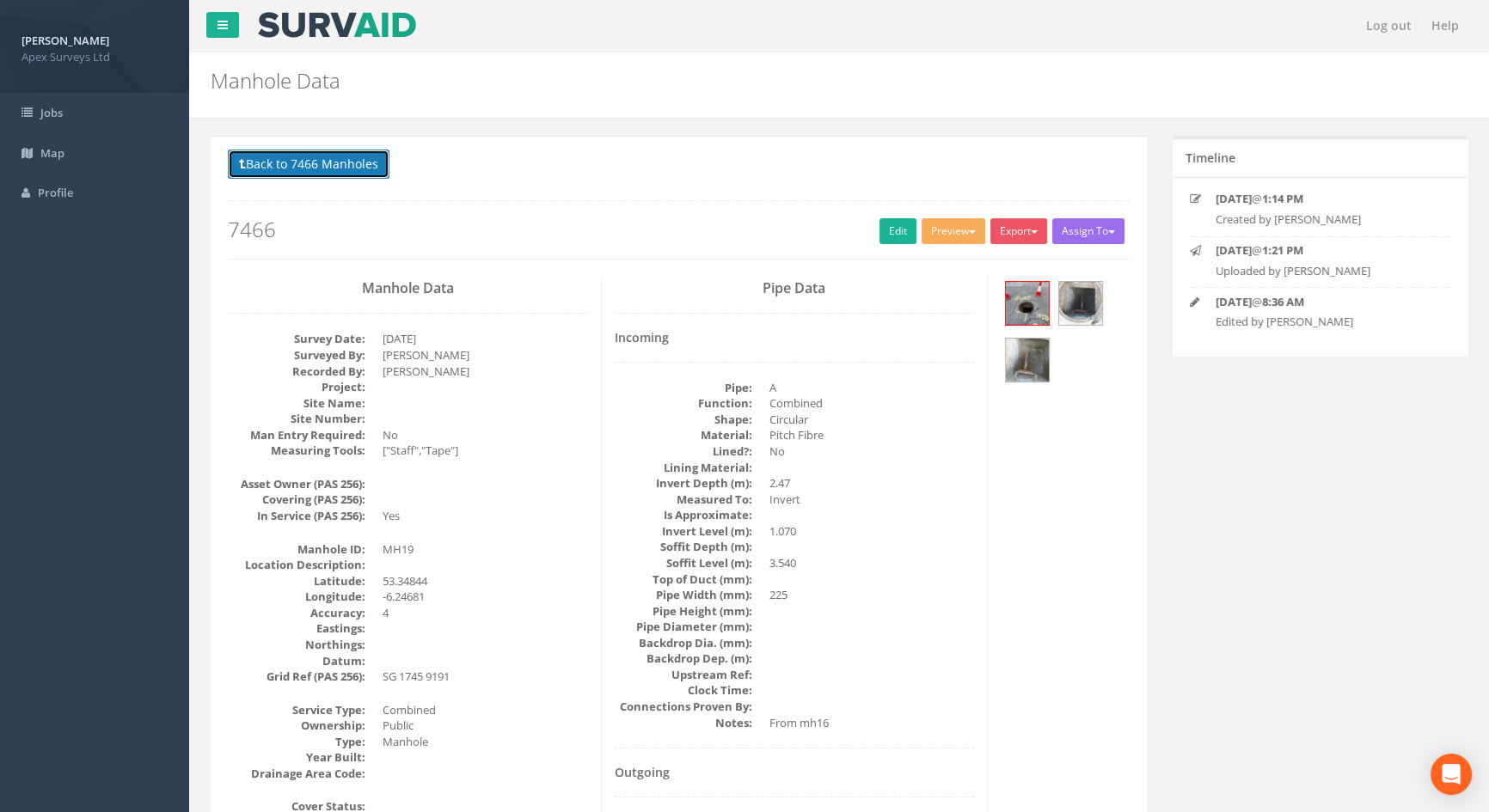
click at [312, 160] on button "Back to 7466 Manholes" at bounding box center [308, 164] width 161 height 29
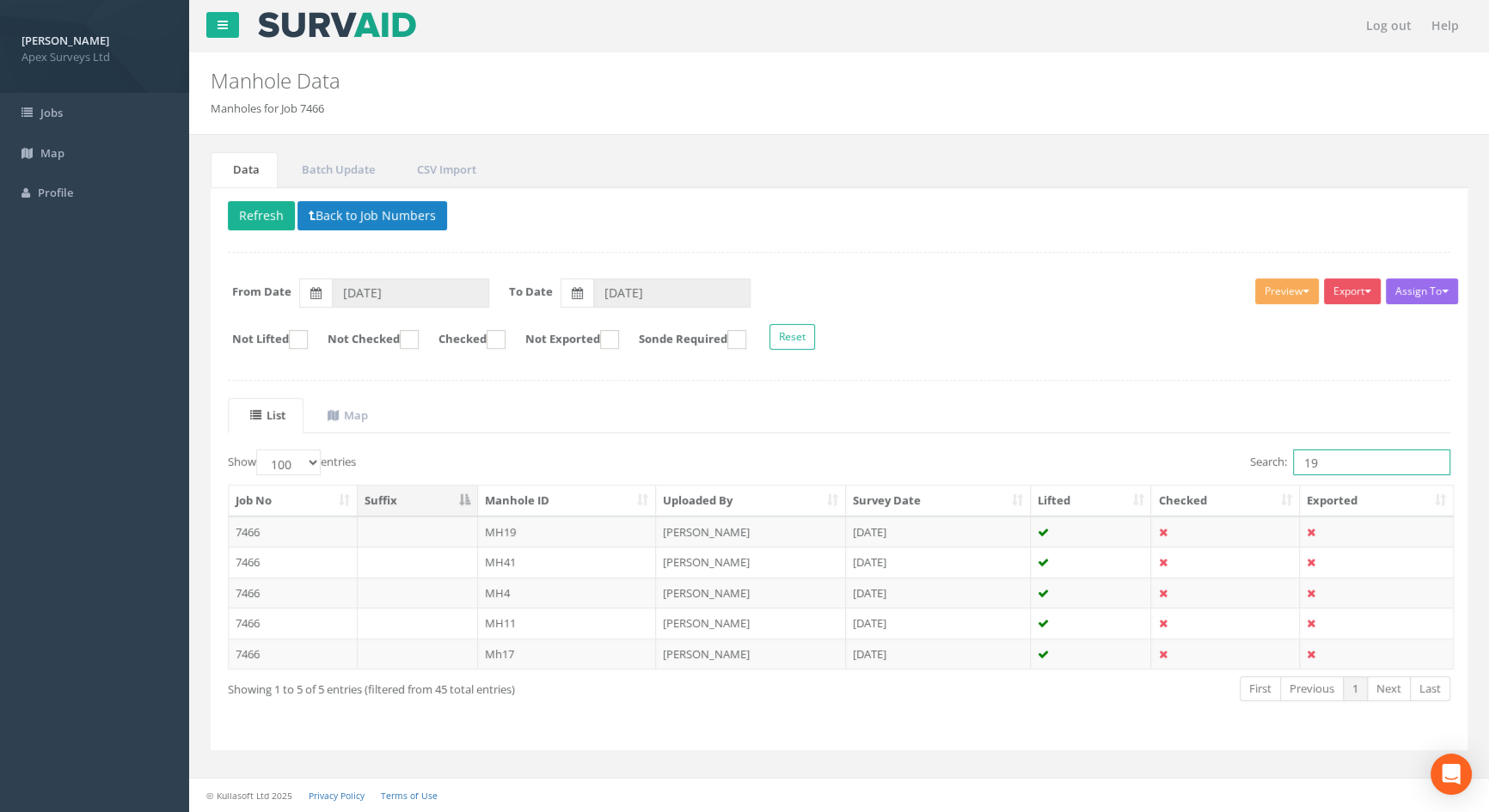
drag, startPoint x: 1323, startPoint y: 459, endPoint x: 1277, endPoint y: 456, distance: 46.1
click at [1267, 459] on label "Search: 19" at bounding box center [1350, 462] width 200 height 26
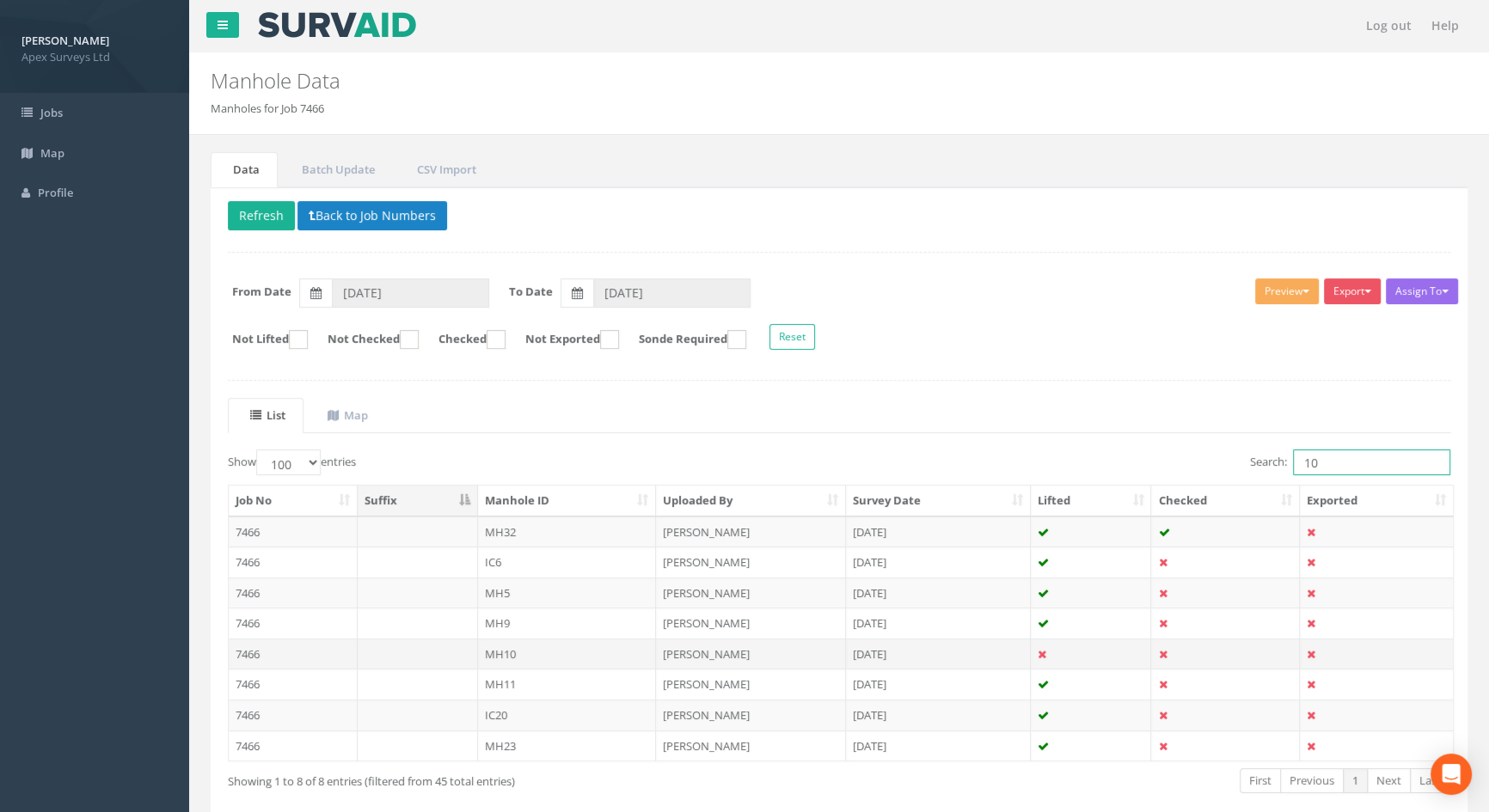
type input "10"
click at [506, 654] on td "MH10" at bounding box center [567, 654] width 178 height 31
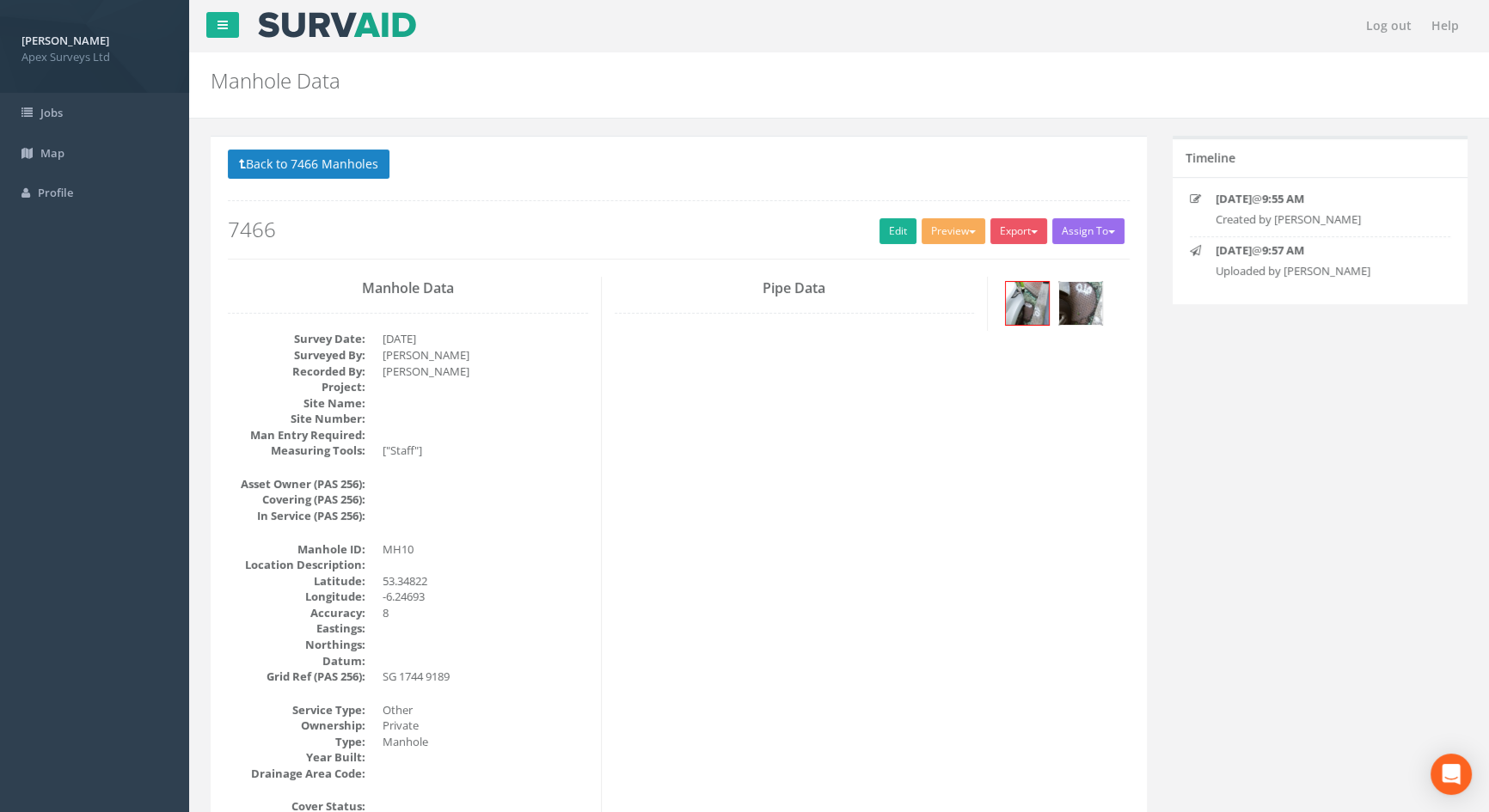
click at [1088, 306] on img at bounding box center [1081, 304] width 43 height 43
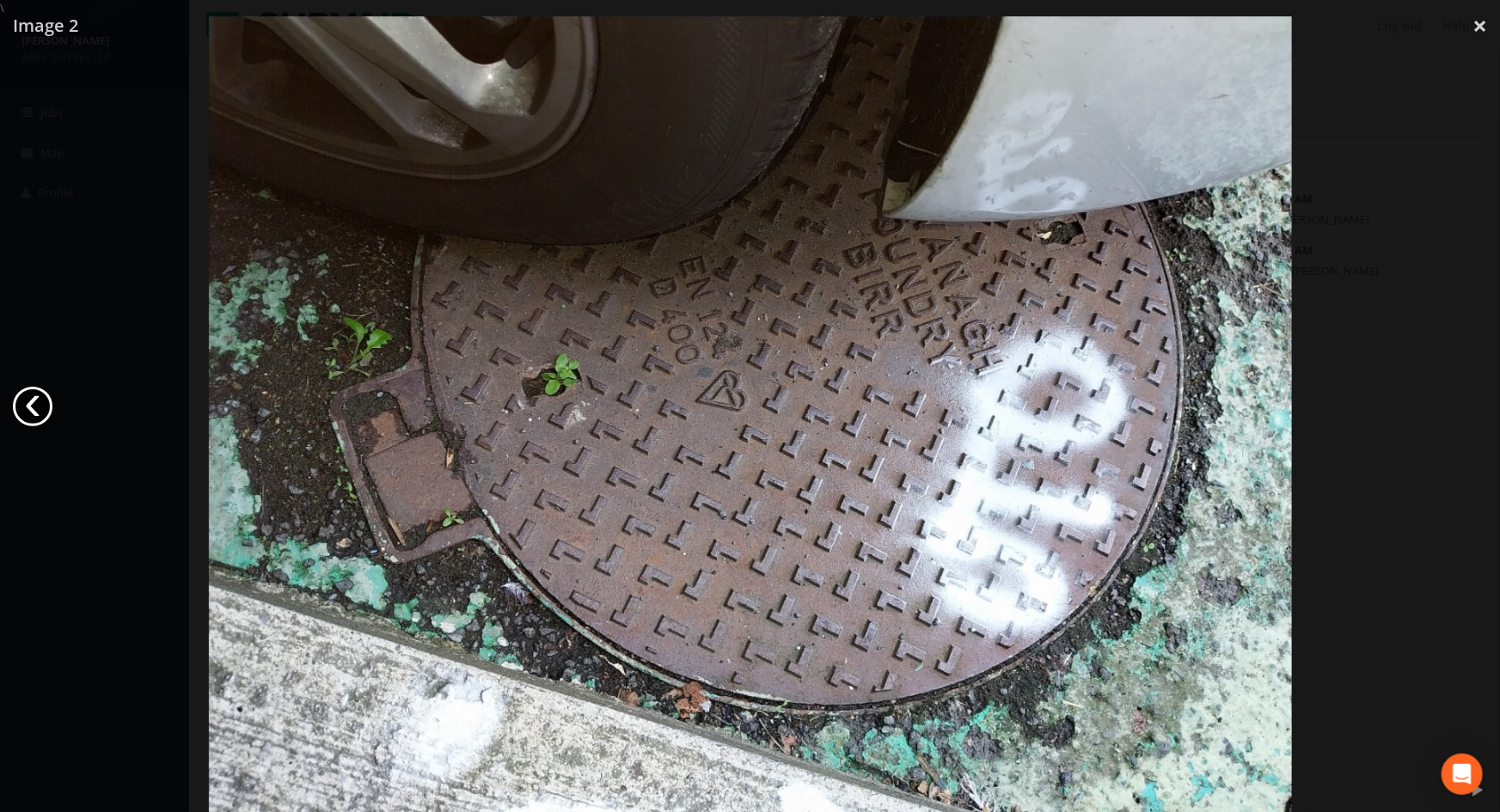
click at [41, 400] on link "‹" at bounding box center [32, 406] width 40 height 40
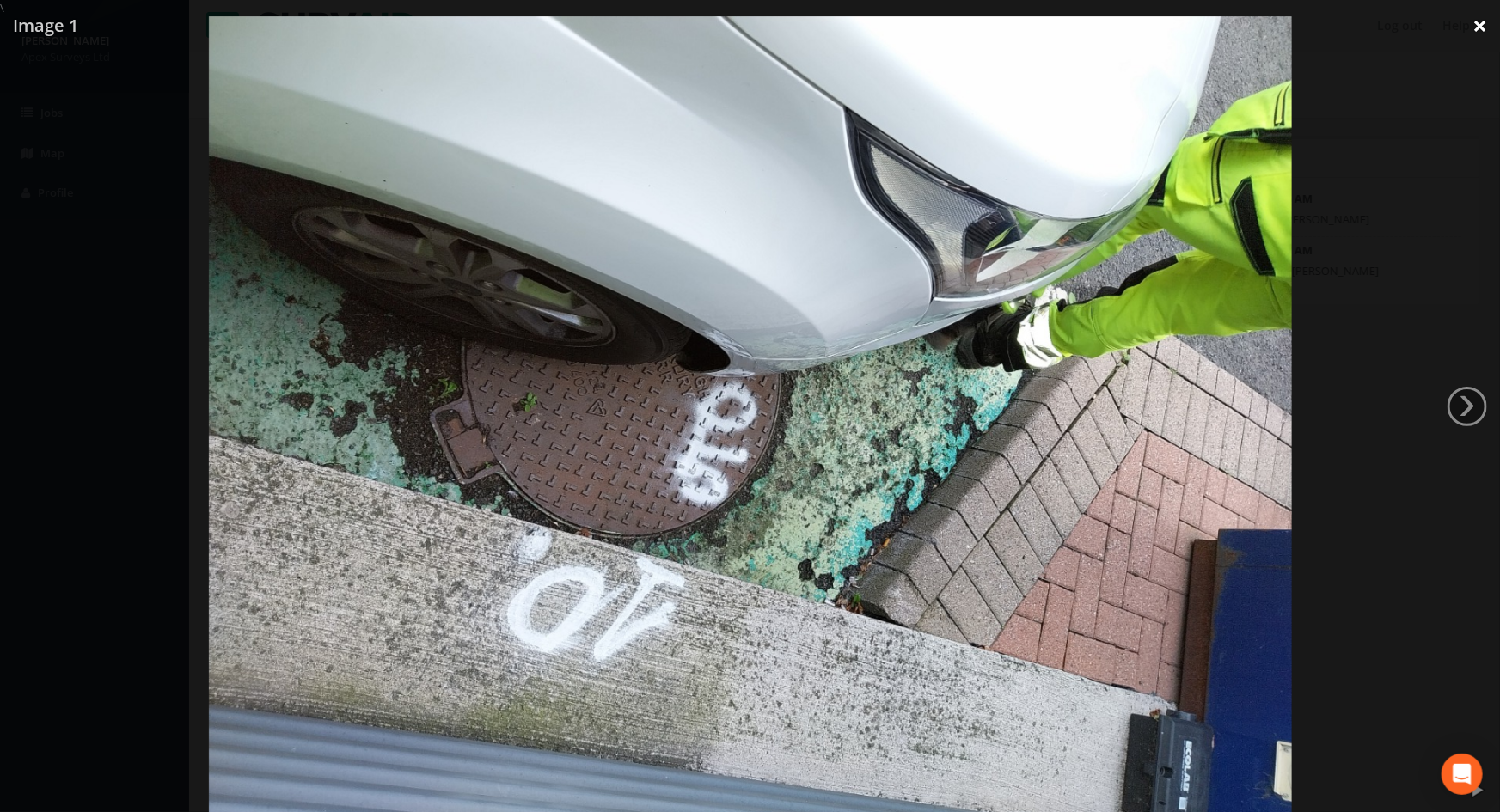
click at [1486, 25] on link "×" at bounding box center [1480, 25] width 41 height 51
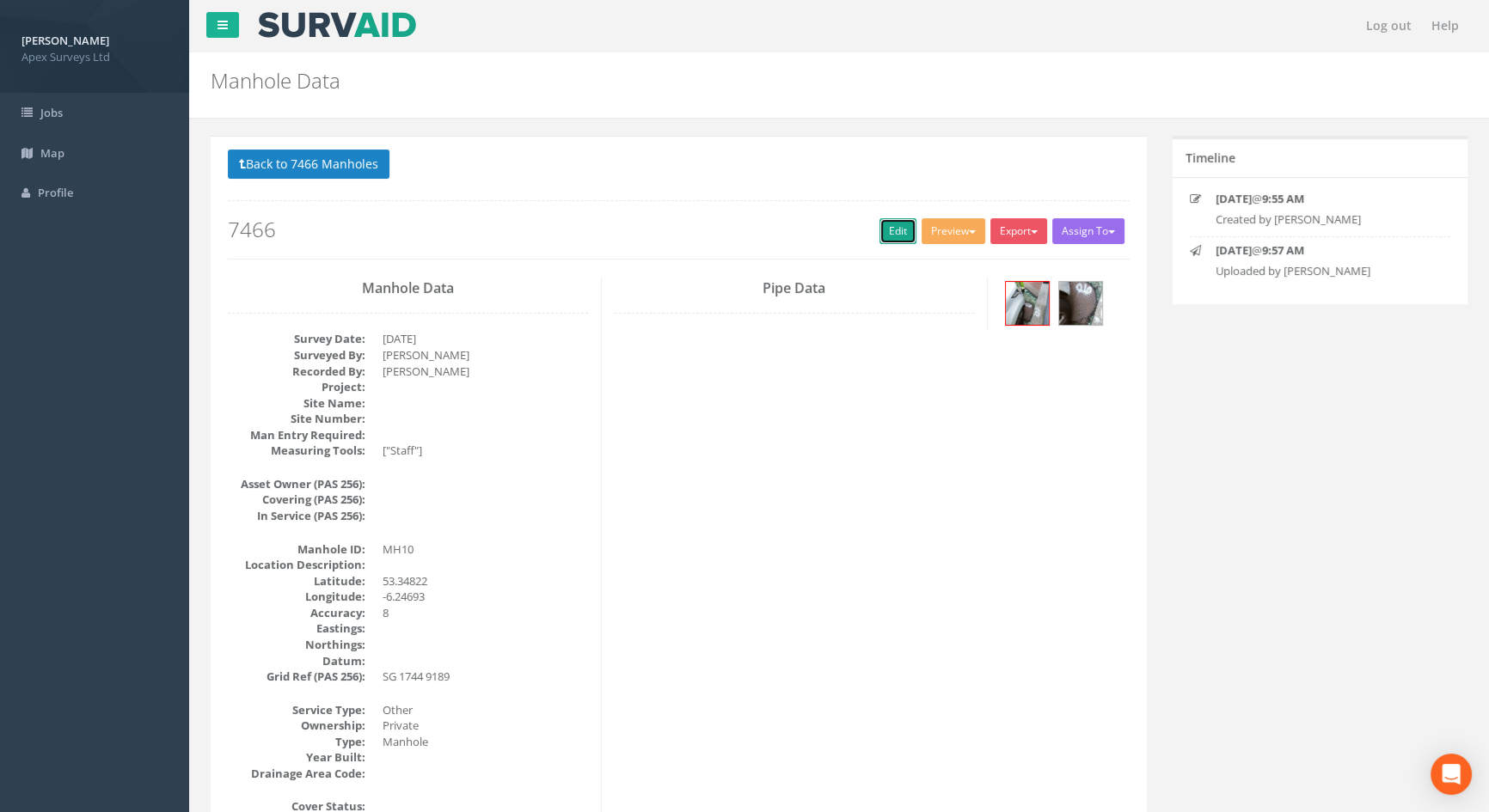
click at [893, 229] on link "Edit" at bounding box center [898, 231] width 37 height 26
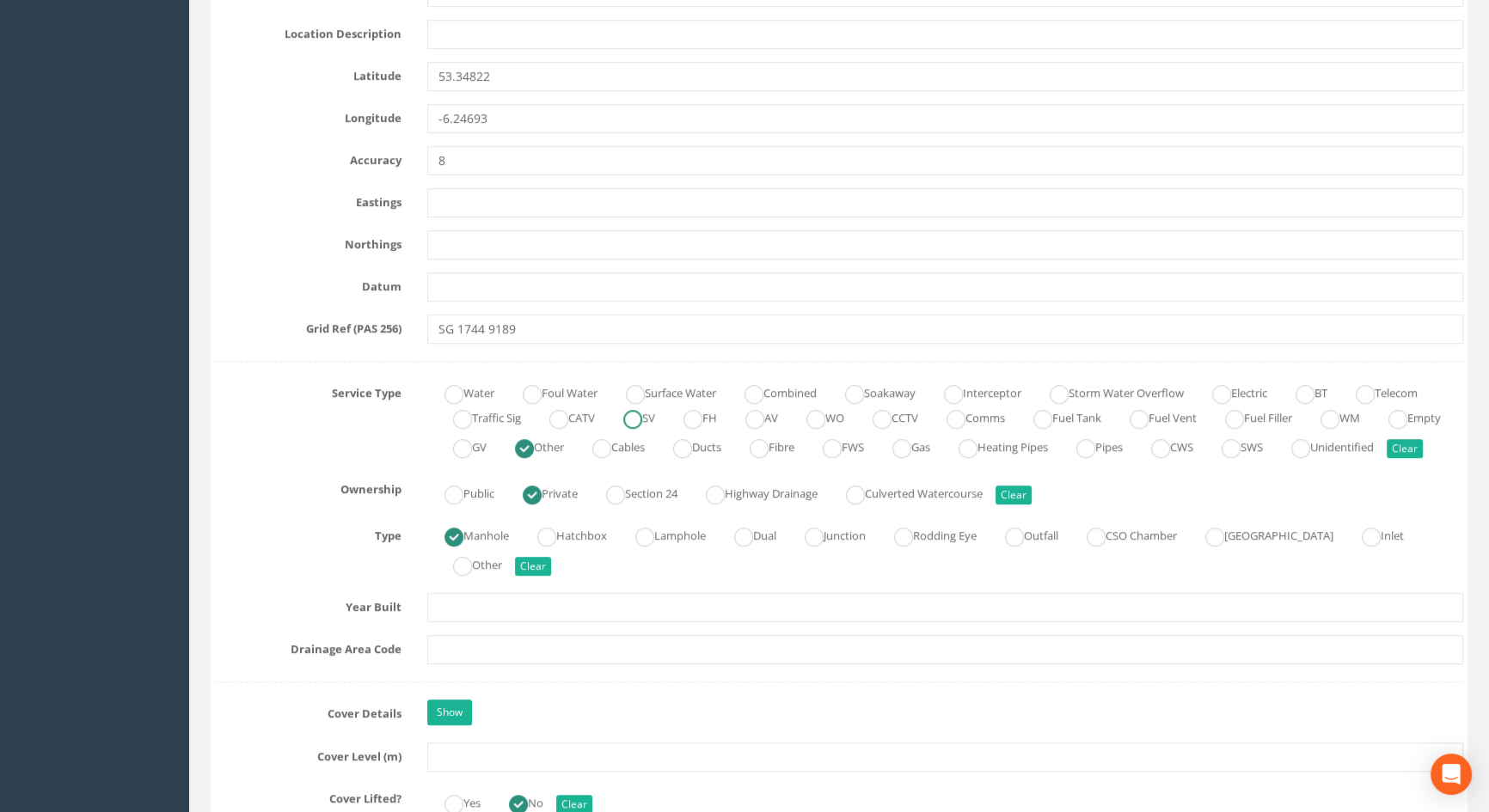
scroll to position [1093, 0]
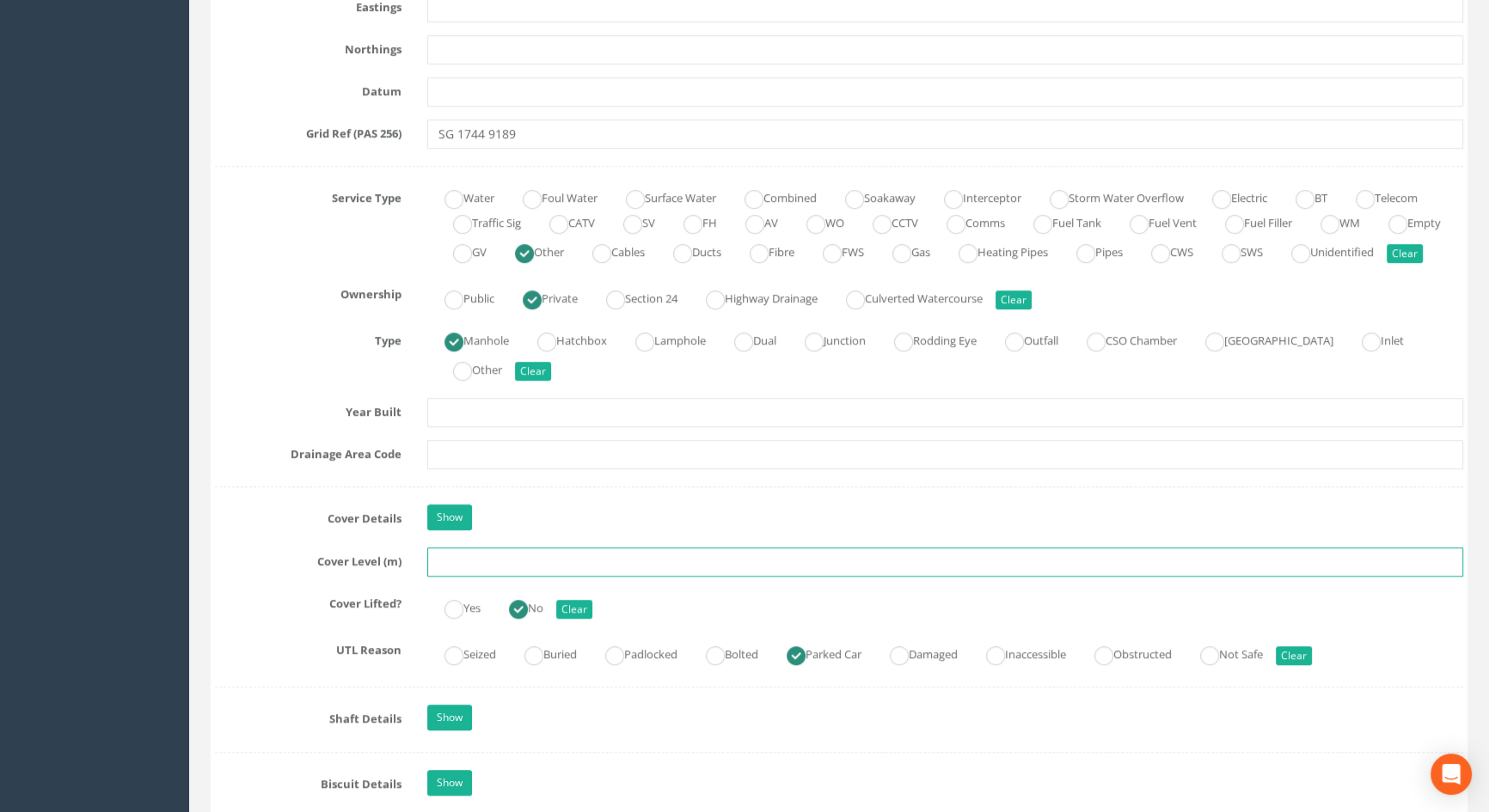
click at [451, 577] on input "text" at bounding box center [945, 562] width 1036 height 29
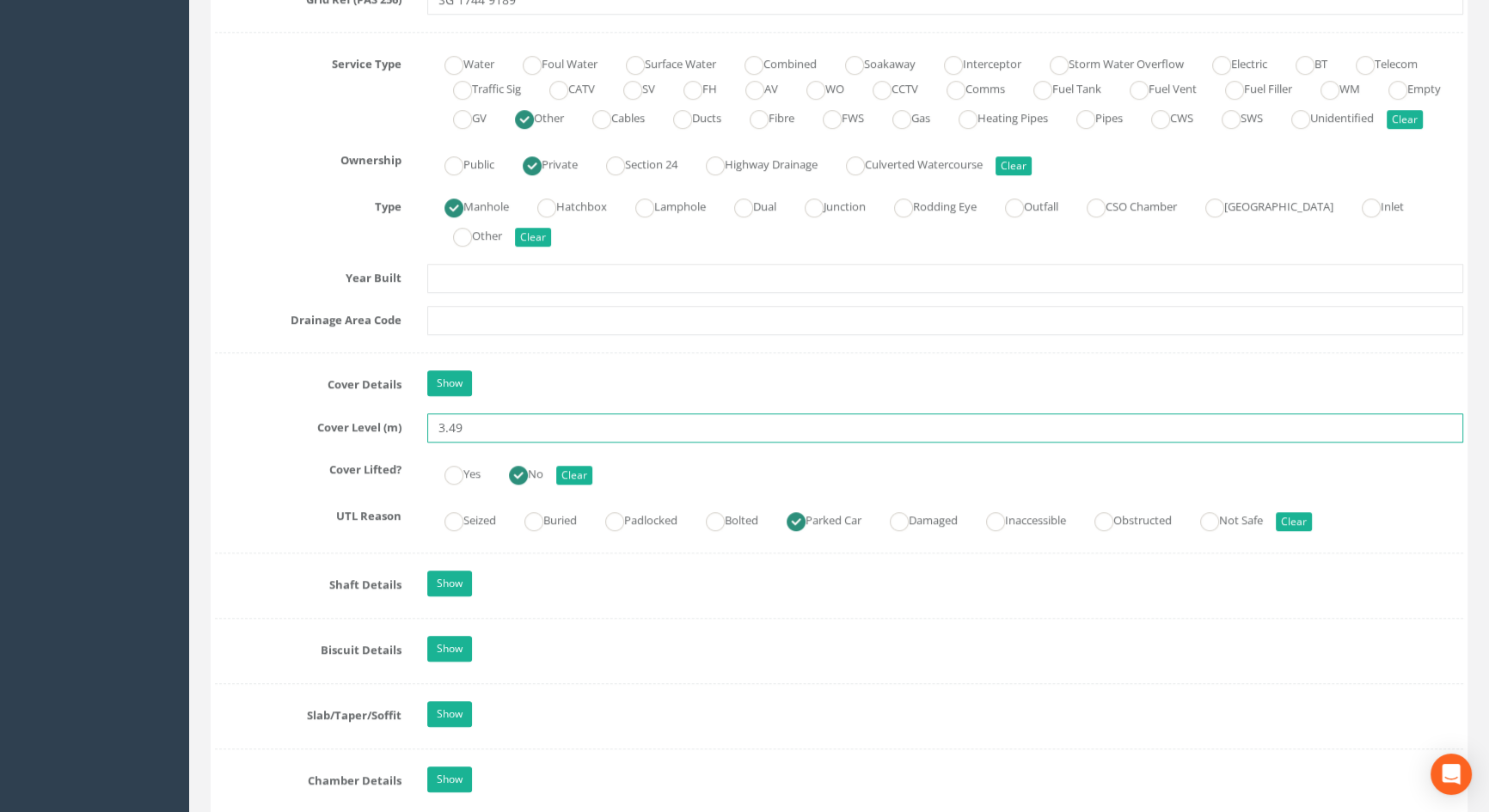
scroll to position [1250, 0]
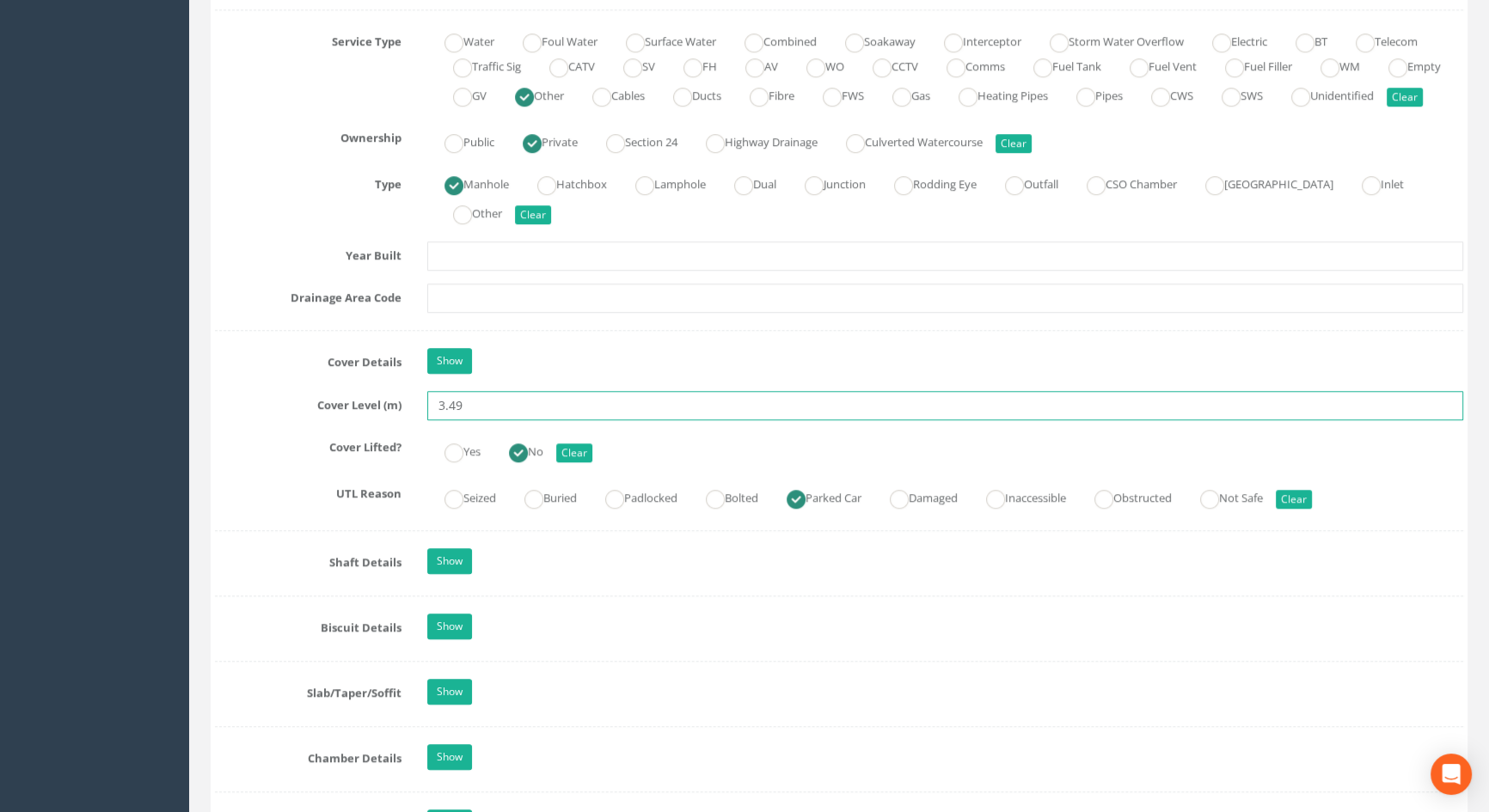
type input "3.49"
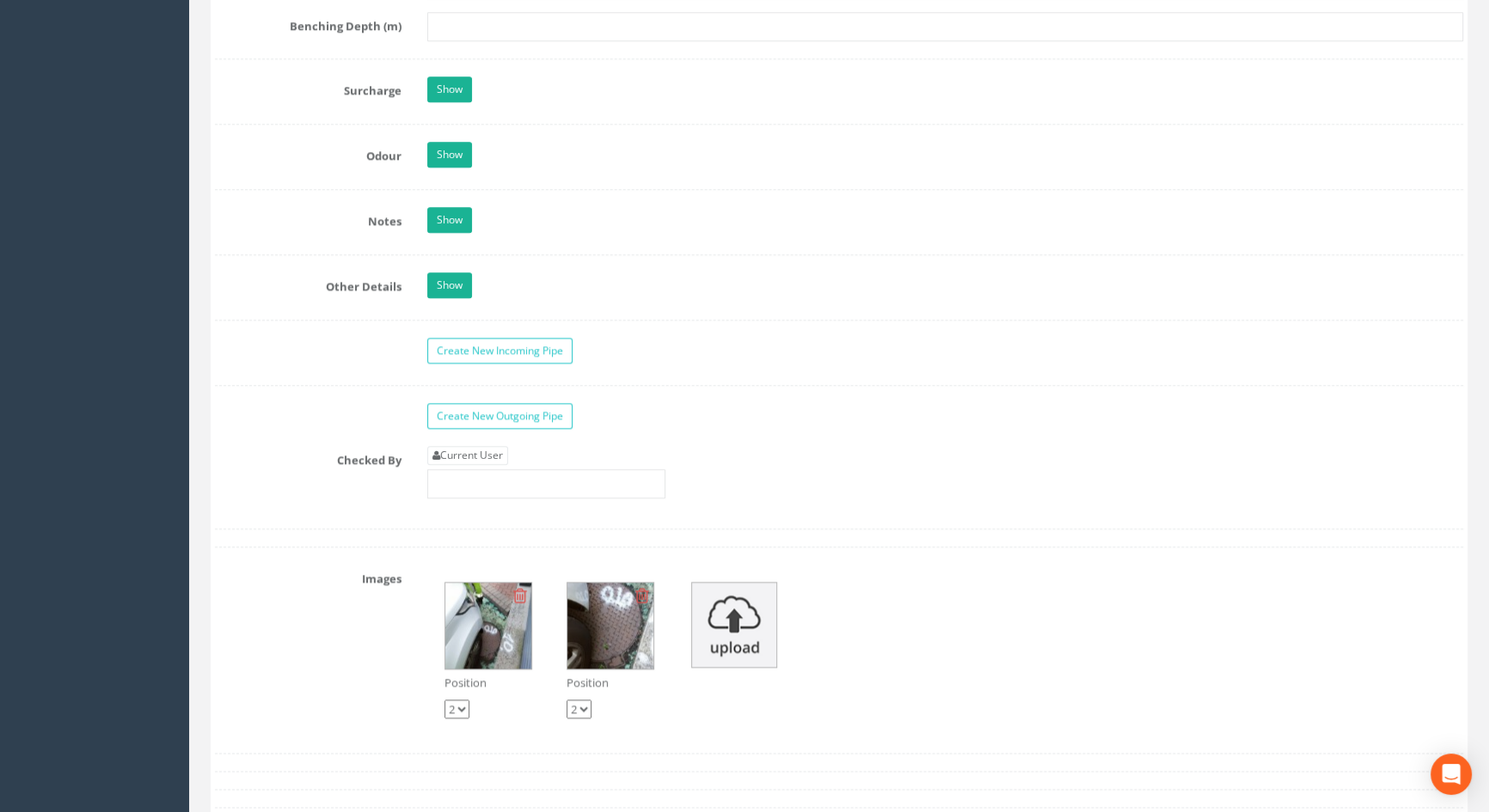
scroll to position [2501, 0]
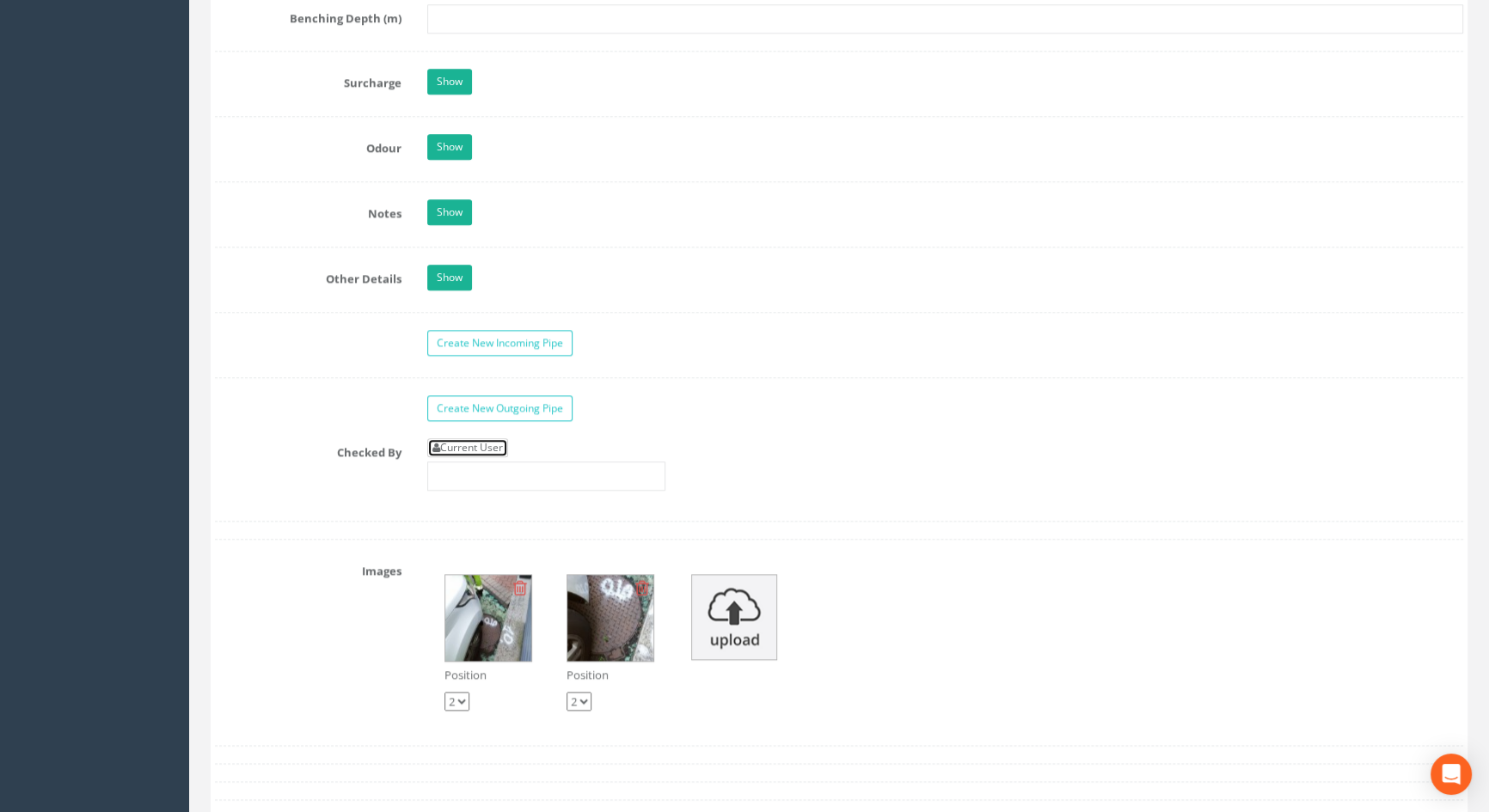
click at [470, 457] on link "Current User" at bounding box center [468, 447] width 81 height 19
type input "[PERSON_NAME]"
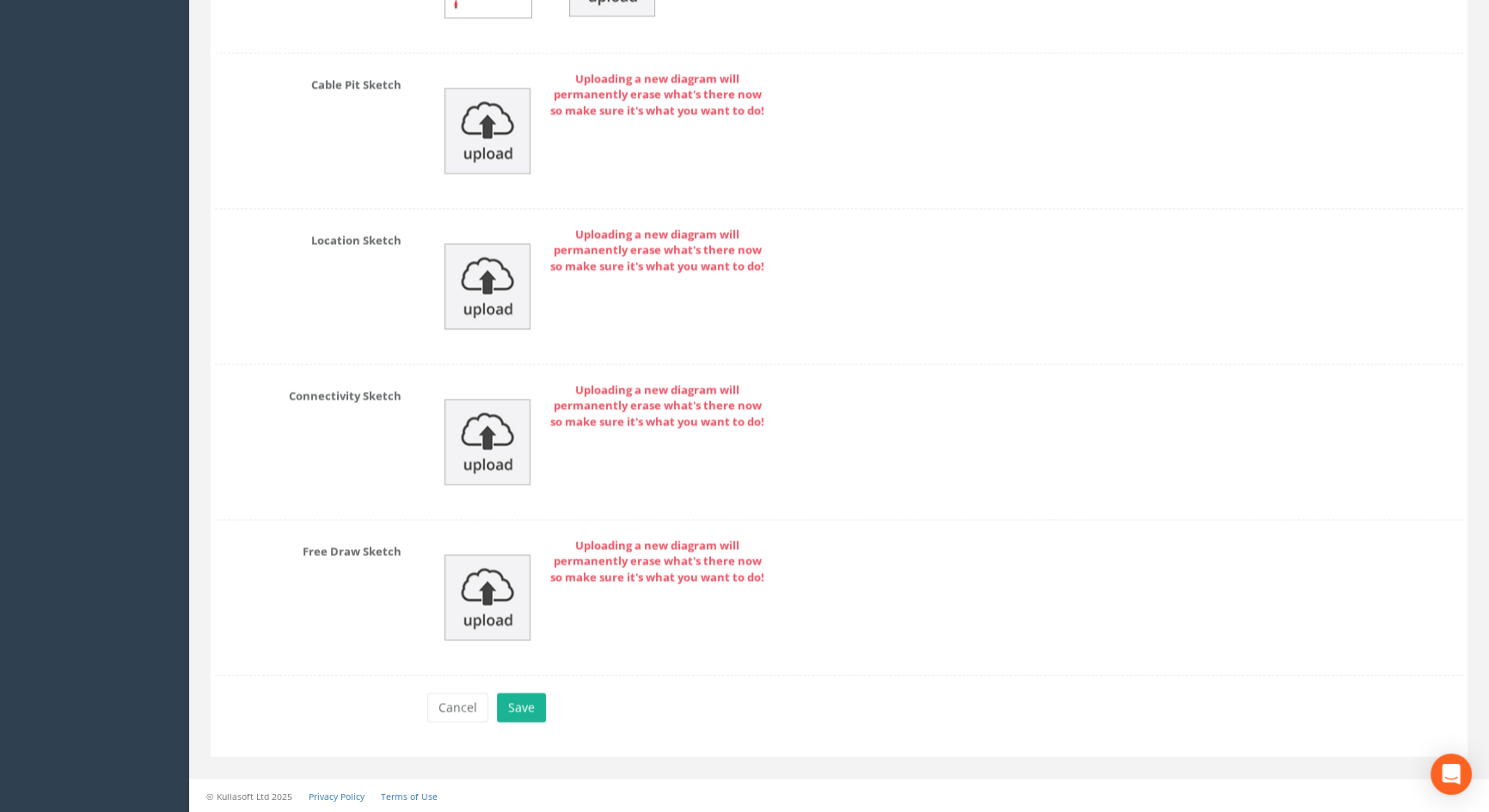
scroll to position [3604, 0]
click at [510, 707] on button "Save" at bounding box center [521, 707] width 49 height 29
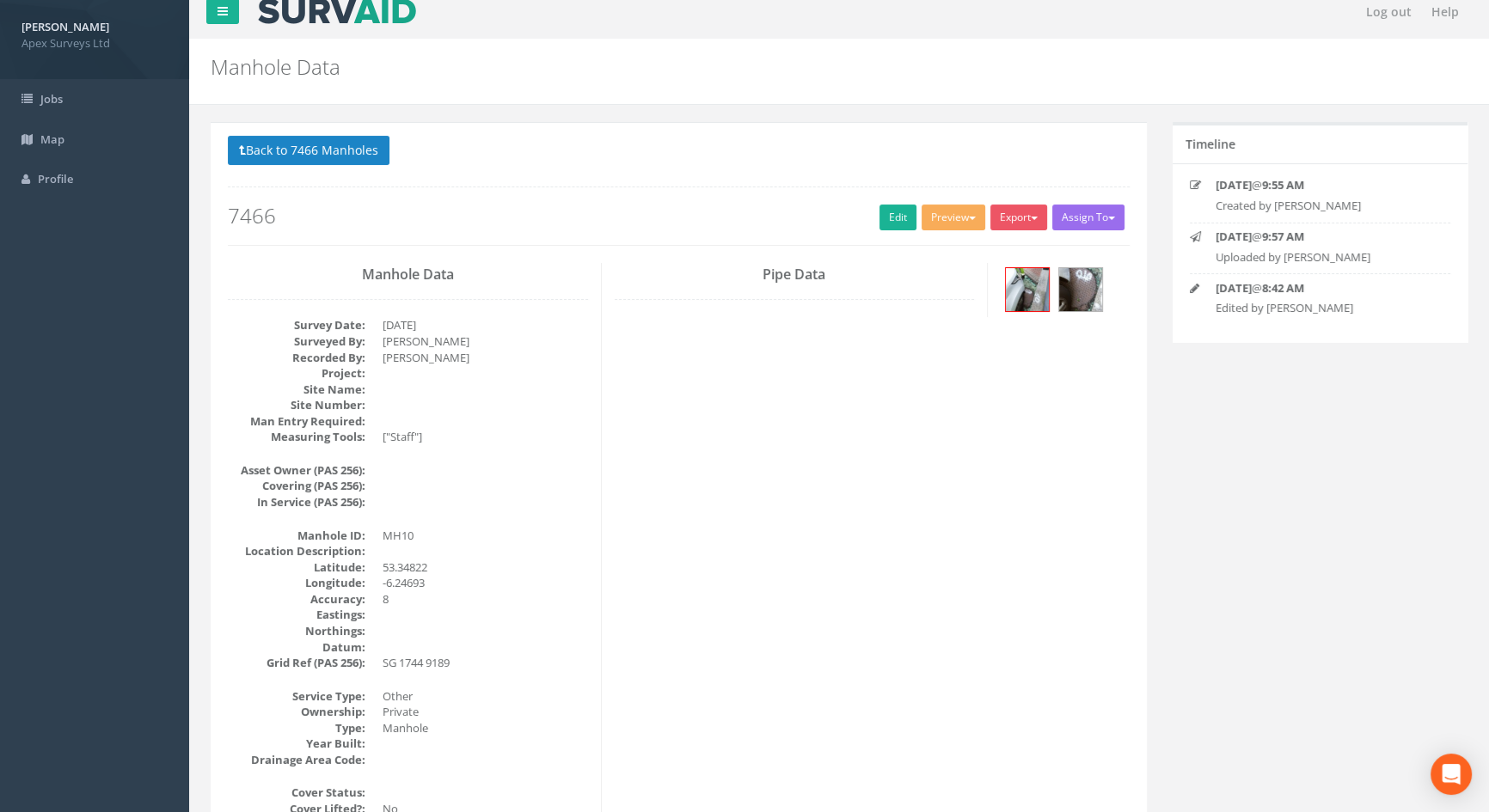
scroll to position [0, 0]
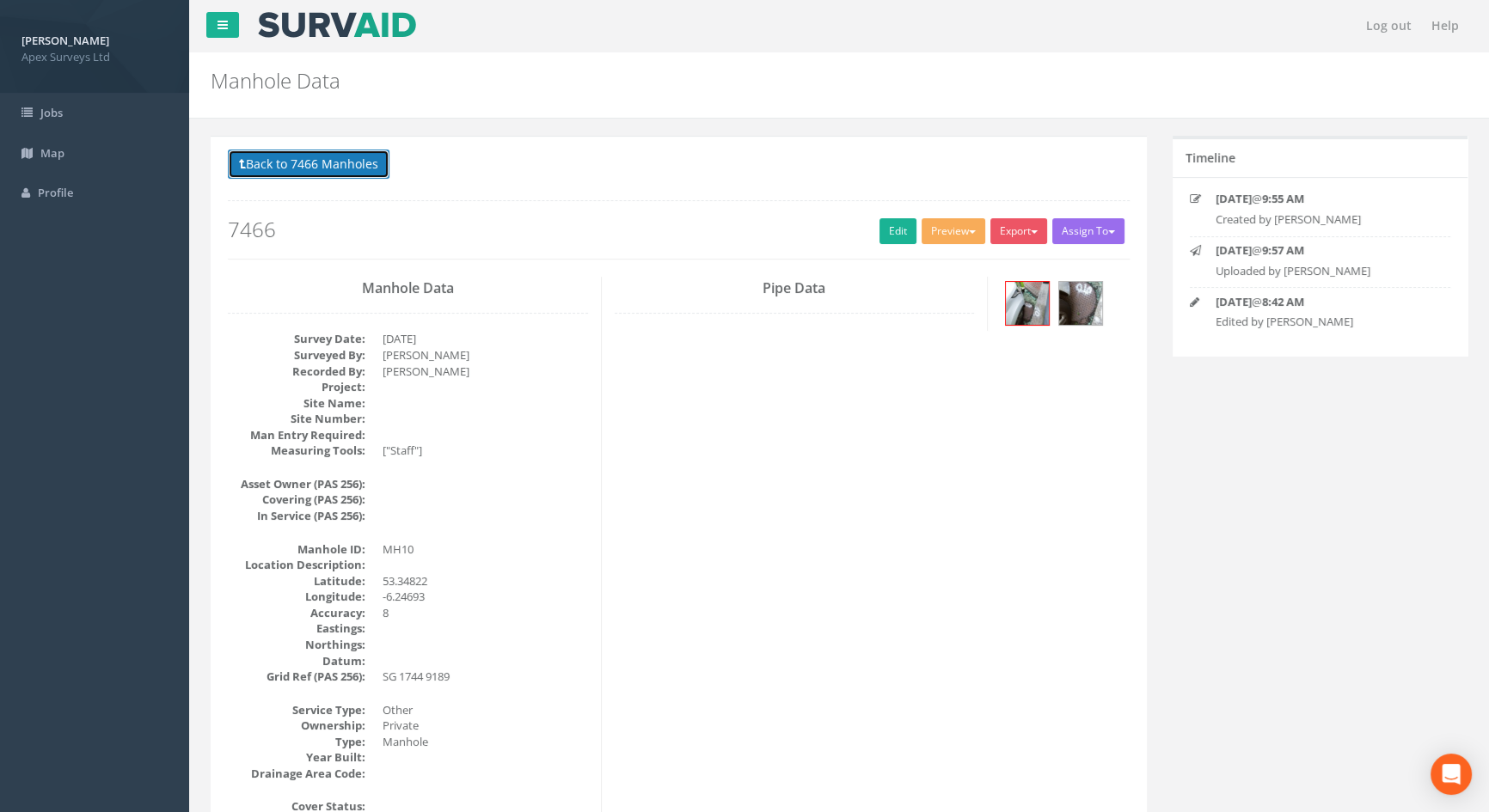
click at [345, 168] on button "Back to 7466 Manholes" at bounding box center [308, 164] width 161 height 29
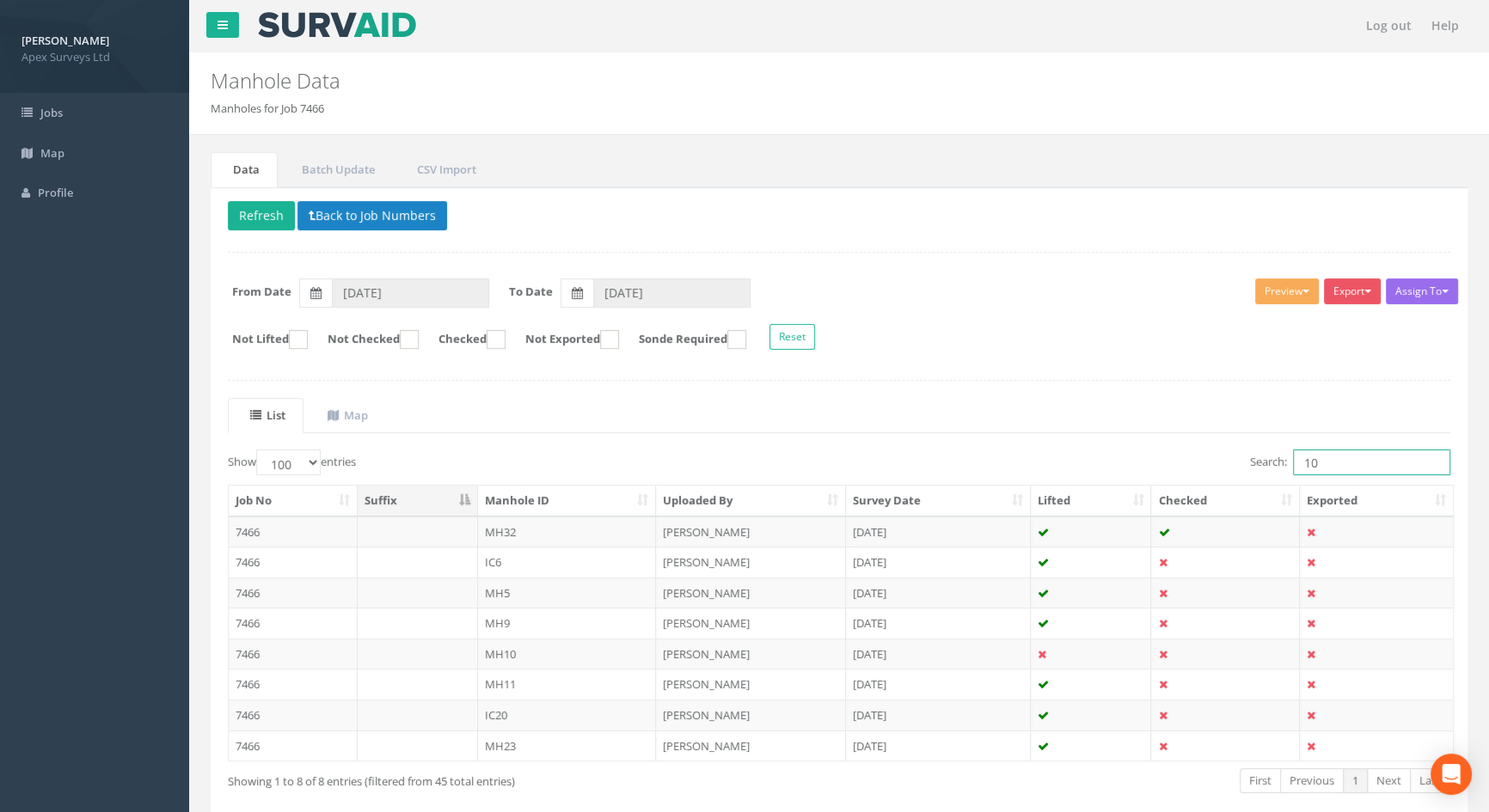
drag, startPoint x: 1334, startPoint y: 464, endPoint x: 1234, endPoint y: 462, distance: 100.0
click at [1234, 462] on div "Search: 10" at bounding box center [1151, 464] width 598 height 30
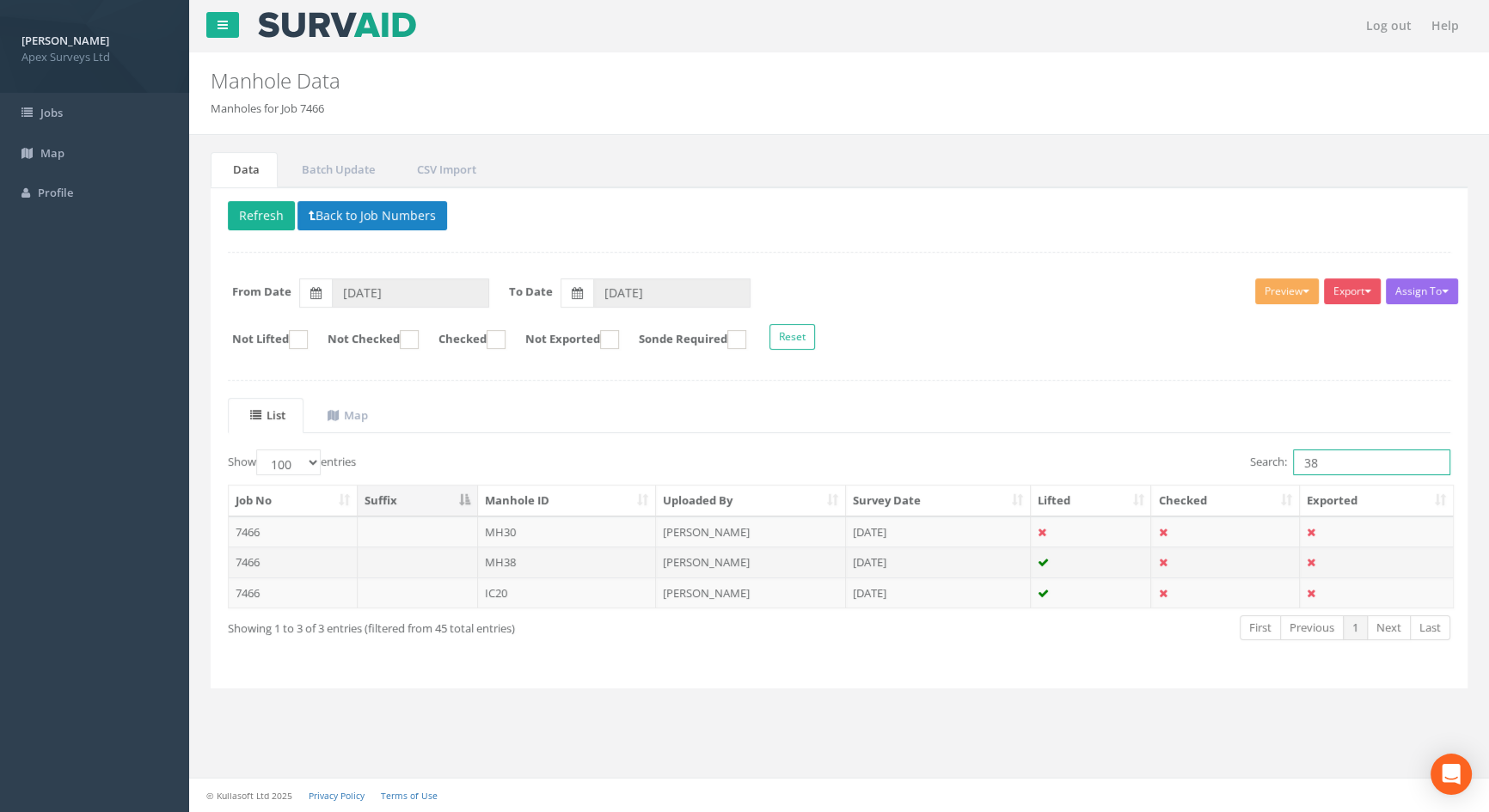
type input "38"
click at [548, 562] on td "MH38" at bounding box center [567, 562] width 178 height 31
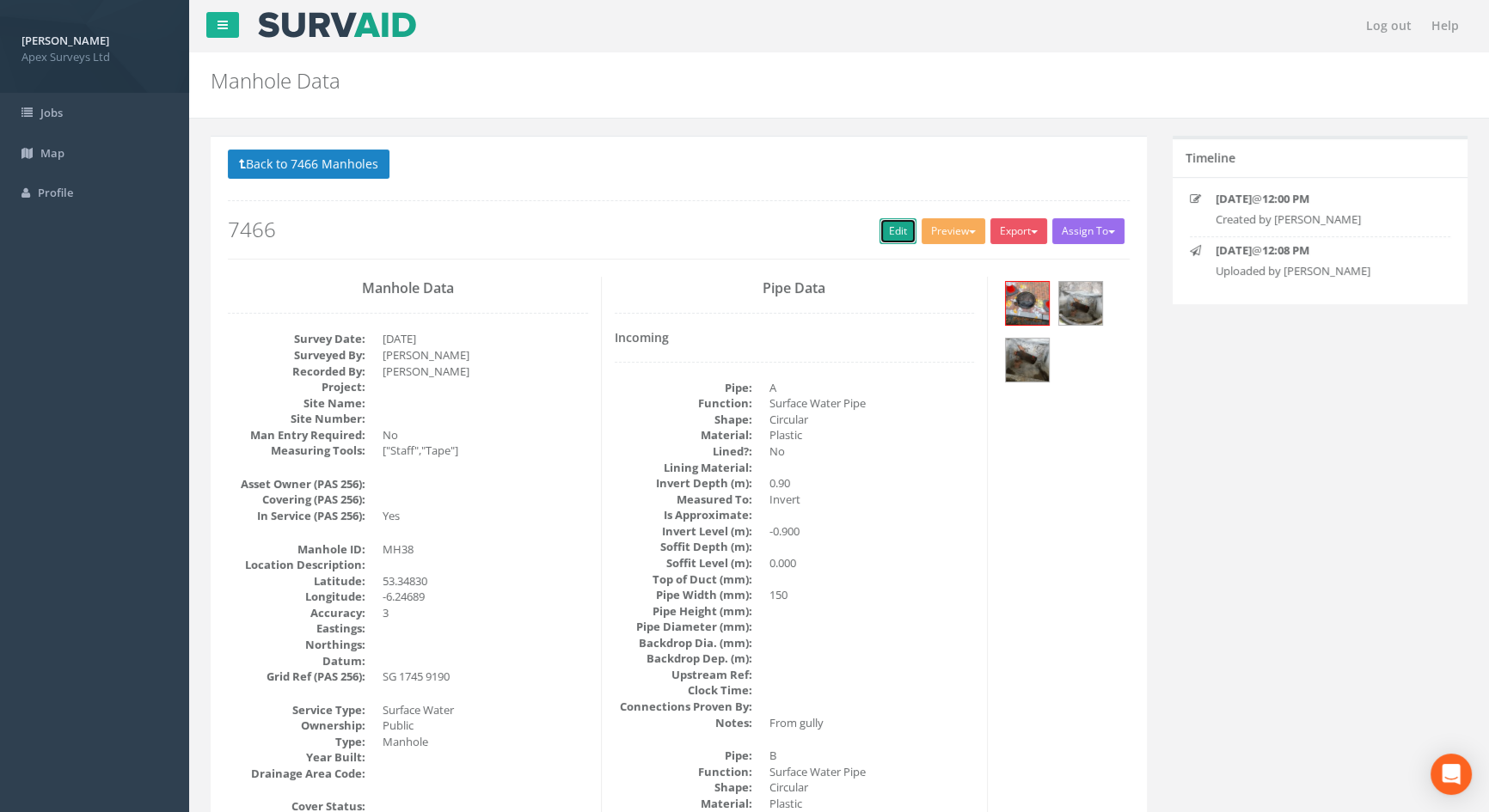
click at [896, 231] on link "Edit" at bounding box center [898, 231] width 37 height 26
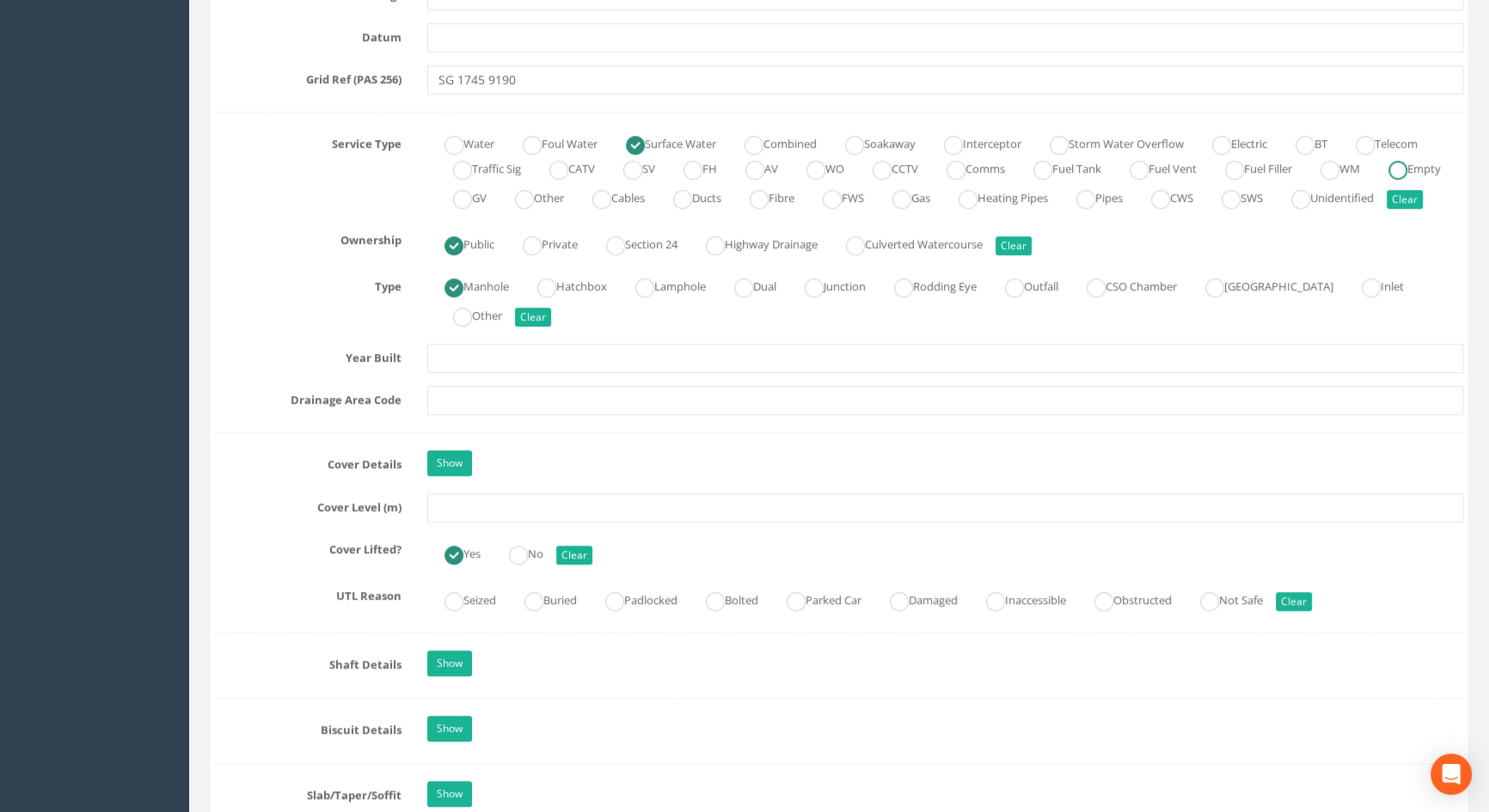
scroll to position [1172, 0]
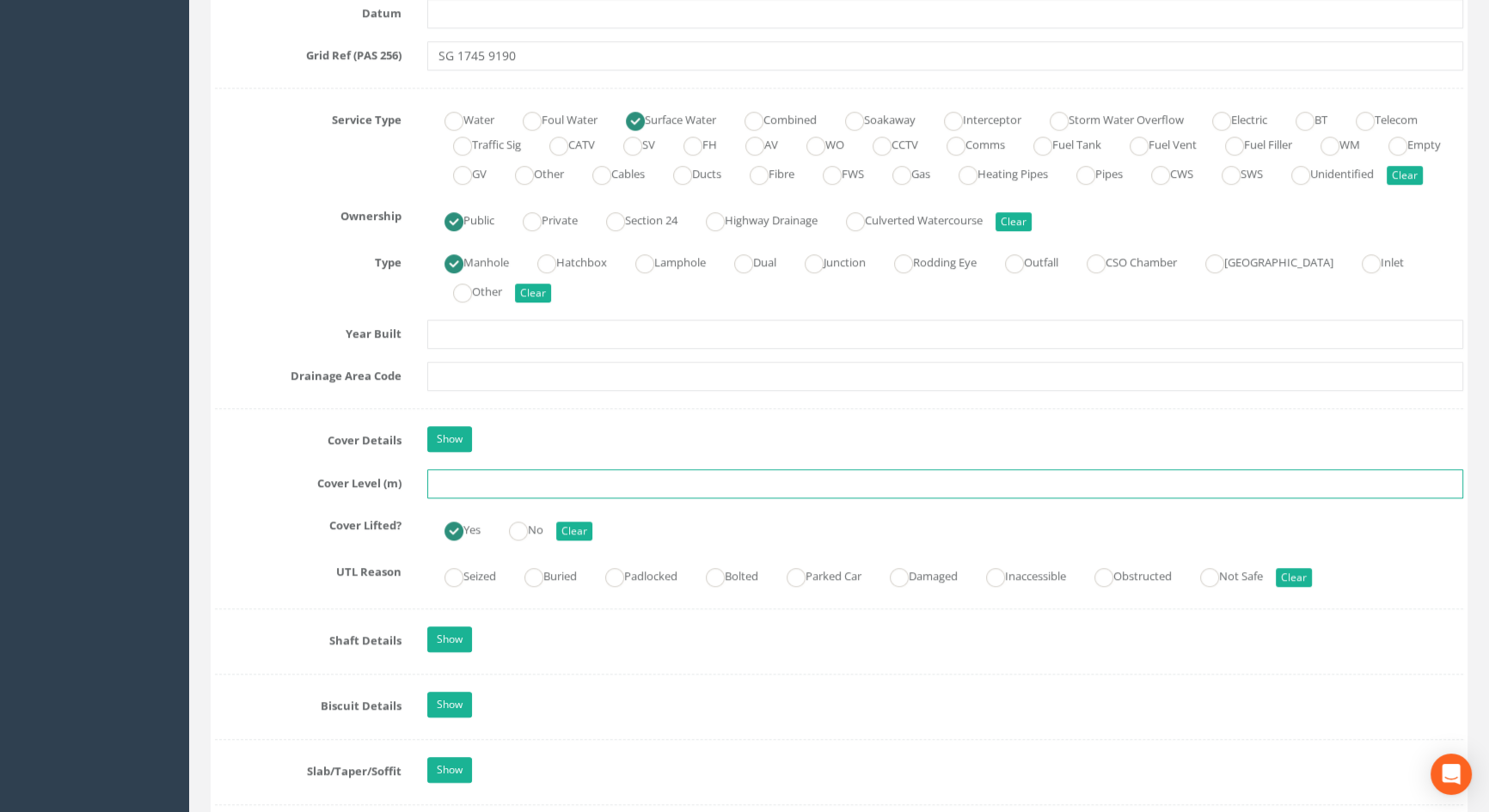
click at [470, 498] on input "text" at bounding box center [945, 484] width 1036 height 29
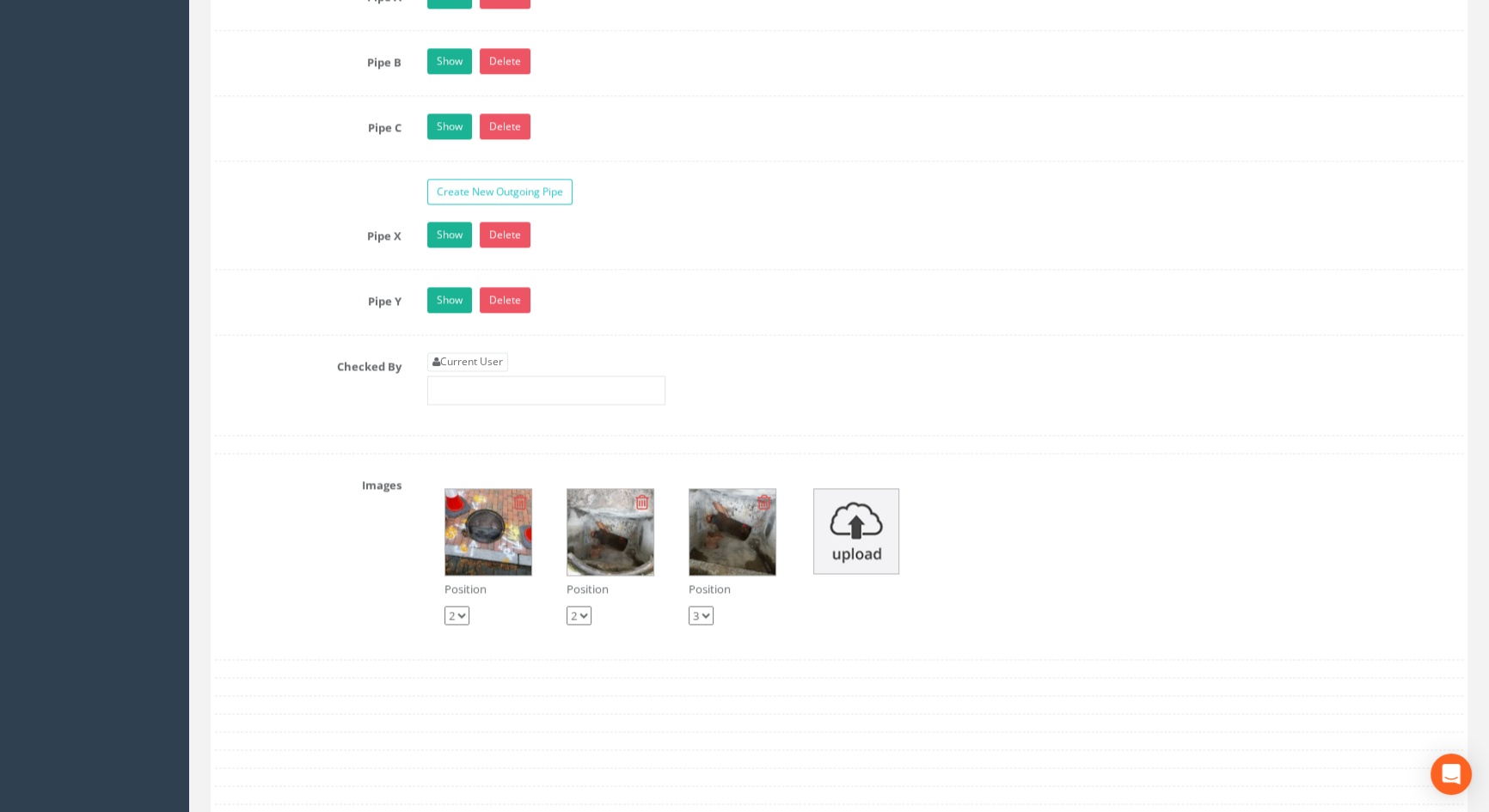
scroll to position [3204, 0]
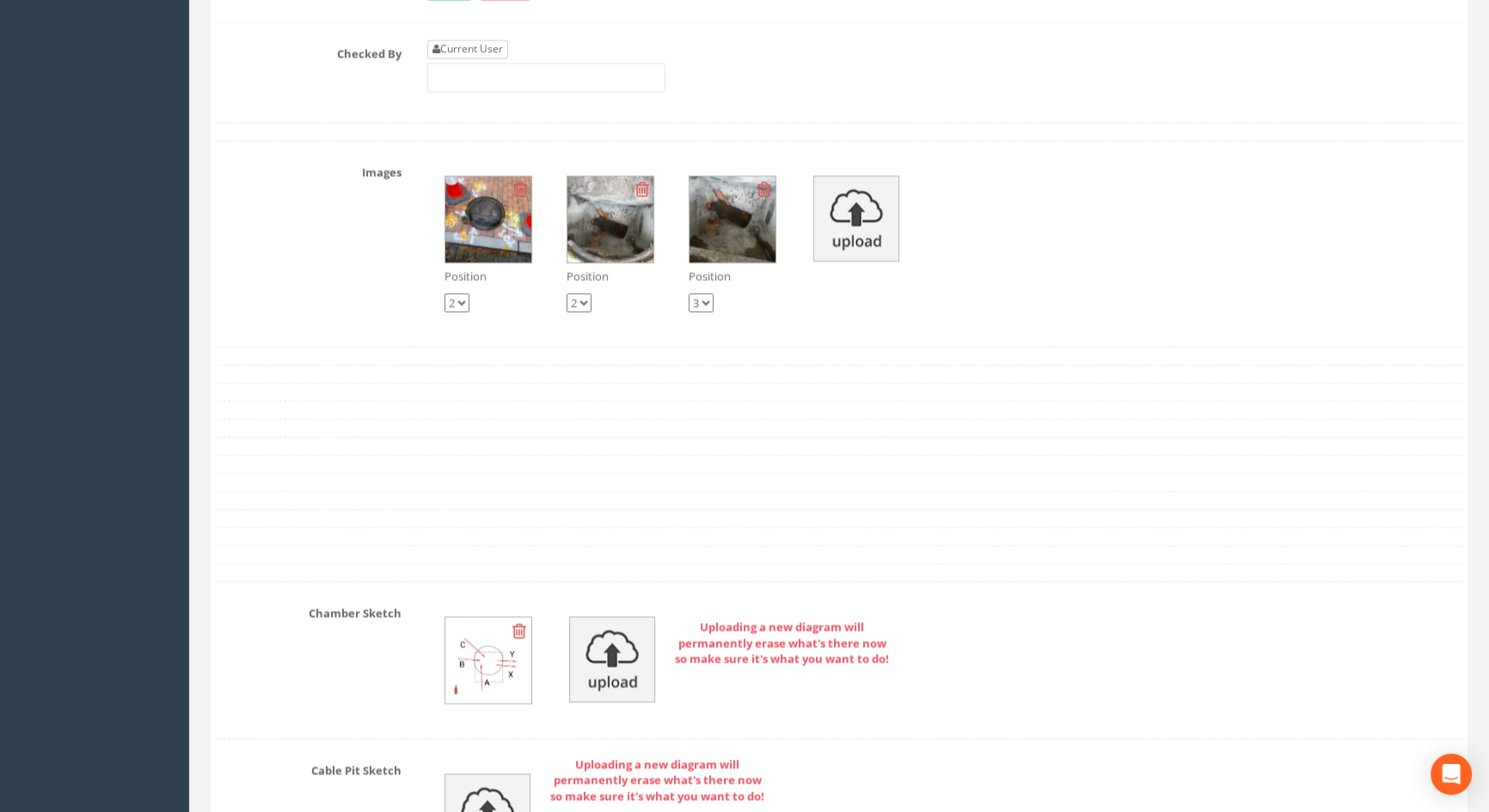
type input "3.61"
click at [497, 59] on link "Current User" at bounding box center [468, 49] width 81 height 19
type input "[PERSON_NAME]"
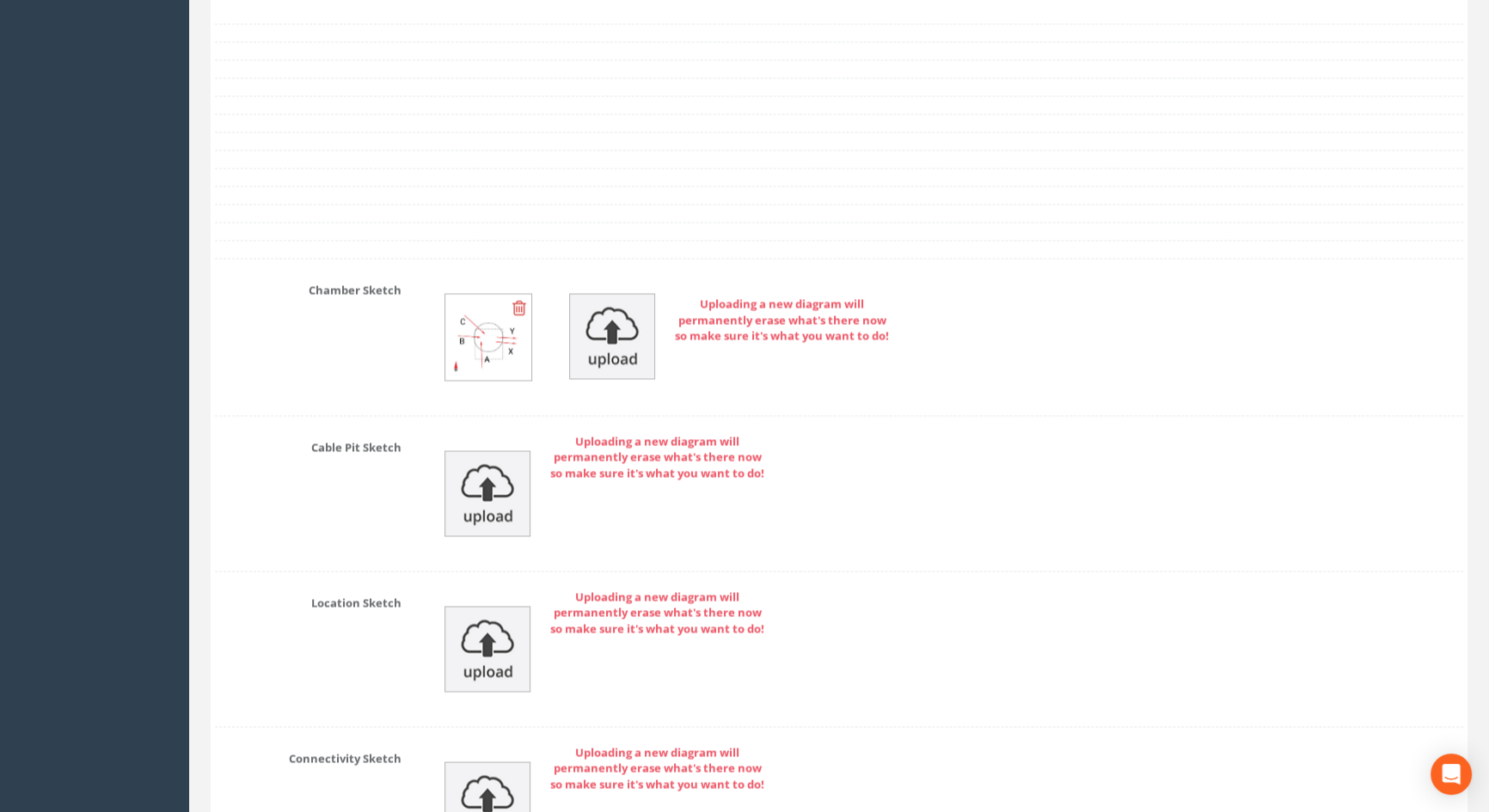
scroll to position [3908, 0]
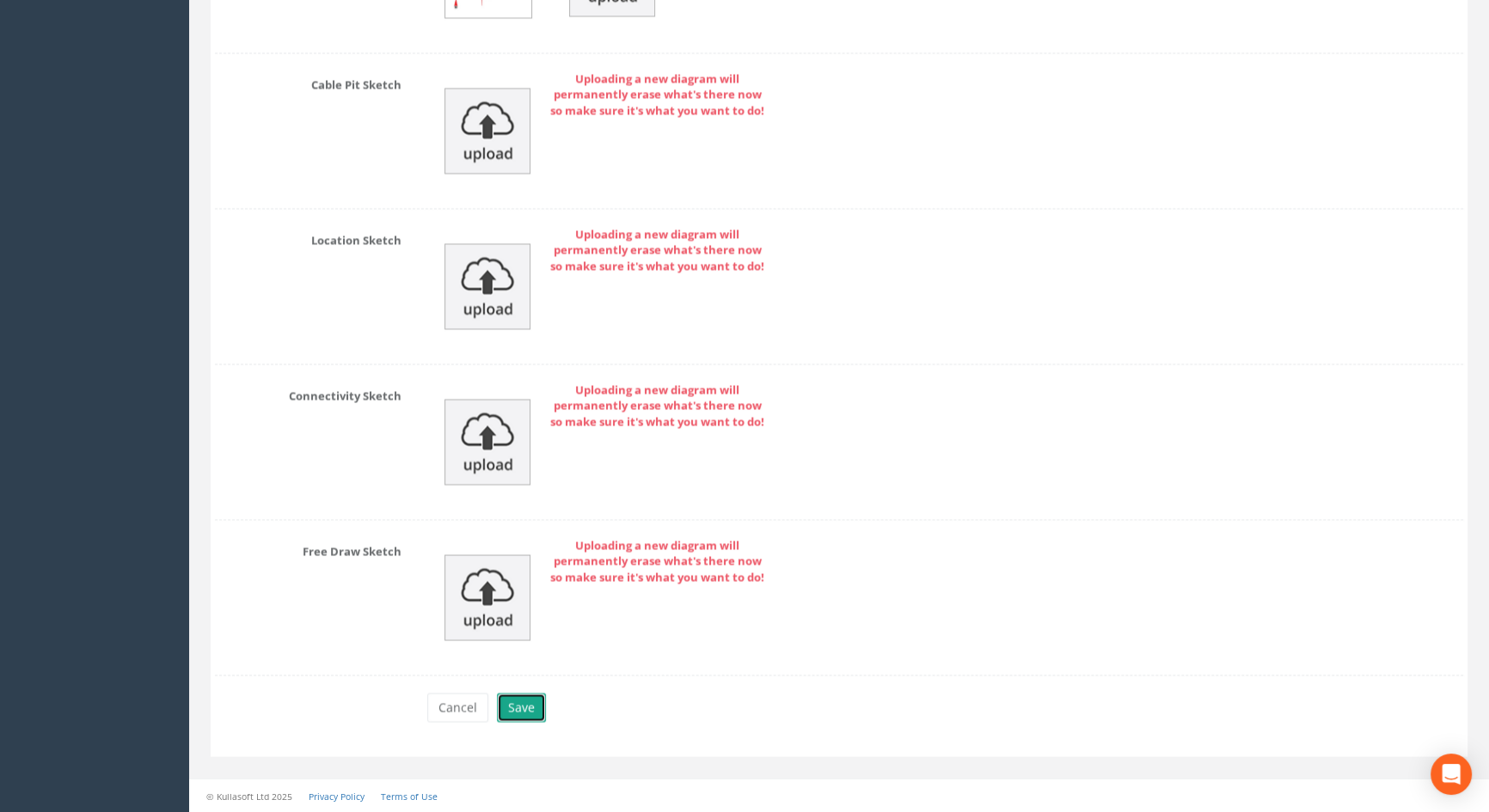
click at [526, 711] on button "Save" at bounding box center [521, 707] width 49 height 29
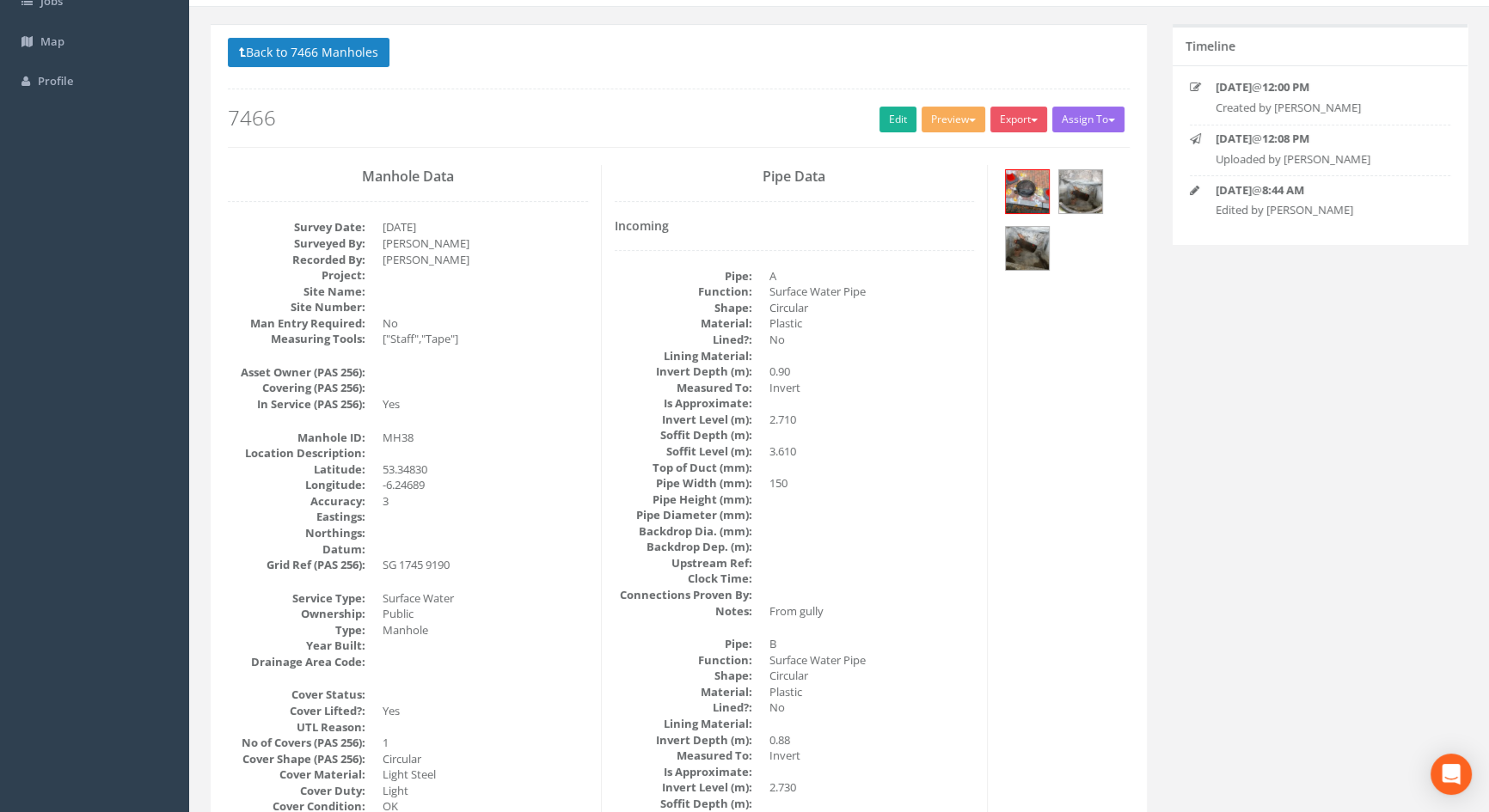
scroll to position [0, 0]
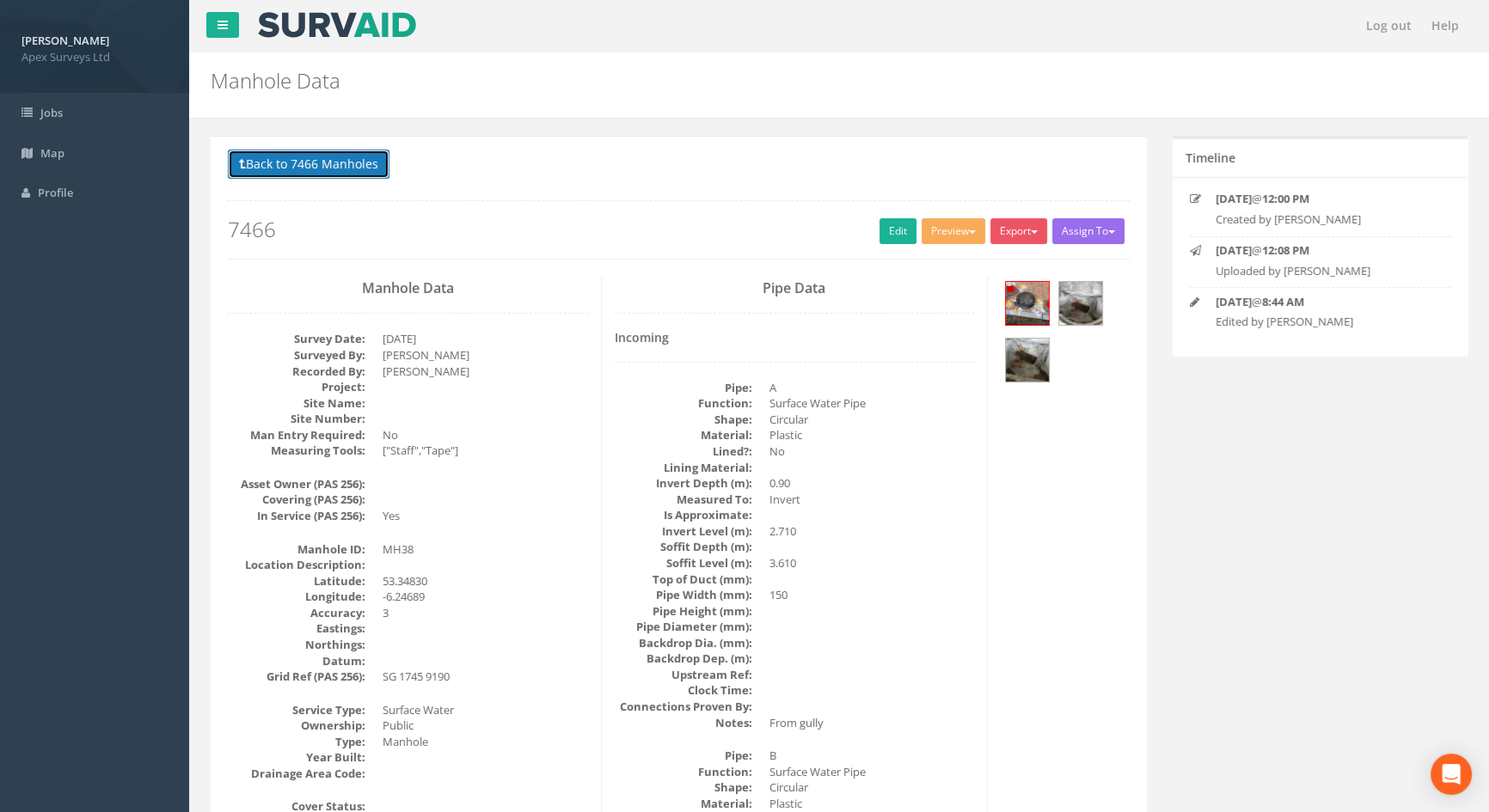
click at [301, 160] on button "Back to 7466 Manholes" at bounding box center [308, 164] width 161 height 29
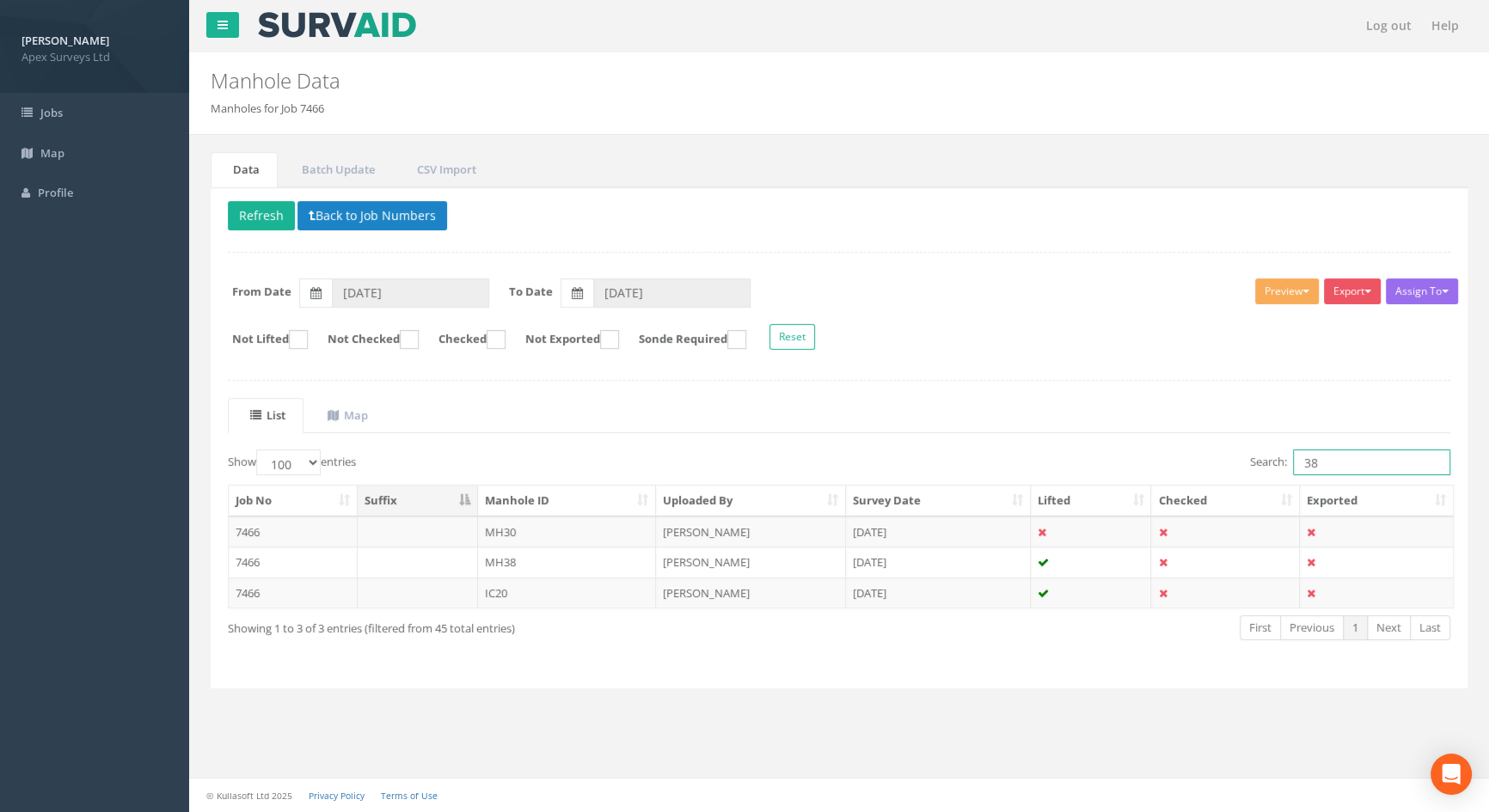
drag, startPoint x: 1336, startPoint y: 464, endPoint x: 1165, endPoint y: 481, distance: 171.8
click at [1167, 482] on div "Show 10 25 50 100 entries Search: 38 Job No Suffix Manhole ID Uploaded By Surve…" at bounding box center [839, 561] width 1222 height 222
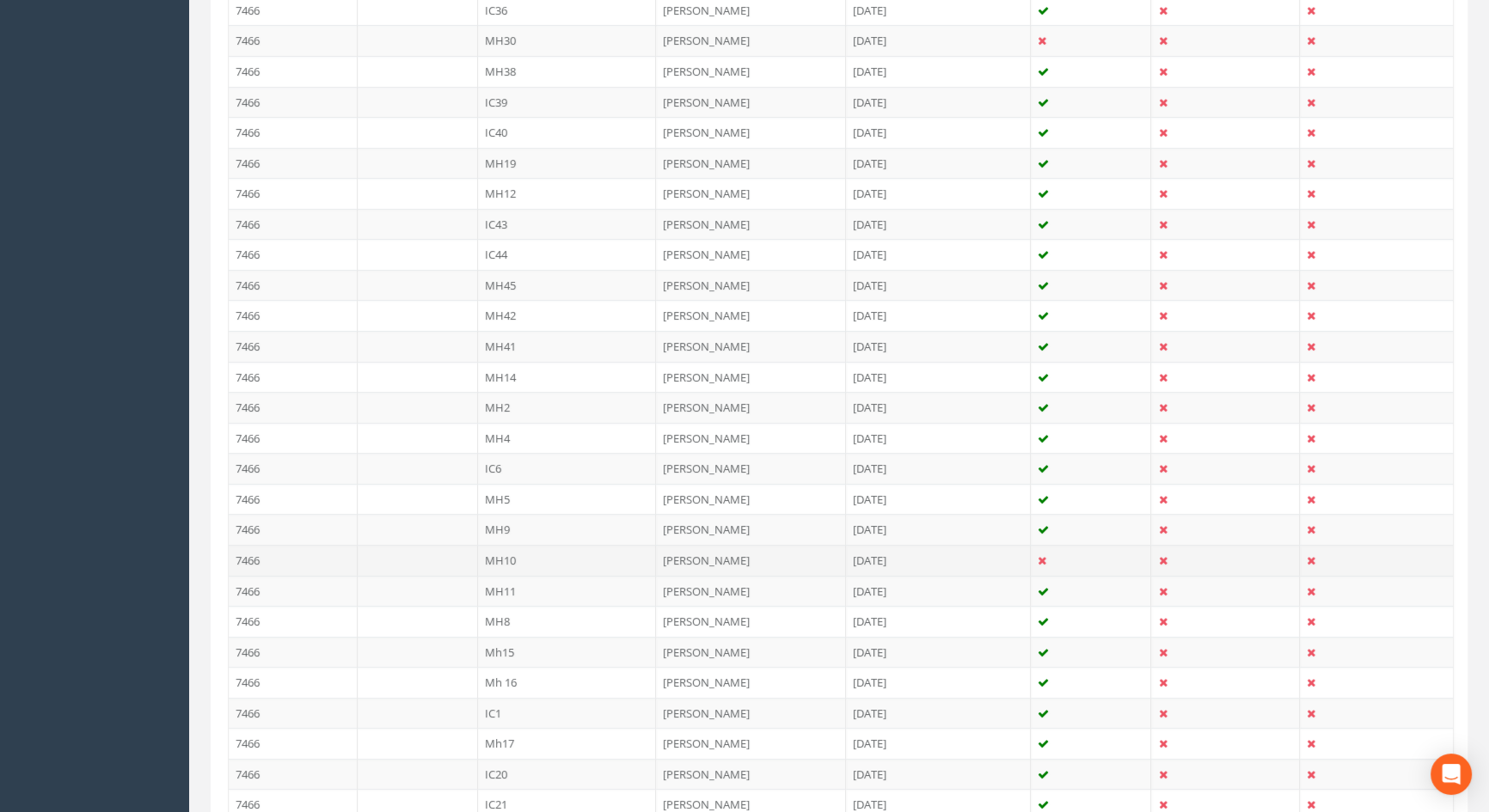
scroll to position [860, 0]
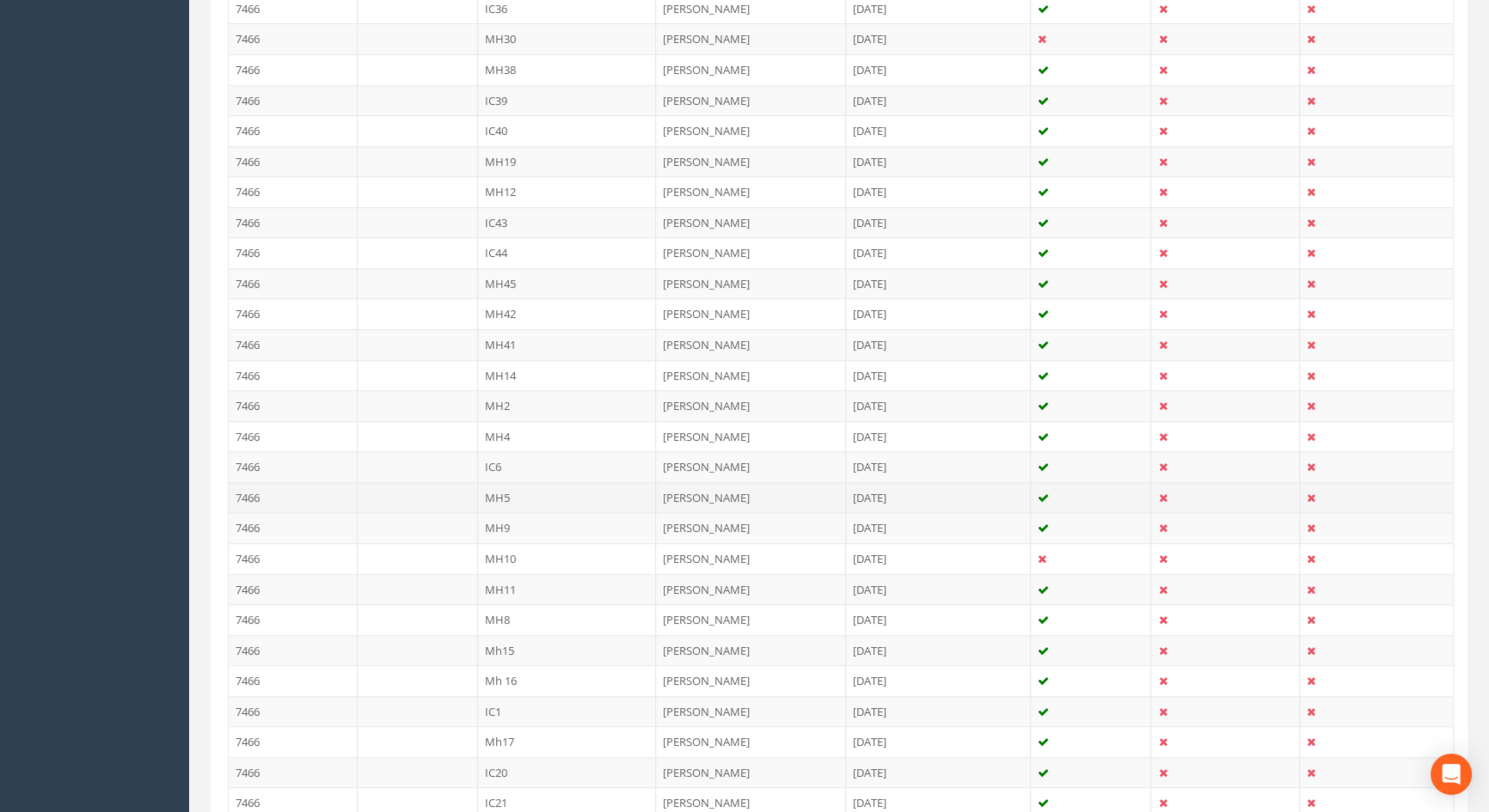
type input "5"
click at [506, 497] on td "MH5" at bounding box center [567, 497] width 178 height 31
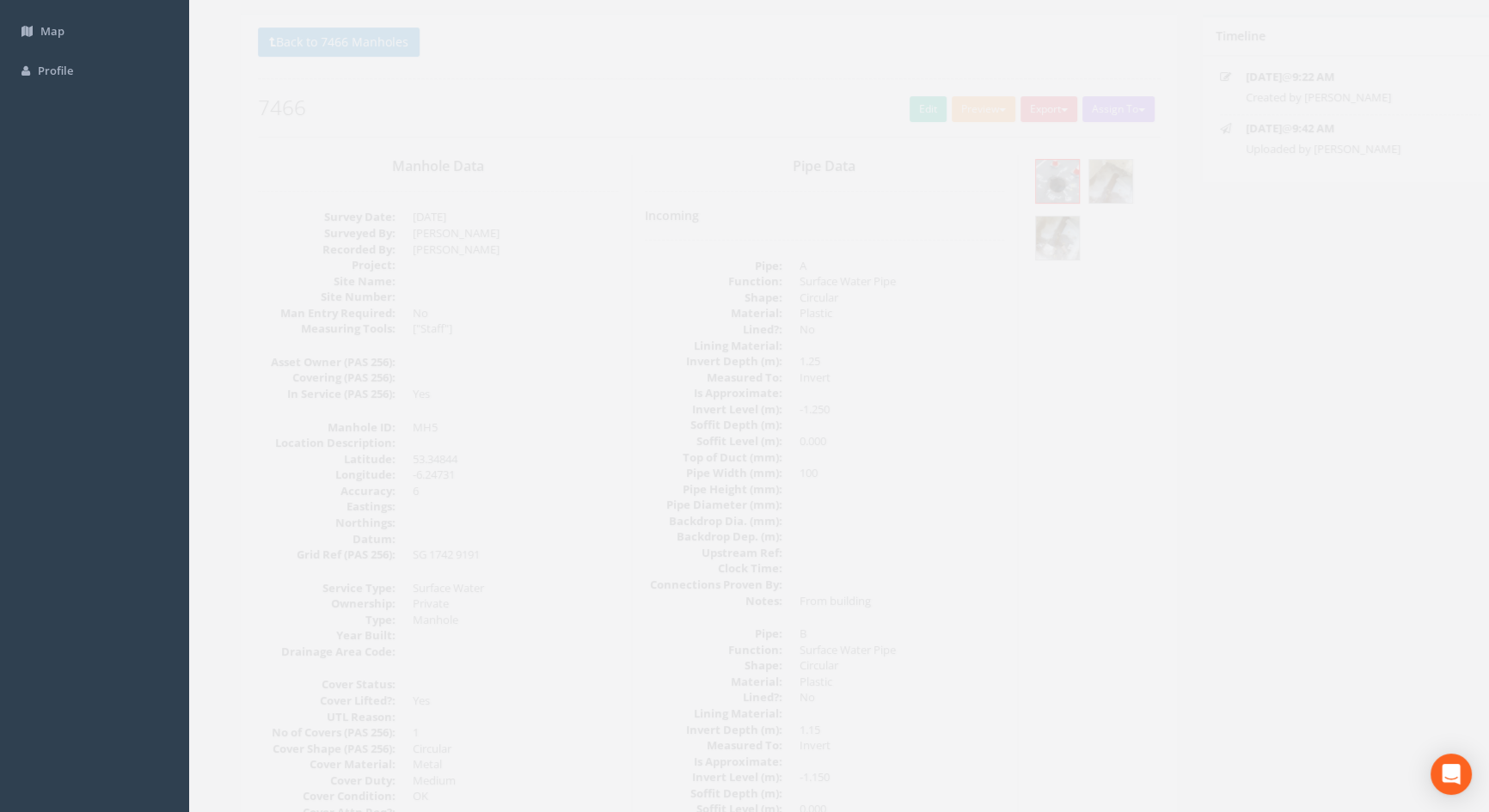
scroll to position [0, 0]
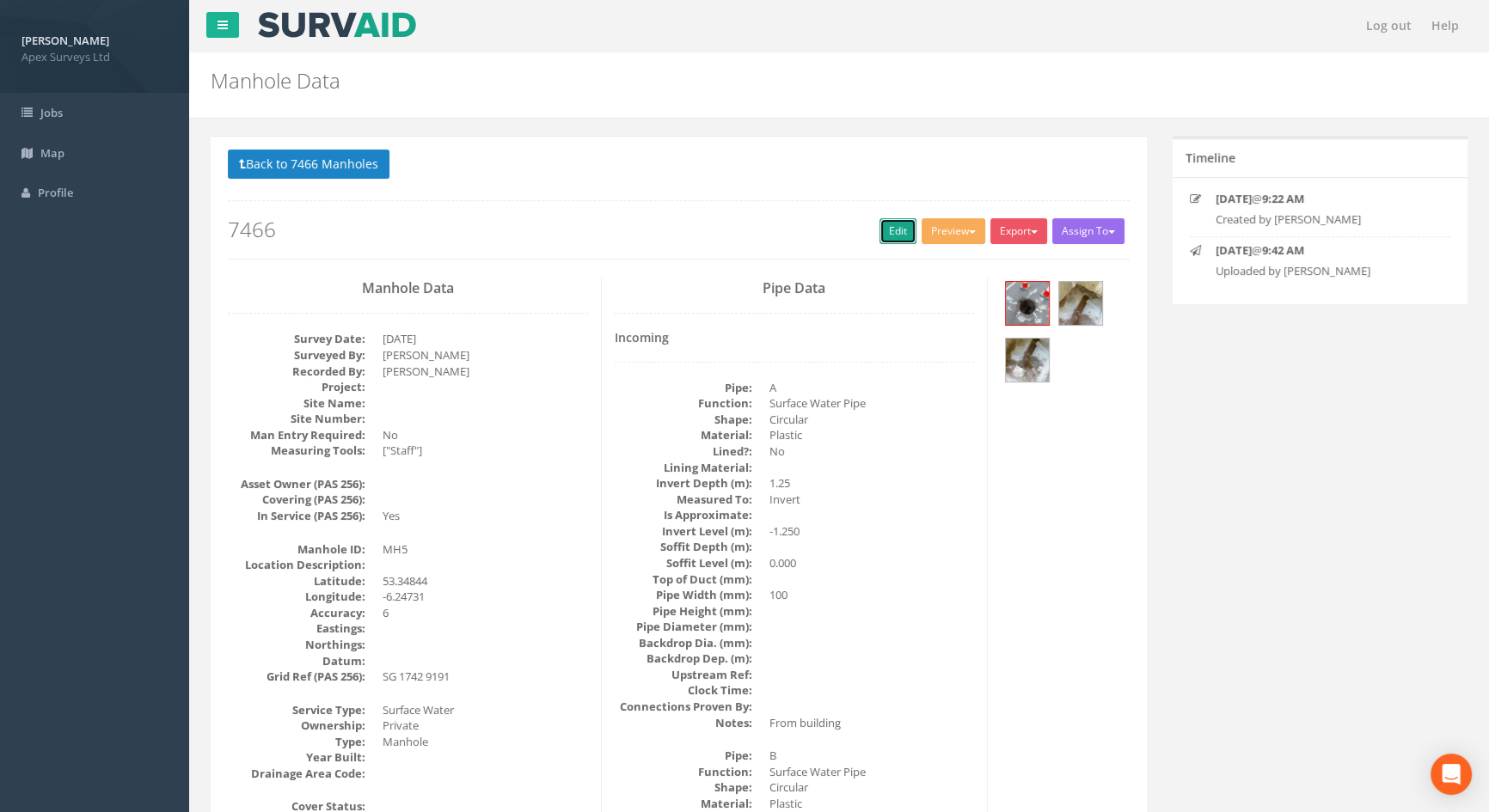
click at [887, 233] on link "Edit" at bounding box center [898, 231] width 37 height 26
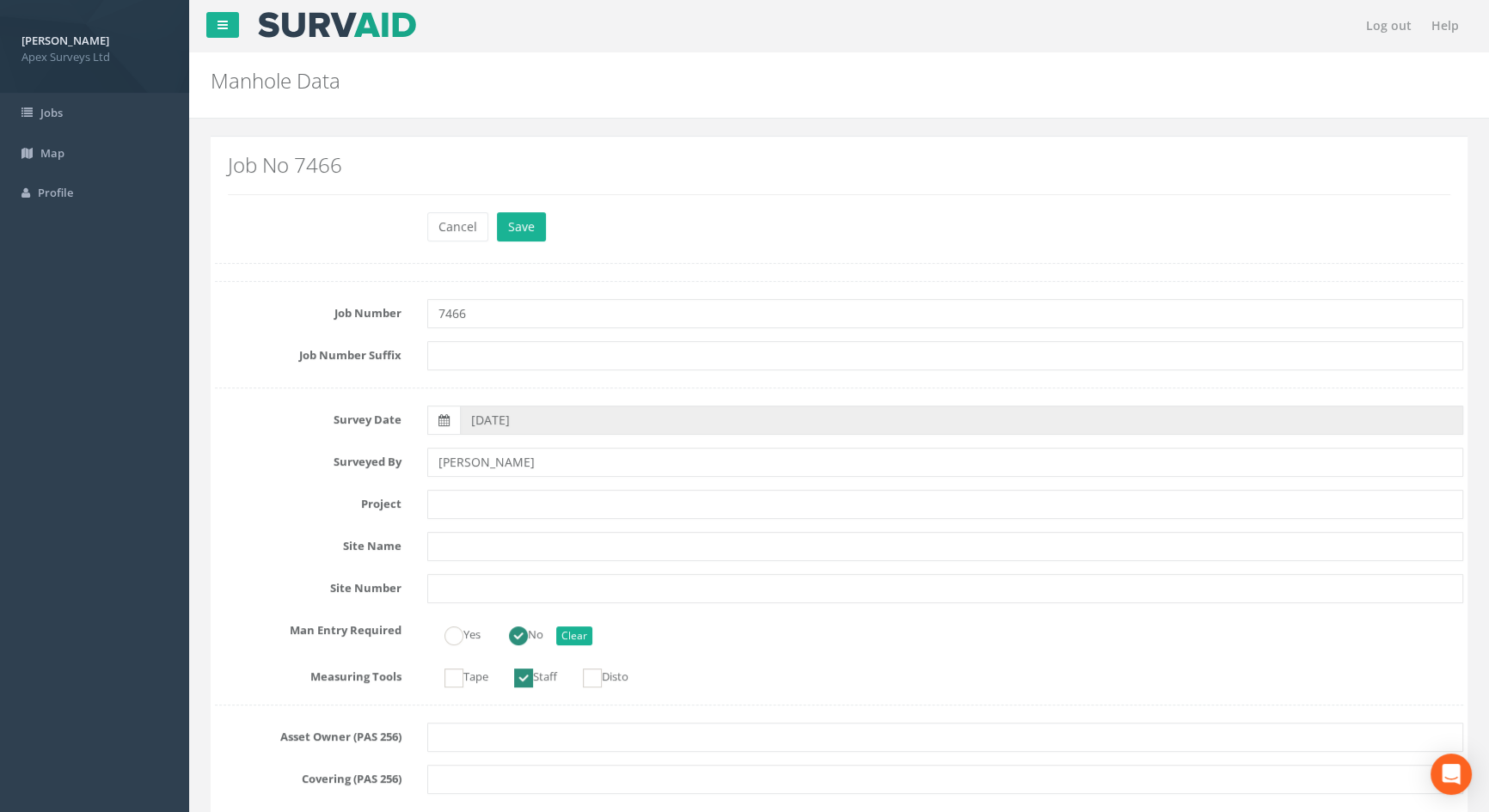
scroll to position [2817, 0]
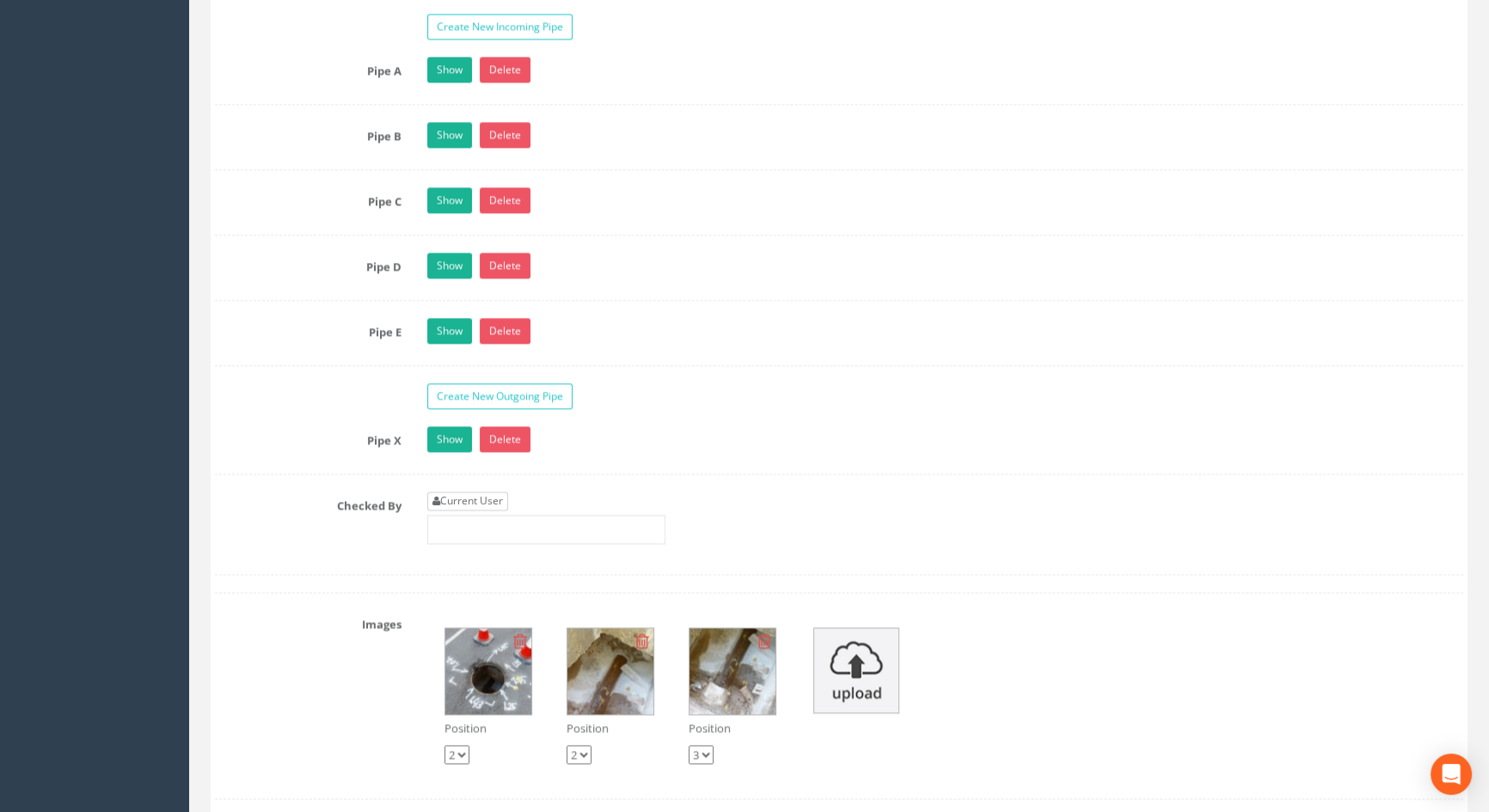
type input "3.59"
click at [485, 511] on link "Current User" at bounding box center [468, 501] width 81 height 19
type input "[PERSON_NAME]"
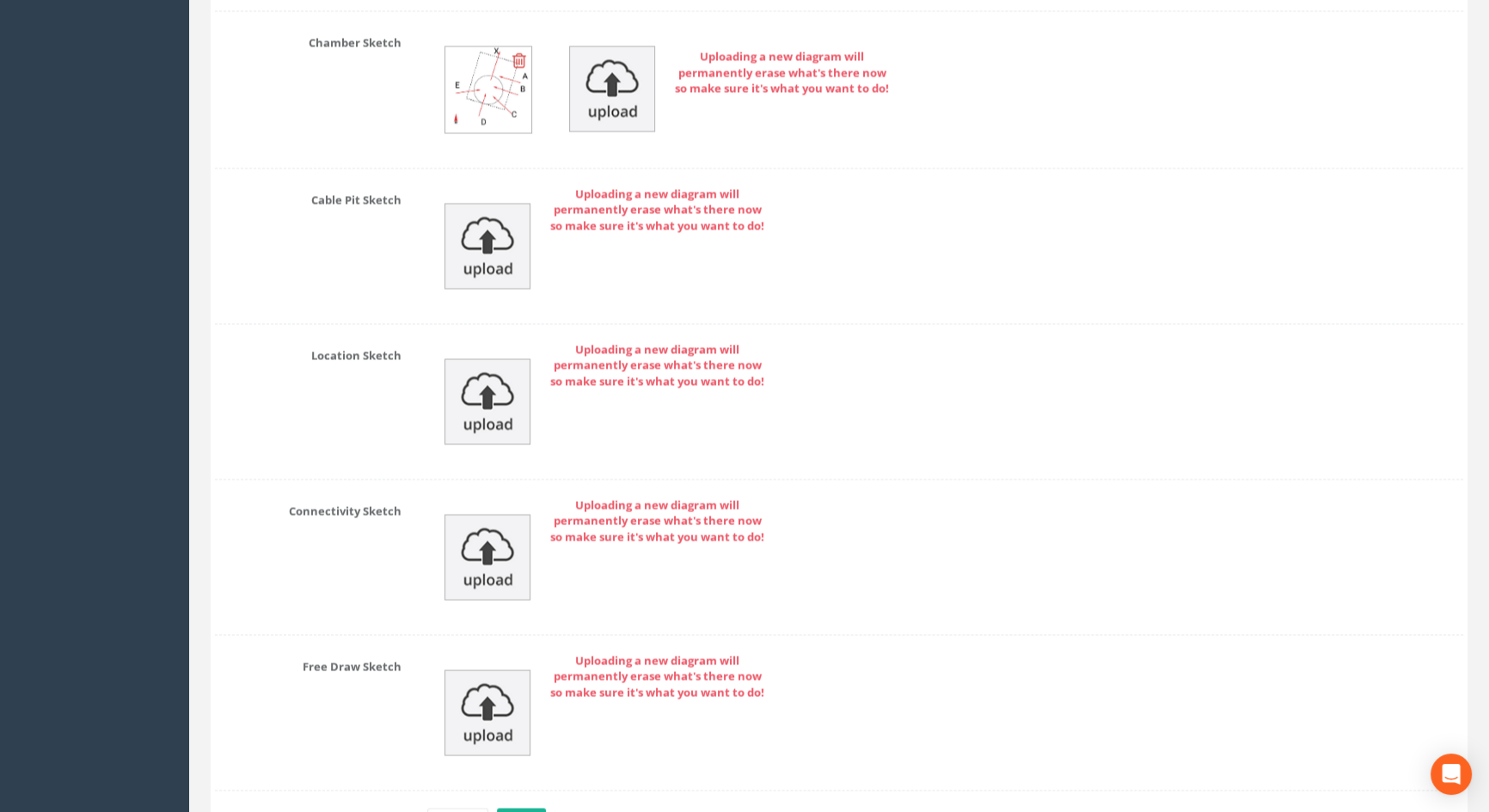
scroll to position [3973, 0]
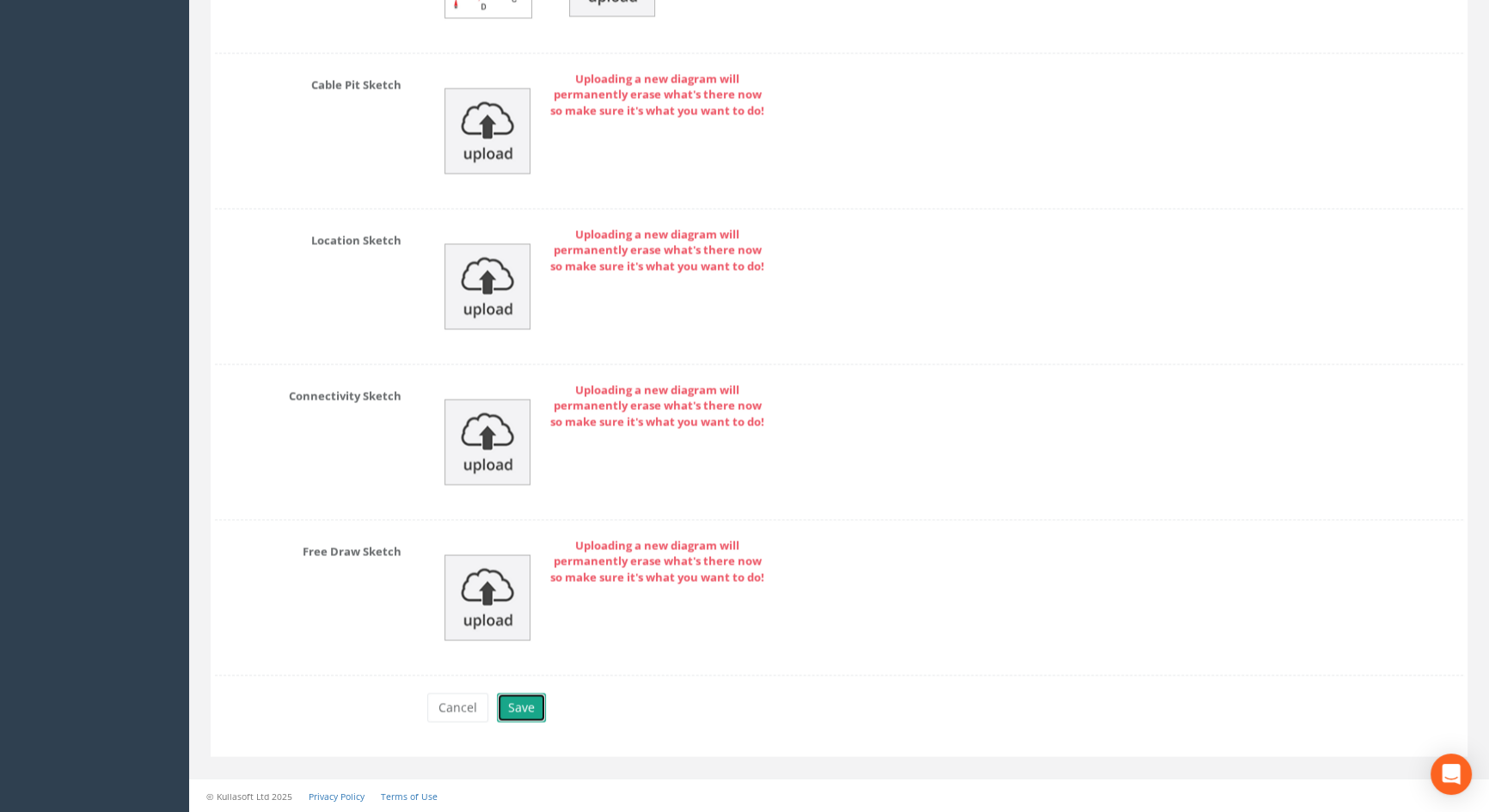
click at [522, 716] on button "Save" at bounding box center [521, 707] width 49 height 29
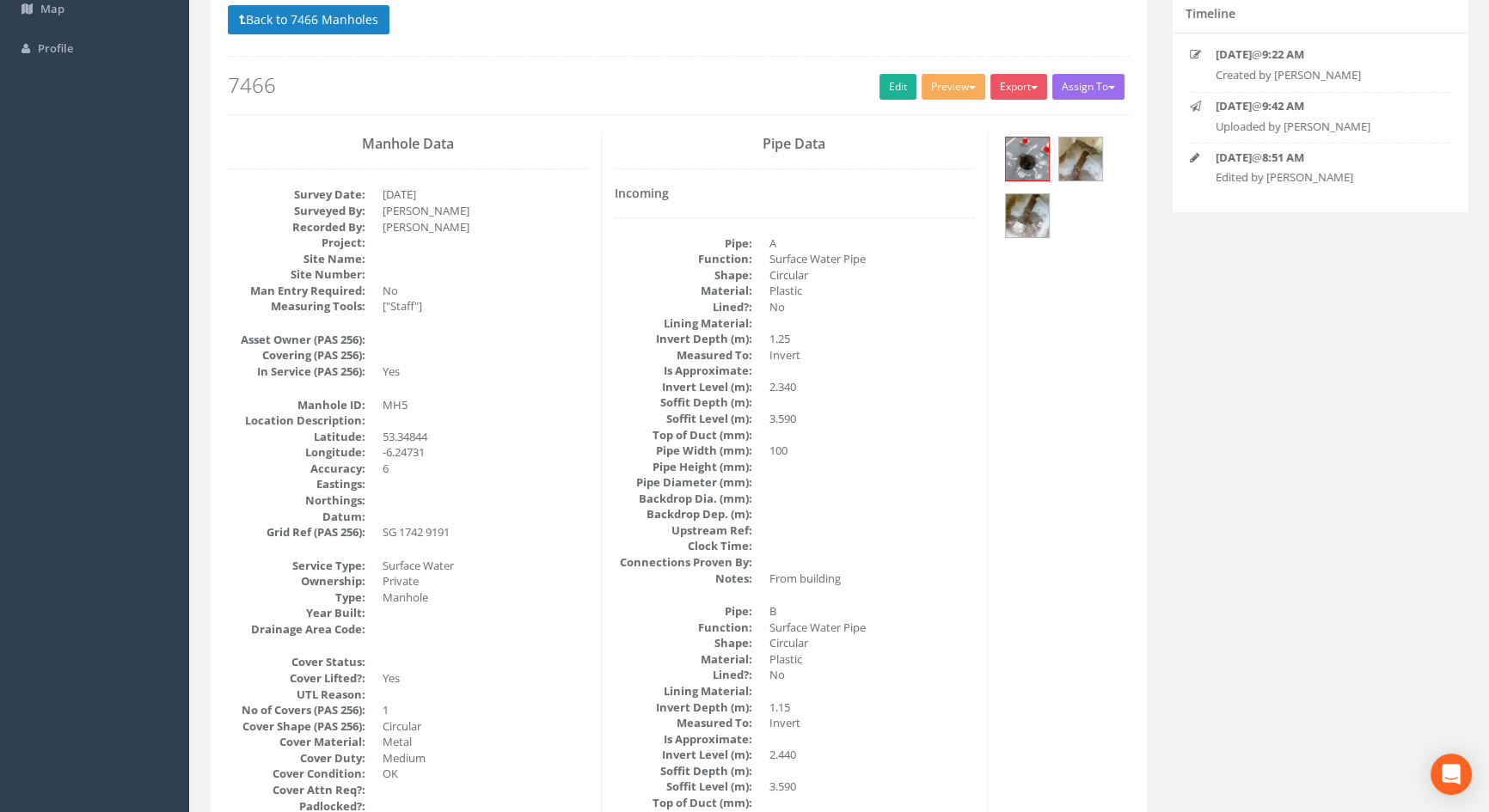
scroll to position [0, 0]
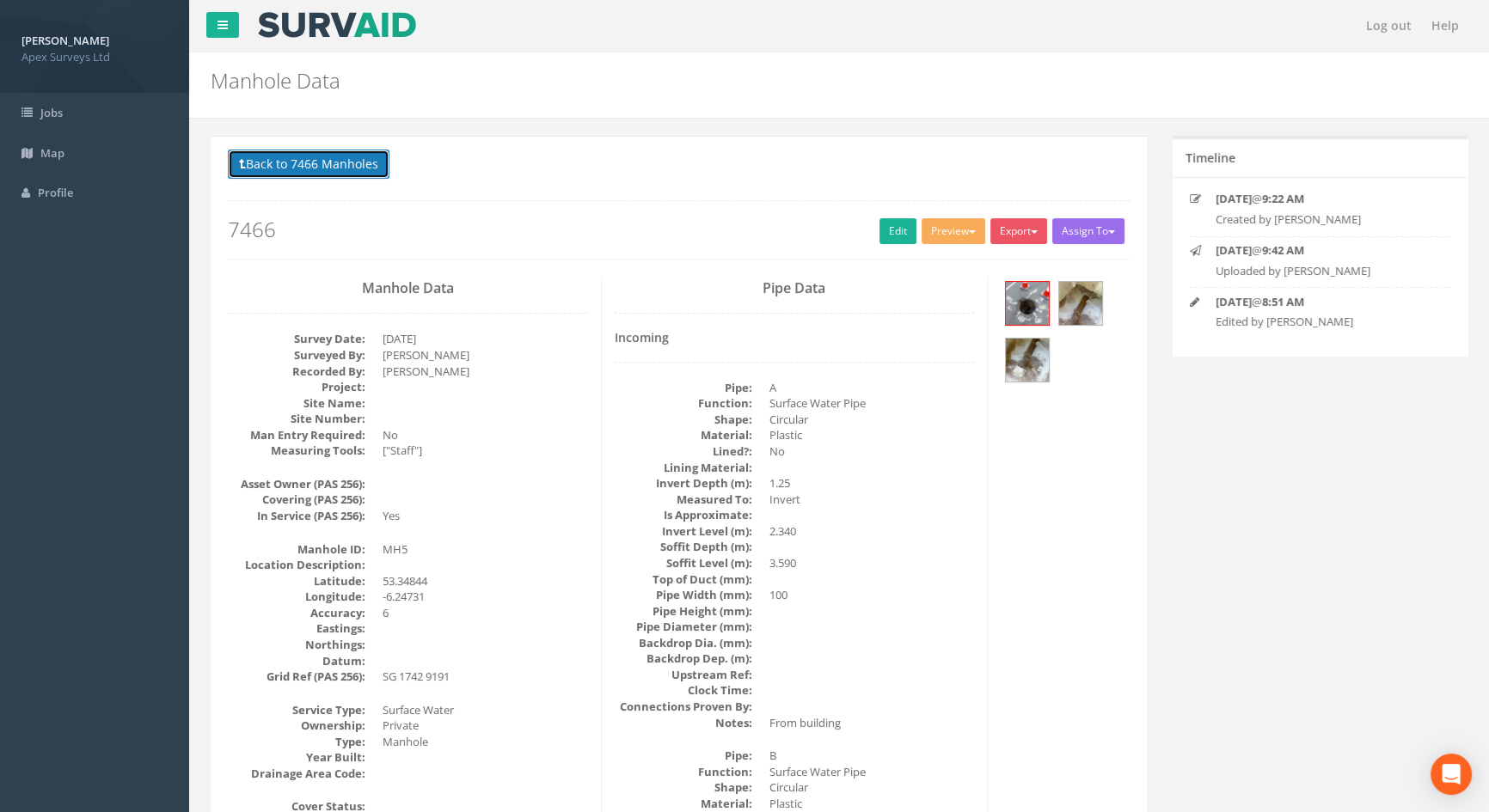
click at [329, 168] on button "Back to 7466 Manholes" at bounding box center [308, 164] width 161 height 29
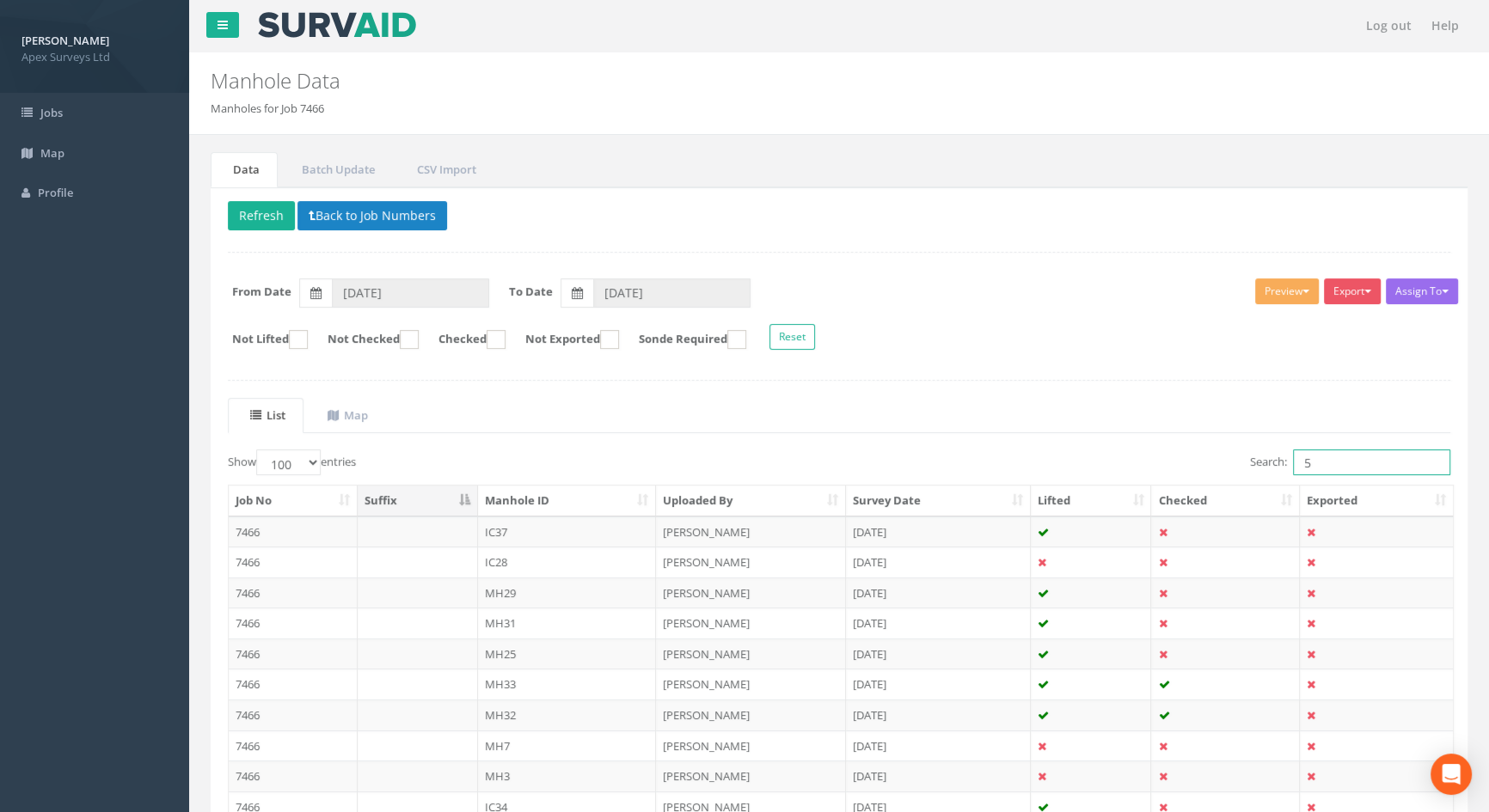
drag, startPoint x: 1325, startPoint y: 456, endPoint x: 1285, endPoint y: 455, distance: 40.0
click at [1285, 455] on label "Search: 5" at bounding box center [1350, 462] width 200 height 26
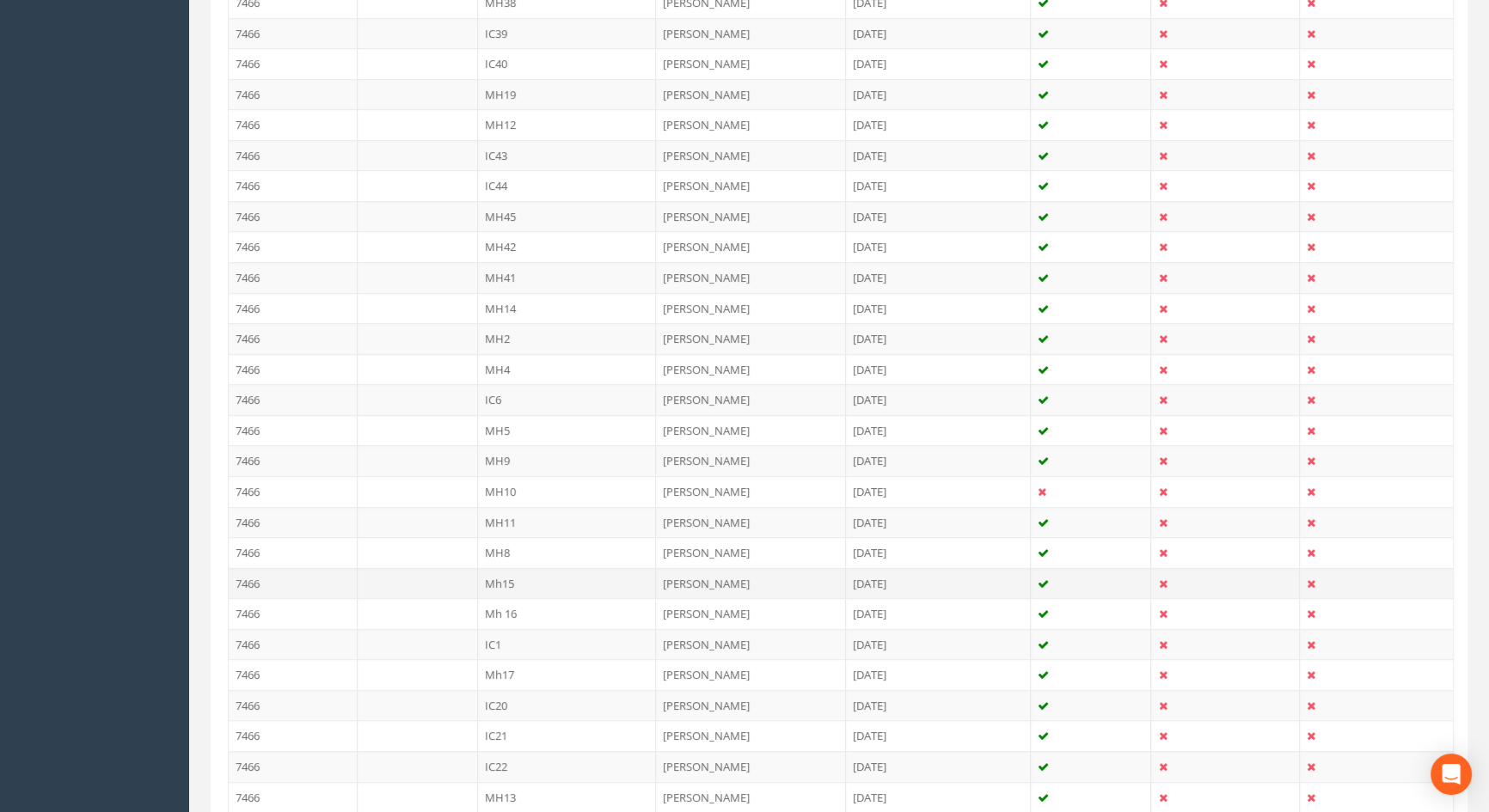
scroll to position [899, 0]
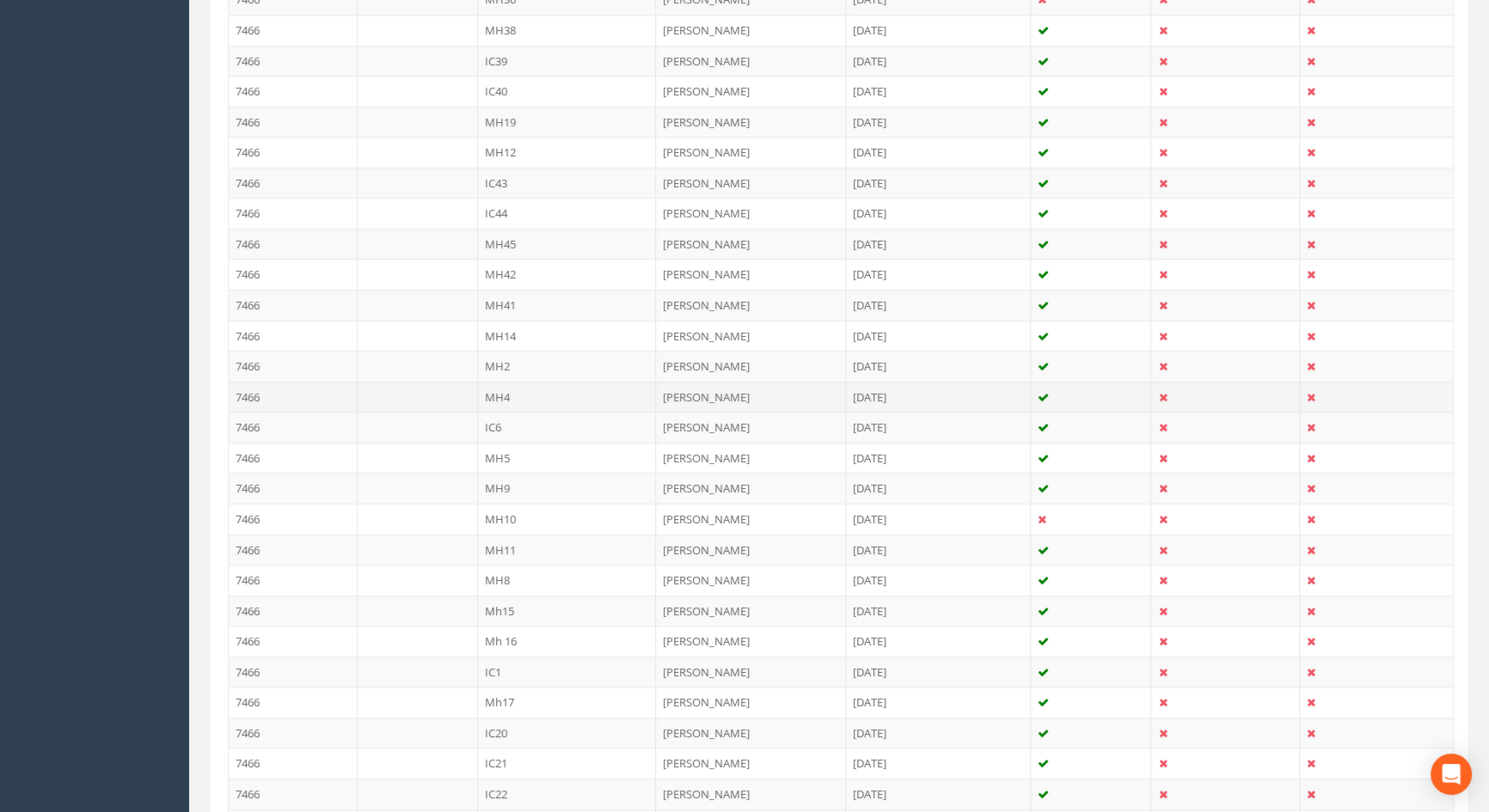
type input "4"
click at [516, 397] on td "MH4" at bounding box center [567, 397] width 178 height 31
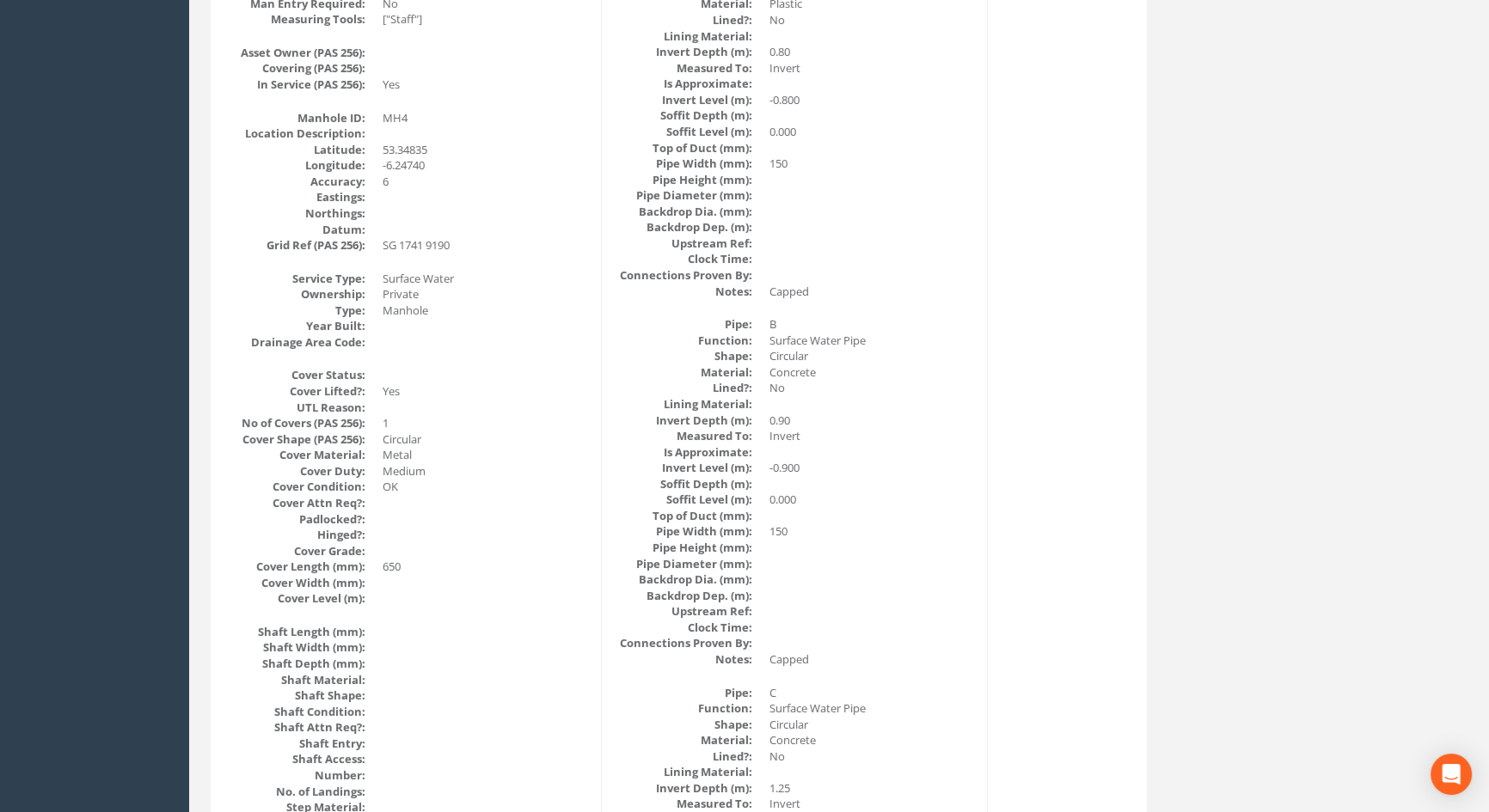
scroll to position [0, 0]
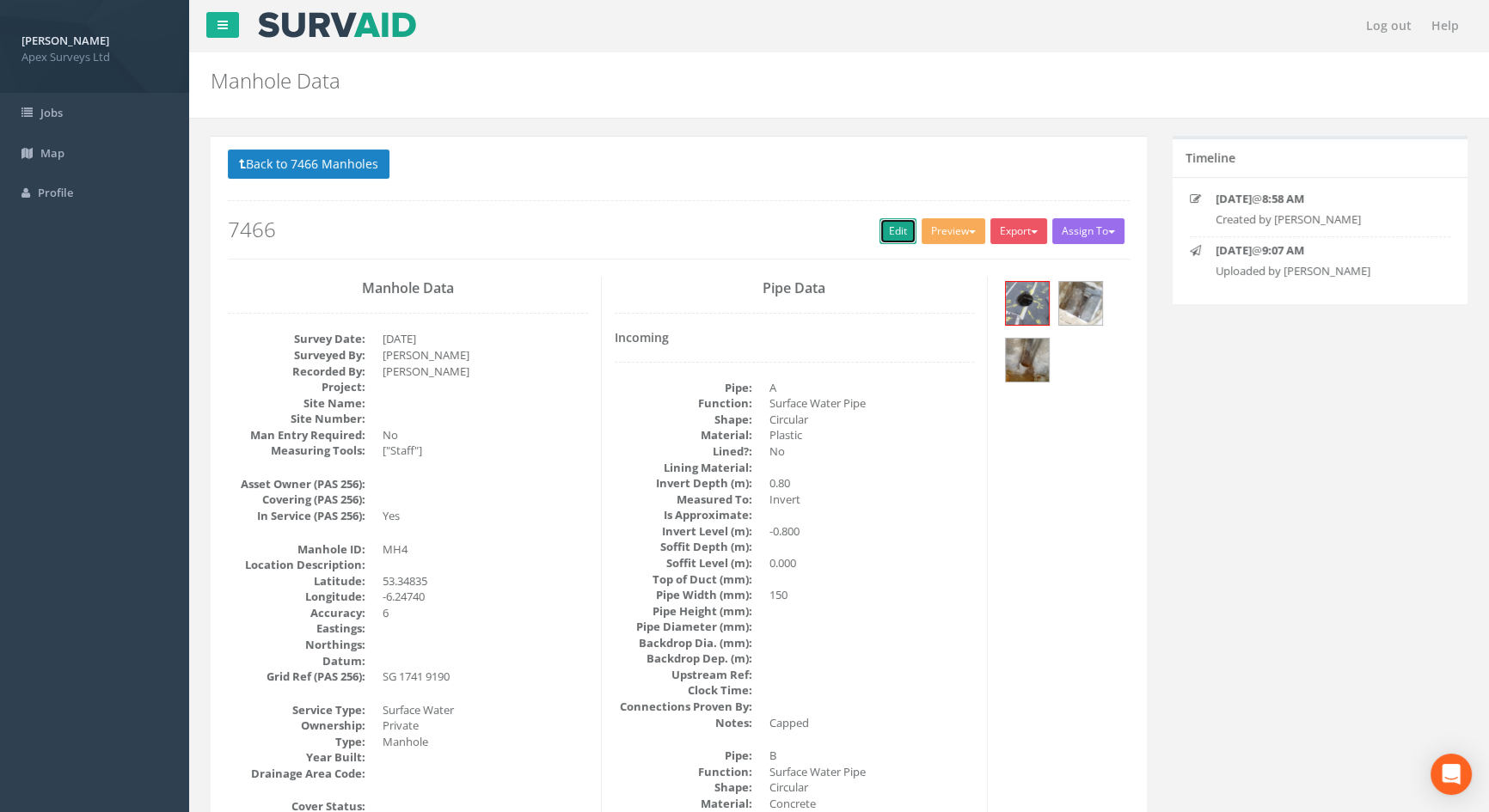
click at [880, 233] on link "Edit" at bounding box center [898, 231] width 37 height 26
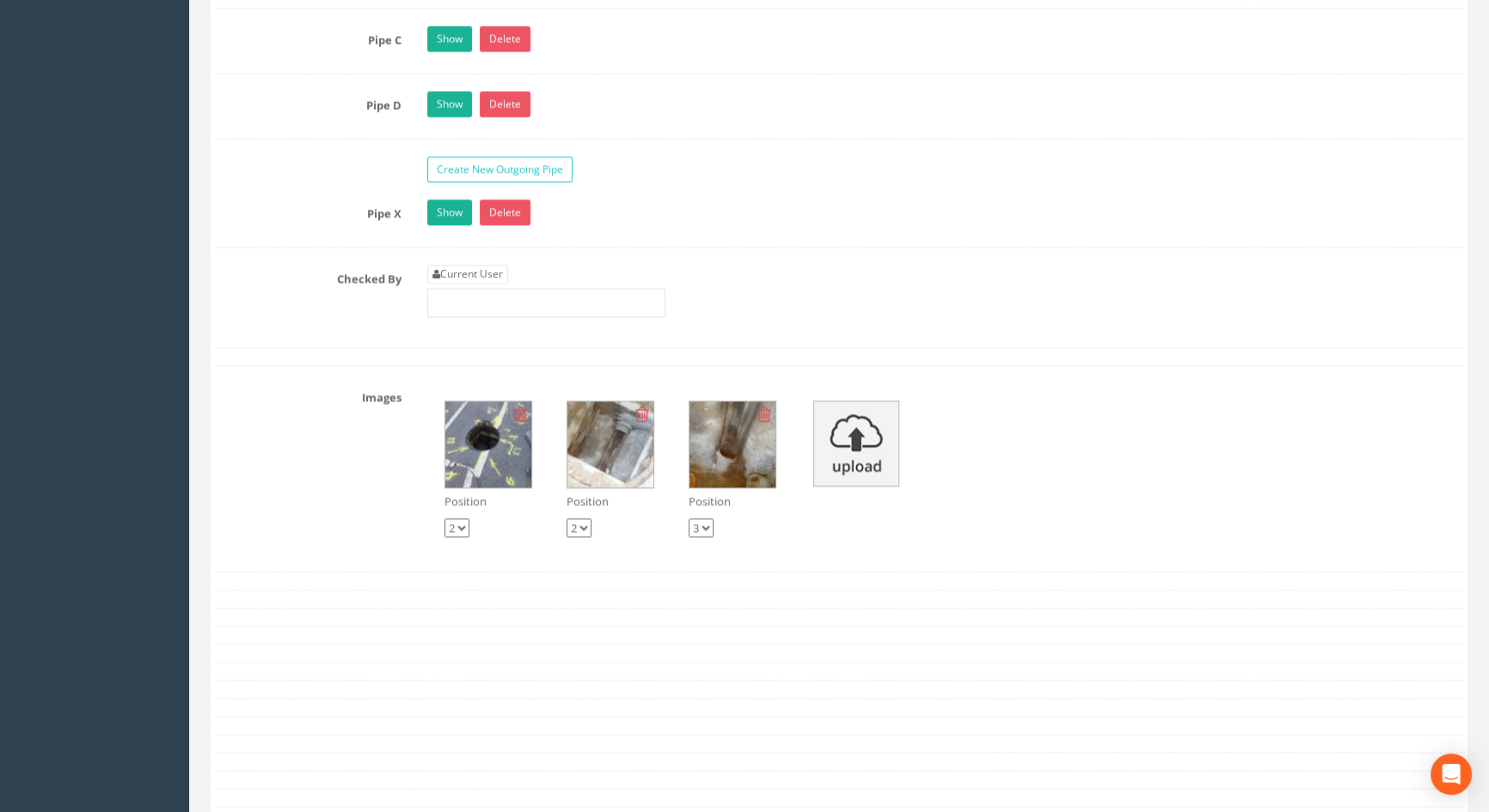
scroll to position [3125, 0]
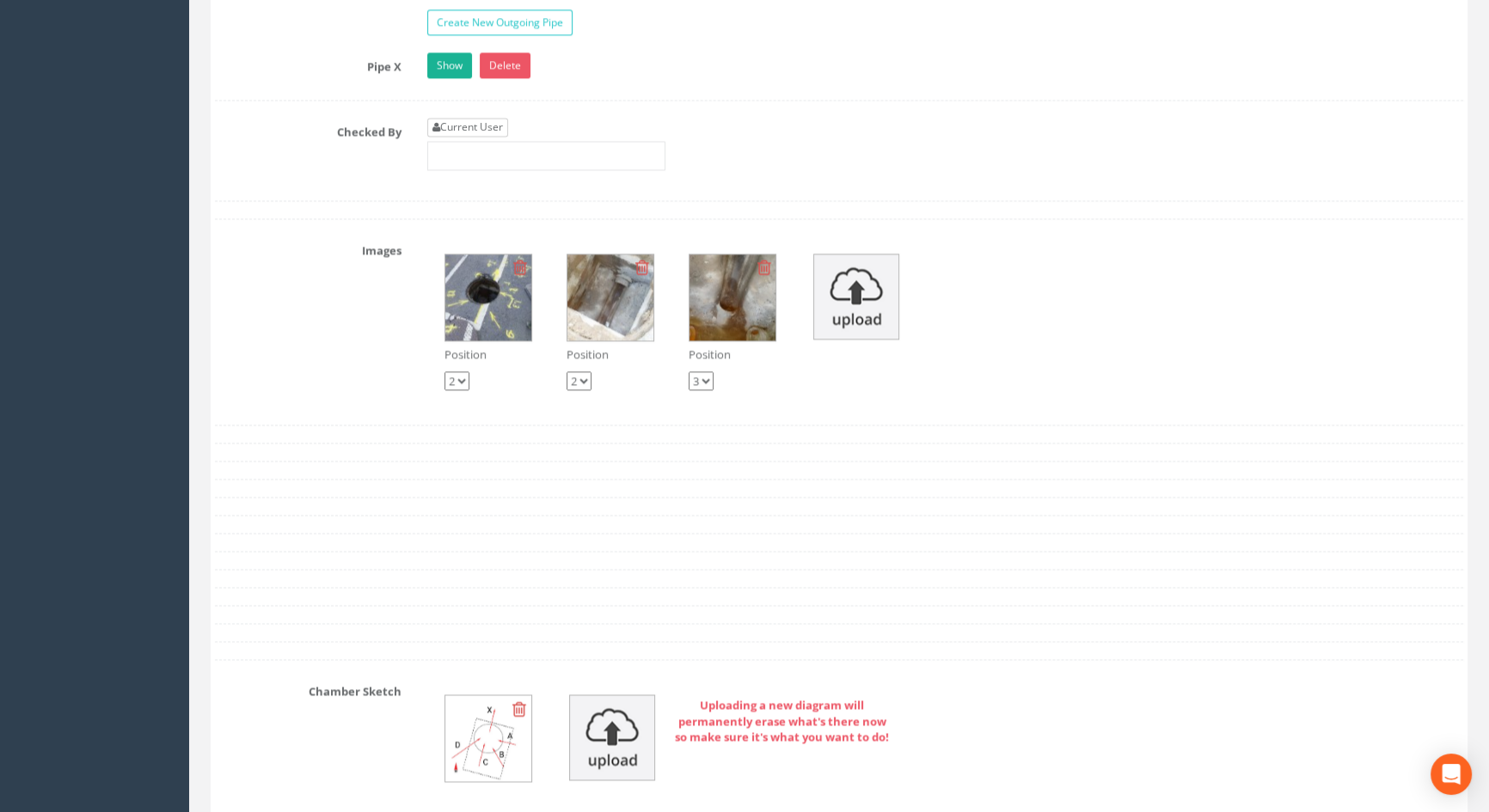
type input "3.53"
click at [478, 137] on link "Current User" at bounding box center [468, 127] width 81 height 19
type input "[PERSON_NAME]"
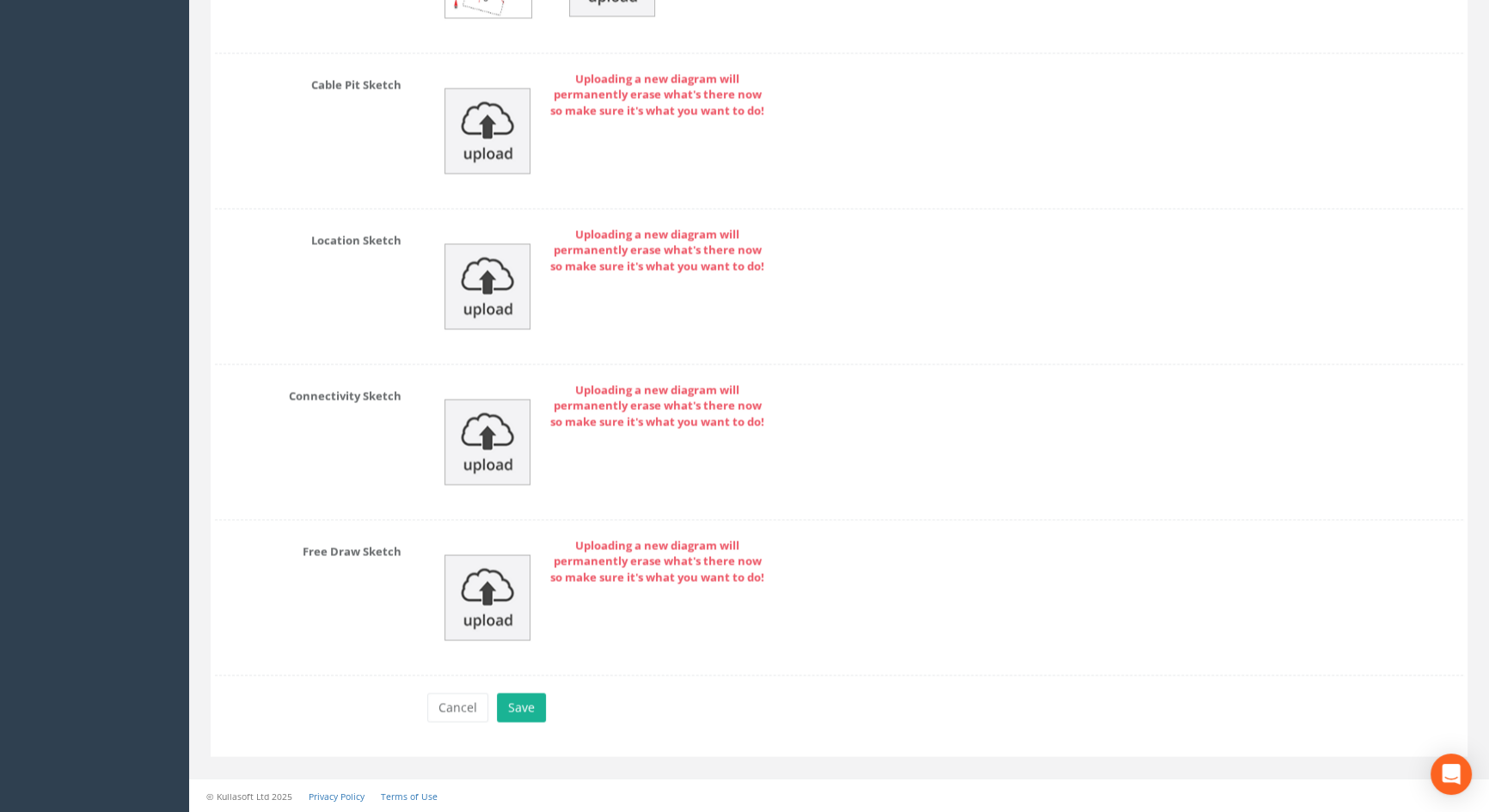
scroll to position [3908, 0]
click at [530, 705] on button "Save" at bounding box center [521, 707] width 49 height 29
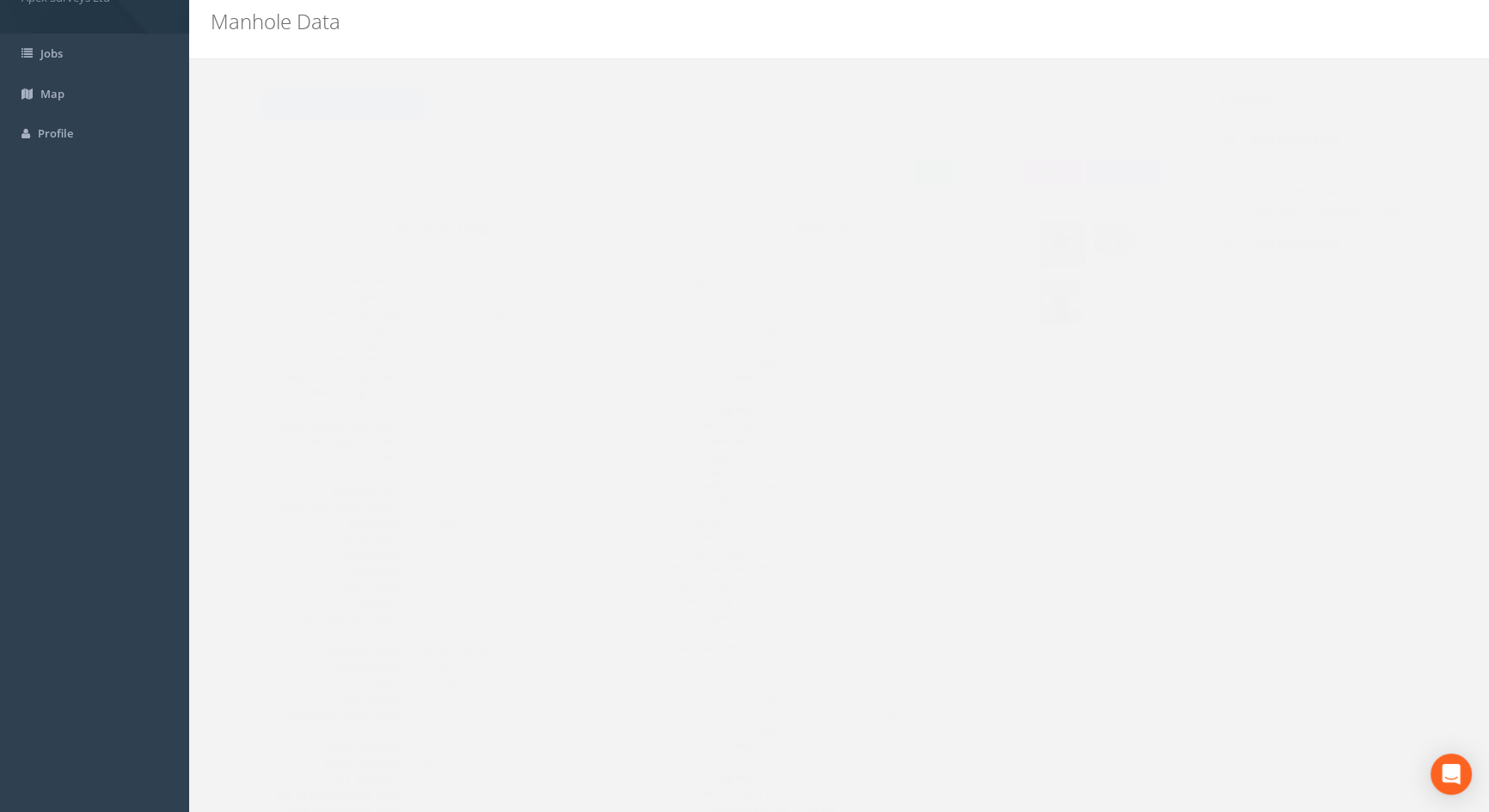
scroll to position [0, 0]
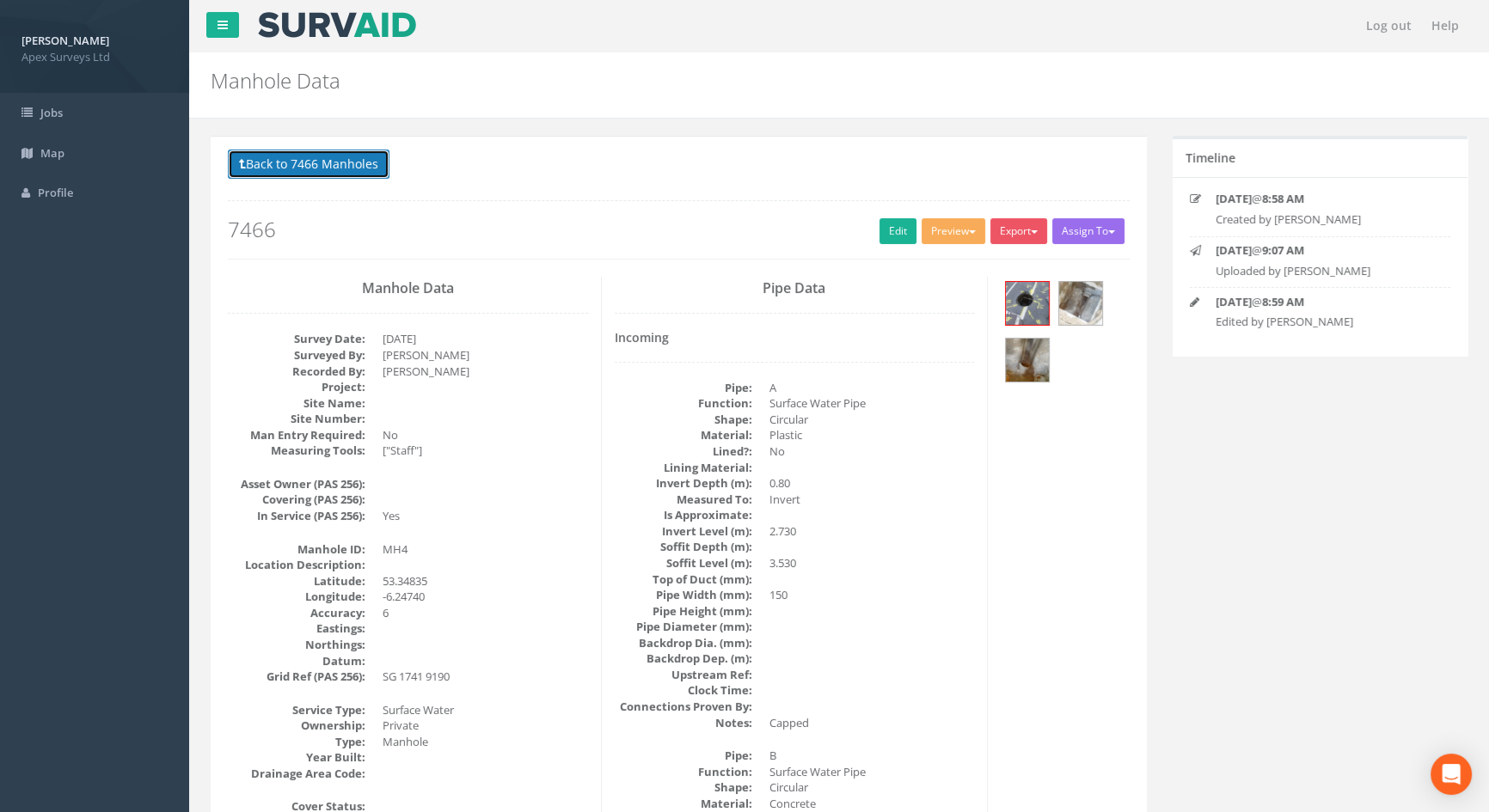
click at [336, 171] on button "Back to 7466 Manholes" at bounding box center [308, 164] width 161 height 29
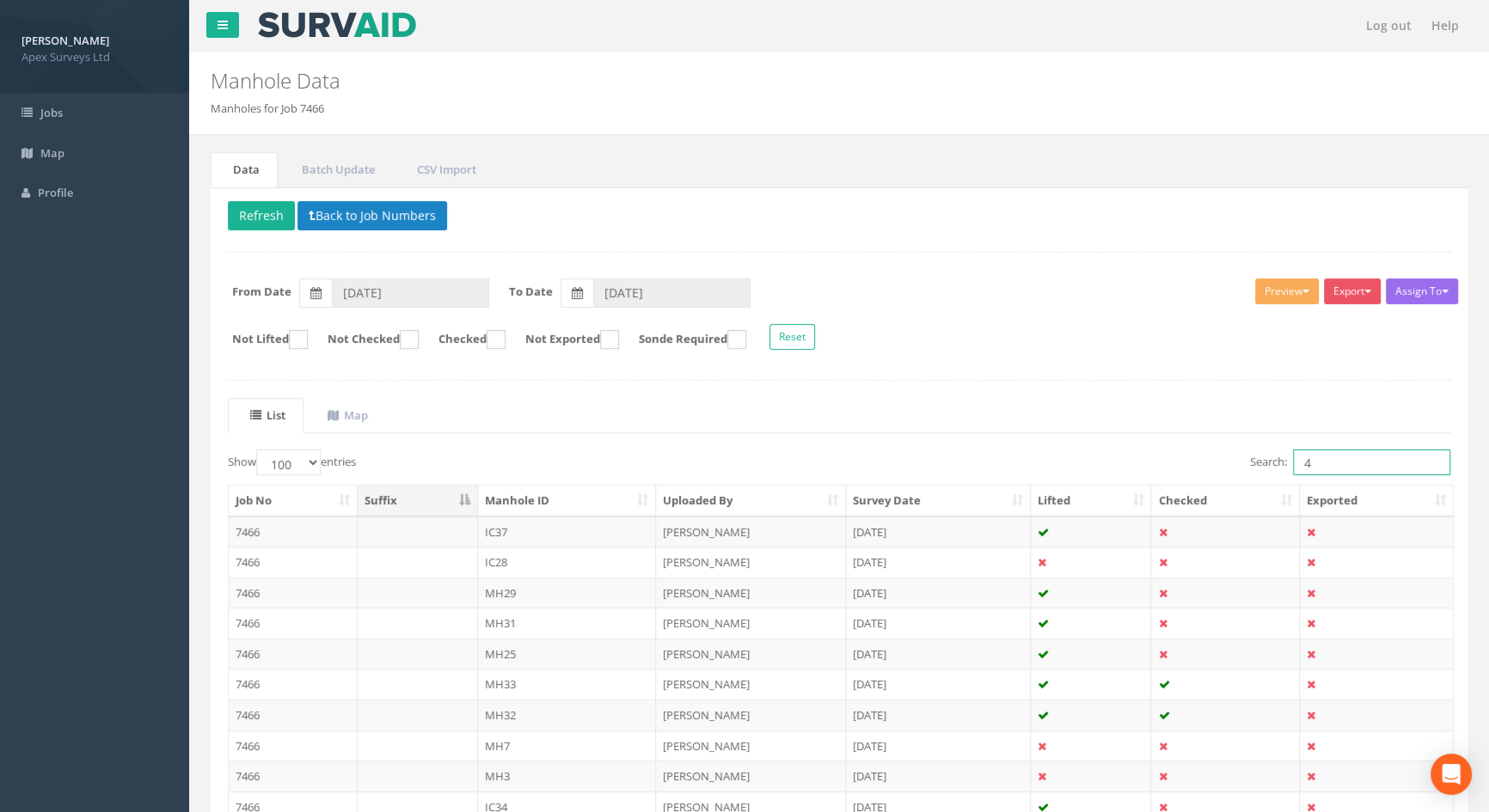
drag, startPoint x: 1346, startPoint y: 468, endPoint x: 1109, endPoint y: 472, distance: 237.0
click at [1109, 472] on div "Search: 4" at bounding box center [1151, 464] width 598 height 30
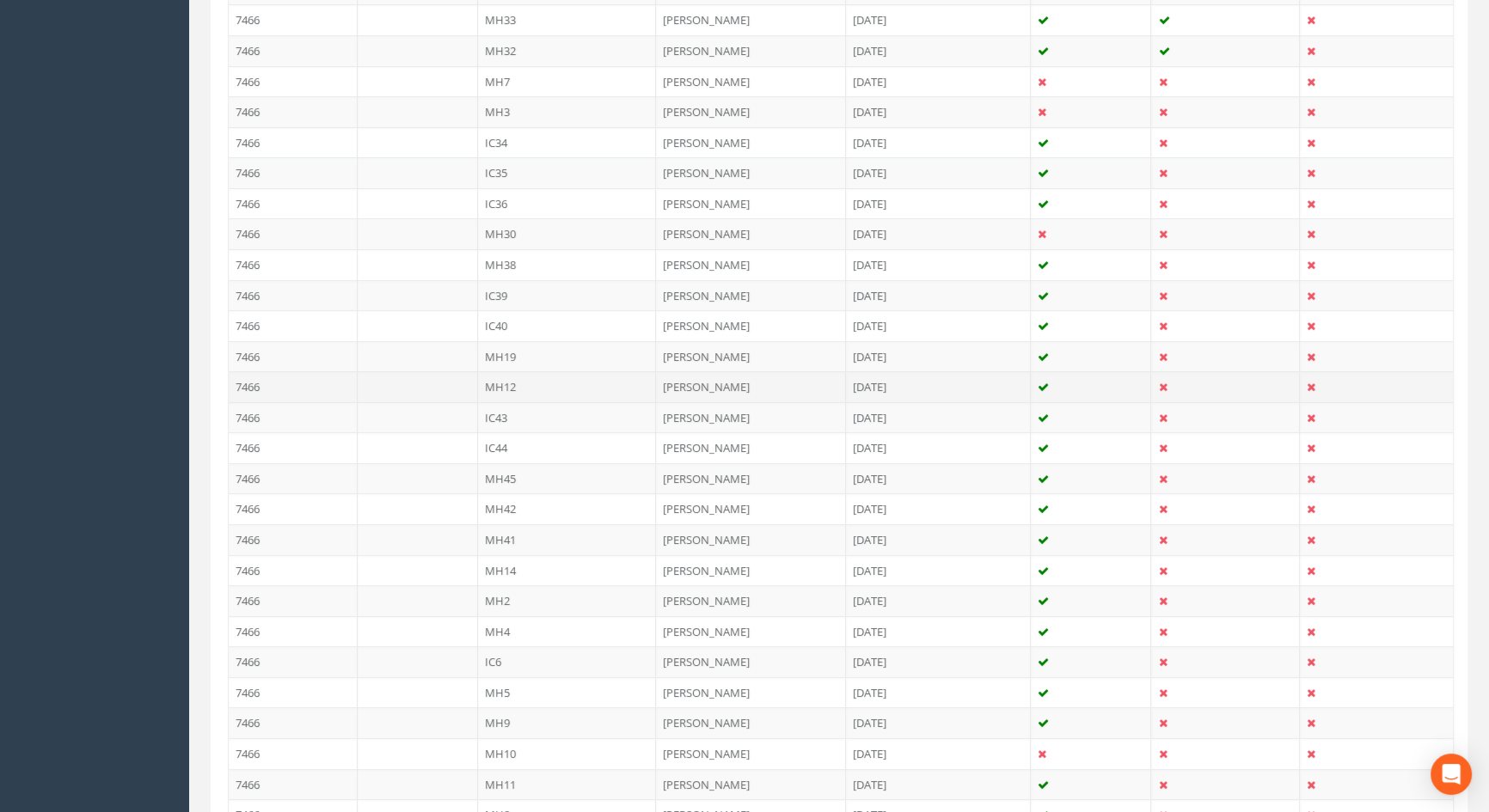
scroll to position [743, 0]
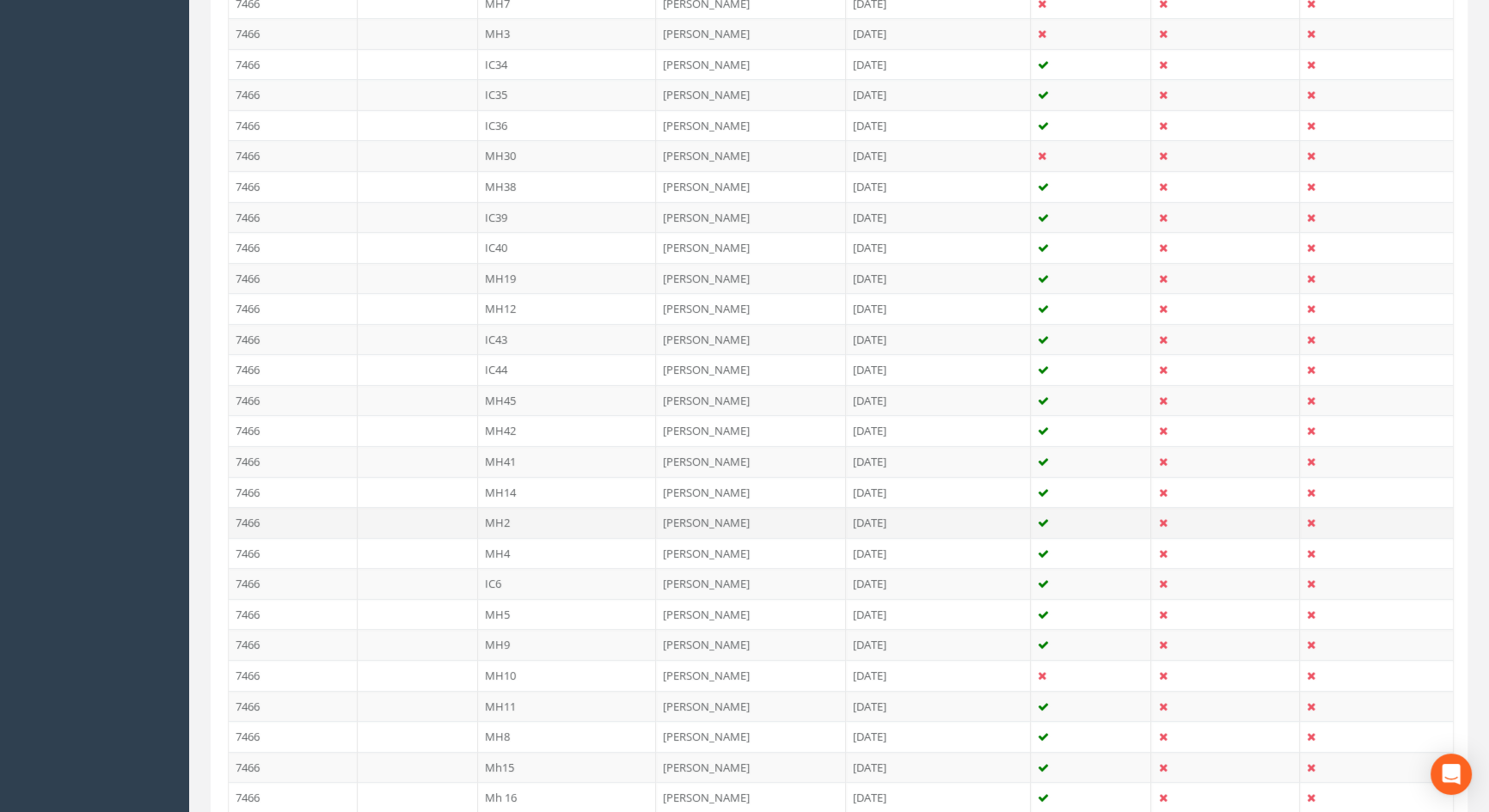
type input "2"
click at [504, 515] on td "MH2" at bounding box center [567, 523] width 178 height 31
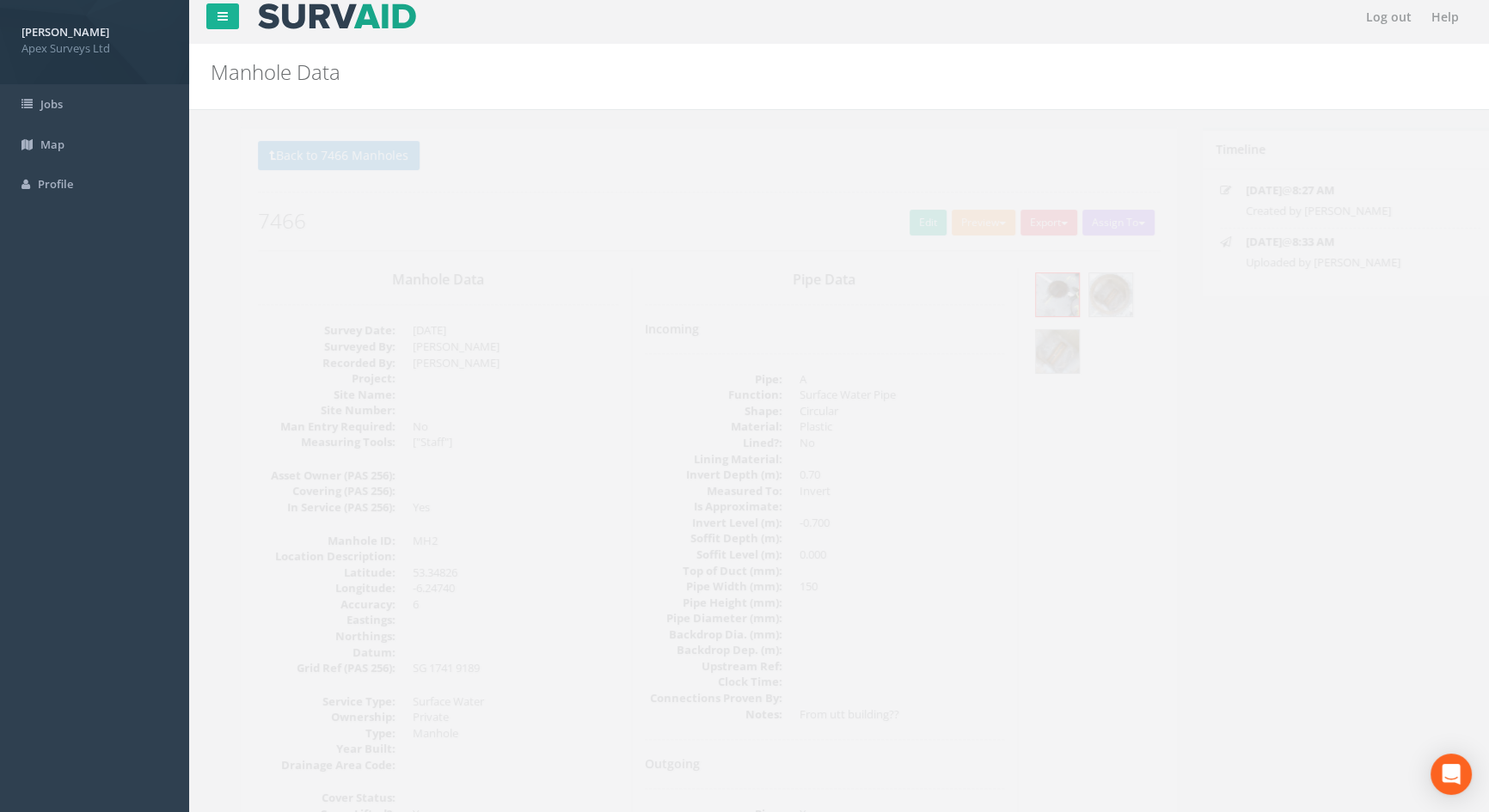
scroll to position [0, 0]
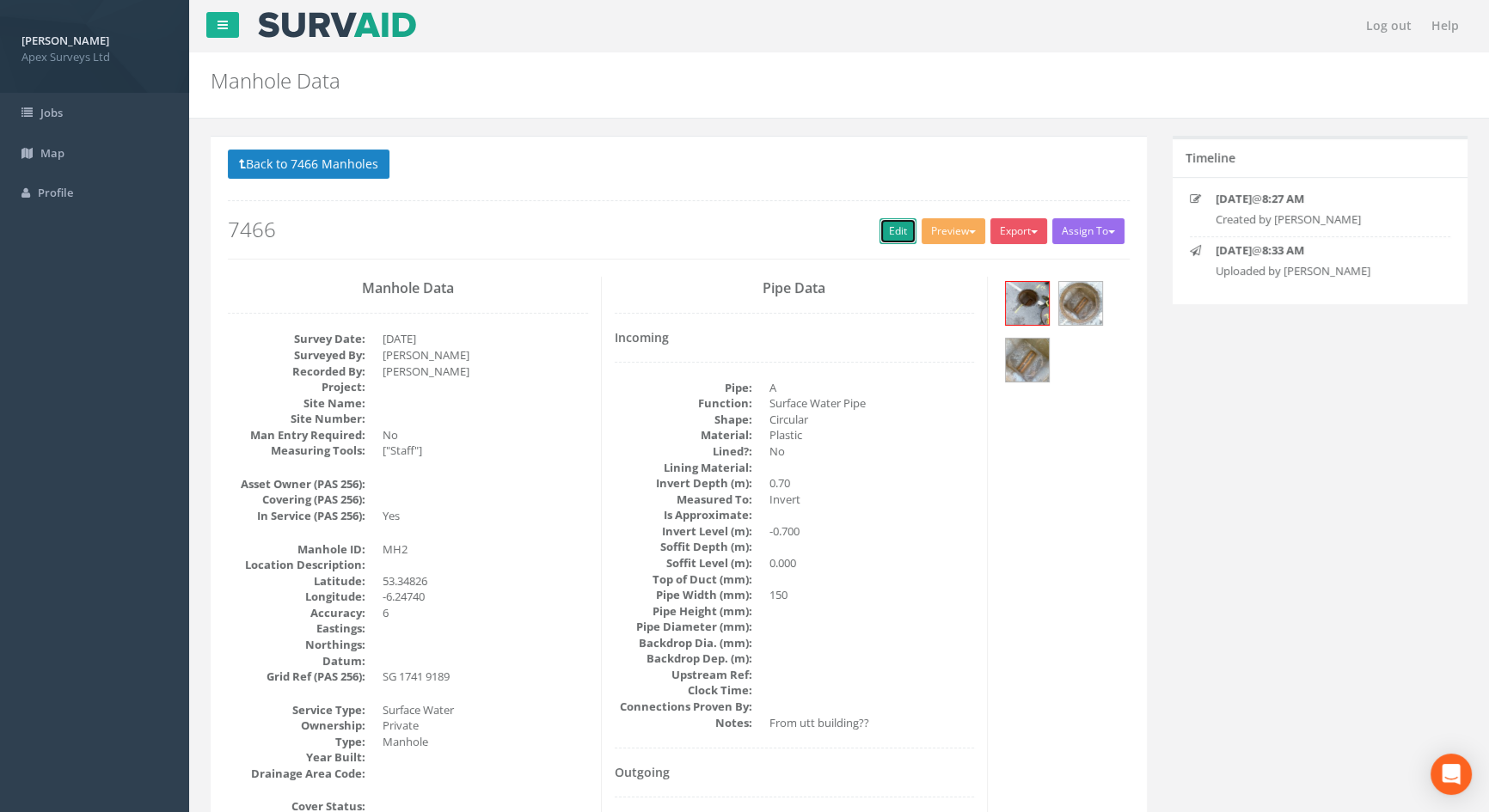
click at [887, 229] on link "Edit" at bounding box center [898, 231] width 37 height 26
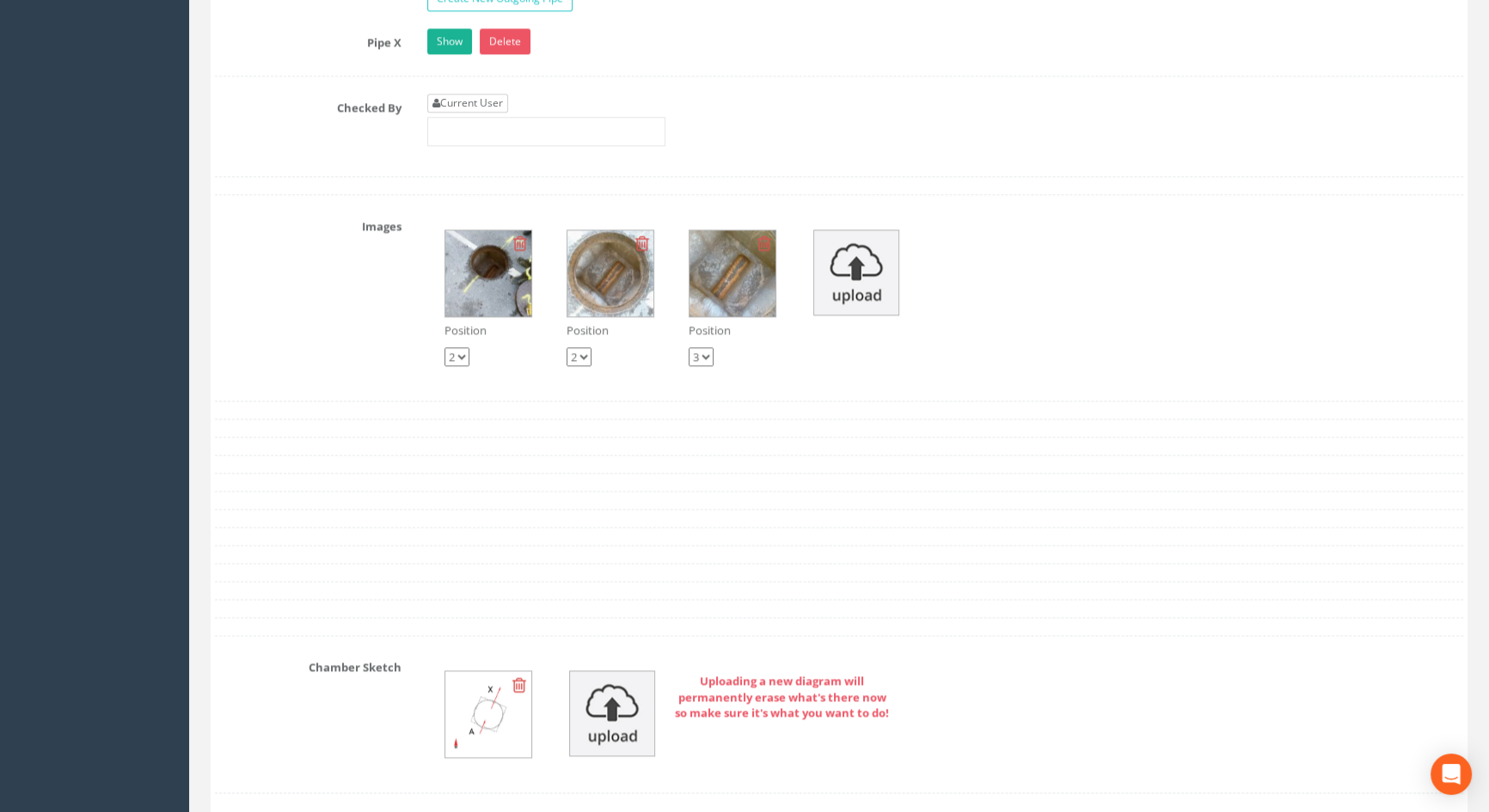
scroll to position [2813, 0]
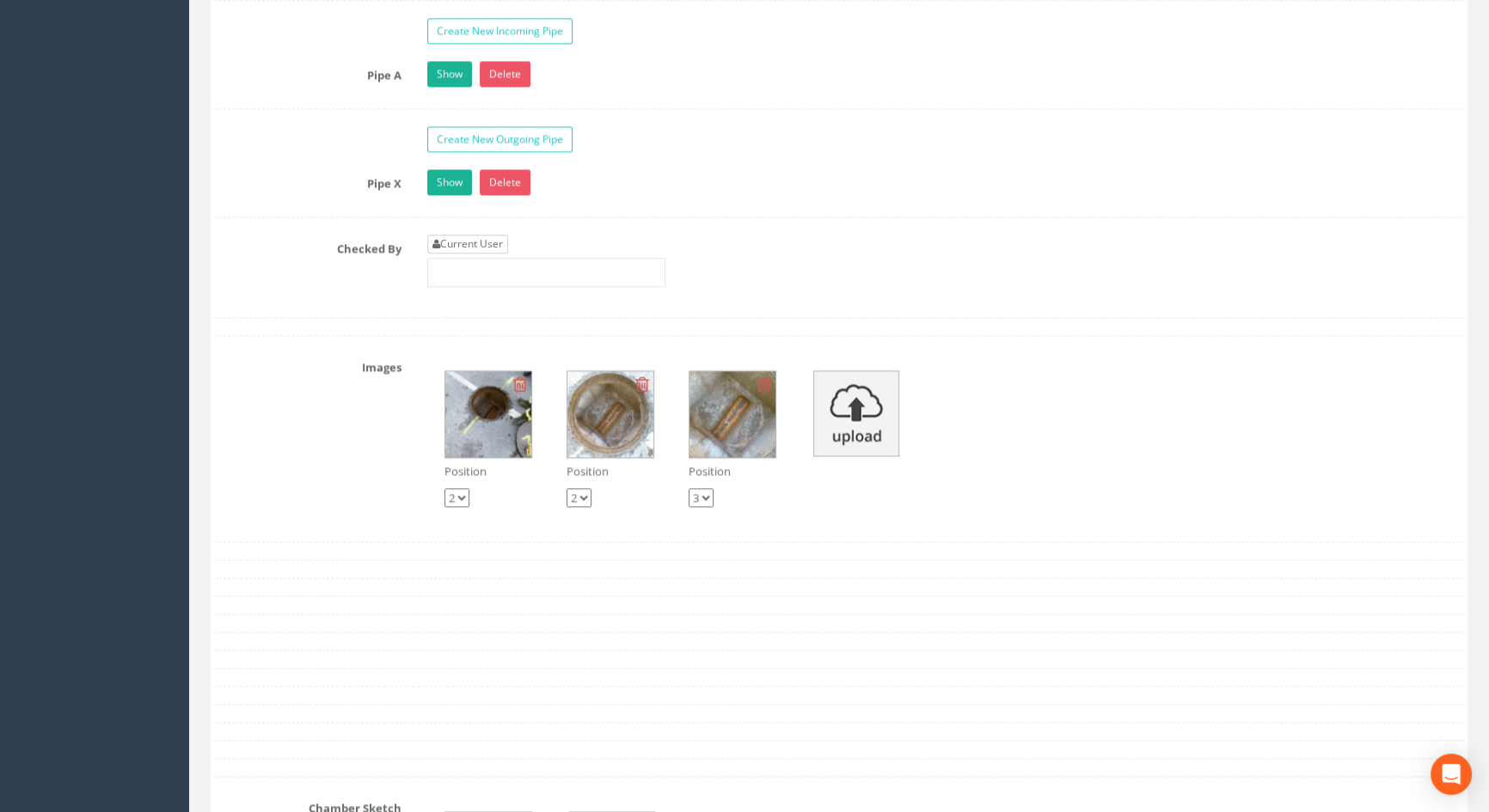
type input "3.63"
click at [488, 253] on link "Current User" at bounding box center [468, 243] width 81 height 19
type input "[PERSON_NAME]"
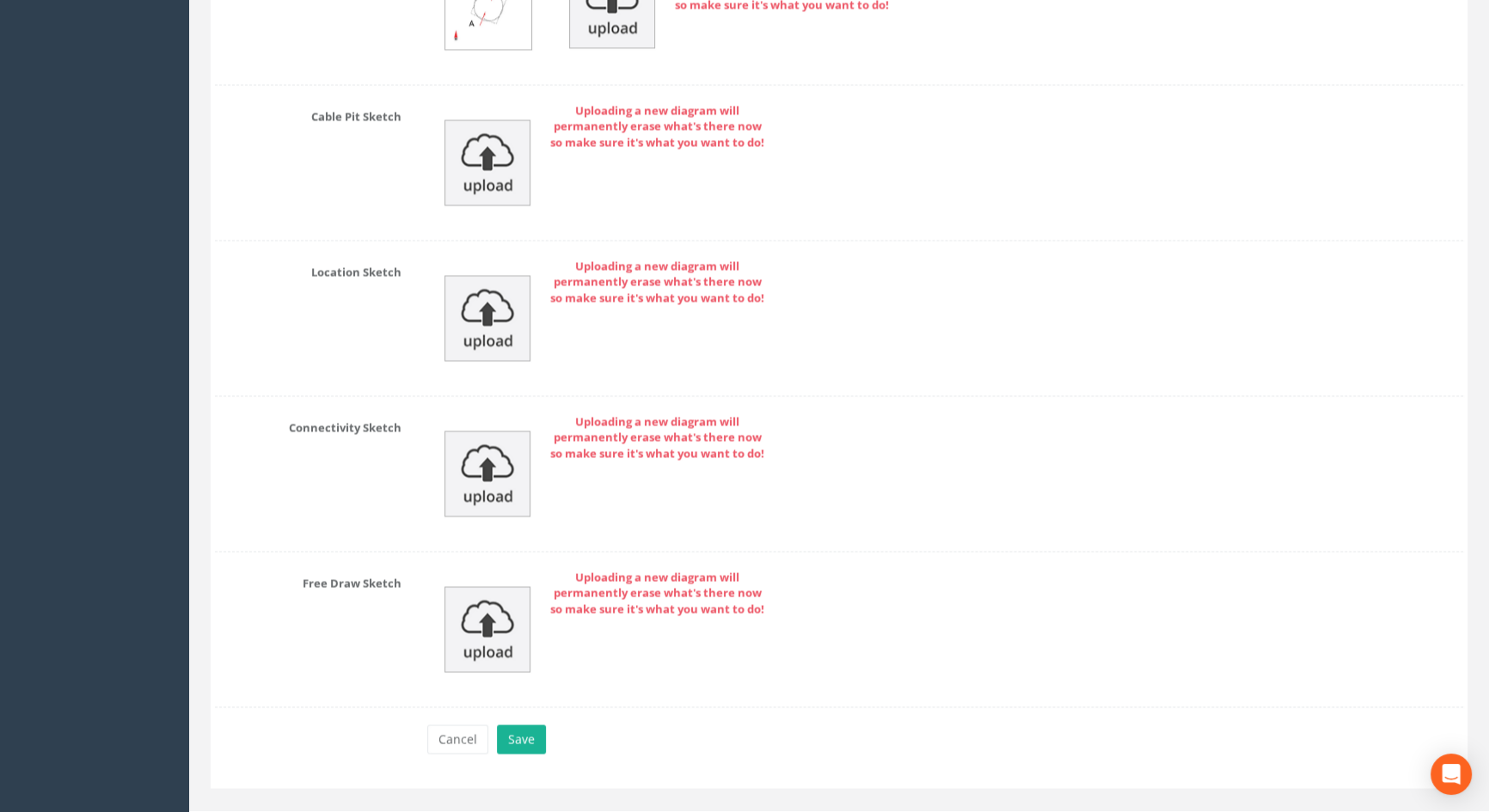
scroll to position [3712, 0]
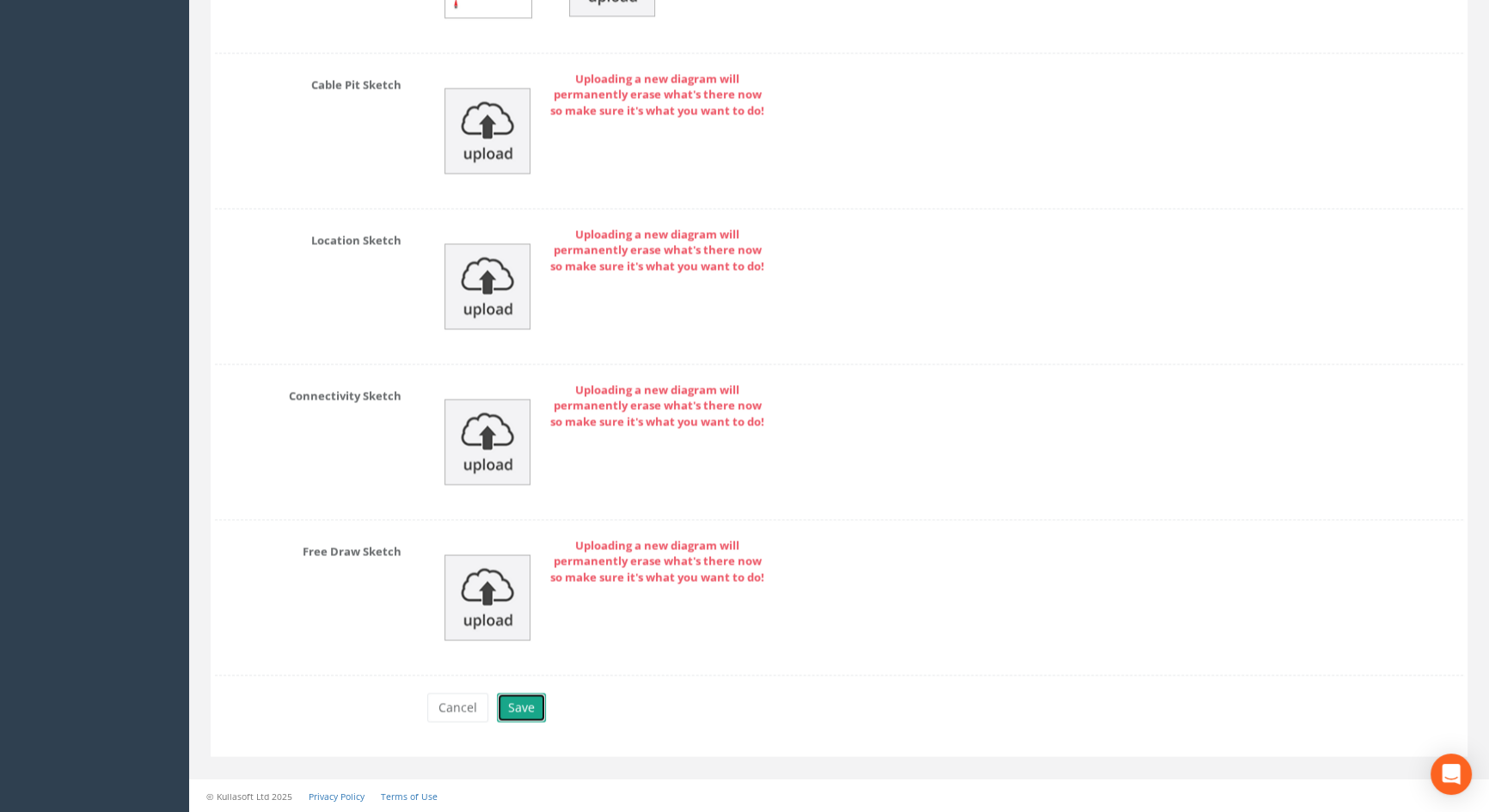
click at [512, 705] on button "Save" at bounding box center [521, 707] width 49 height 29
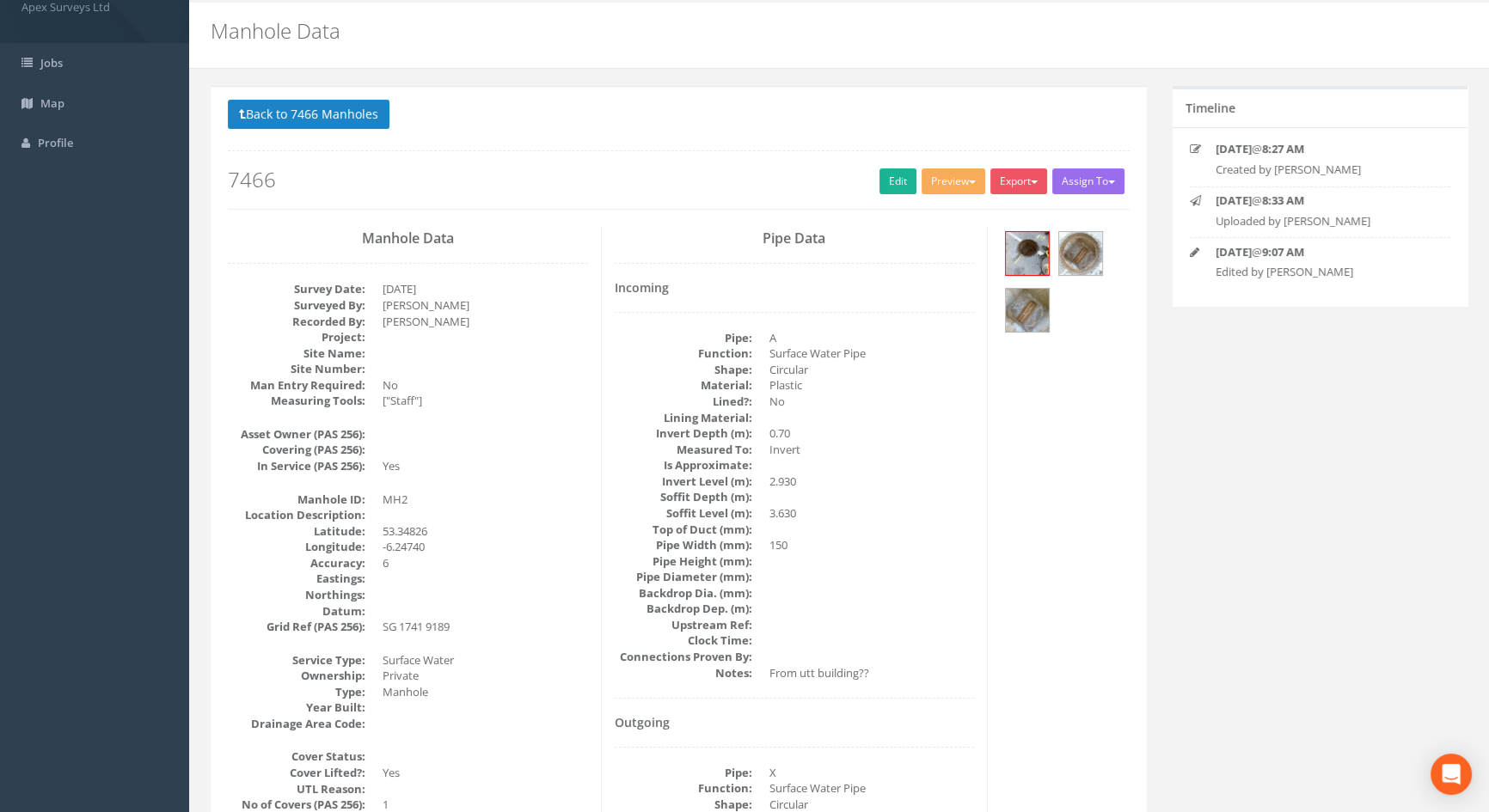
scroll to position [0, 0]
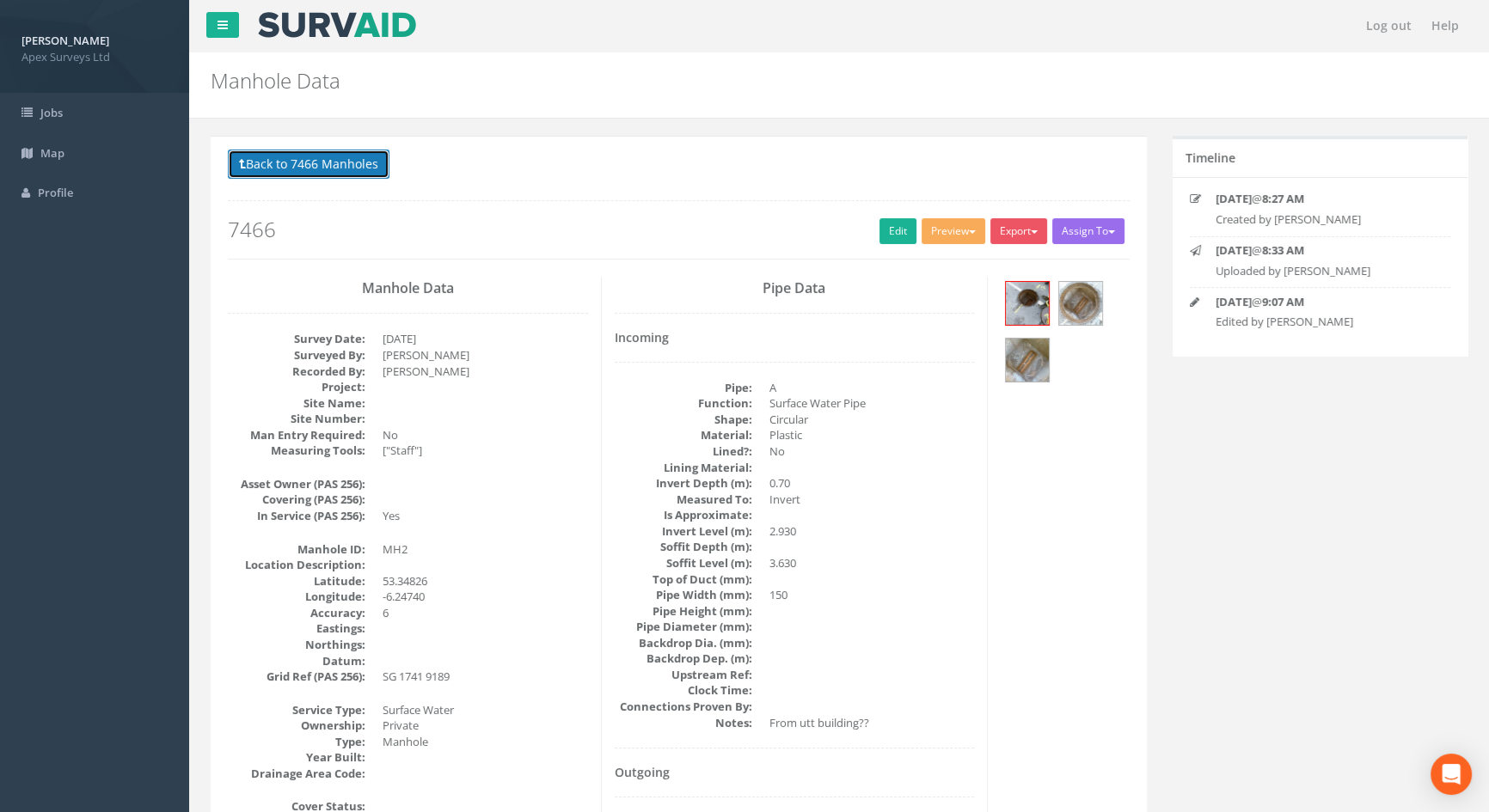
click at [288, 160] on button "Back to 7466 Manholes" at bounding box center [308, 164] width 161 height 29
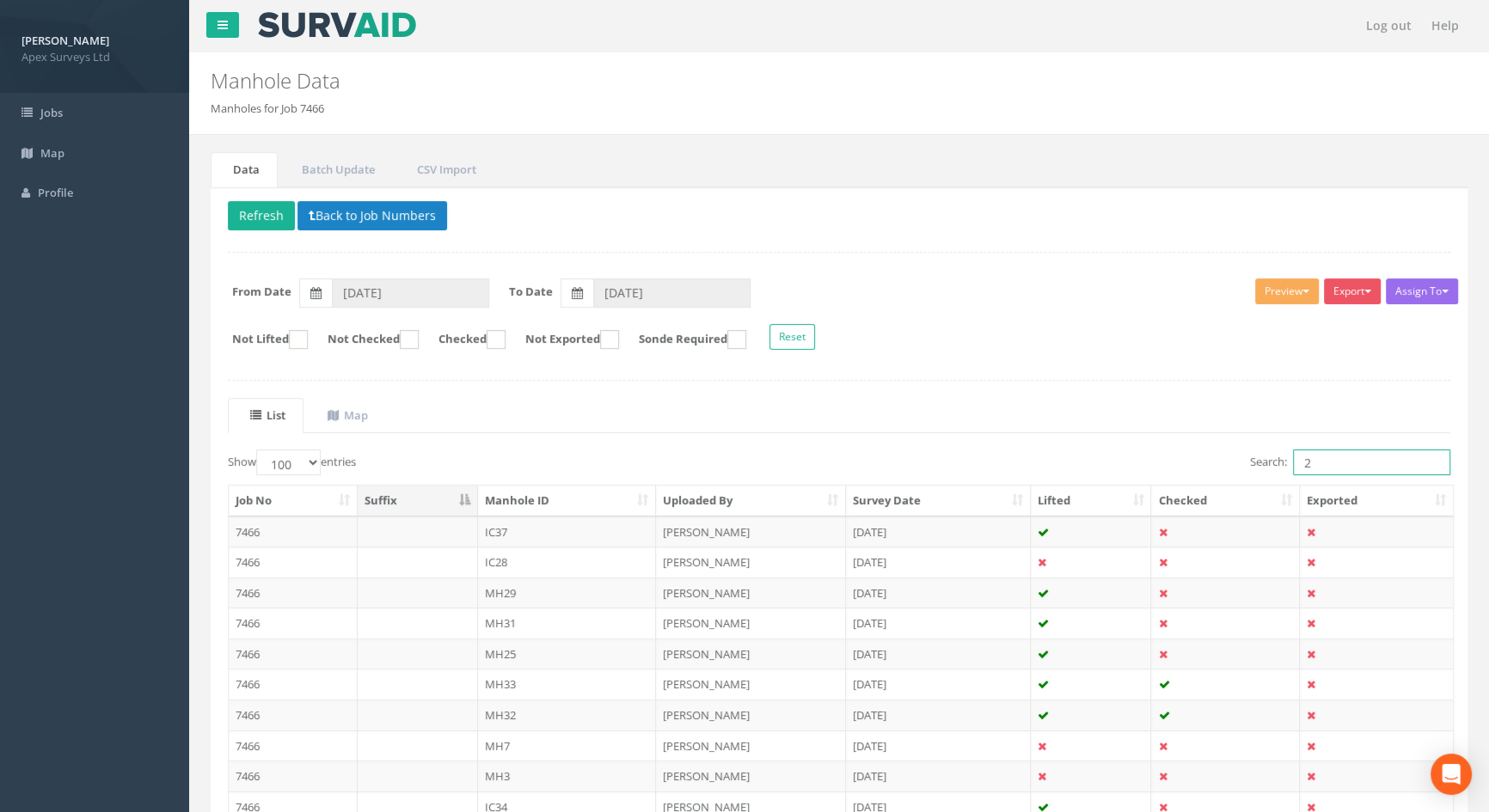
drag, startPoint x: 1326, startPoint y: 461, endPoint x: 1266, endPoint y: 456, distance: 60.2
click at [1266, 456] on label "Search: 2" at bounding box center [1350, 462] width 200 height 26
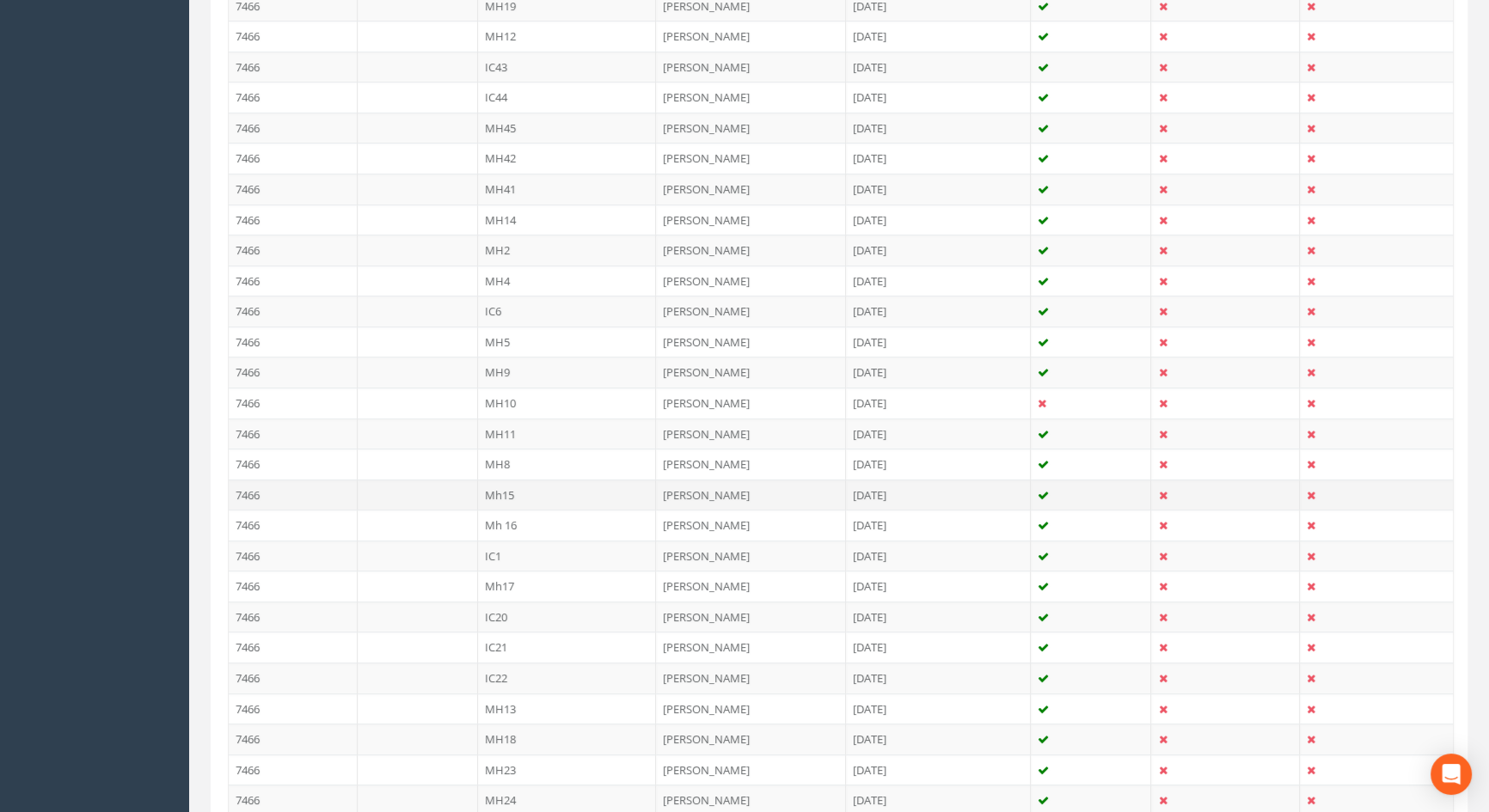
scroll to position [1093, 0]
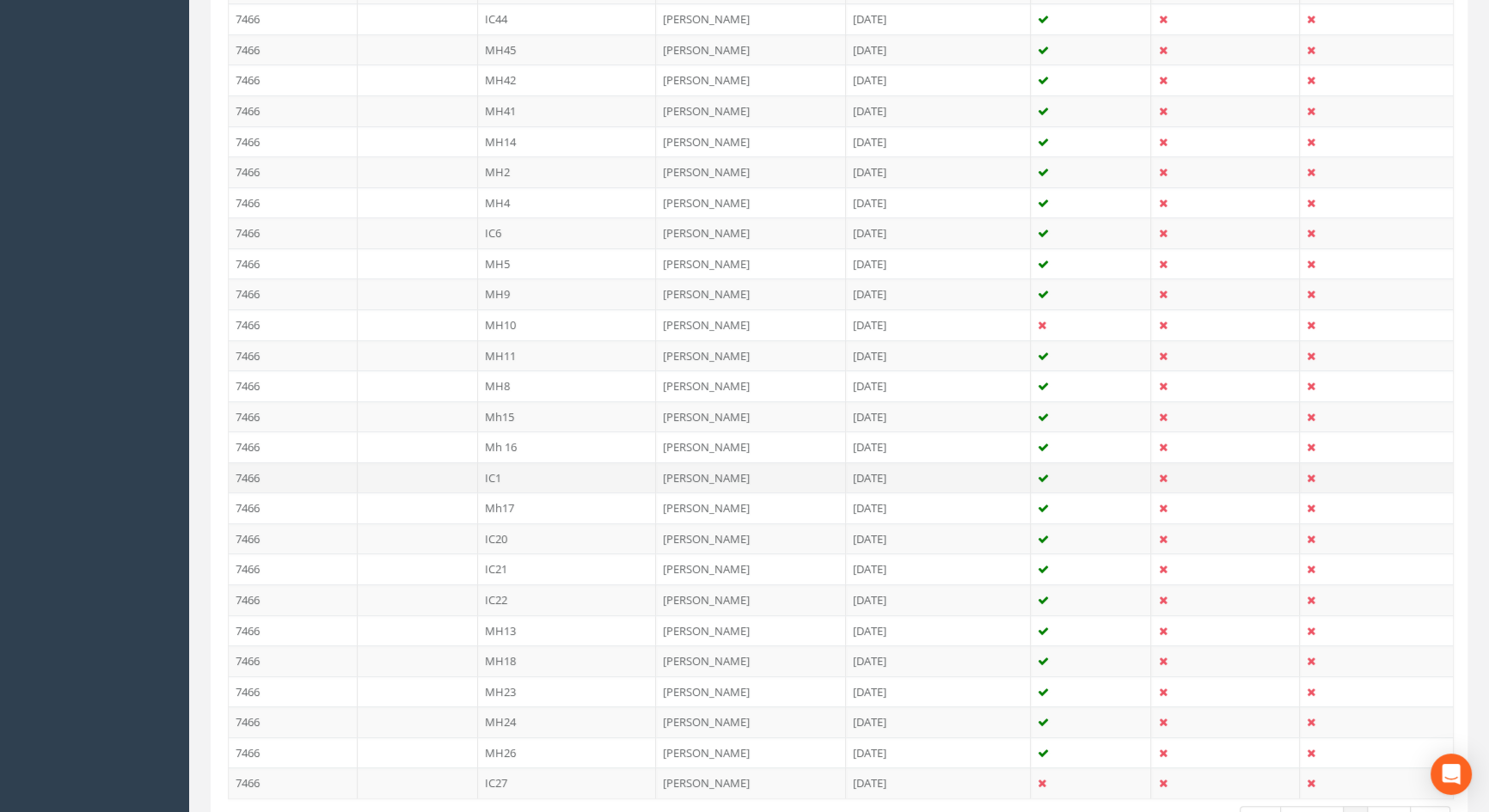
type input "1"
click at [487, 474] on td "IC1" at bounding box center [567, 478] width 178 height 31
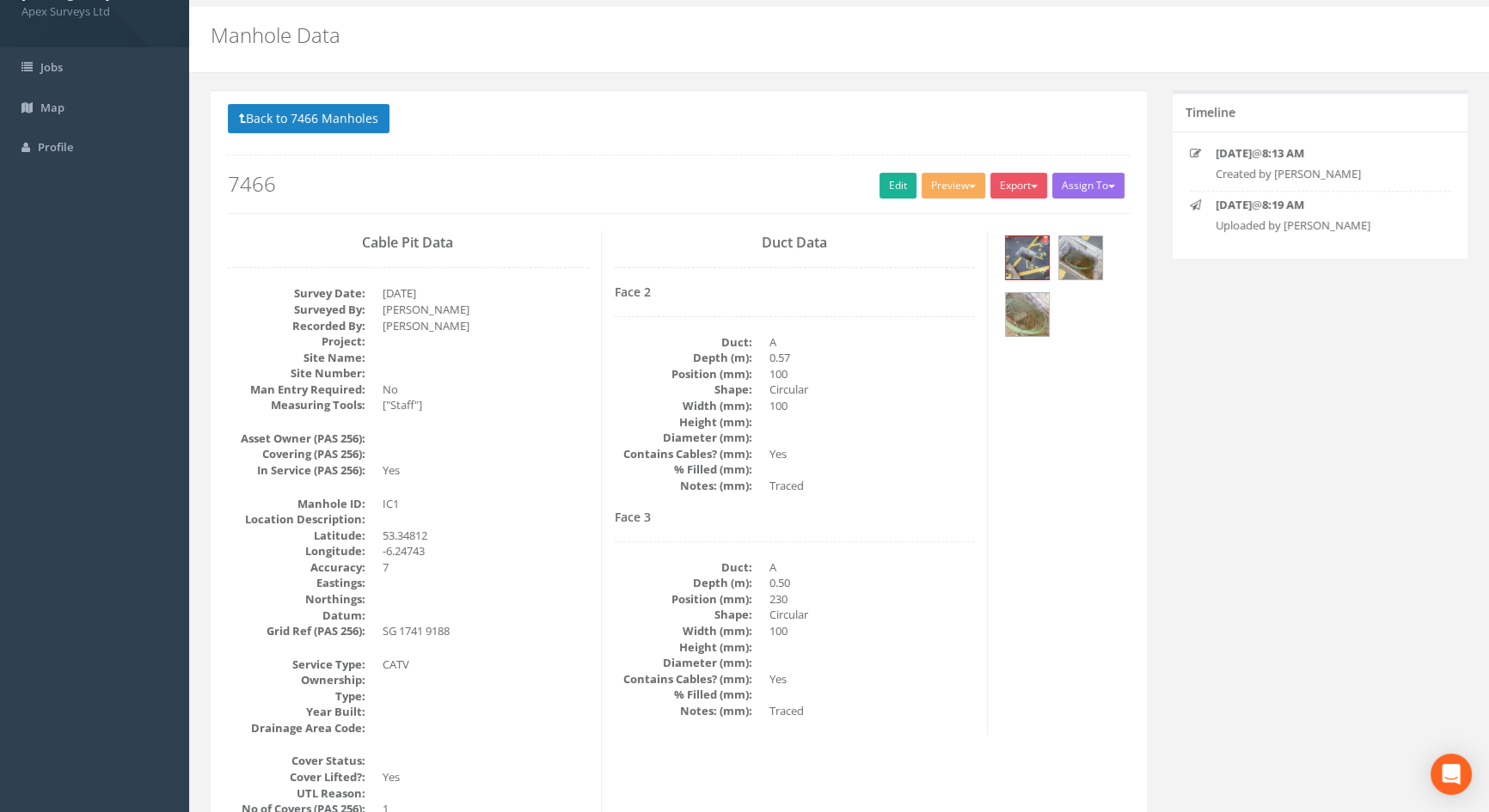
scroll to position [41, 0]
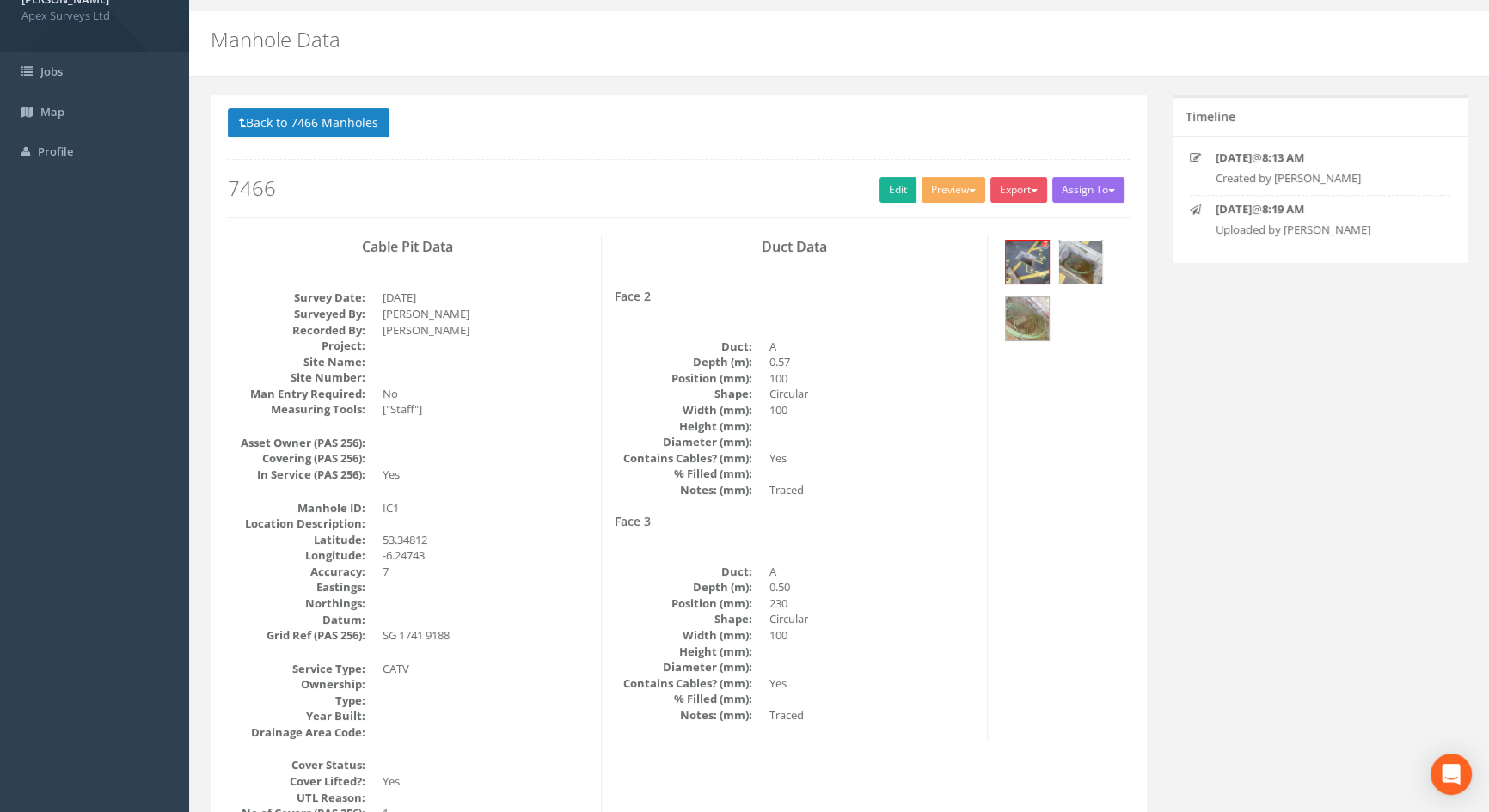
click at [1074, 267] on img at bounding box center [1081, 262] width 43 height 43
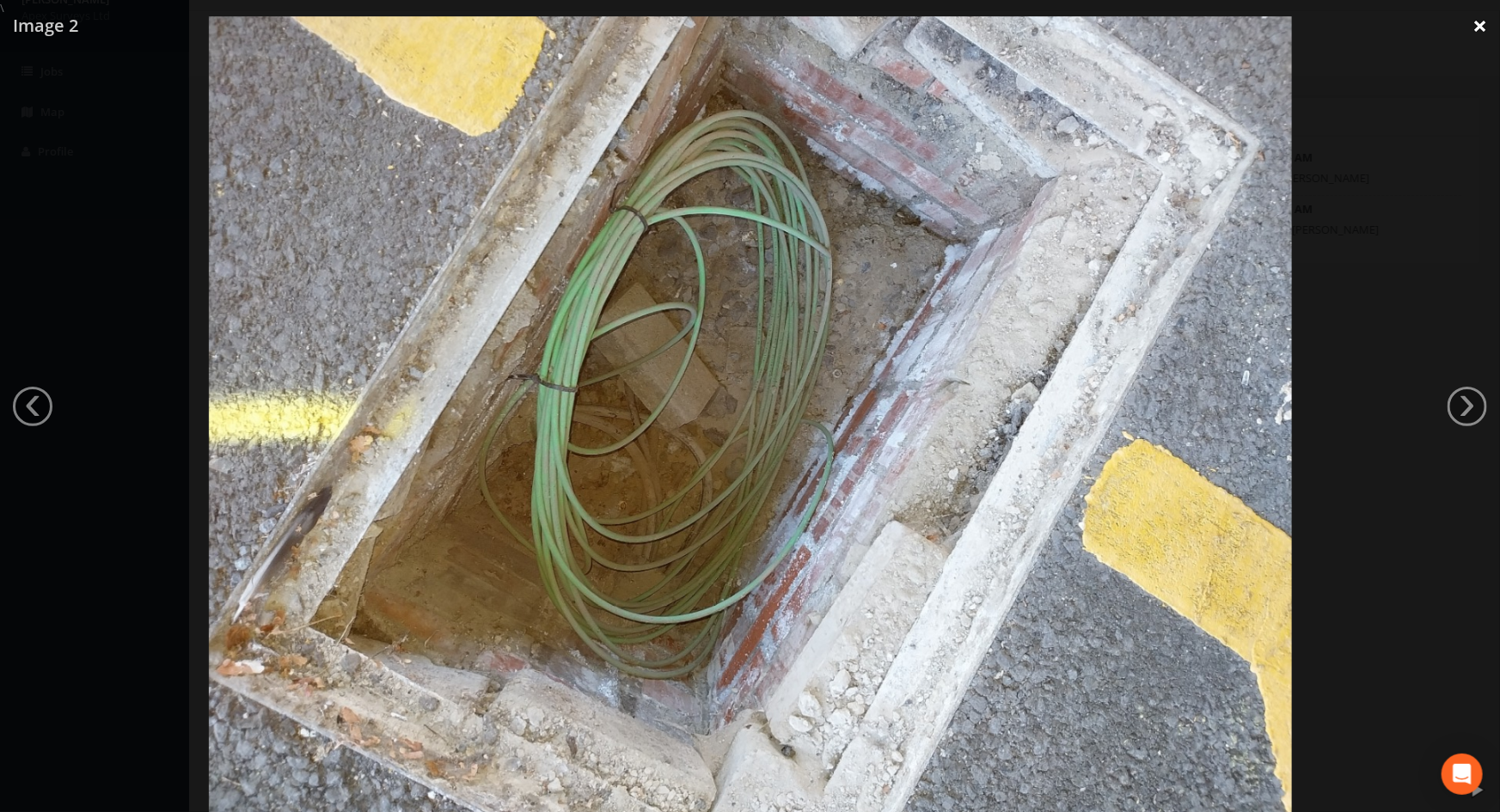
click at [1477, 25] on link "×" at bounding box center [1480, 25] width 41 height 51
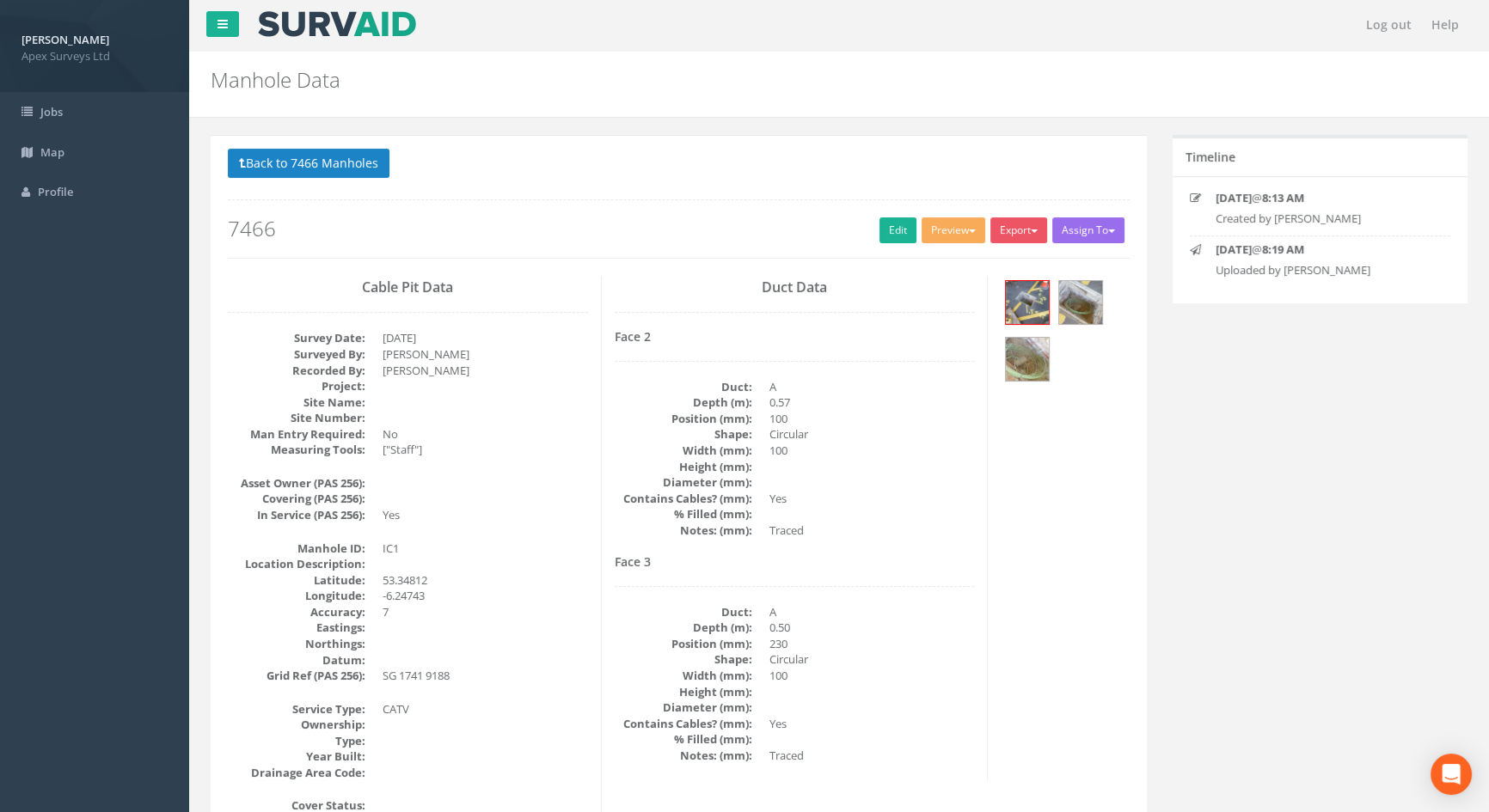
scroll to position [0, 0]
click at [884, 233] on link "Edit" at bounding box center [898, 231] width 37 height 26
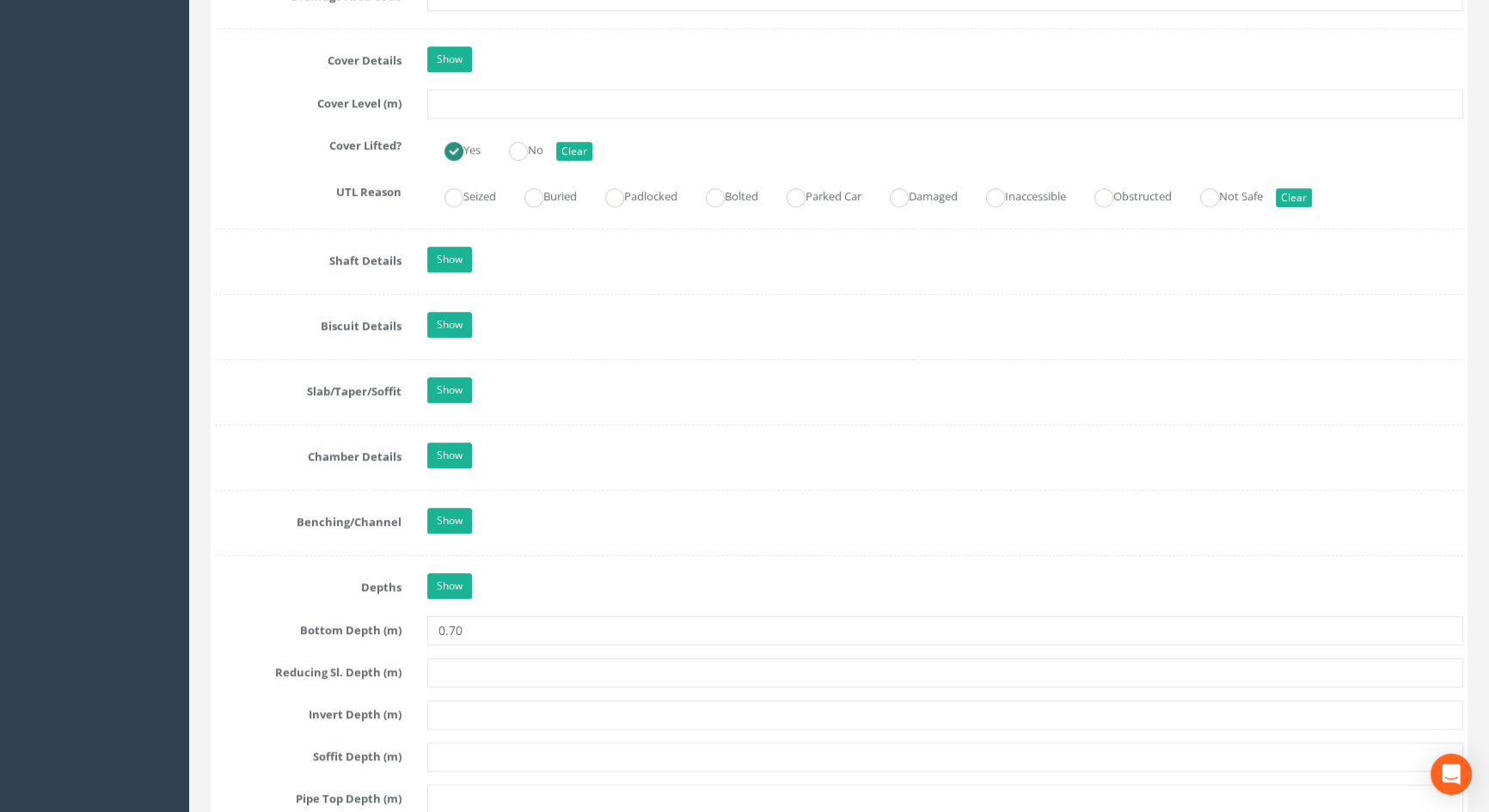
scroll to position [1565, 0]
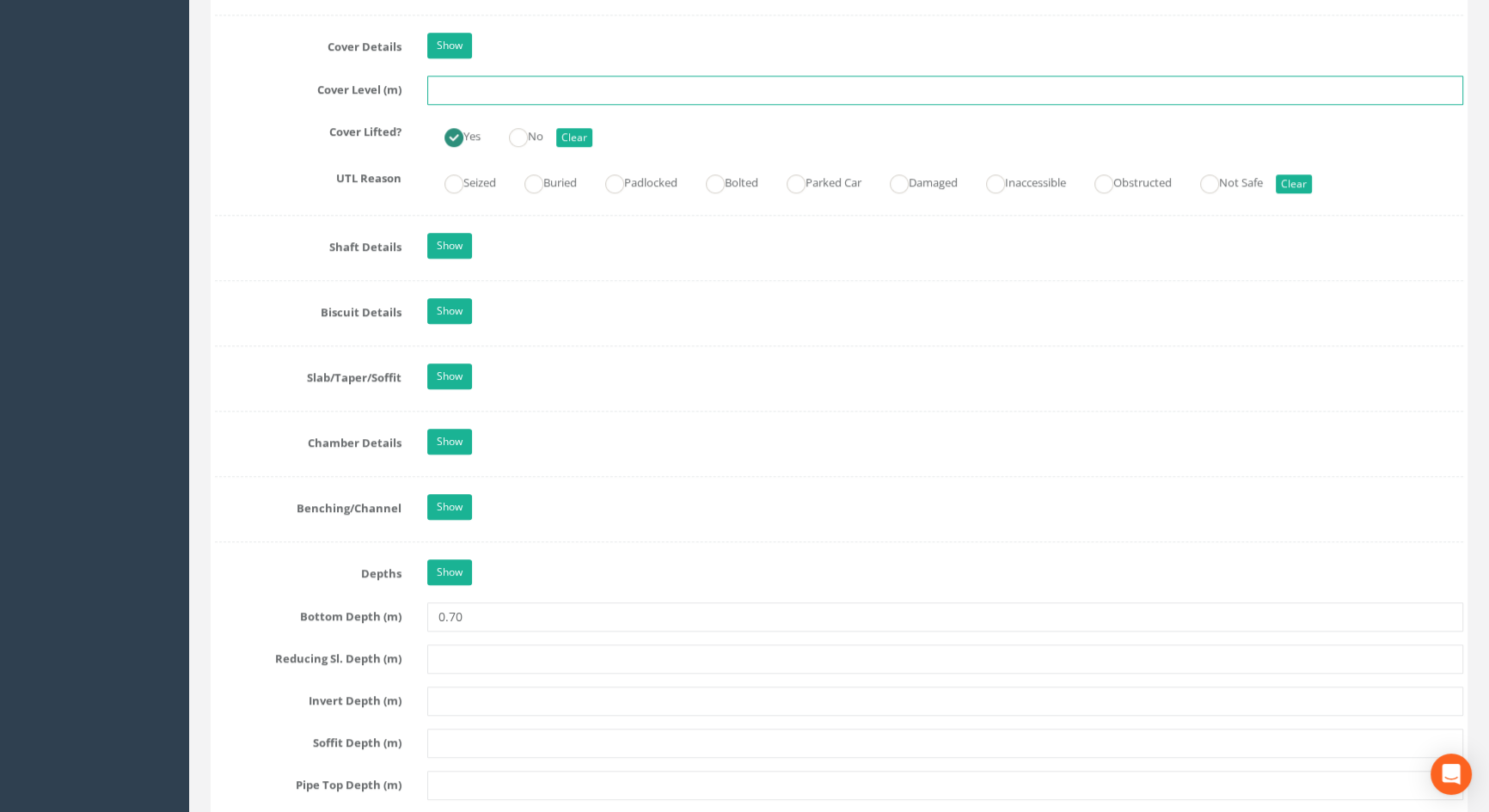
click at [502, 105] on input "text" at bounding box center [945, 90] width 1036 height 29
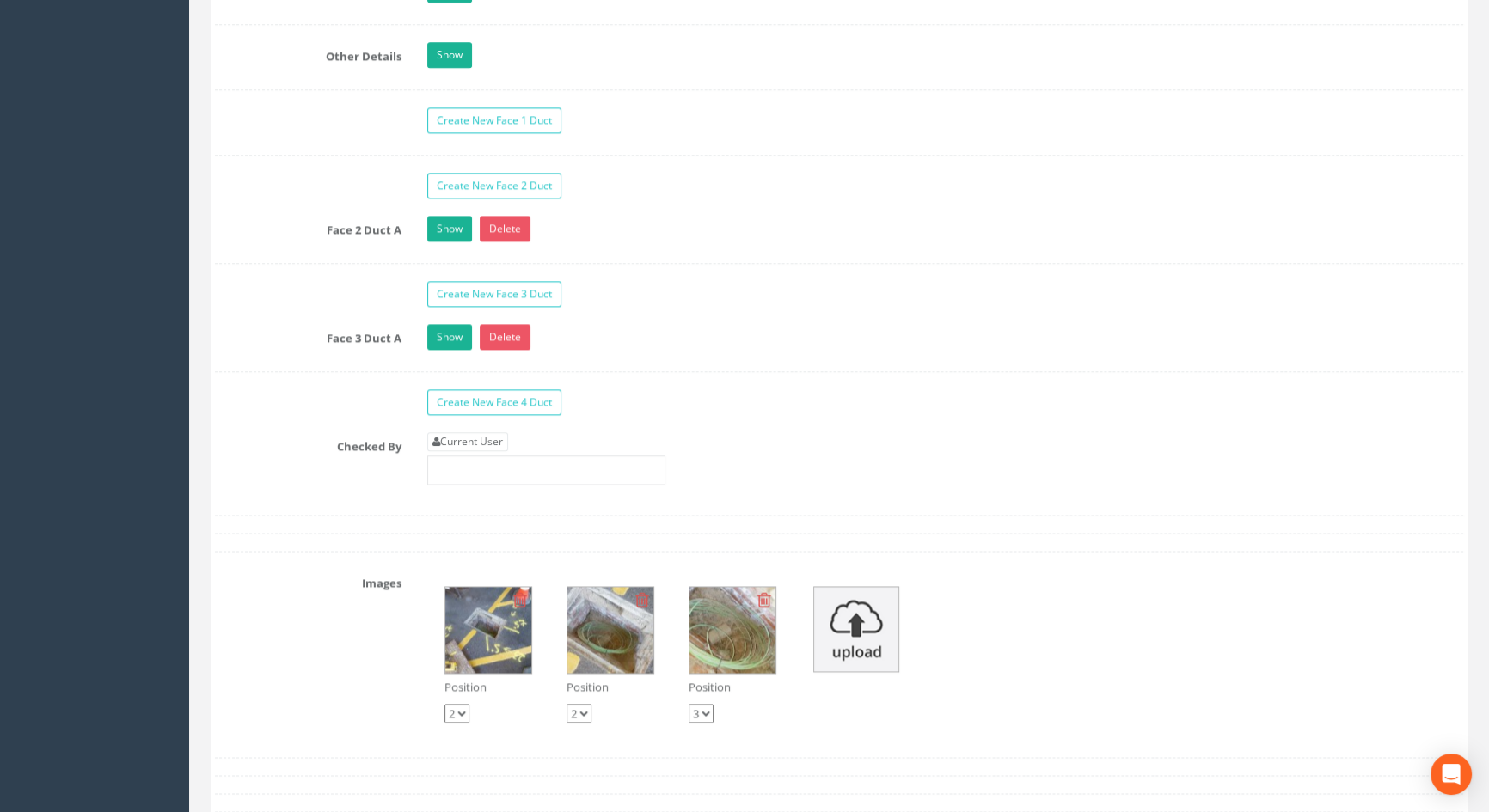
scroll to position [2894, 0]
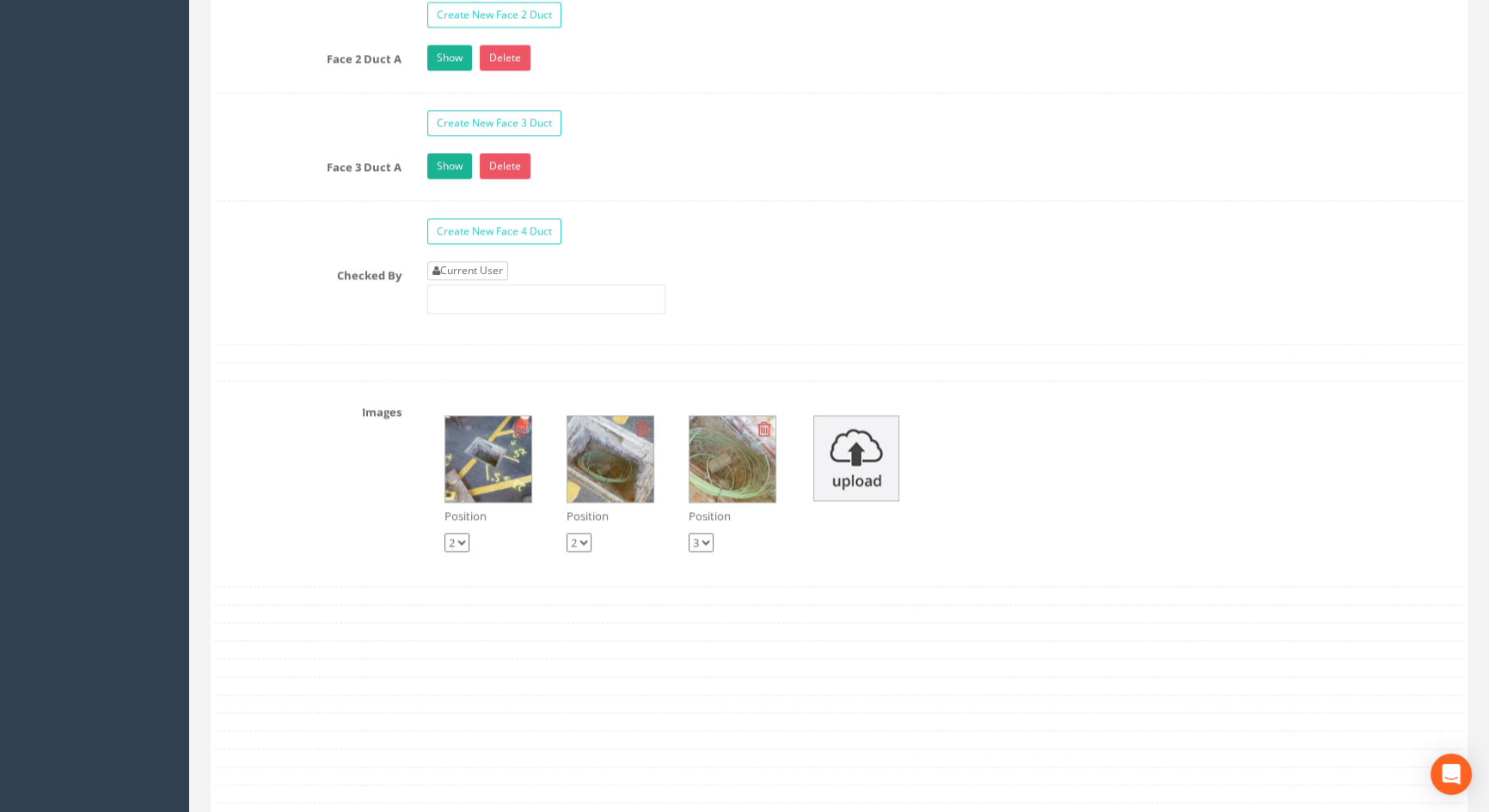
type input "3.74"
click at [476, 280] on link "Current User" at bounding box center [468, 270] width 81 height 19
type input "[PERSON_NAME]"
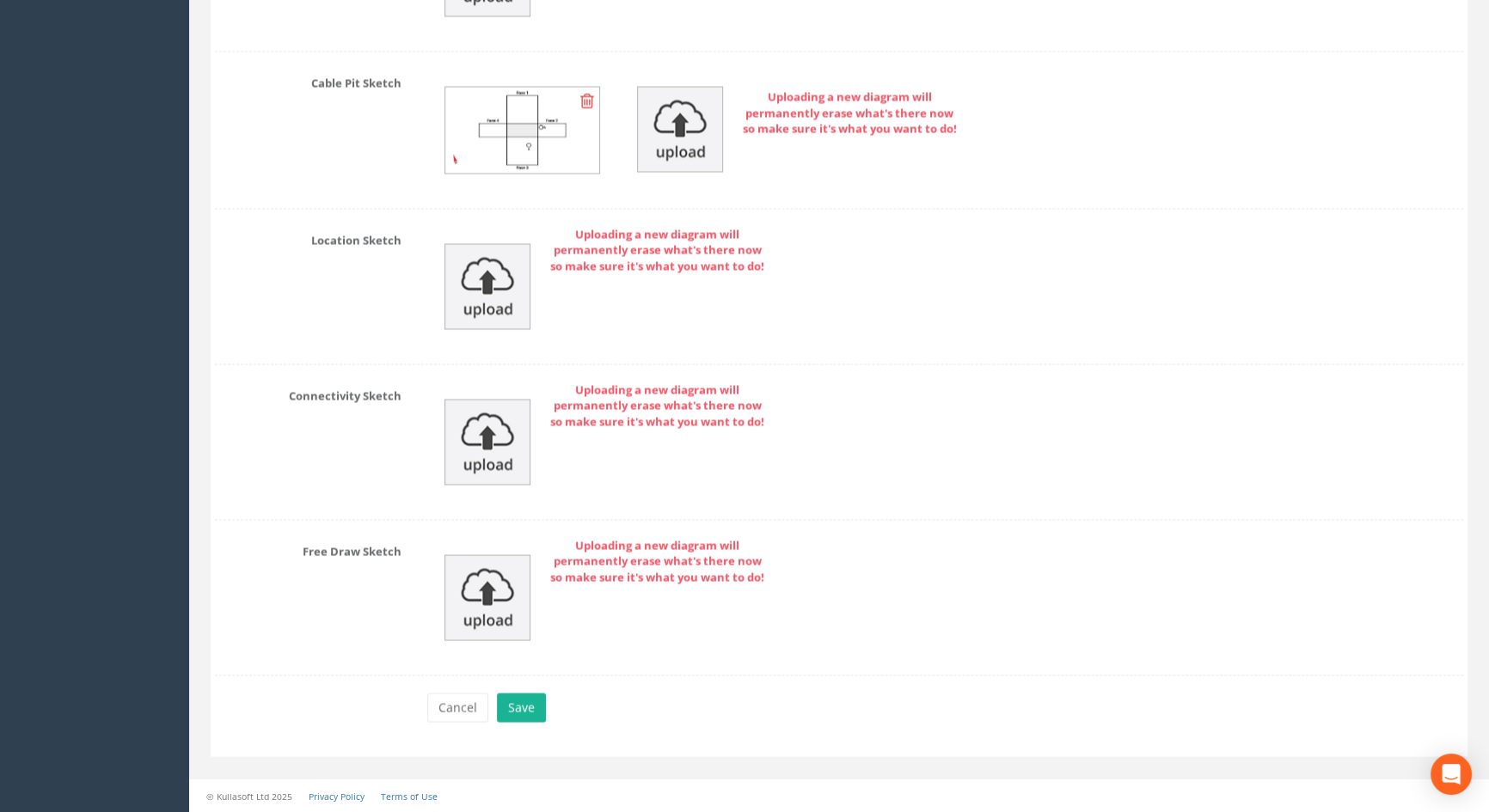
scroll to position [3838, 0]
click at [525, 709] on button "Save" at bounding box center [521, 707] width 49 height 29
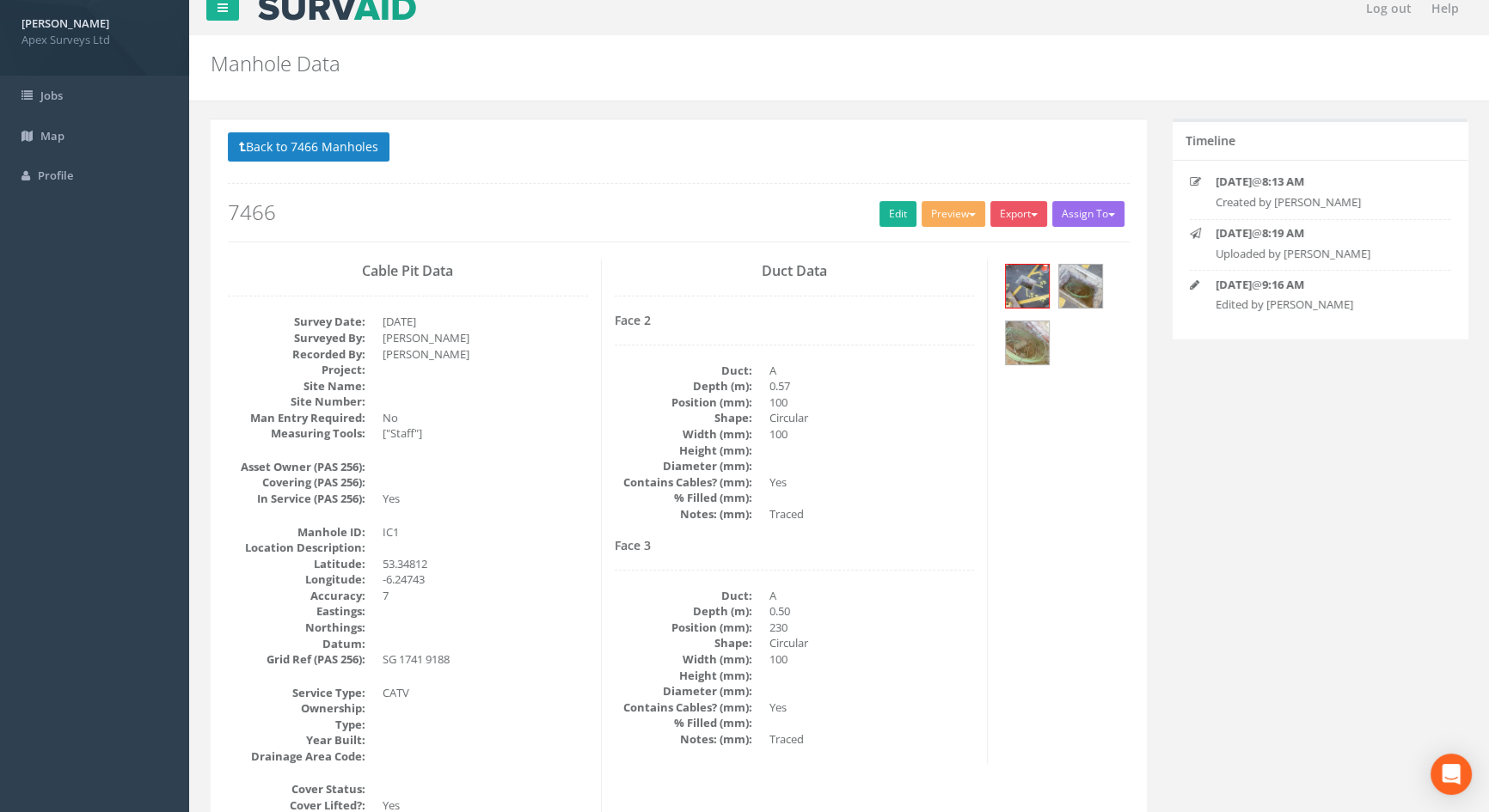
scroll to position [0, 0]
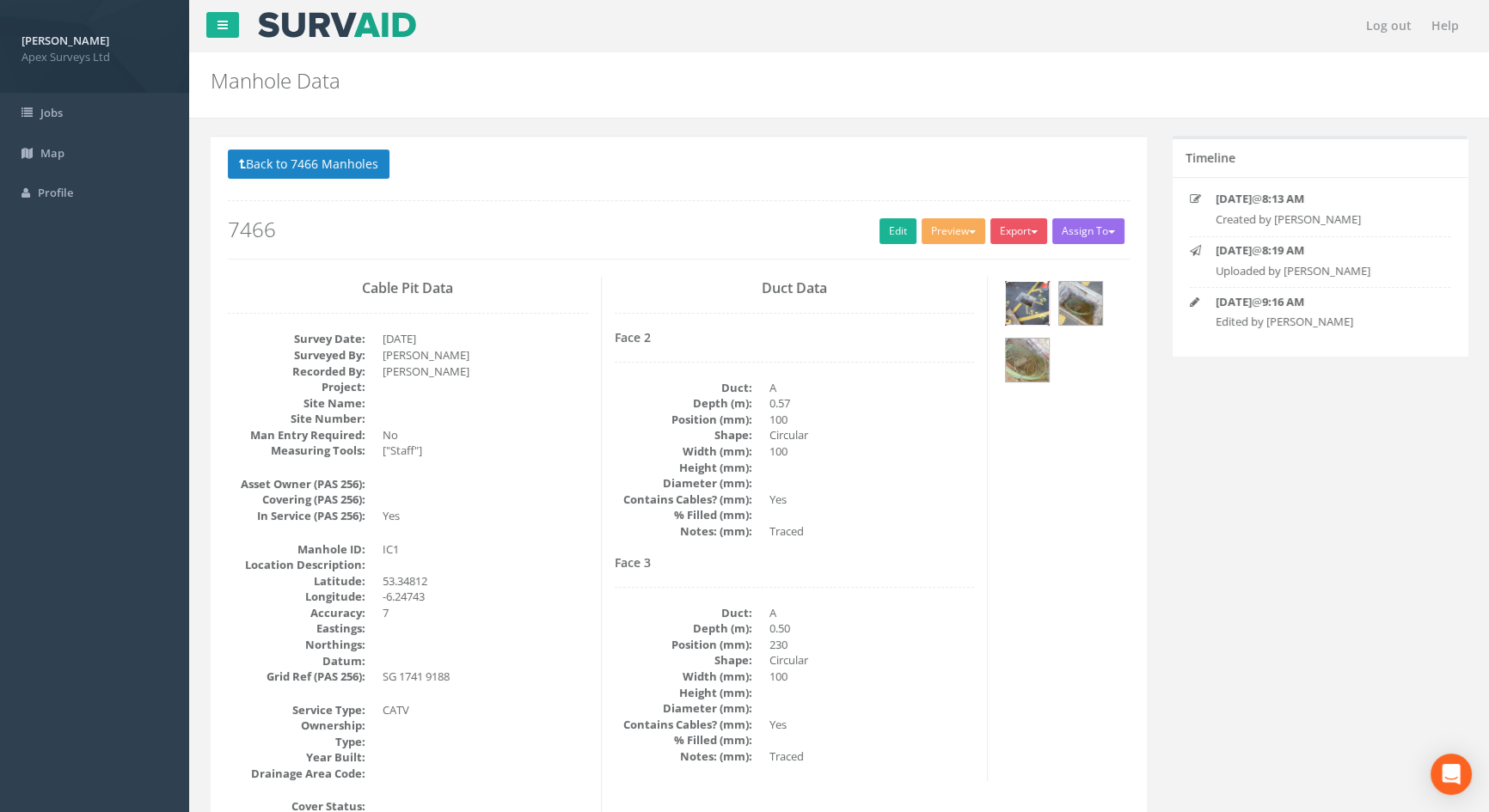
click at [1028, 303] on img at bounding box center [1028, 304] width 43 height 43
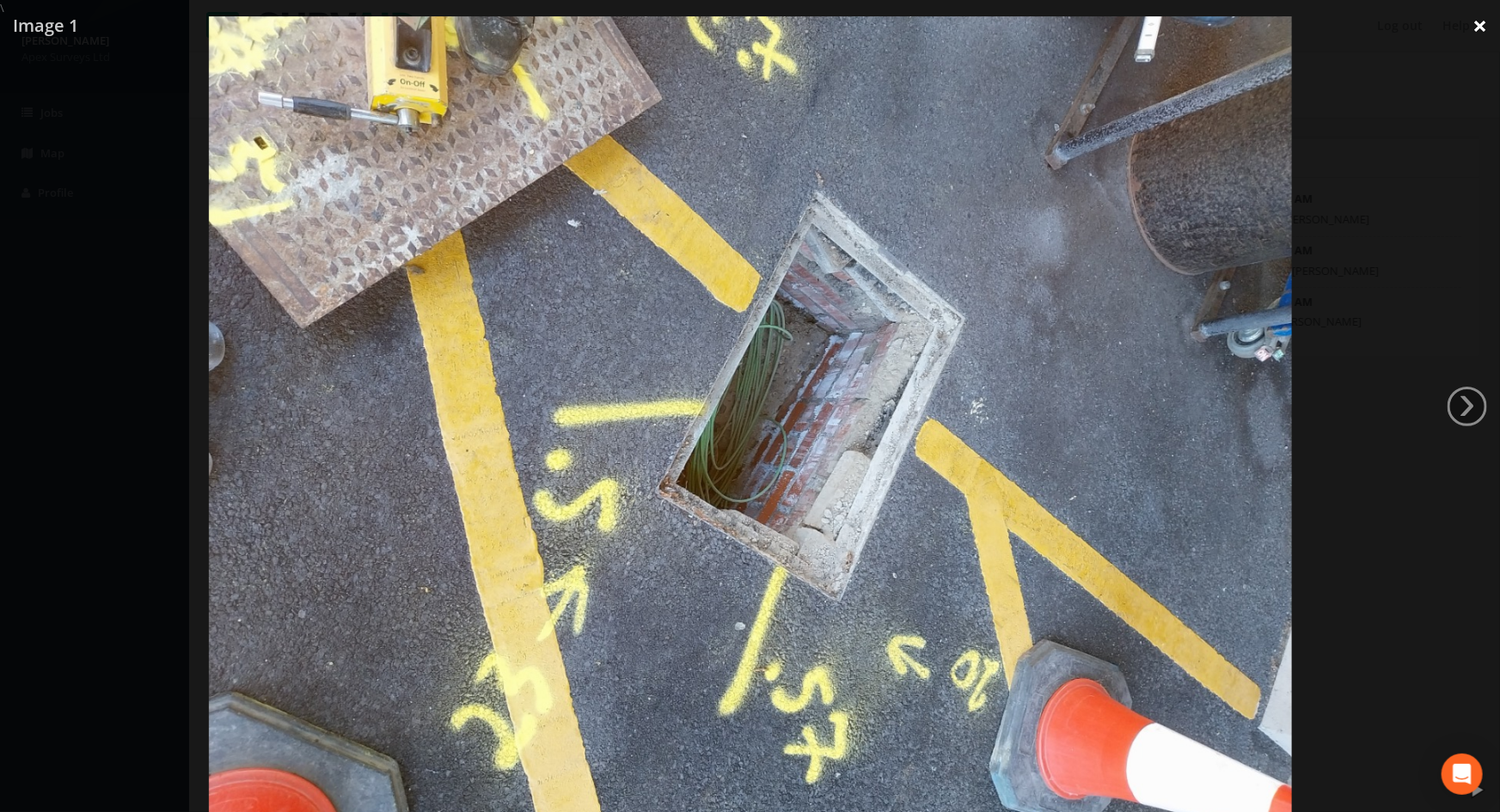
click at [1486, 28] on link "×" at bounding box center [1480, 25] width 41 height 51
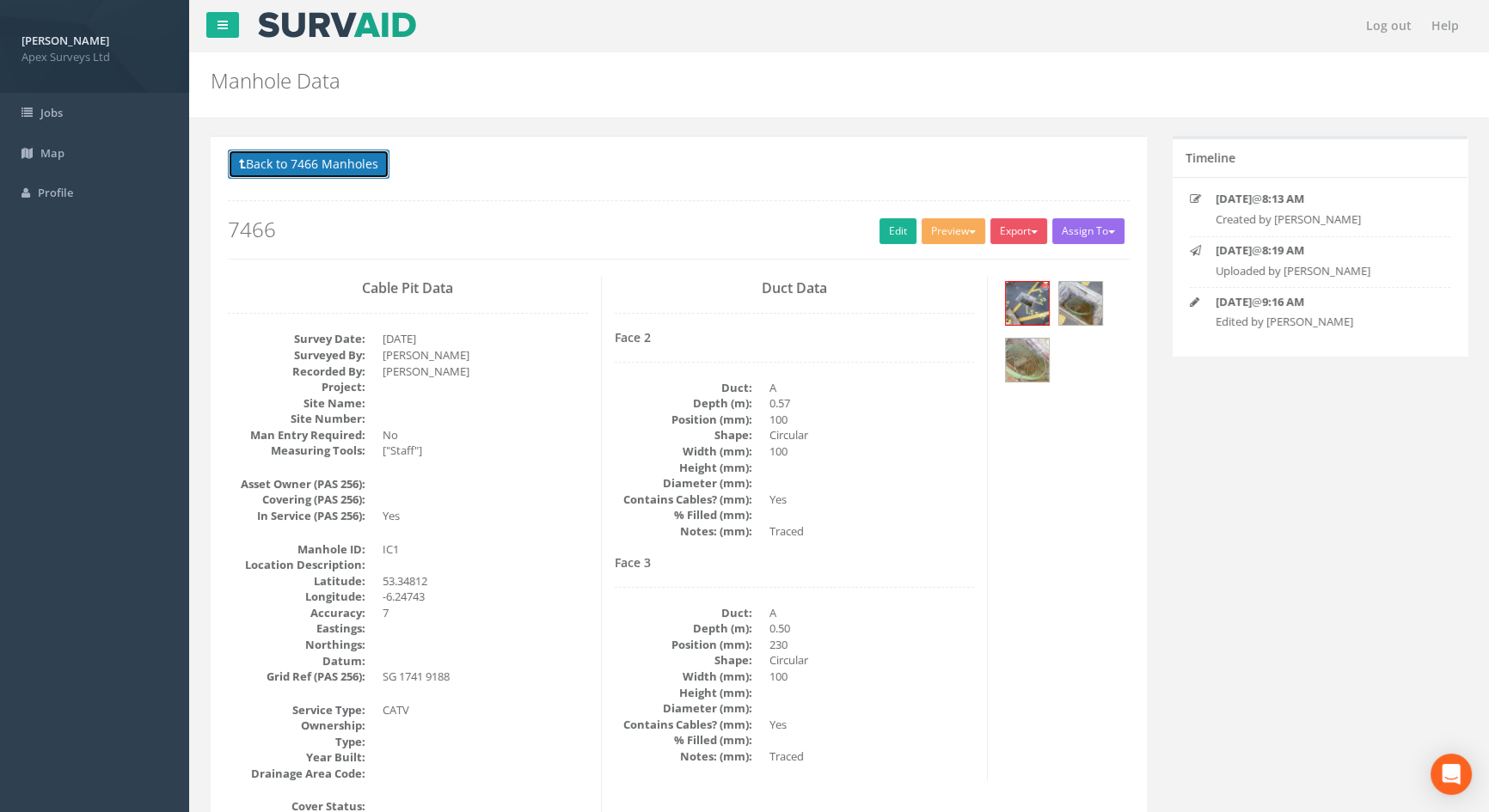
click at [297, 165] on button "Back to 7466 Manholes" at bounding box center [308, 164] width 161 height 29
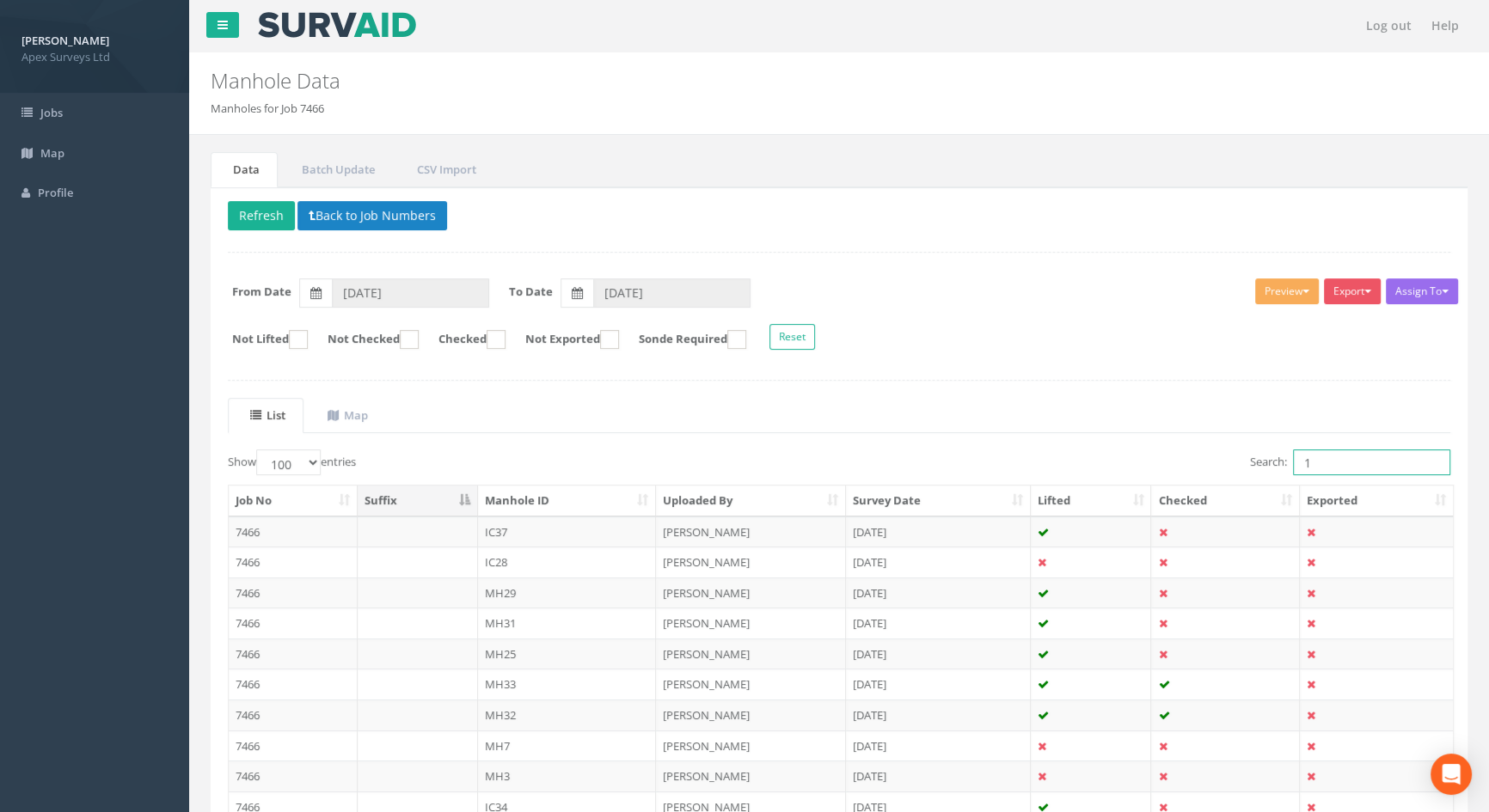
drag, startPoint x: 1340, startPoint y: 464, endPoint x: 1079, endPoint y: 470, distance: 261.1
click at [1079, 470] on div "Search: 1" at bounding box center [1151, 464] width 598 height 30
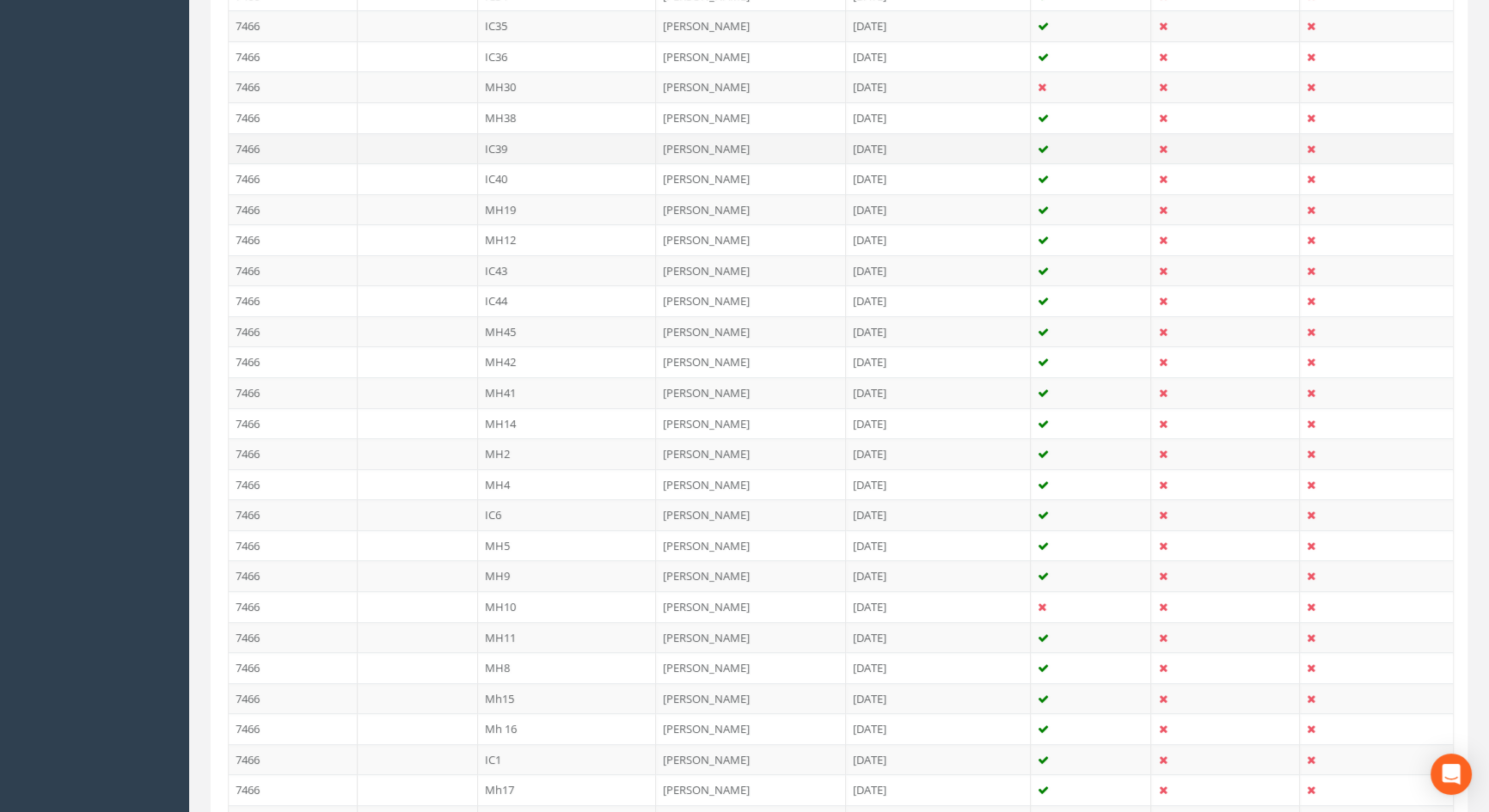
scroll to position [860, 0]
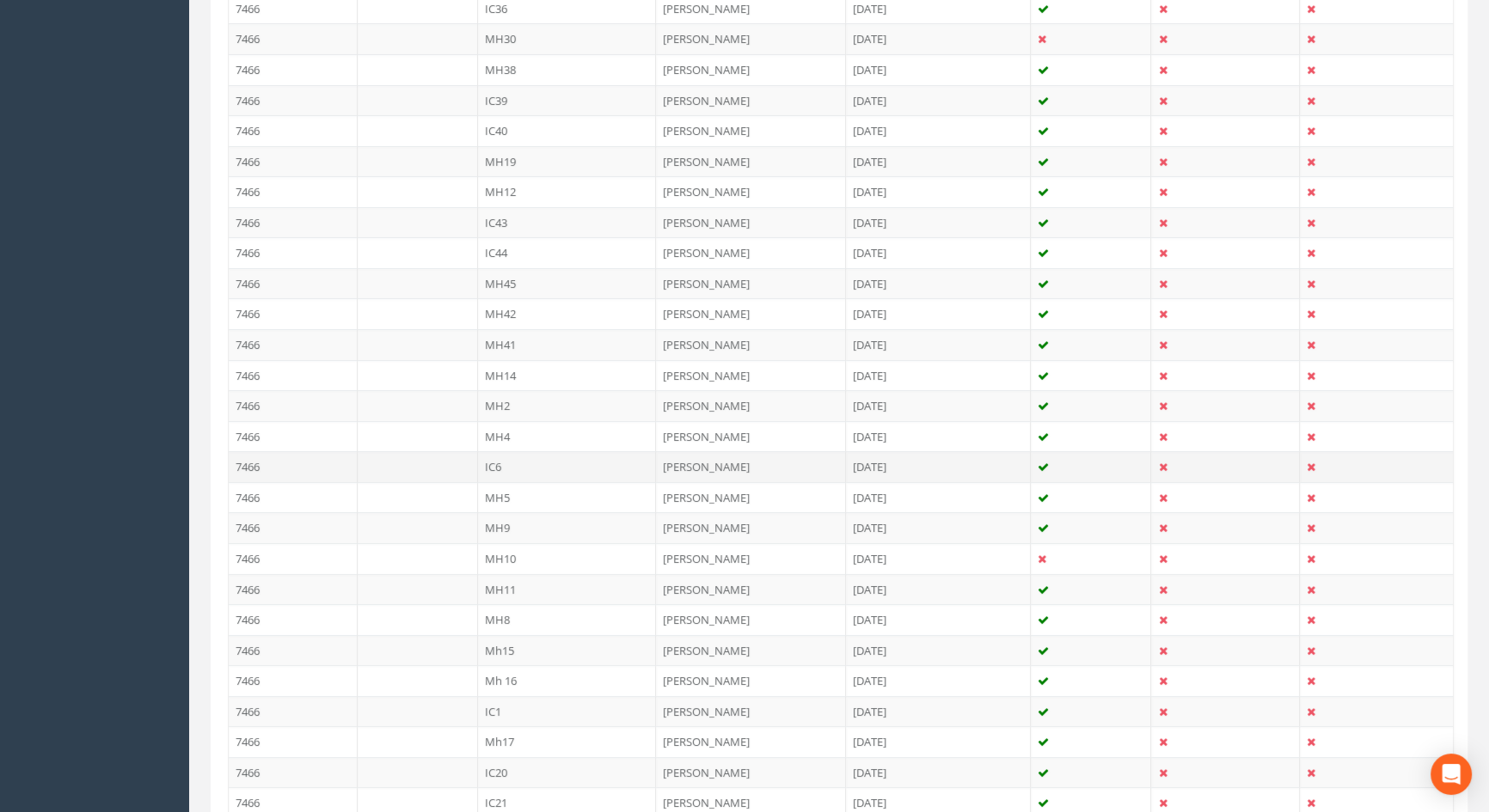
type input "6"
click at [501, 456] on td "IC6" at bounding box center [567, 467] width 178 height 31
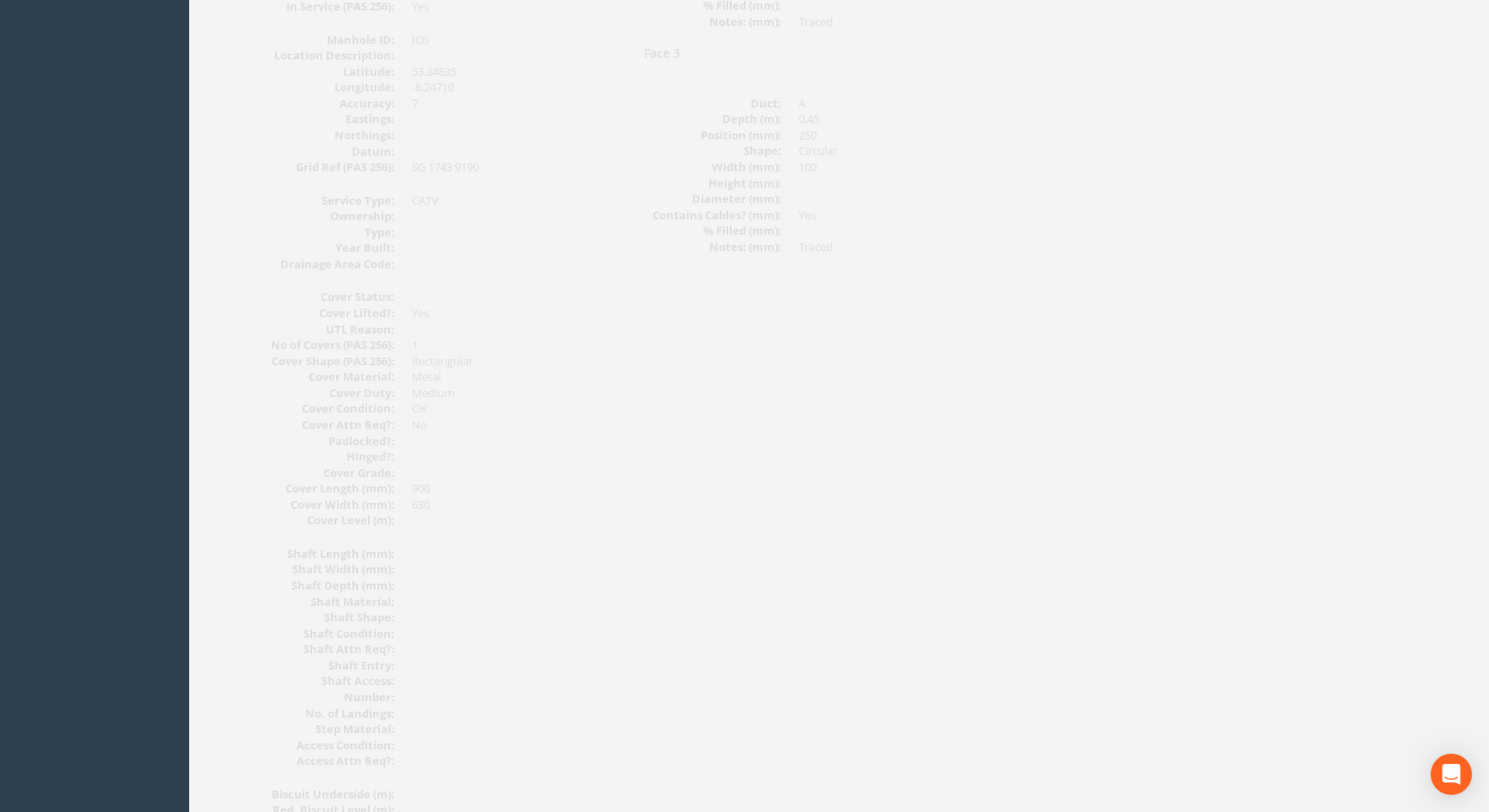
scroll to position [197, 0]
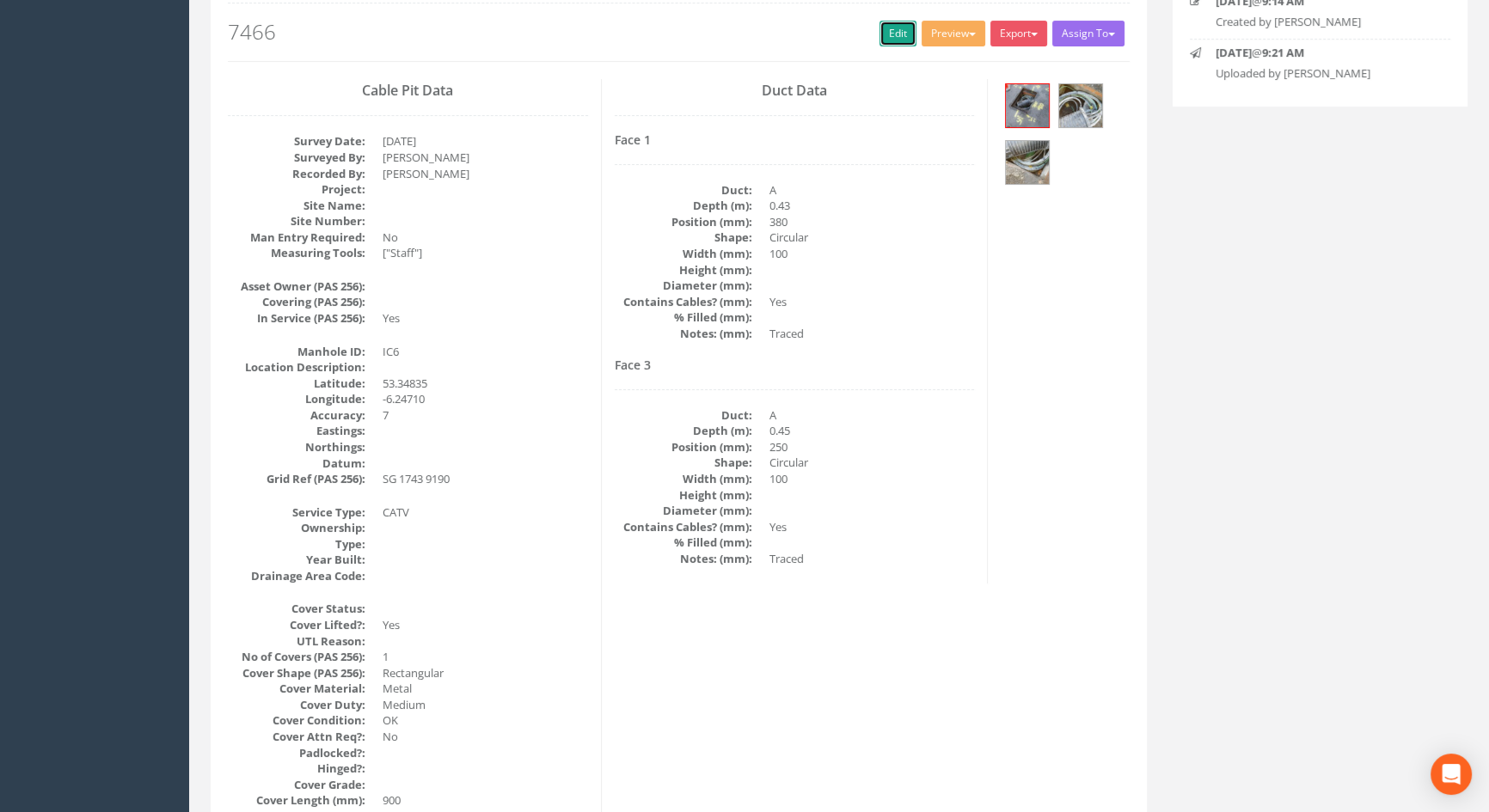
click at [898, 29] on link "Edit" at bounding box center [898, 33] width 37 height 26
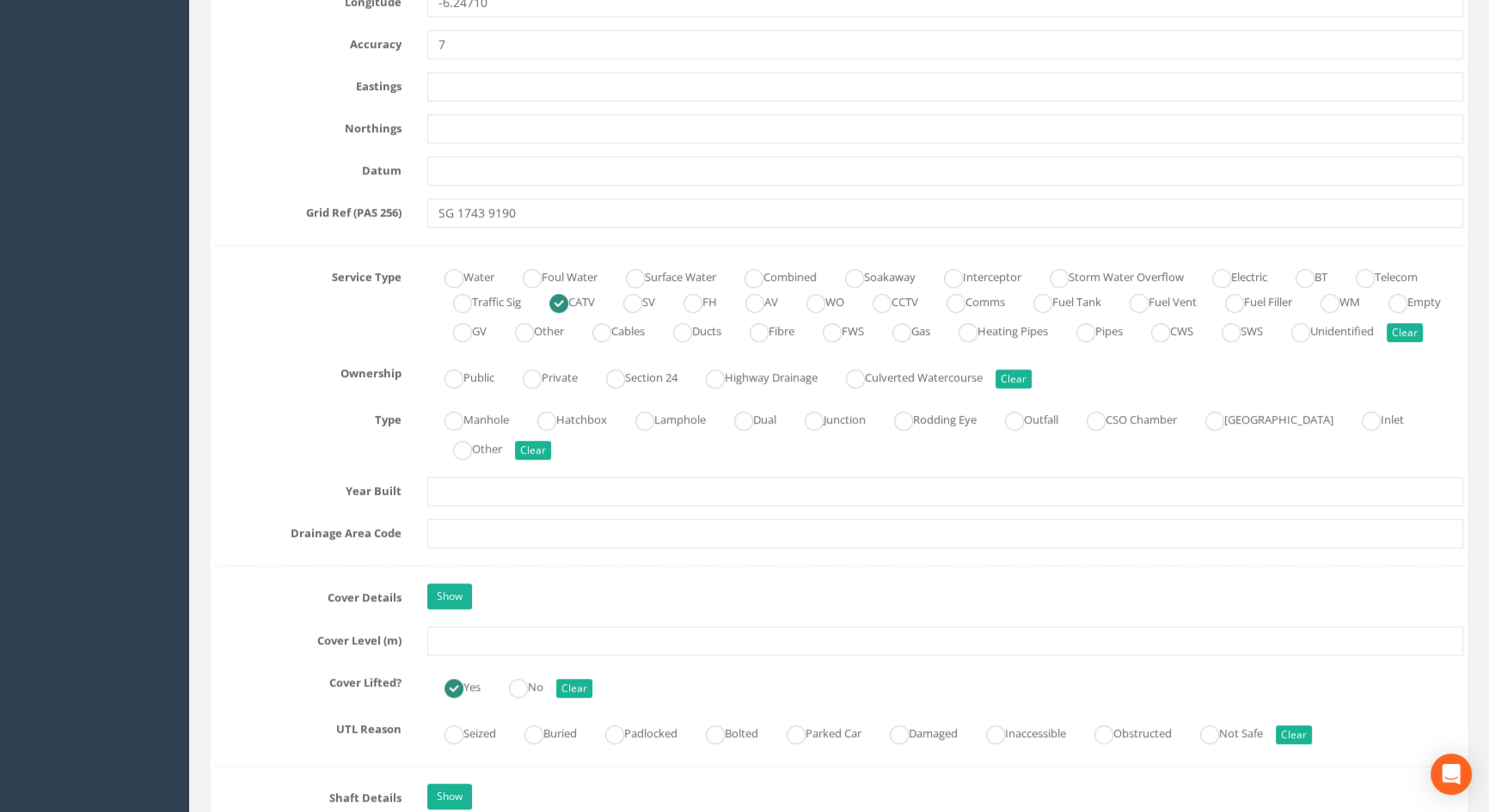
scroll to position [1135, 0]
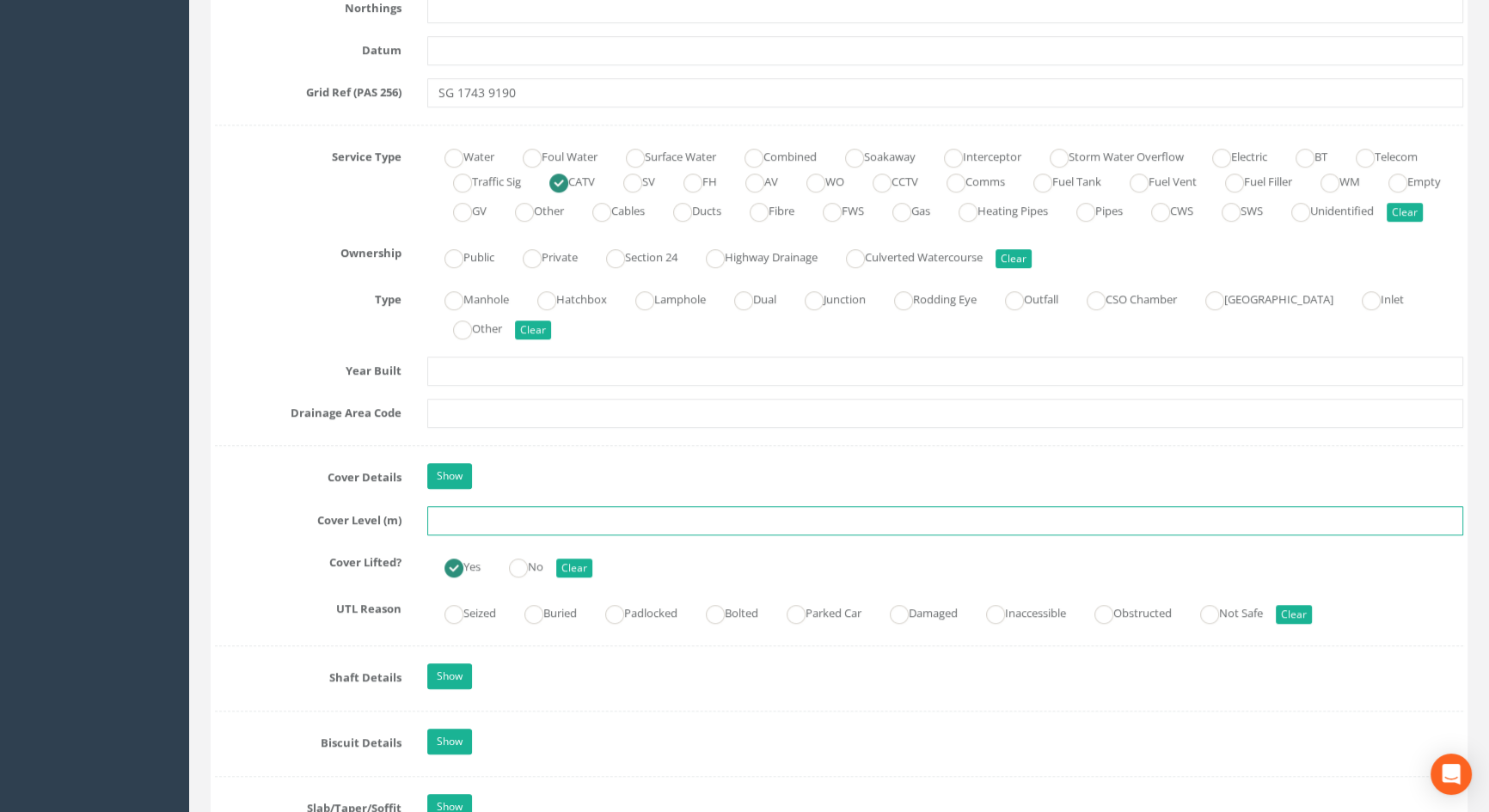
click at [498, 535] on input "text" at bounding box center [945, 521] width 1036 height 29
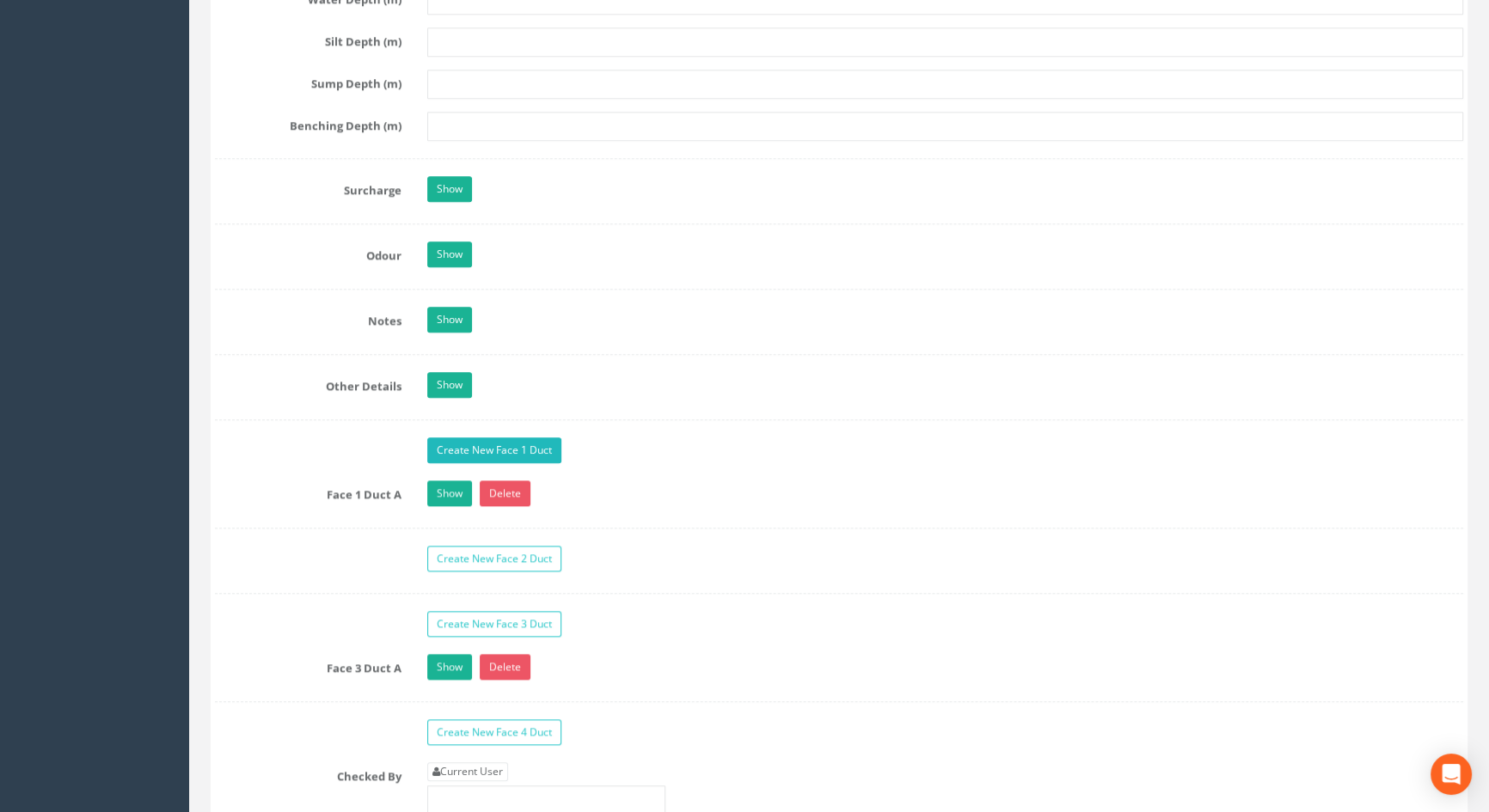
scroll to position [2541, 0]
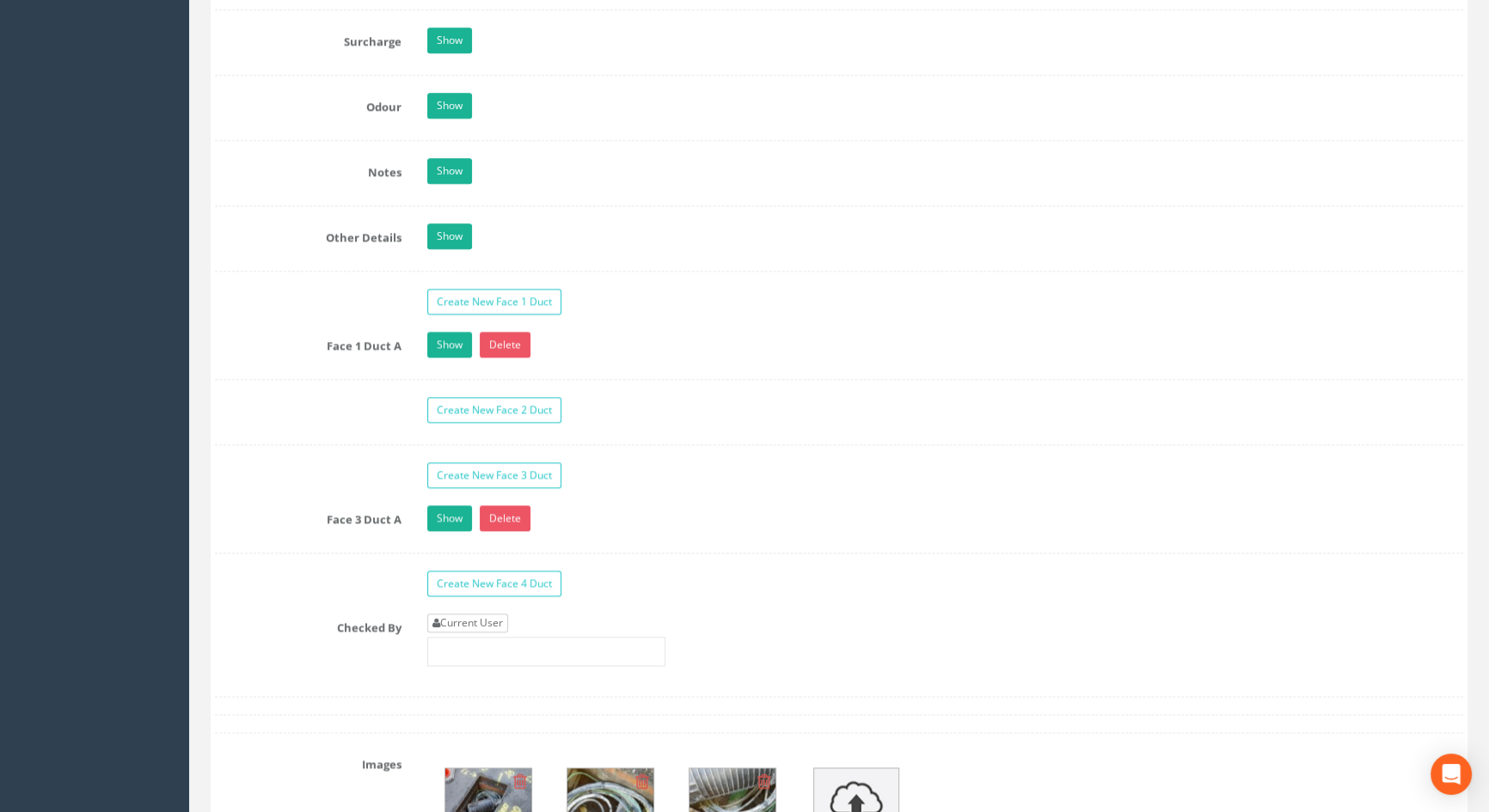
type input "3.61"
click at [462, 633] on link "Current User" at bounding box center [468, 623] width 81 height 19
type input "[PERSON_NAME]"
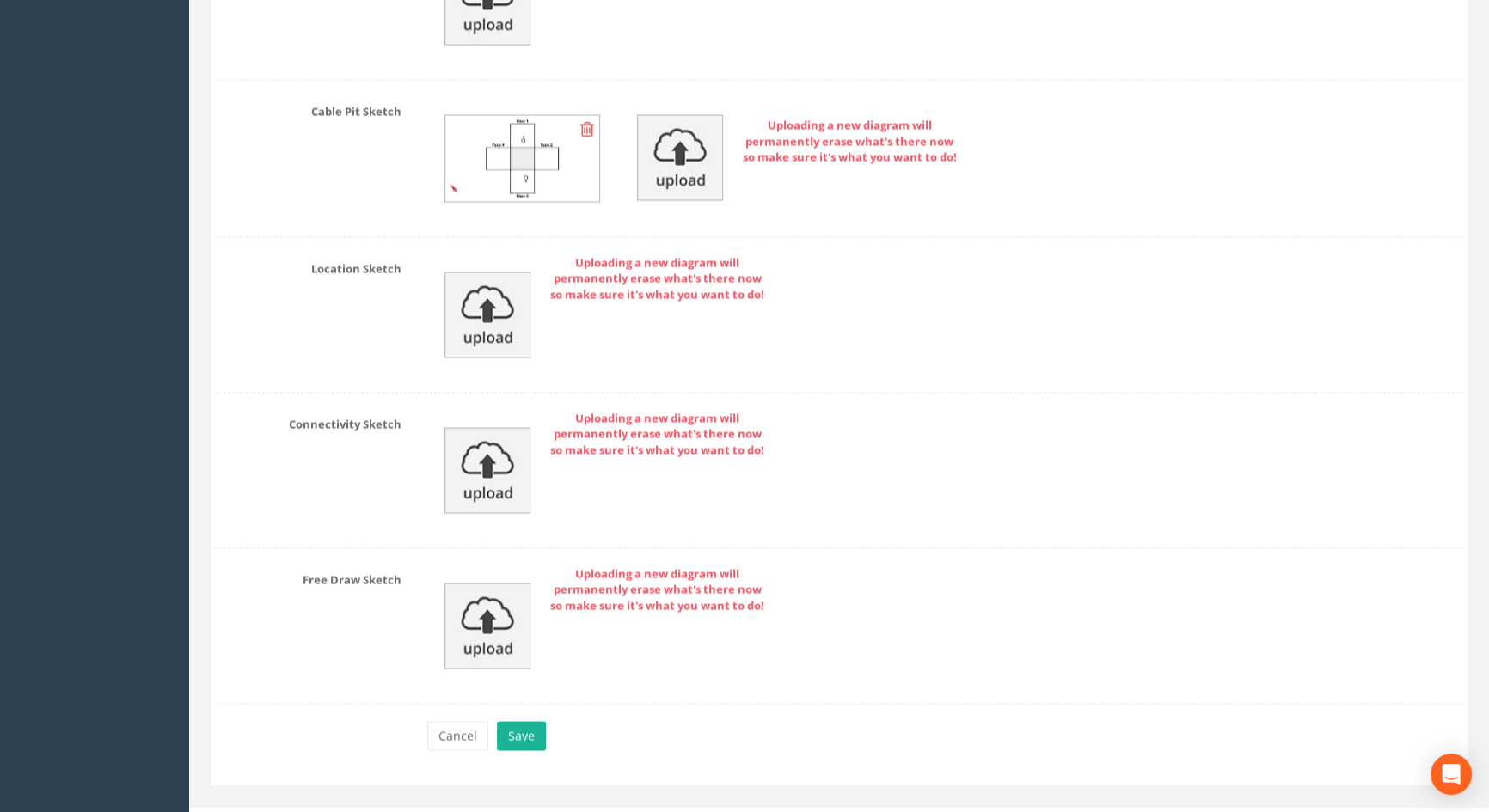
scroll to position [3838, 0]
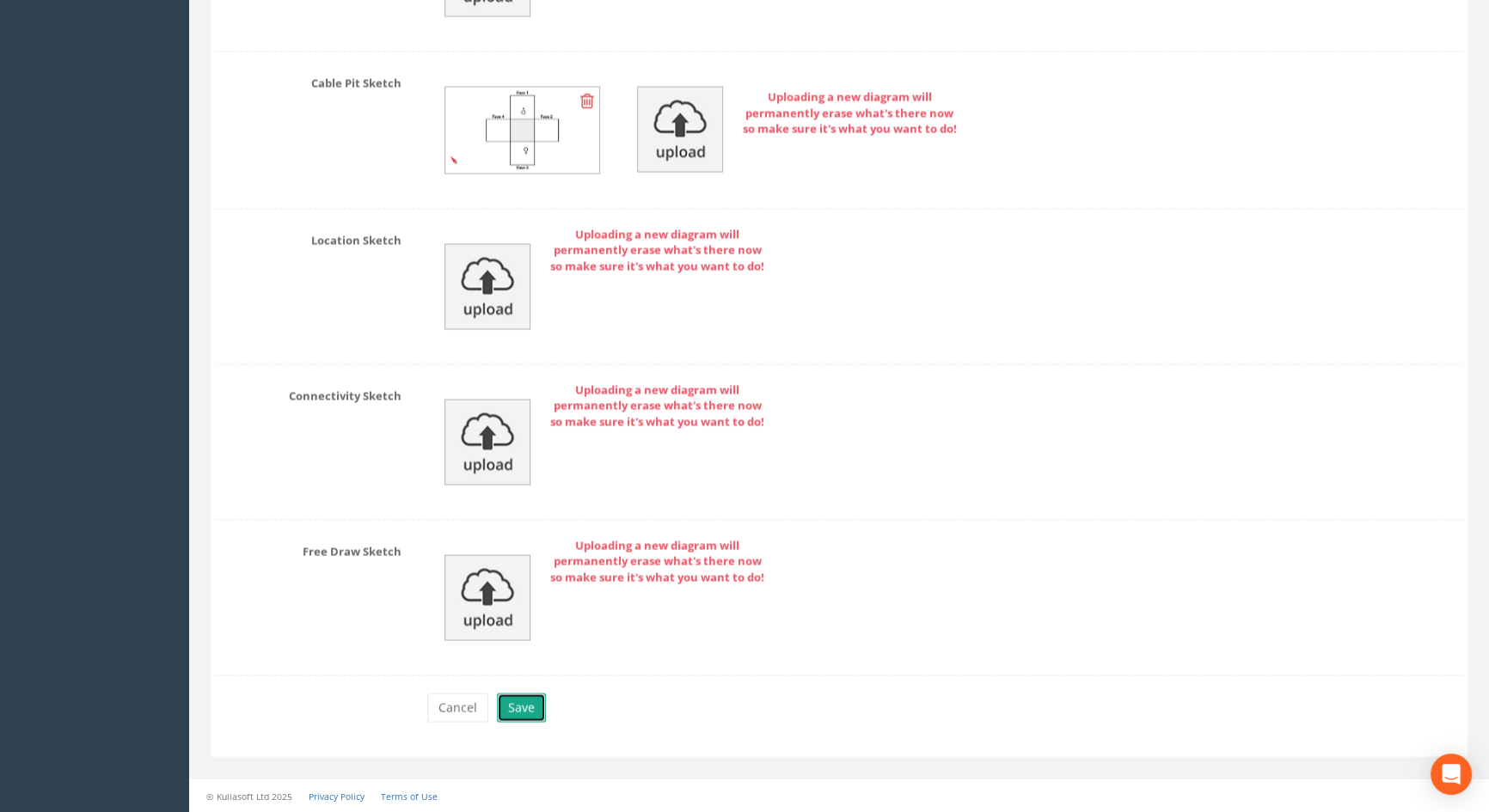
click at [525, 699] on button "Save" at bounding box center [521, 707] width 49 height 29
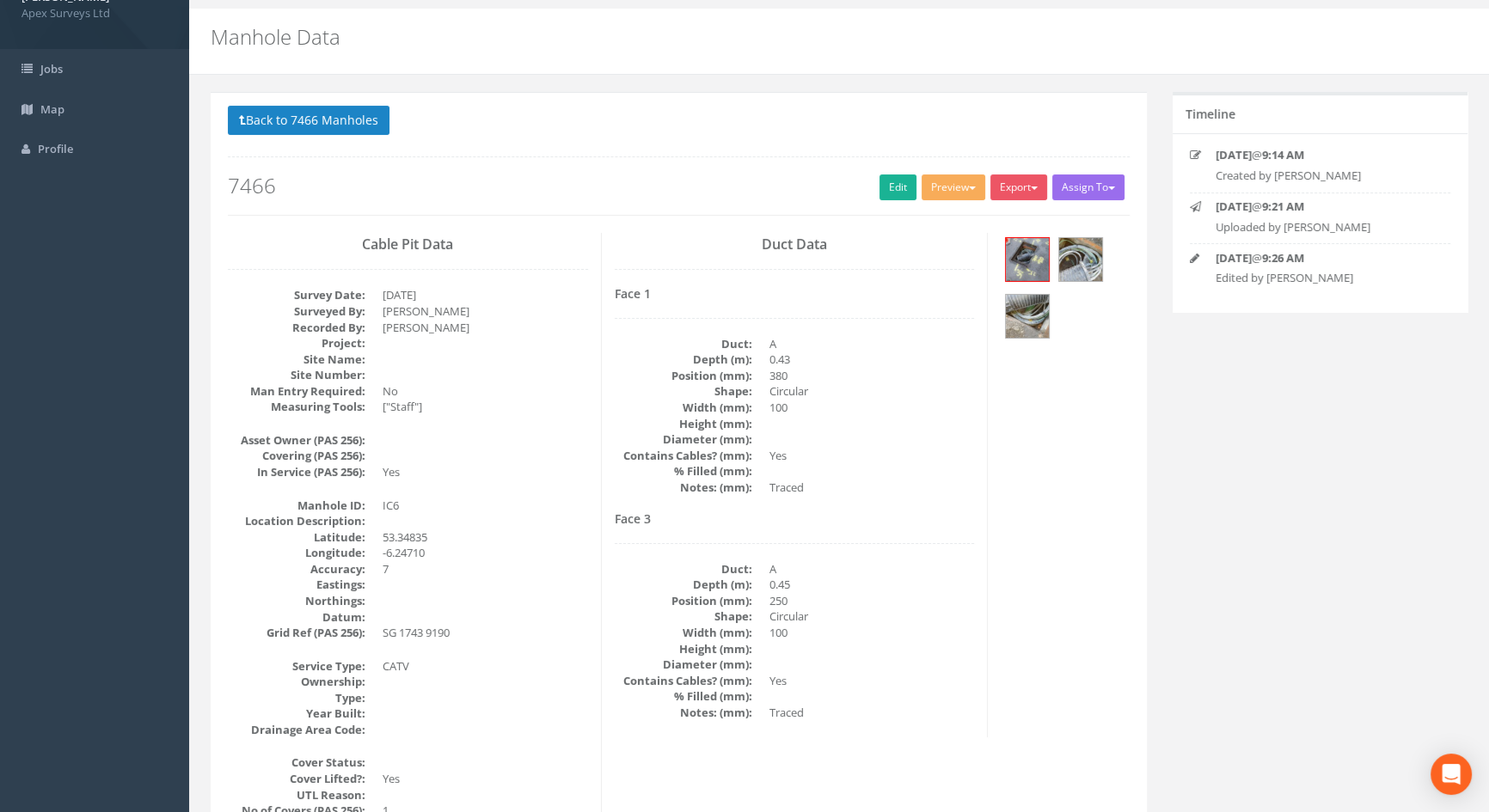
scroll to position [0, 0]
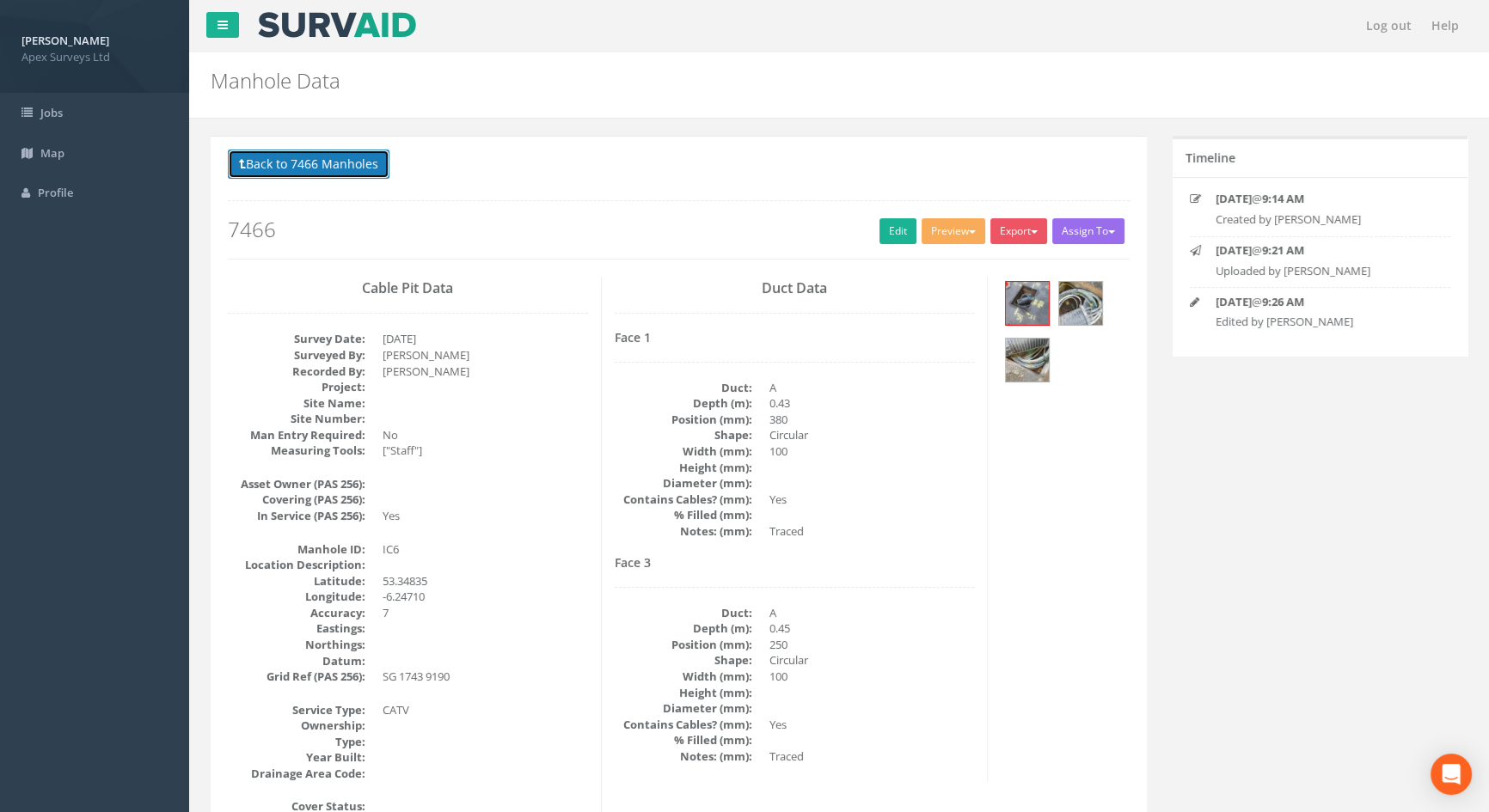
click at [319, 169] on button "Back to 7466 Manholes" at bounding box center [308, 164] width 161 height 29
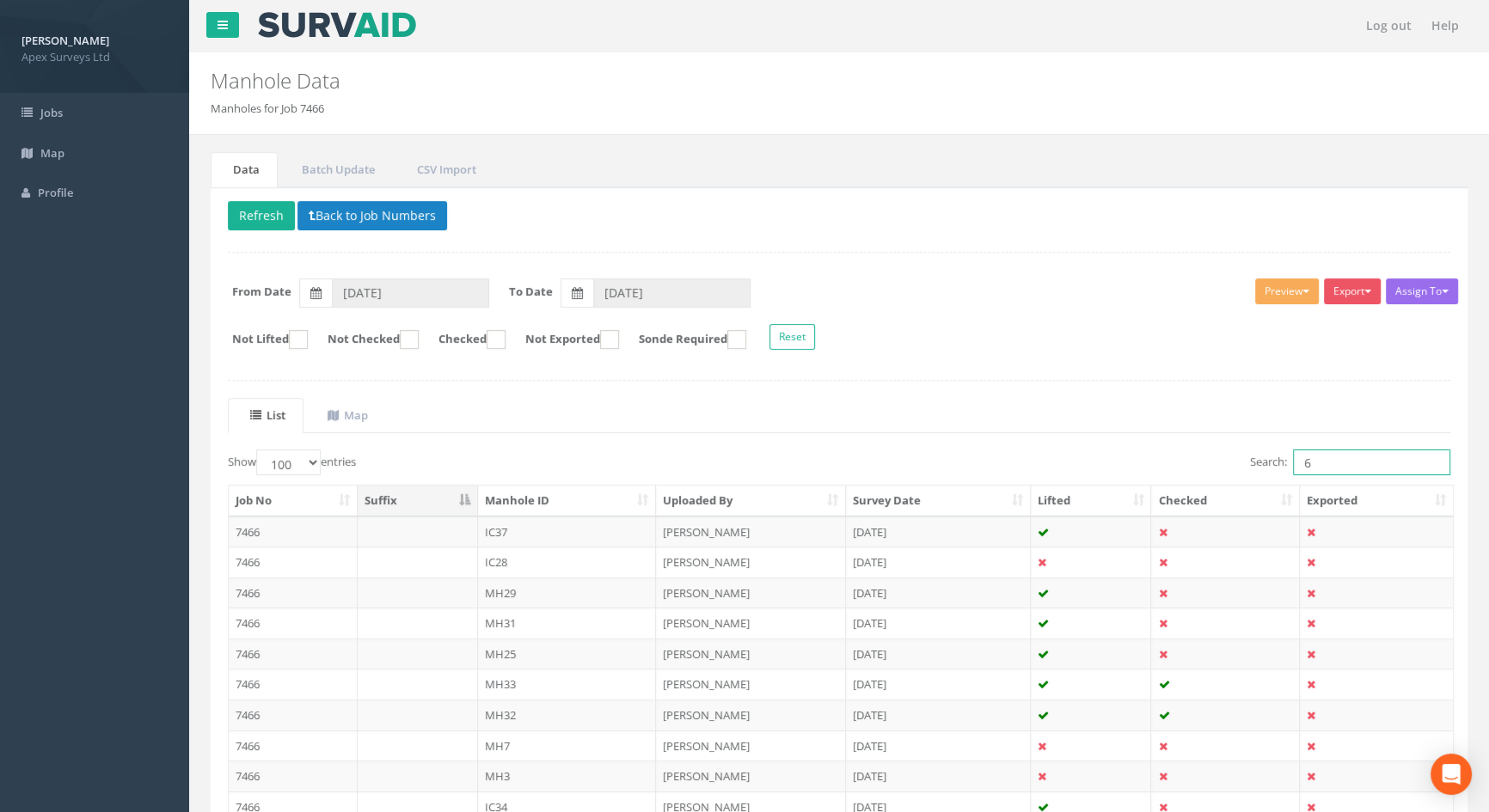
drag, startPoint x: 1324, startPoint y: 470, endPoint x: 1250, endPoint y: 471, distance: 74.0
click at [1250, 470] on label "Search: 6" at bounding box center [1350, 462] width 200 height 26
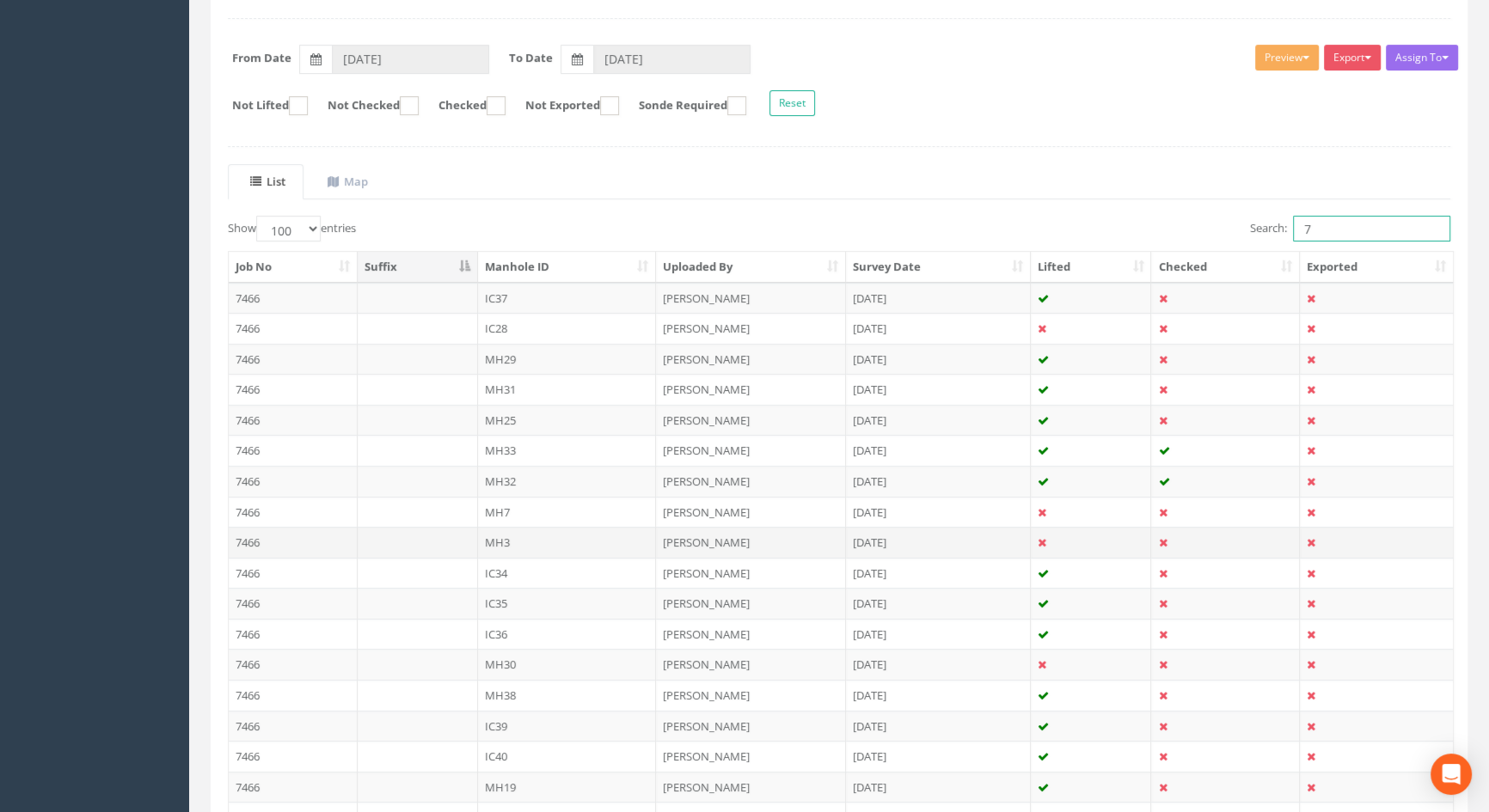
scroll to position [547, 0]
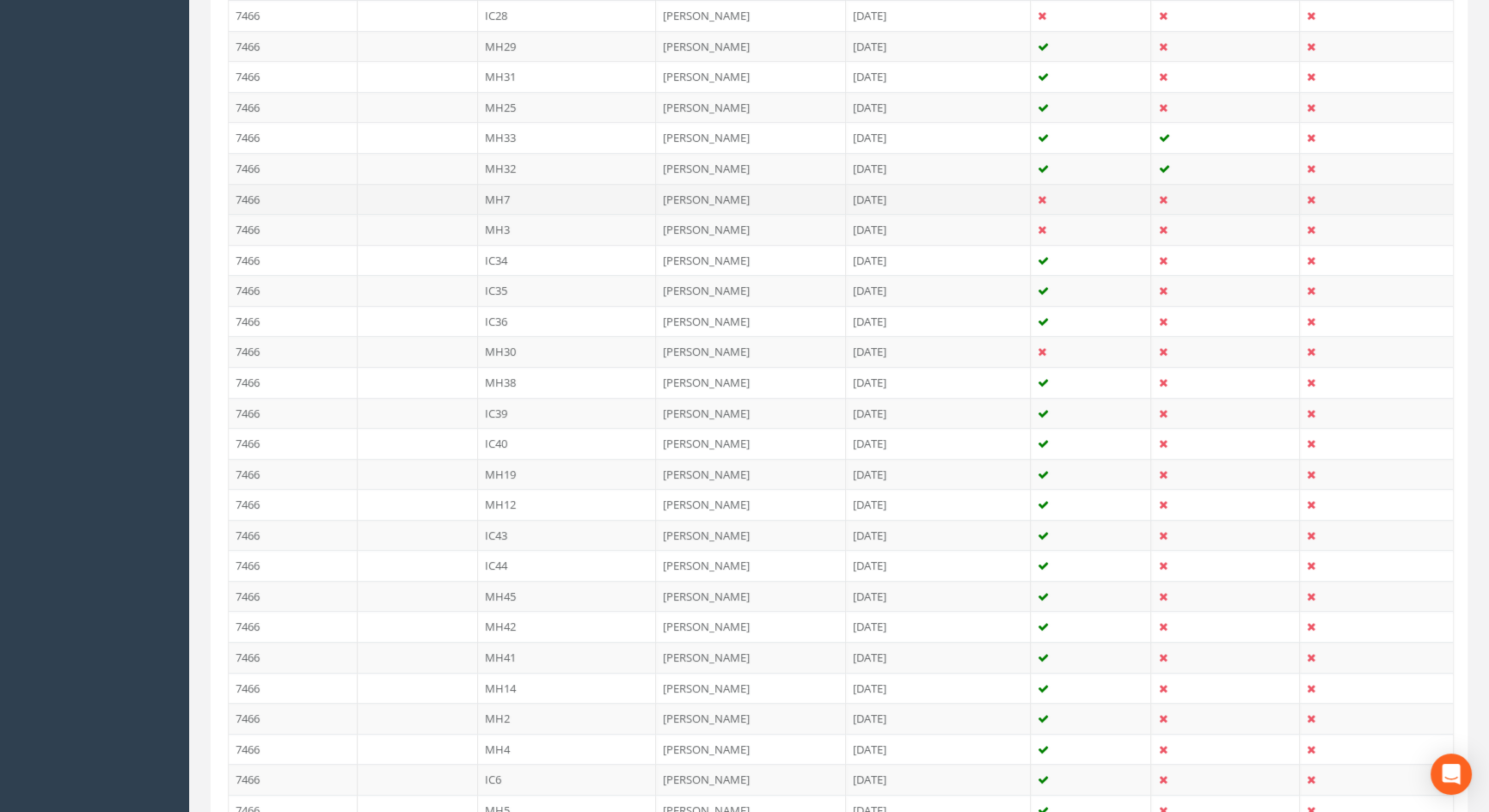
type input "7"
click at [498, 197] on td "MH7" at bounding box center [567, 199] width 178 height 31
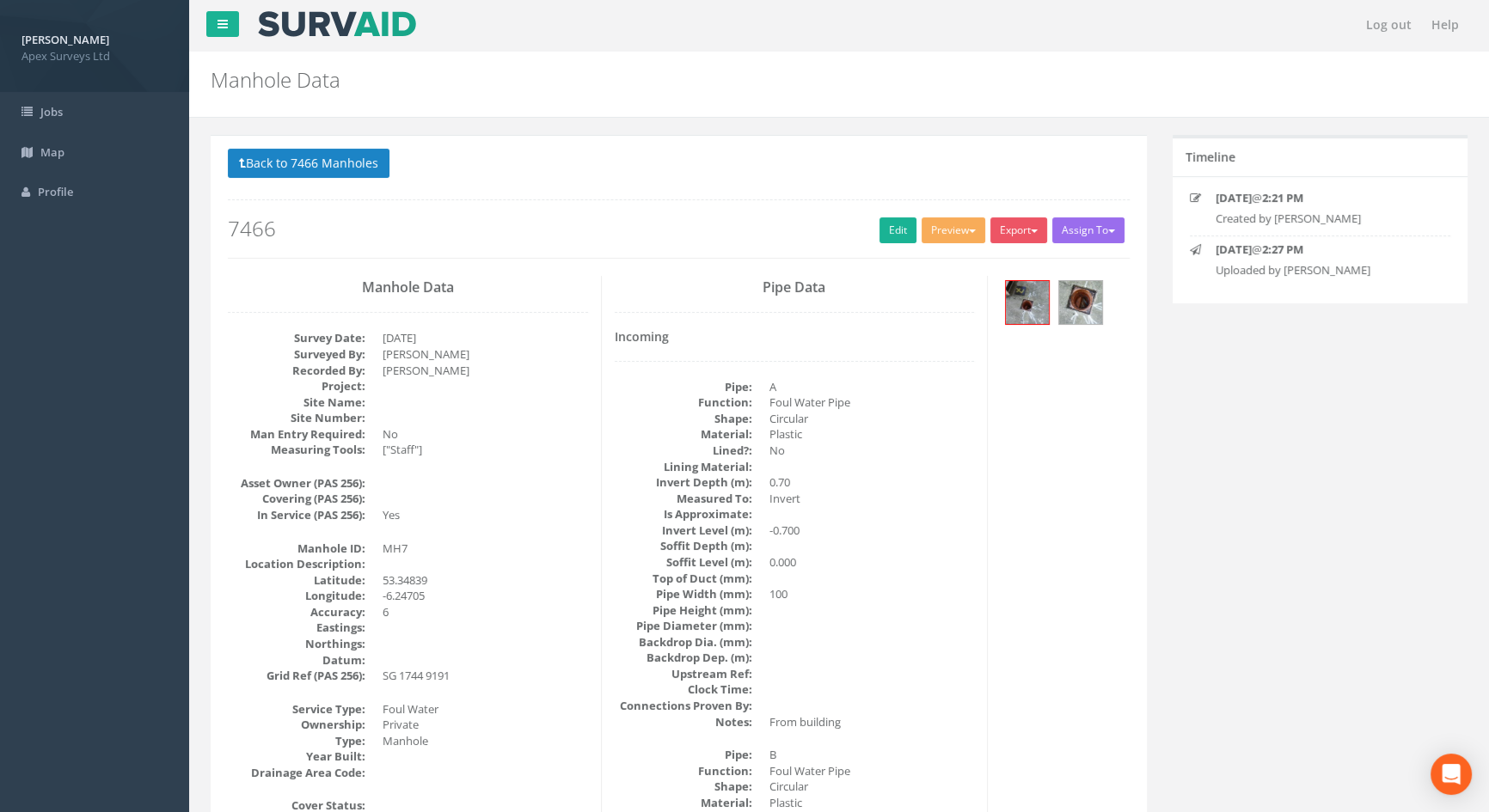
scroll to position [0, 0]
click at [1025, 306] on img at bounding box center [1028, 304] width 43 height 43
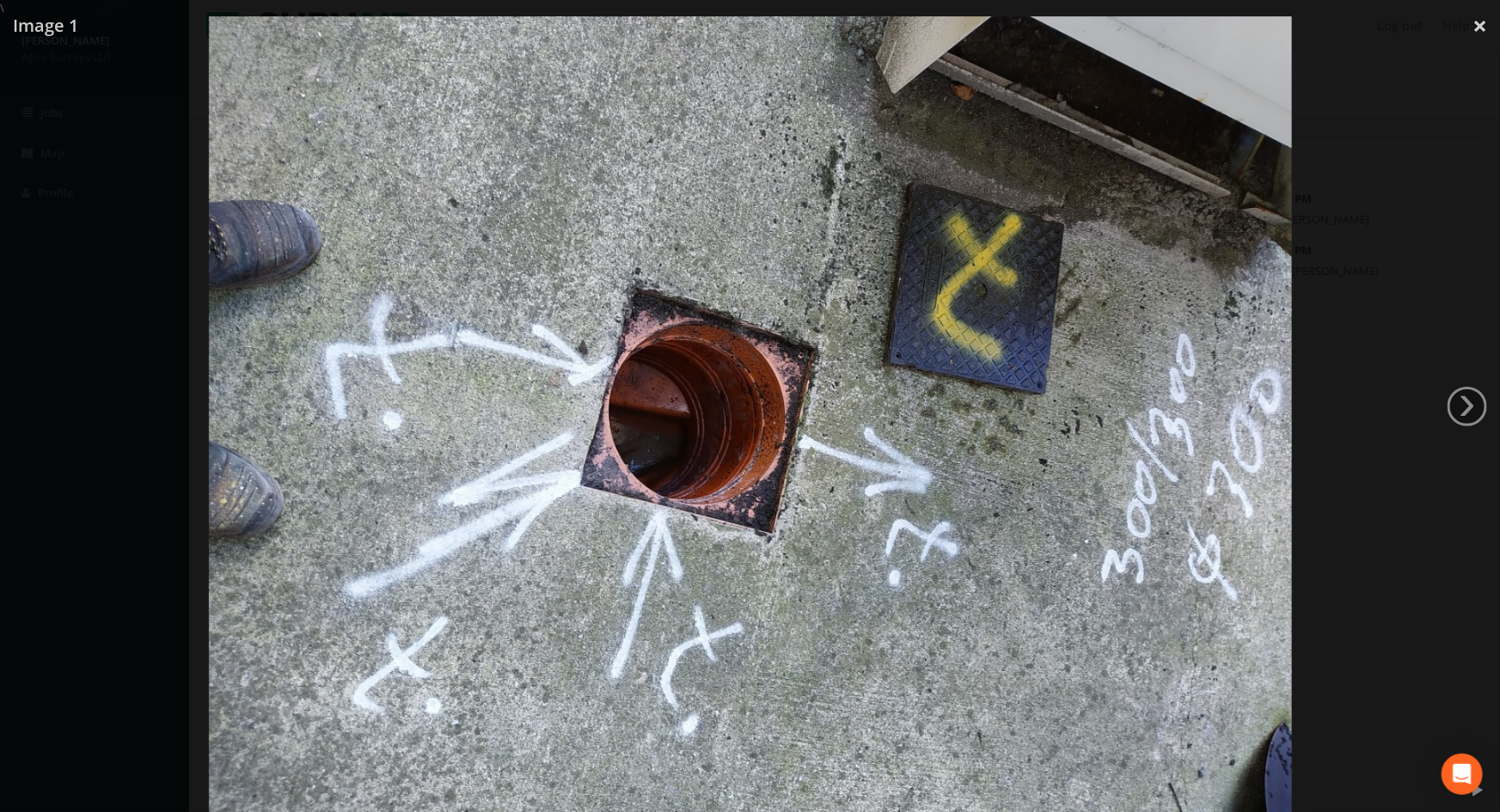
click at [121, 413] on div at bounding box center [750, 422] width 1500 height 812
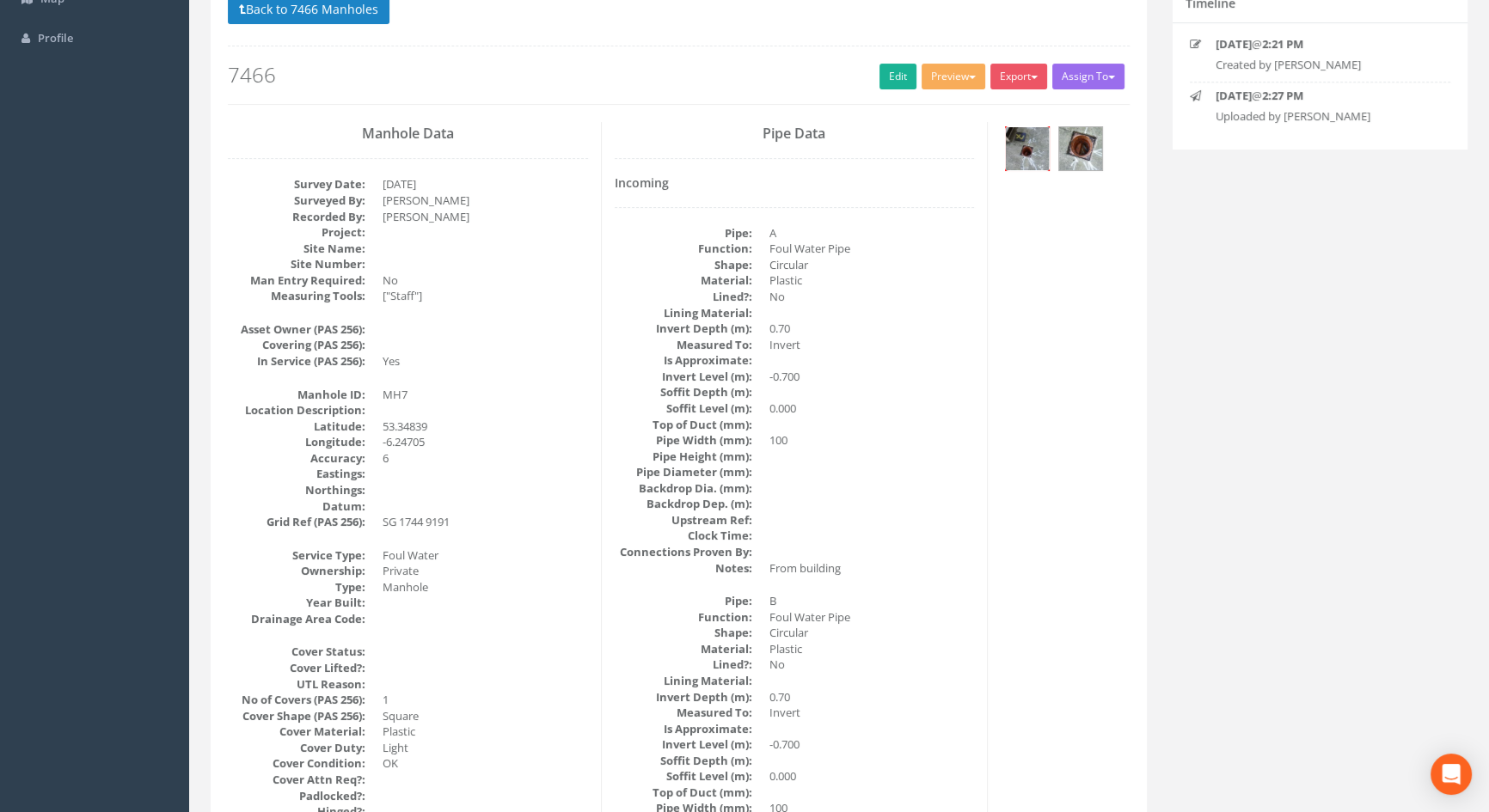
scroll to position [120, 0]
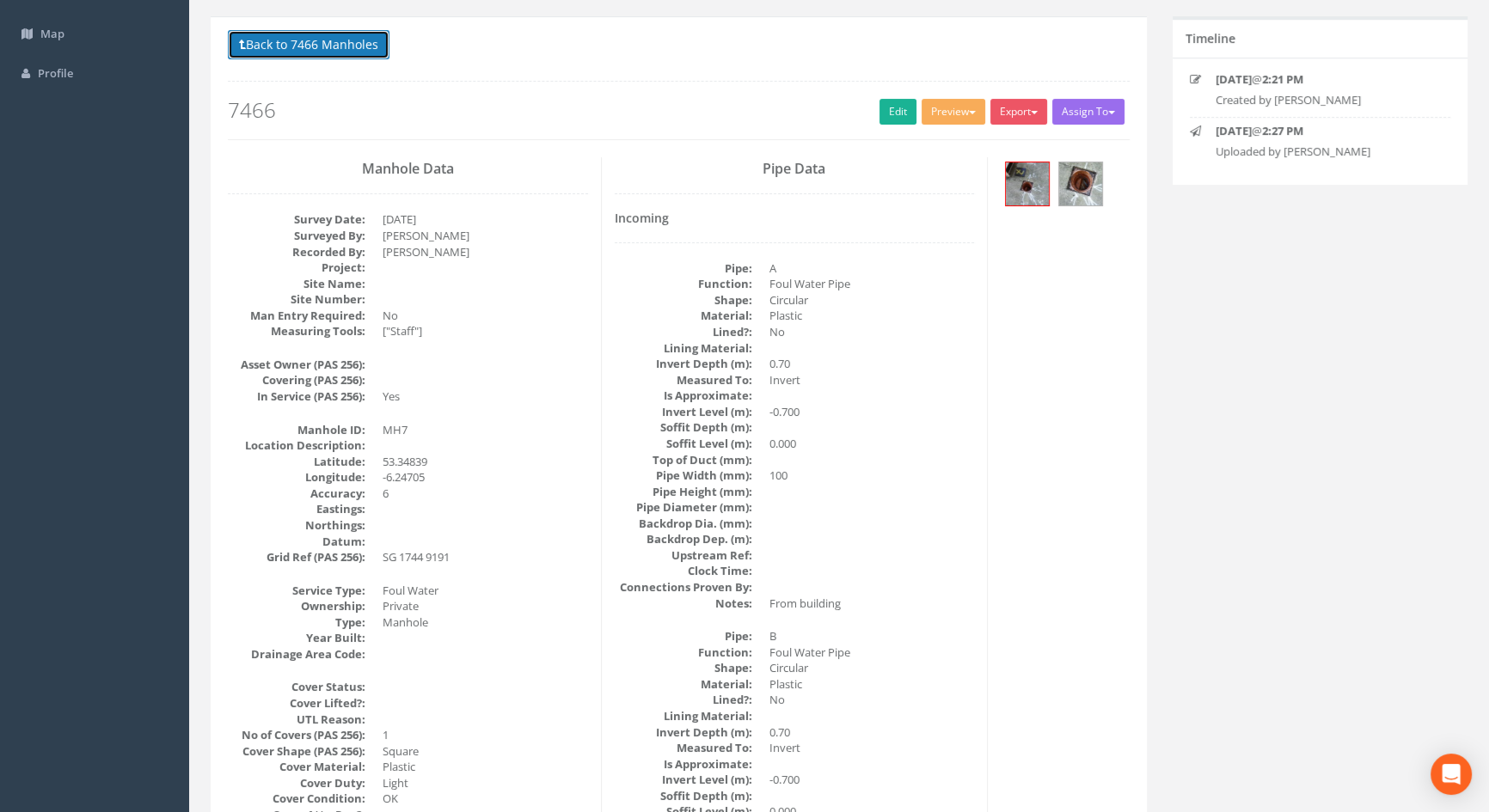
click at [355, 46] on button "Back to 7466 Manholes" at bounding box center [308, 44] width 161 height 29
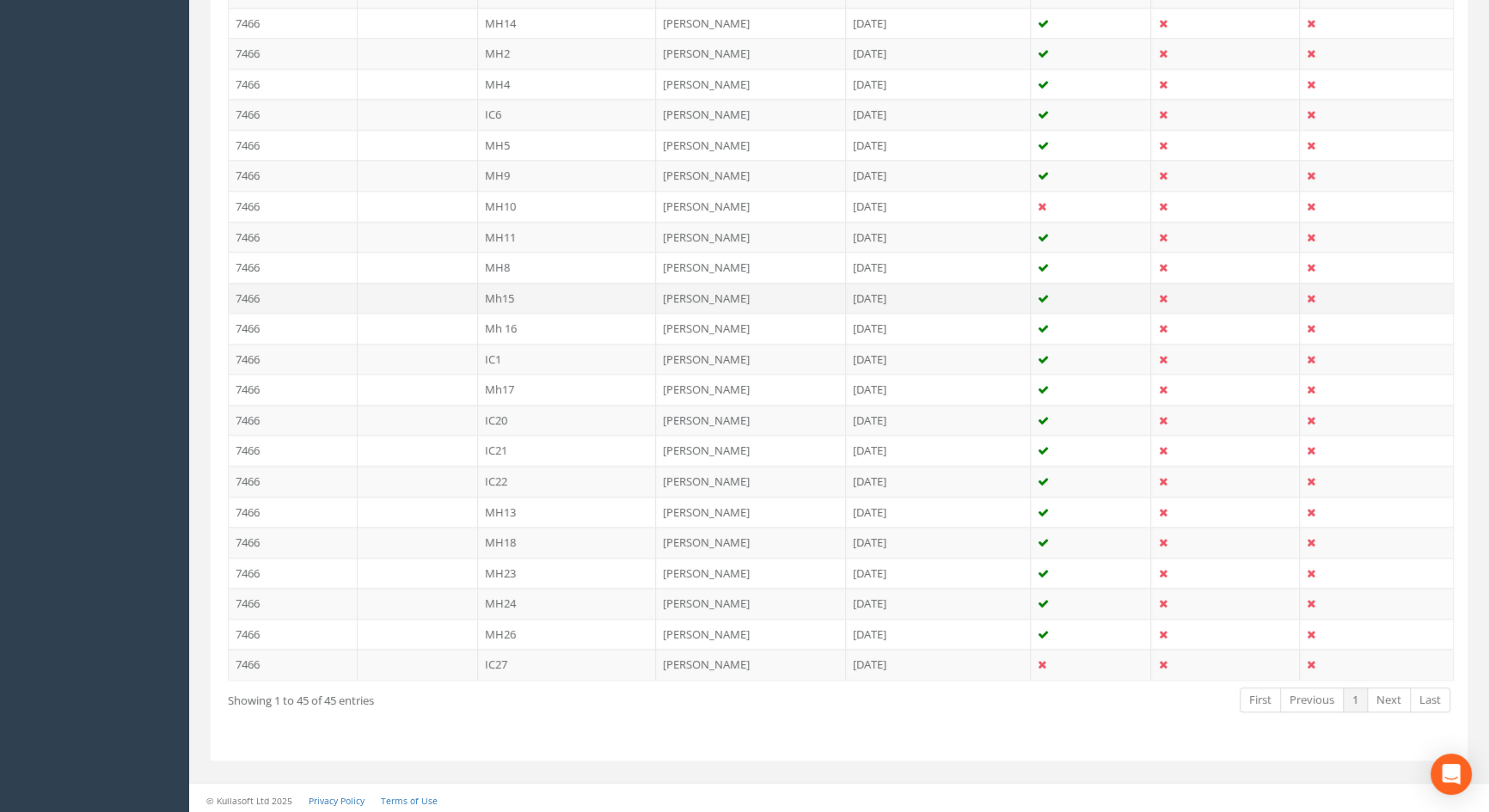
click at [494, 297] on td "Mh15" at bounding box center [567, 298] width 178 height 31
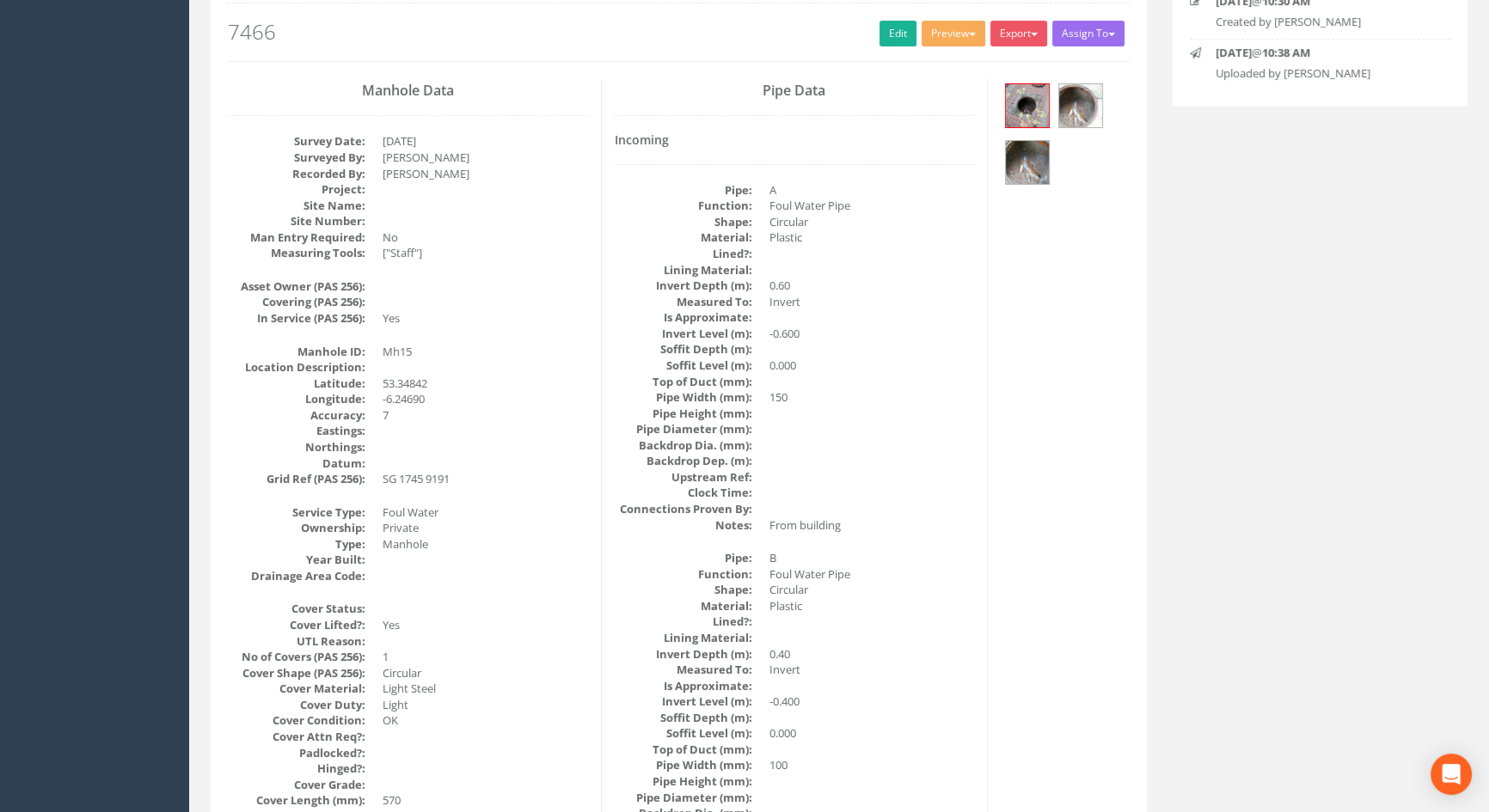
scroll to position [0, 0]
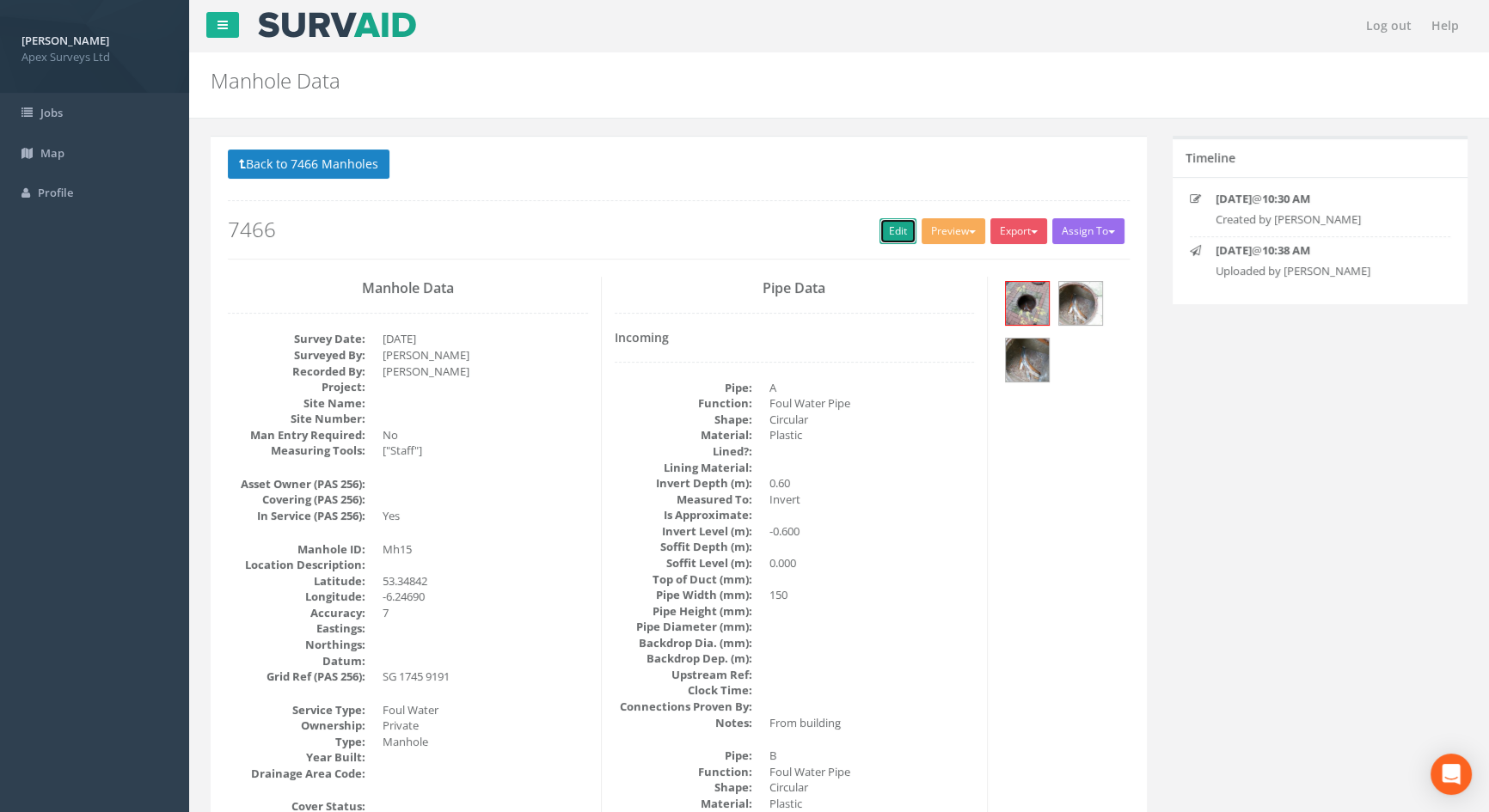
click at [894, 232] on link "Edit" at bounding box center [898, 231] width 37 height 26
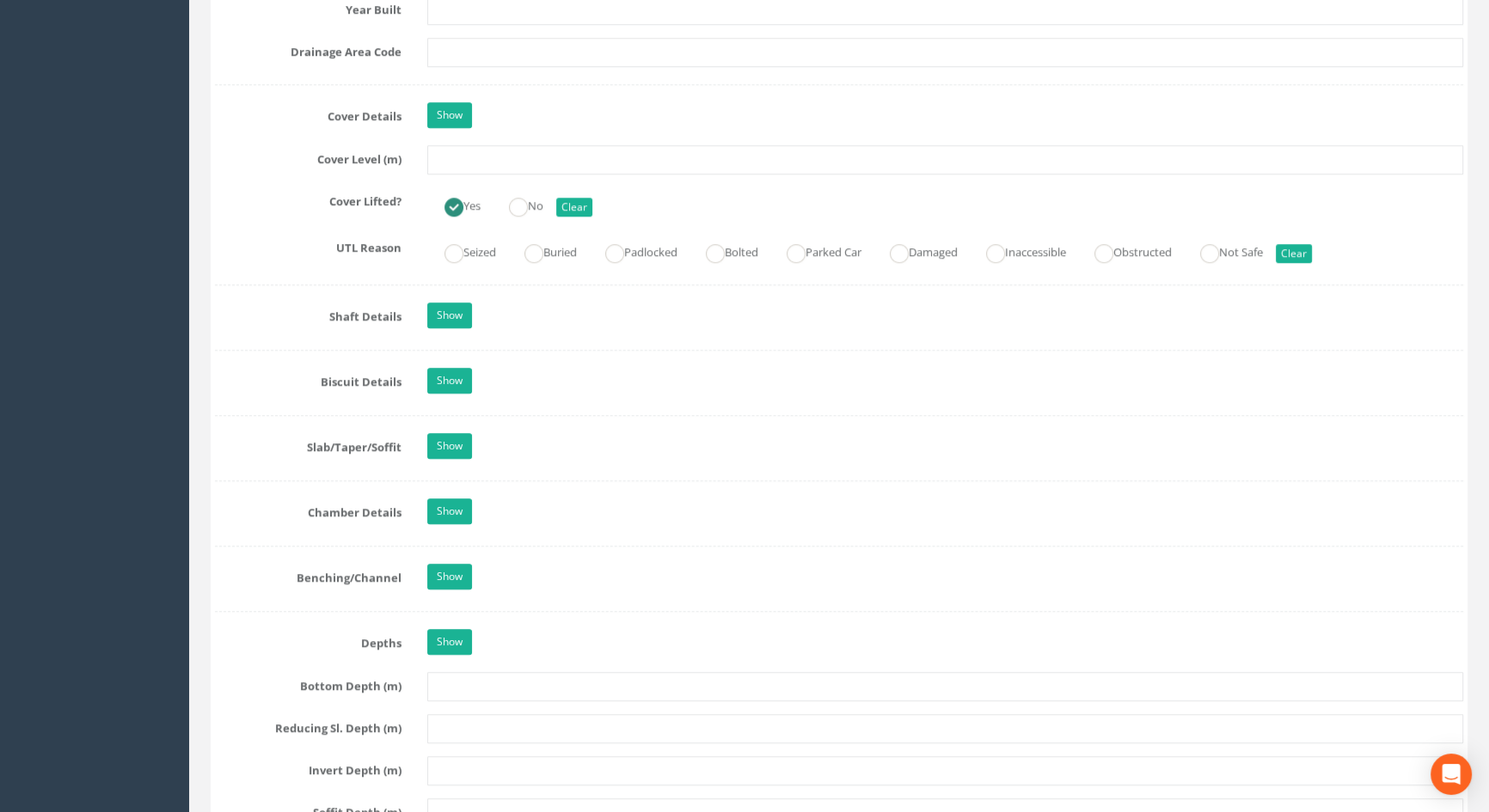
scroll to position [1487, 0]
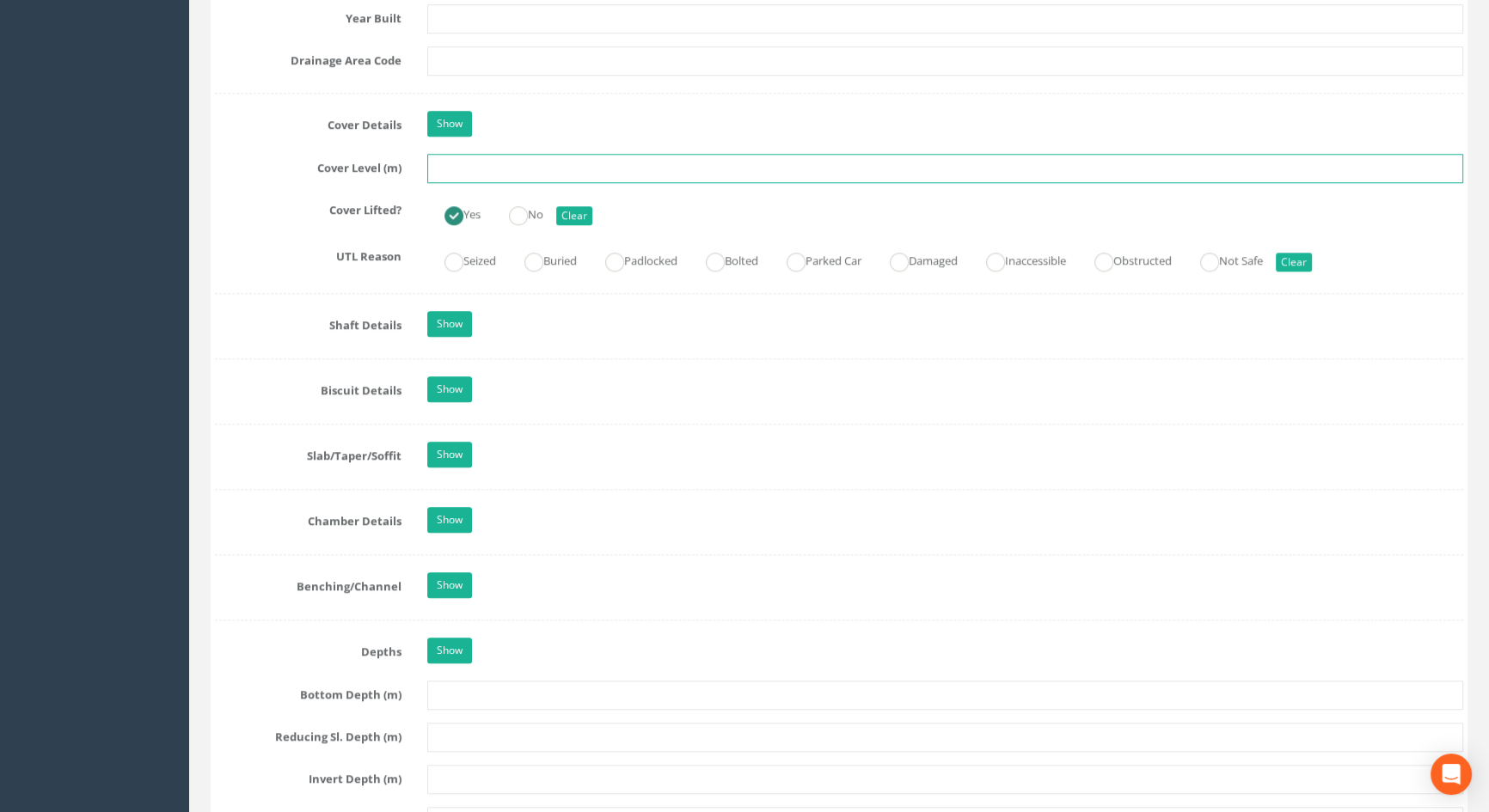
click at [456, 183] on input "text" at bounding box center [945, 169] width 1036 height 29
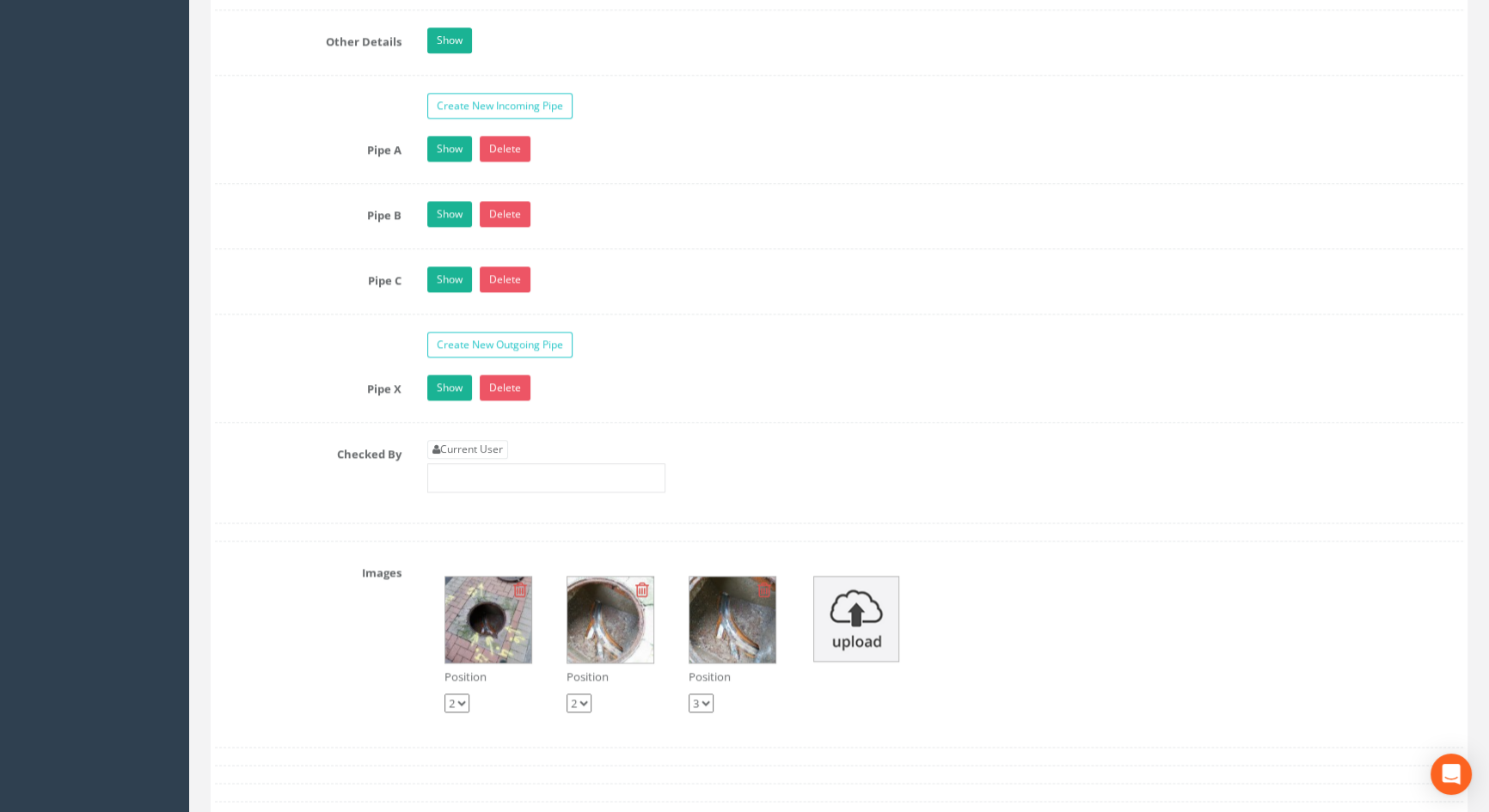
scroll to position [2972, 0]
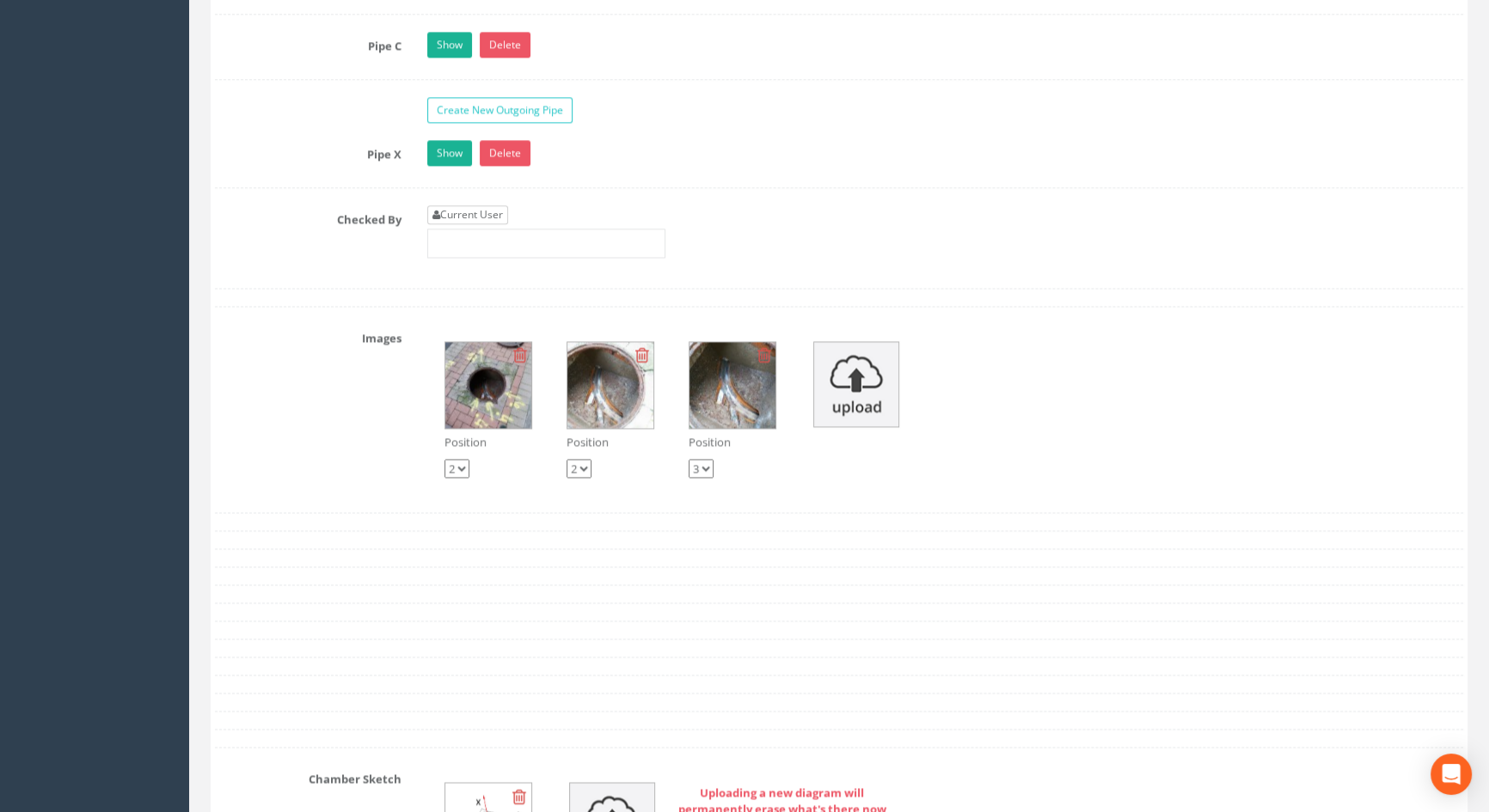
type input "3.62"
click at [475, 224] on link "Current User" at bounding box center [468, 214] width 81 height 19
type input "[PERSON_NAME]"
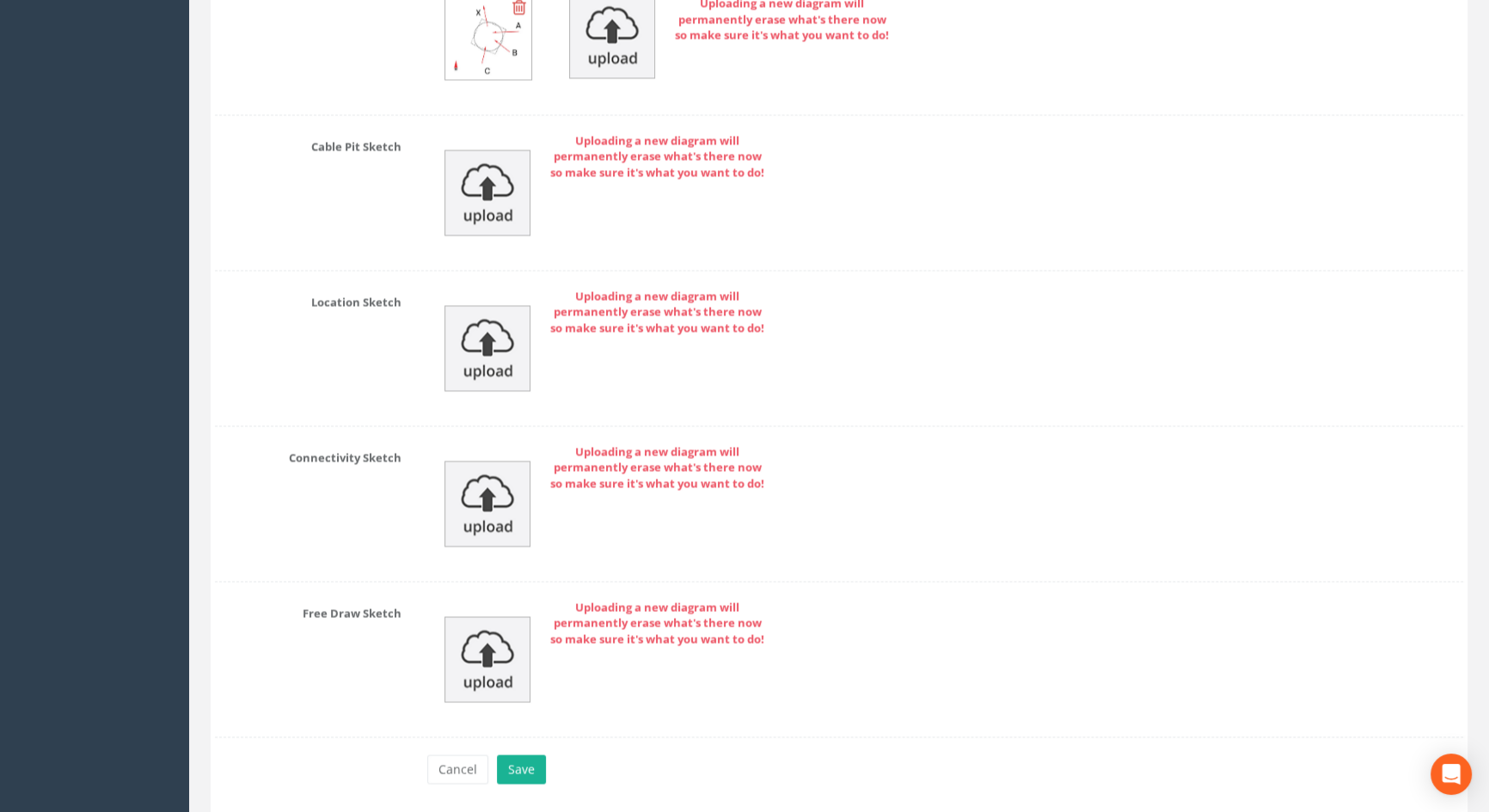
scroll to position [3843, 0]
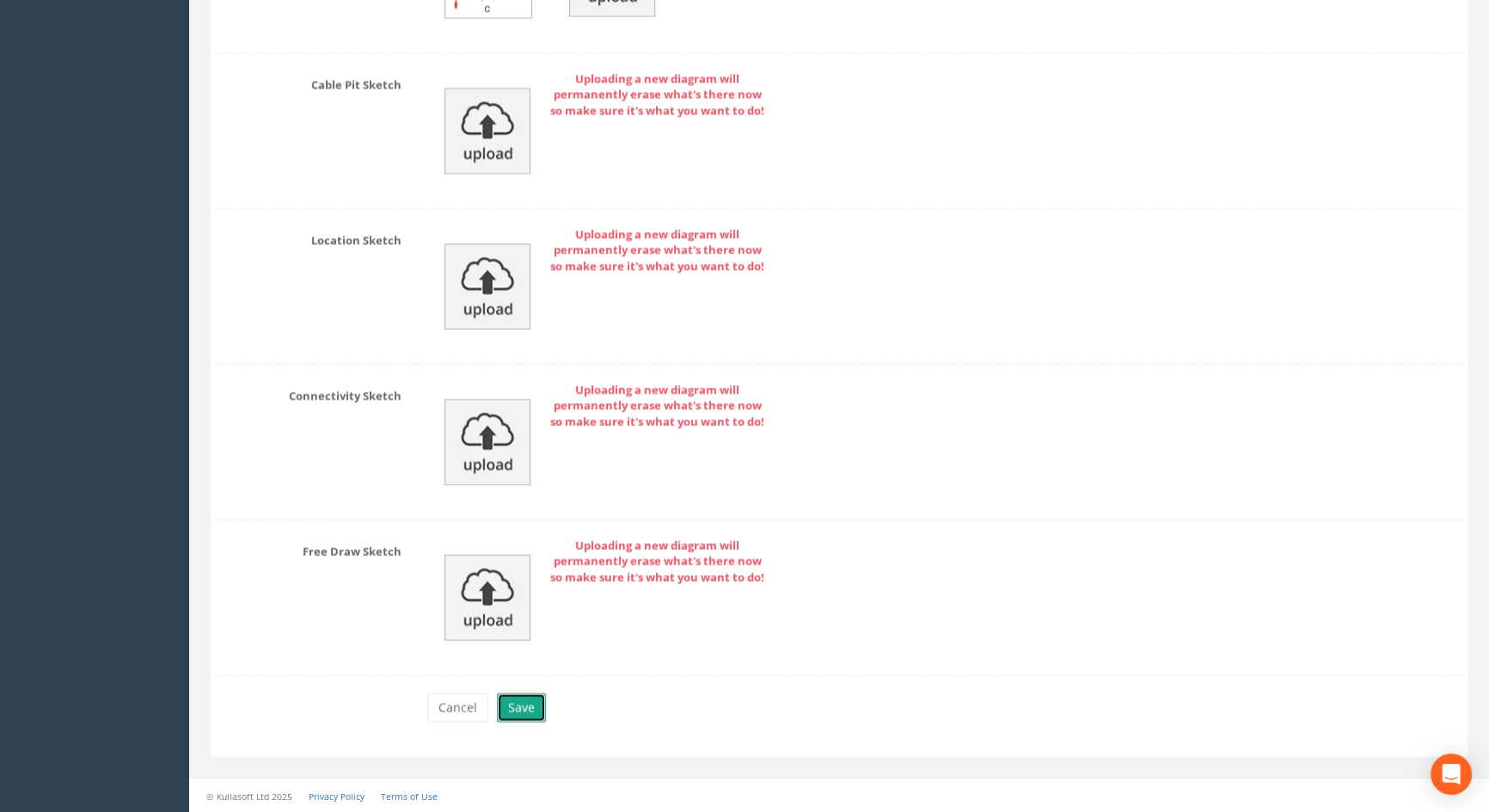
click at [510, 703] on button "Save" at bounding box center [521, 707] width 49 height 29
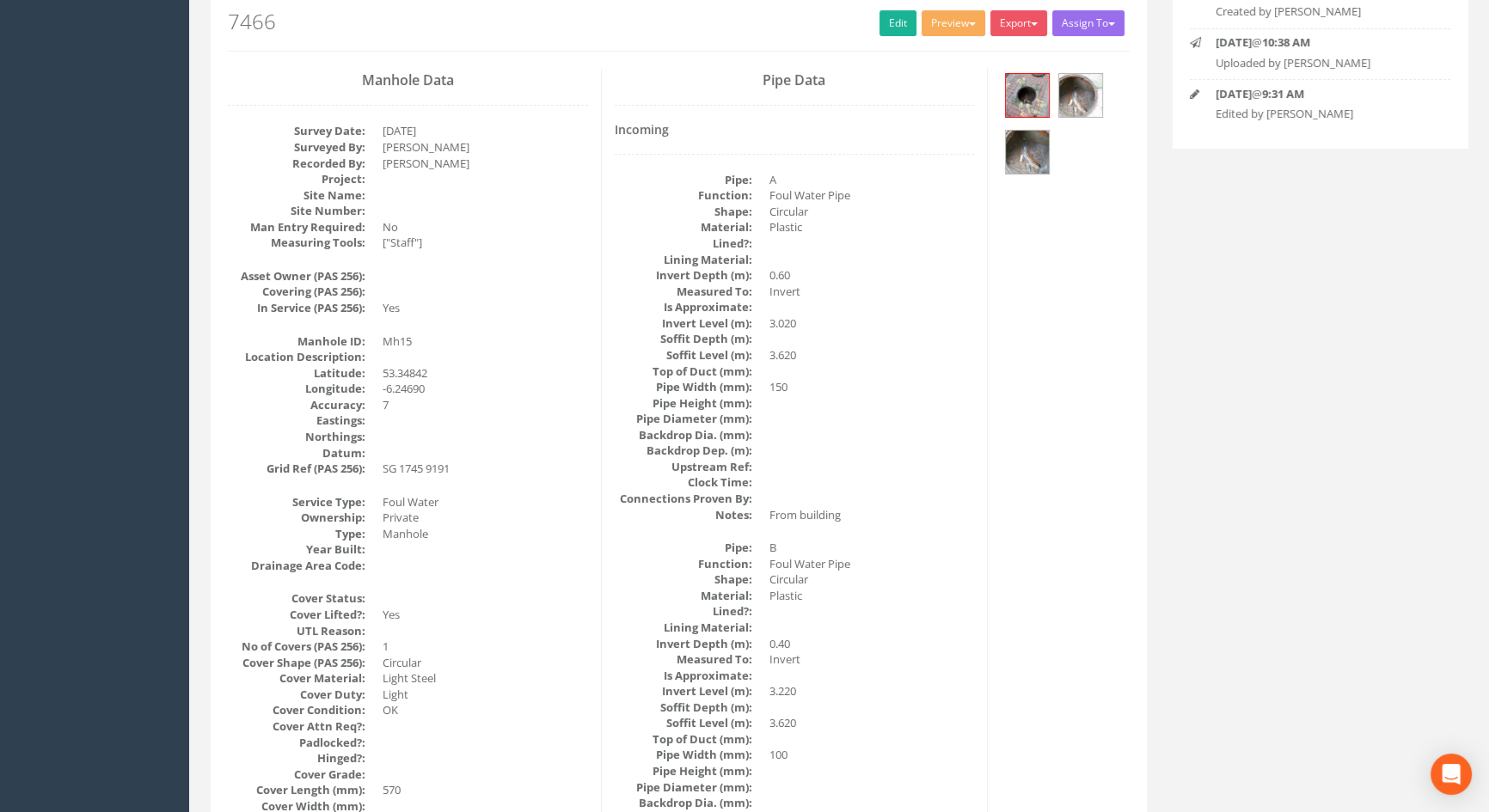
scroll to position [197, 0]
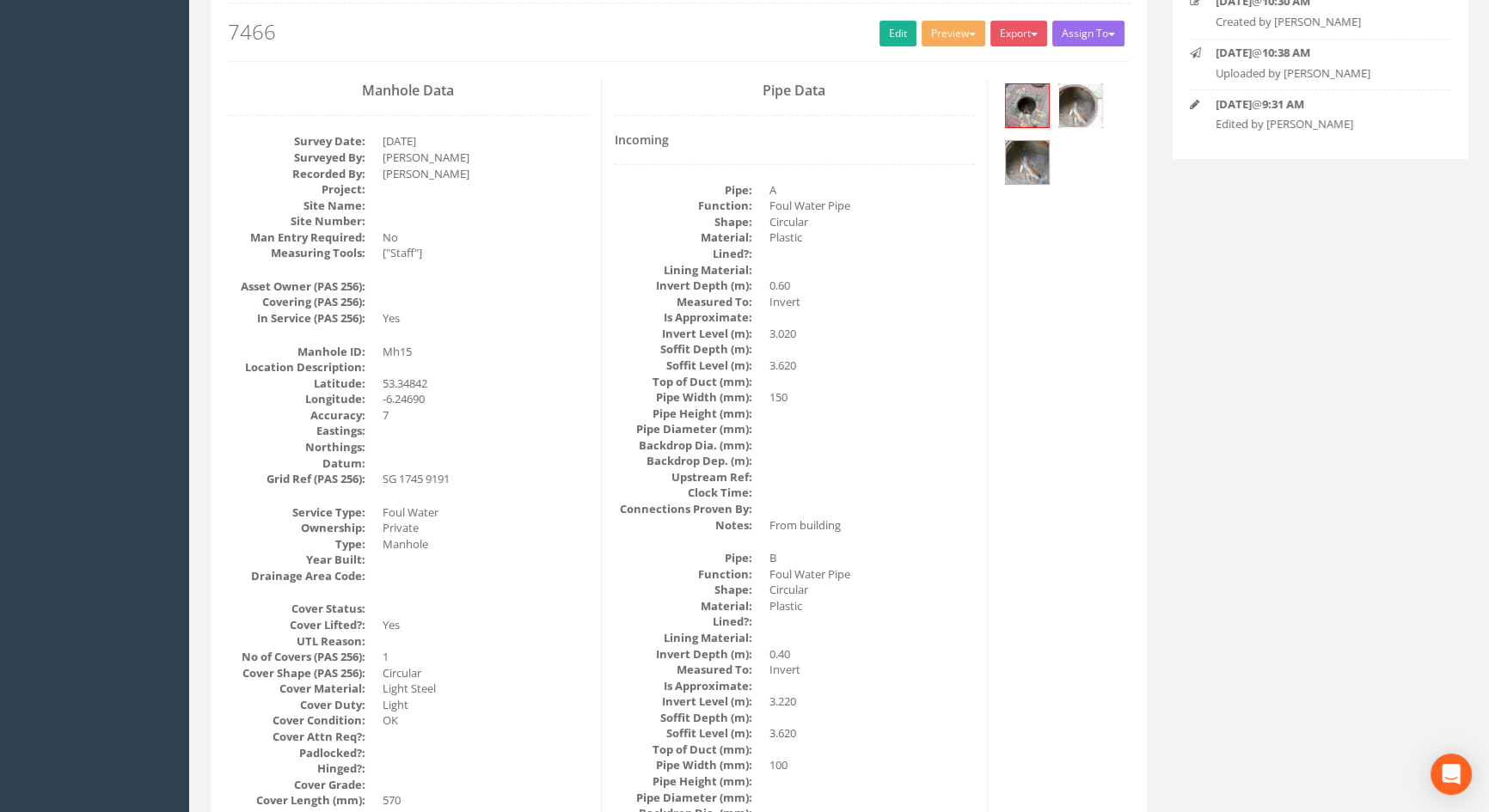
click at [1089, 116] on img at bounding box center [1081, 105] width 43 height 43
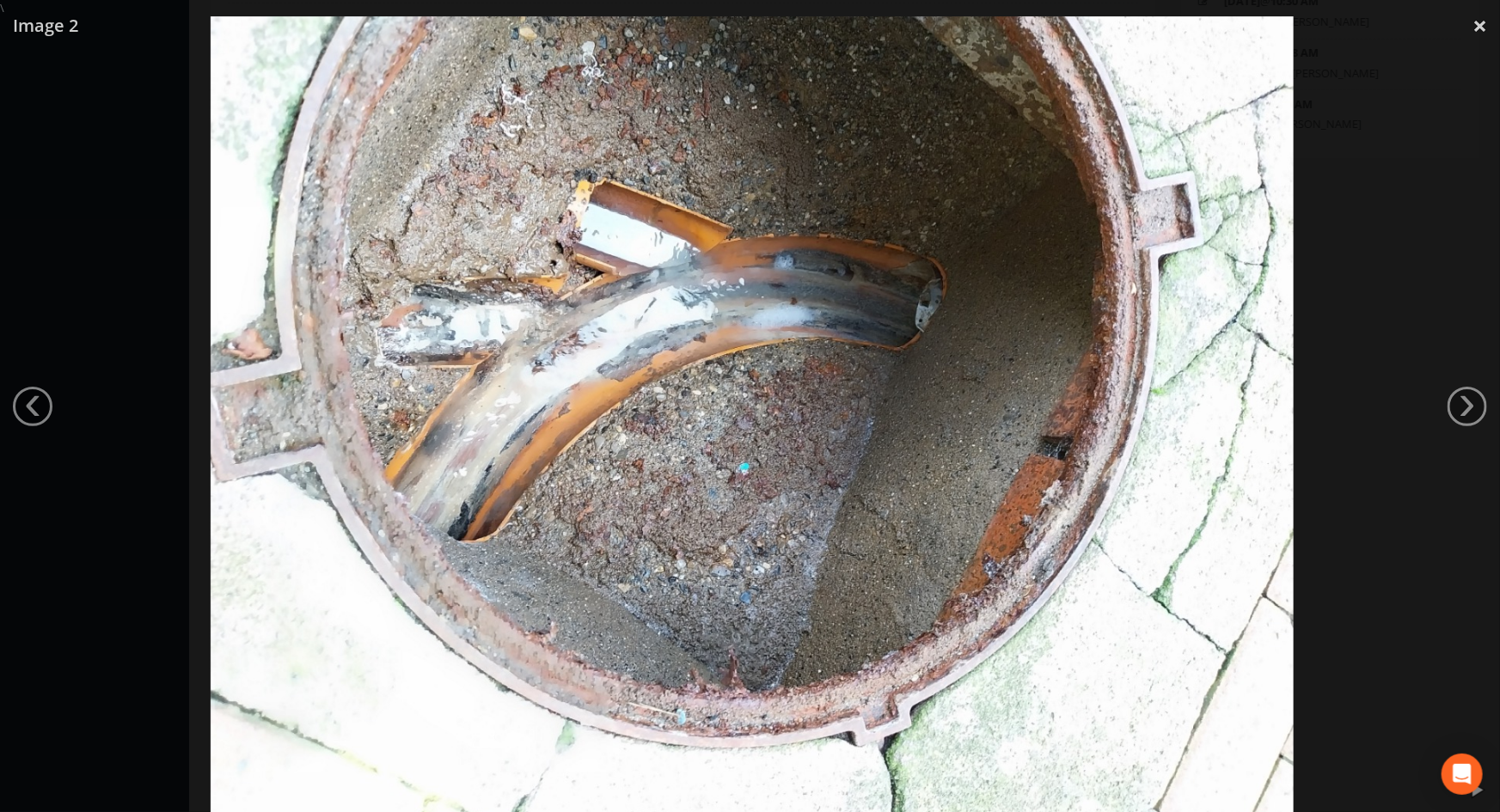
click at [111, 183] on div at bounding box center [752, 422] width 1500 height 812
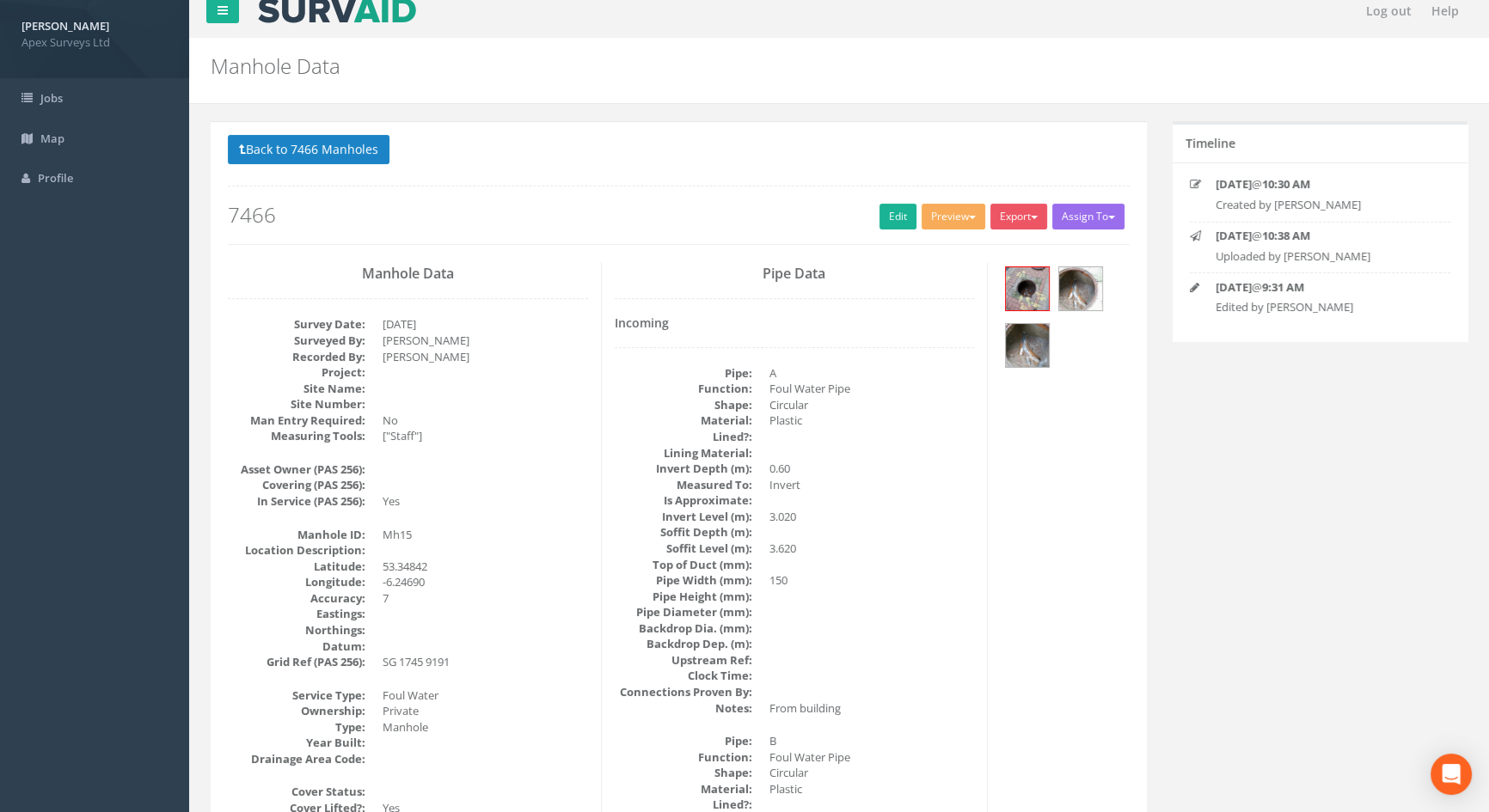
scroll to position [0, 0]
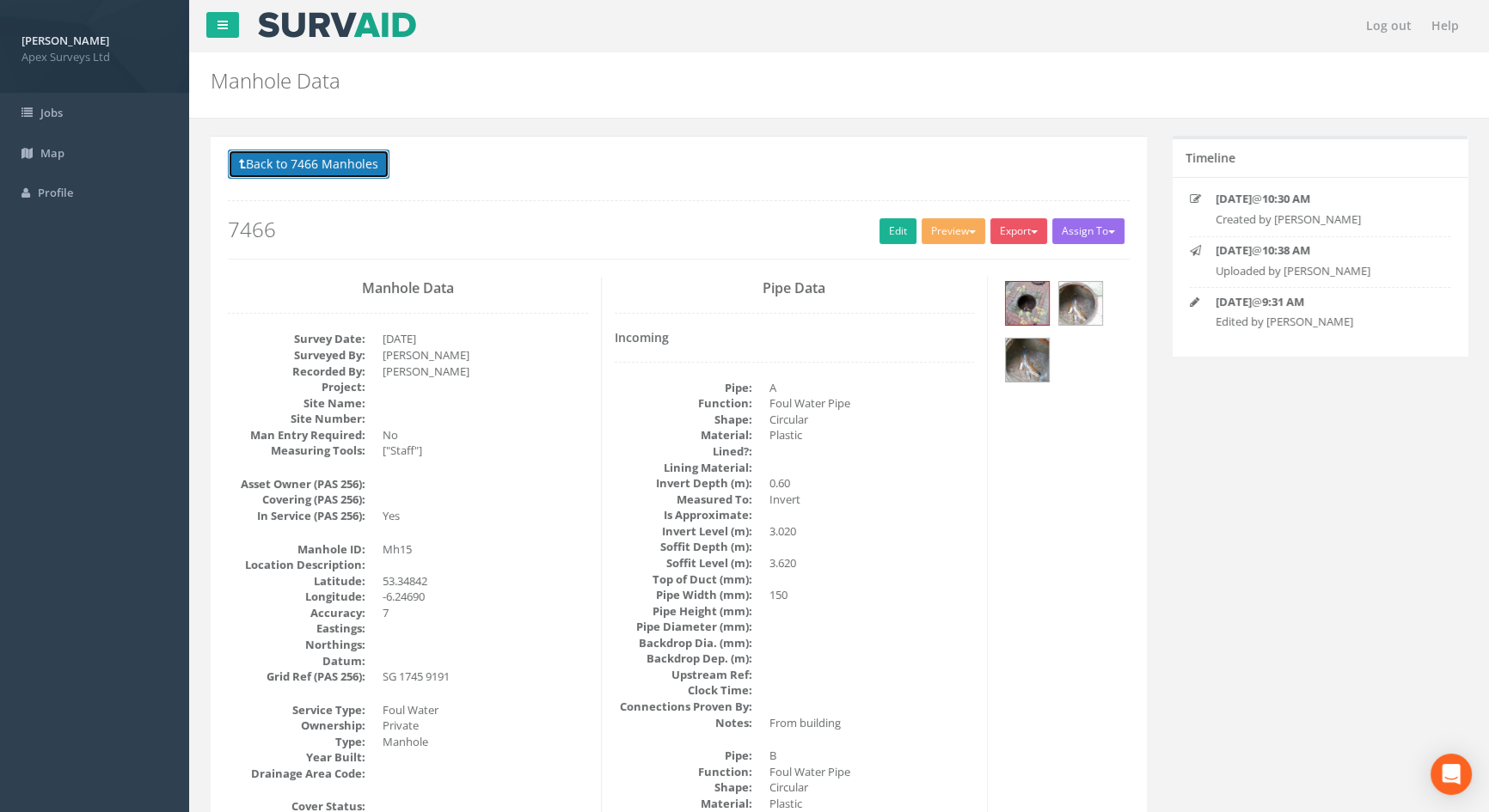
click at [339, 156] on button "Back to 7466 Manholes" at bounding box center [308, 164] width 161 height 29
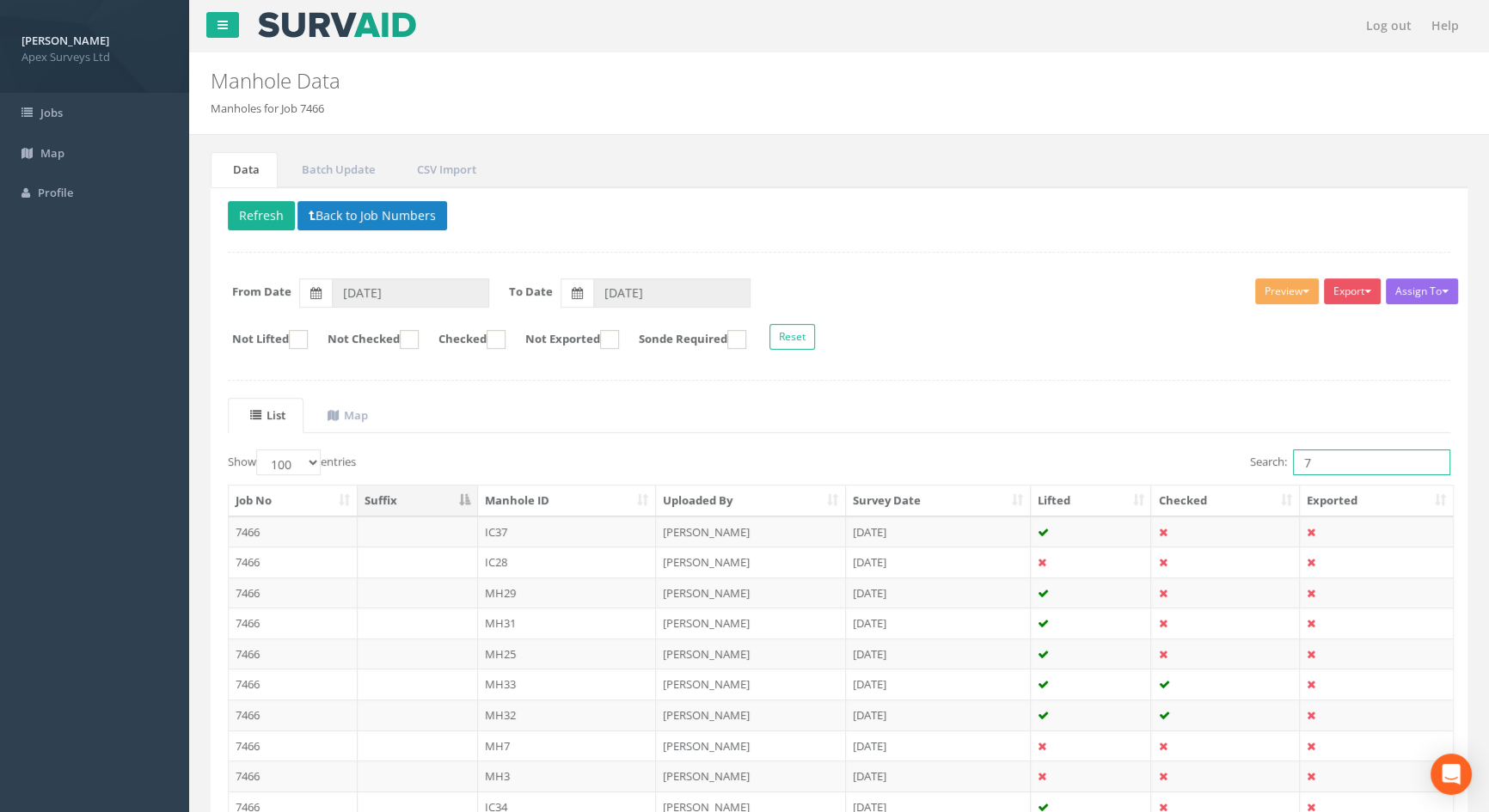
drag, startPoint x: 1325, startPoint y: 469, endPoint x: 1222, endPoint y: 470, distance: 103.0
click at [1222, 470] on div "Search: 7" at bounding box center [1151, 464] width 598 height 30
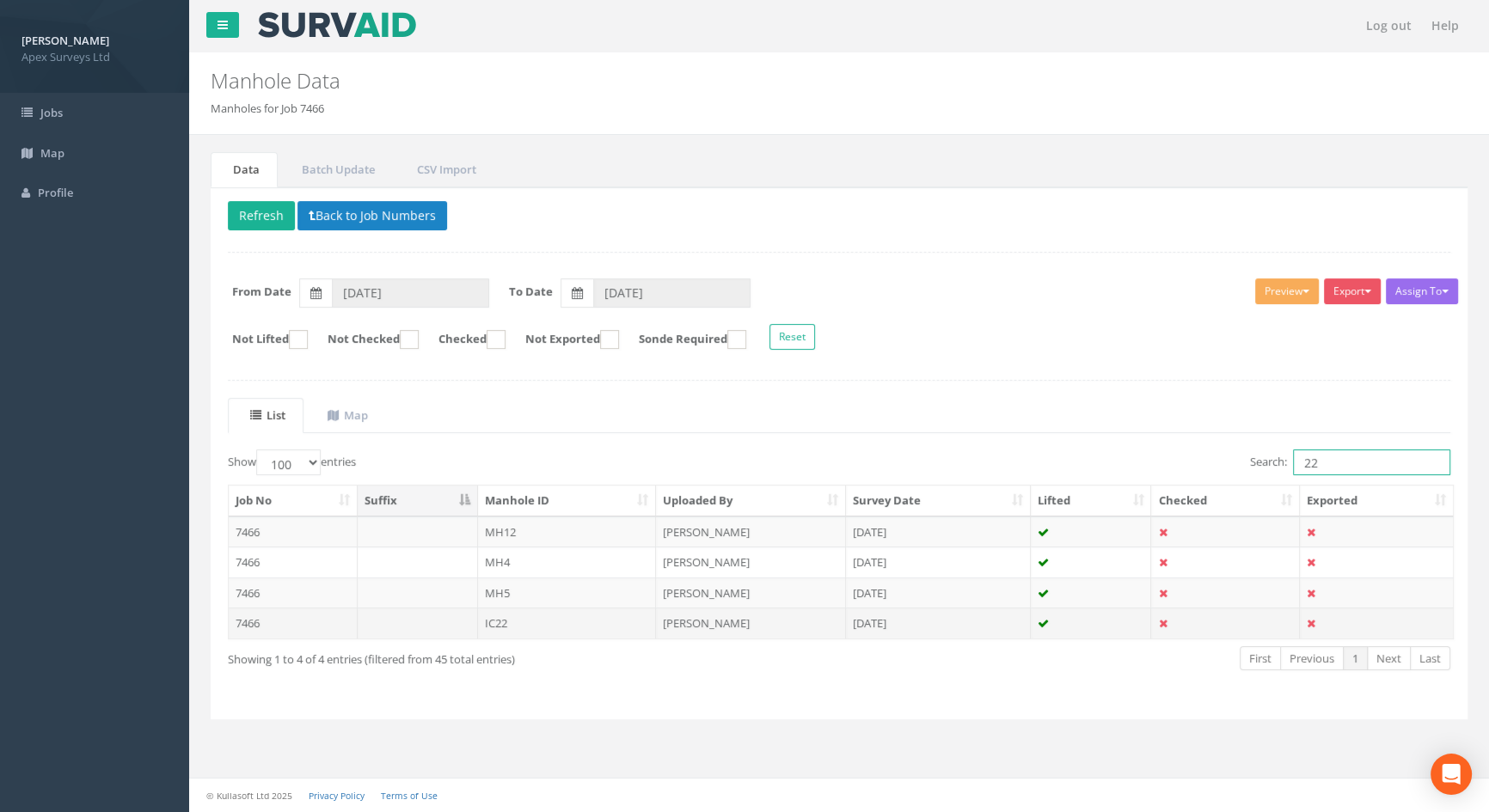
type input "22"
click at [497, 623] on td "IC22" at bounding box center [567, 623] width 178 height 31
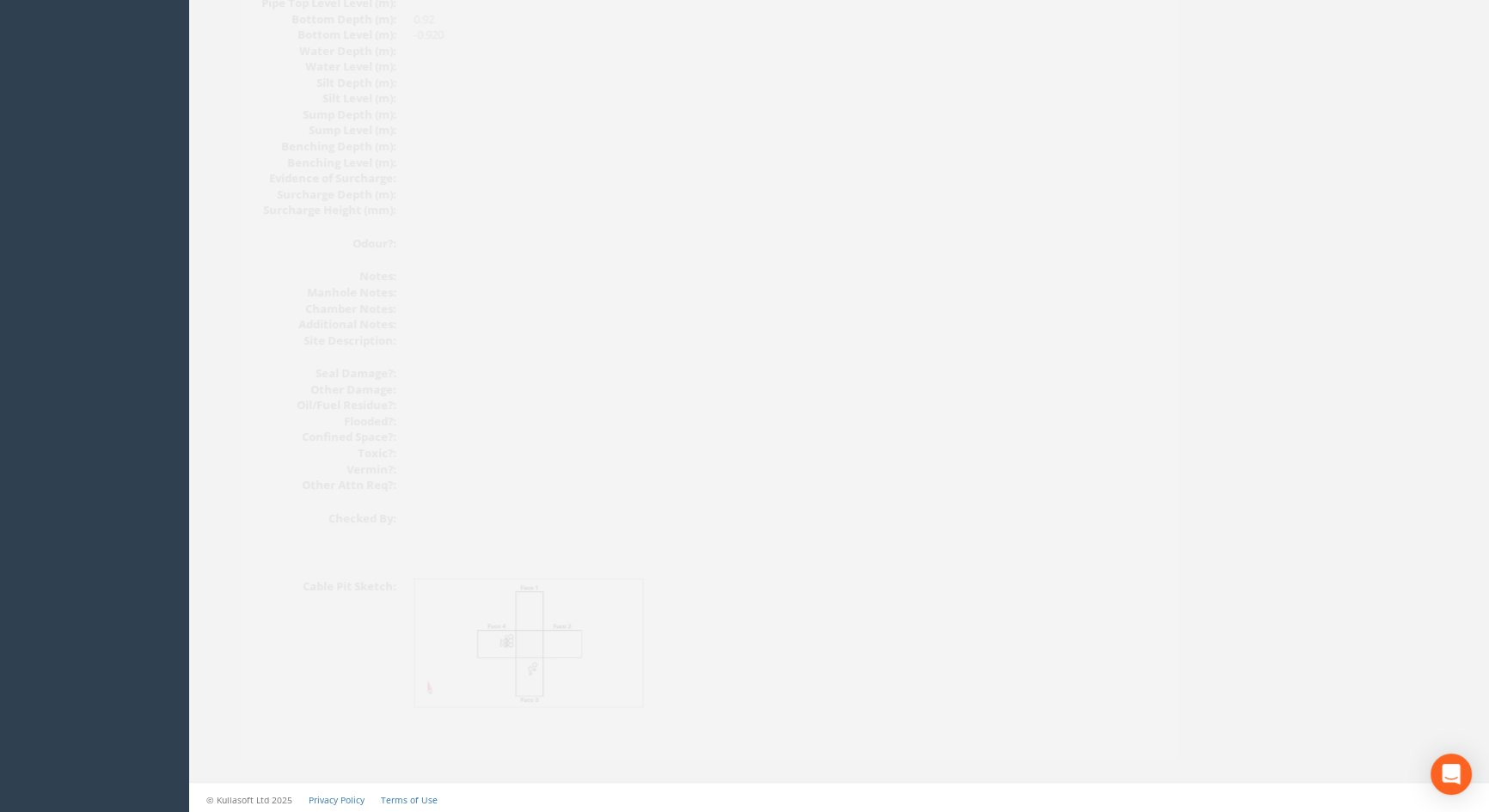
scroll to position [1838, 0]
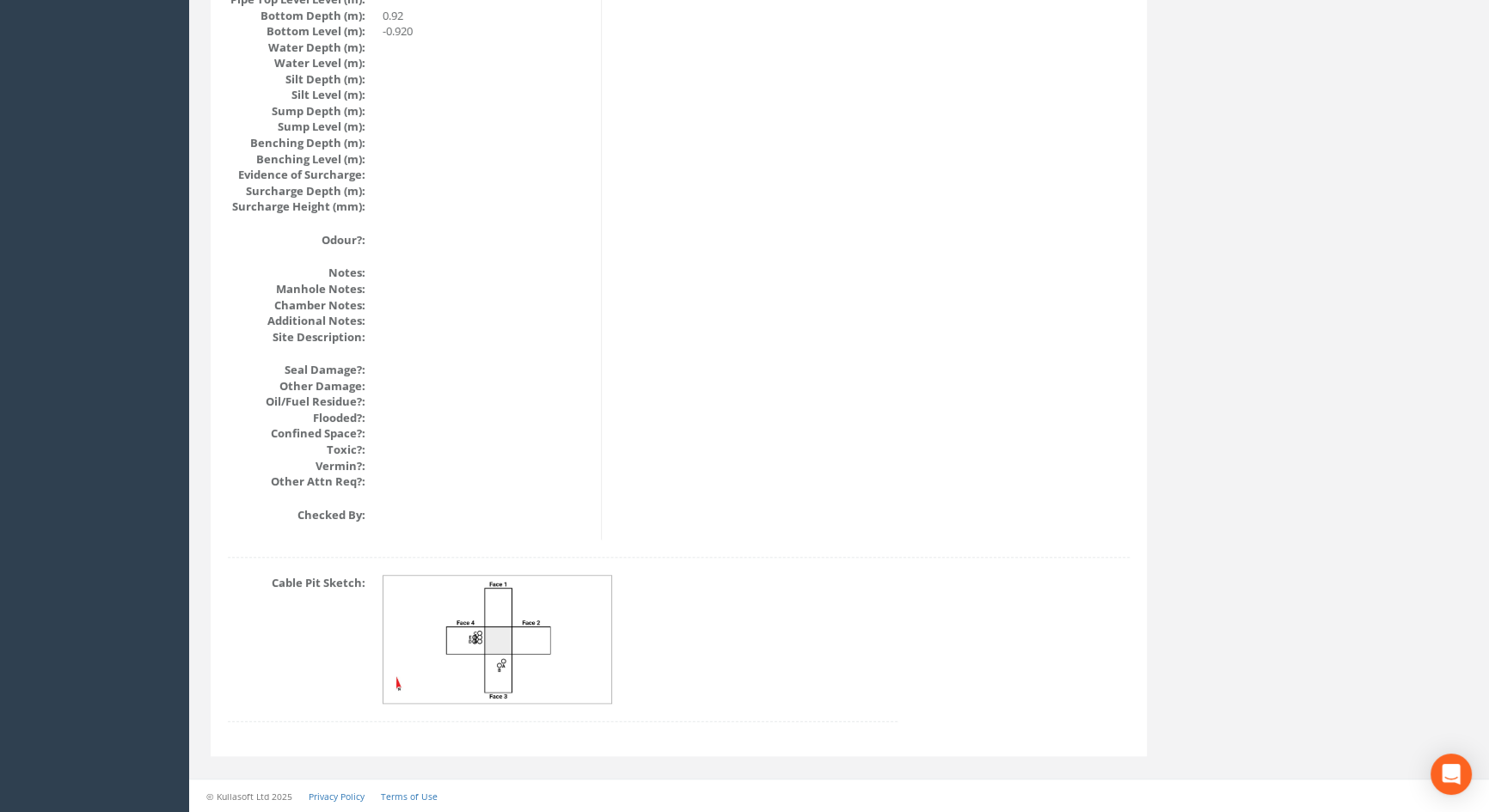
click at [507, 654] on img at bounding box center [498, 640] width 230 height 128
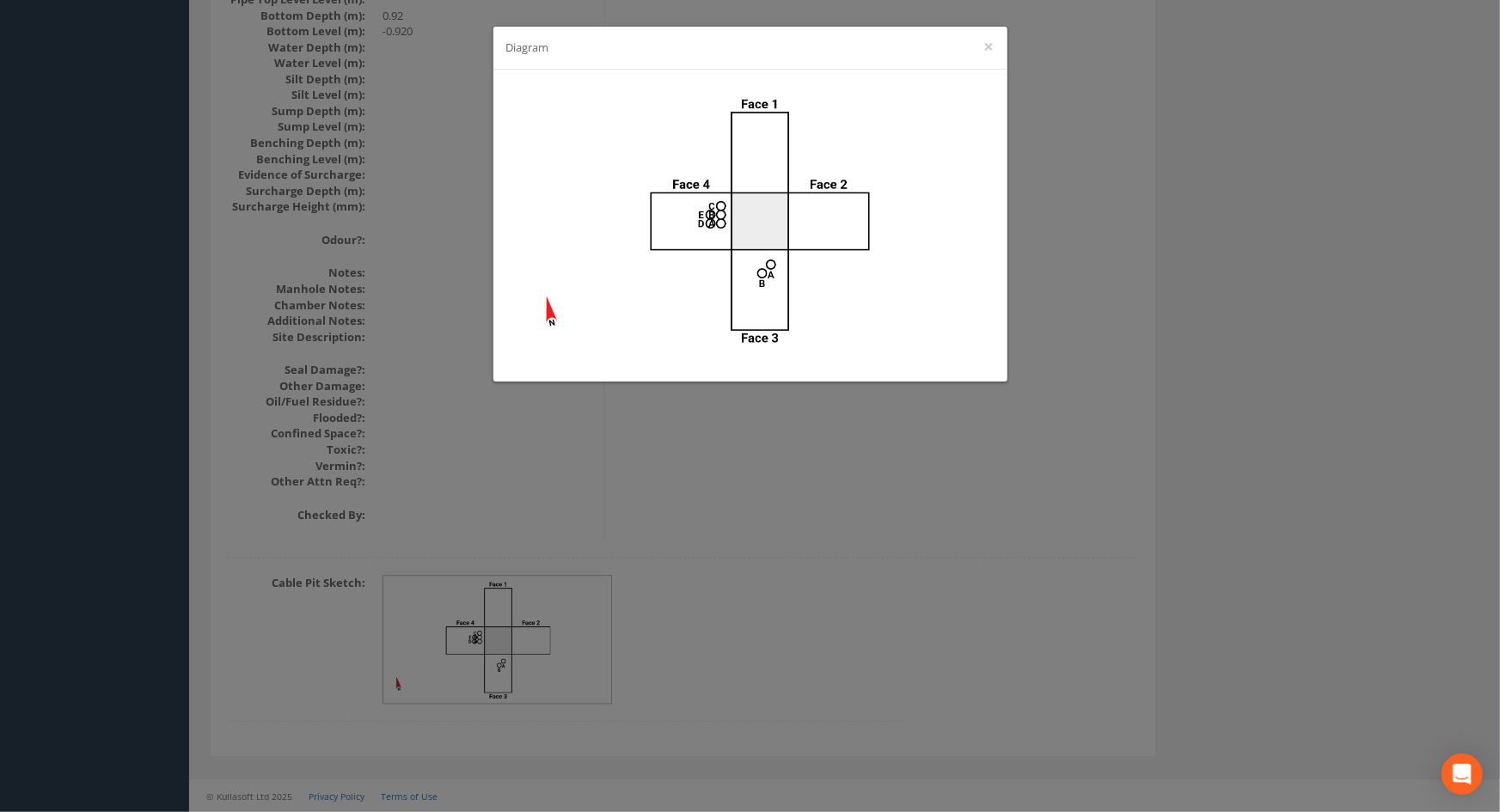
click at [809, 562] on div "Diagram ×" at bounding box center [750, 406] width 1500 height 812
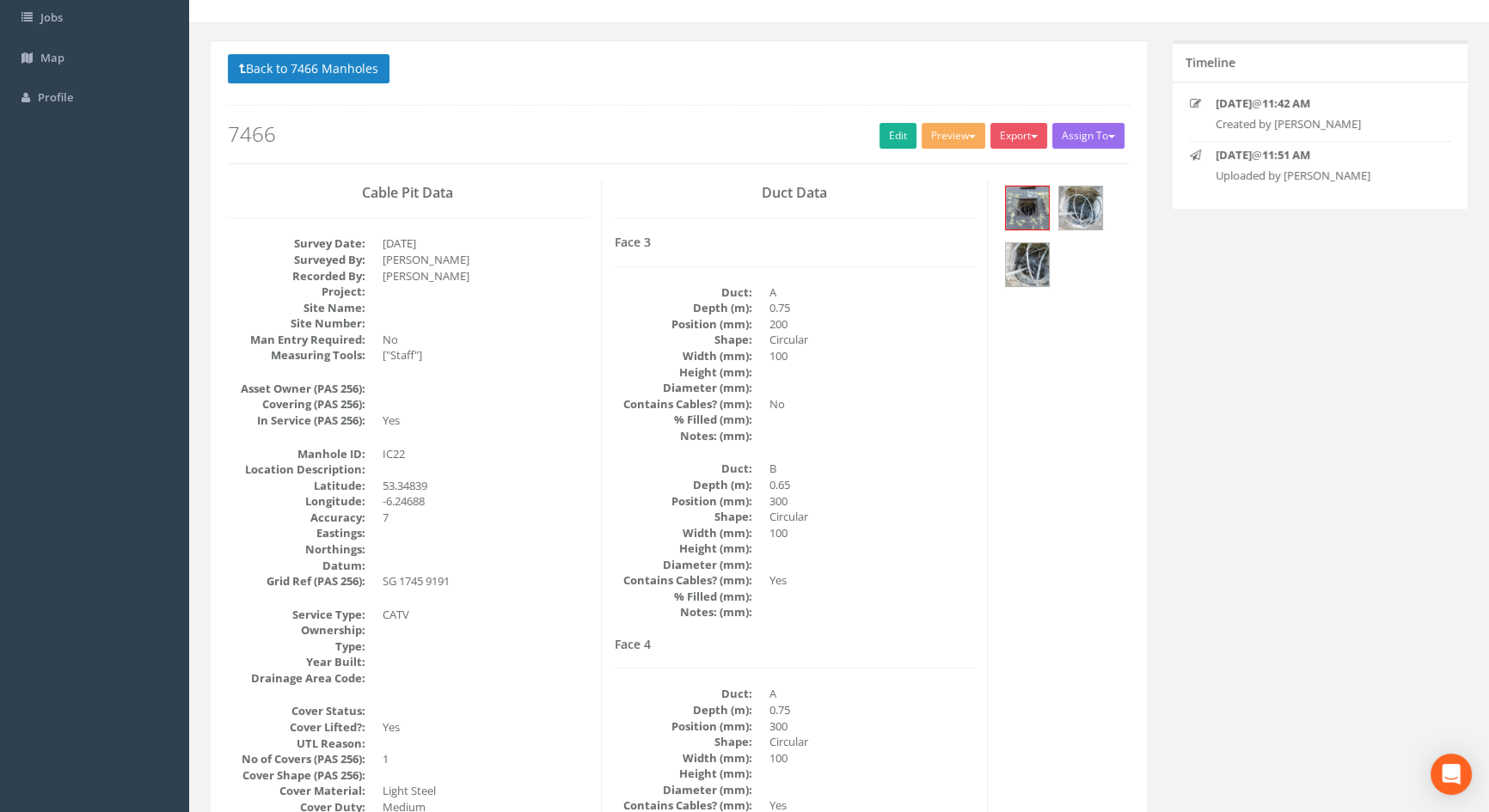
scroll to position [41, 0]
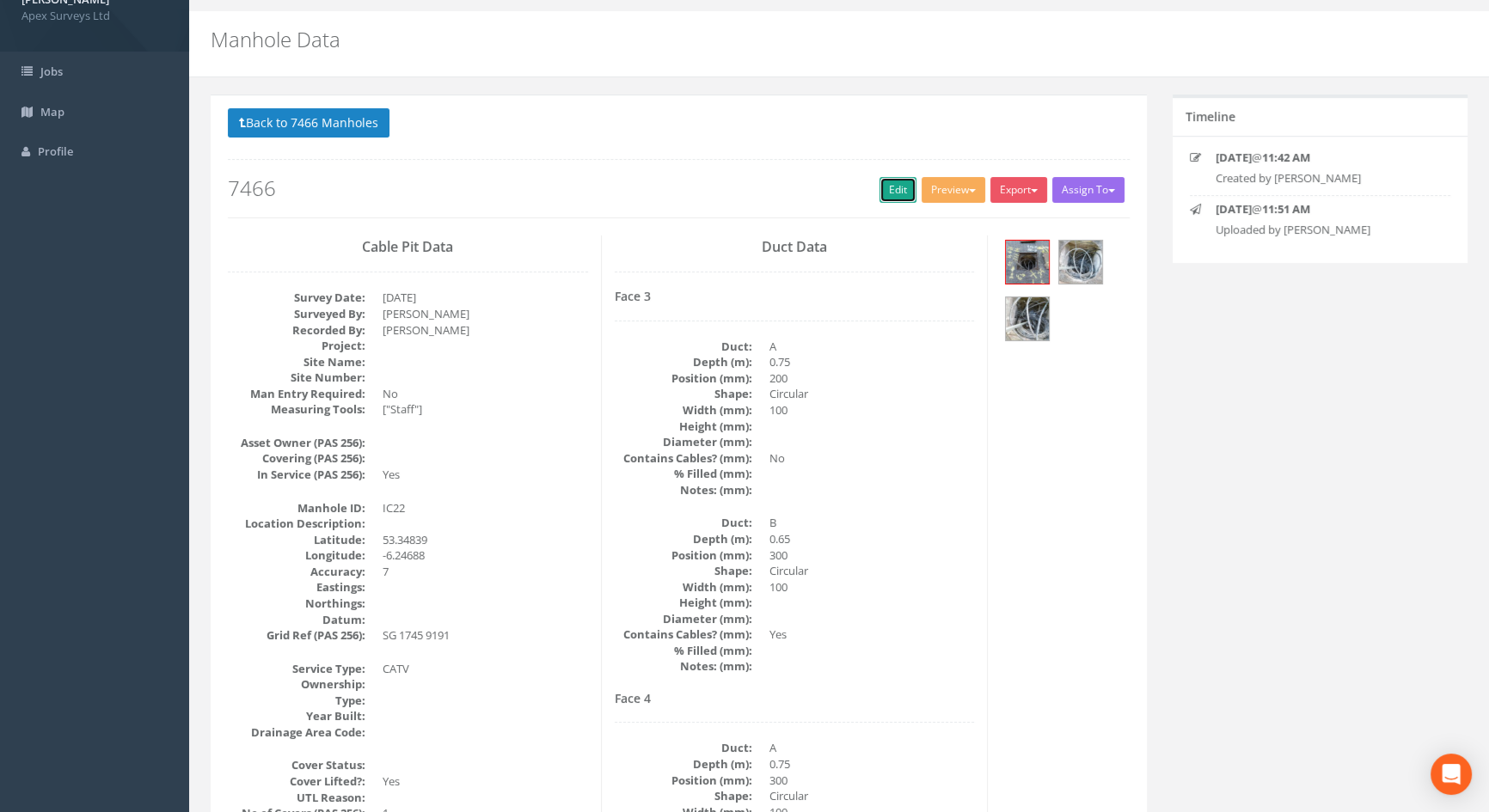
click at [893, 188] on link "Edit" at bounding box center [898, 189] width 37 height 26
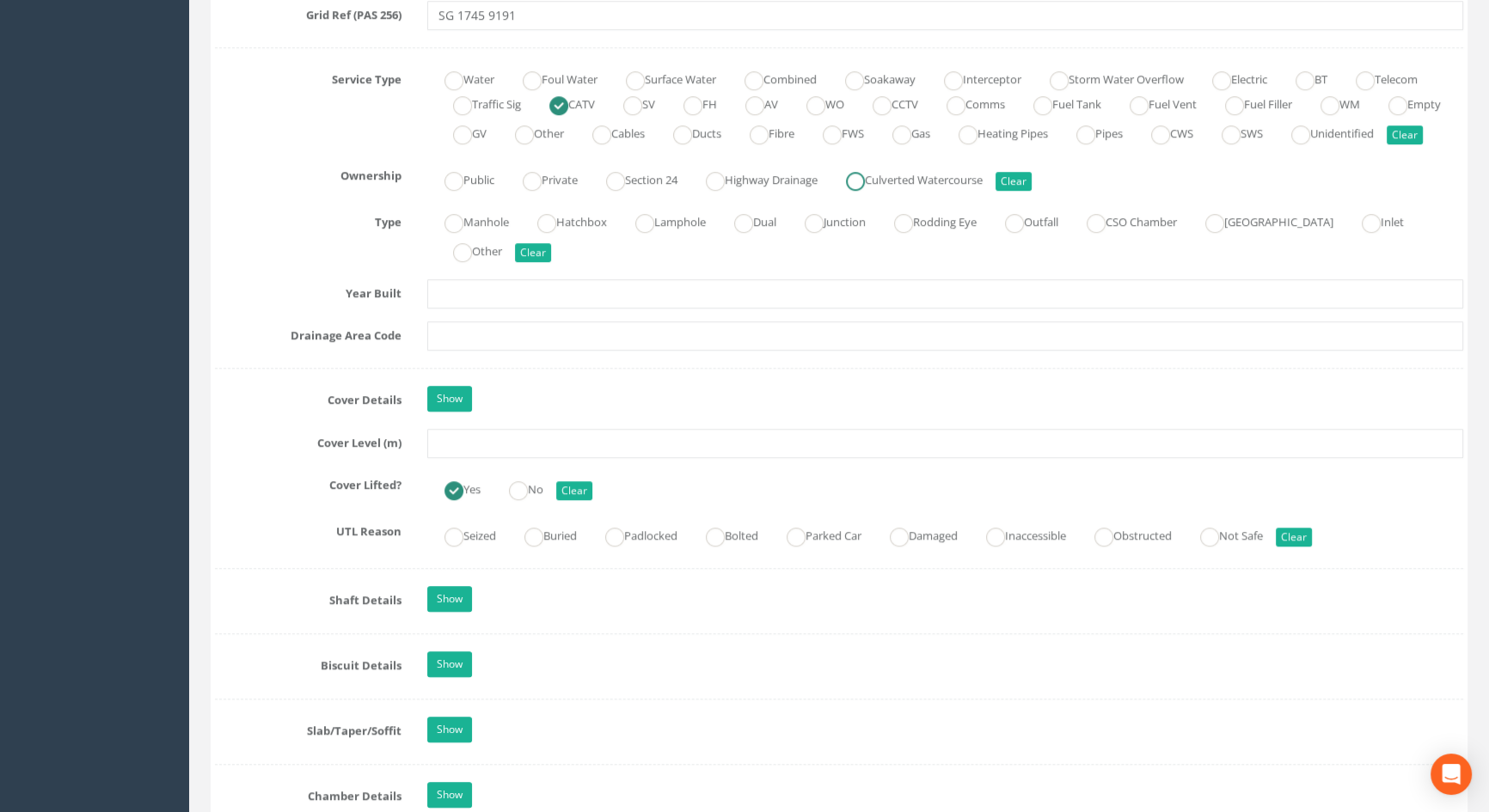
scroll to position [1213, 0]
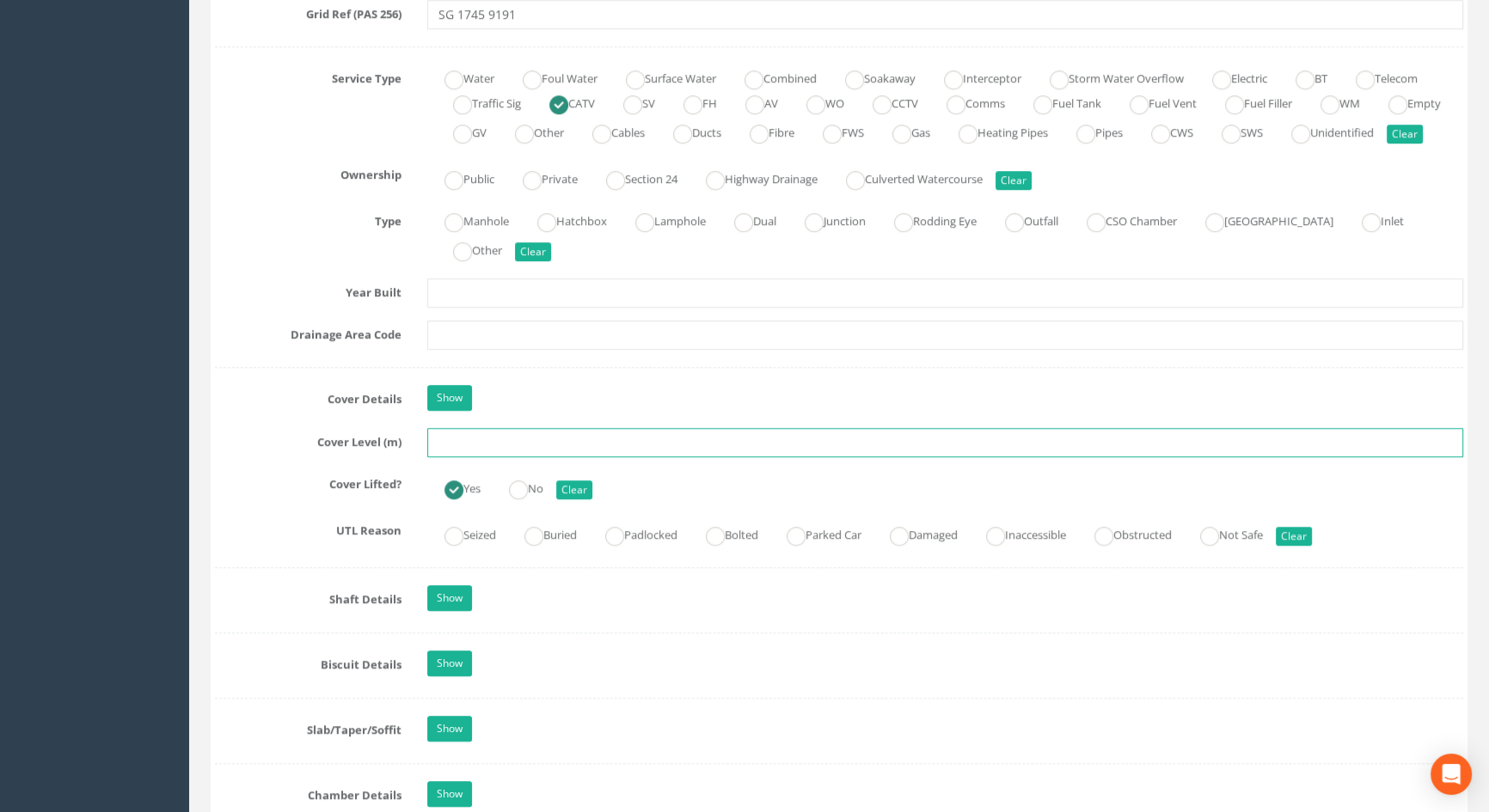
click at [580, 457] on input "text" at bounding box center [945, 442] width 1036 height 29
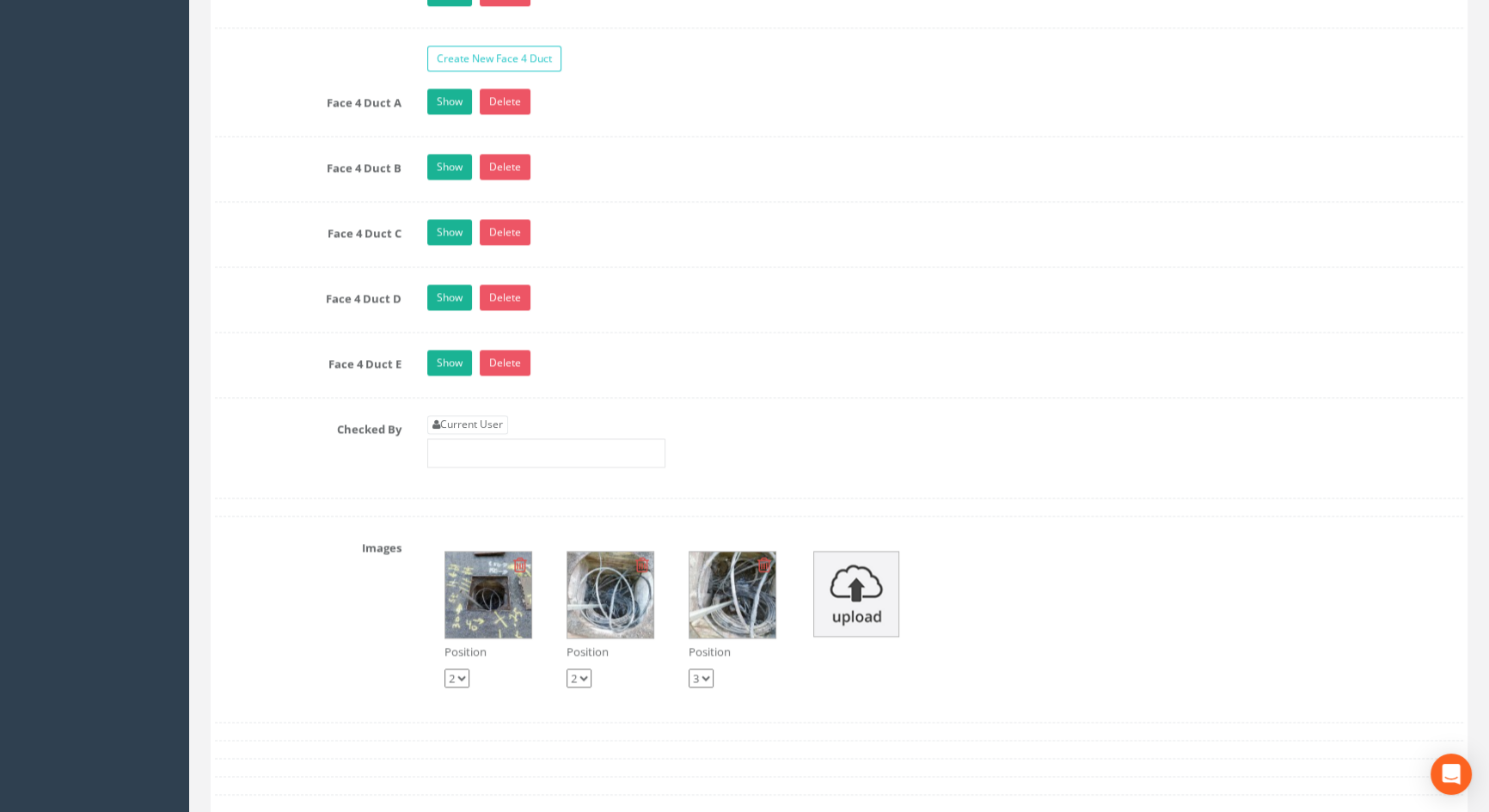
scroll to position [3323, 0]
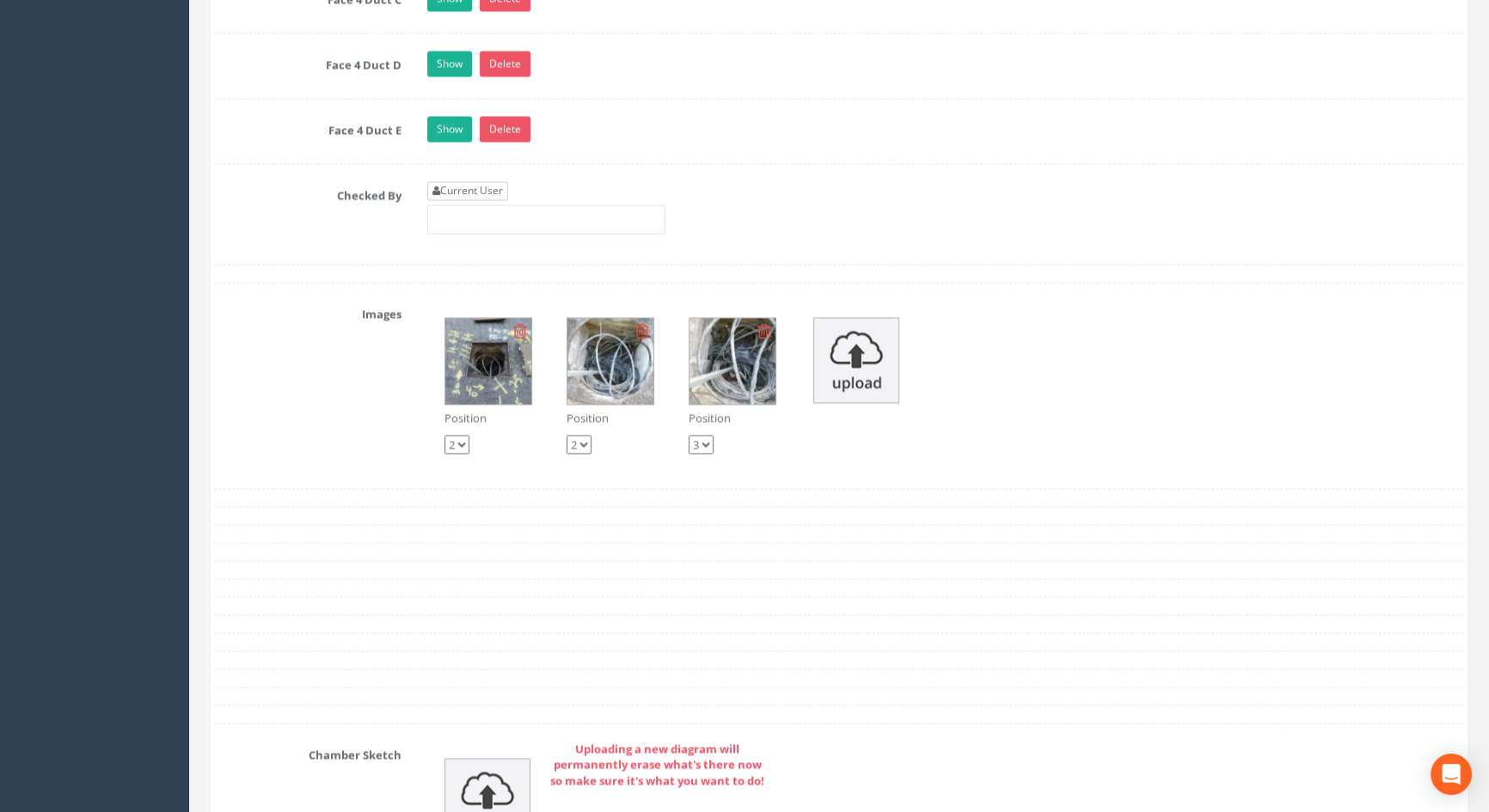
type input "3.65"
click at [488, 200] on link "Current User" at bounding box center [468, 190] width 81 height 19
type input "[PERSON_NAME]"
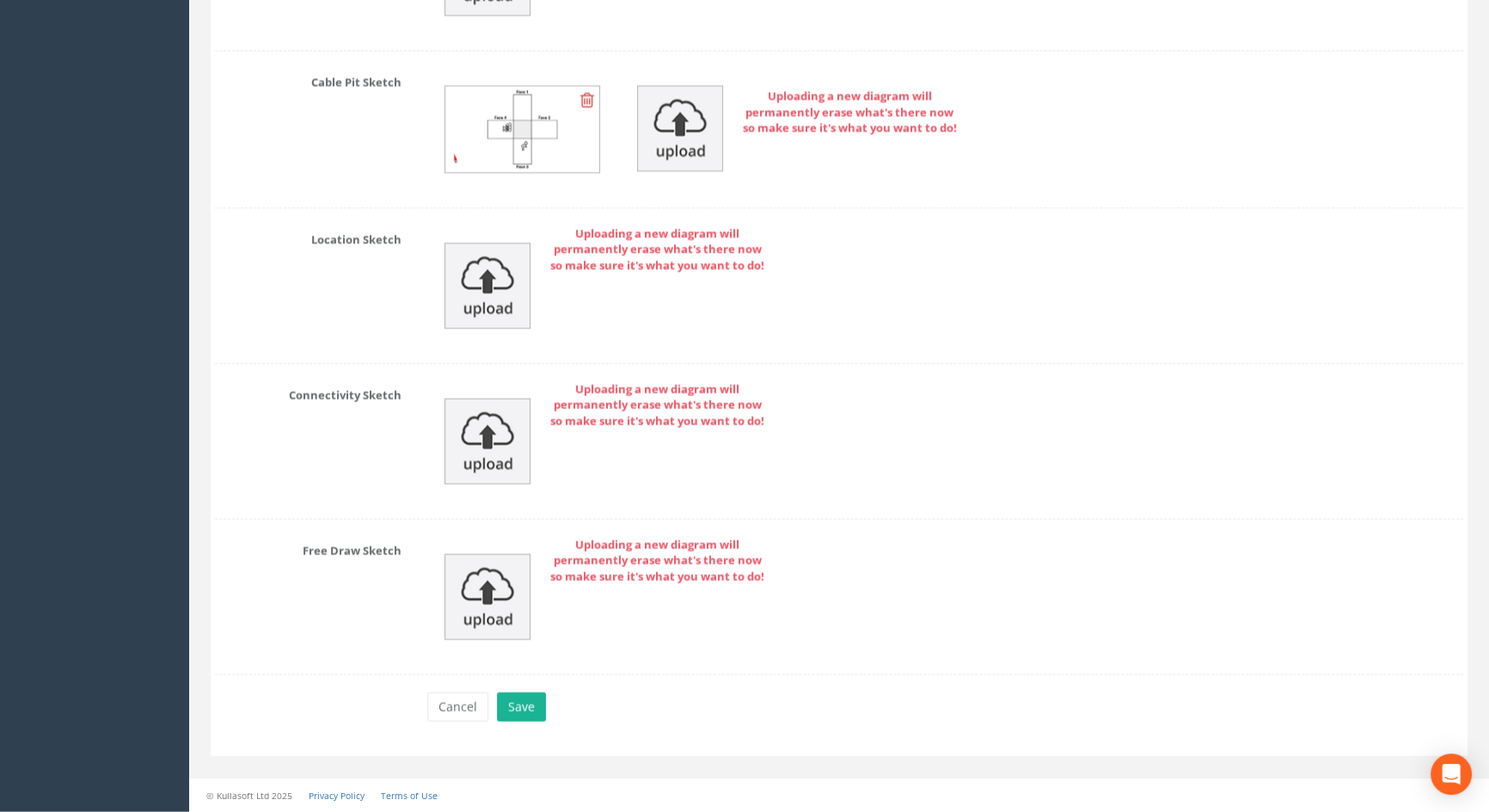
scroll to position [4169, 0]
click at [524, 714] on button "Save" at bounding box center [521, 707] width 49 height 29
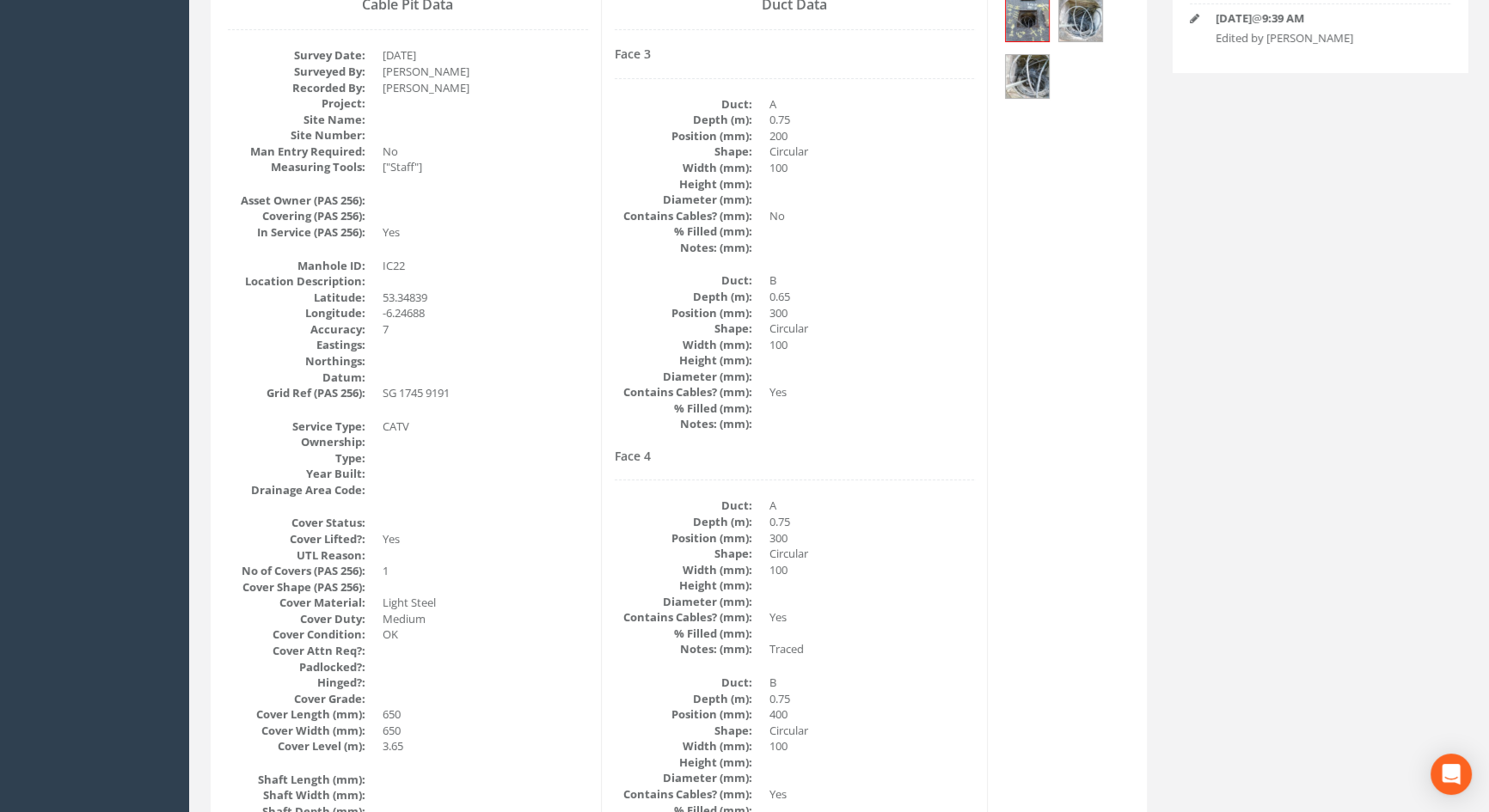
scroll to position [275, 0]
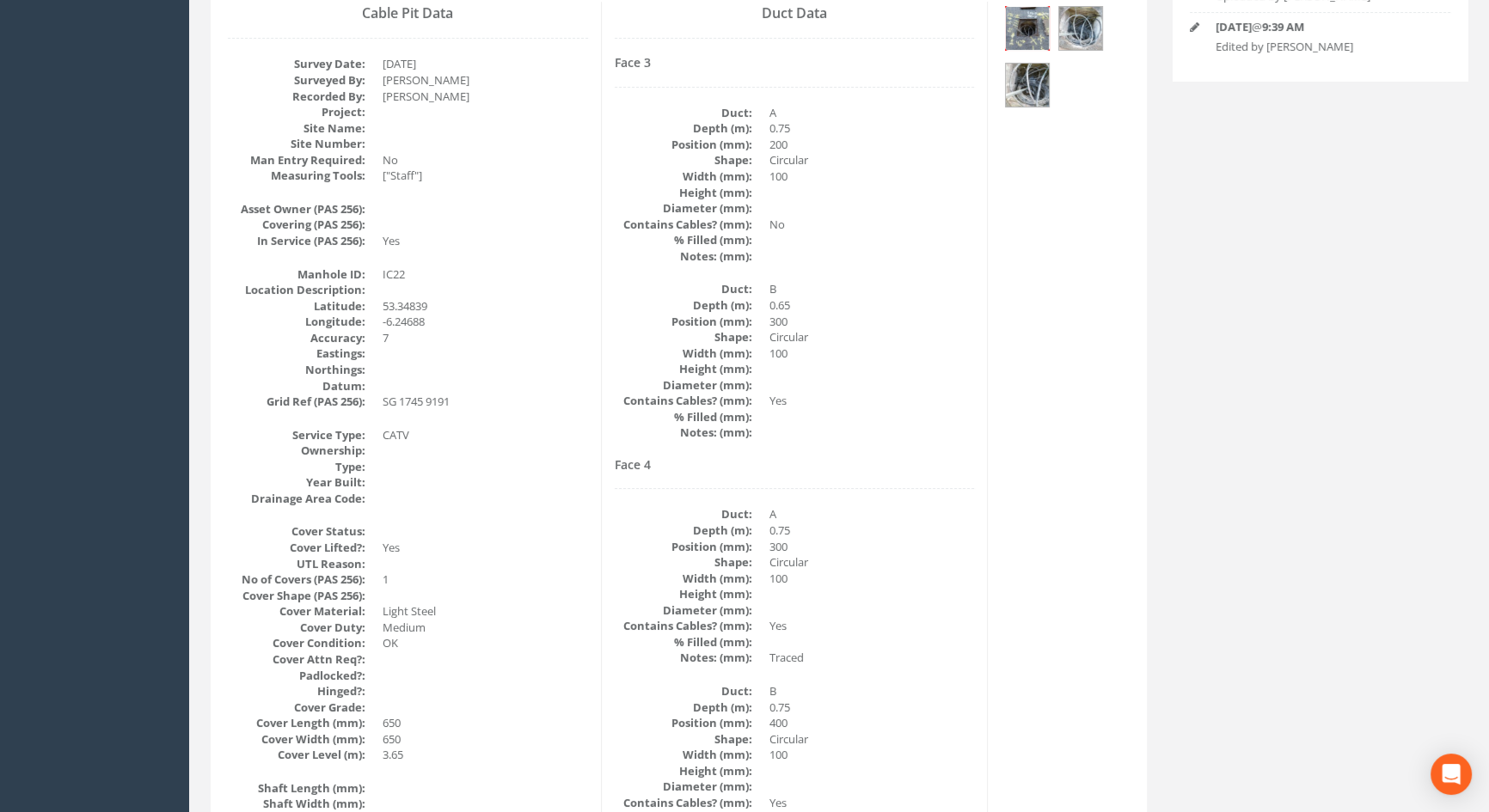
click at [1032, 20] on img at bounding box center [1028, 29] width 43 height 43
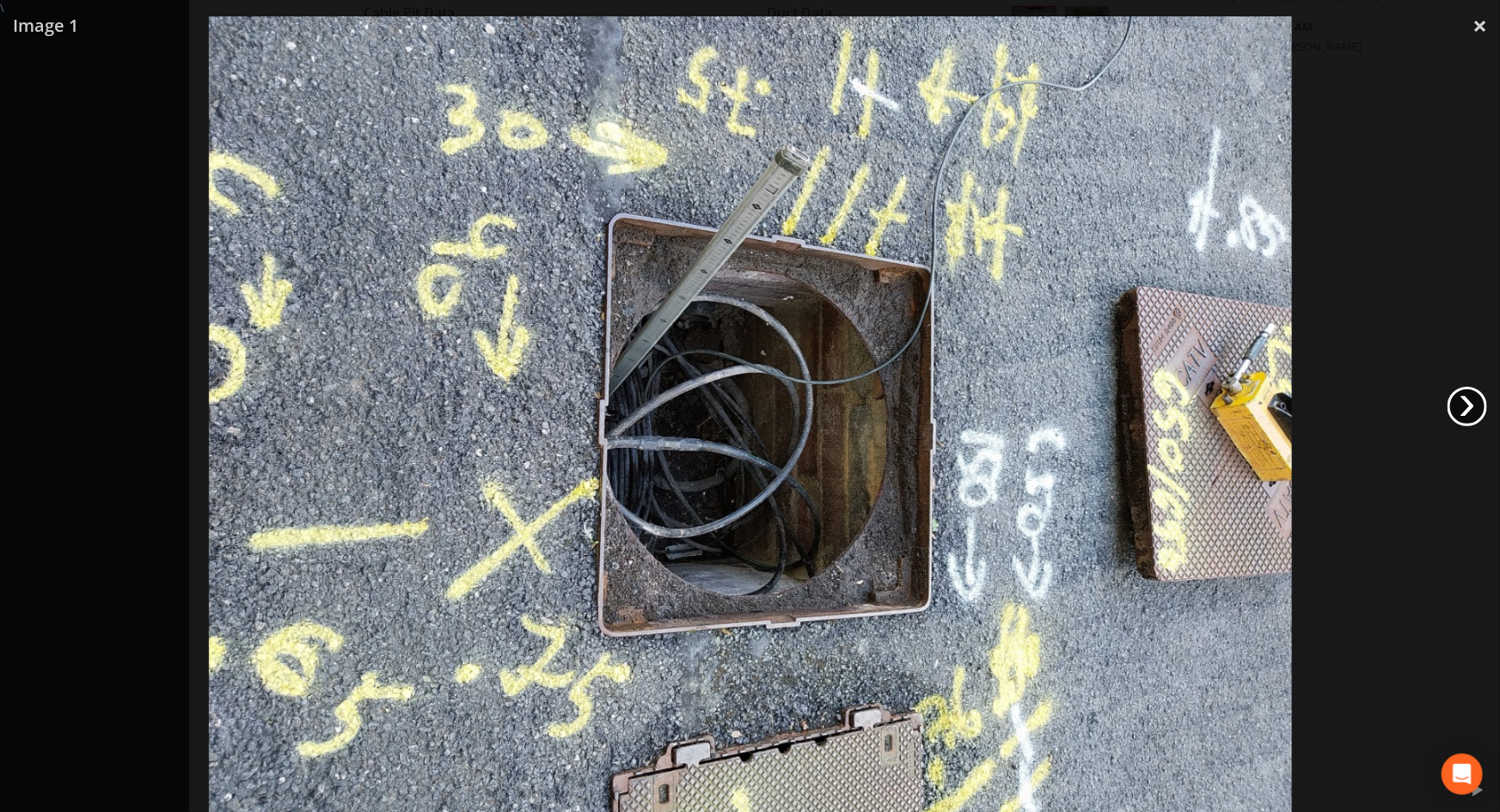
click at [1468, 407] on link "›" at bounding box center [1468, 406] width 40 height 40
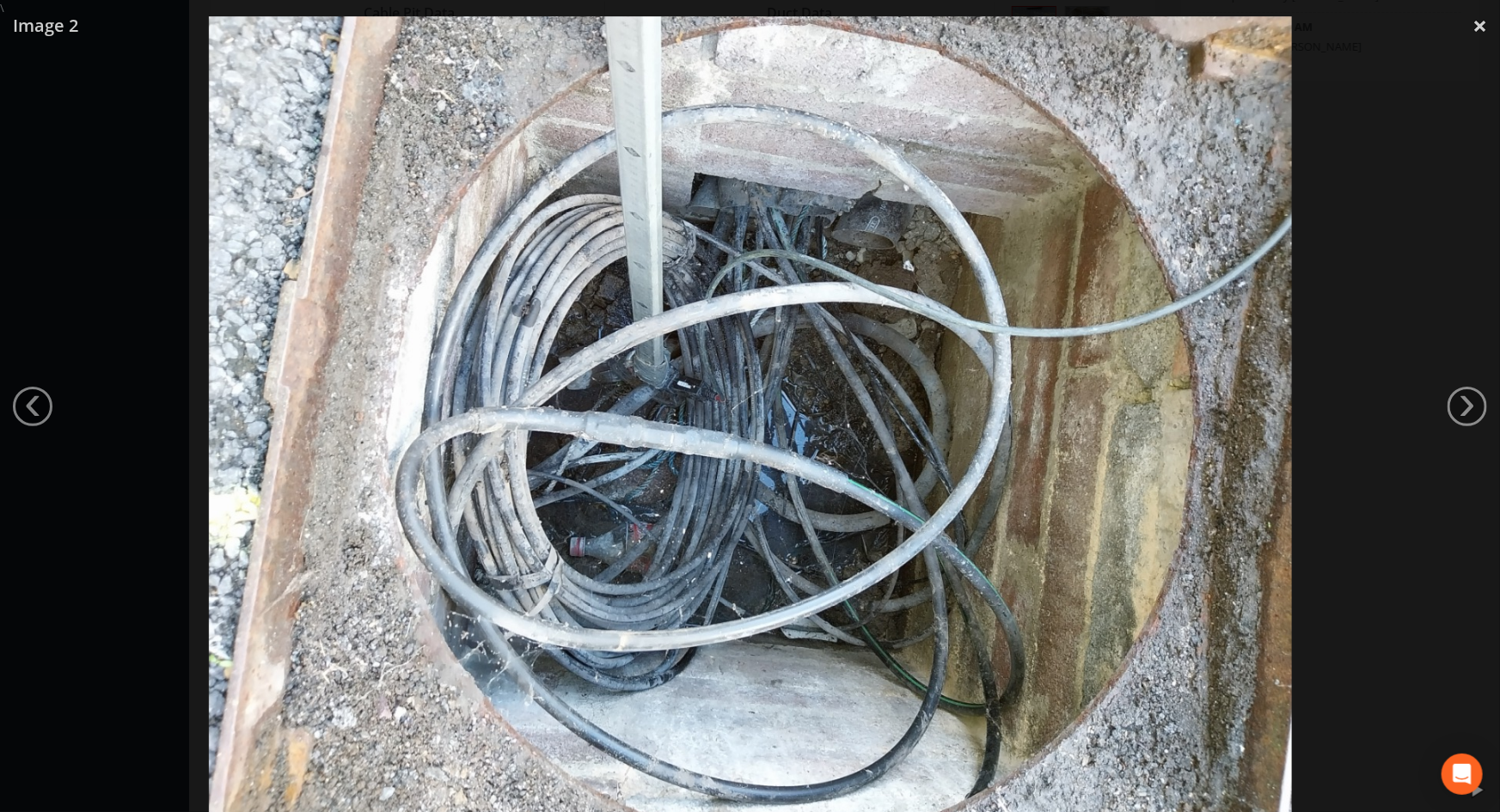
click at [114, 275] on div at bounding box center [750, 422] width 1500 height 812
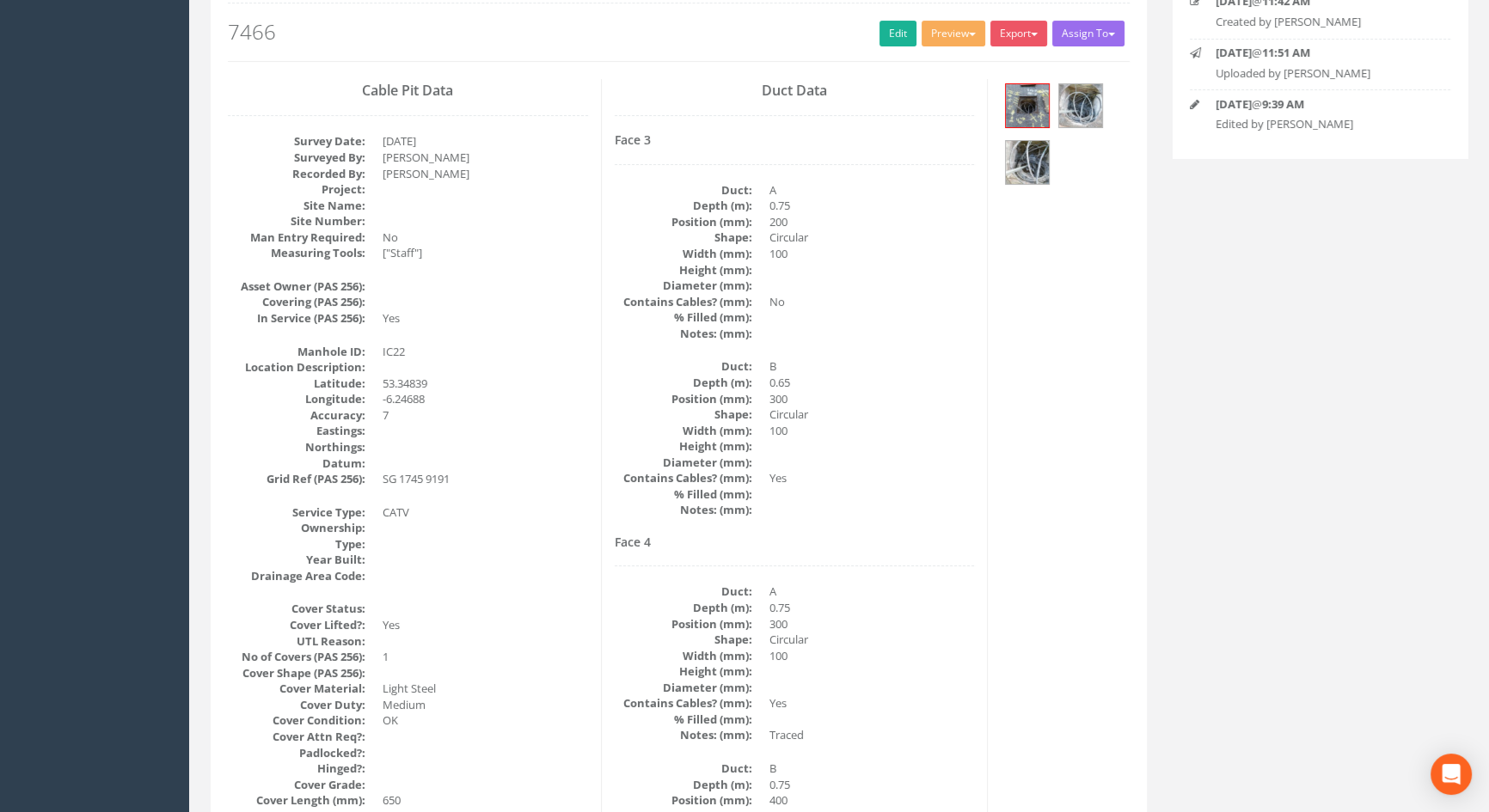
scroll to position [0, 0]
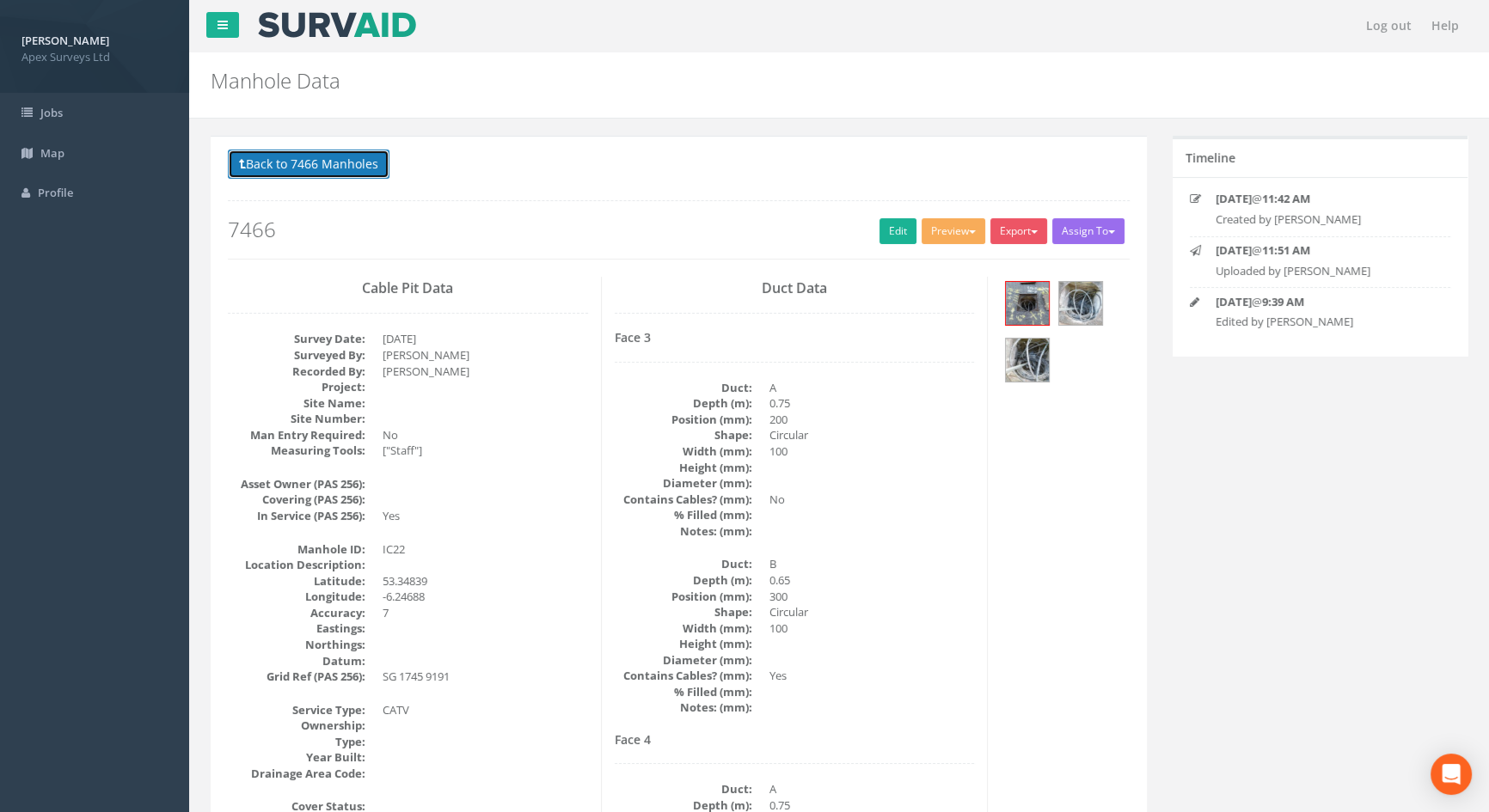
click at [372, 166] on button "Back to 7466 Manholes" at bounding box center [308, 164] width 161 height 29
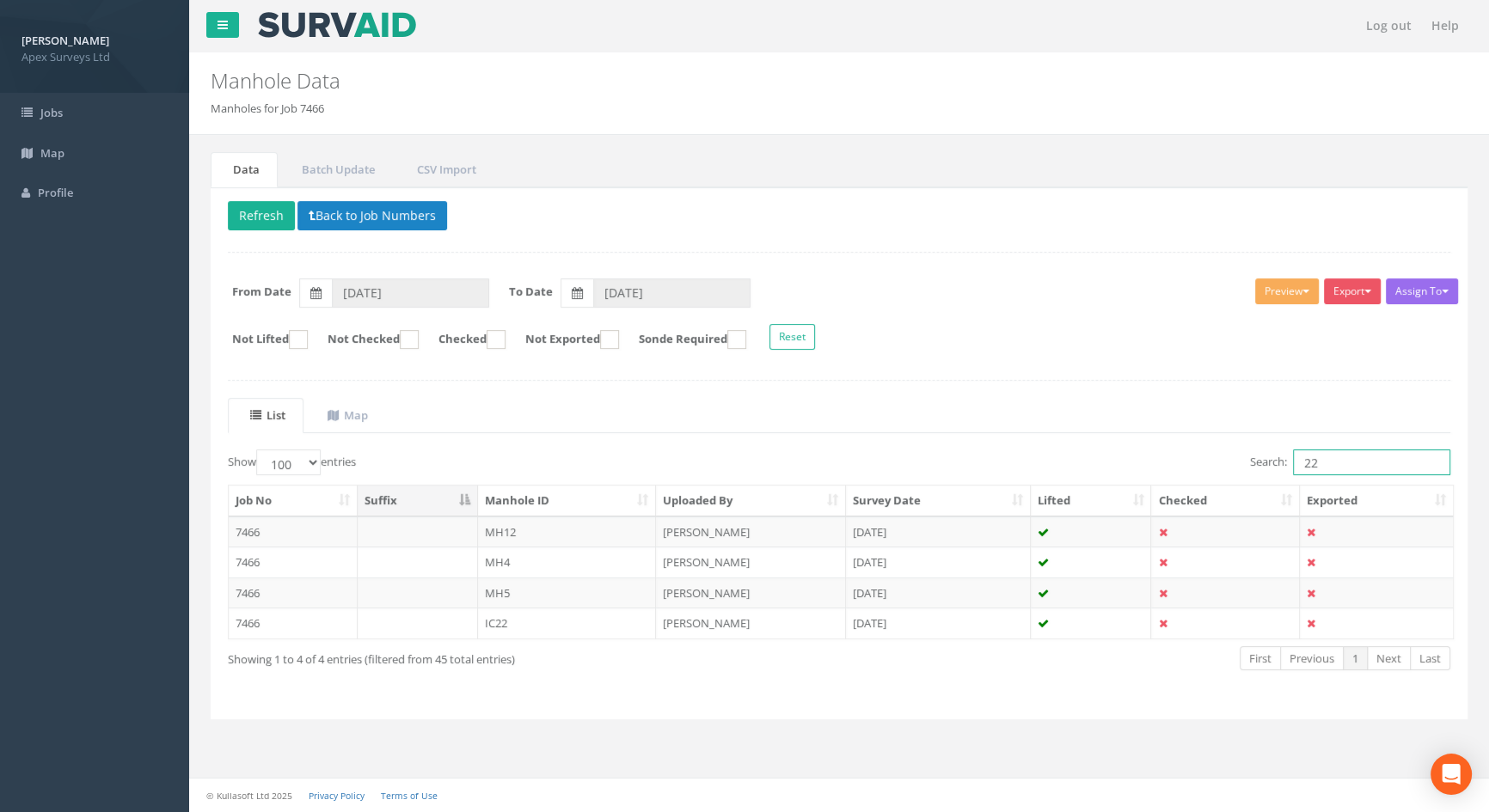
click at [1329, 459] on input "22" at bounding box center [1372, 462] width 158 height 26
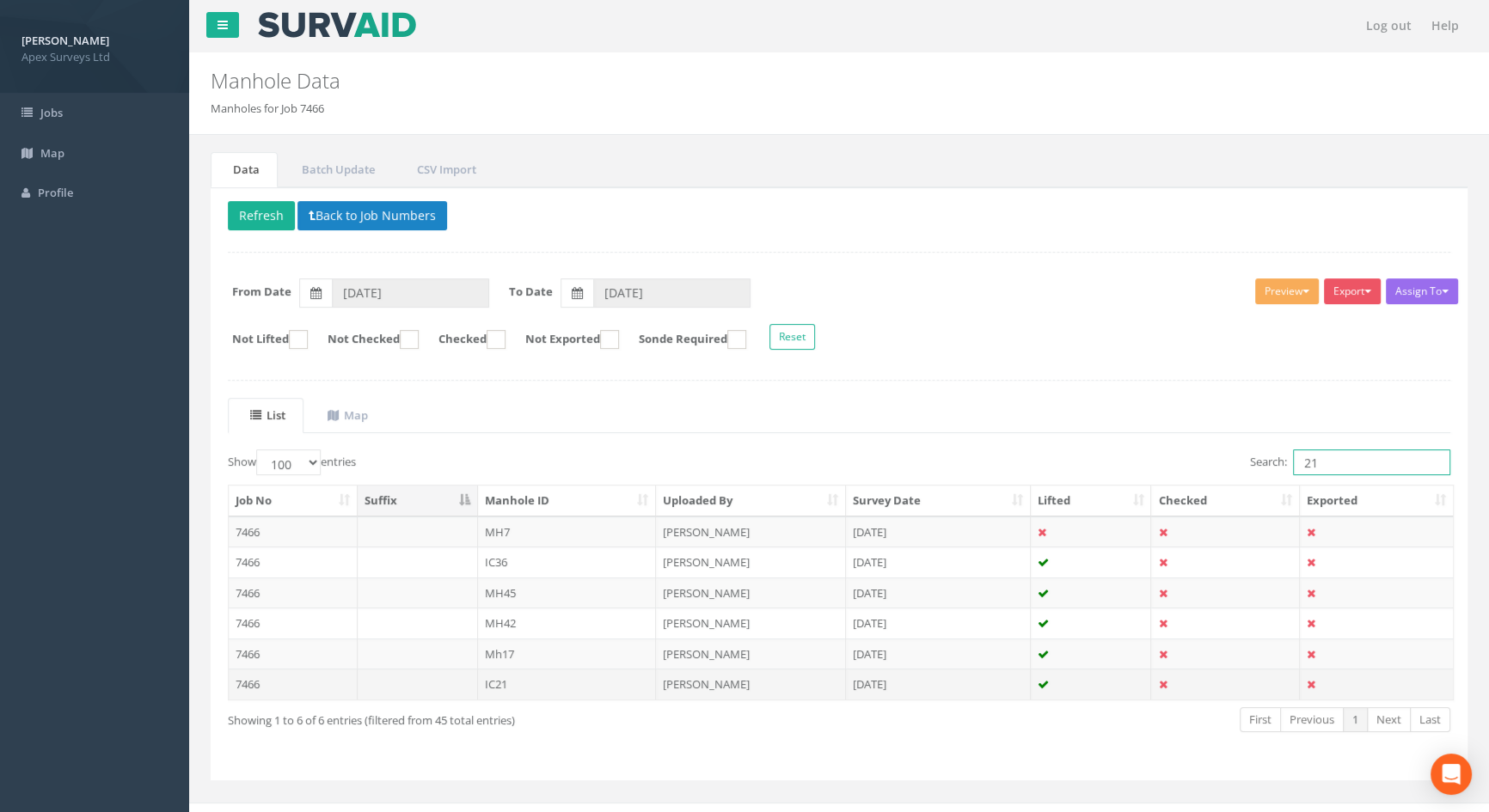
type input "21"
click at [493, 680] on td "IC21" at bounding box center [567, 684] width 178 height 31
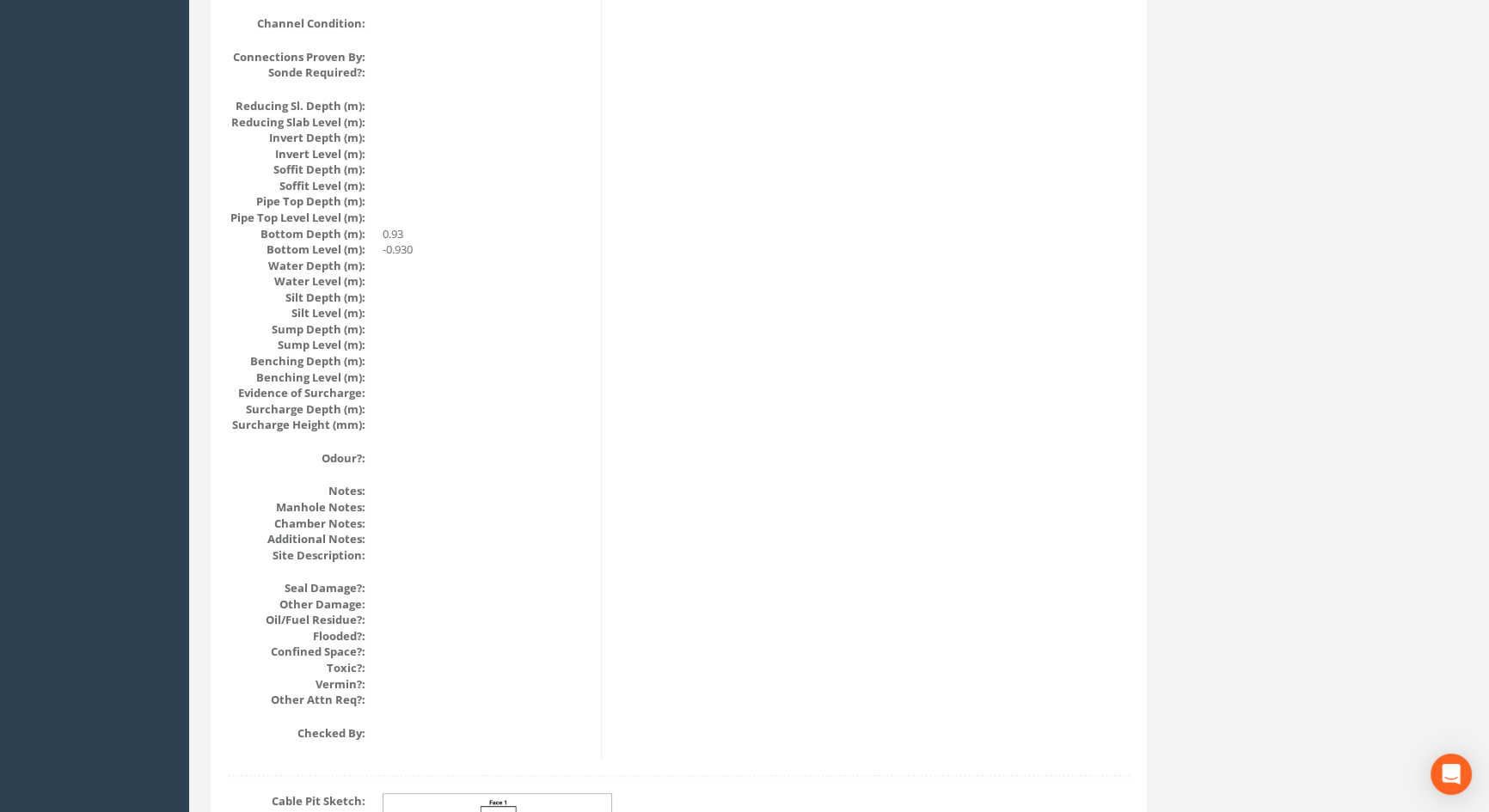
scroll to position [1838, 0]
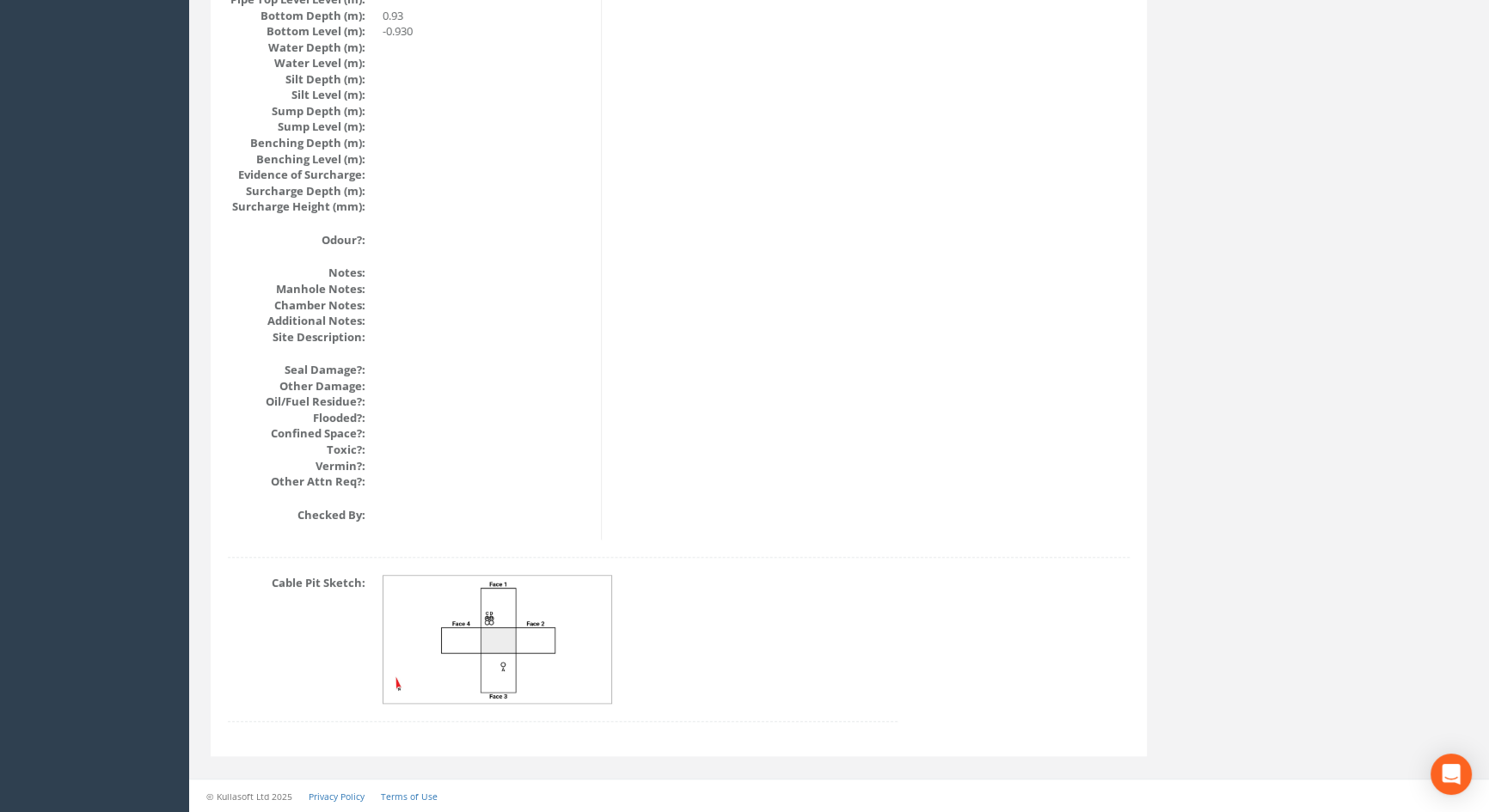
click at [510, 647] on img at bounding box center [498, 640] width 230 height 128
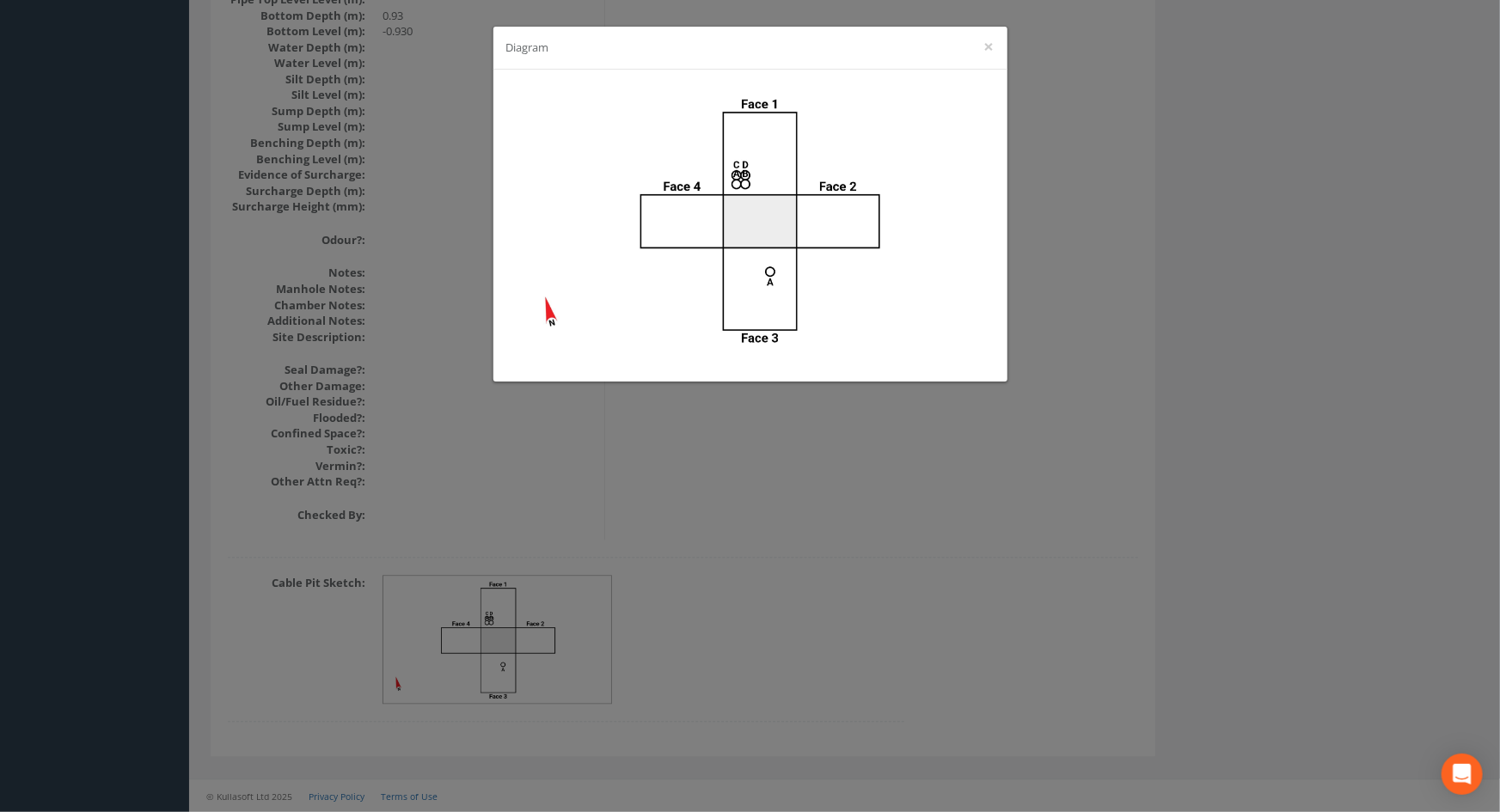
click at [849, 624] on div "Diagram ×" at bounding box center [750, 406] width 1500 height 812
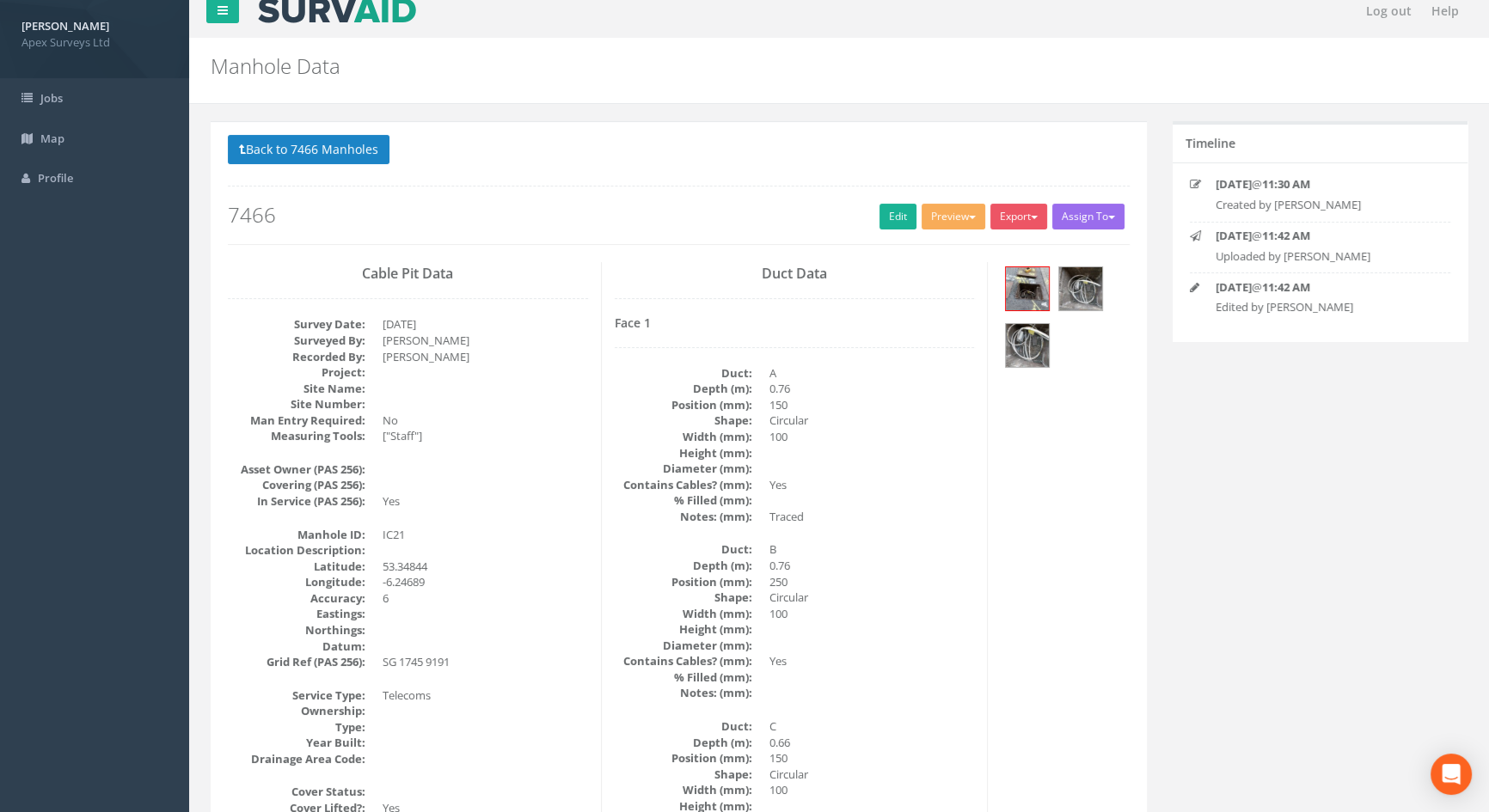
scroll to position [0, 0]
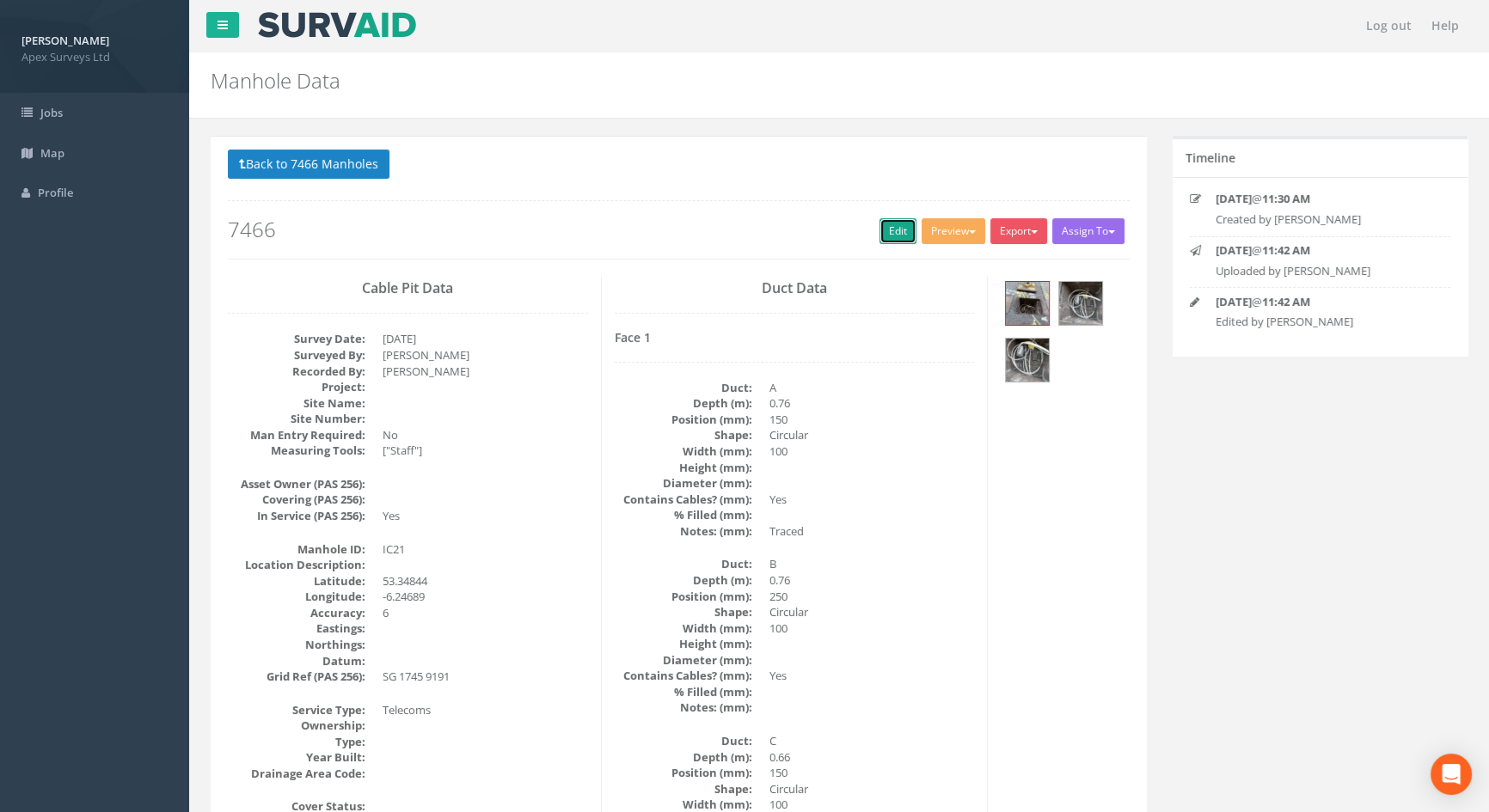
drag, startPoint x: 873, startPoint y: 231, endPoint x: 116, endPoint y: 224, distance: 757.0
click at [880, 231] on link "Edit" at bounding box center [898, 231] width 37 height 26
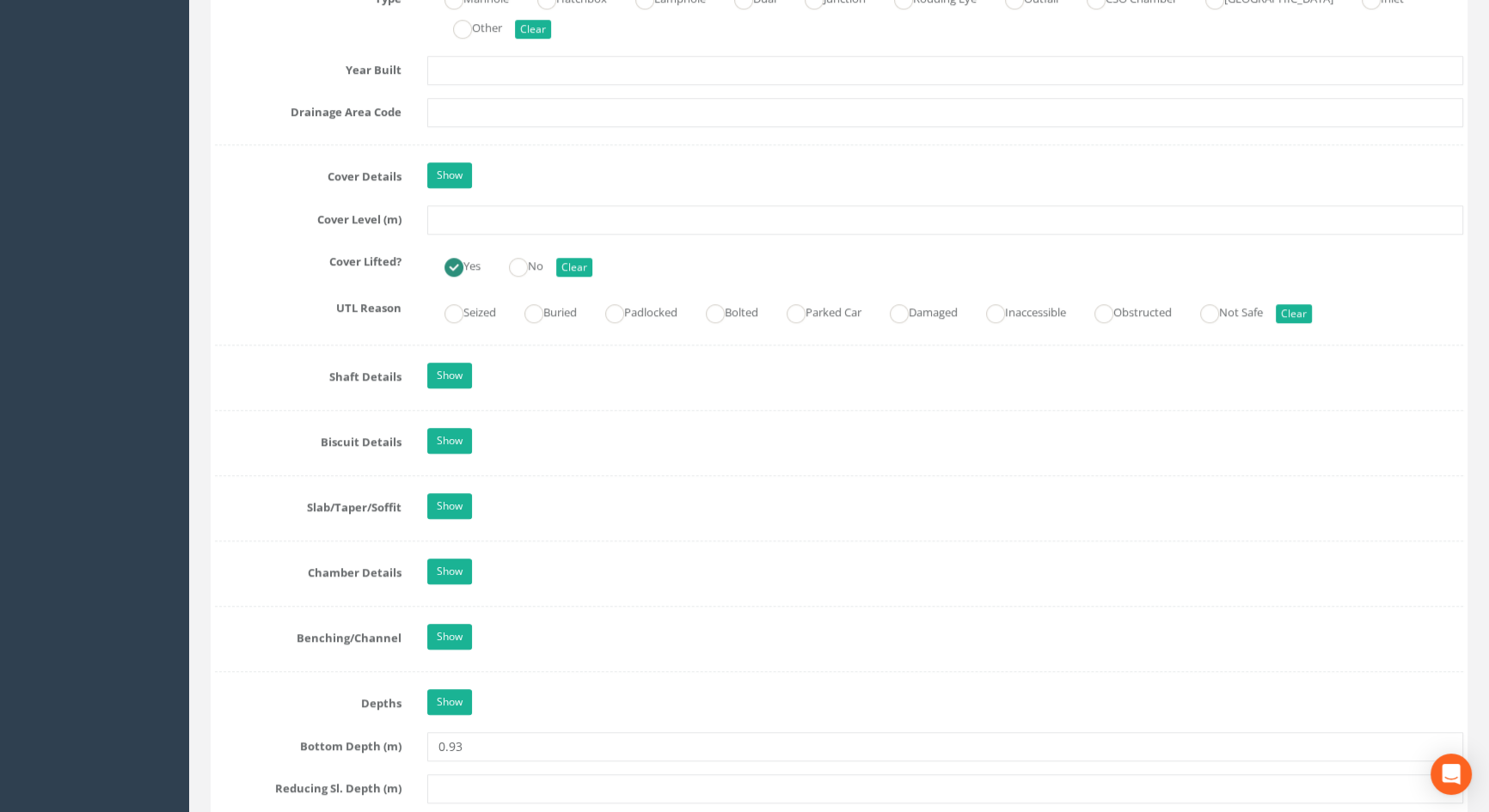
scroll to position [1484, 0]
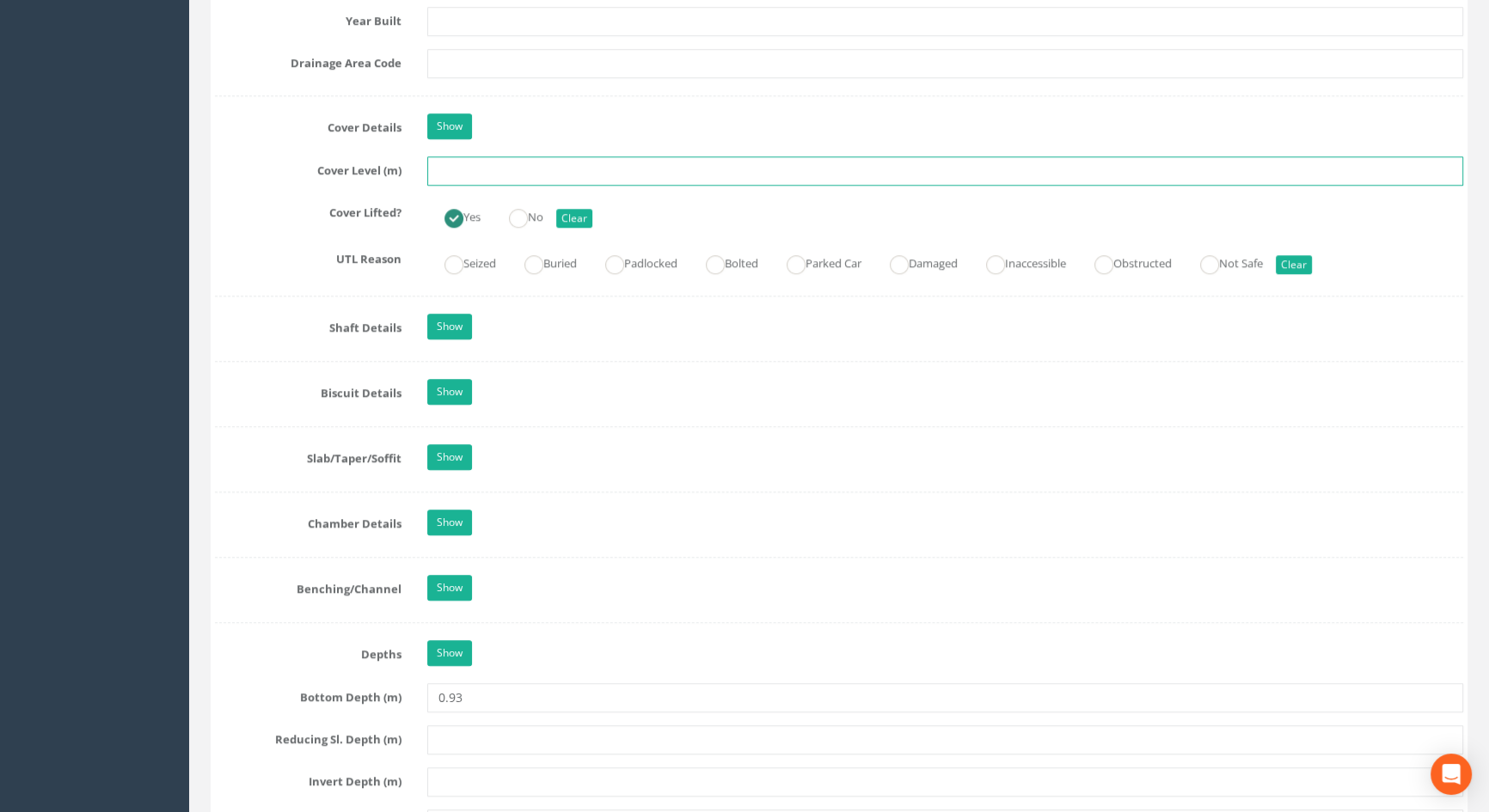
click at [444, 186] on input "text" at bounding box center [945, 171] width 1036 height 29
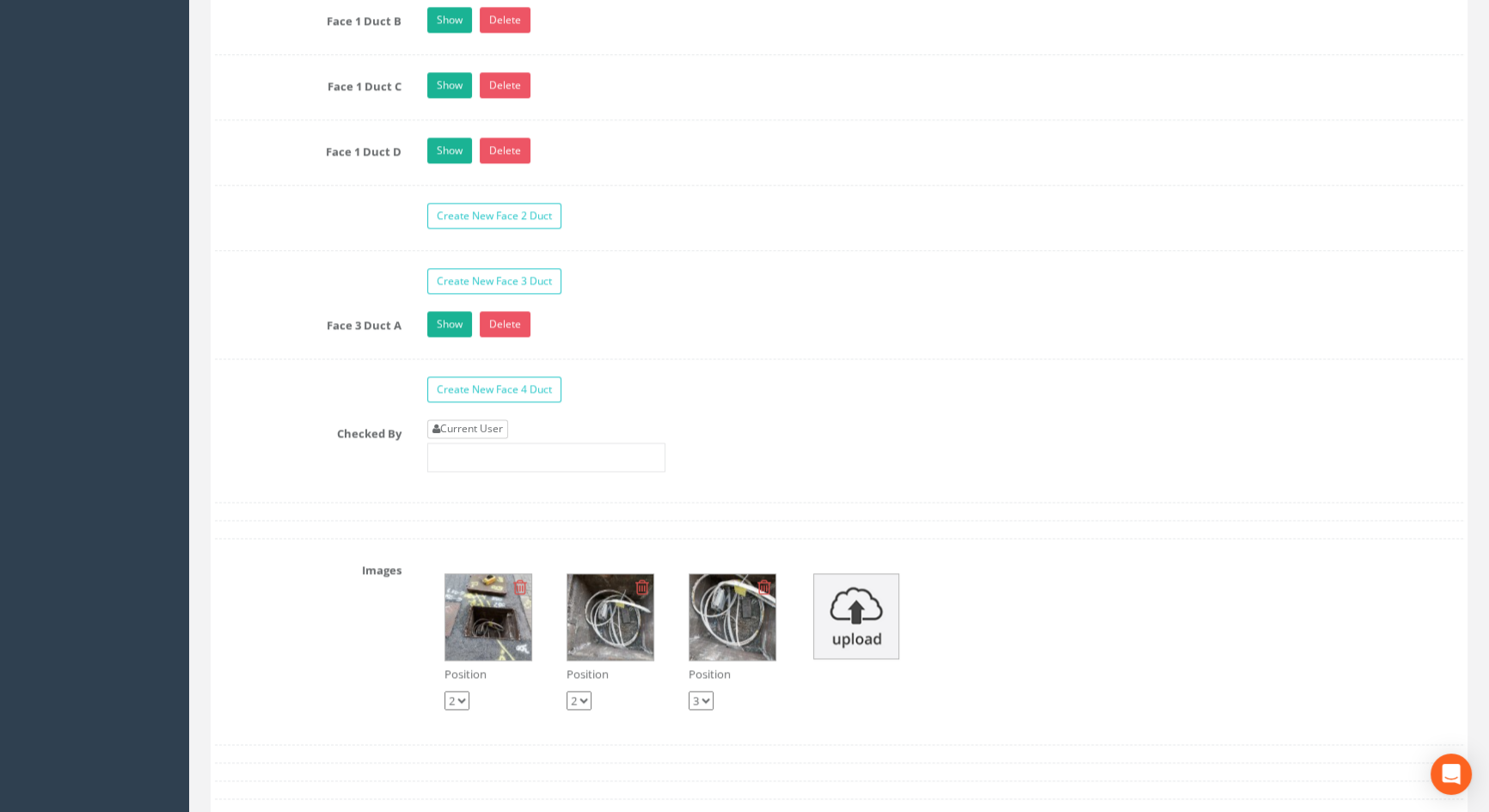
scroll to position [2969, 0]
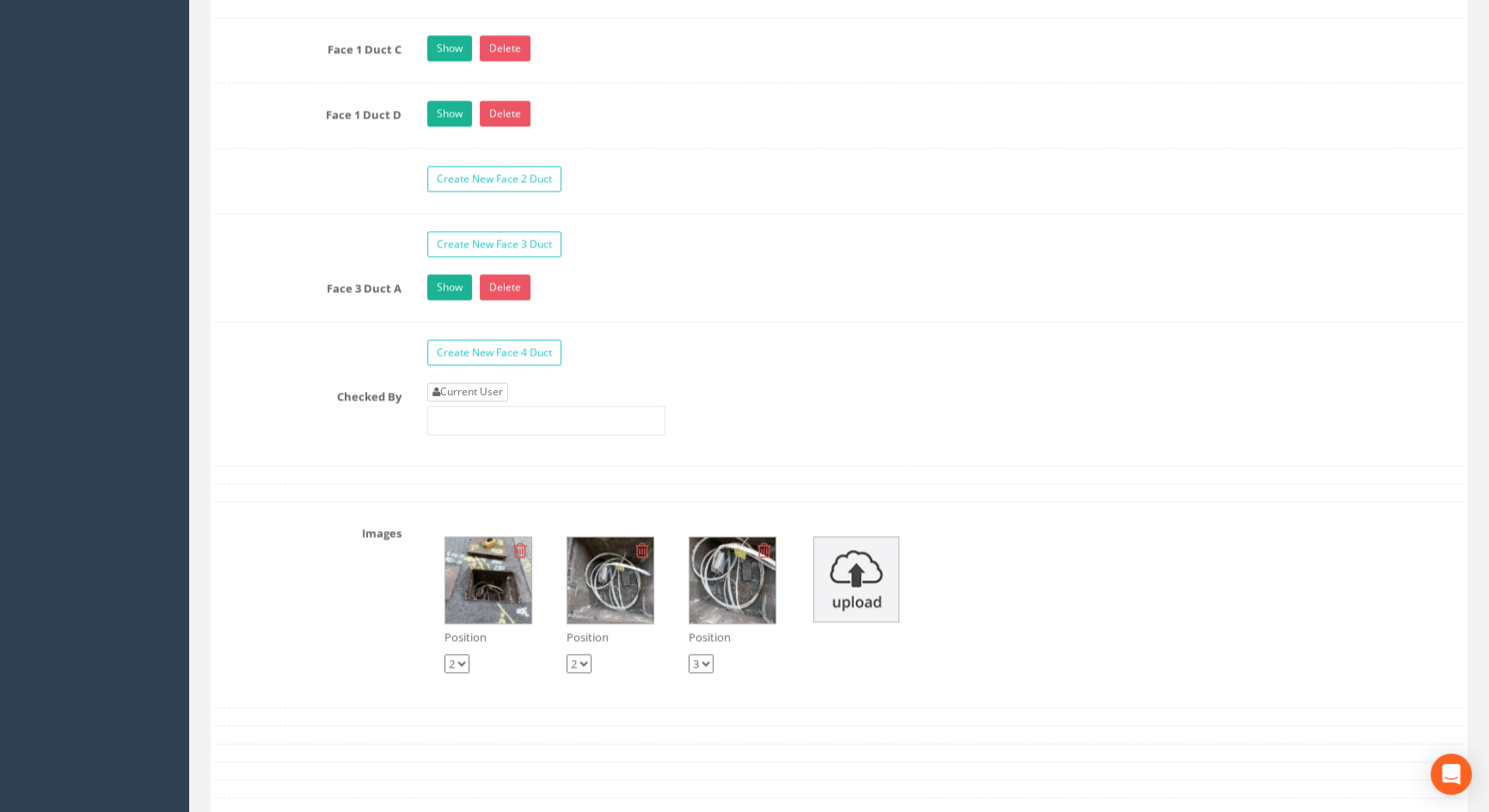
type input "3.64"
click at [474, 401] on link "Current User" at bounding box center [468, 391] width 81 height 19
type input "[PERSON_NAME]"
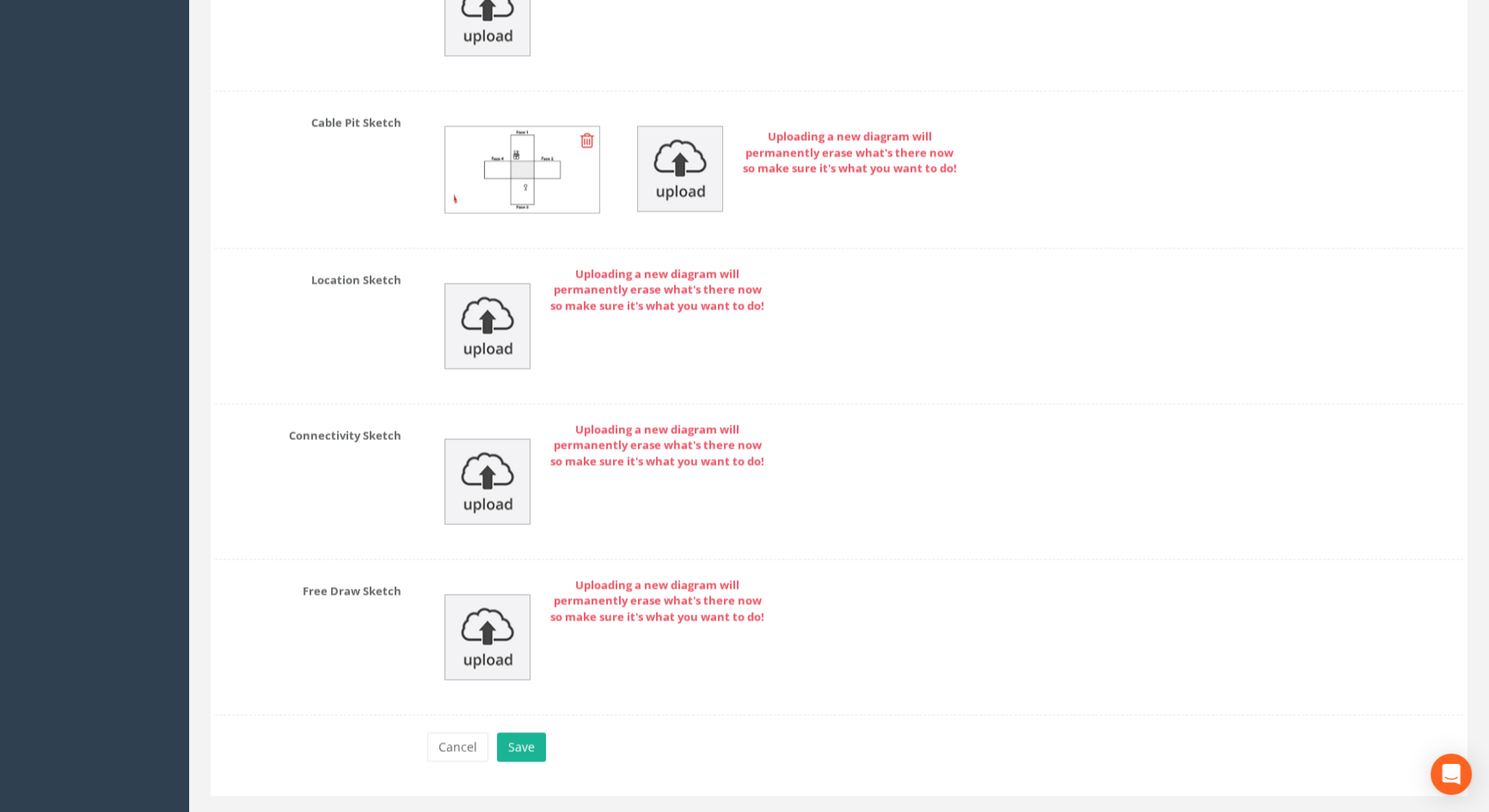
scroll to position [4033, 0]
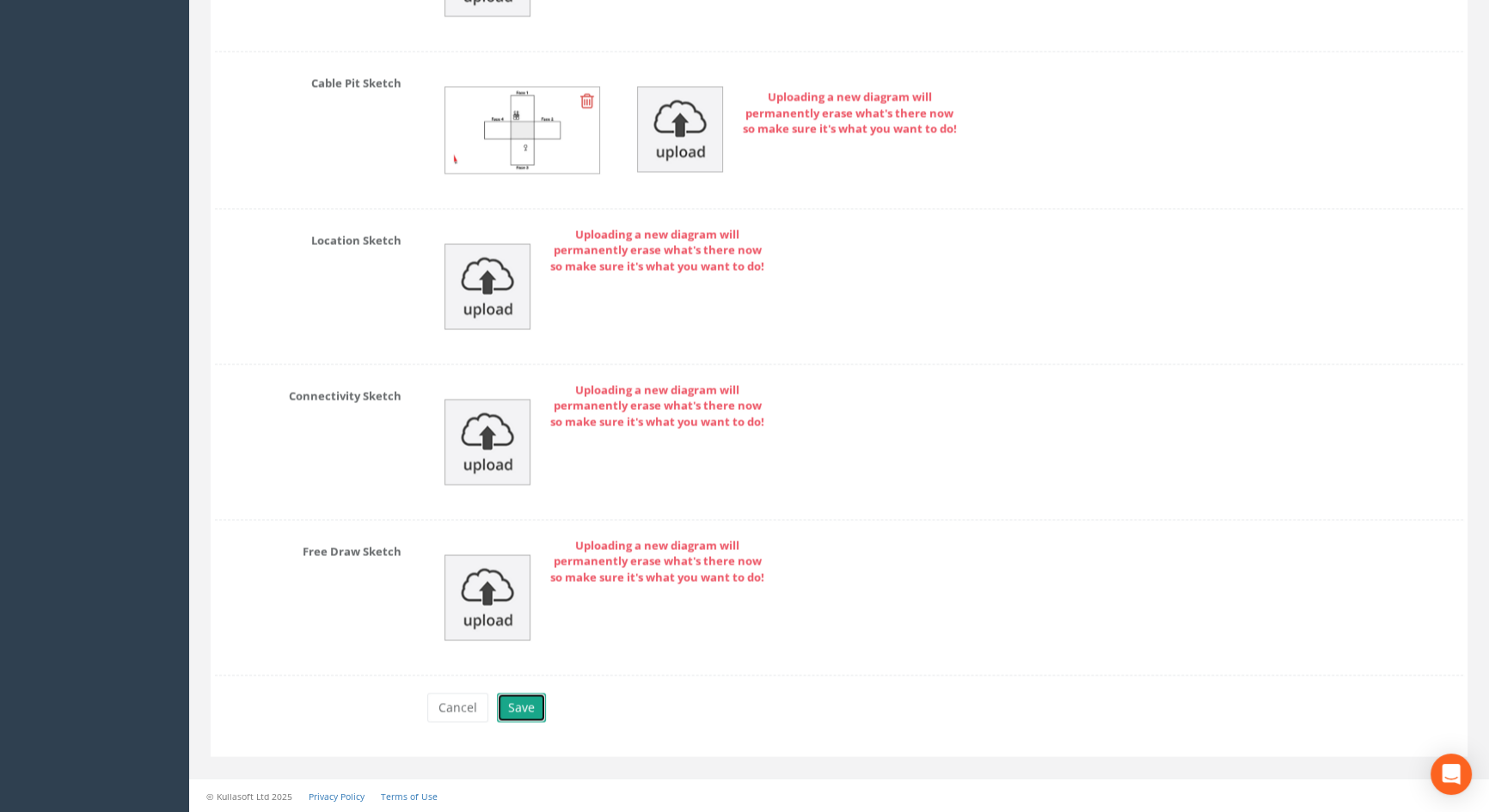
click at [507, 705] on button "Save" at bounding box center [521, 707] width 49 height 29
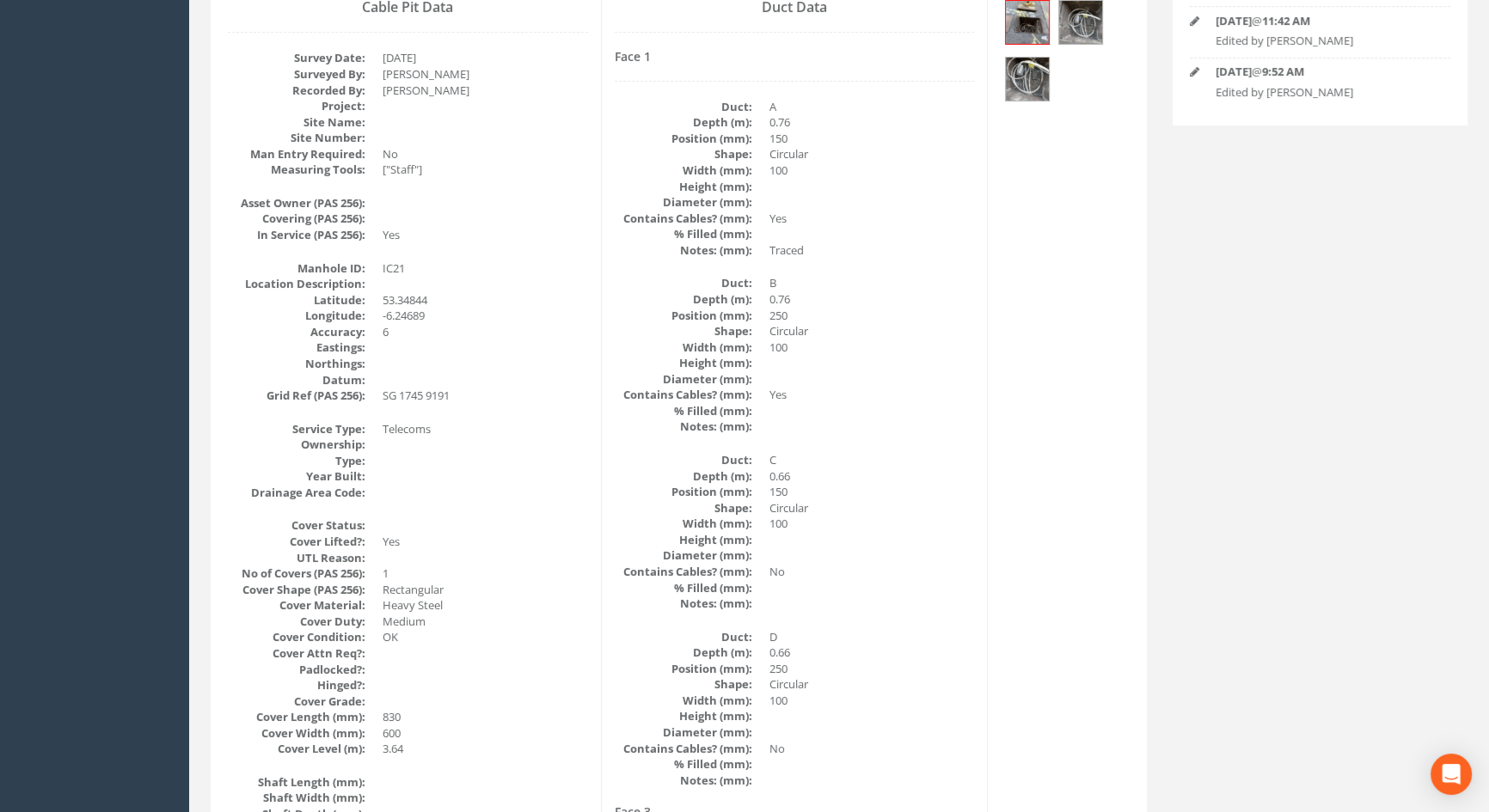
scroll to position [120, 0]
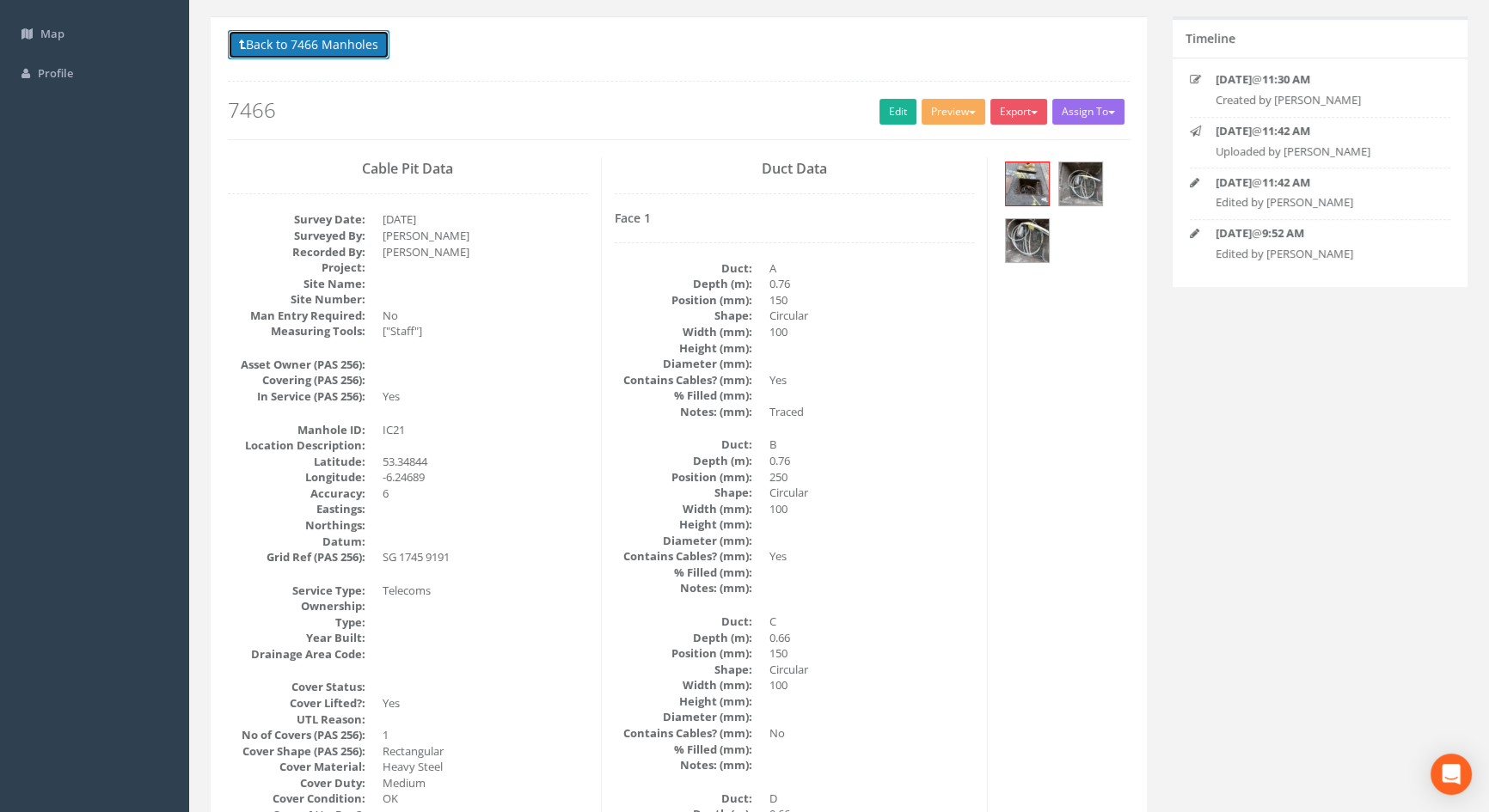
click at [339, 47] on button "Back to 7466 Manholes" at bounding box center [308, 44] width 161 height 29
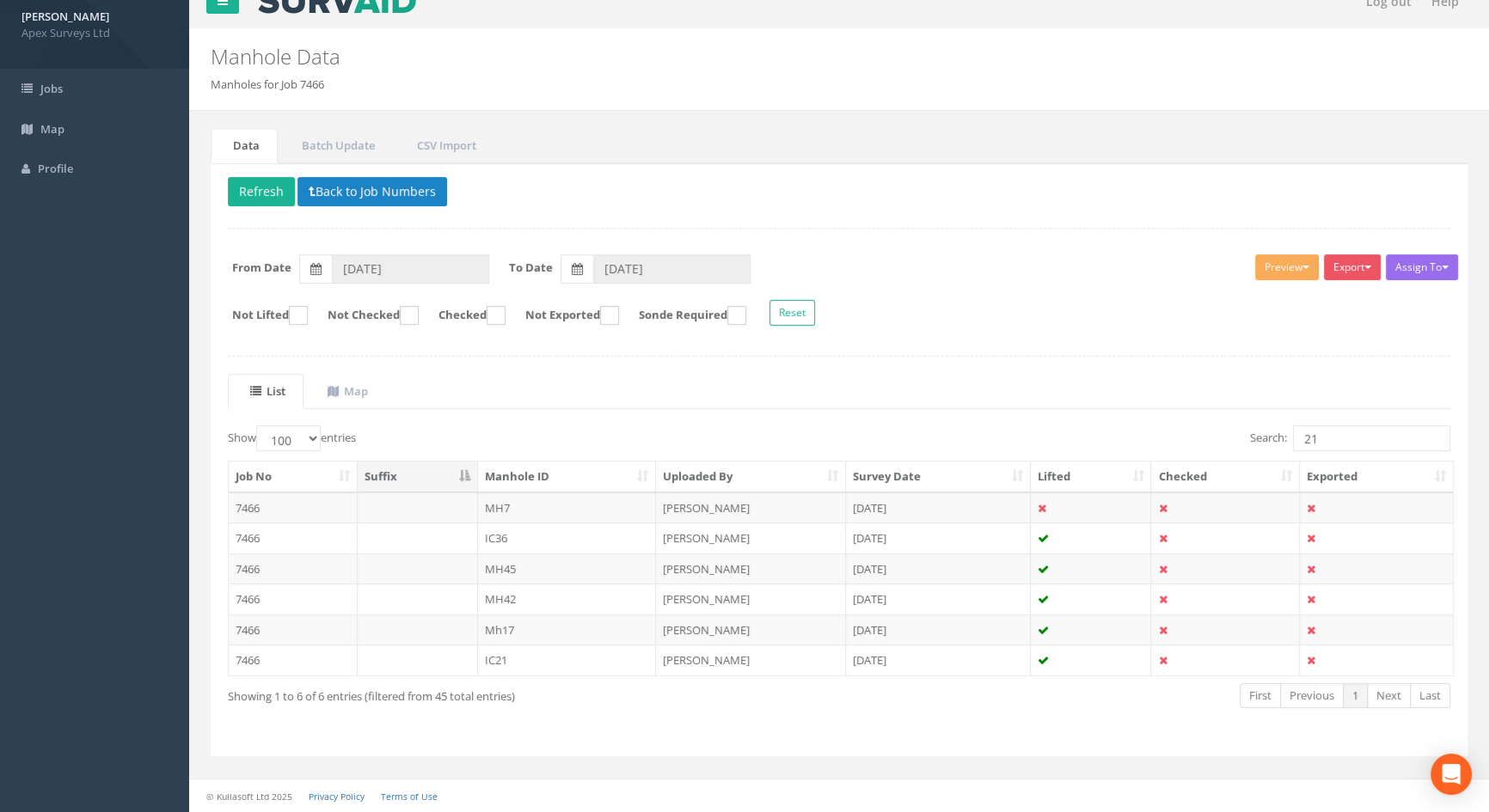
scroll to position [23, 0]
drag, startPoint x: 1324, startPoint y: 437, endPoint x: 1238, endPoint y: 432, distance: 86.1
click at [1238, 432] on div "Search: 21" at bounding box center [1151, 442] width 598 height 30
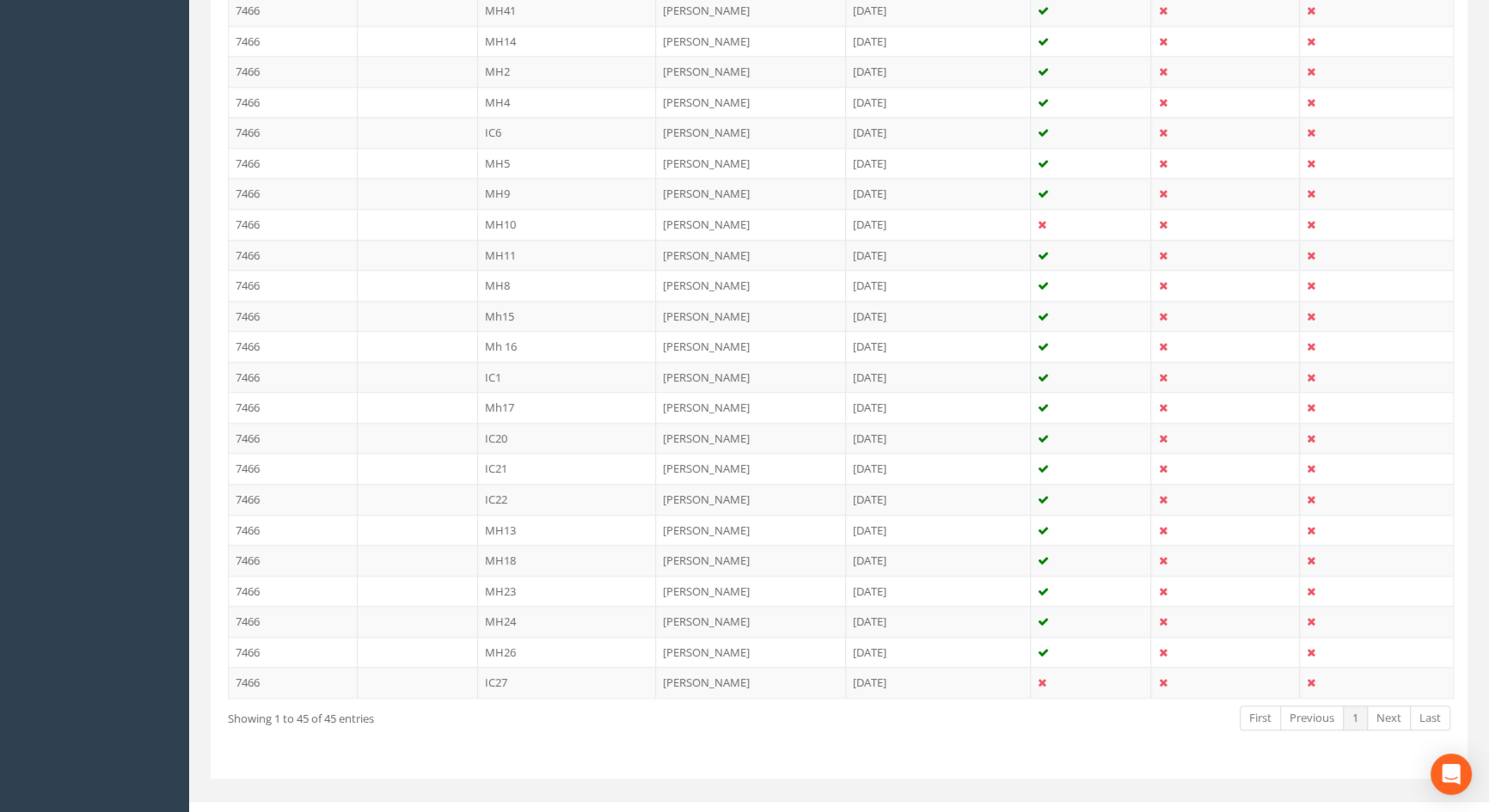
scroll to position [1195, 0]
type input "20"
click at [490, 437] on td "IC20" at bounding box center [567, 437] width 178 height 31
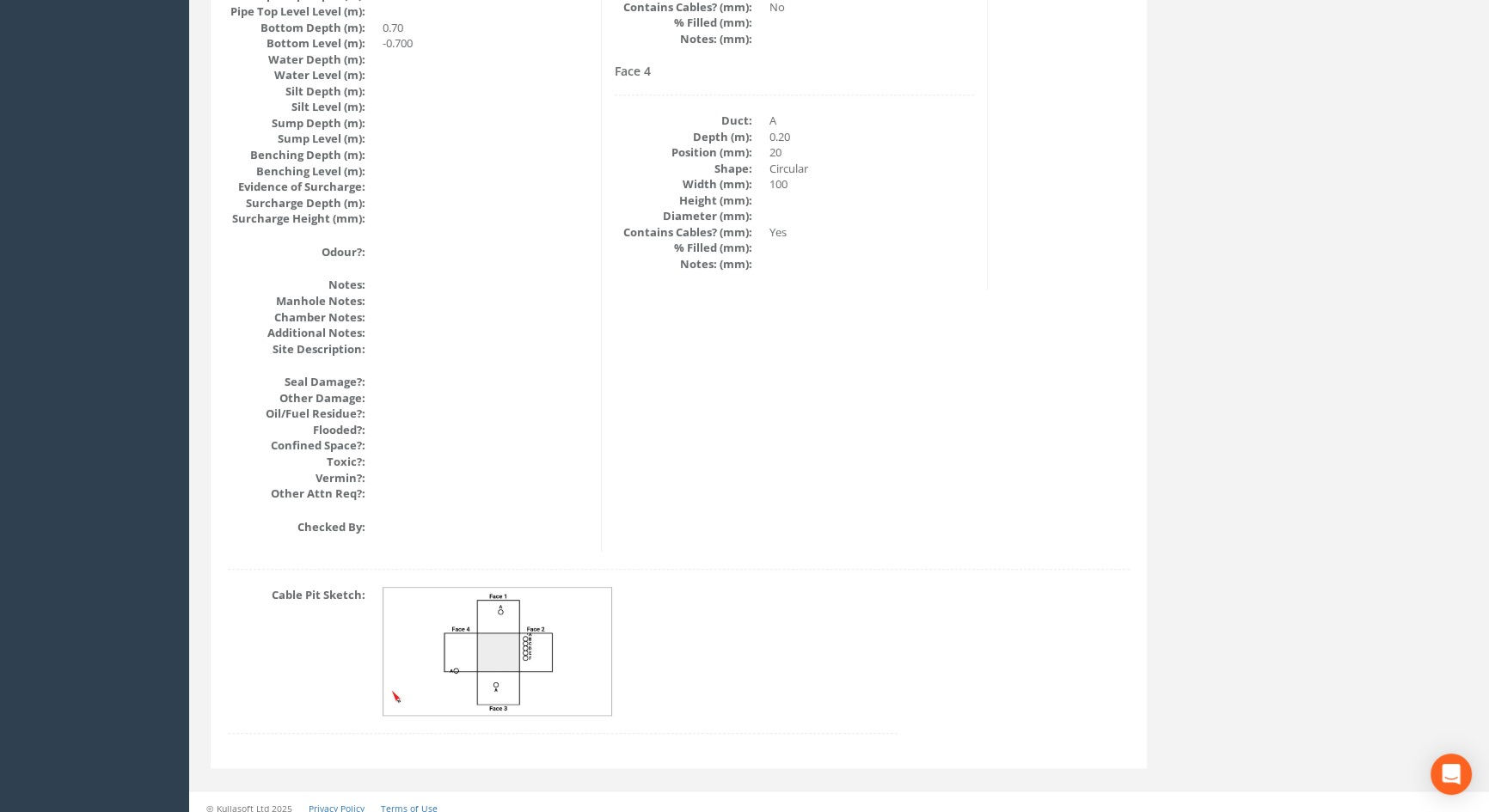
scroll to position [1838, 0]
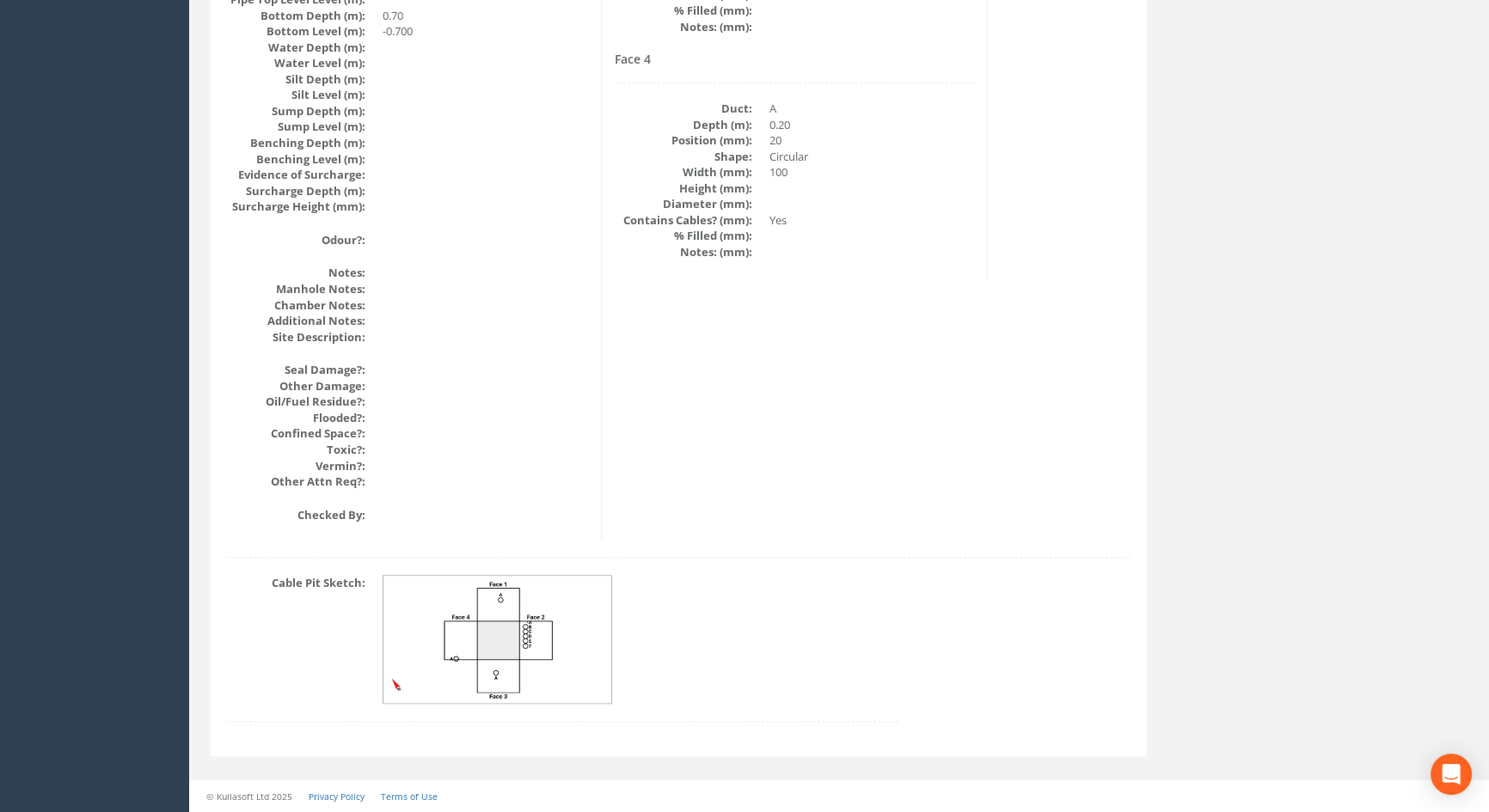
click at [542, 652] on img at bounding box center [498, 640] width 230 height 128
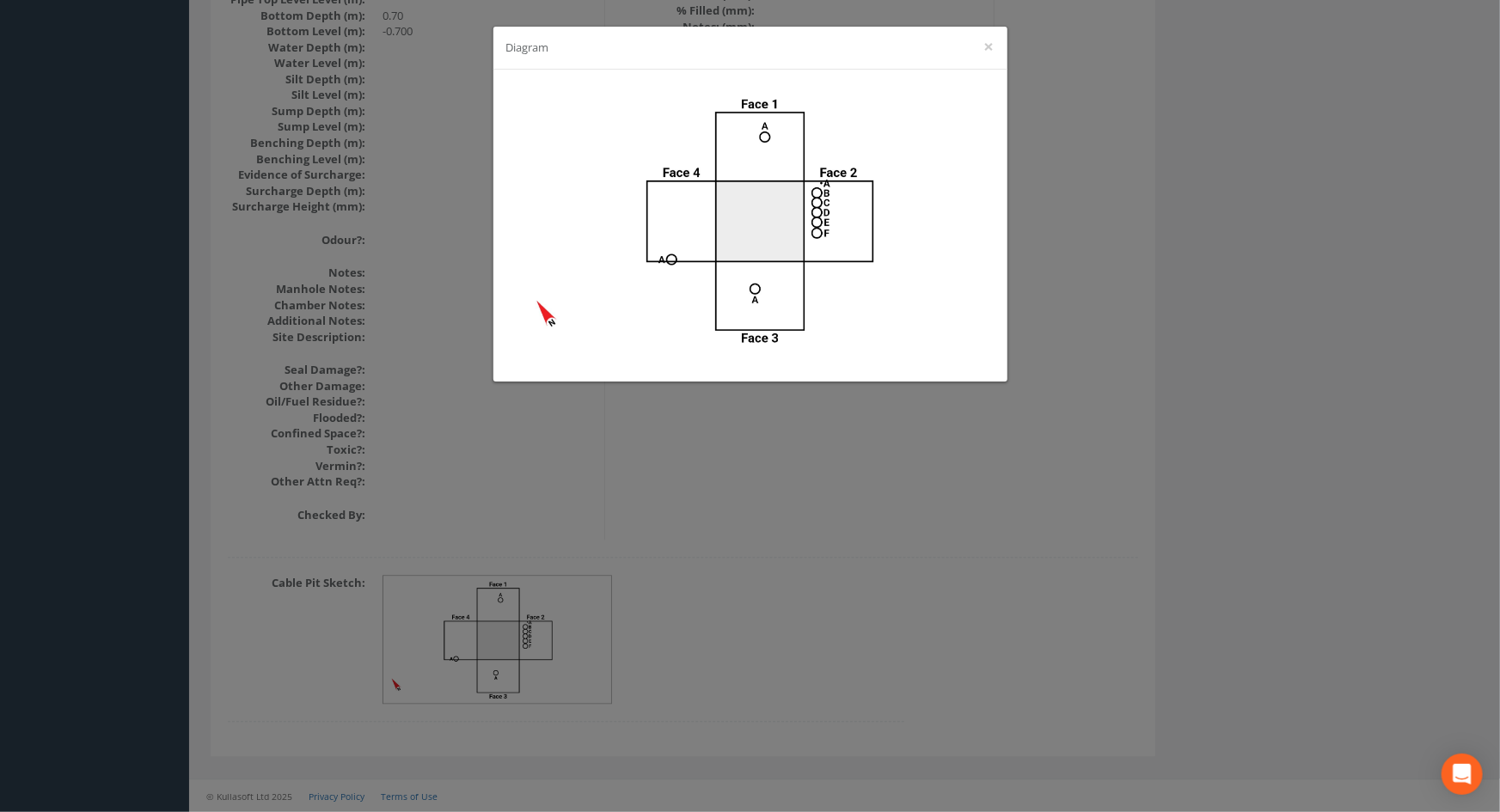
click at [902, 554] on div "Diagram ×" at bounding box center [750, 406] width 1500 height 812
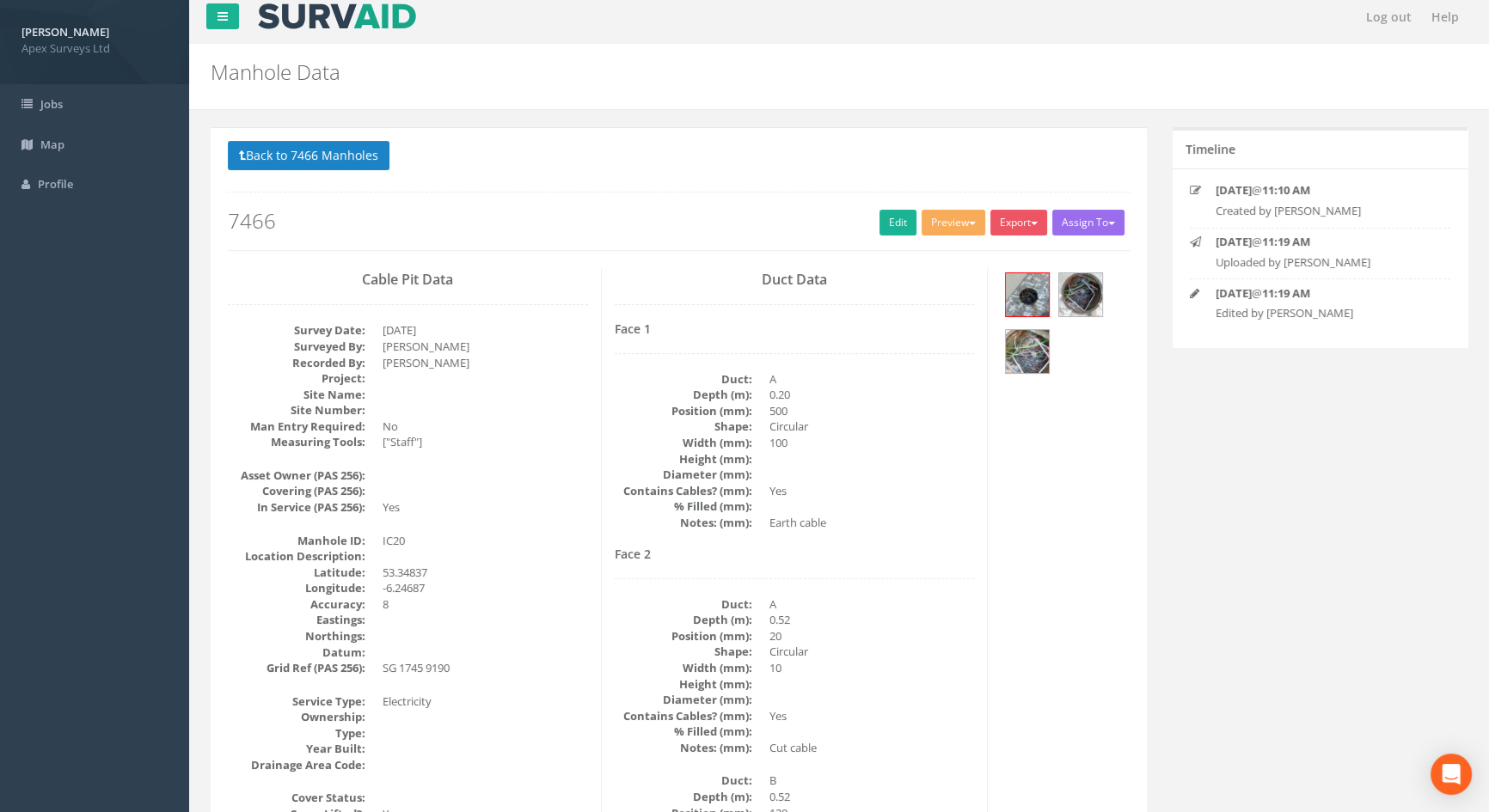
scroll to position [0, 0]
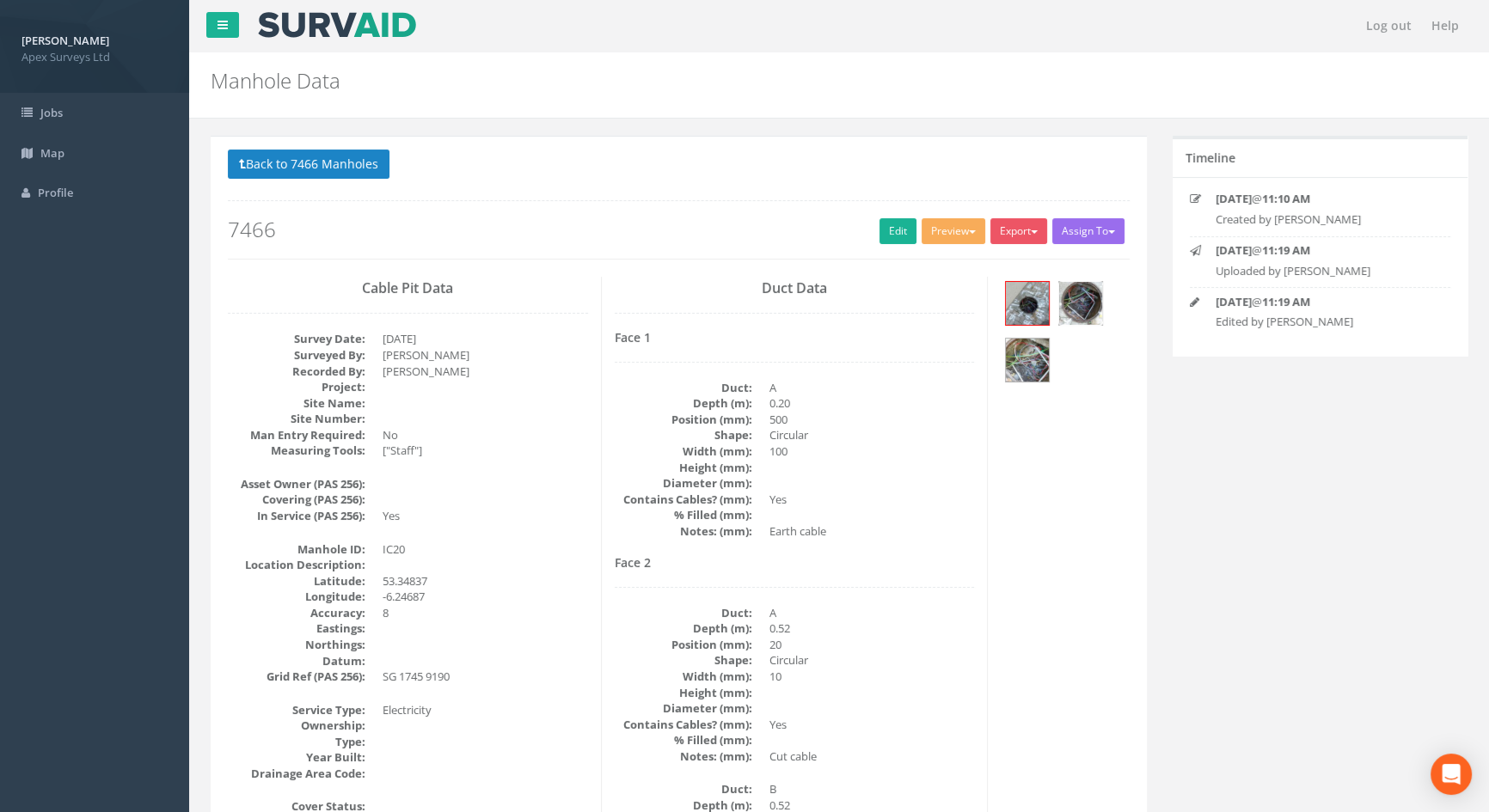
click at [1073, 301] on img at bounding box center [1081, 304] width 43 height 43
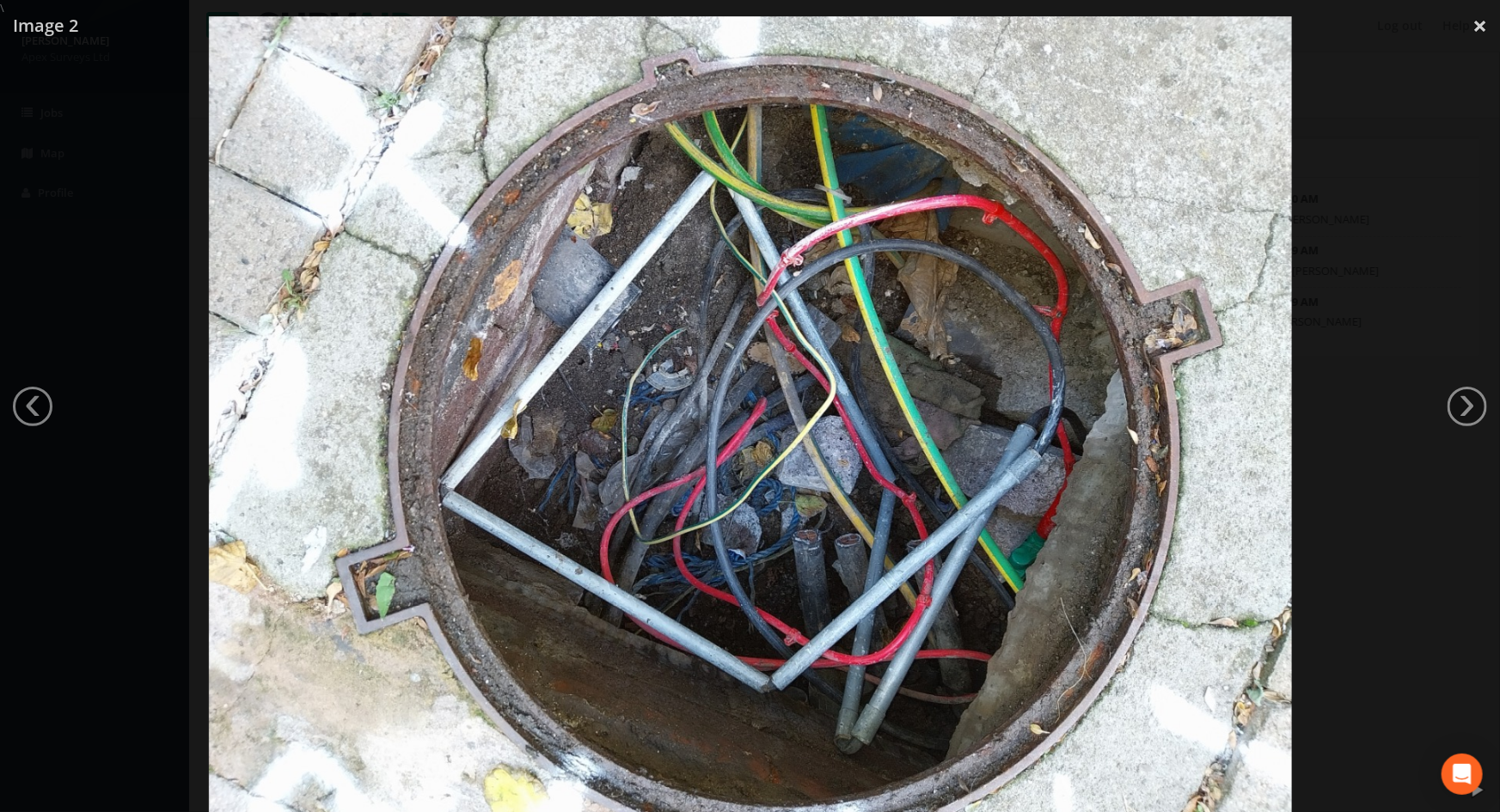
click at [1452, 192] on div at bounding box center [750, 422] width 1500 height 812
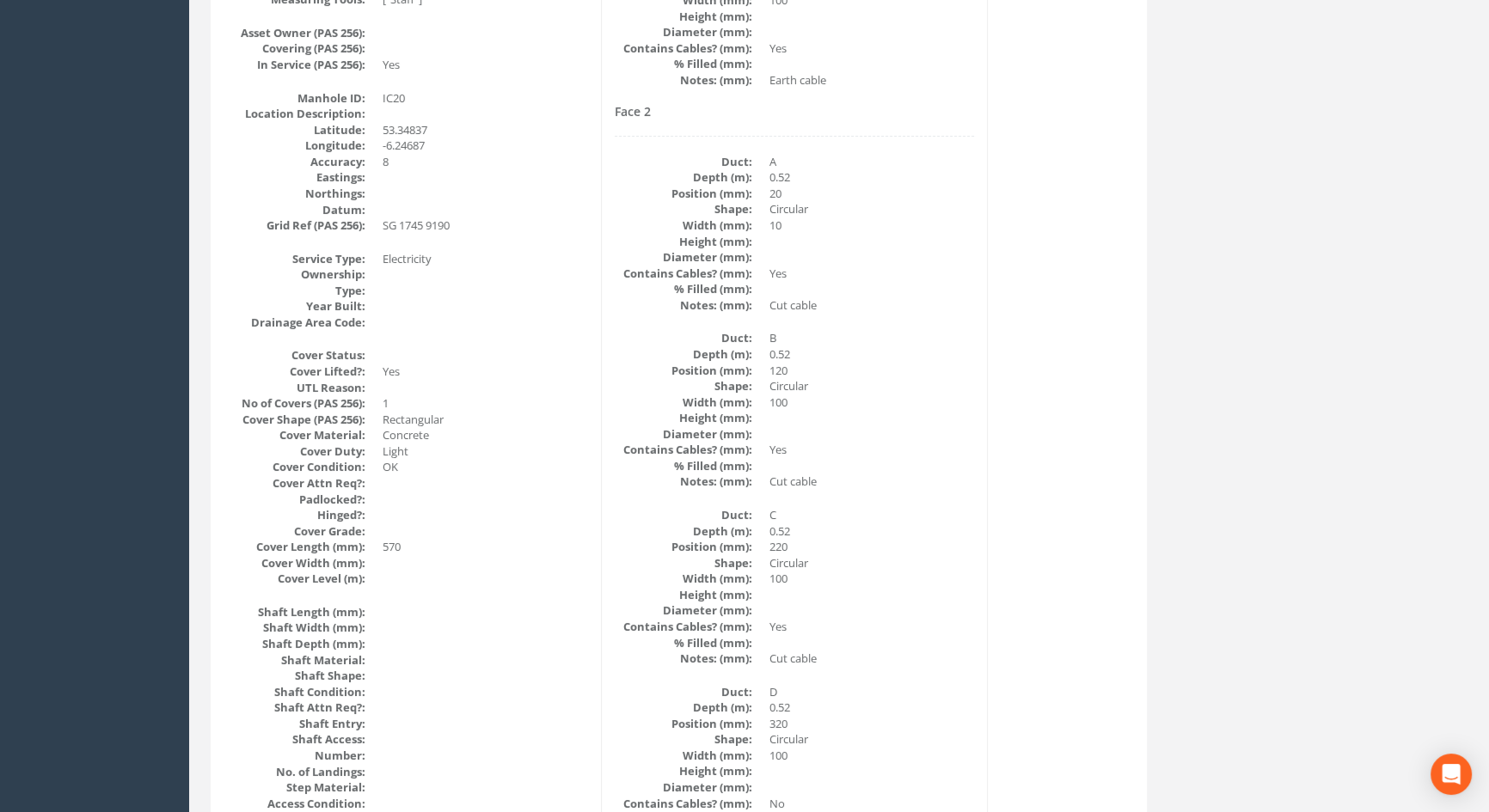
scroll to position [197, 0]
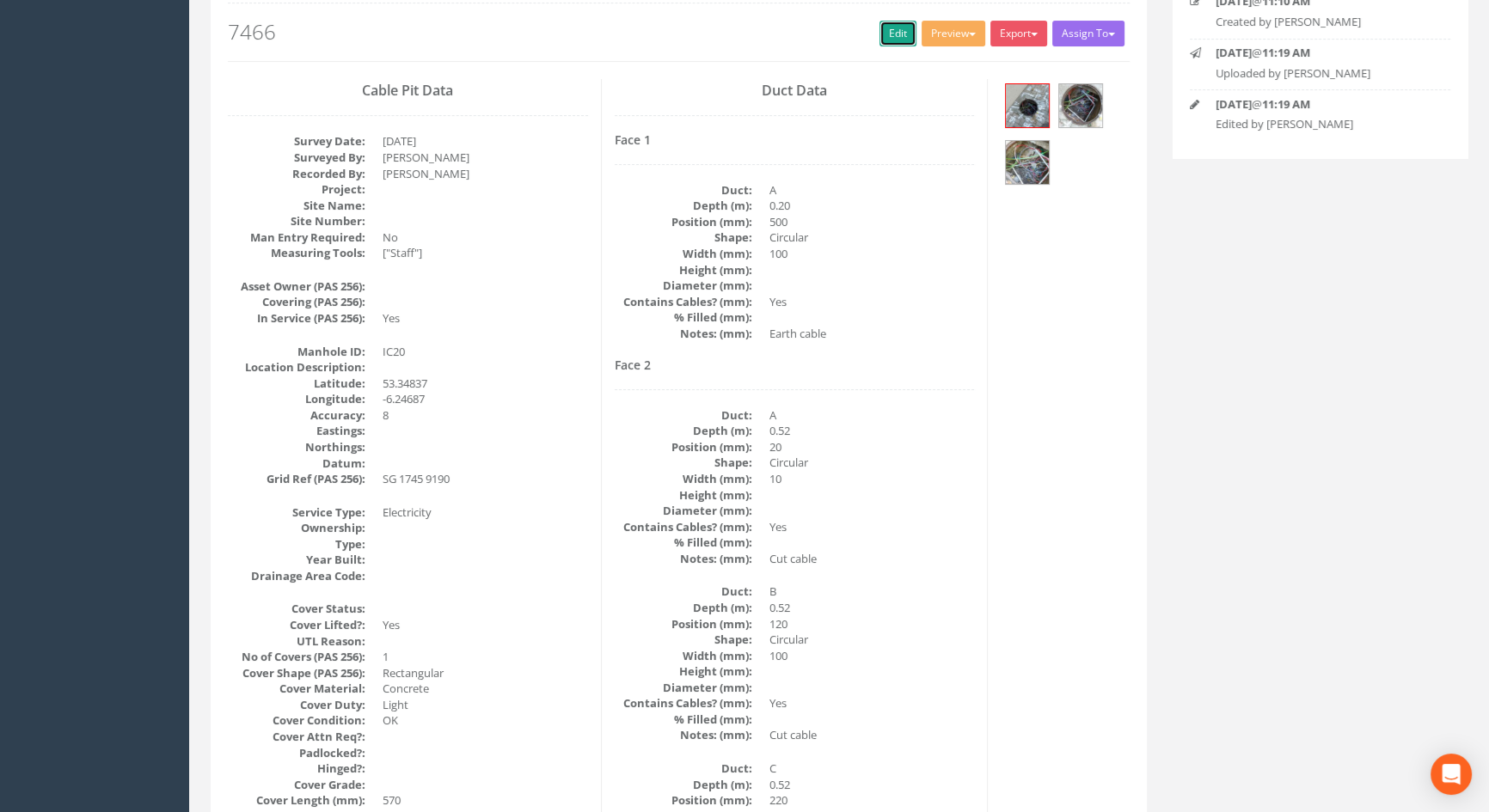
click at [890, 32] on link "Edit" at bounding box center [898, 33] width 37 height 26
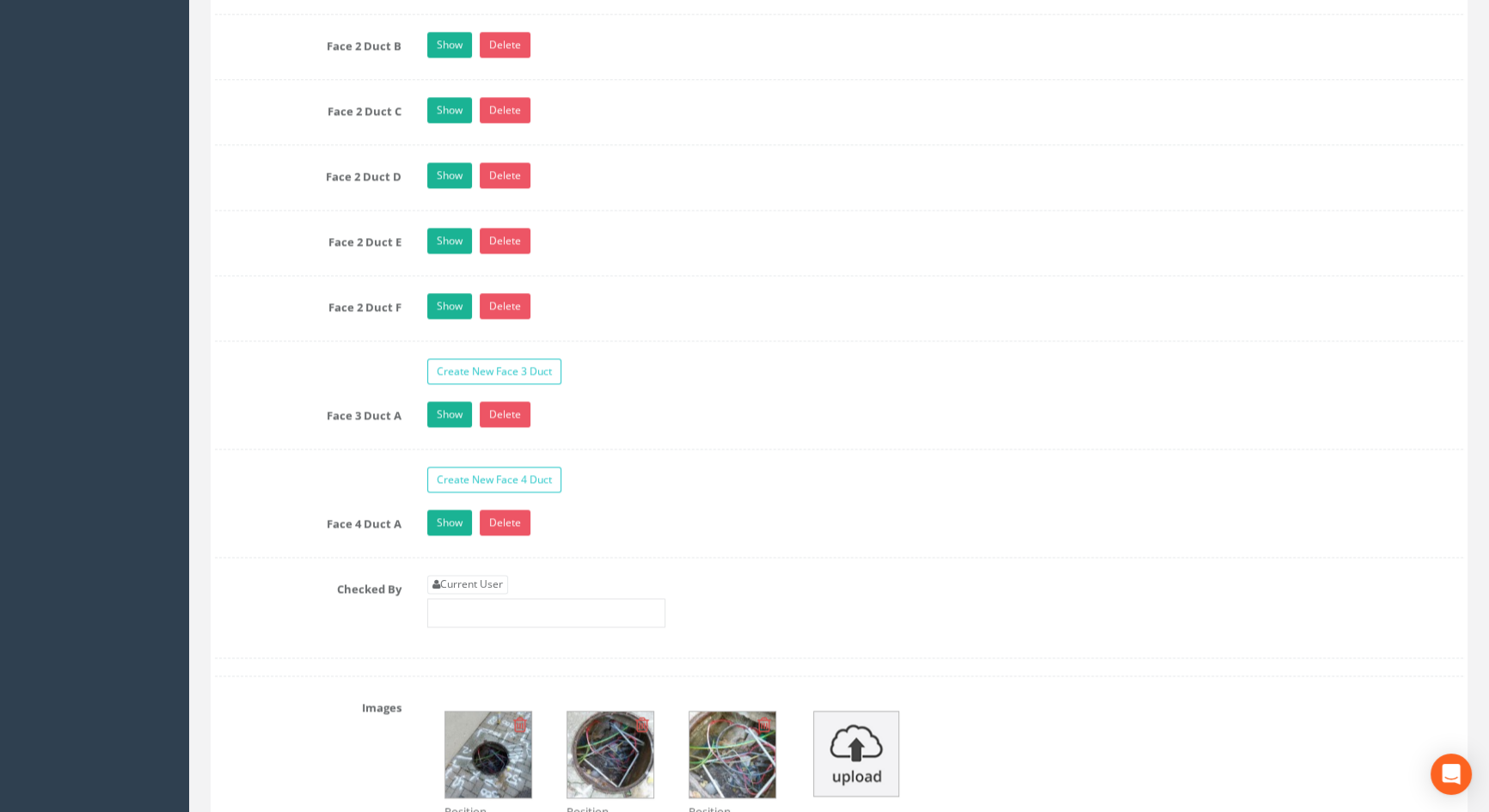
scroll to position [3092, 0]
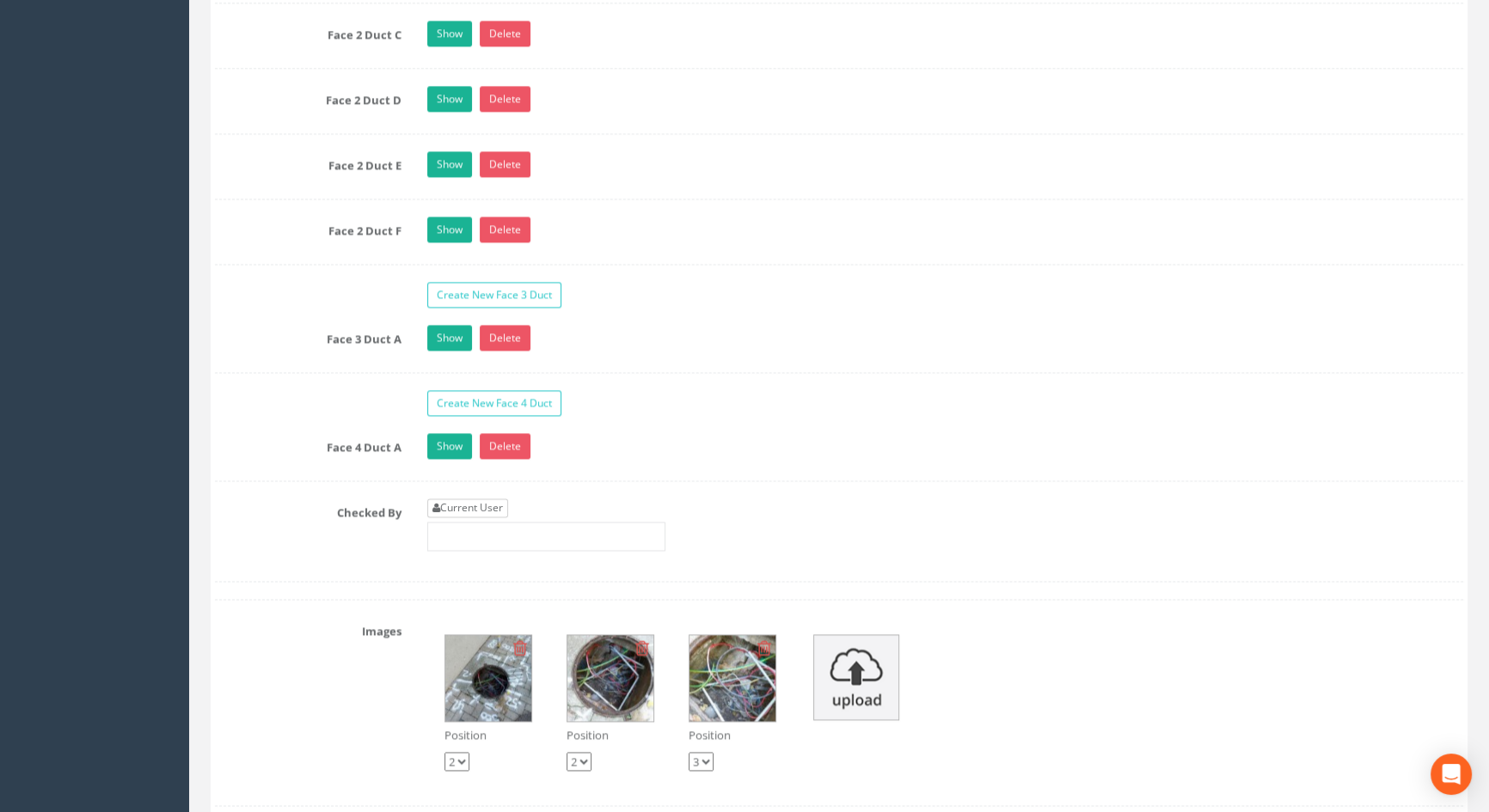
type input "3.74"
click at [489, 517] on link "Current User" at bounding box center [468, 507] width 81 height 19
type input "[PERSON_NAME]"
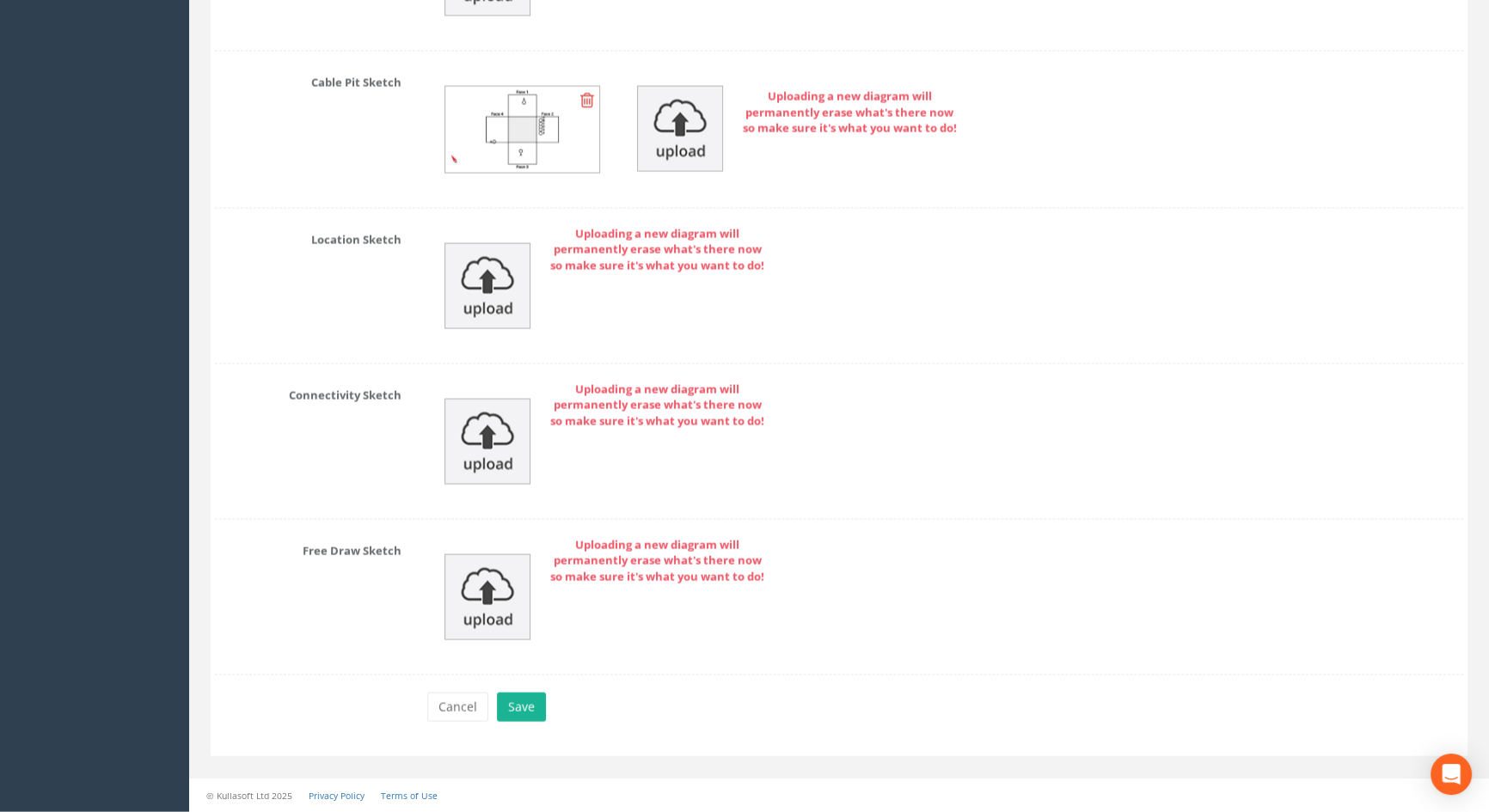
scroll to position [4254, 0]
click at [525, 705] on button "Save" at bounding box center [521, 707] width 49 height 29
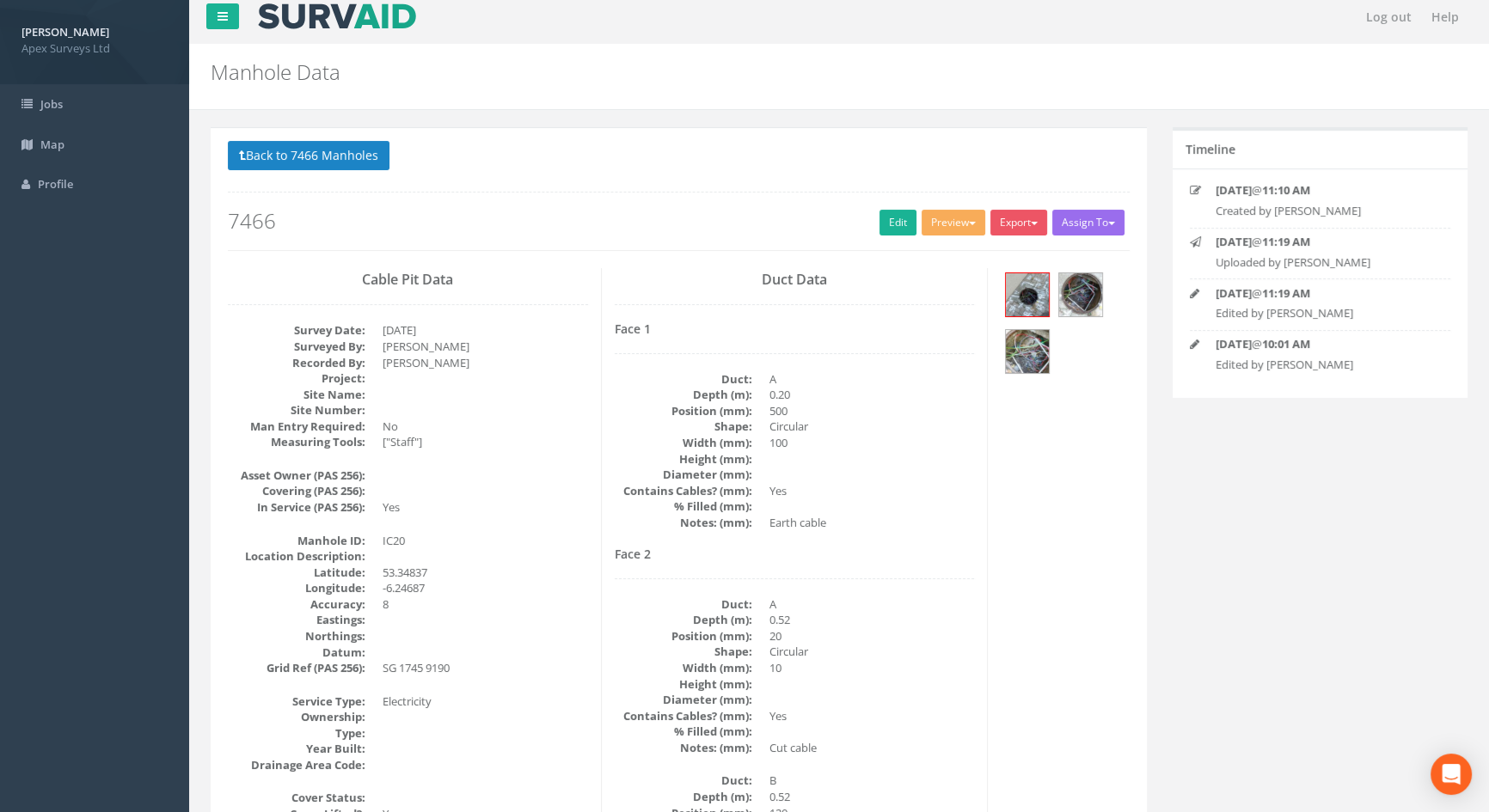
scroll to position [0, 0]
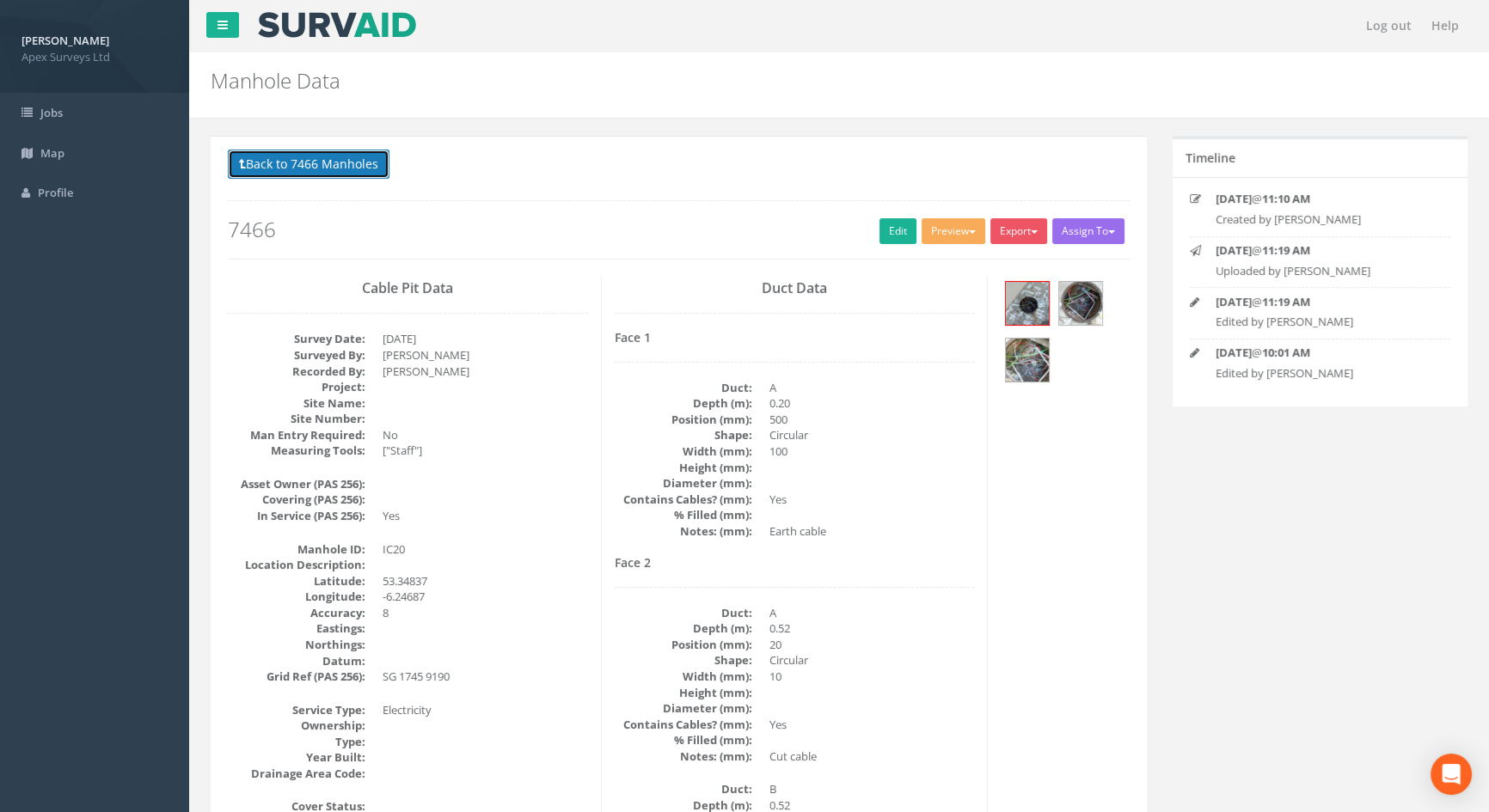
click at [320, 171] on button "Back to 7466 Manholes" at bounding box center [308, 164] width 161 height 29
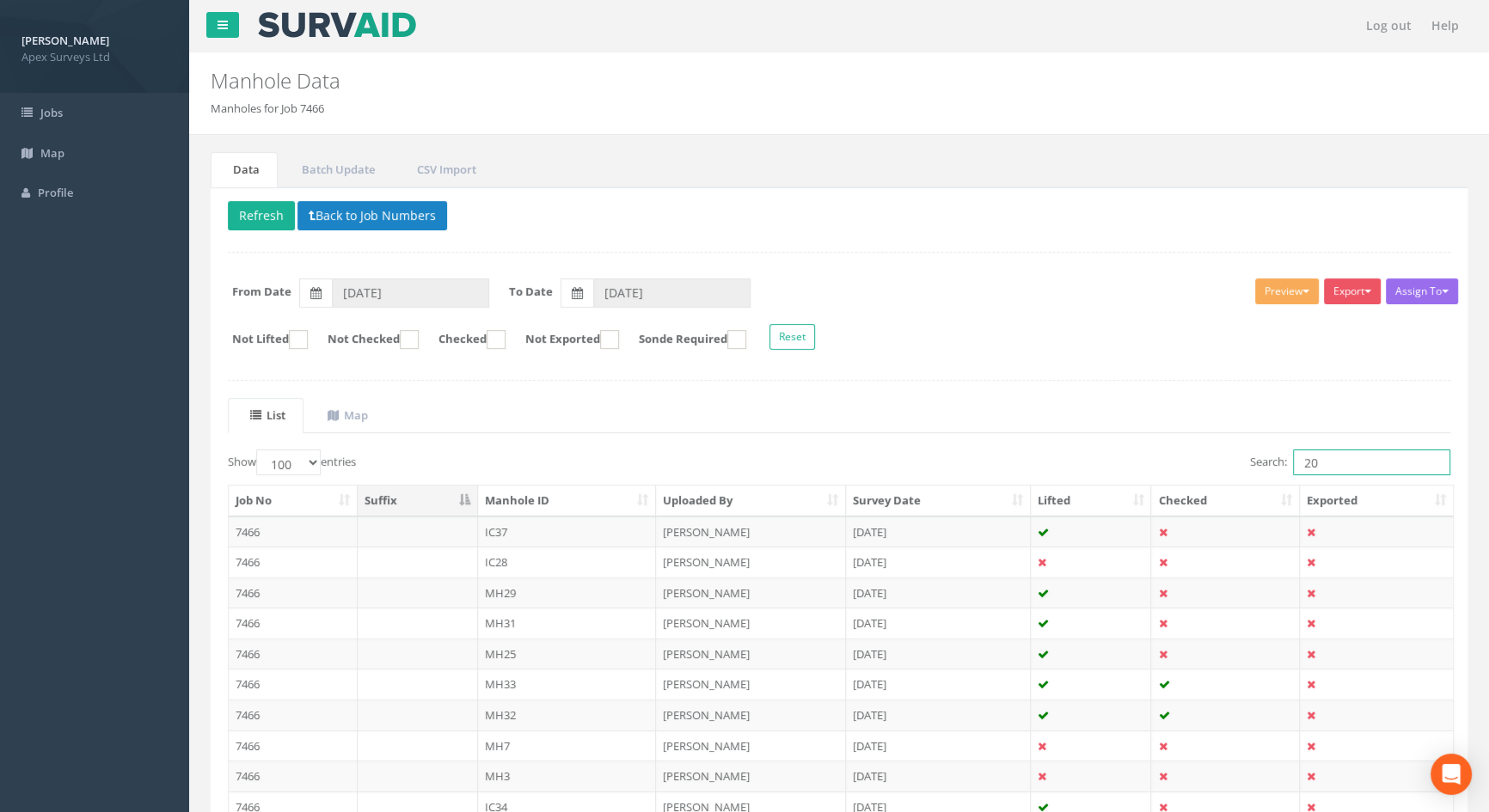
drag, startPoint x: 1323, startPoint y: 453, endPoint x: 1194, endPoint y: 456, distance: 129.0
click at [1196, 456] on div "Search: 20" at bounding box center [1151, 464] width 598 height 30
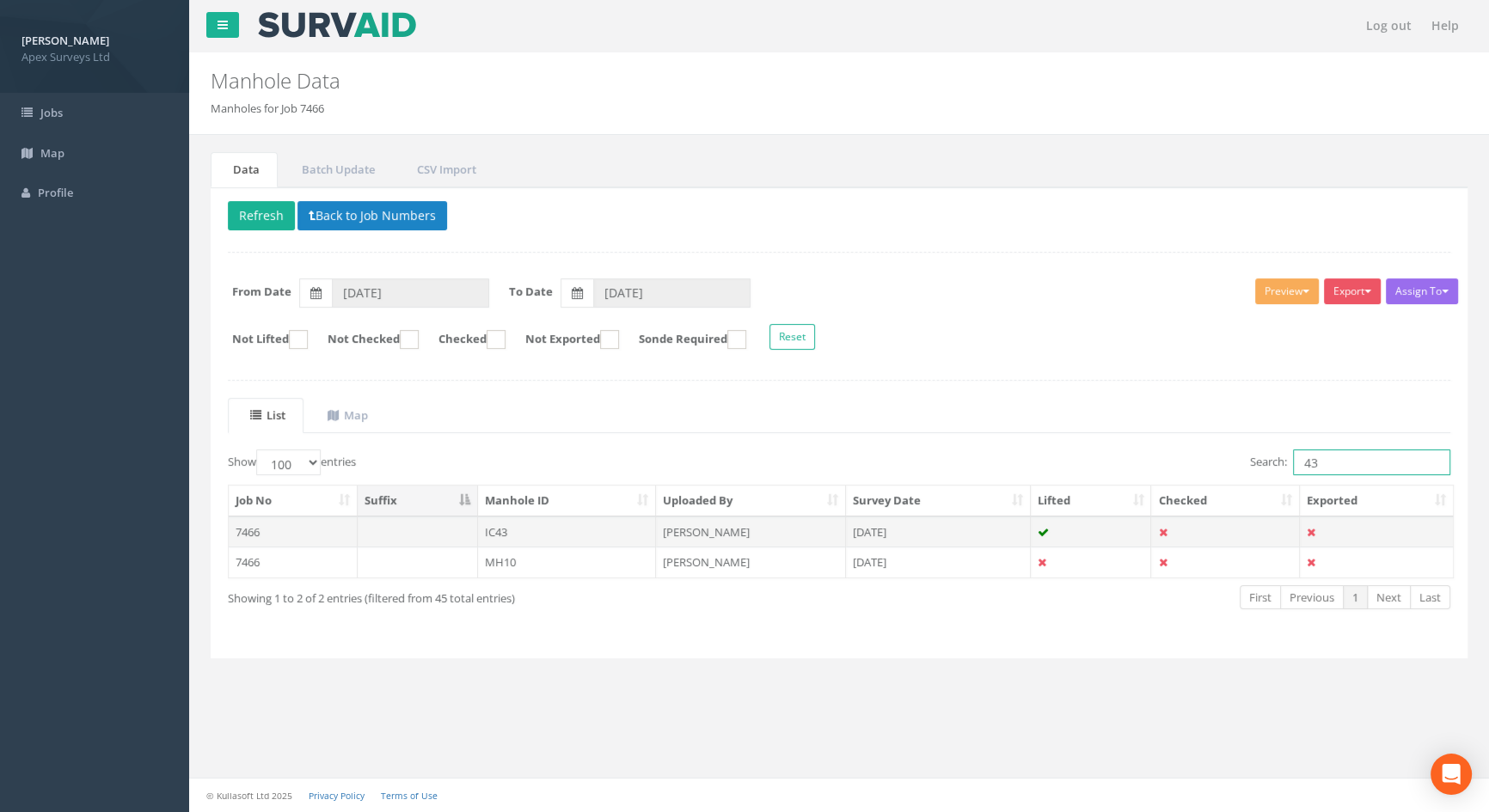
type input "43"
click at [516, 530] on td "IC43" at bounding box center [567, 532] width 178 height 31
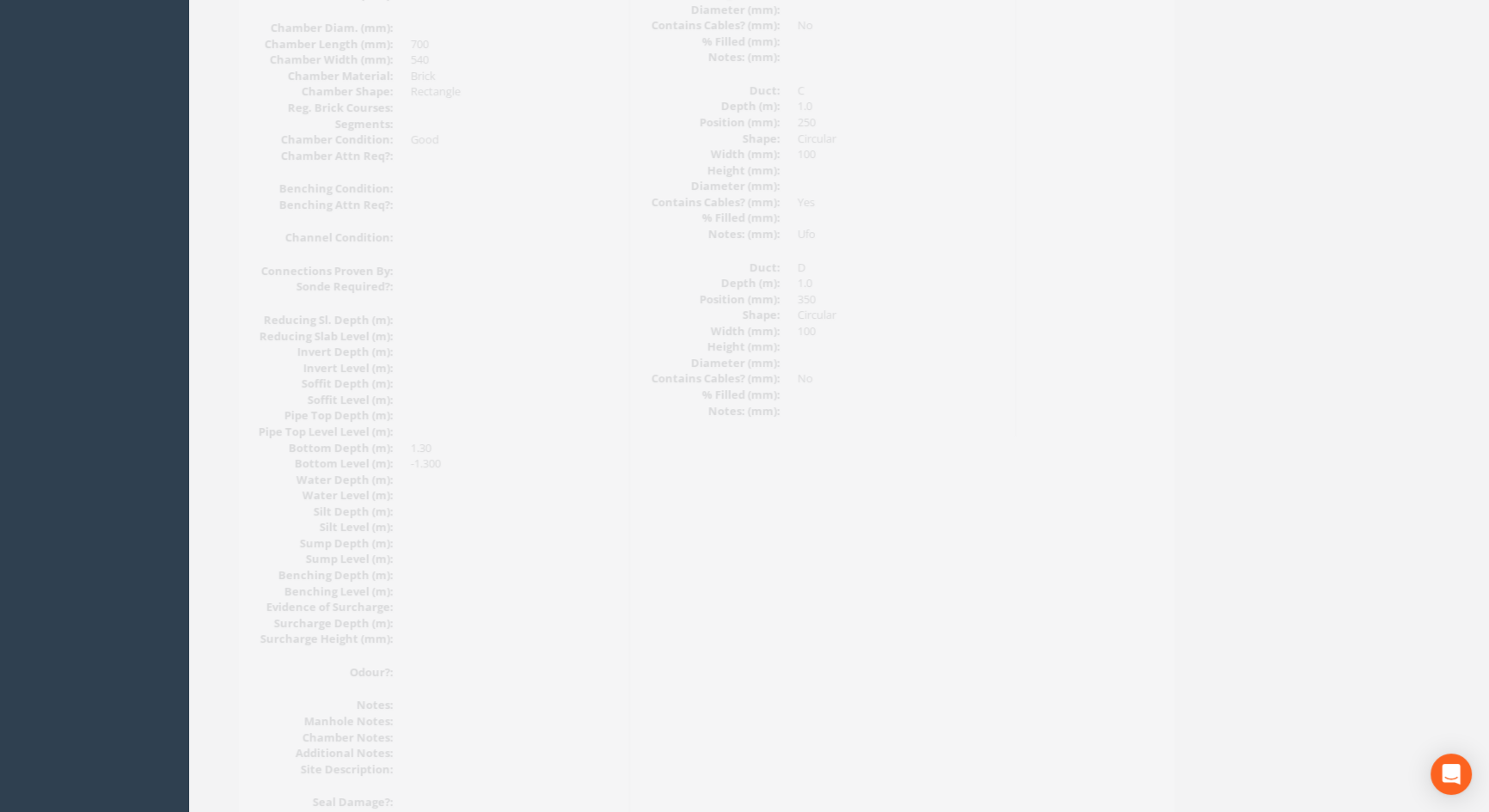
scroll to position [1838, 0]
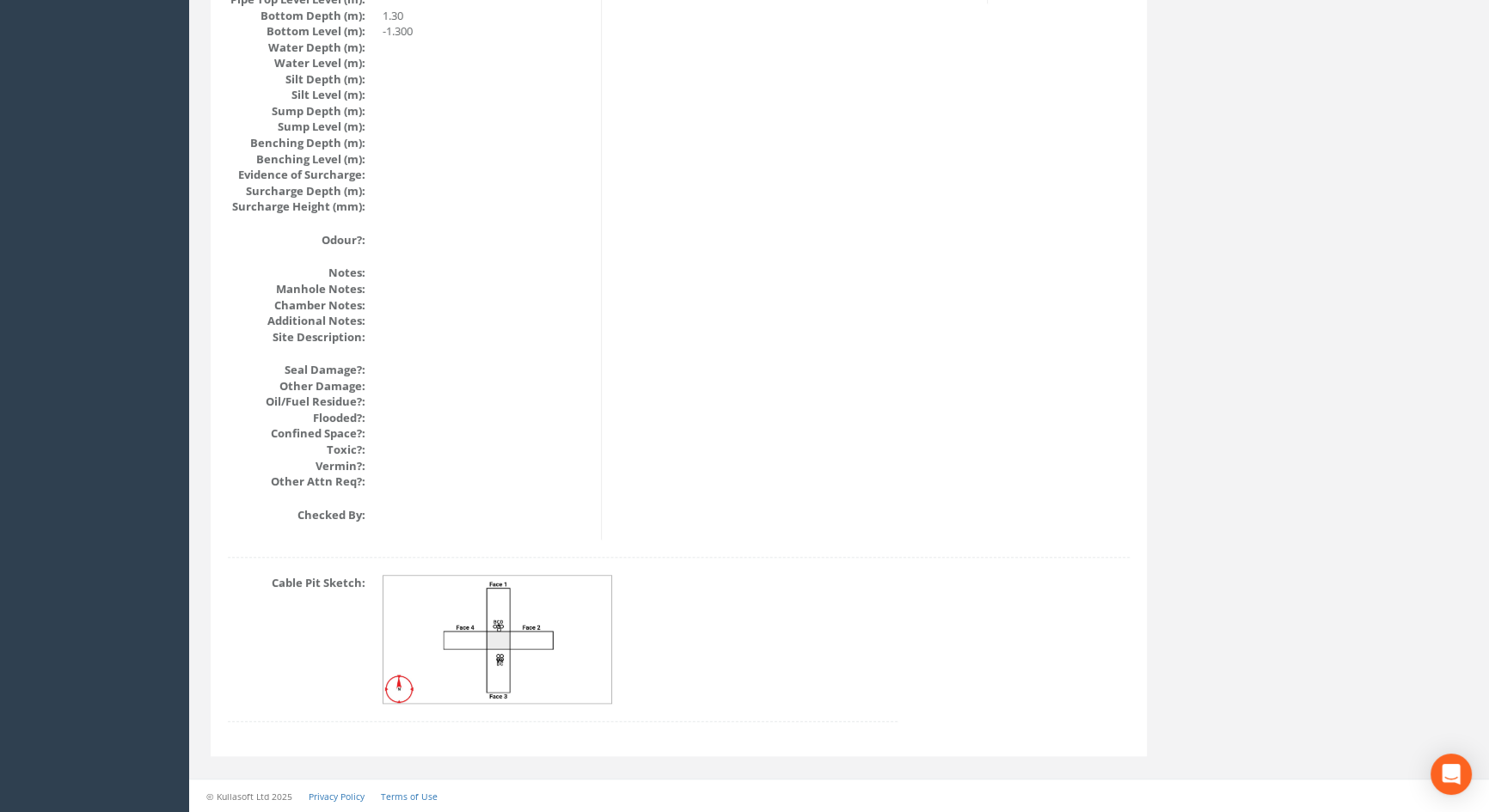
click at [490, 605] on img at bounding box center [498, 640] width 230 height 128
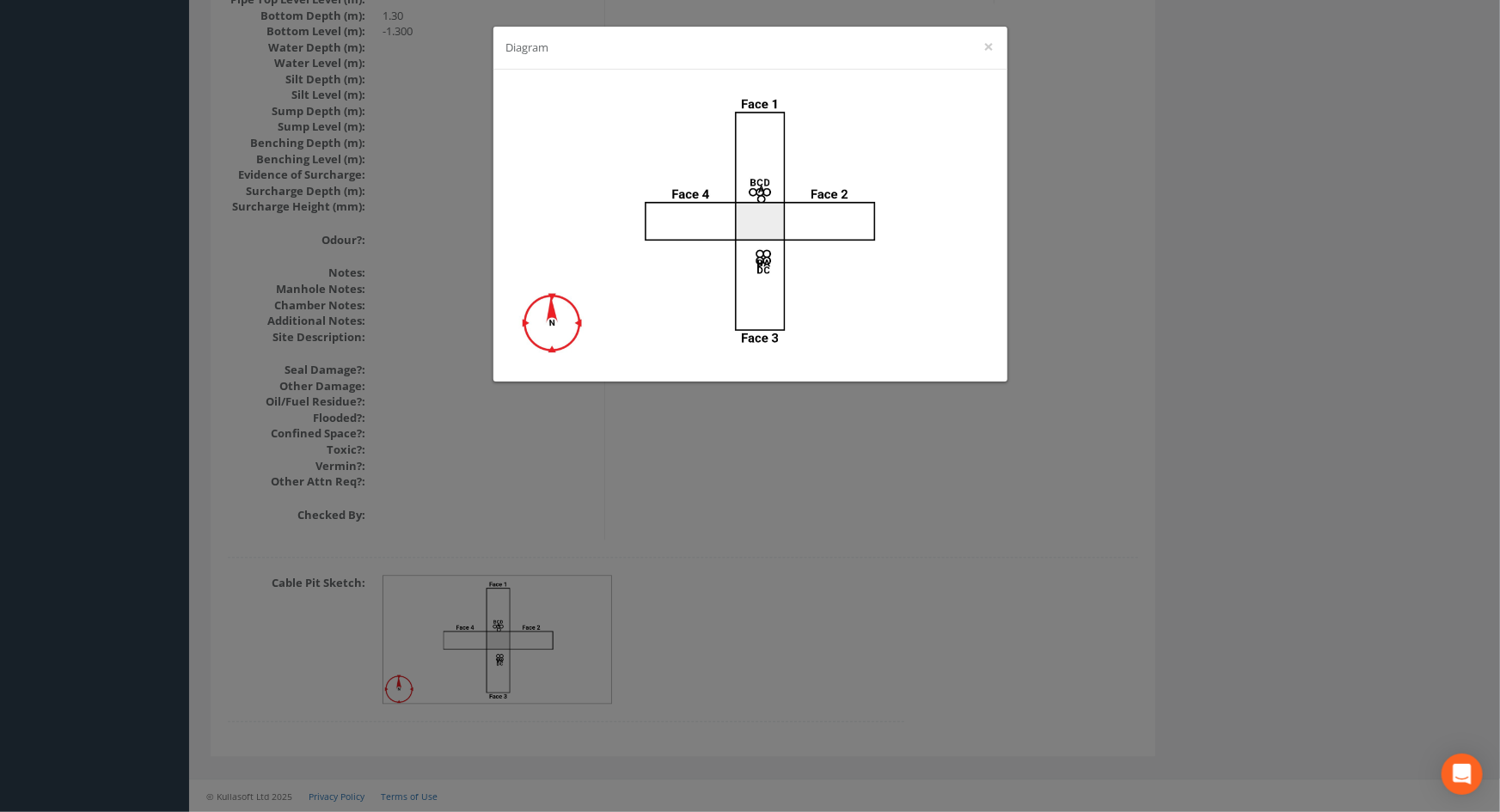
click at [1002, 521] on div "Diagram ×" at bounding box center [750, 406] width 1500 height 812
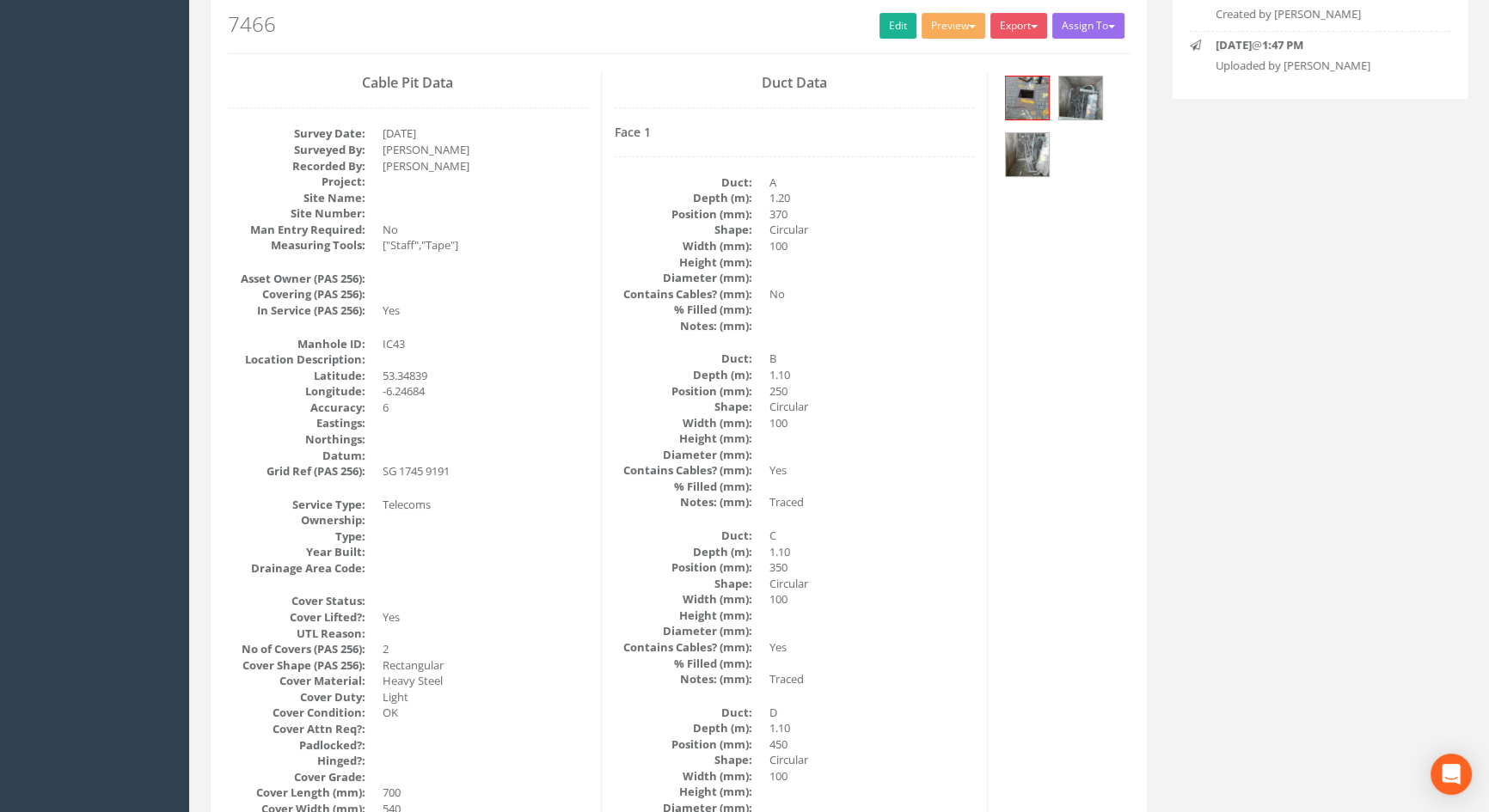
scroll to position [41, 0]
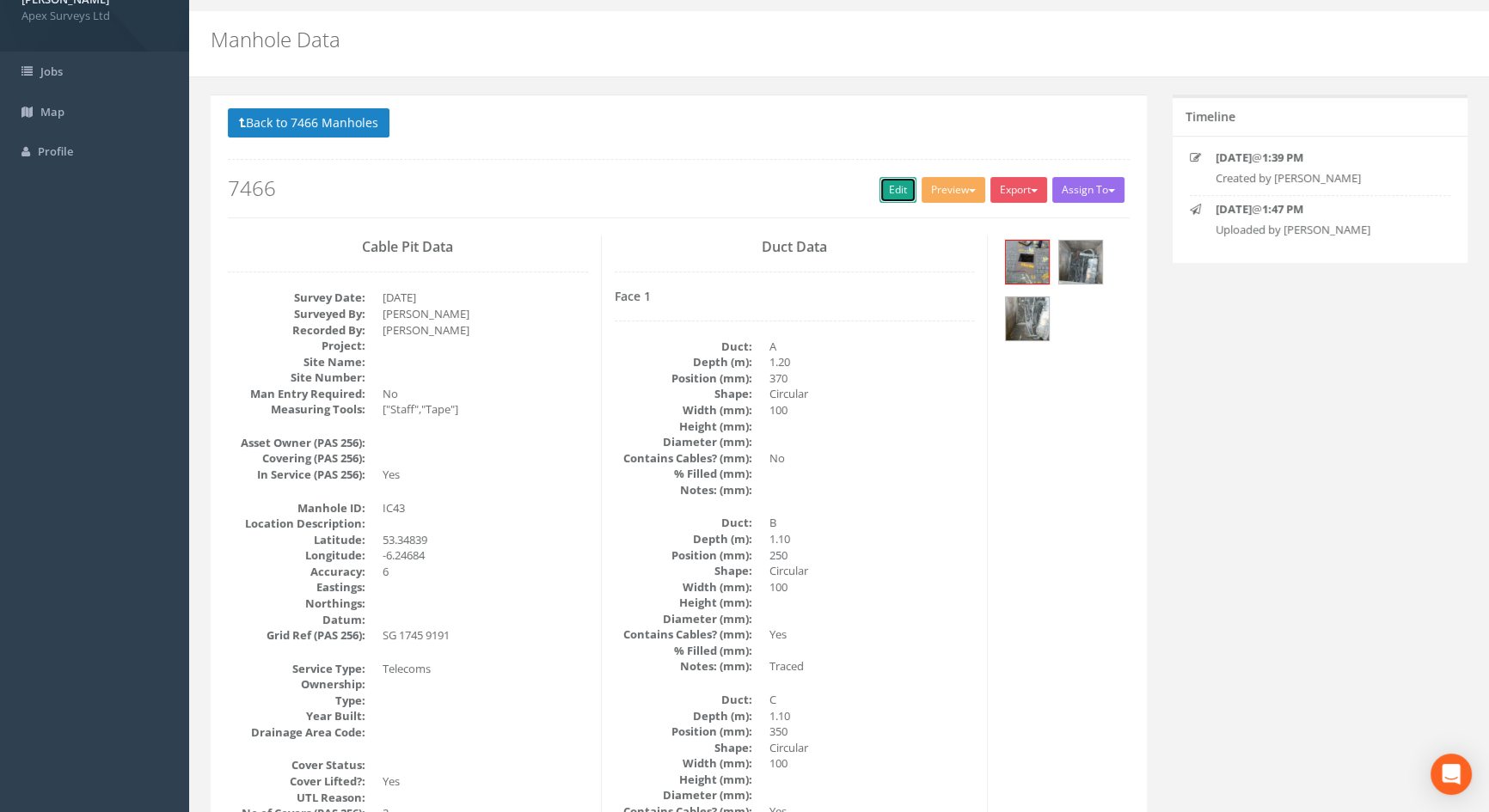
click at [882, 190] on link "Edit" at bounding box center [898, 189] width 37 height 26
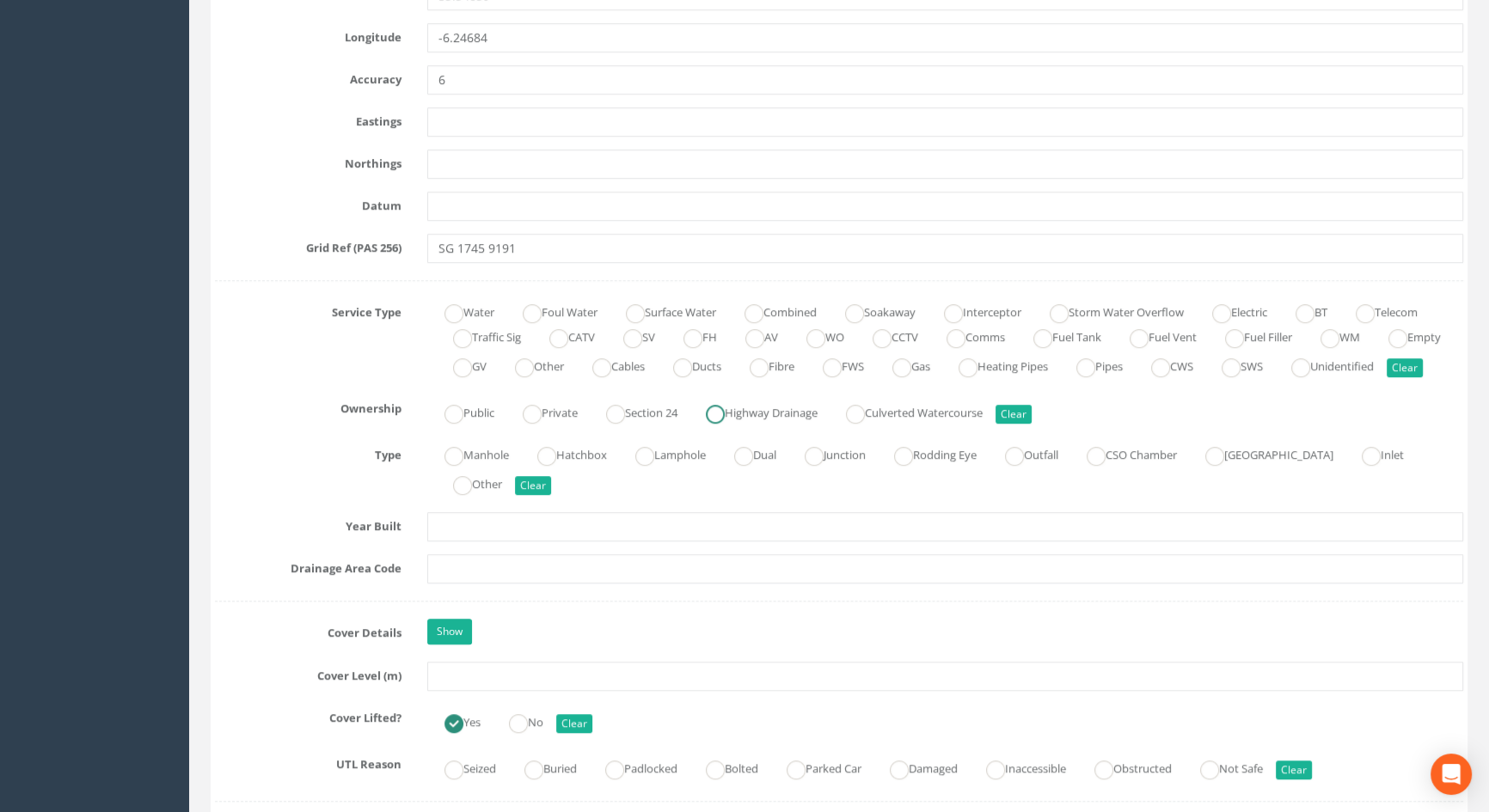
scroll to position [1291, 0]
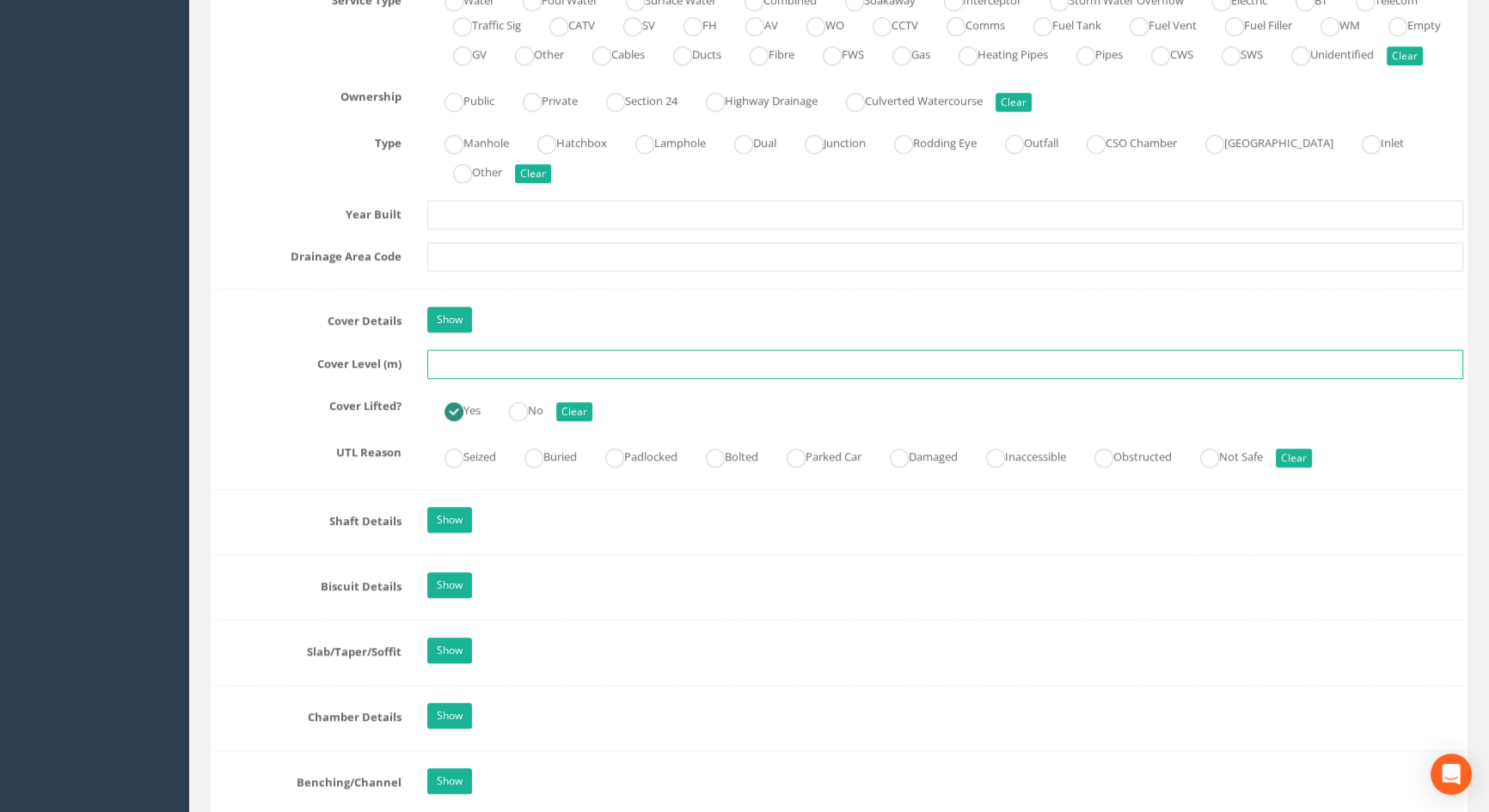
click at [490, 379] on input "text" at bounding box center [945, 364] width 1036 height 29
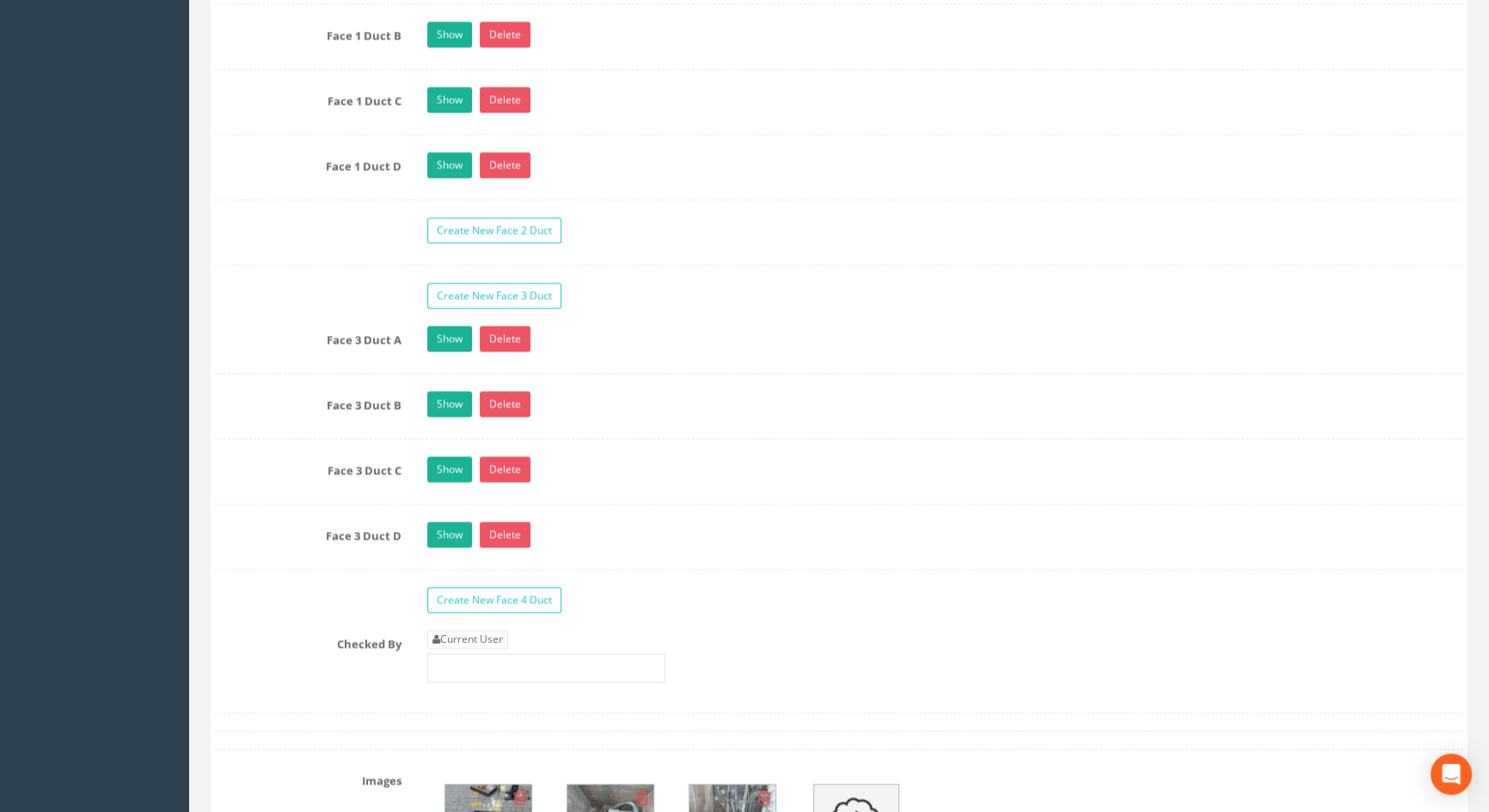
scroll to position [3088, 0]
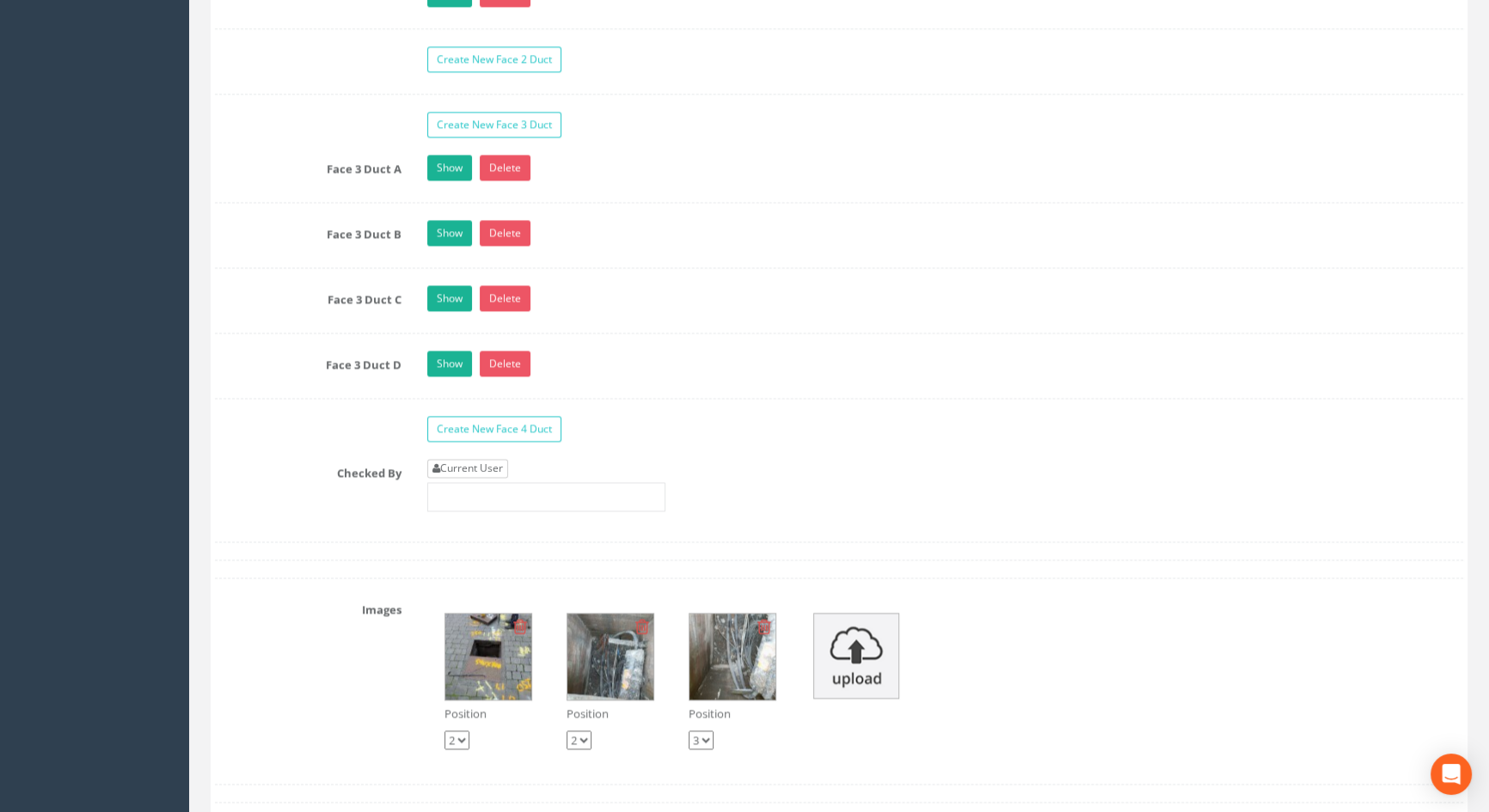
type input "3.59"
click at [484, 478] on link "Current User" at bounding box center [468, 468] width 81 height 19
type input "[PERSON_NAME]"
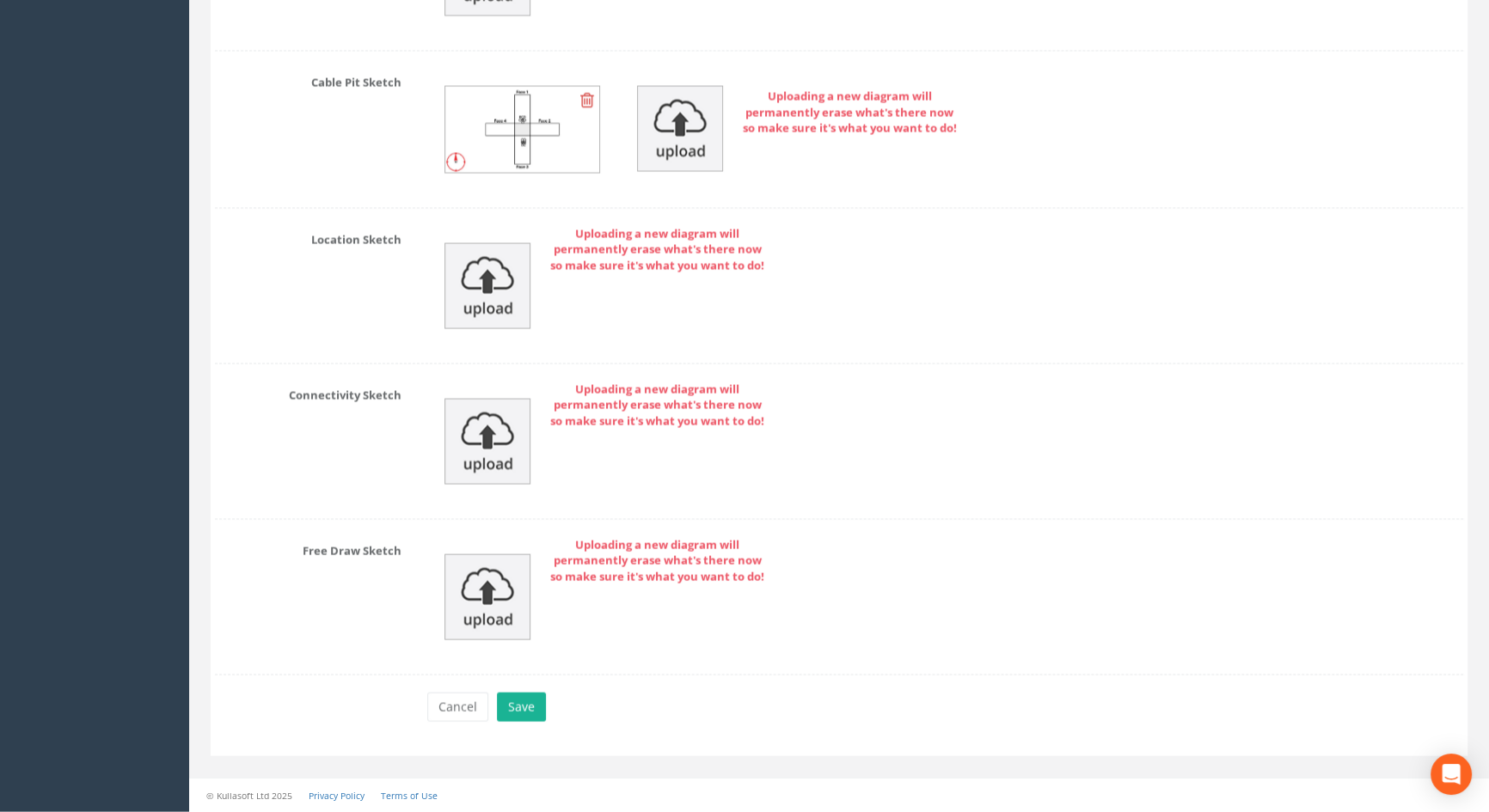
scroll to position [4229, 0]
click at [514, 711] on button "Save" at bounding box center [521, 707] width 49 height 29
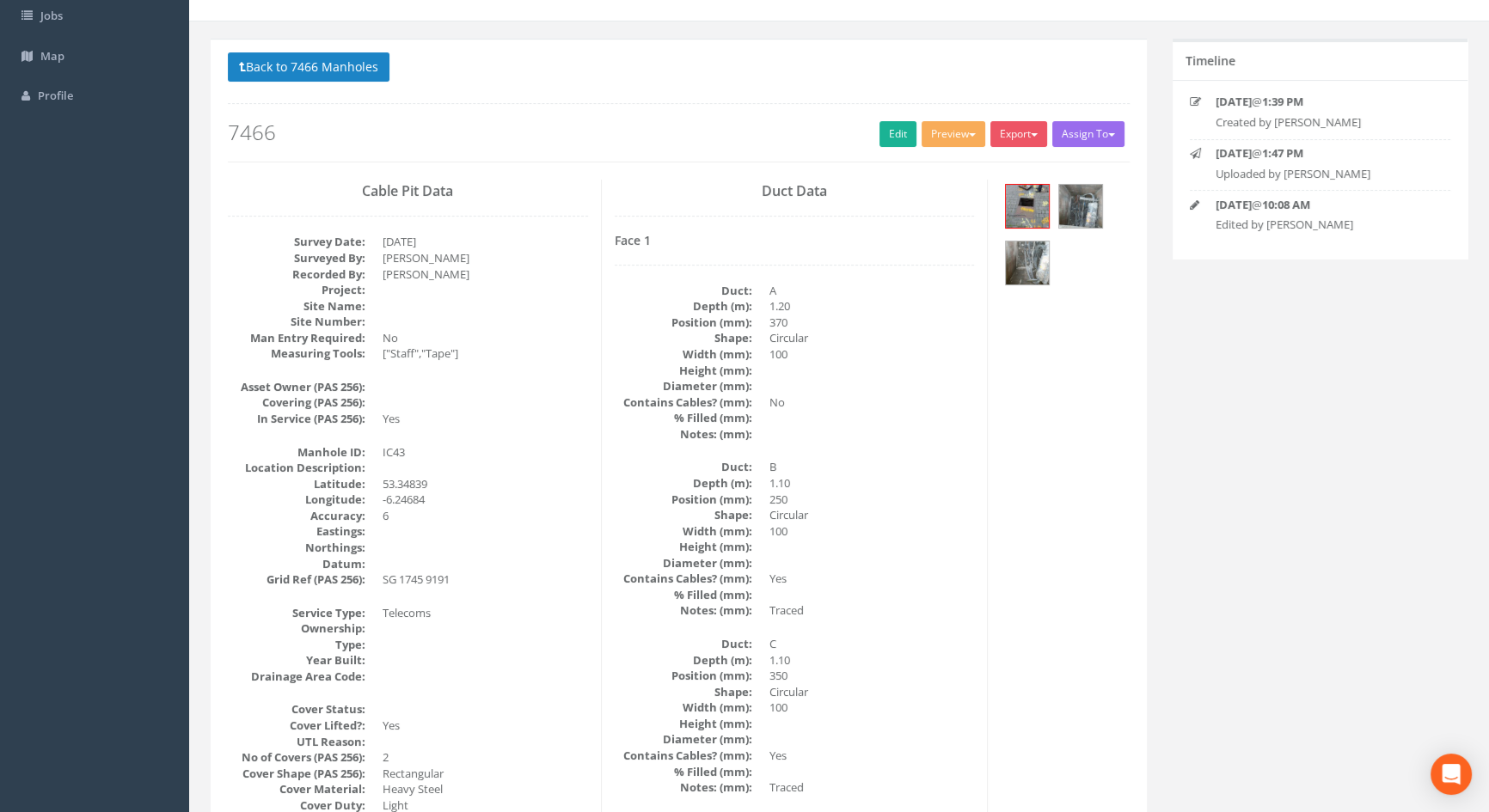
scroll to position [0, 0]
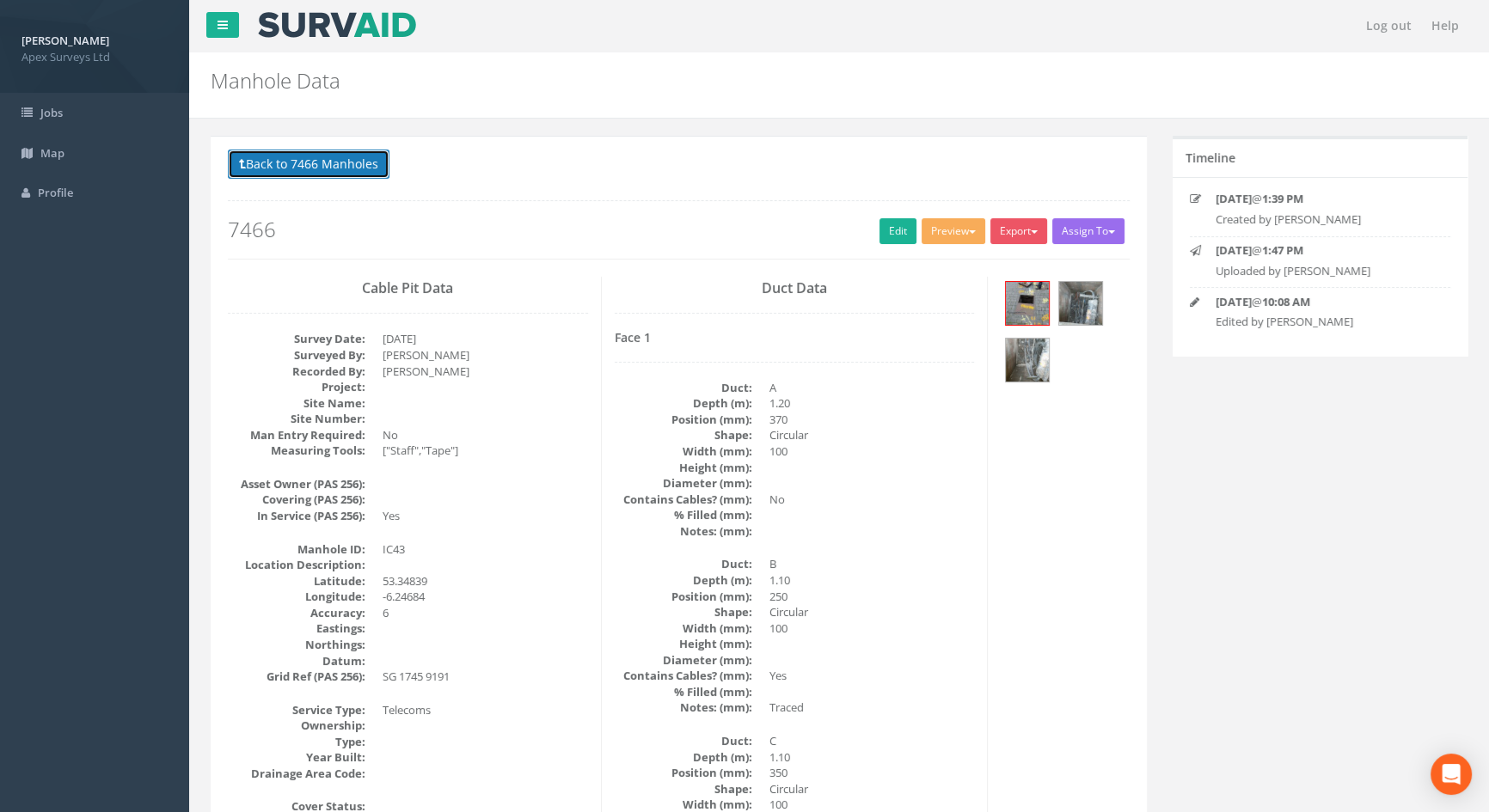
click at [316, 167] on button "Back to 7466 Manholes" at bounding box center [308, 164] width 161 height 29
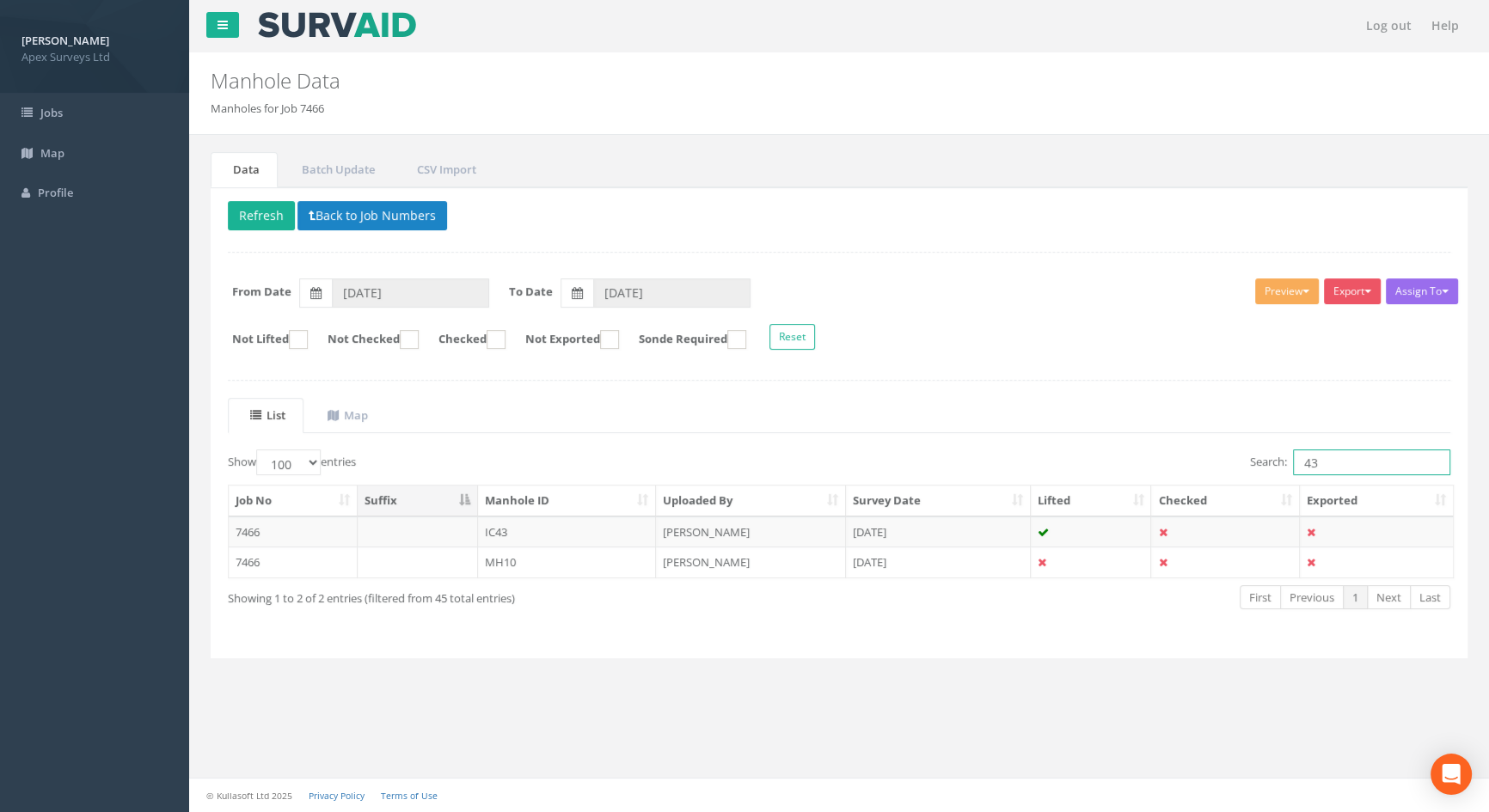
drag, startPoint x: 1347, startPoint y: 456, endPoint x: 1165, endPoint y: 460, distance: 182.0
click at [1165, 460] on div "Search: 43" at bounding box center [1151, 464] width 598 height 30
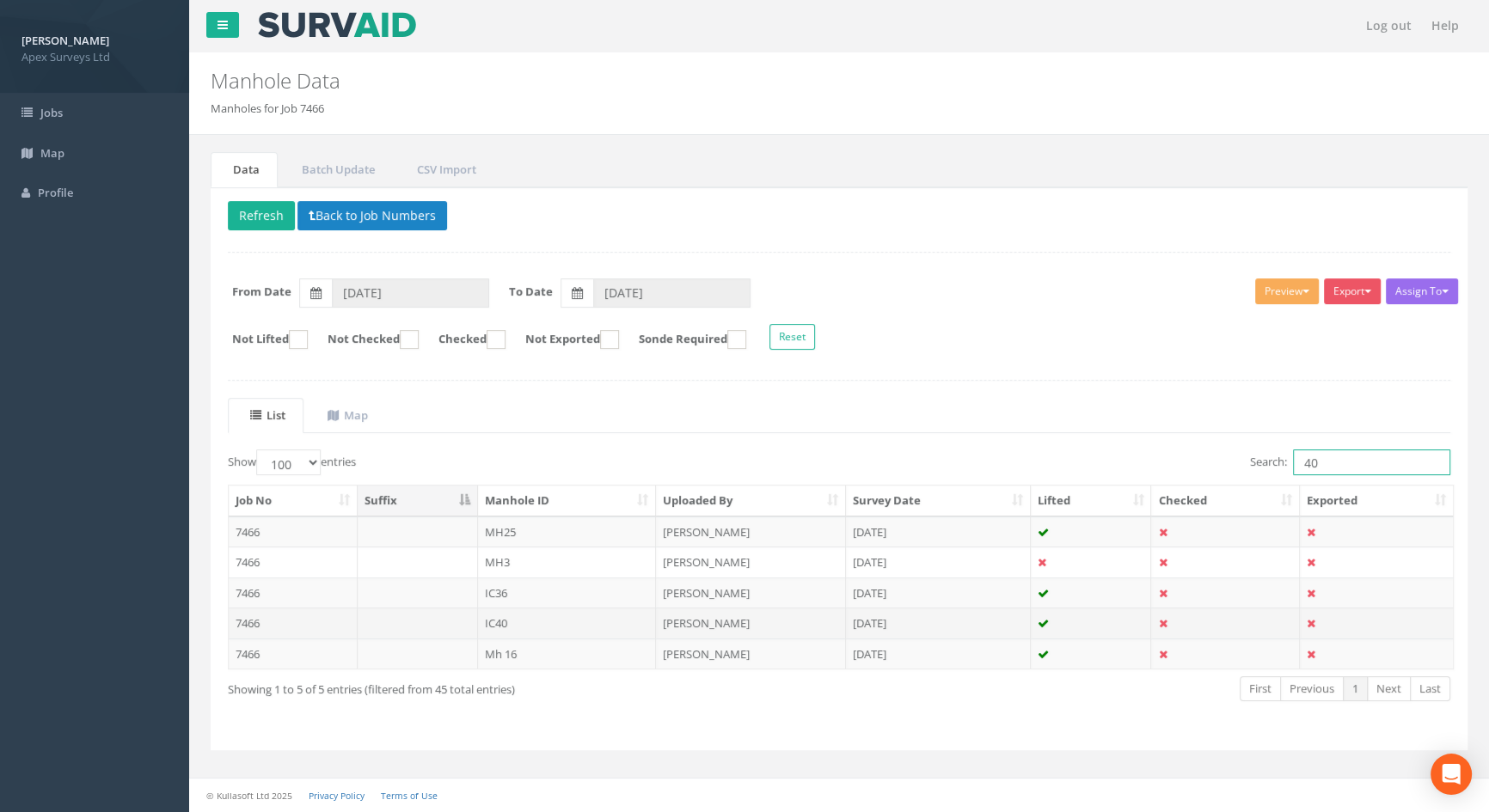
type input "40"
click at [504, 618] on td "IC40" at bounding box center [567, 623] width 178 height 31
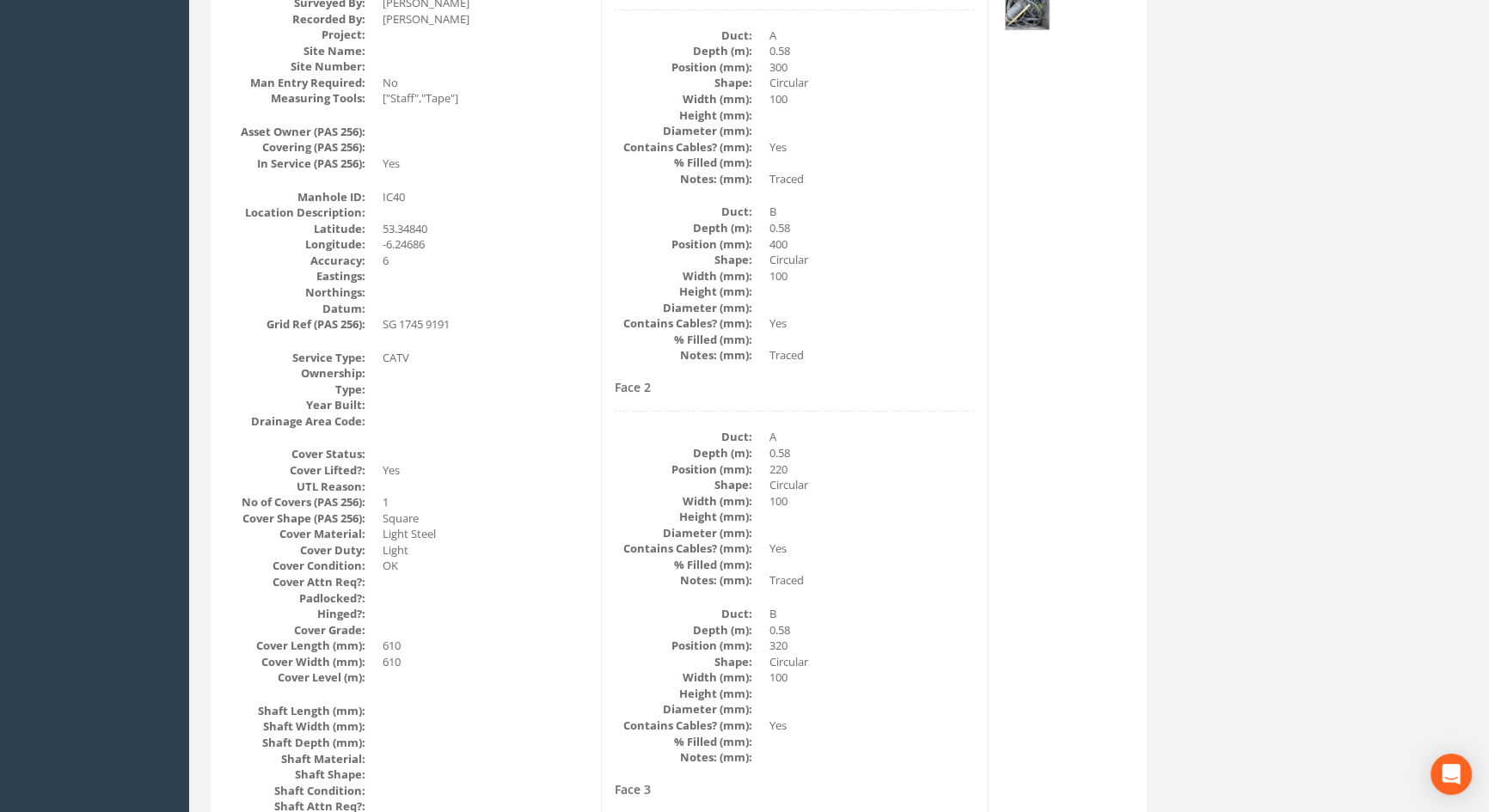
scroll to position [41, 0]
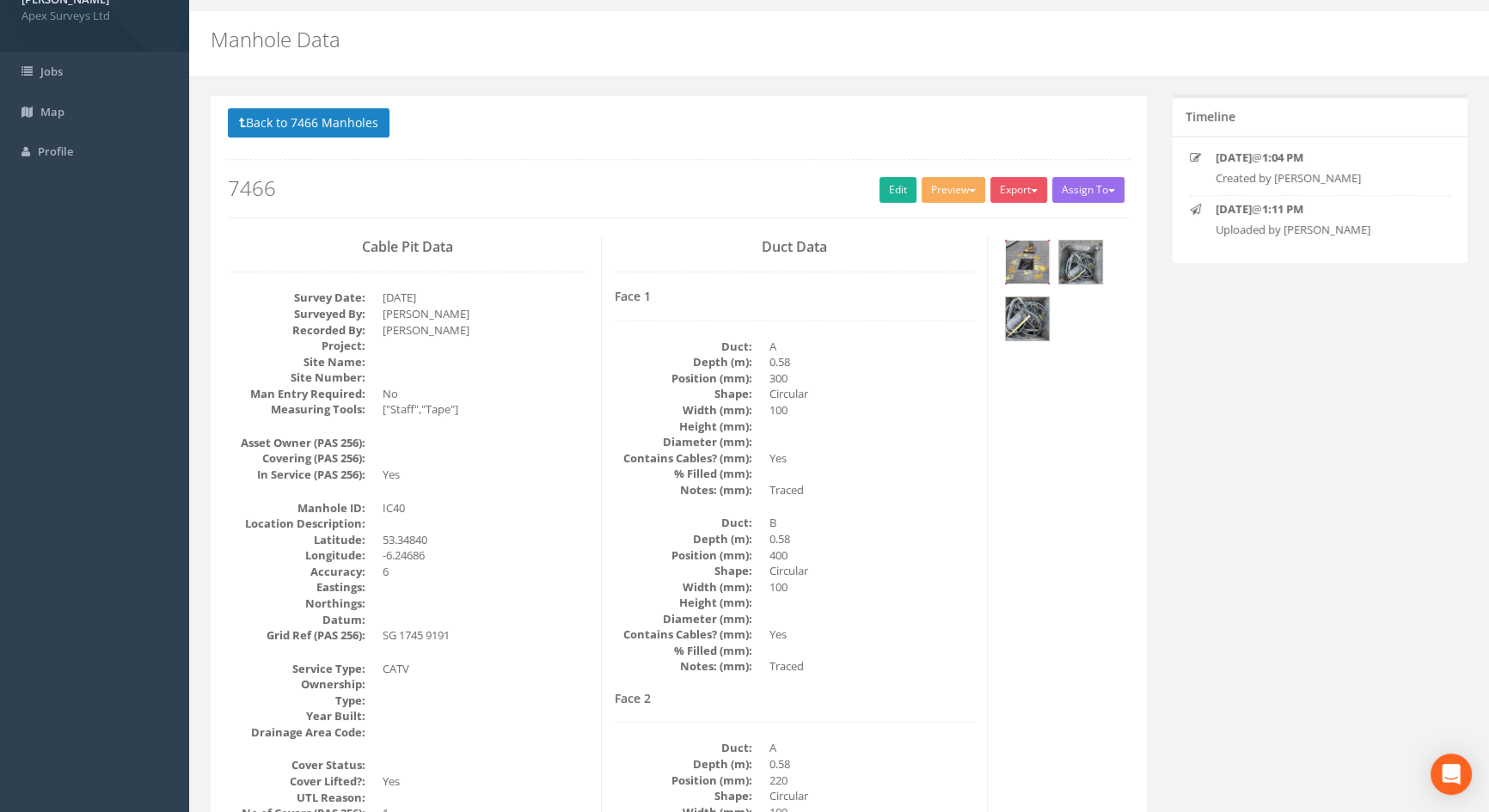
click at [1031, 262] on img at bounding box center [1028, 262] width 43 height 43
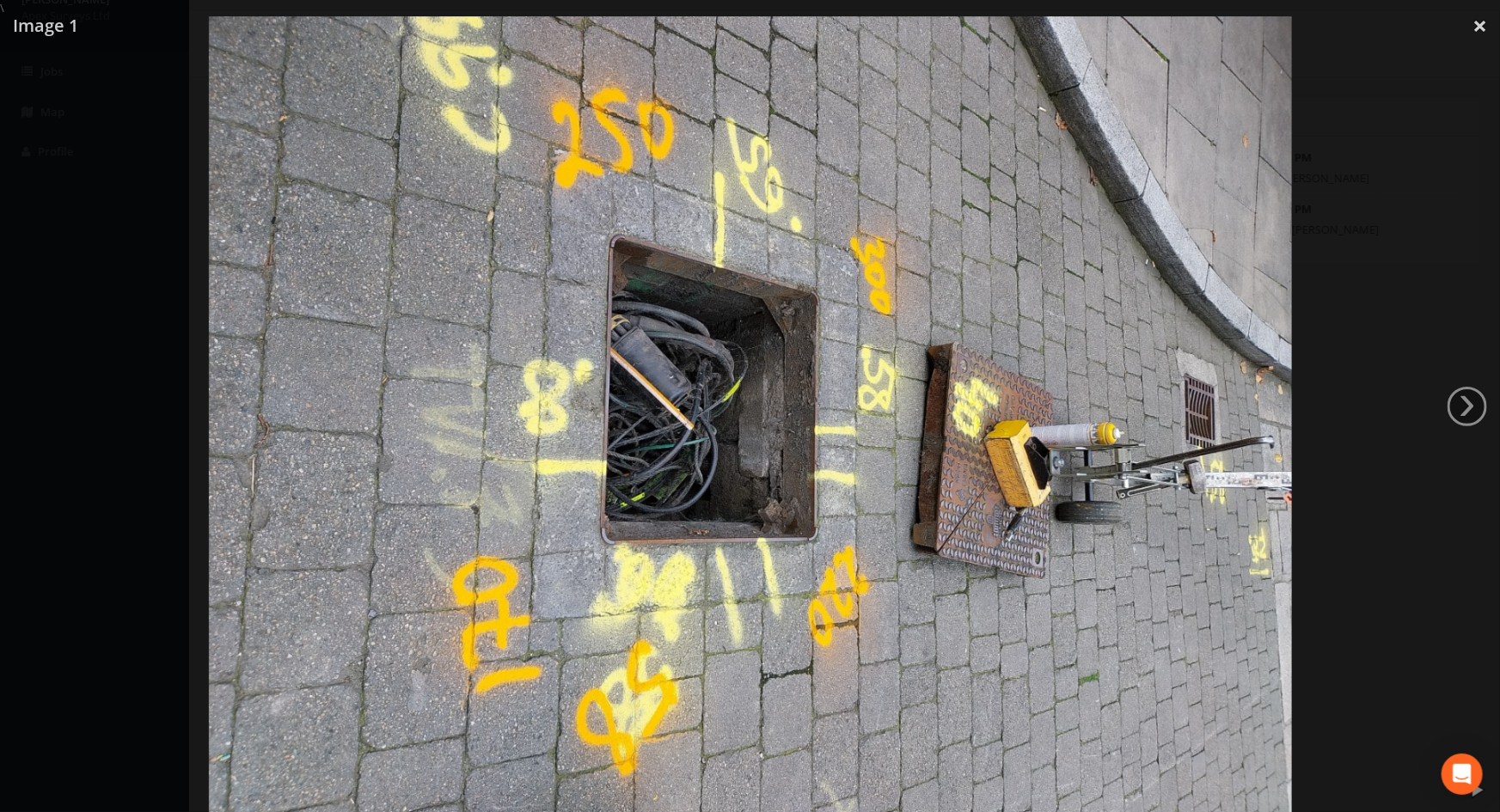
click at [150, 395] on div at bounding box center [750, 422] width 1500 height 812
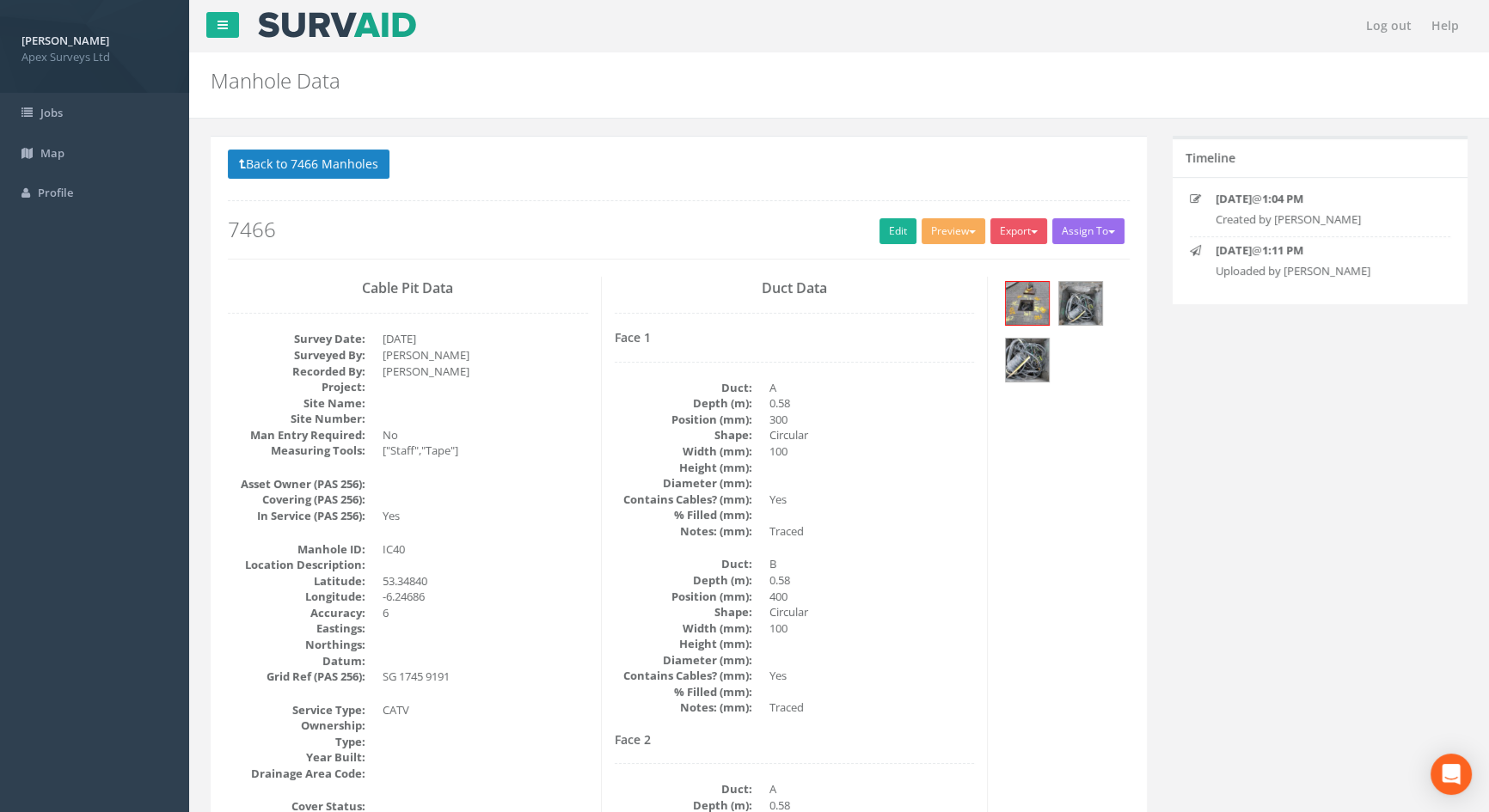
scroll to position [0, 0]
click at [884, 227] on link "Edit" at bounding box center [898, 231] width 37 height 26
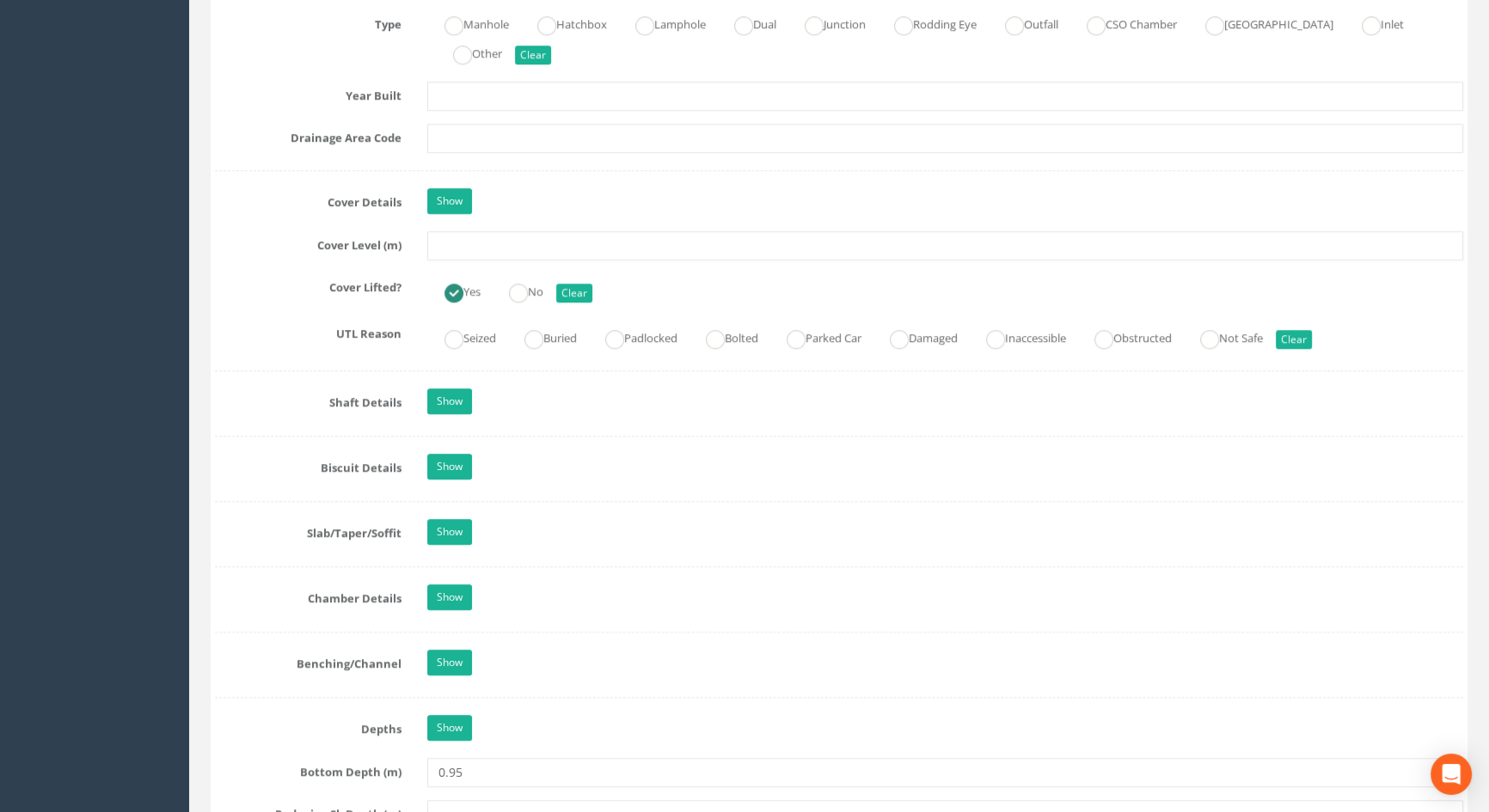
scroll to position [1406, 0]
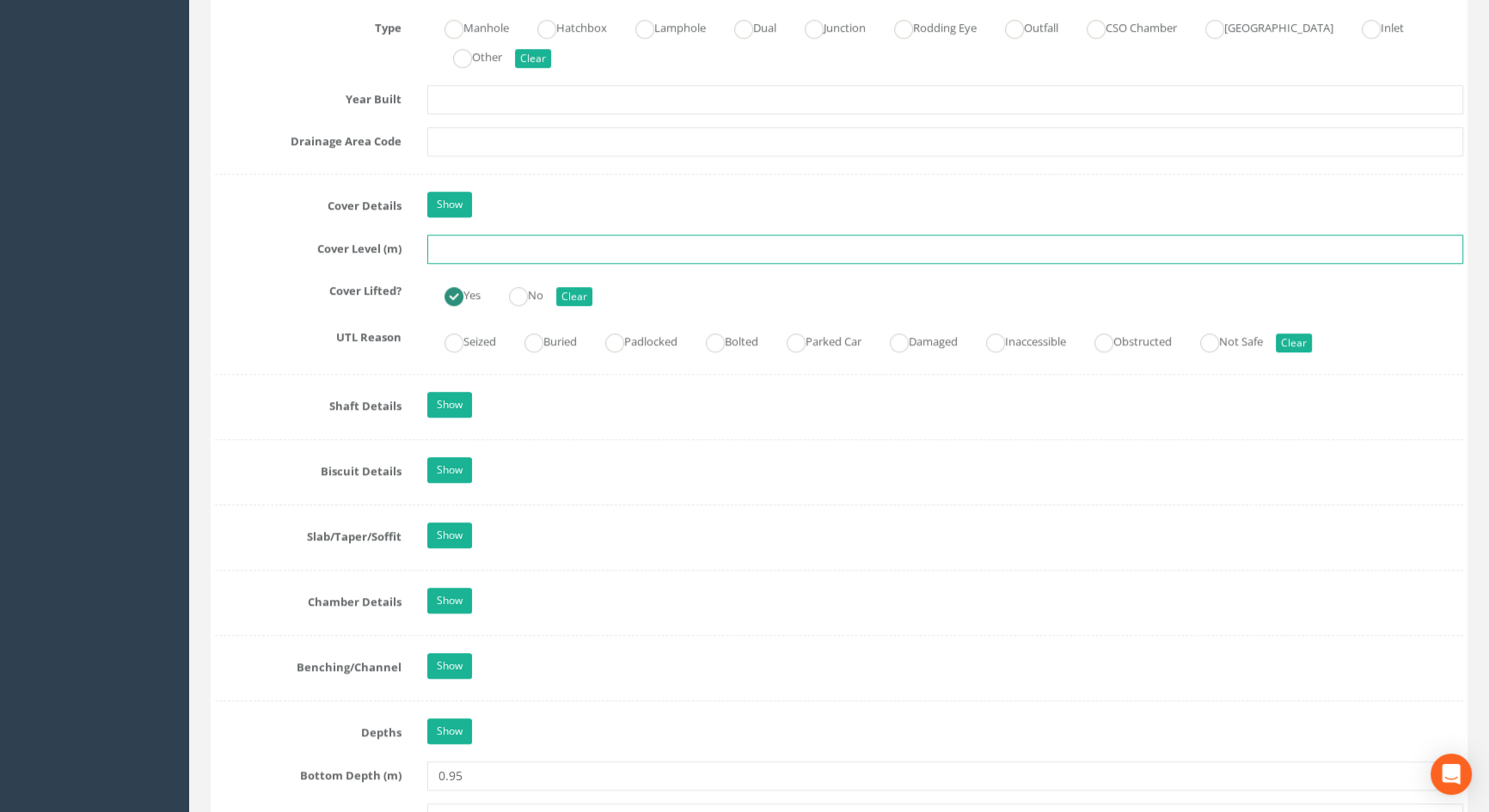
click at [464, 261] on input "text" at bounding box center [945, 249] width 1036 height 29
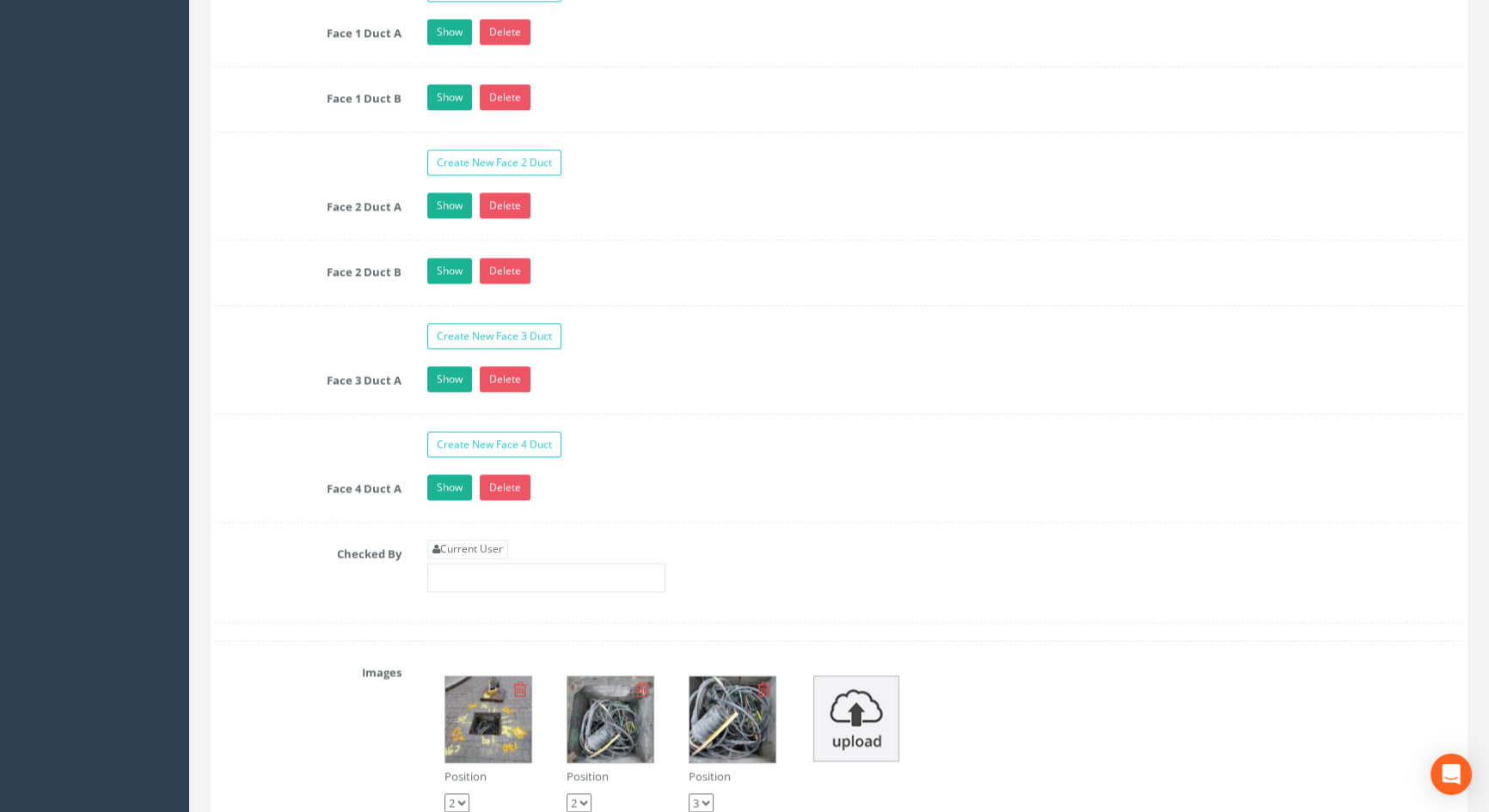
scroll to position [3047, 0]
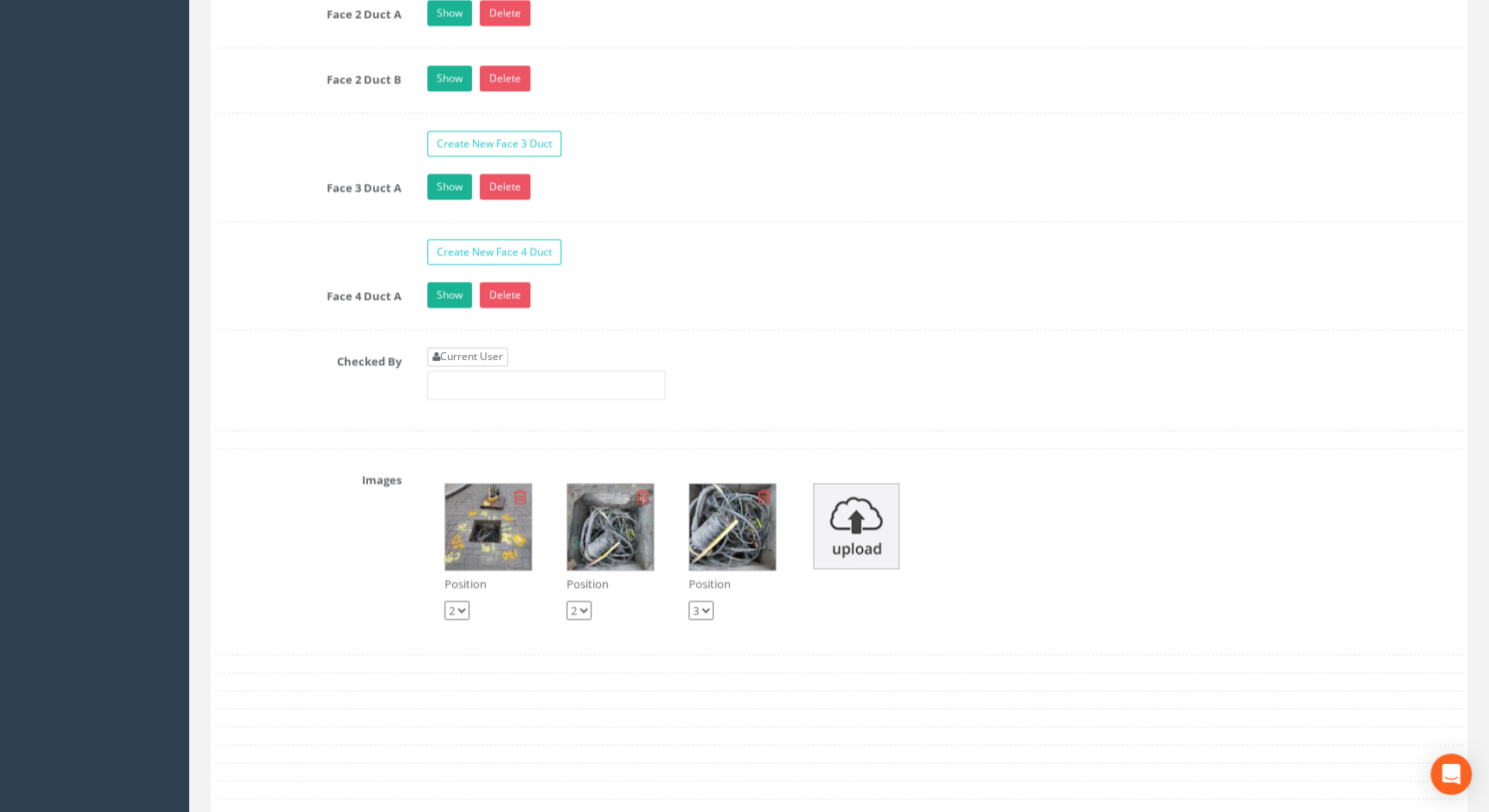
type input "3.50"
click at [498, 366] on link "Current User" at bounding box center [468, 356] width 81 height 19
type input "[PERSON_NAME]"
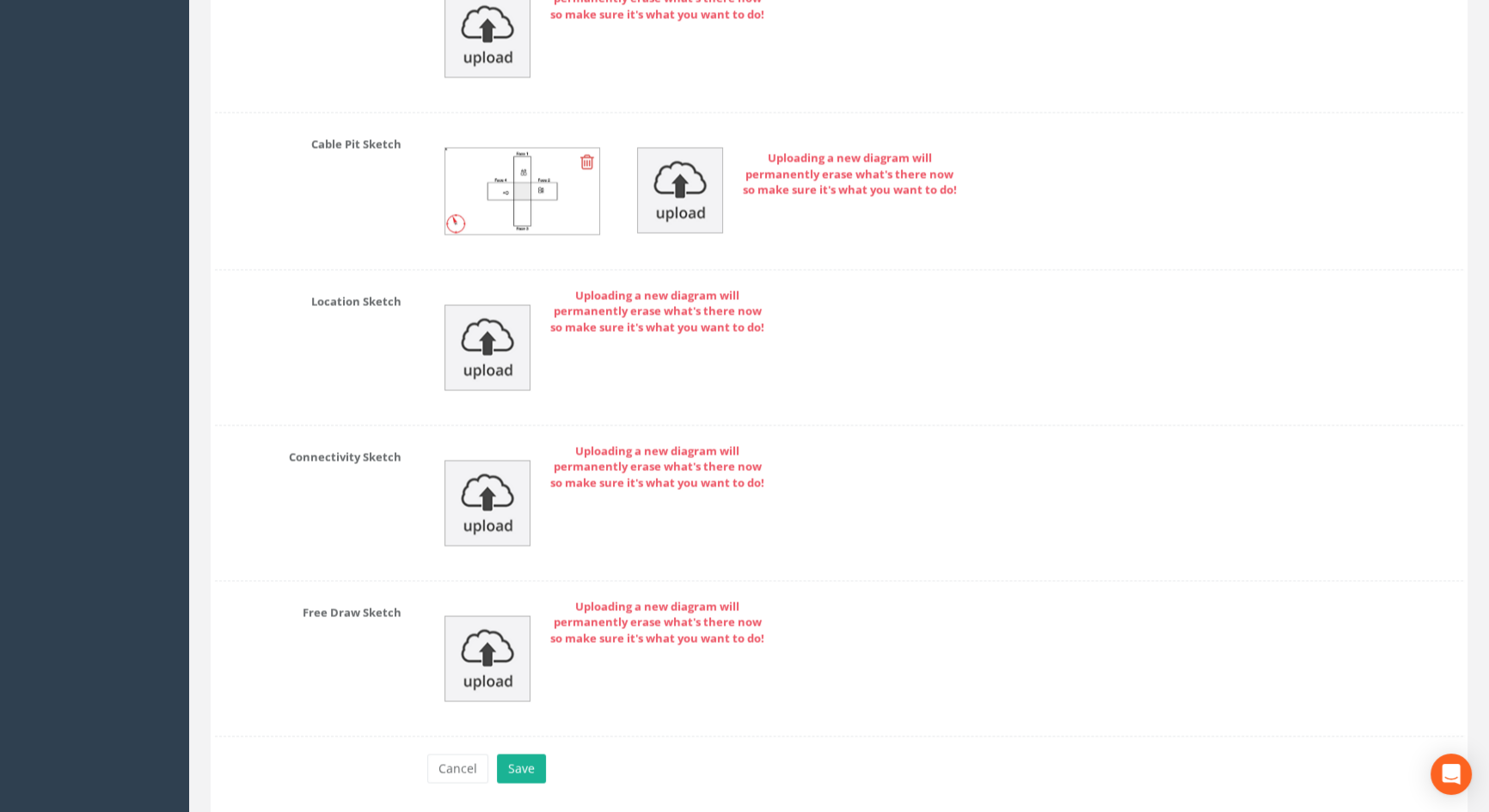
scroll to position [4058, 0]
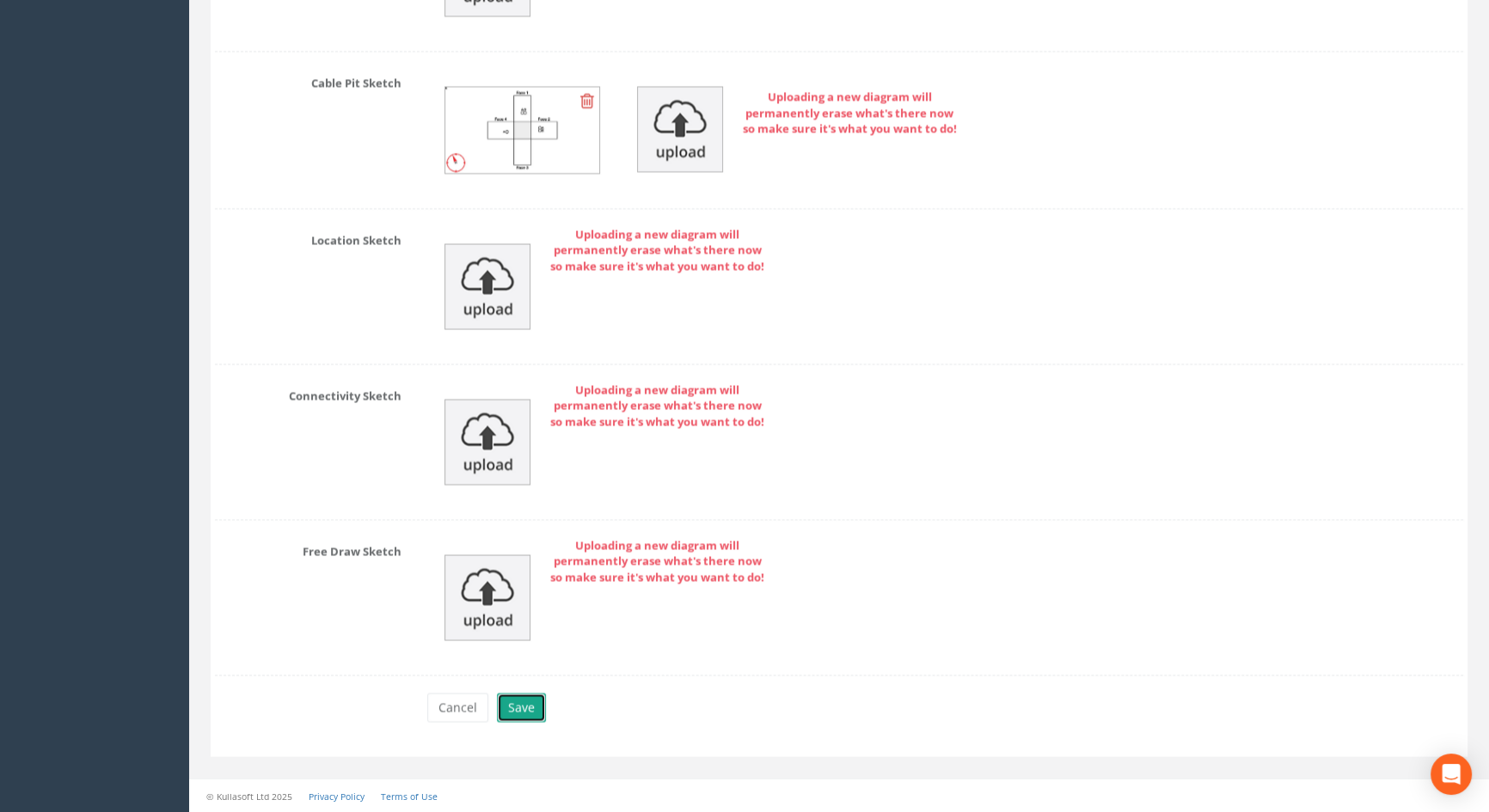
click at [518, 712] on button "Save" at bounding box center [521, 707] width 49 height 29
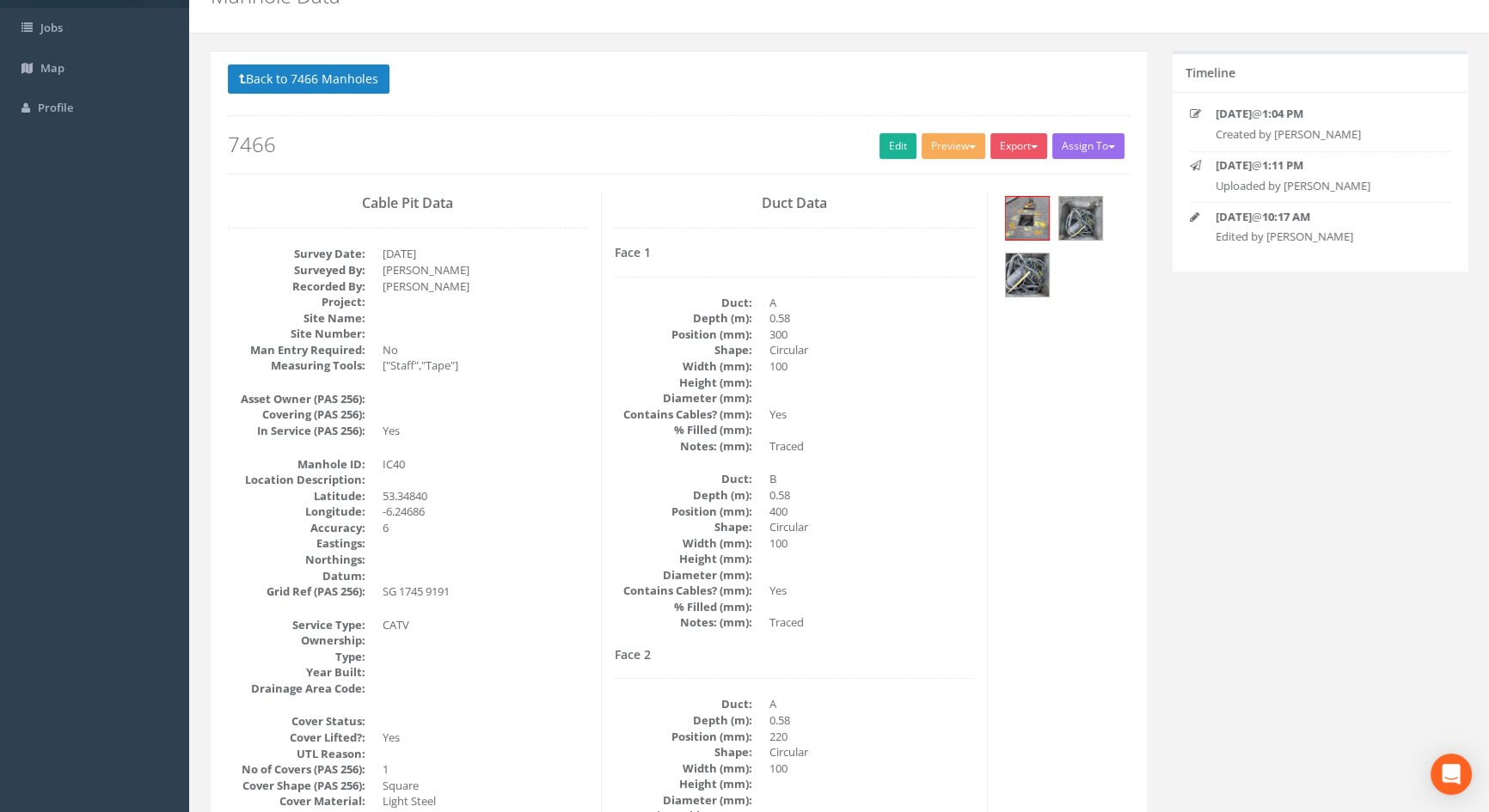
scroll to position [0, 0]
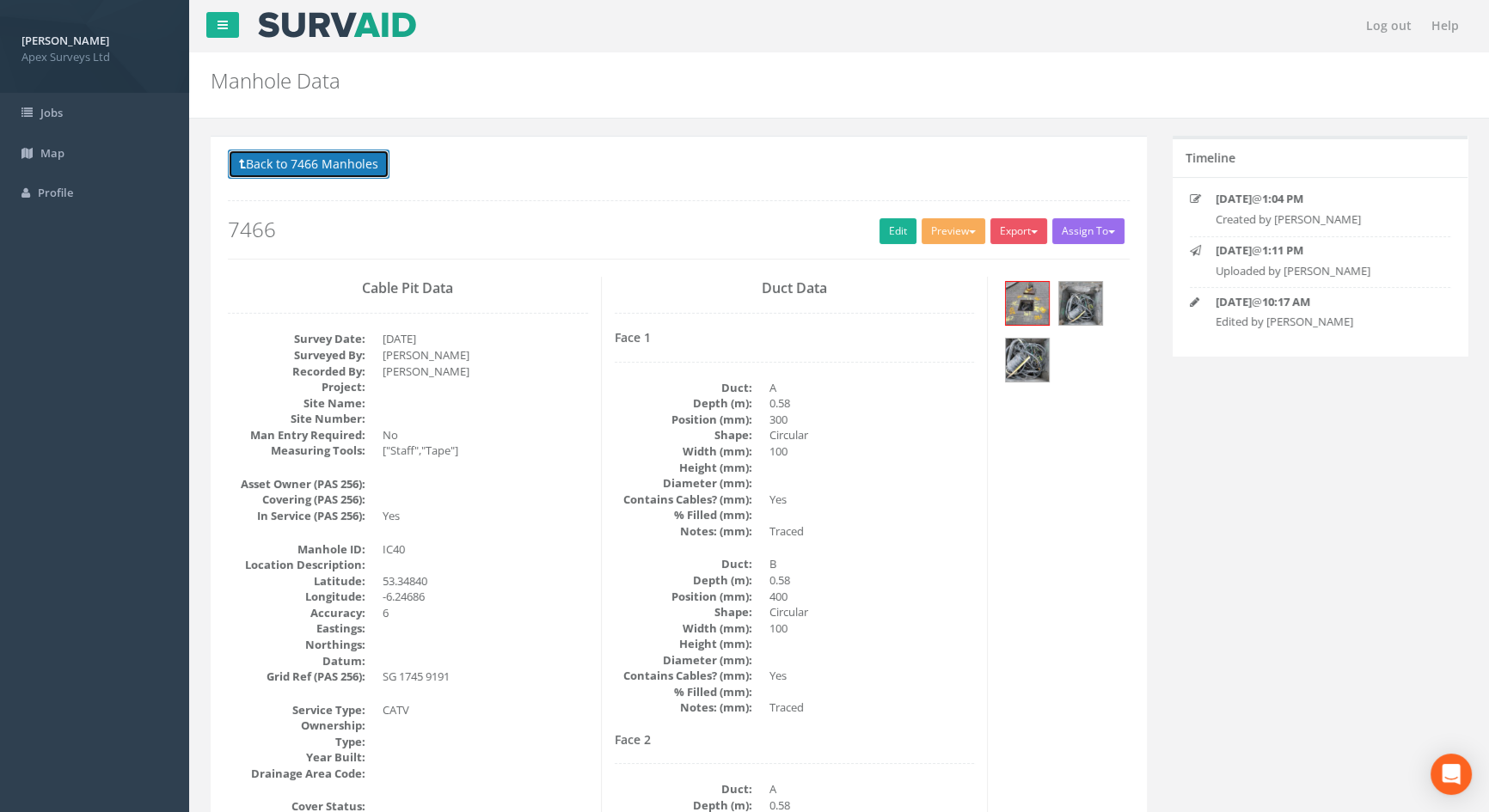
click at [266, 155] on button "Back to 7466 Manholes" at bounding box center [308, 164] width 161 height 29
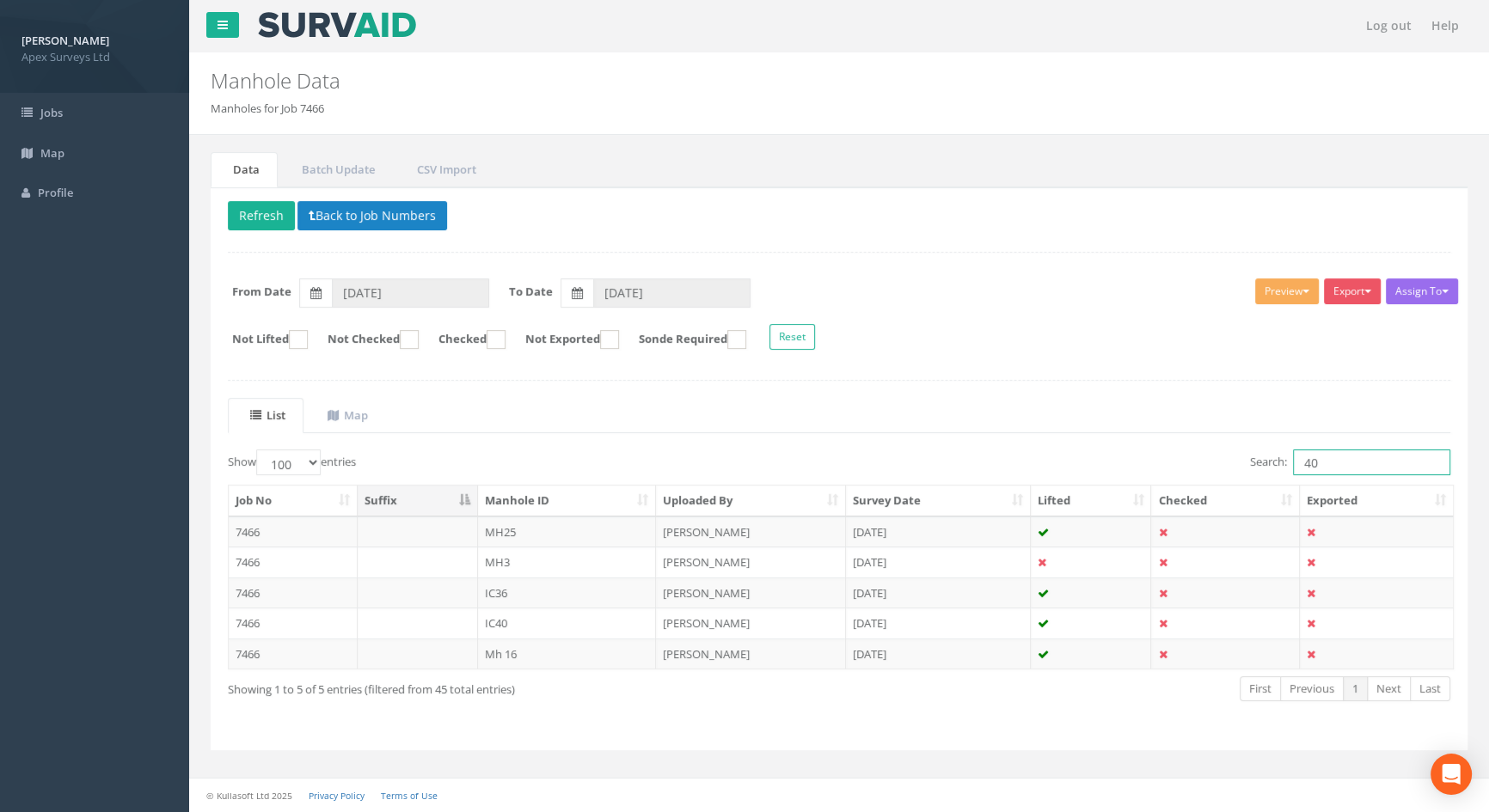
drag, startPoint x: 1348, startPoint y: 467, endPoint x: 1249, endPoint y: 454, distance: 99.8
click at [1250, 454] on label "Search: 40" at bounding box center [1350, 462] width 200 height 26
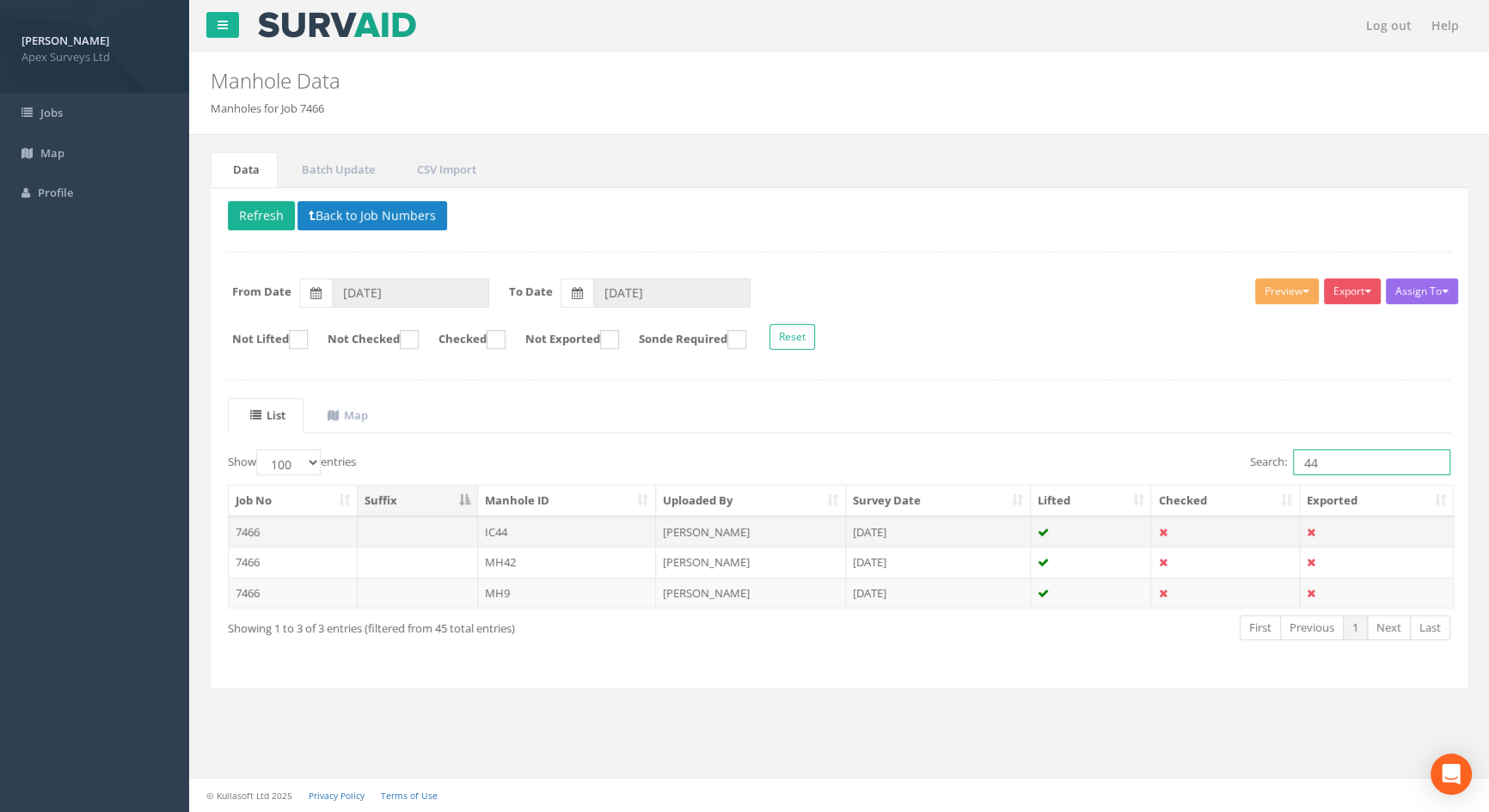
type input "44"
click at [512, 530] on td "IC44" at bounding box center [567, 532] width 178 height 31
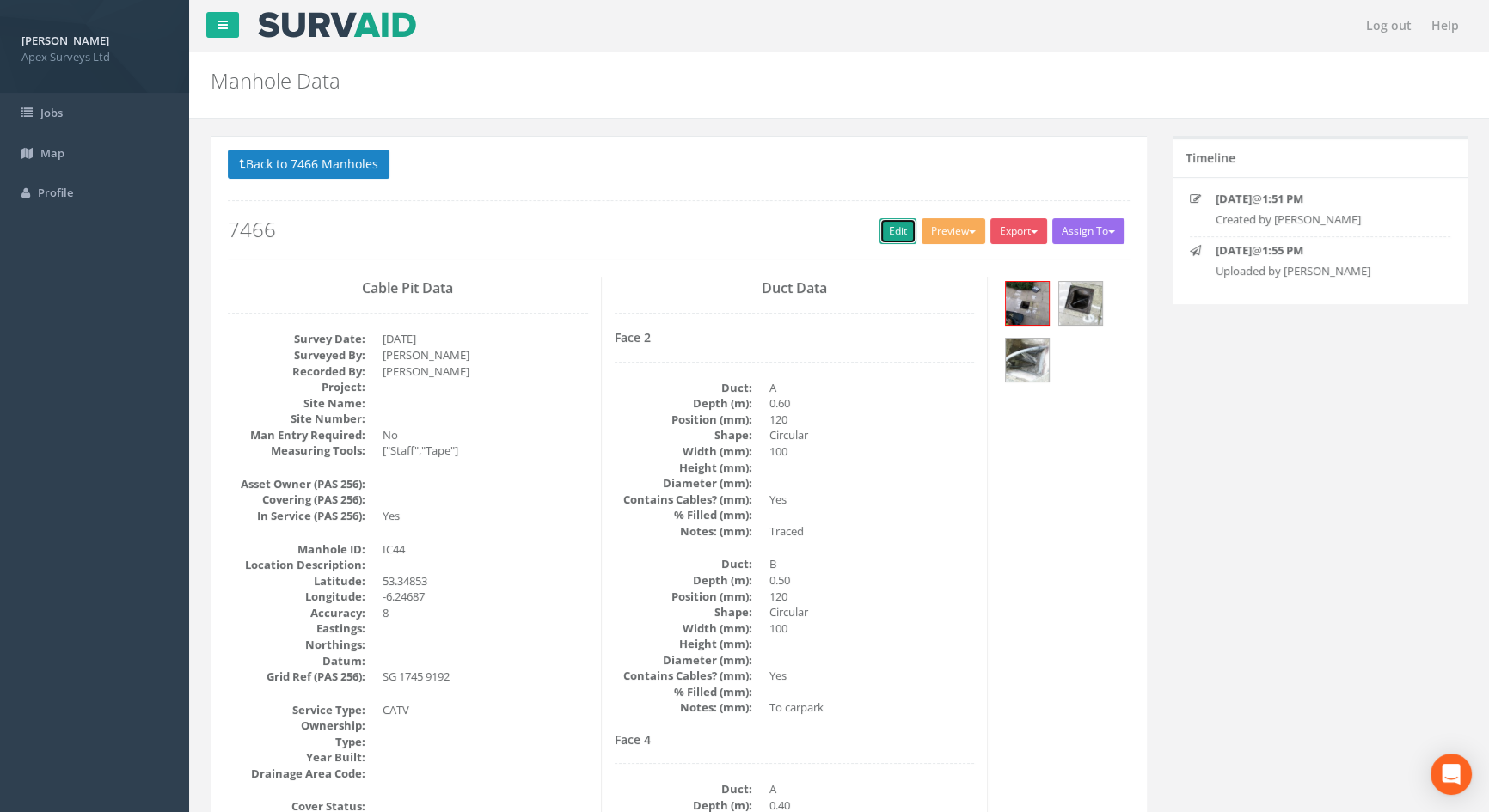
click at [897, 233] on link "Edit" at bounding box center [898, 231] width 37 height 26
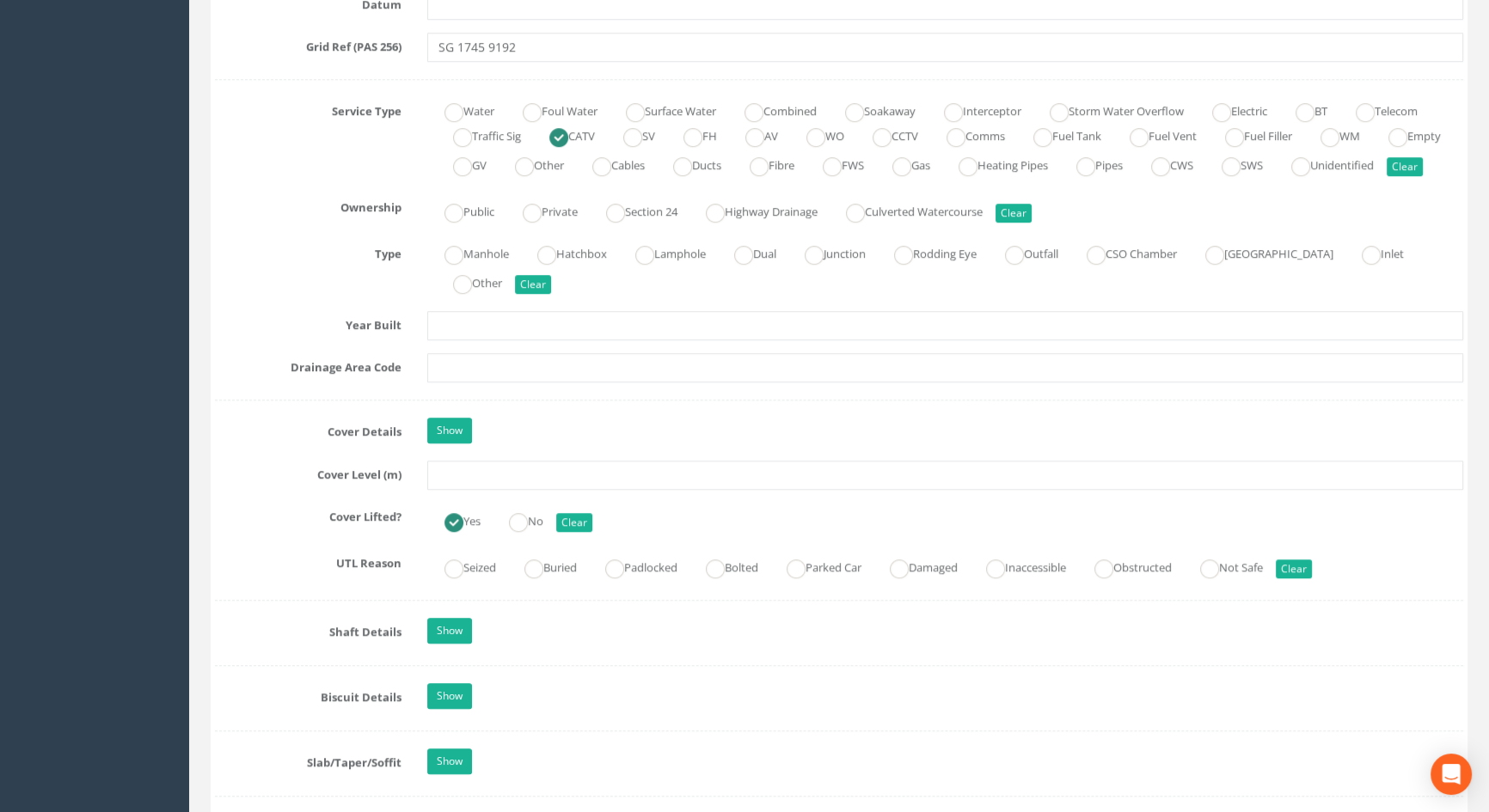
scroll to position [1172, 0]
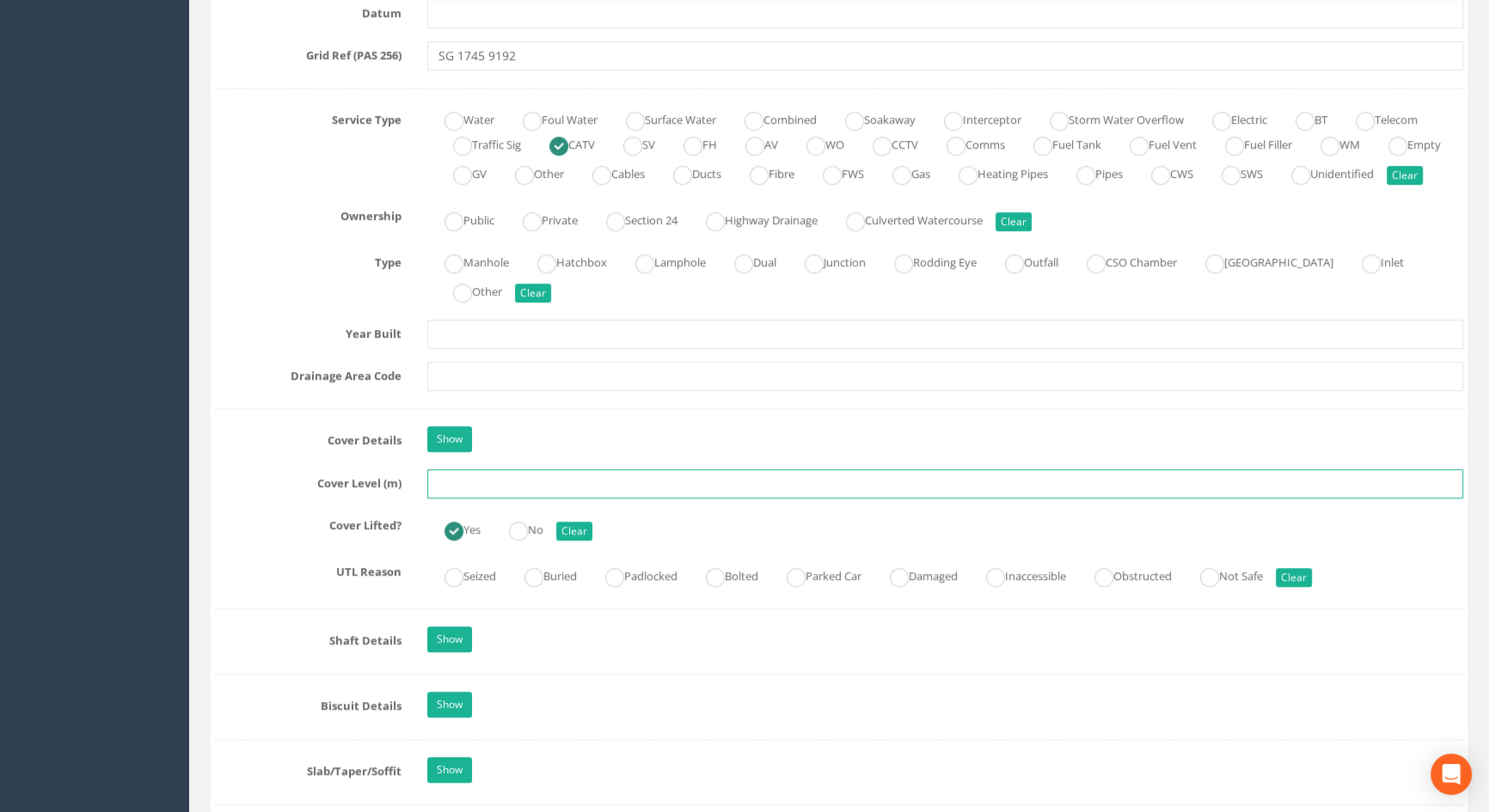
click at [457, 498] on input "text" at bounding box center [945, 484] width 1036 height 29
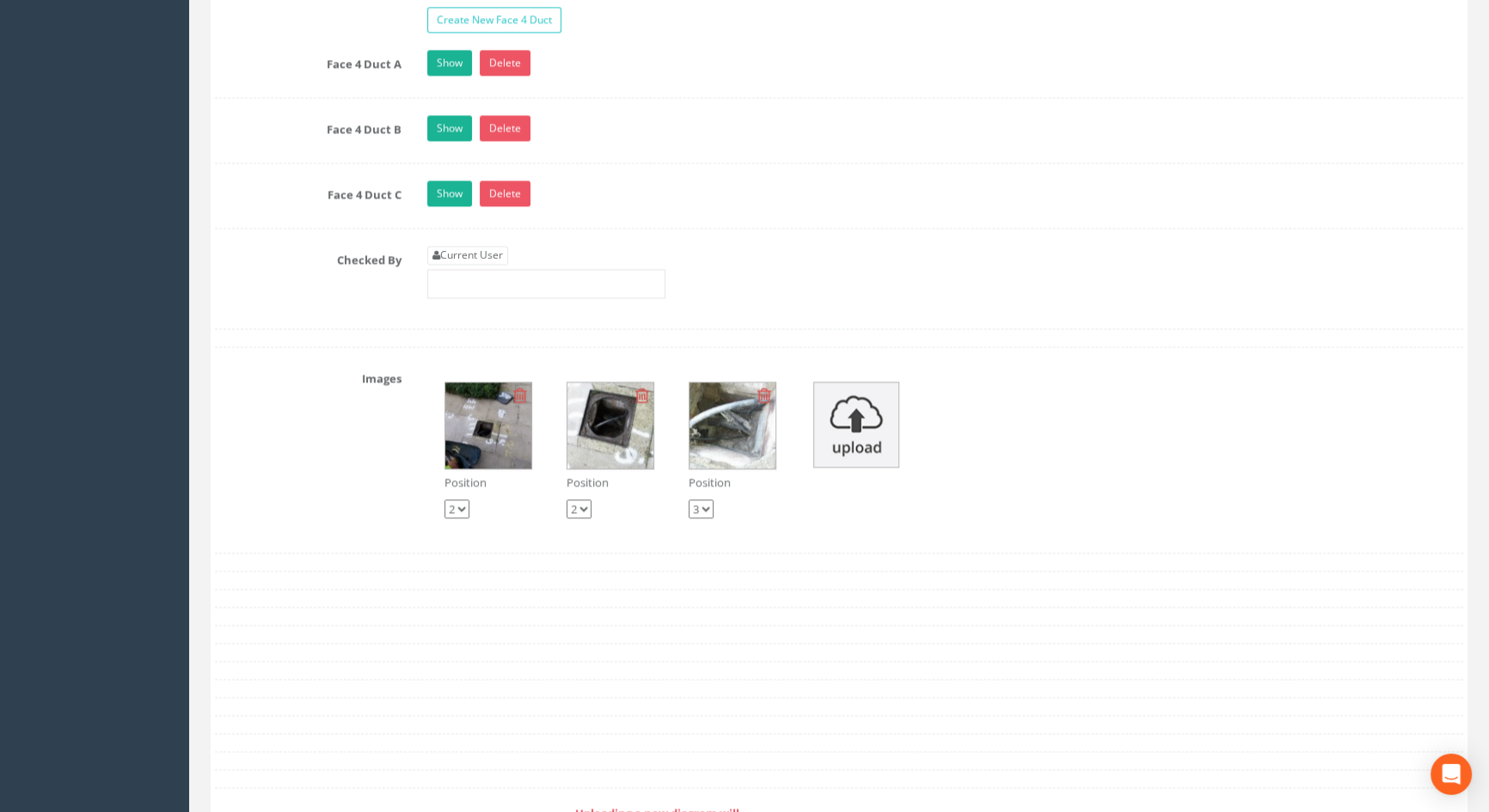
scroll to position [3125, 0]
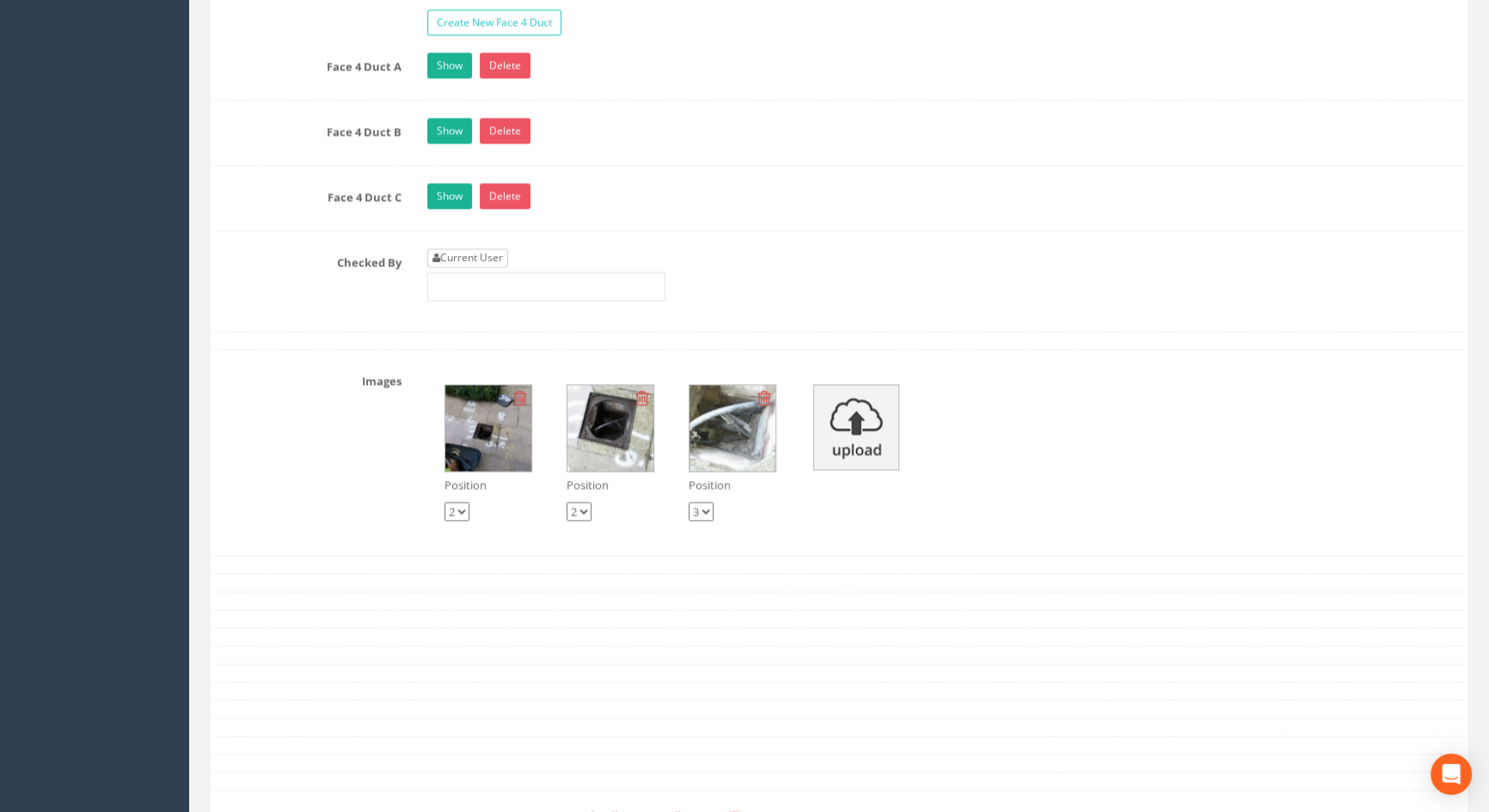
type input "3.68"
click at [489, 268] on link "Current User" at bounding box center [468, 258] width 81 height 19
type input "[PERSON_NAME]"
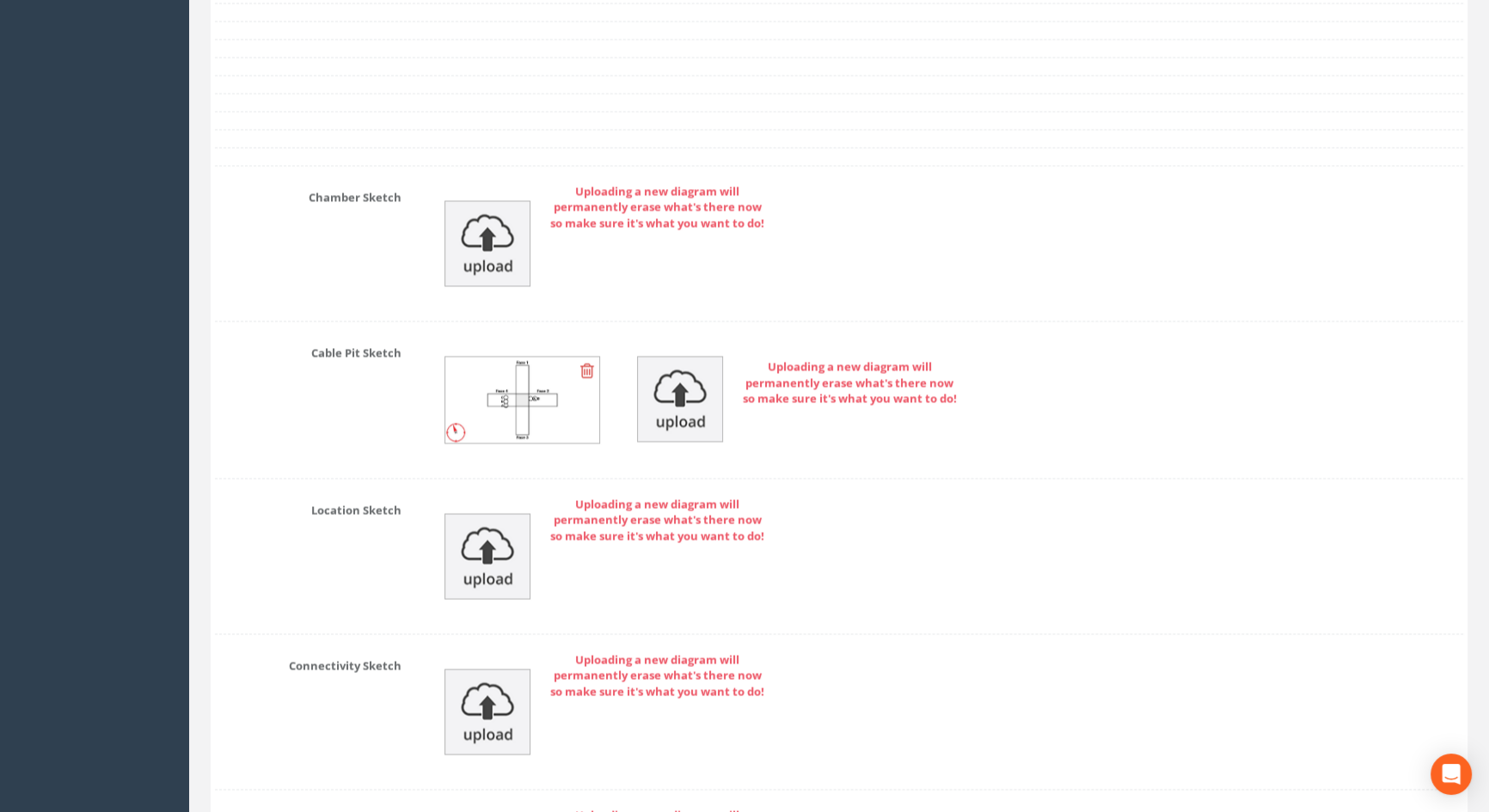
scroll to position [4038, 0]
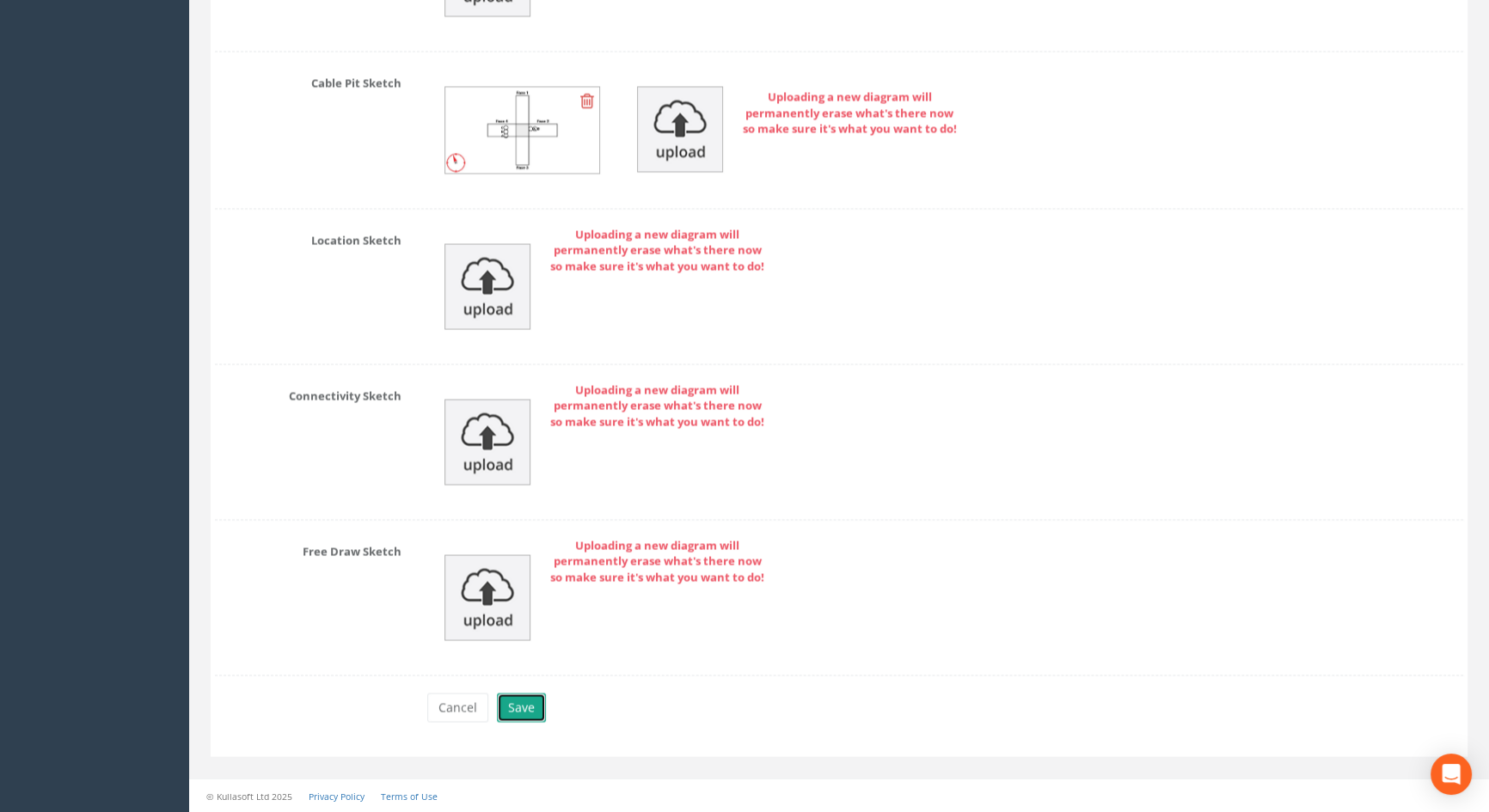
click at [500, 715] on button "Save" at bounding box center [521, 707] width 49 height 29
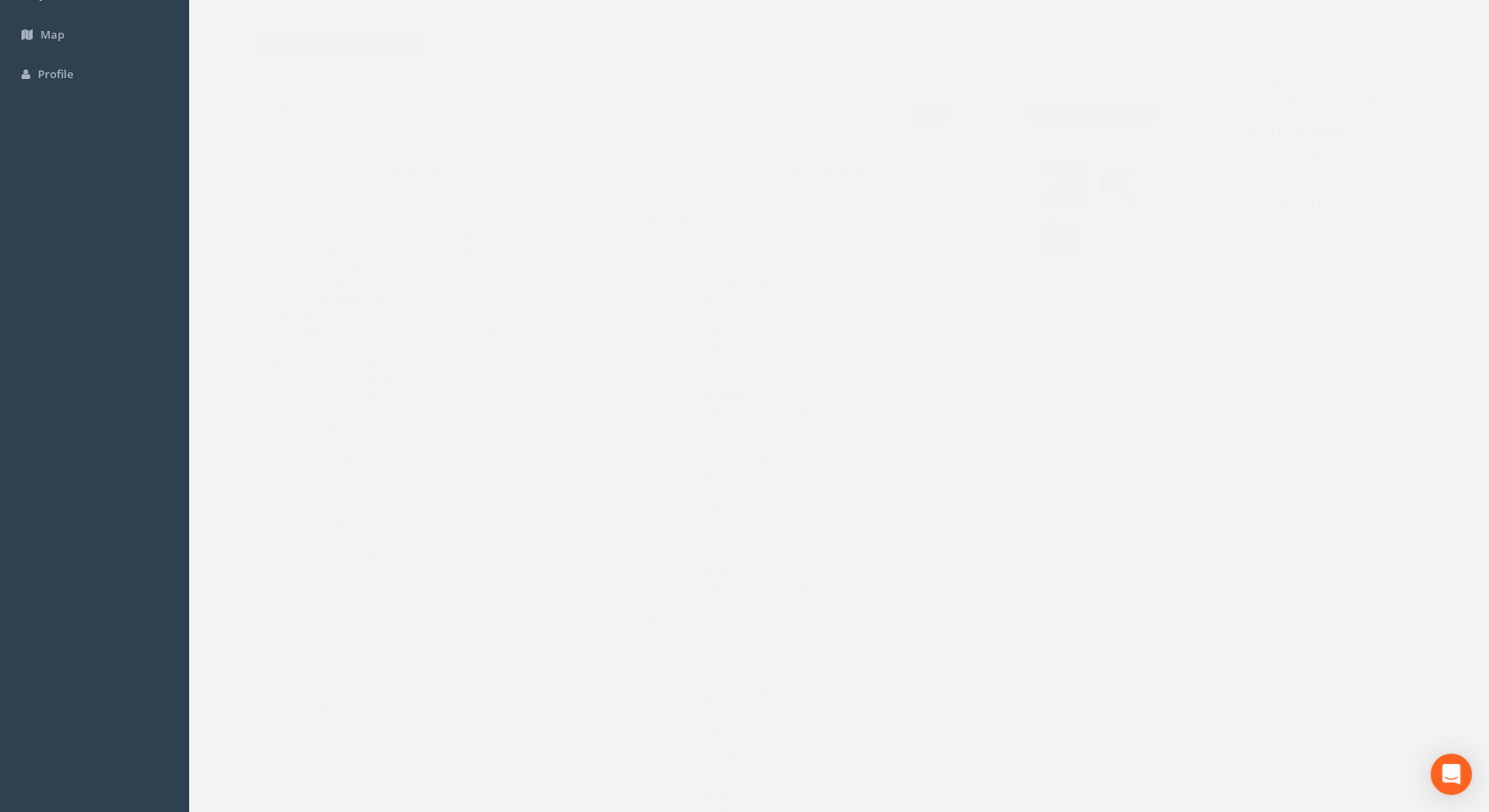
scroll to position [0, 0]
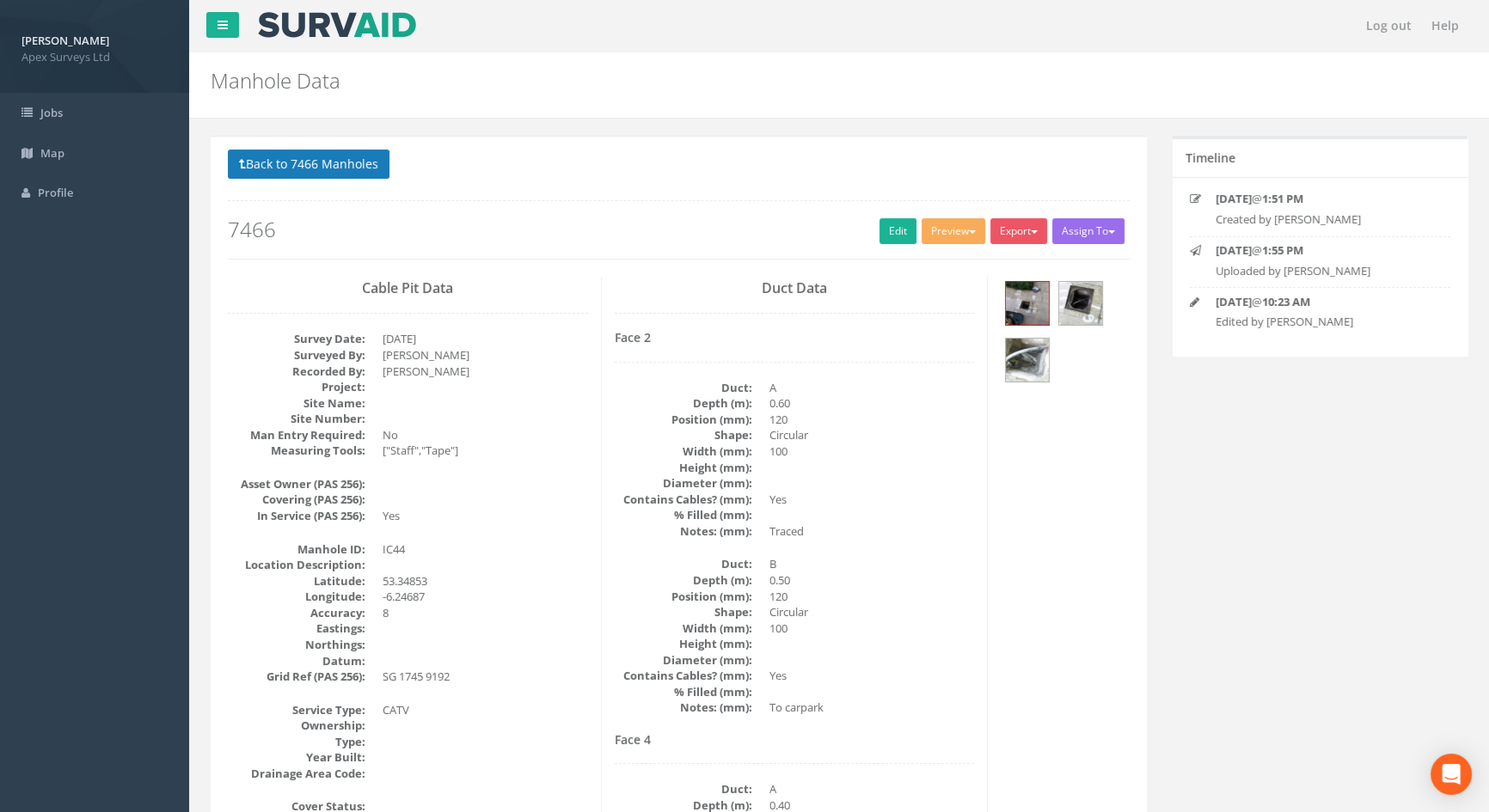
click at [298, 150] on p "Back to 7466 Manholes Back to Map" at bounding box center [679, 166] width 902 height 33
click at [298, 160] on button "Back to 7466 Manholes" at bounding box center [308, 164] width 161 height 29
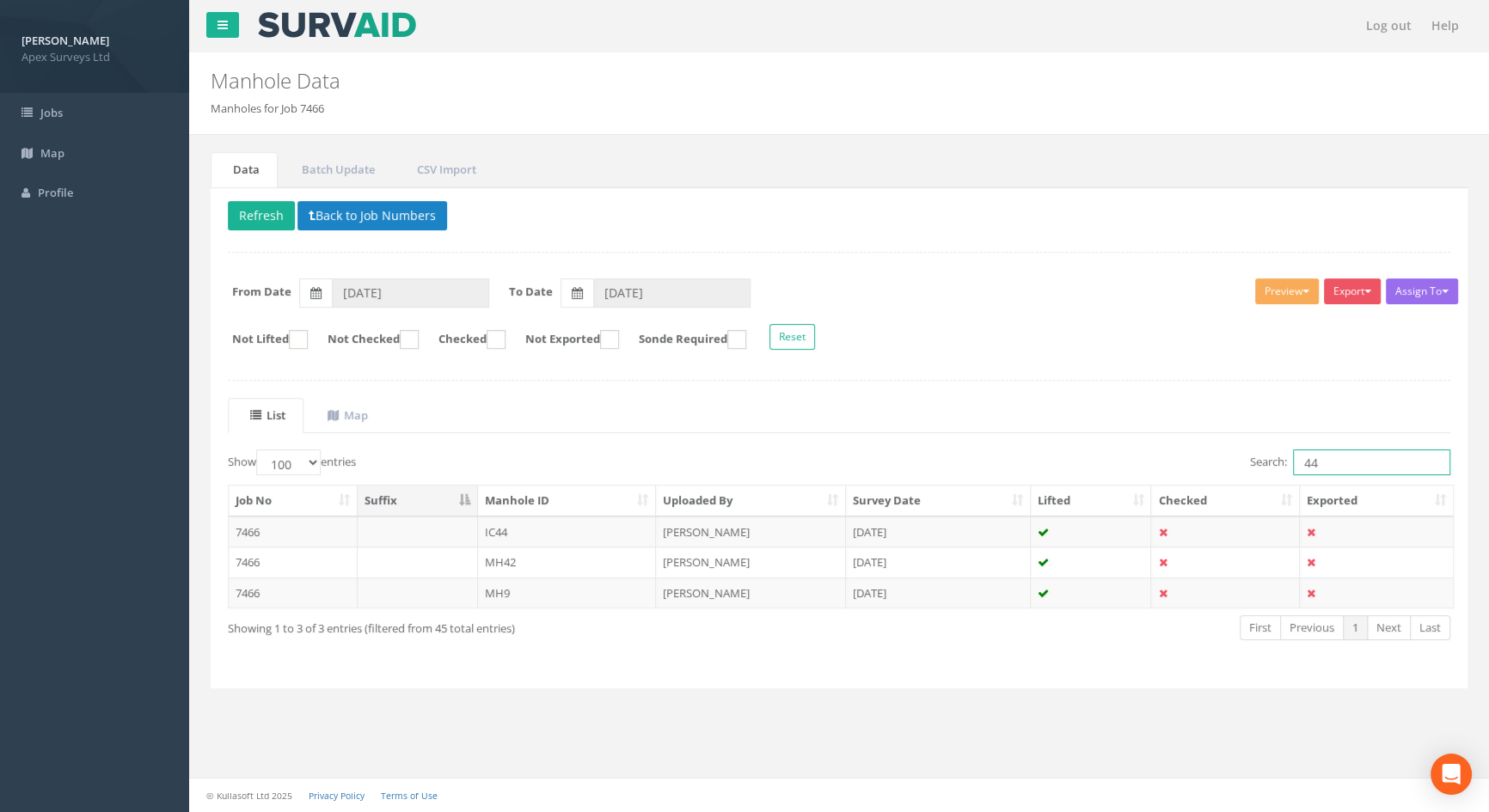
drag, startPoint x: 1325, startPoint y: 464, endPoint x: 1174, endPoint y: 448, distance: 151.8
click at [1173, 452] on div "Search: 44" at bounding box center [1151, 464] width 598 height 30
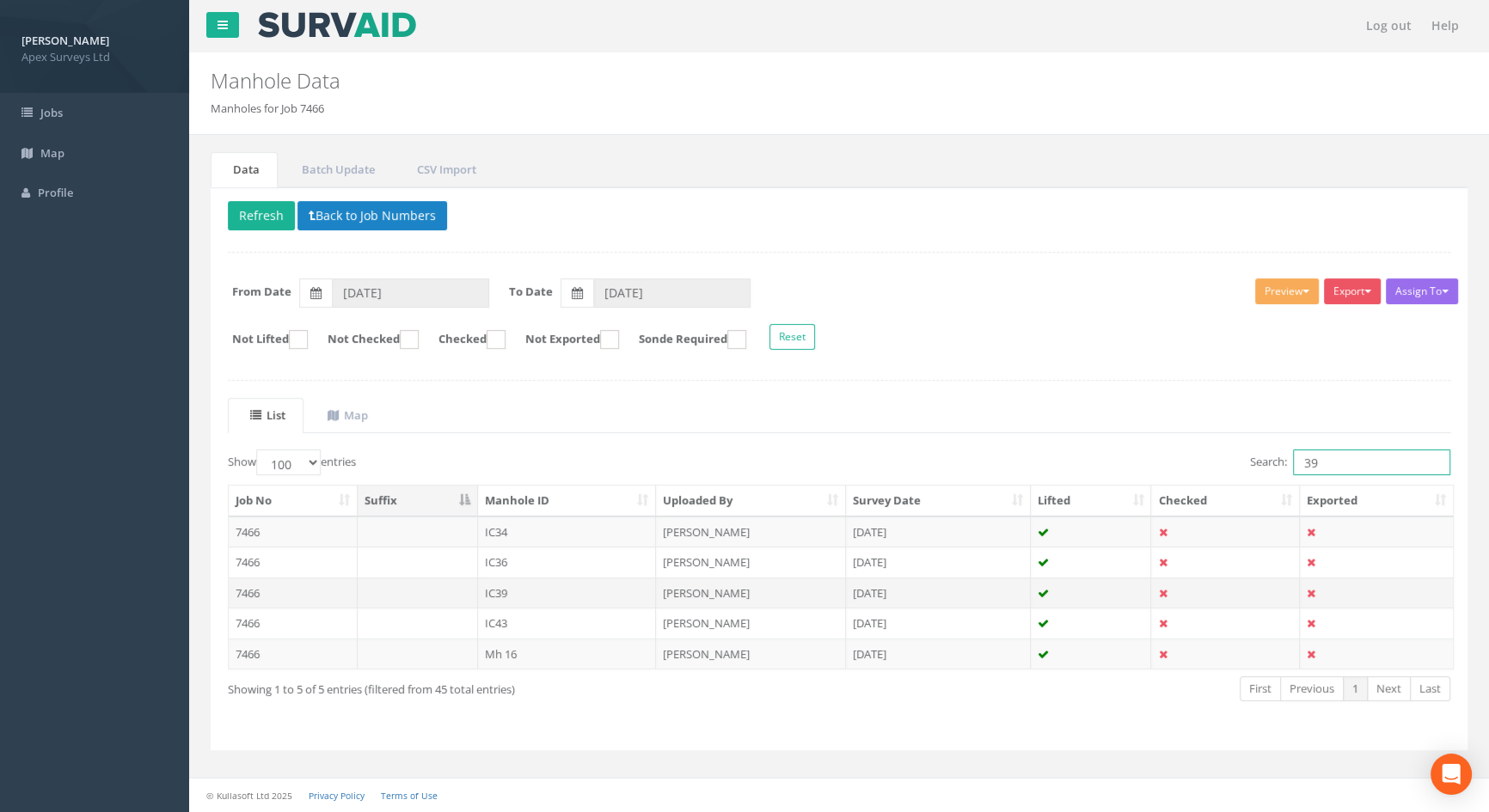
type input "39"
click at [507, 594] on td "IC39" at bounding box center [567, 593] width 178 height 31
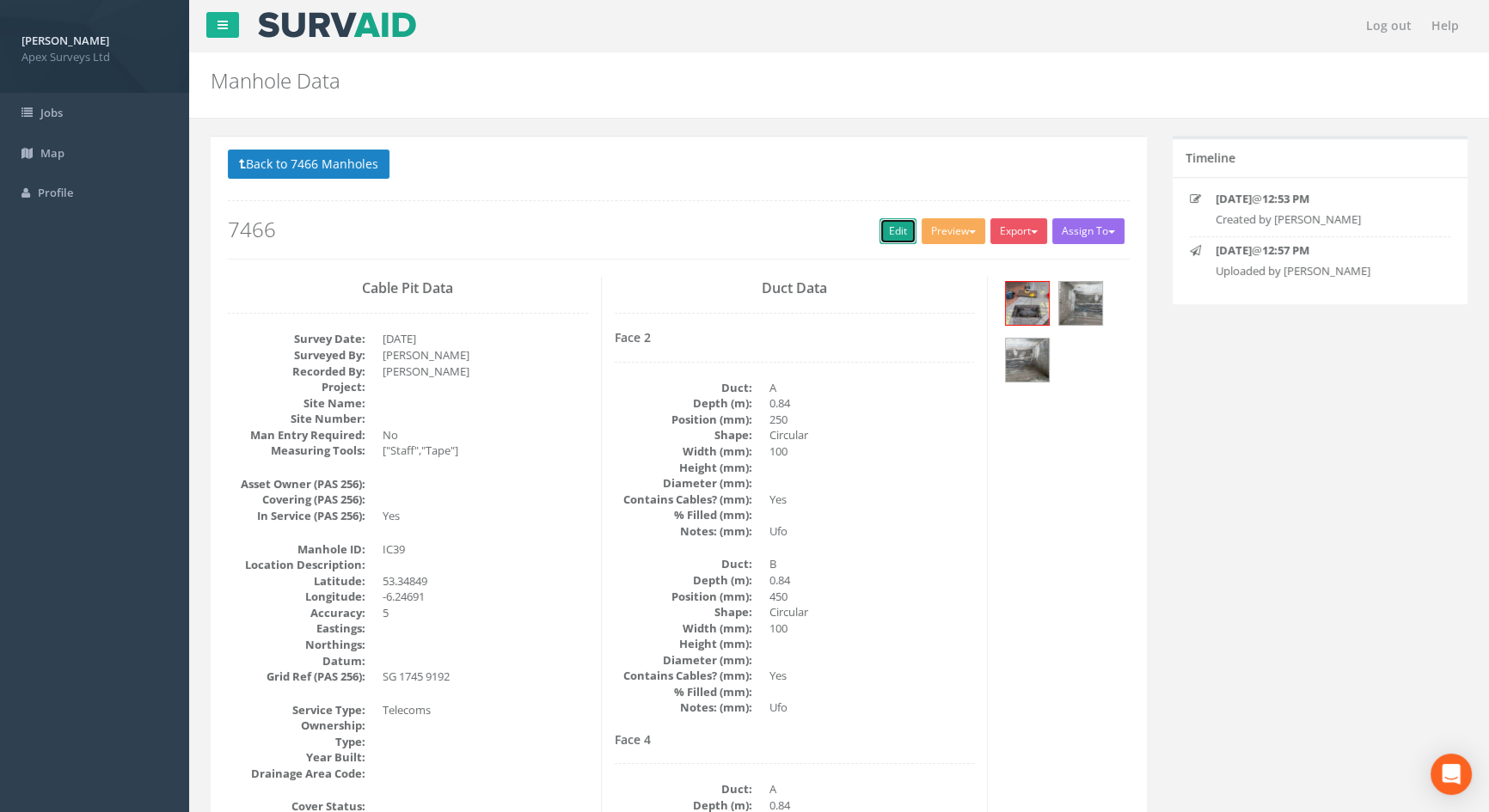
click at [894, 229] on link "Edit" at bounding box center [898, 231] width 37 height 26
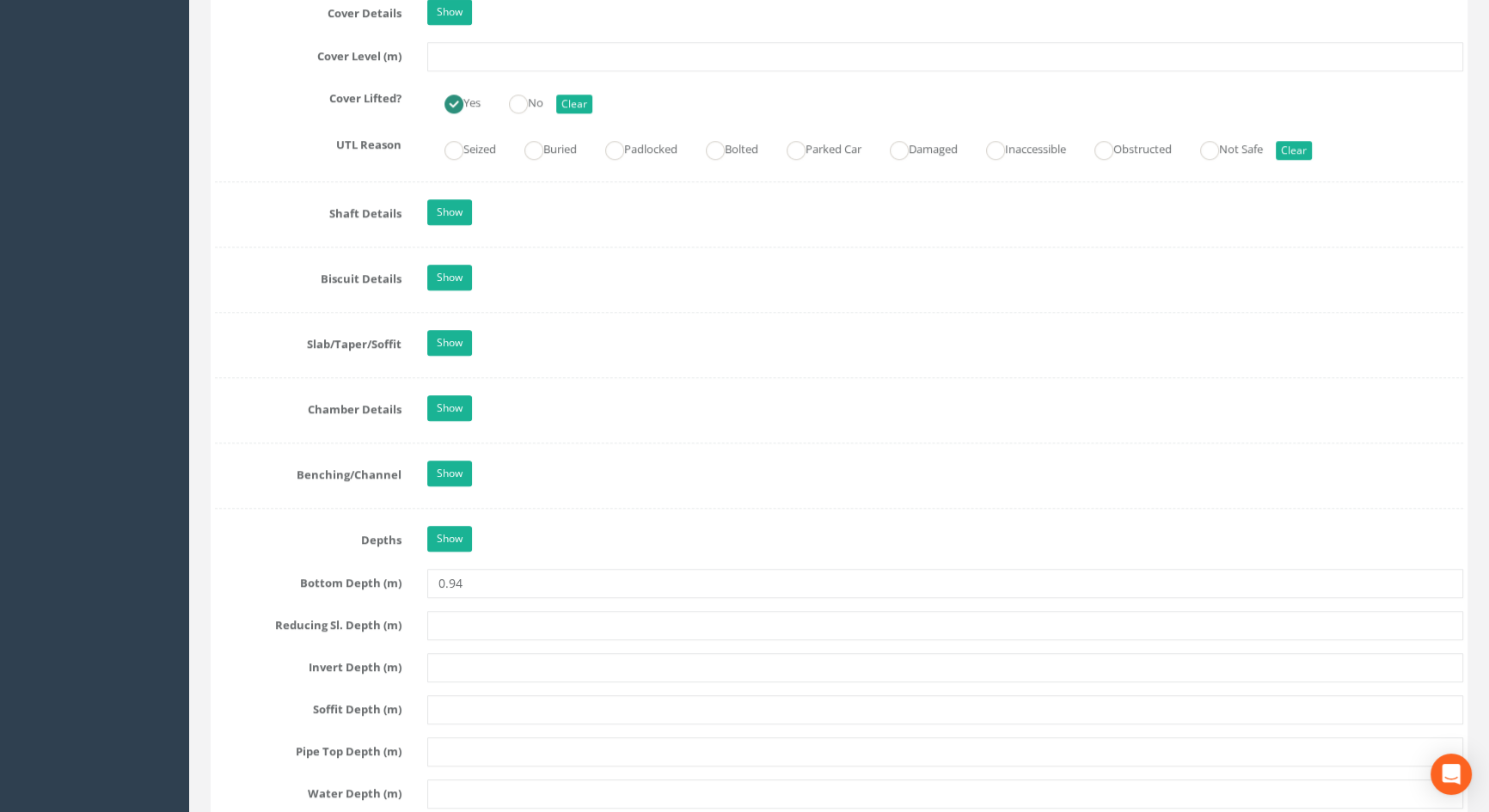
scroll to position [1563, 0]
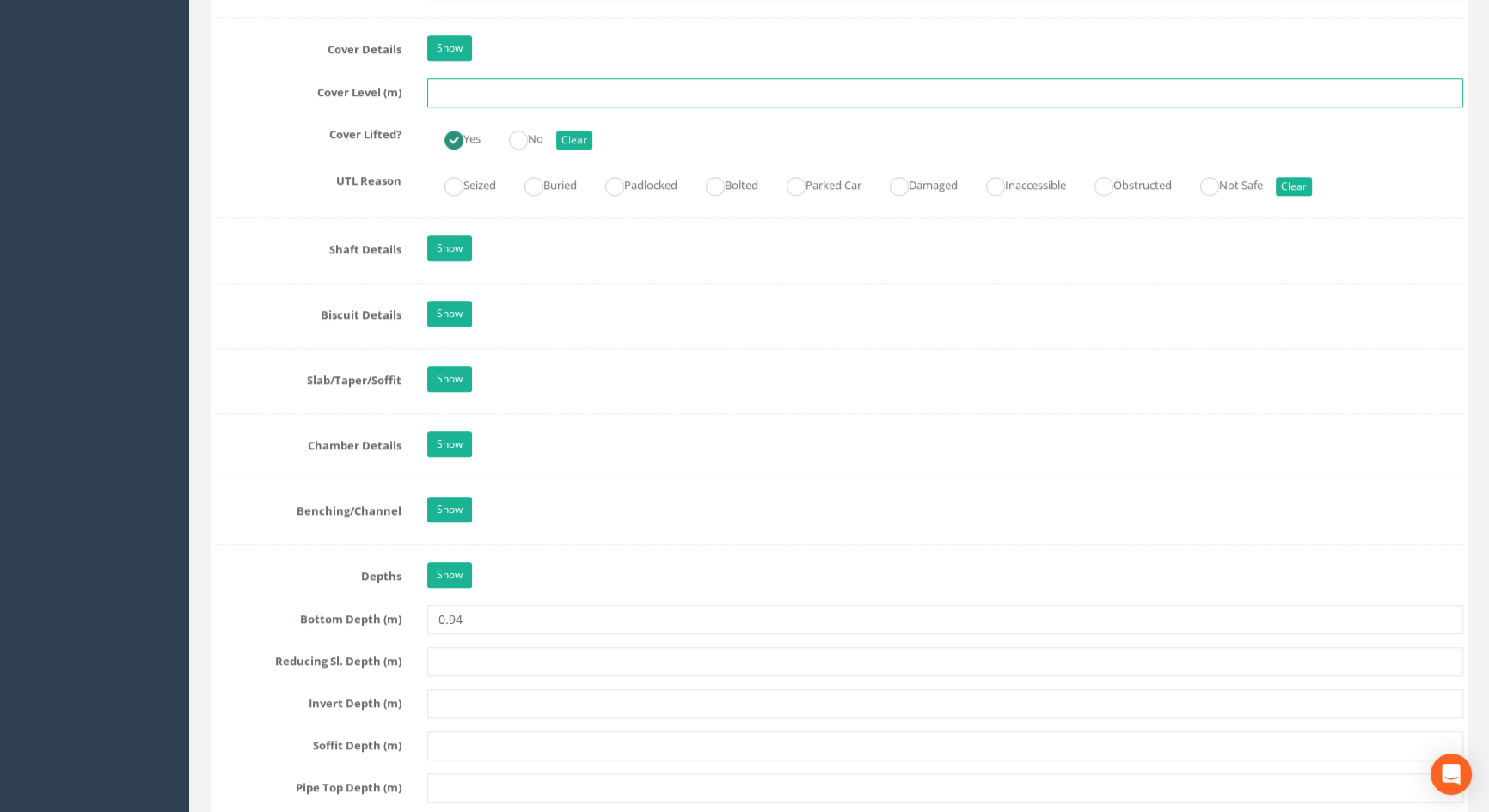
click at [473, 107] on input "text" at bounding box center [945, 93] width 1036 height 29
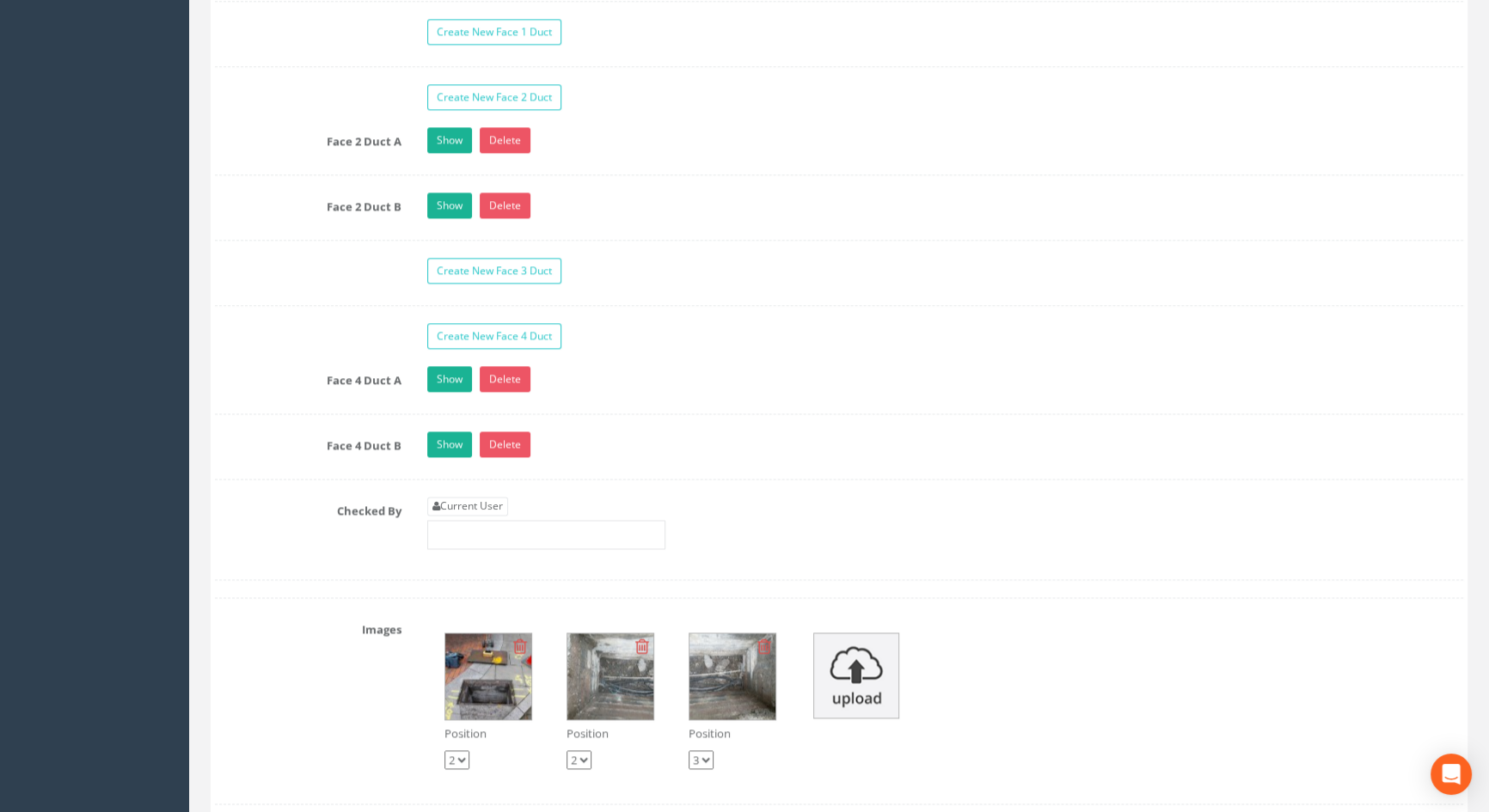
scroll to position [2813, 0]
type input "3.59"
click at [475, 515] on link "Current User" at bounding box center [468, 505] width 81 height 19
type input "[PERSON_NAME]"
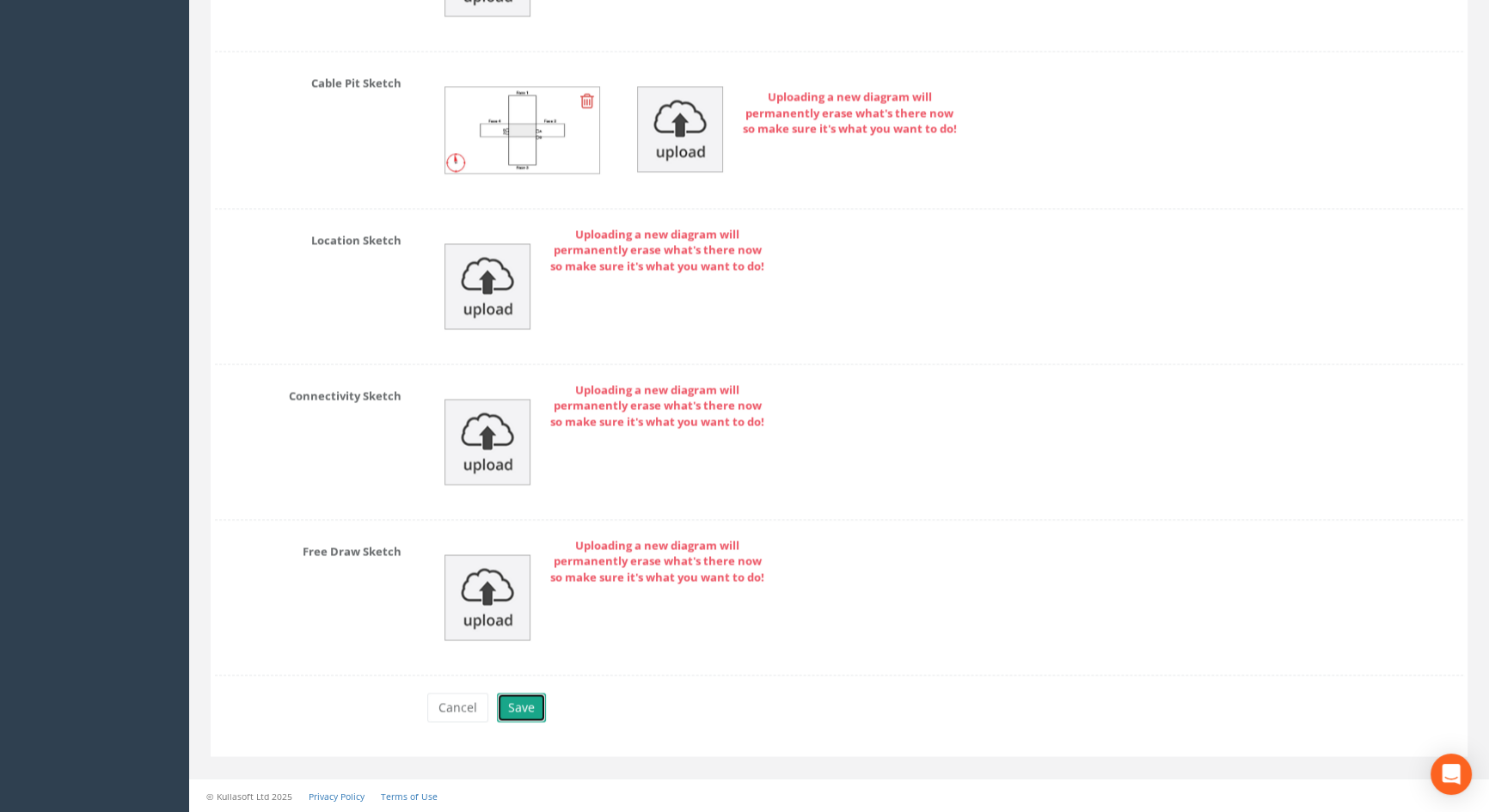
click at [514, 701] on button "Save" at bounding box center [521, 707] width 49 height 29
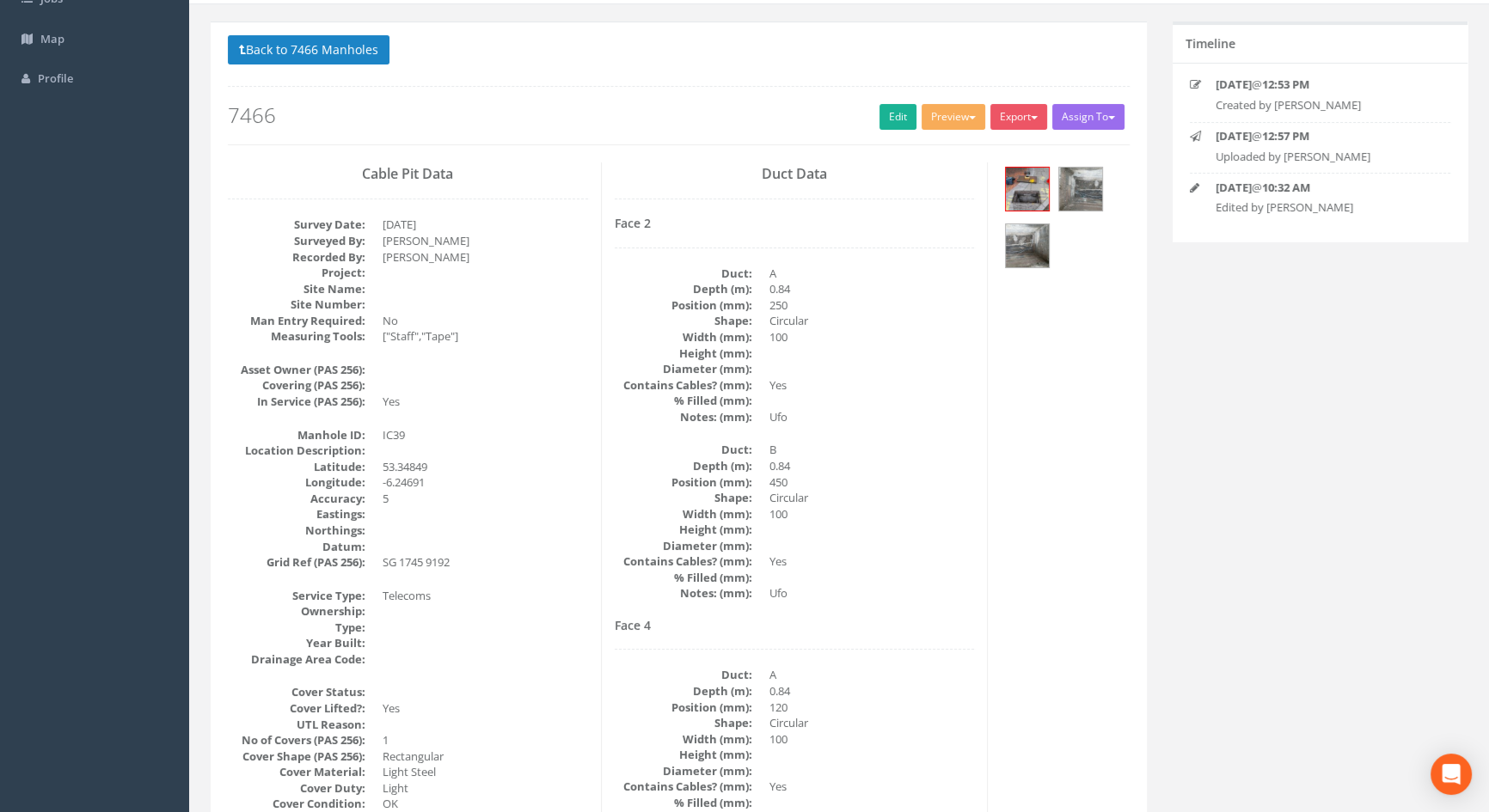
scroll to position [0, 0]
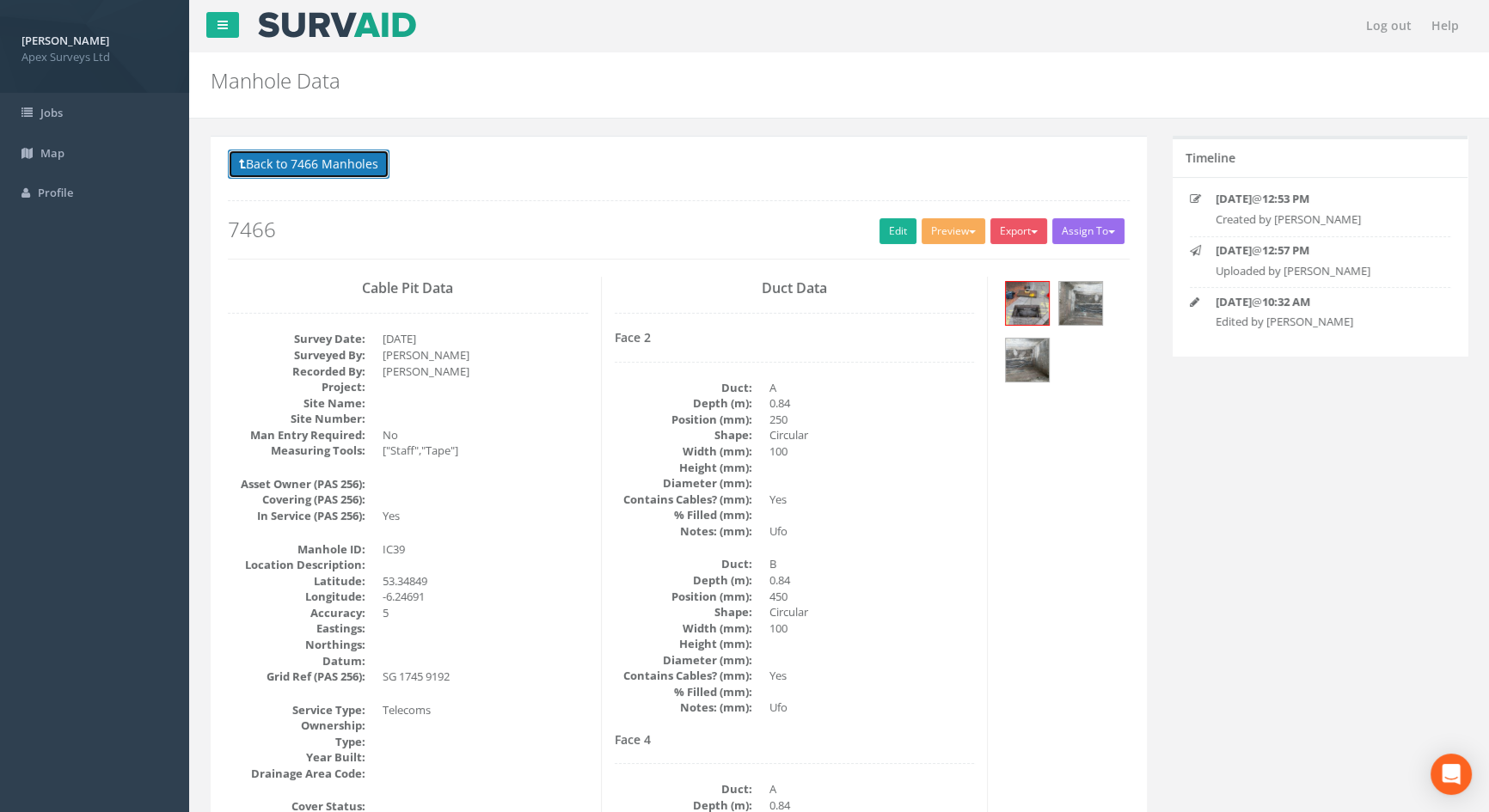
click at [290, 161] on button "Back to 7466 Manholes" at bounding box center [308, 164] width 161 height 29
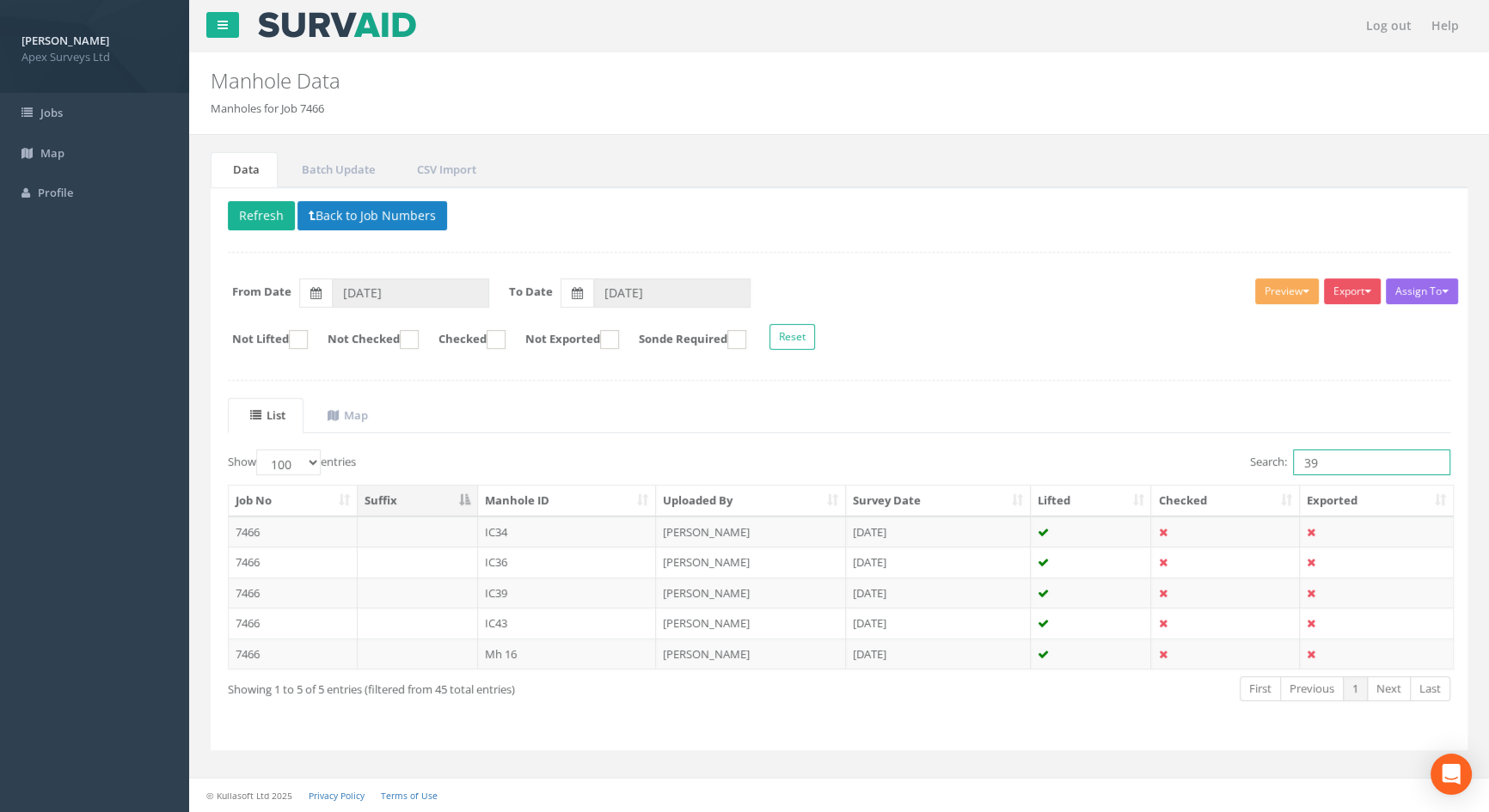
click at [1315, 454] on input "39" at bounding box center [1372, 462] width 158 height 26
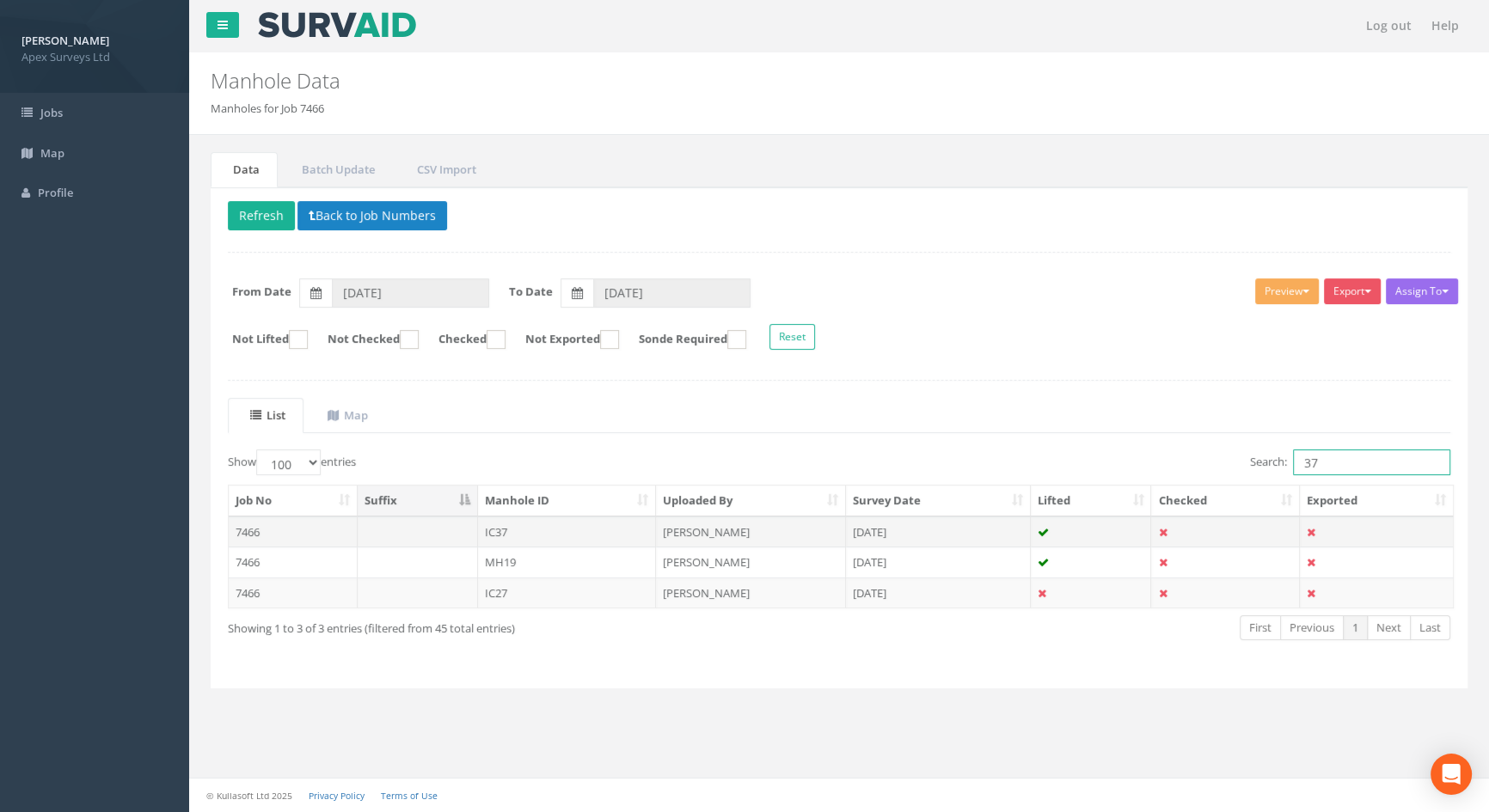
type input "37"
click at [493, 528] on td "IC37" at bounding box center [567, 532] width 178 height 31
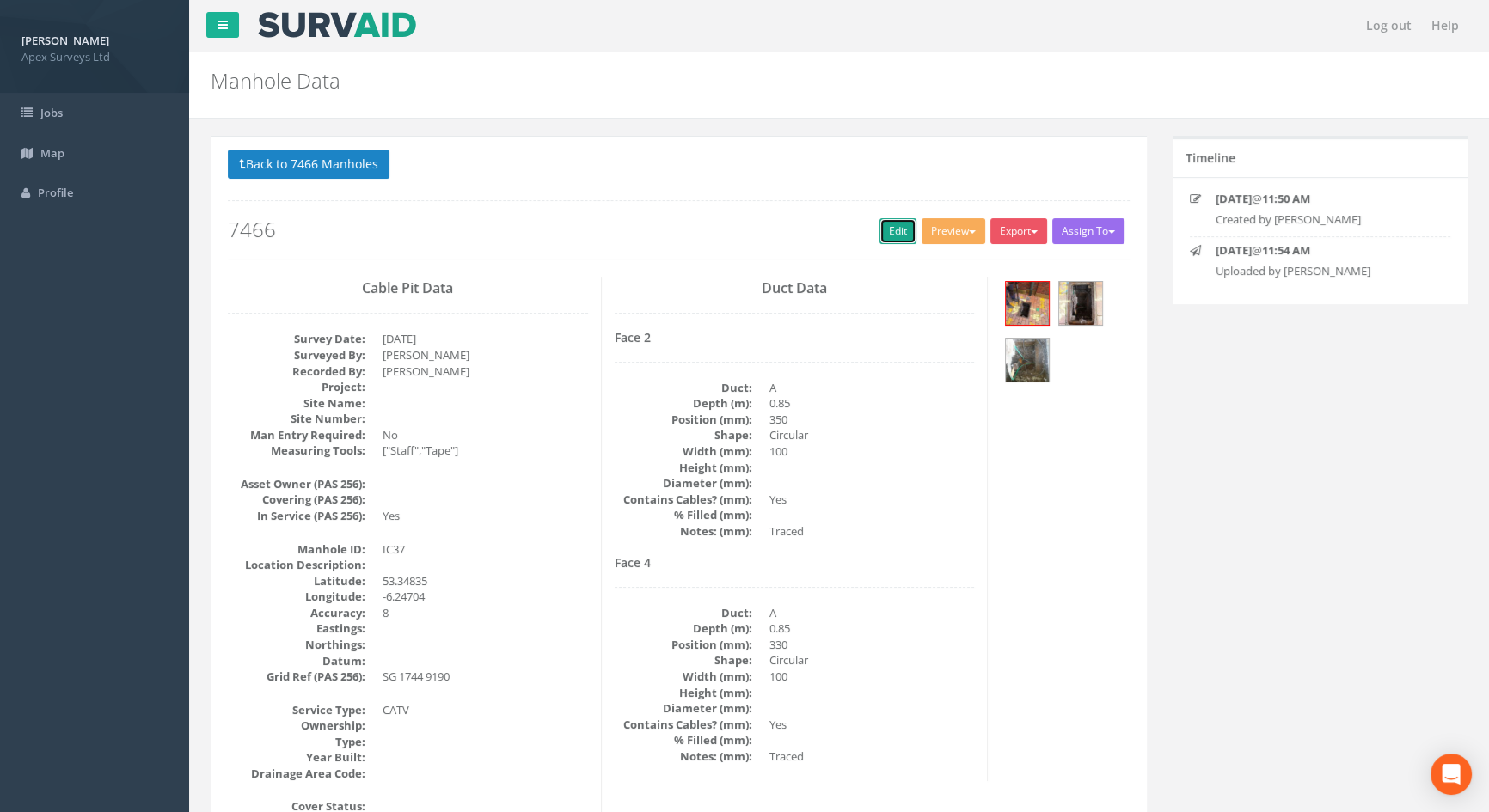
click at [892, 237] on link "Edit" at bounding box center [898, 231] width 37 height 26
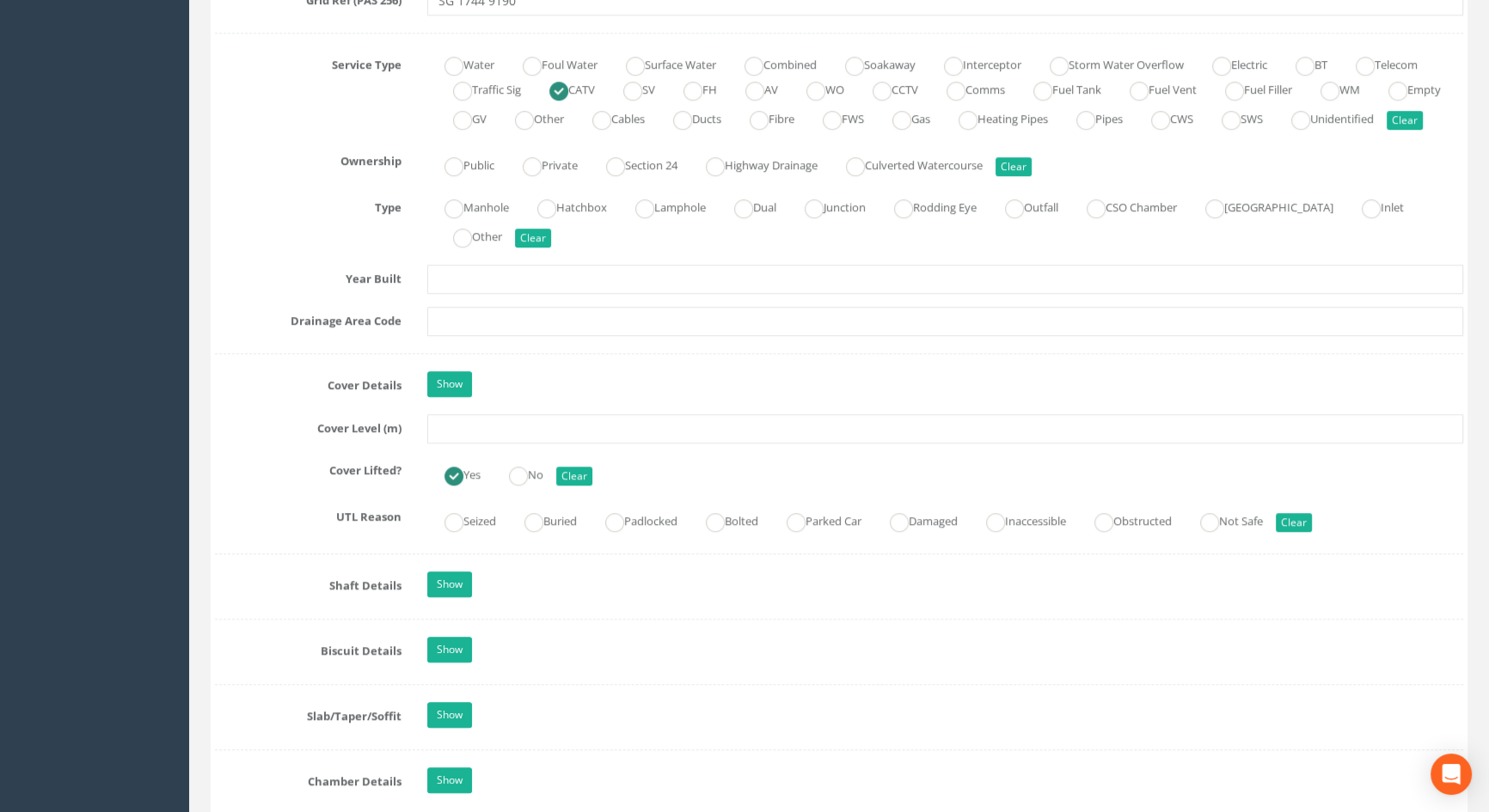
scroll to position [1328, 0]
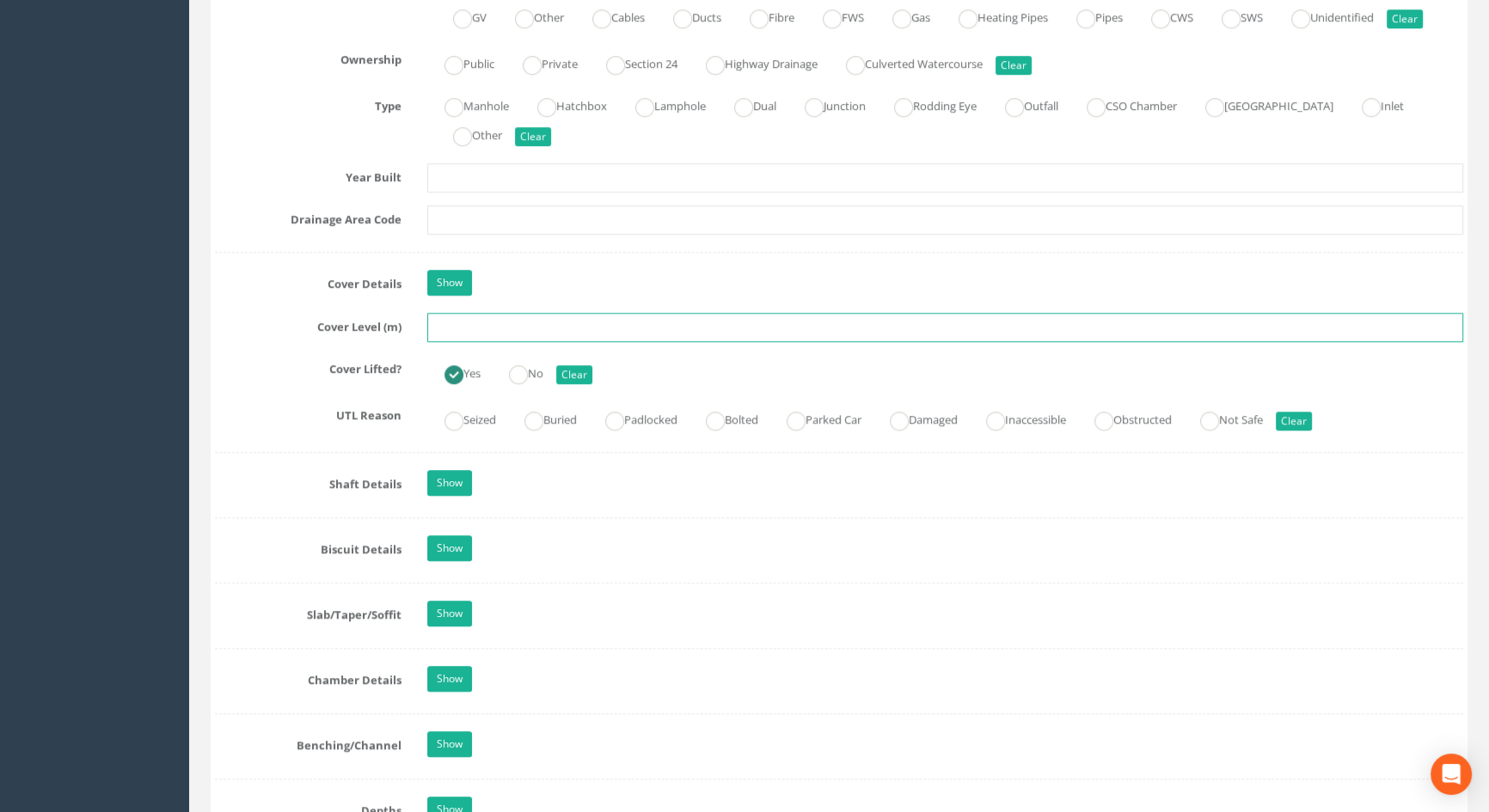
click at [516, 342] on input "text" at bounding box center [945, 327] width 1036 height 29
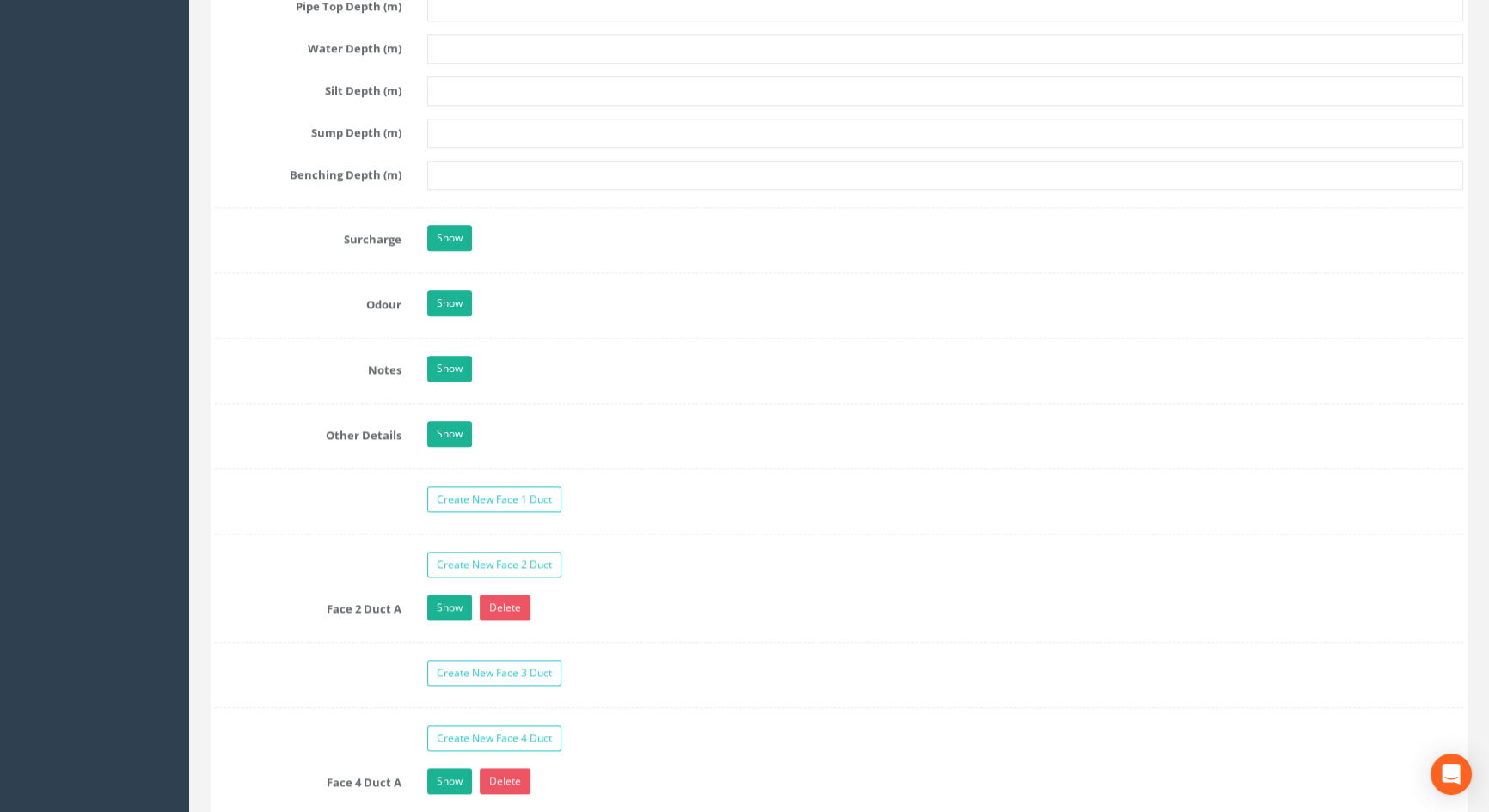
scroll to position [2656, 0]
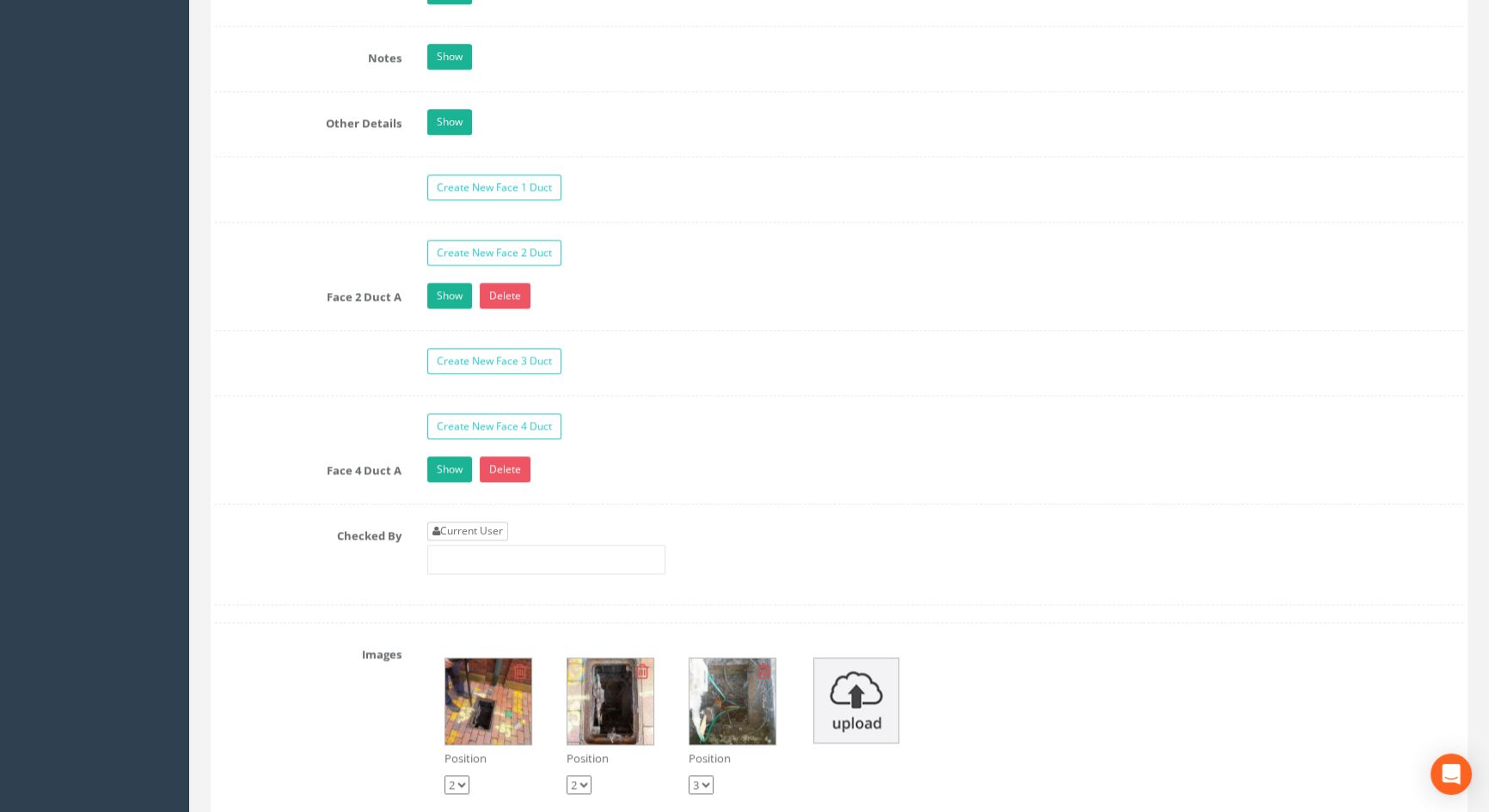
type input "3.61"
click at [497, 541] on link "Current User" at bounding box center [468, 531] width 81 height 19
type input "[PERSON_NAME]"
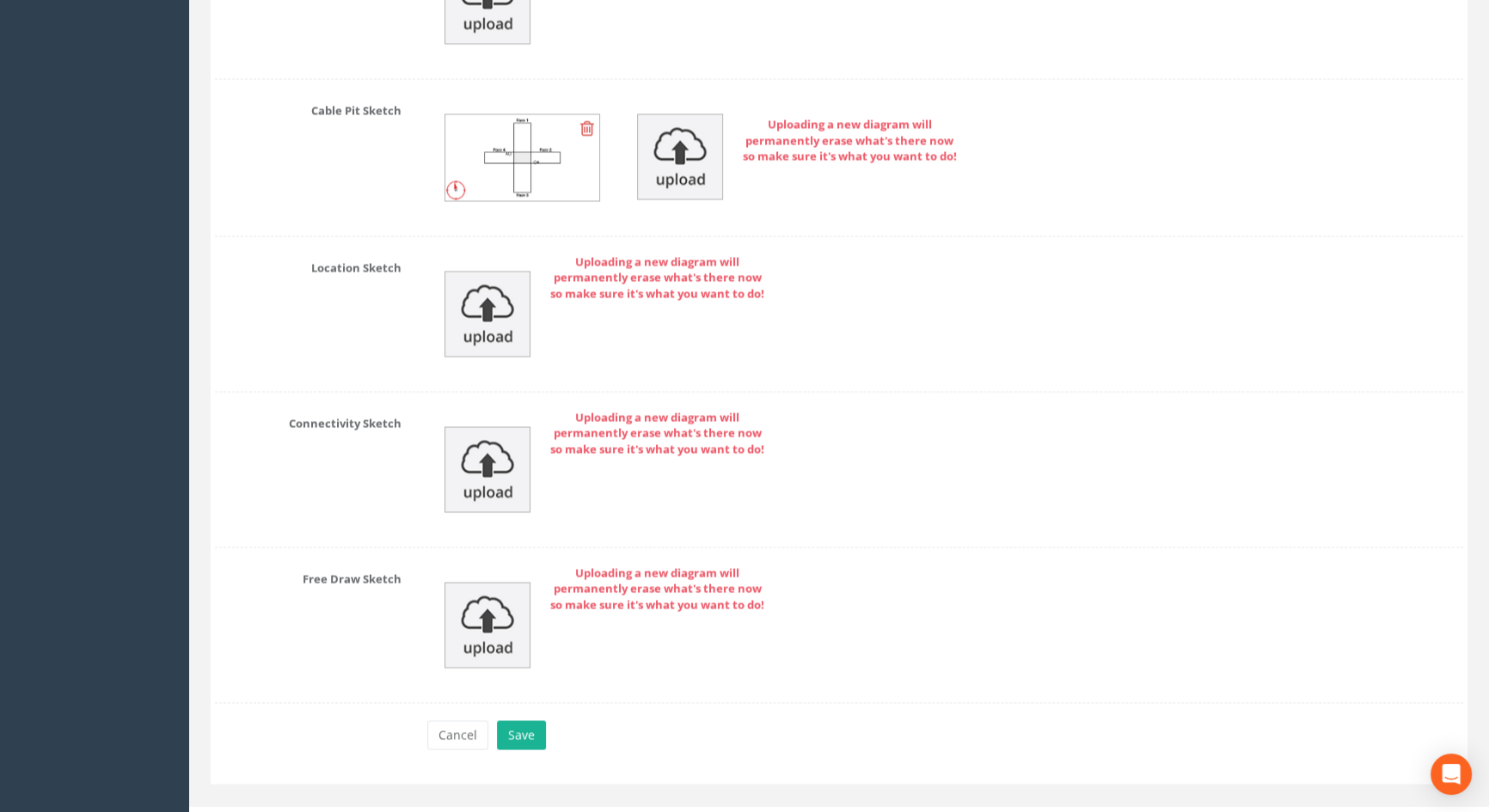
scroll to position [3843, 0]
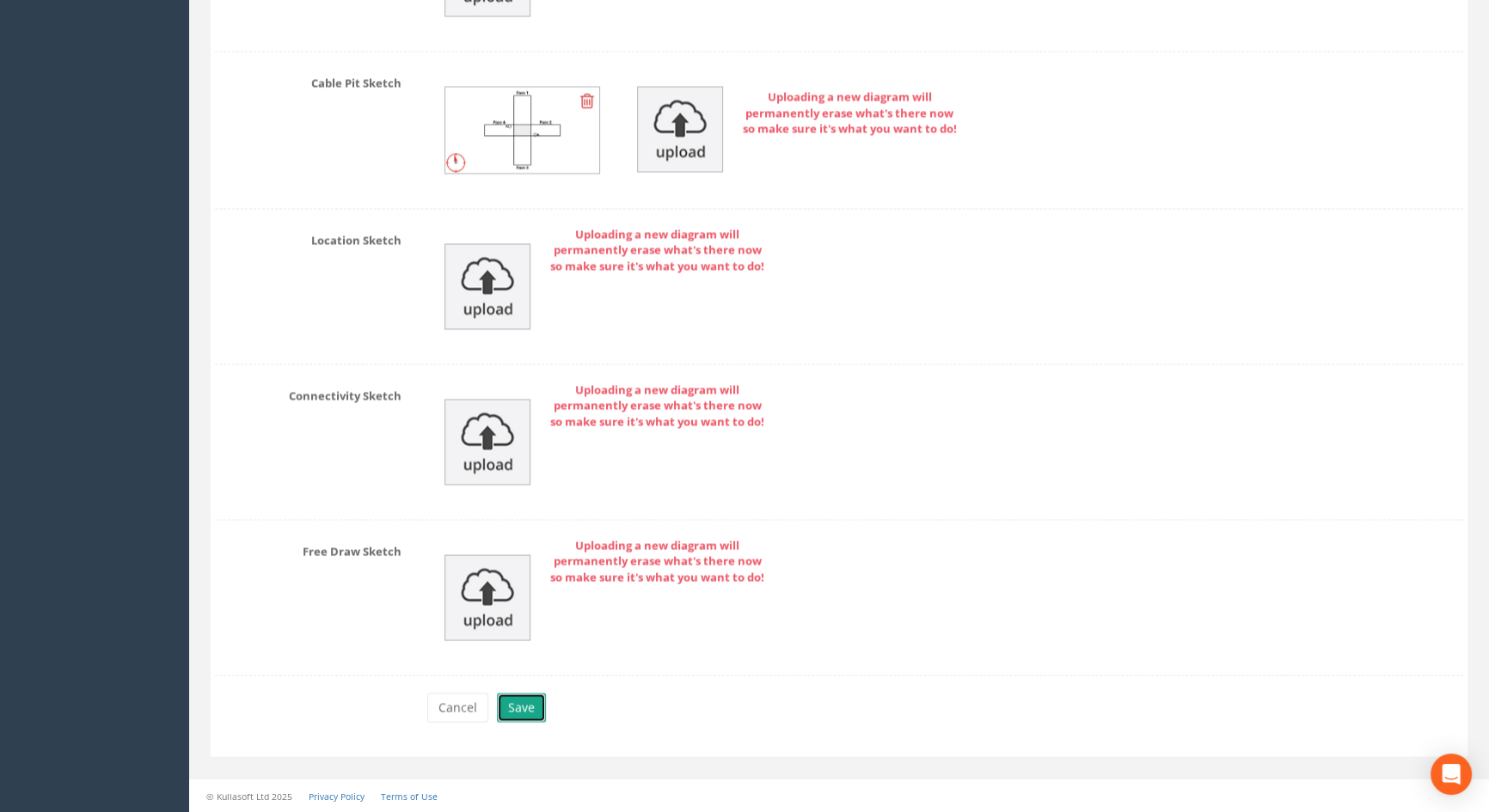
click at [517, 710] on button "Save" at bounding box center [521, 707] width 49 height 29
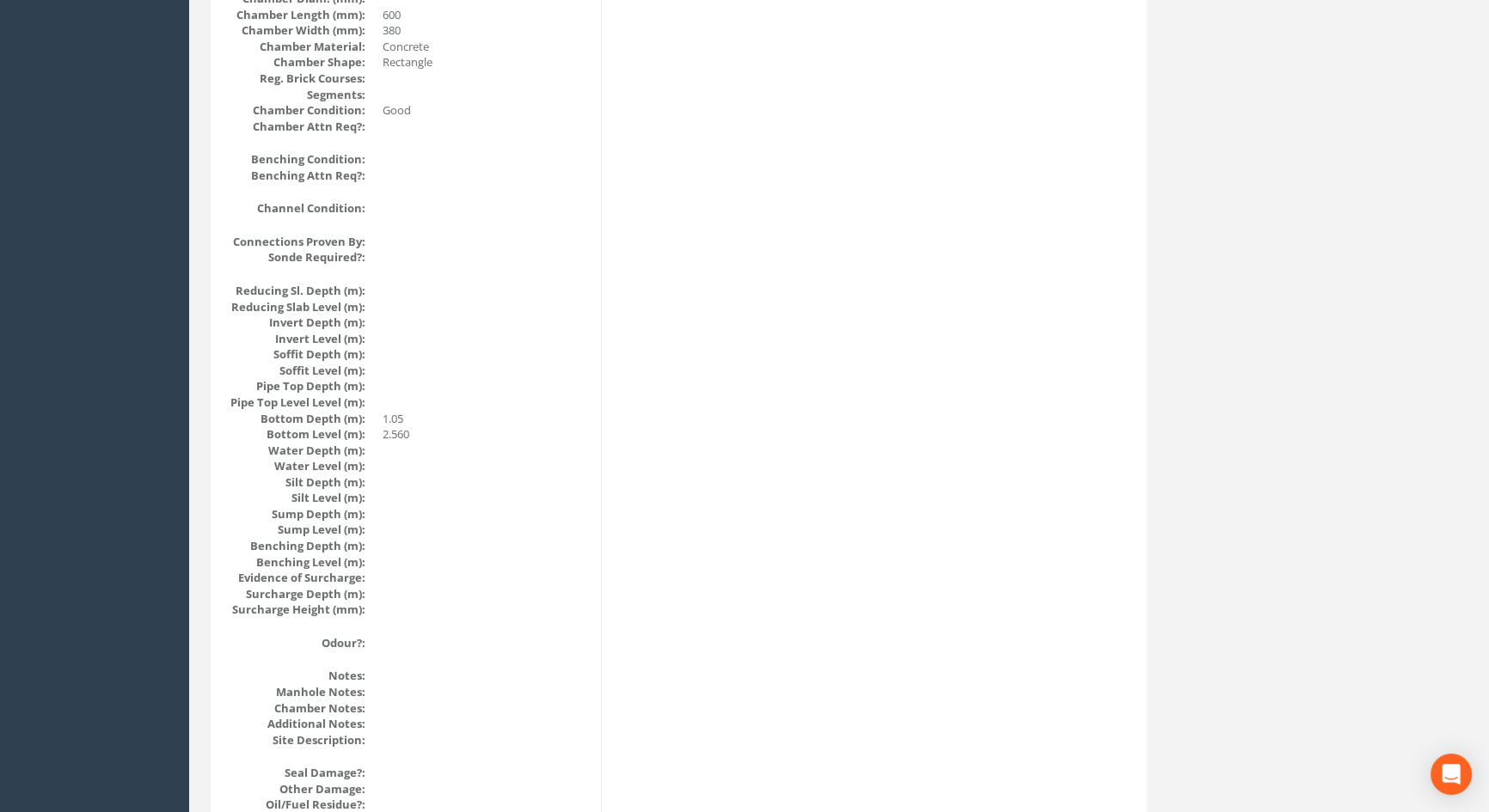
scroll to position [1526, 0]
